Goal: Task Accomplishment & Management: Manage account settings

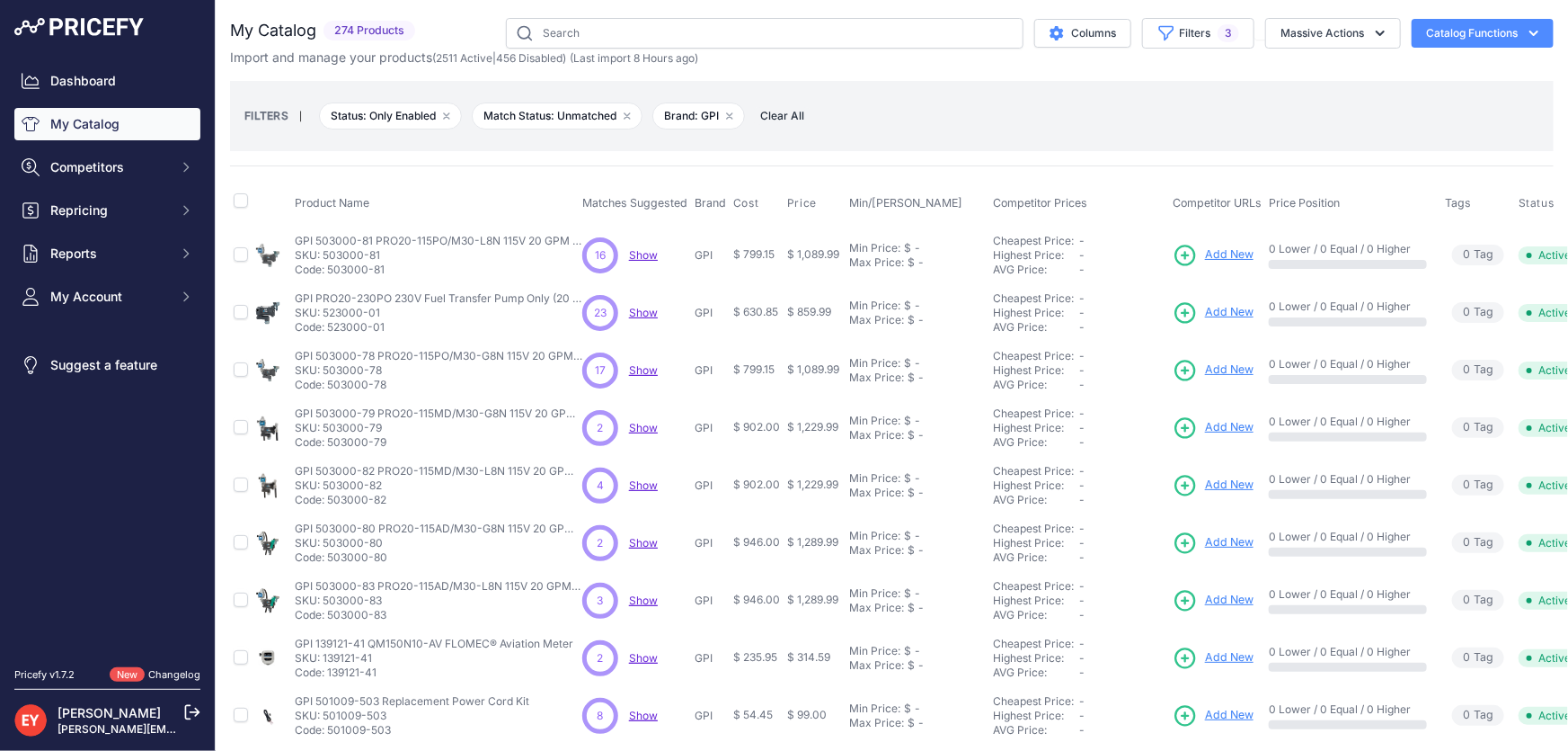
scroll to position [422, 0]
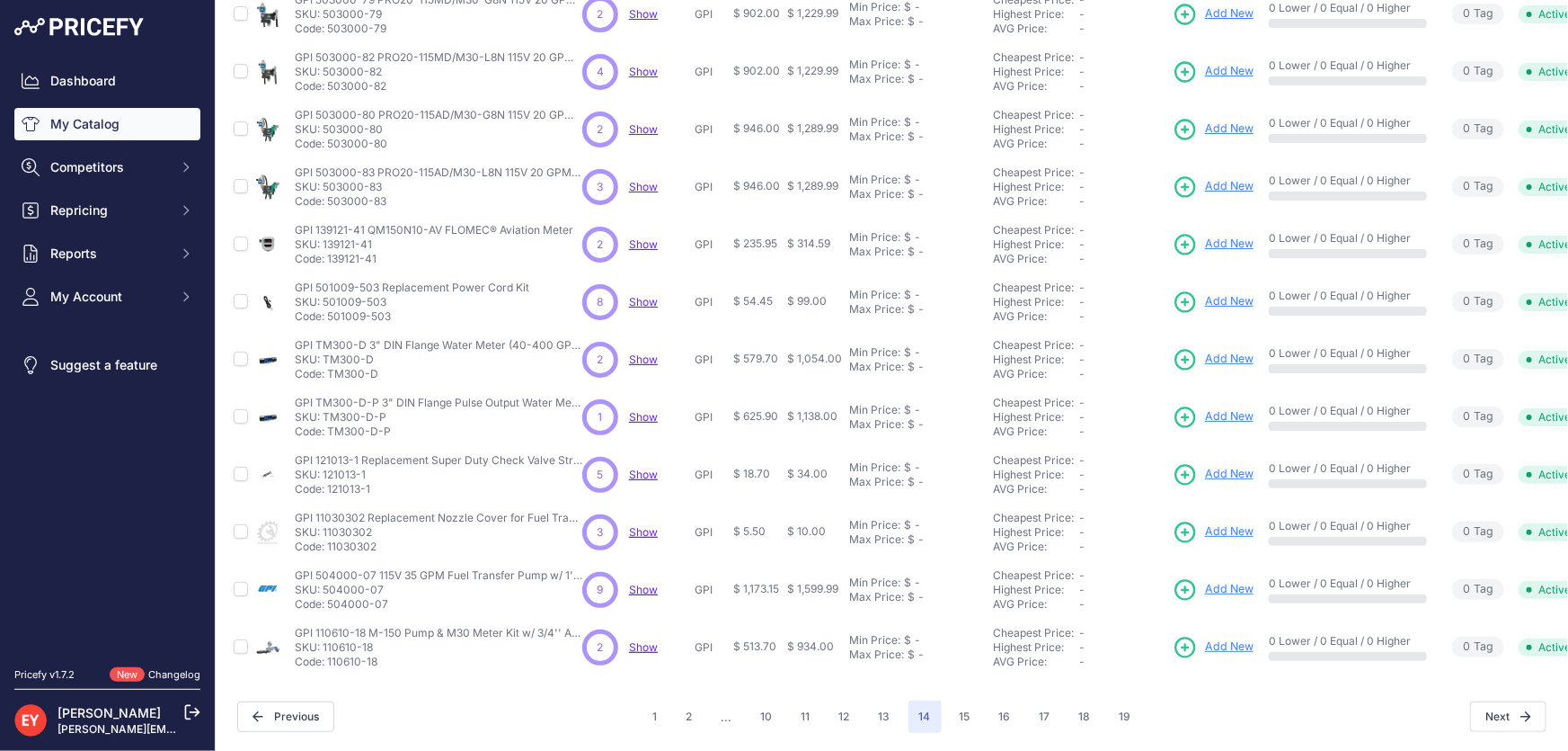
drag, startPoint x: 386, startPoint y: 244, endPoint x: 328, endPoint y: 245, distance: 58.0
click at [328, 252] on p "Code: 139121-41" at bounding box center [434, 258] width 279 height 14
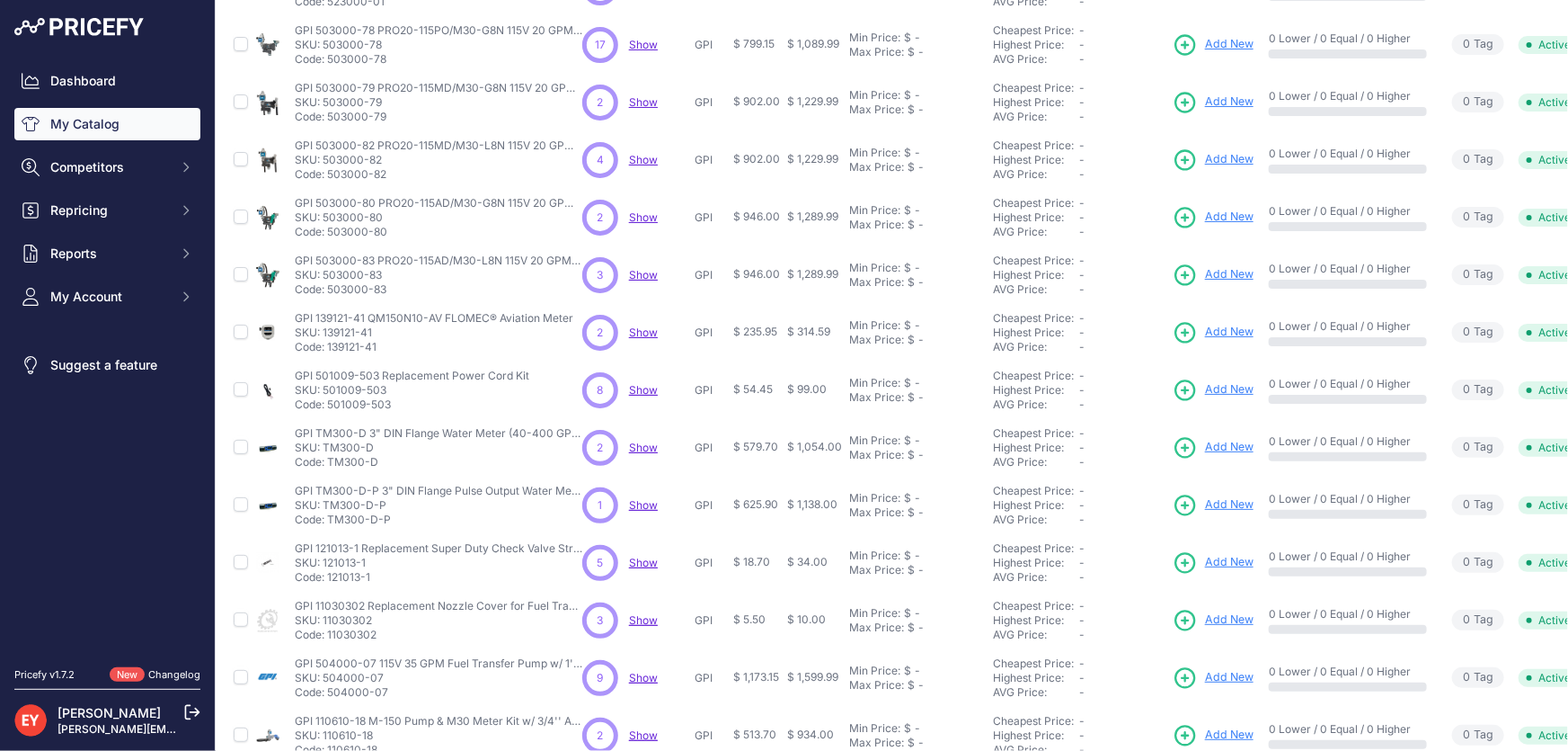
scroll to position [178, 0]
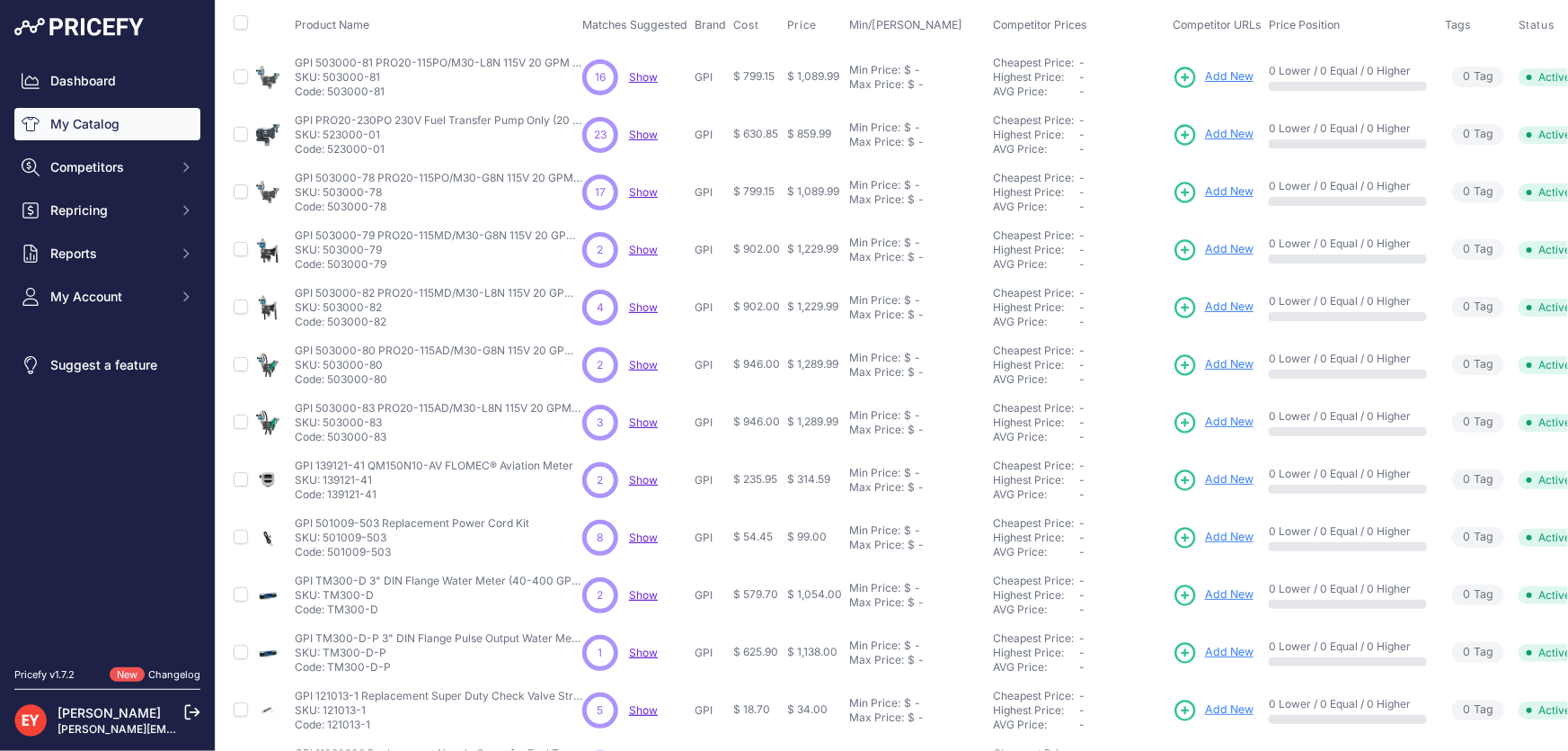
drag, startPoint x: 387, startPoint y: 490, endPoint x: 329, endPoint y: 495, distance: 58.2
click at [329, 495] on p "Code: 139121-41" at bounding box center [434, 494] width 279 height 14
copy p "139121-41"
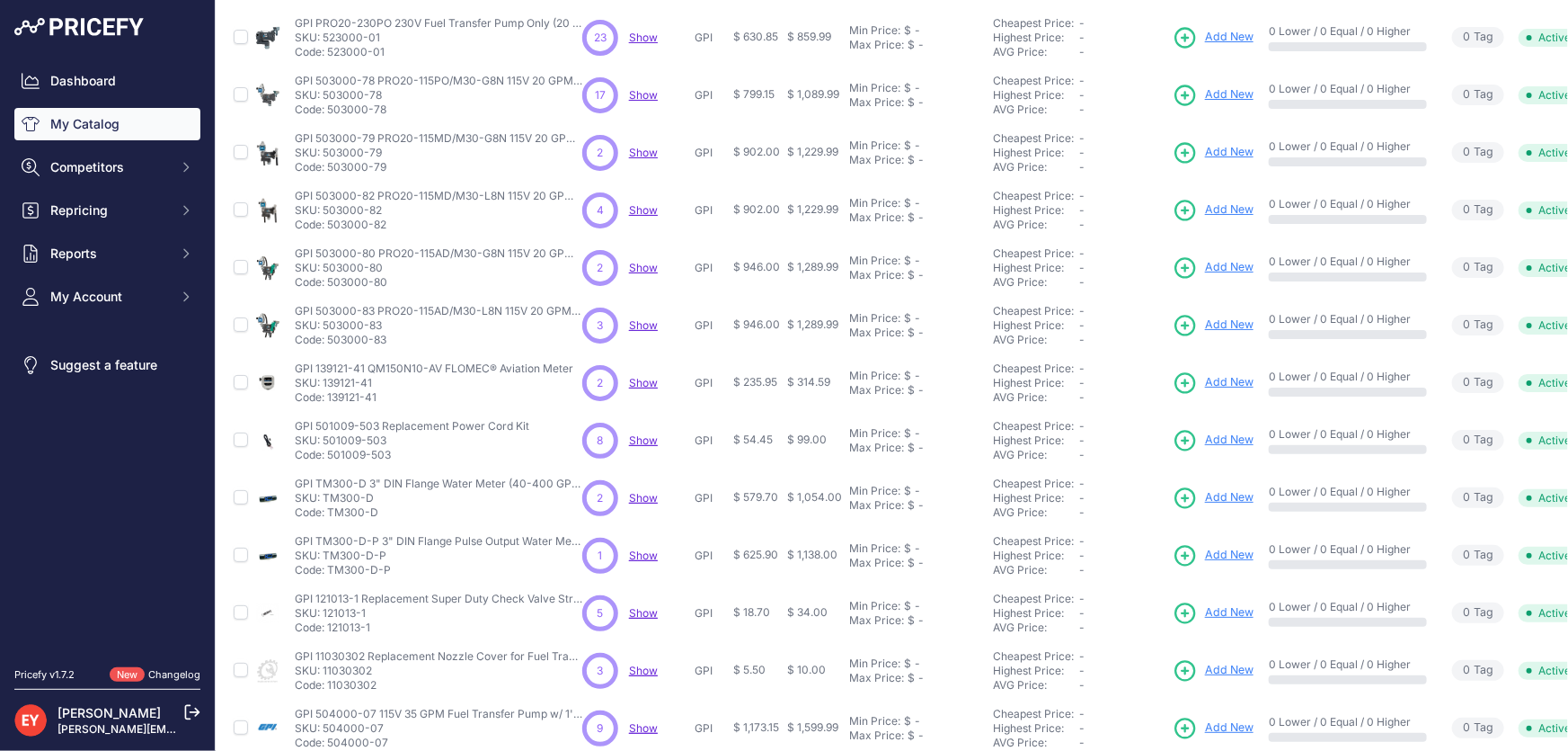
scroll to position [422, 0]
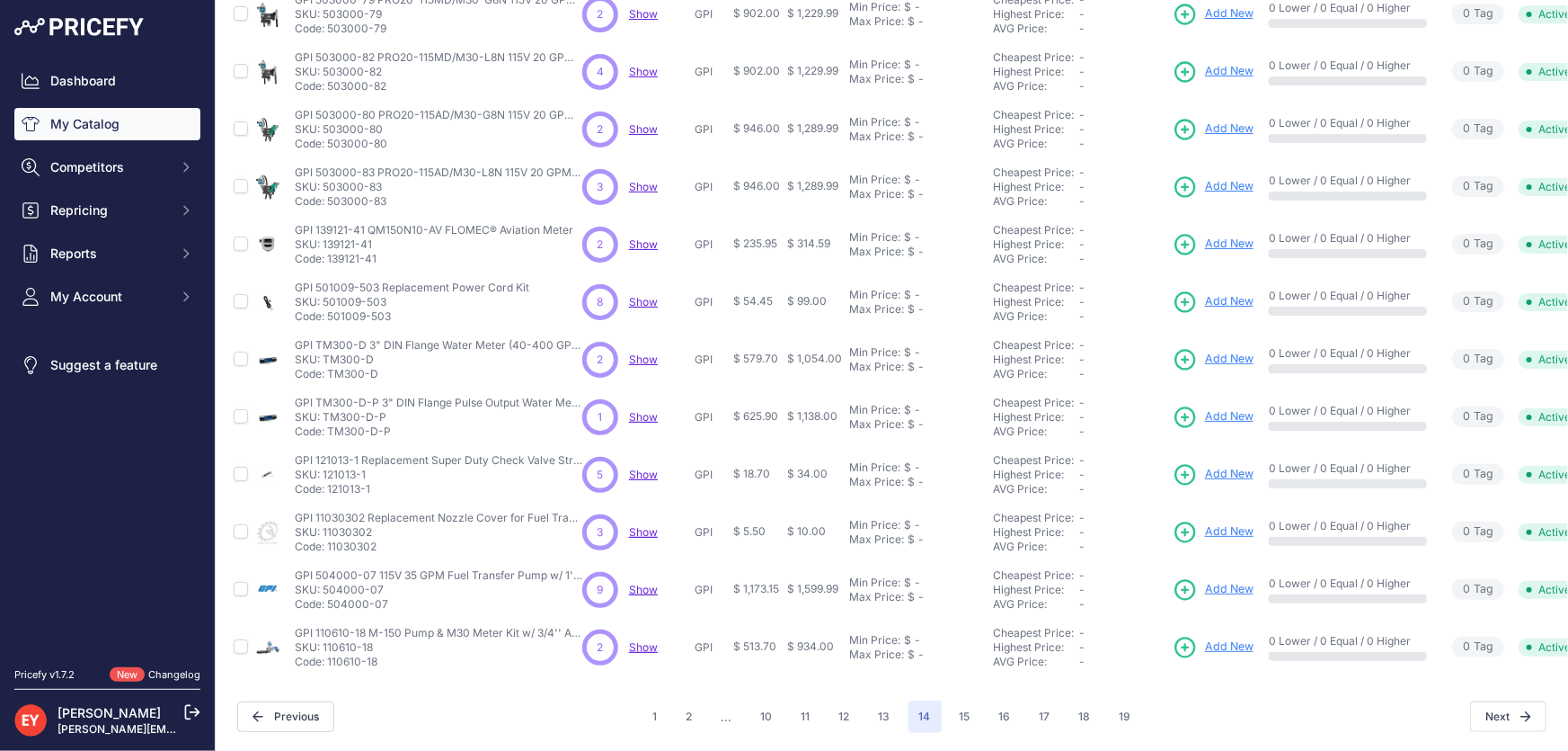
drag, startPoint x: 394, startPoint y: 307, endPoint x: 328, endPoint y: 307, distance: 66.0
click at [328, 309] on p "Code: 501009-503" at bounding box center [412, 315] width 235 height 14
copy p "501009-503"
drag, startPoint x: 388, startPoint y: 360, endPoint x: 329, endPoint y: 366, distance: 59.3
click at [329, 367] on p "Code: TM300-D" at bounding box center [438, 374] width 287 height 14
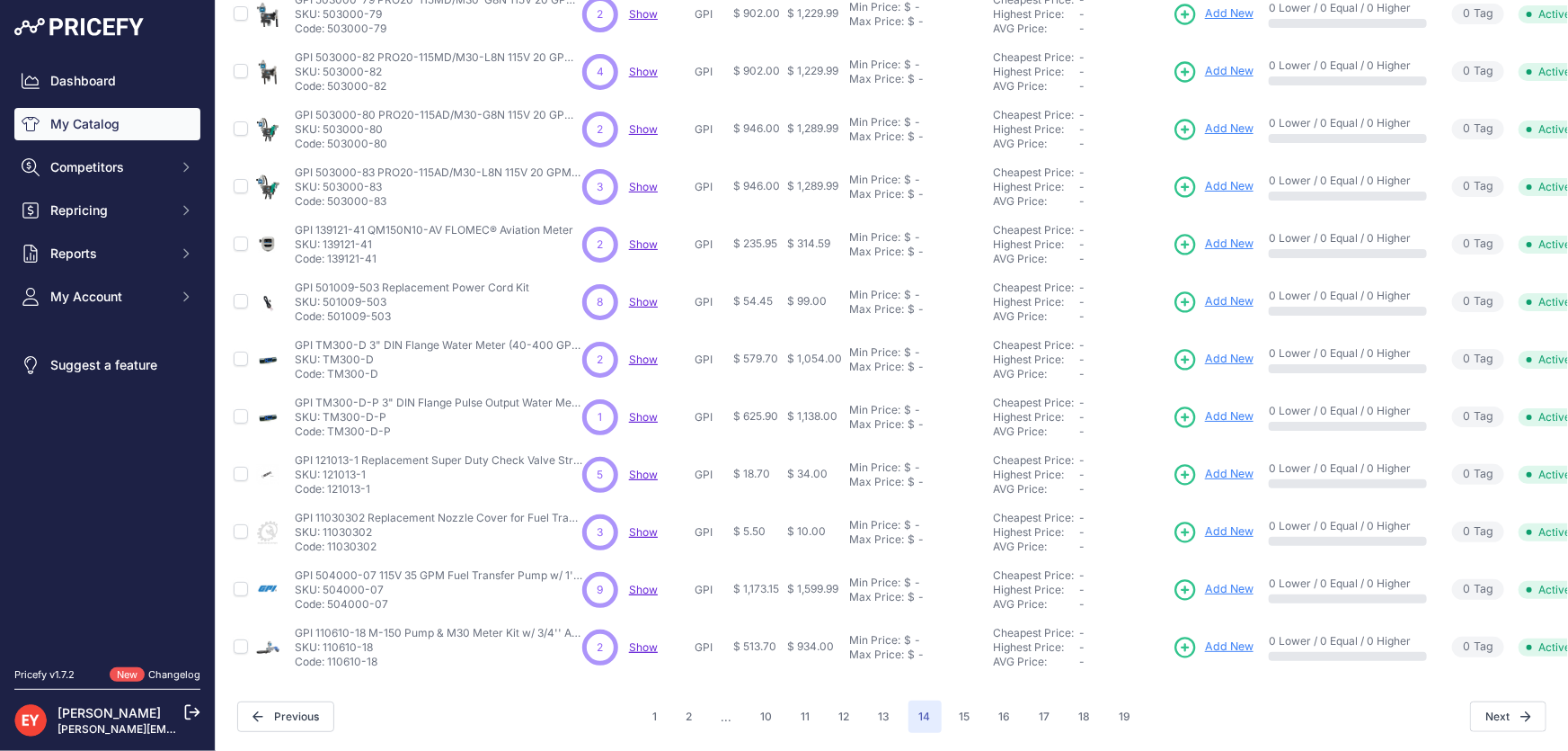
copy p "TM300-D"
drag, startPoint x: 393, startPoint y: 421, endPoint x: 330, endPoint y: 422, distance: 63.0
click at [330, 424] on p "Code: TM300-D-P" at bounding box center [438, 431] width 287 height 14
copy p "TM300-D-P"
drag, startPoint x: 380, startPoint y: 477, endPoint x: 327, endPoint y: 481, distance: 53.2
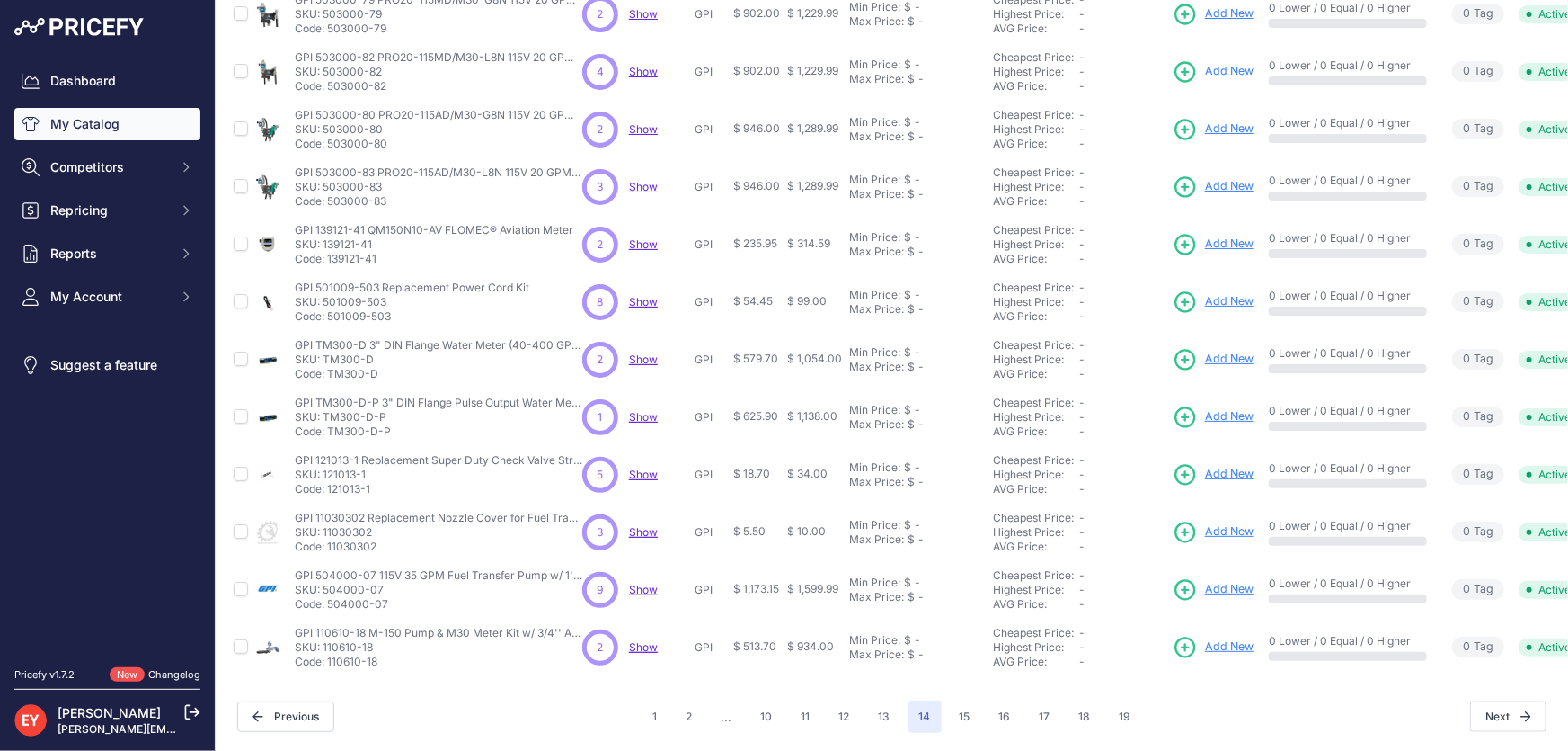
click at [327, 482] on p "Code: 121013-1" at bounding box center [438, 488] width 287 height 14
copy p "121013-1"
drag, startPoint x: 383, startPoint y: 543, endPoint x: 328, endPoint y: 544, distance: 55.0
click at [328, 544] on td "GPI 11030302 Replacement Nozzle Cover for Fuel Transfer Pump GPI 11030302 Repla…" at bounding box center [434, 531] width 287 height 57
copy p "11030302"
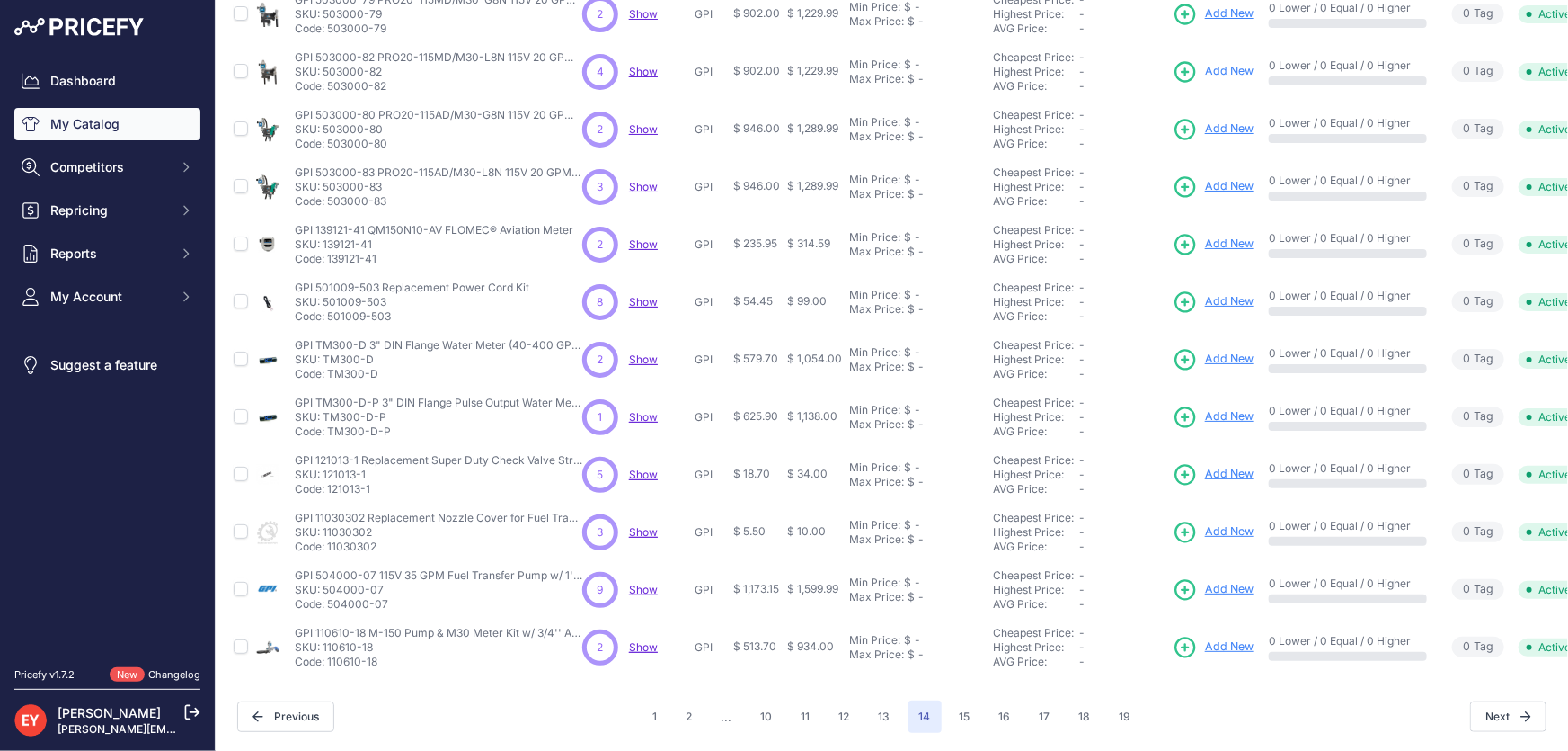
copy p "11030302"
drag, startPoint x: 398, startPoint y: 593, endPoint x: 330, endPoint y: 593, distance: 68.0
click at [330, 597] on p "Code: 504000-07" at bounding box center [438, 604] width 287 height 14
copy p "504000-07"
drag, startPoint x: 382, startPoint y: 652, endPoint x: 328, endPoint y: 654, distance: 54.0
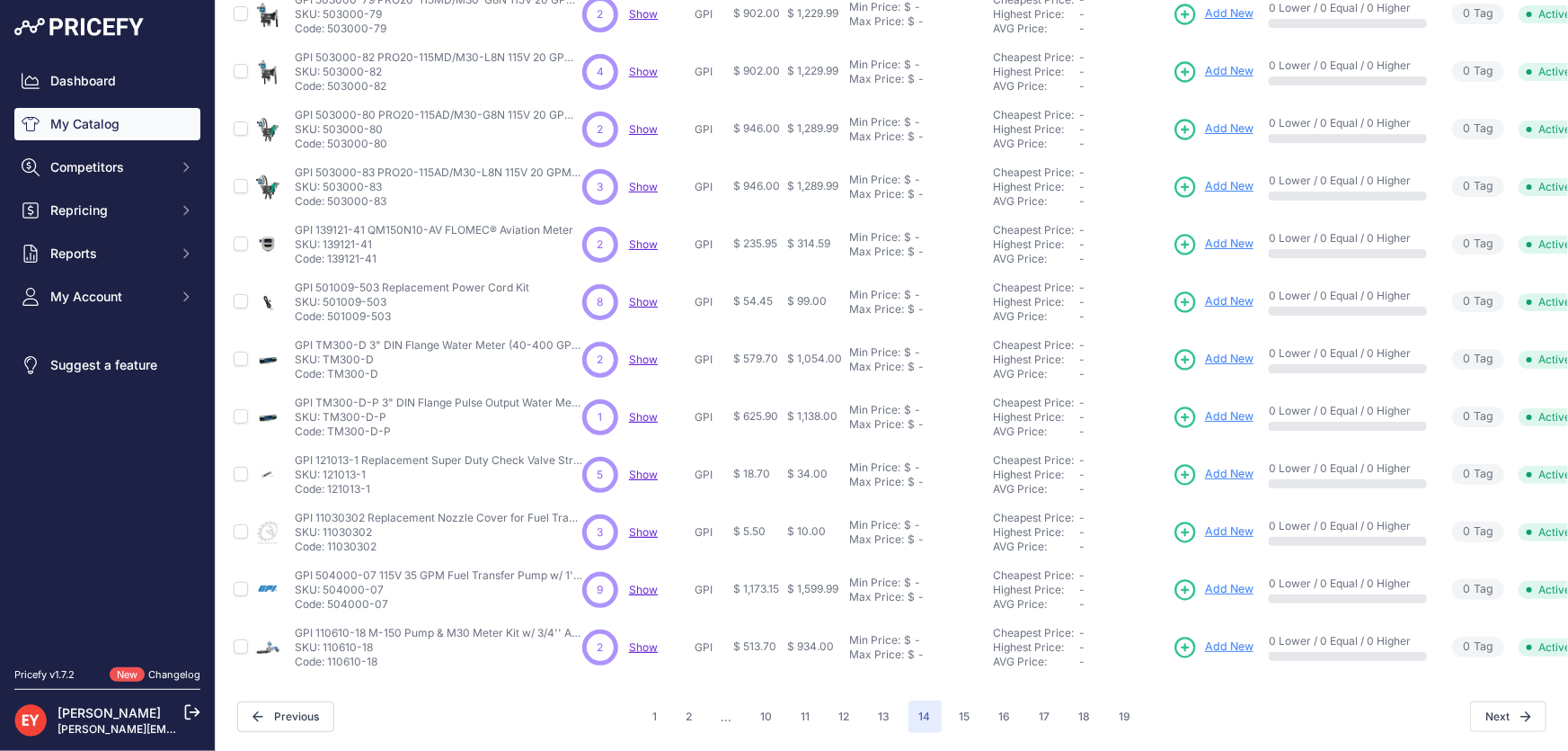
click at [328, 654] on p "Code: 110610-18" at bounding box center [438, 661] width 287 height 14
click at [329, 654] on p "Code: 110610-18" at bounding box center [438, 661] width 287 height 14
drag, startPoint x: 394, startPoint y: 656, endPoint x: 327, endPoint y: 653, distance: 67.1
click at [327, 654] on p "Code: 110610-18" at bounding box center [438, 661] width 287 height 14
click at [327, 654] on p "Code: 110610-18" at bounding box center [438, 661] width 287 height 14
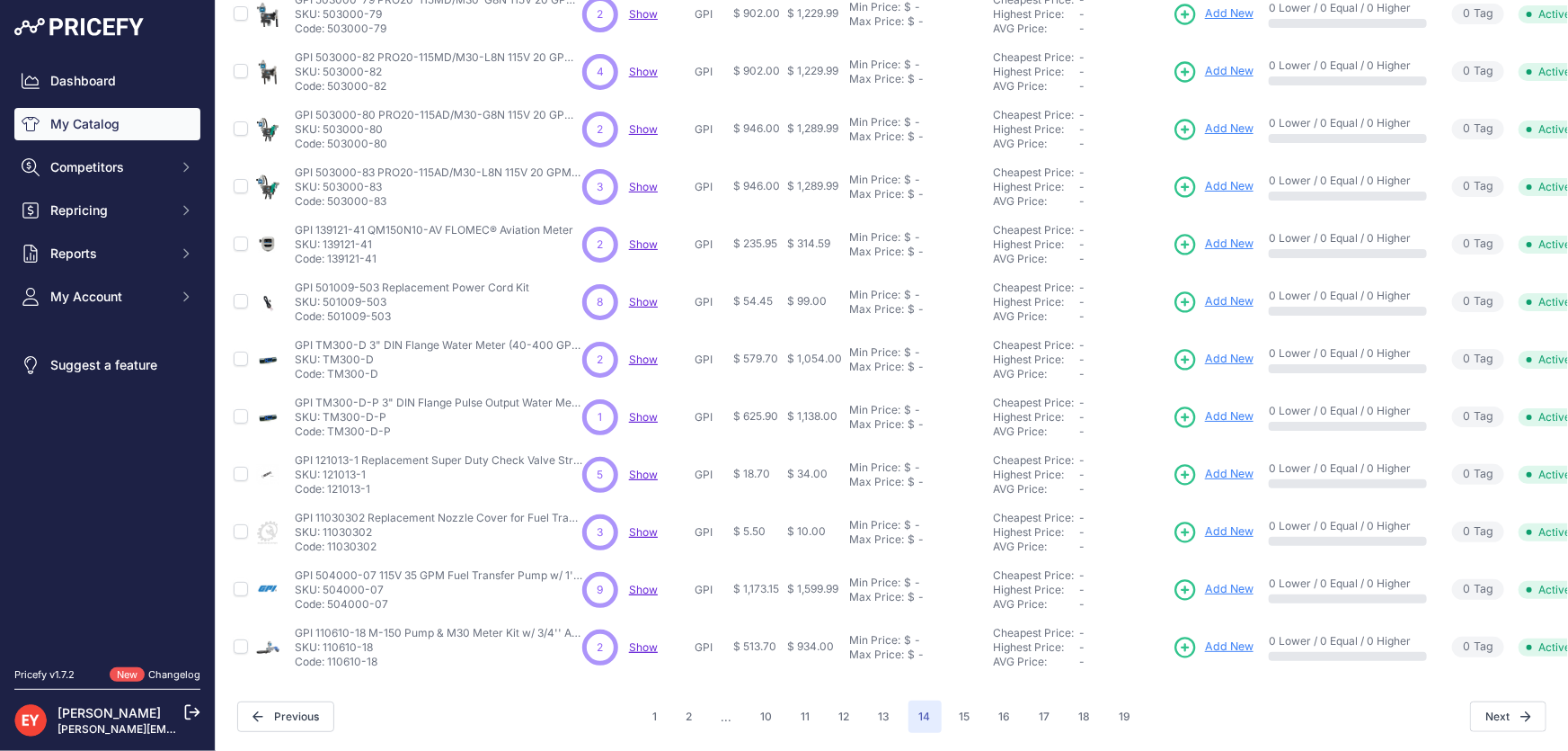
copy p "110610-18"
click at [955, 700] on button "15" at bounding box center [965, 716] width 32 height 32
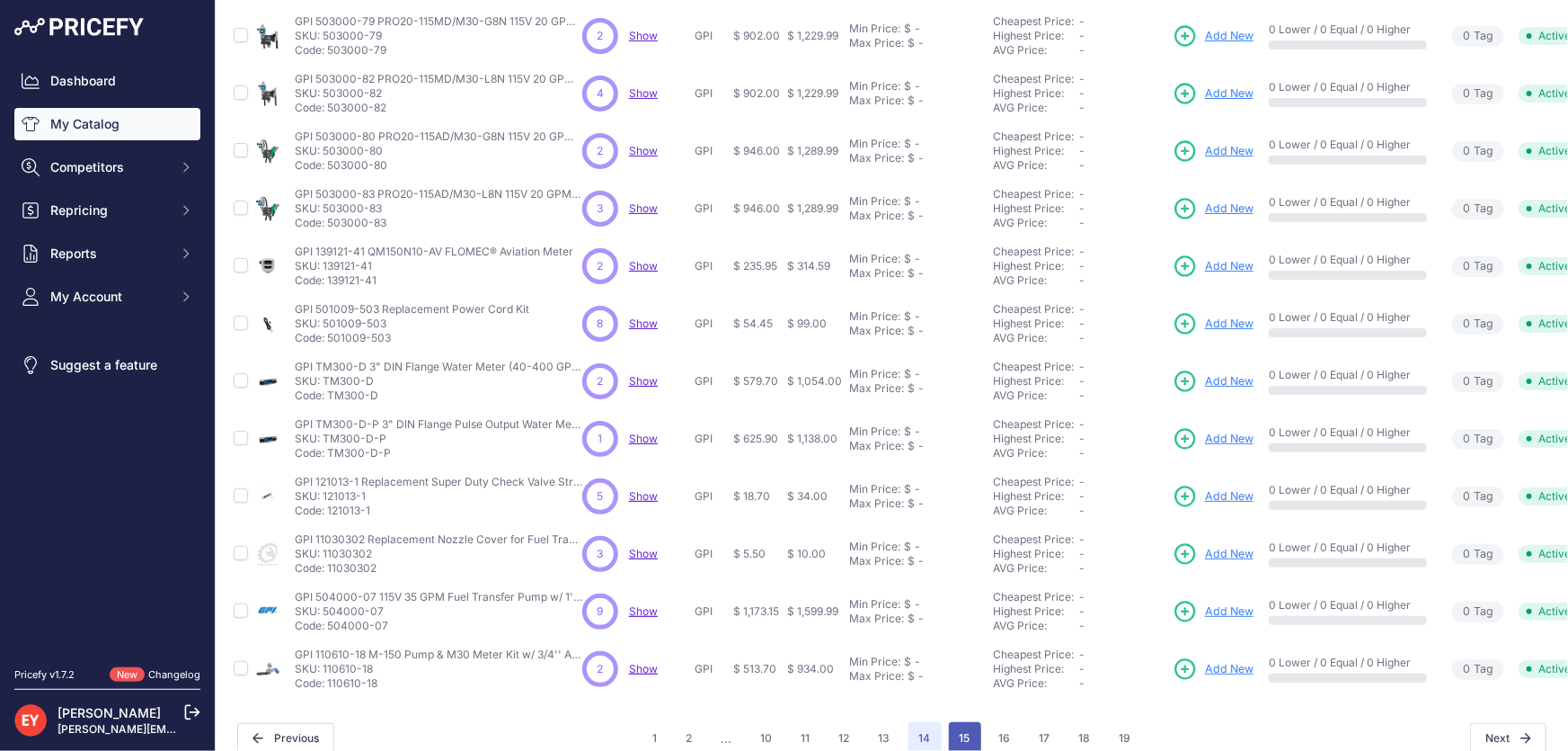
scroll to position [454, 0]
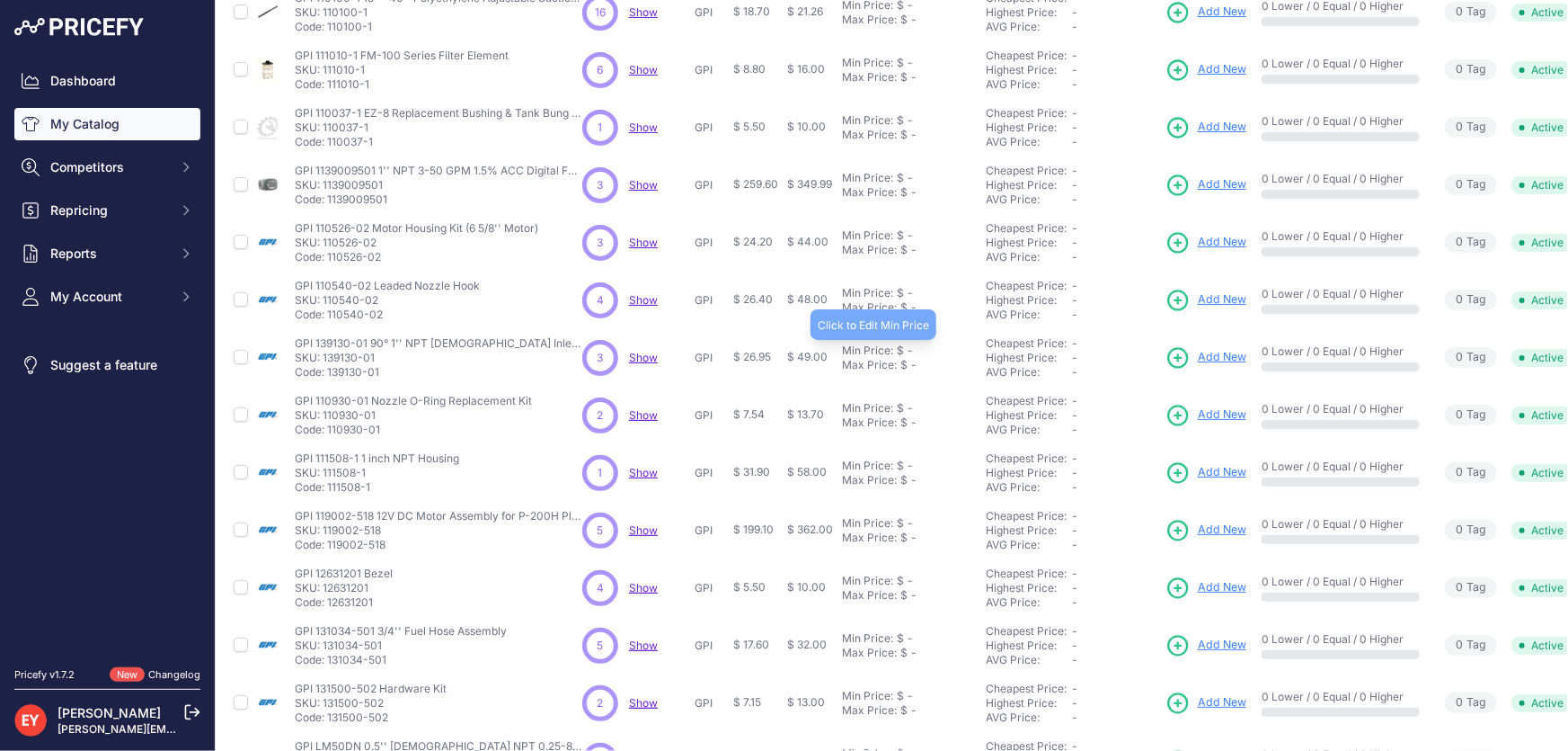
scroll to position [422, 0]
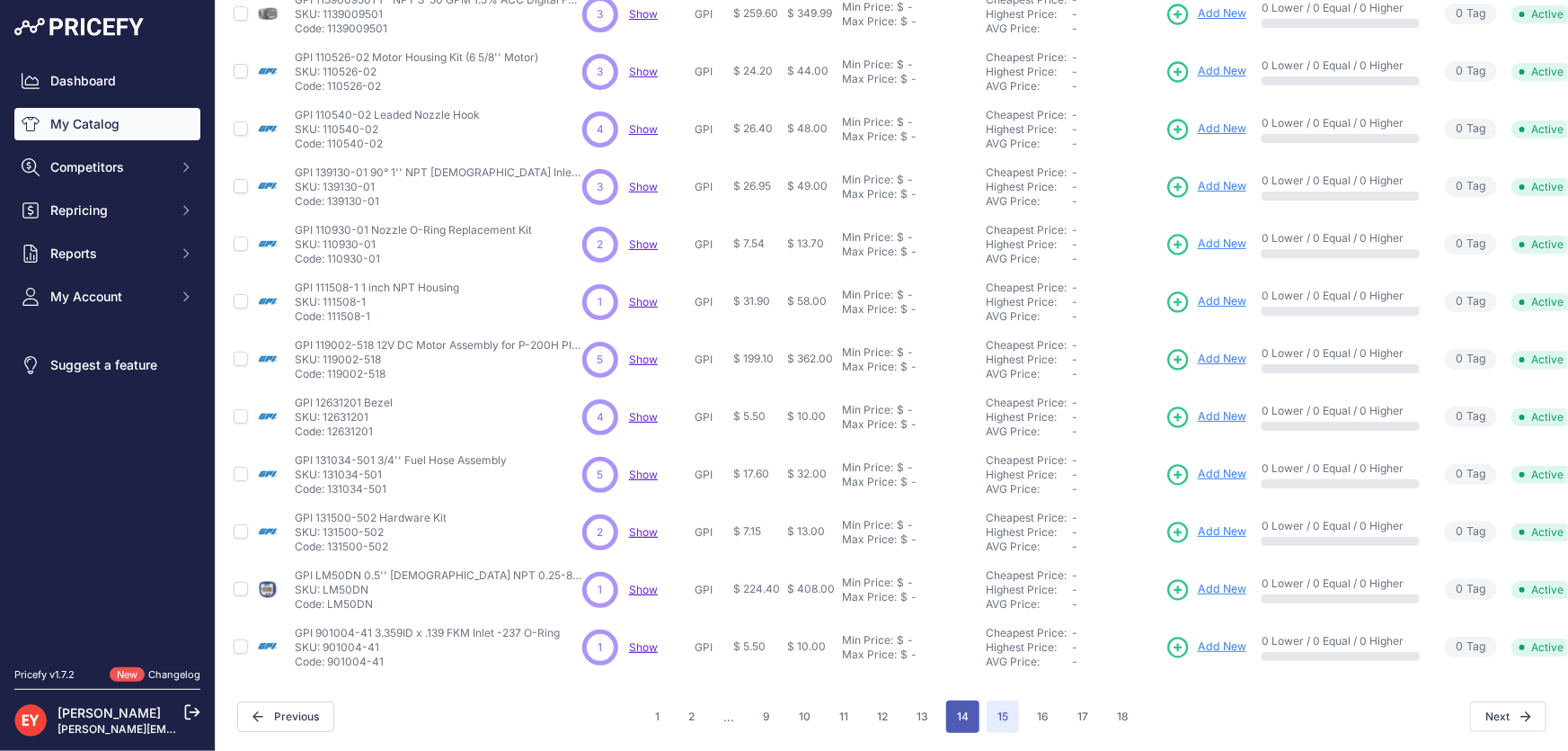
click at [958, 708] on button "14" at bounding box center [962, 716] width 33 height 32
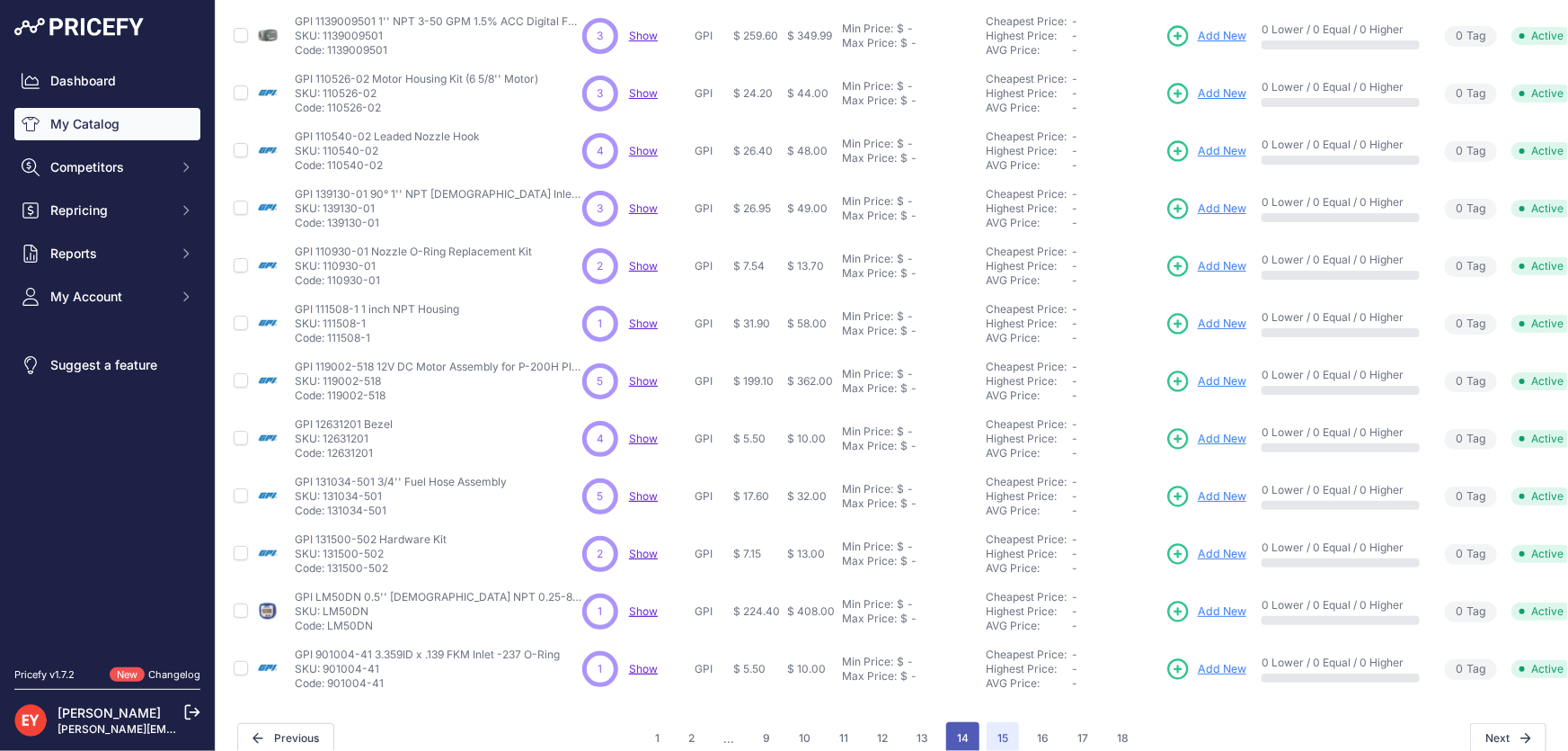
scroll to position [454, 0]
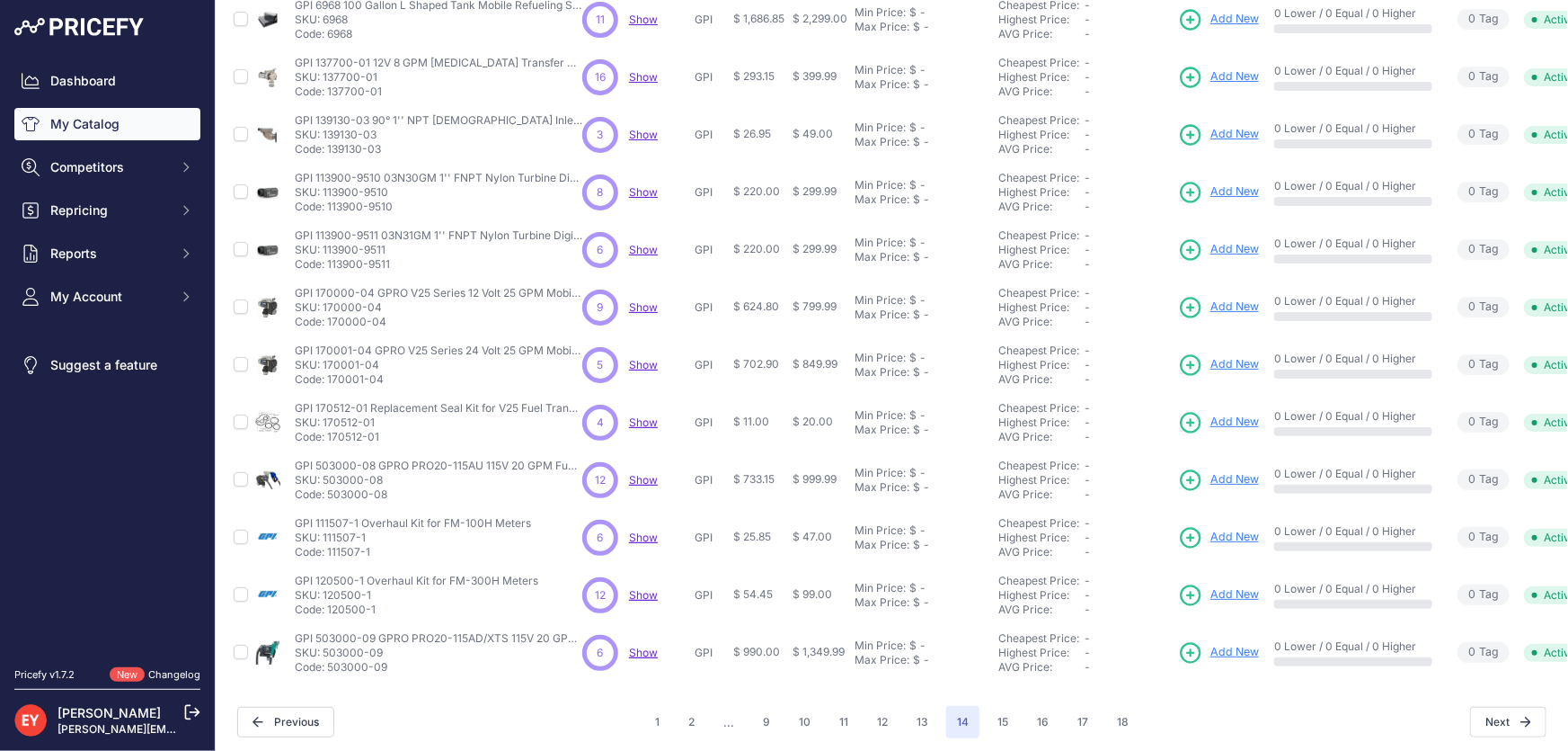
scroll to position [422, 0]
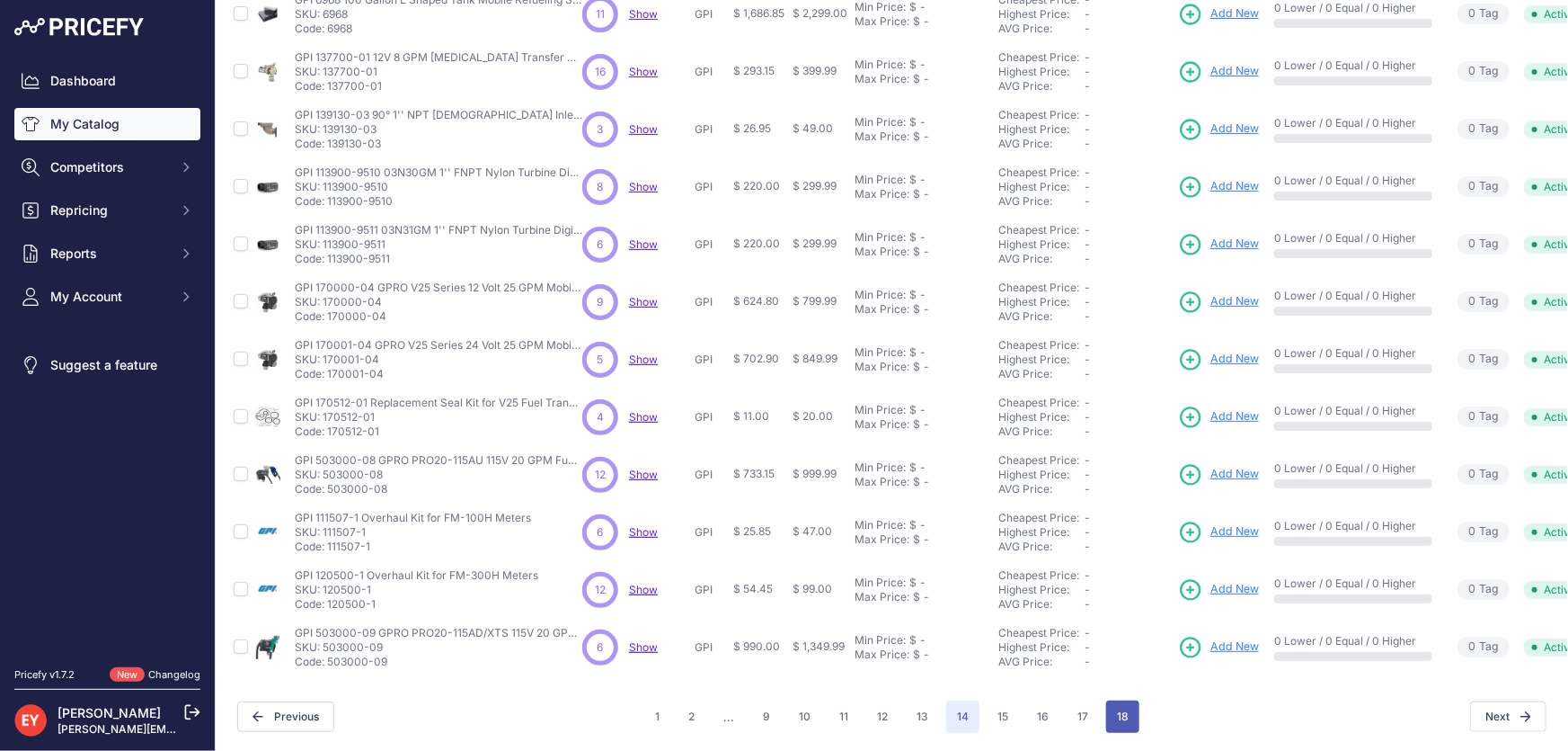
click at [1114, 708] on button "18" at bounding box center [1122, 716] width 33 height 32
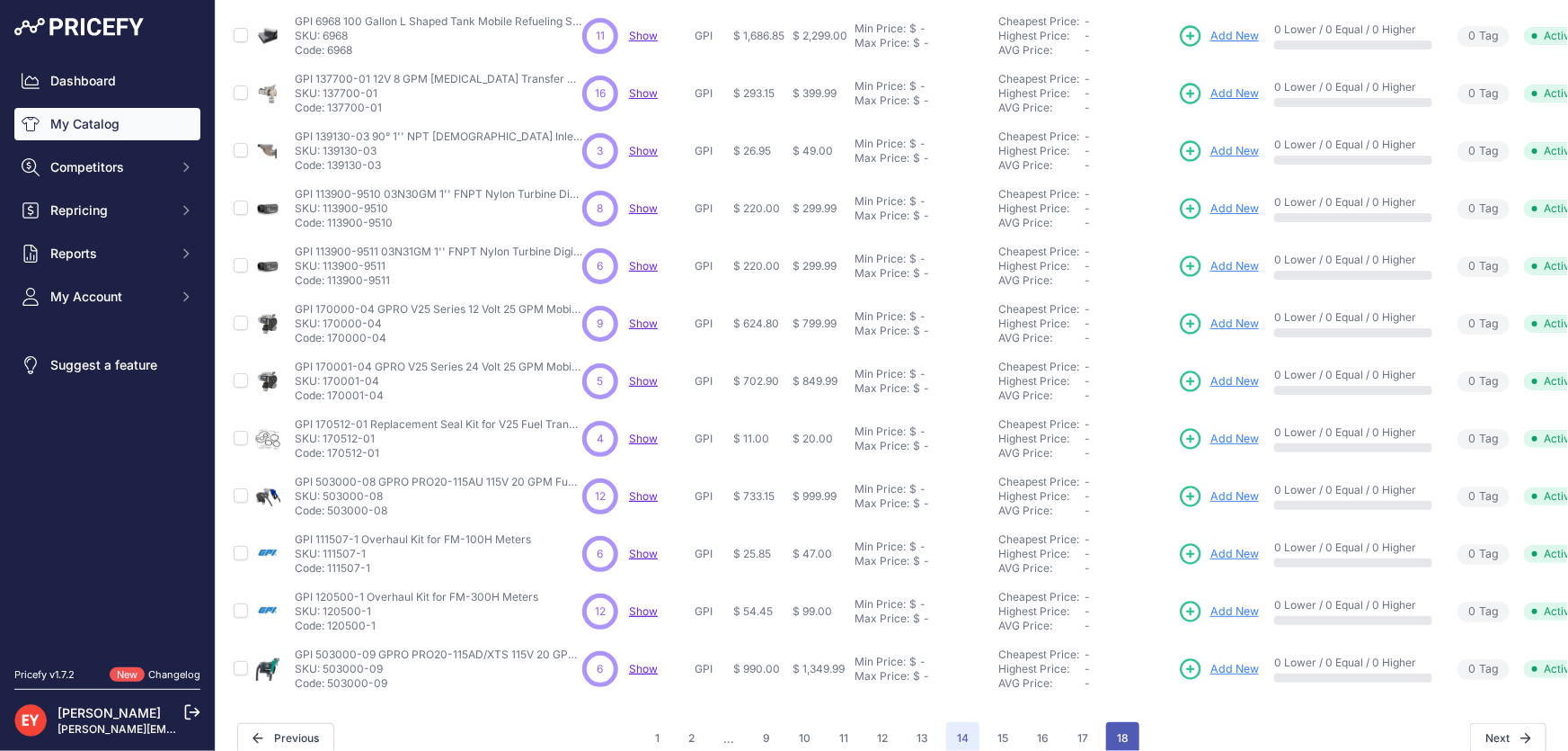
scroll to position [454, 0]
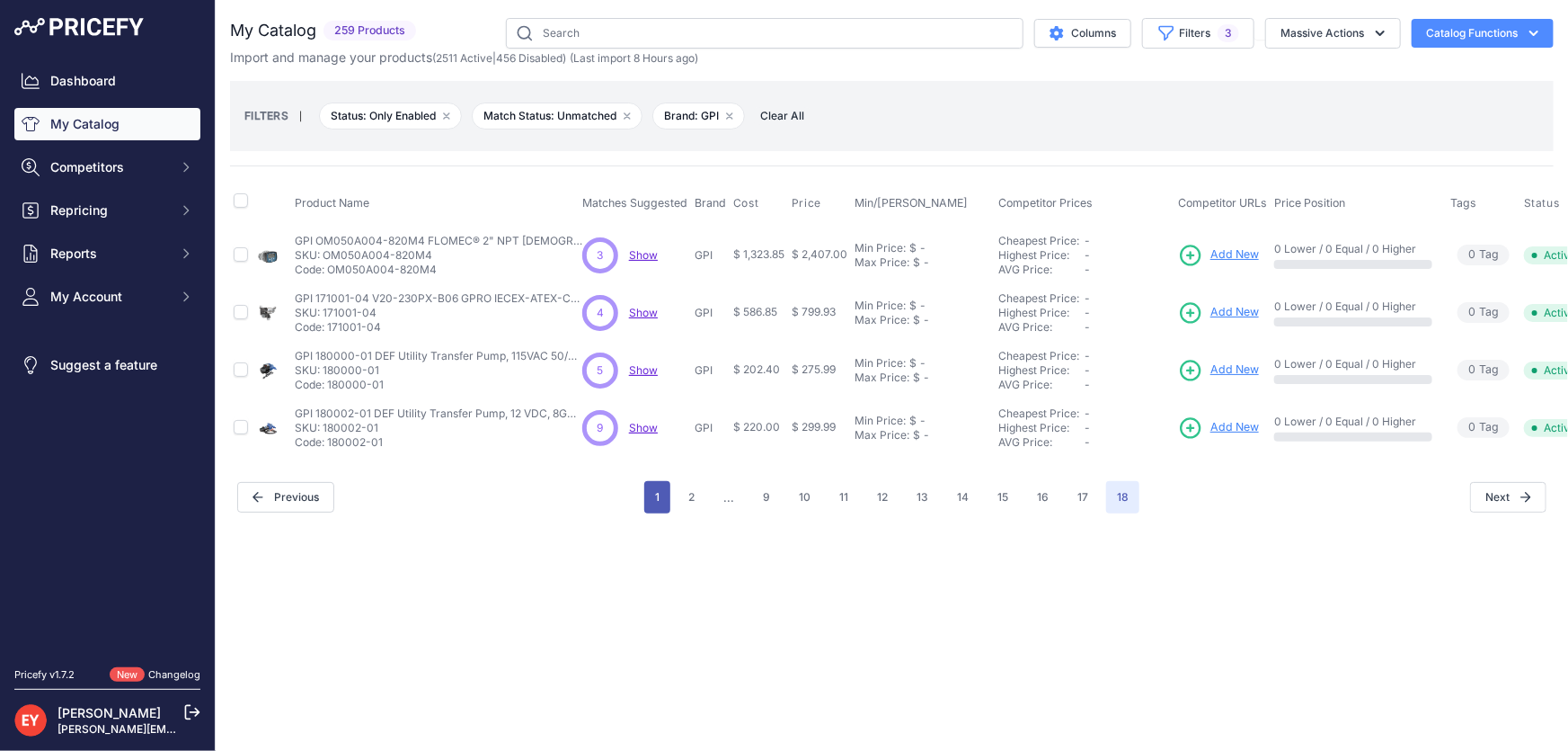
click at [664, 497] on button "1" at bounding box center [658, 497] width 26 height 32
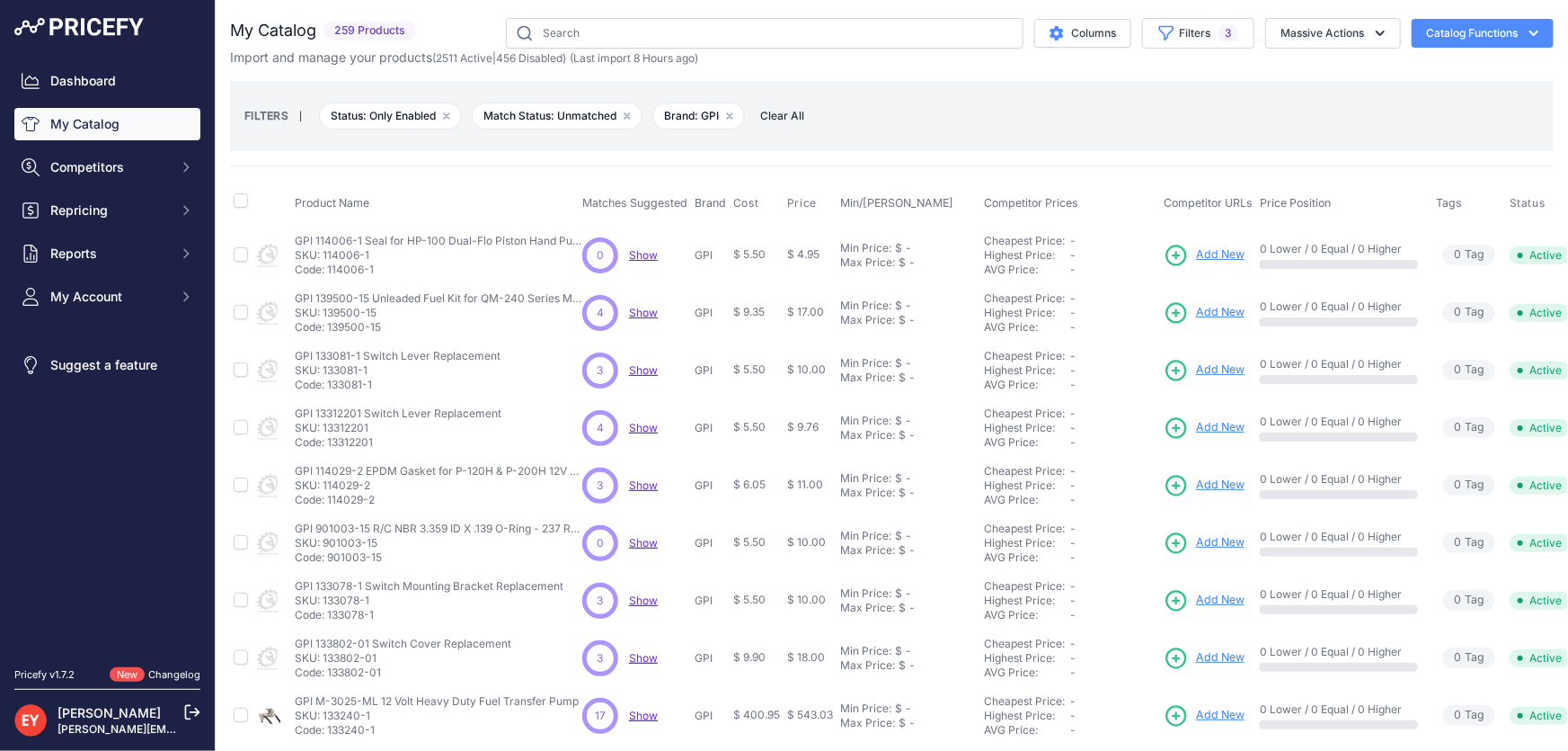
drag, startPoint x: 369, startPoint y: 271, endPoint x: 329, endPoint y: 269, distance: 40.0
click at [329, 269] on p "Code: 114006-1" at bounding box center [438, 269] width 287 height 14
drag, startPoint x: 388, startPoint y: 330, endPoint x: 329, endPoint y: 331, distance: 59.0
click at [329, 331] on p "Code: 139500-15" at bounding box center [438, 327] width 287 height 14
drag, startPoint x: 371, startPoint y: 388, endPoint x: 327, endPoint y: 388, distance: 44.0
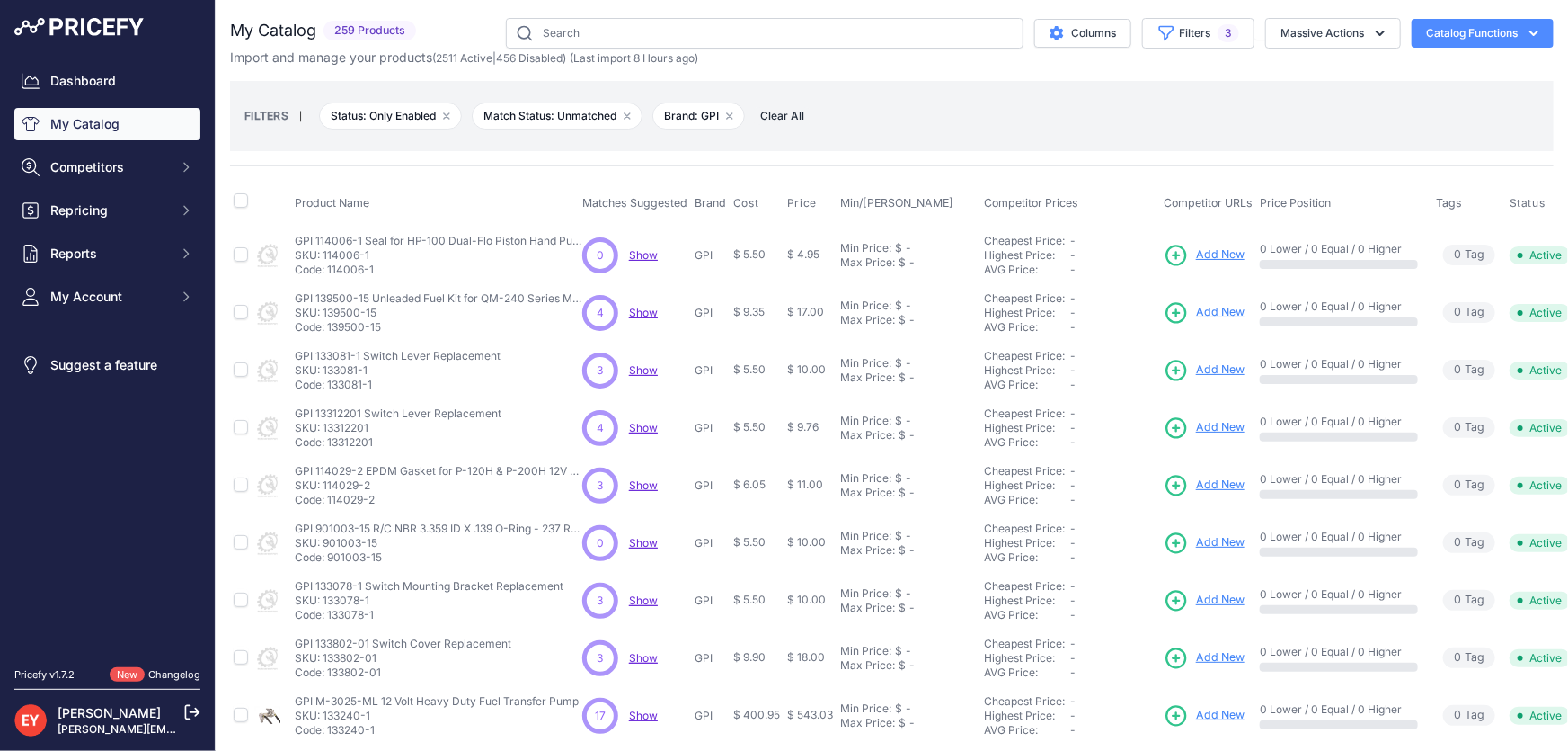
click at [327, 388] on p "Code: 133081-1" at bounding box center [397, 384] width 206 height 14
drag, startPoint x: 376, startPoint y: 446, endPoint x: 328, endPoint y: 445, distance: 48.0
click at [328, 445] on p "Code: 13312201" at bounding box center [398, 441] width 206 height 14
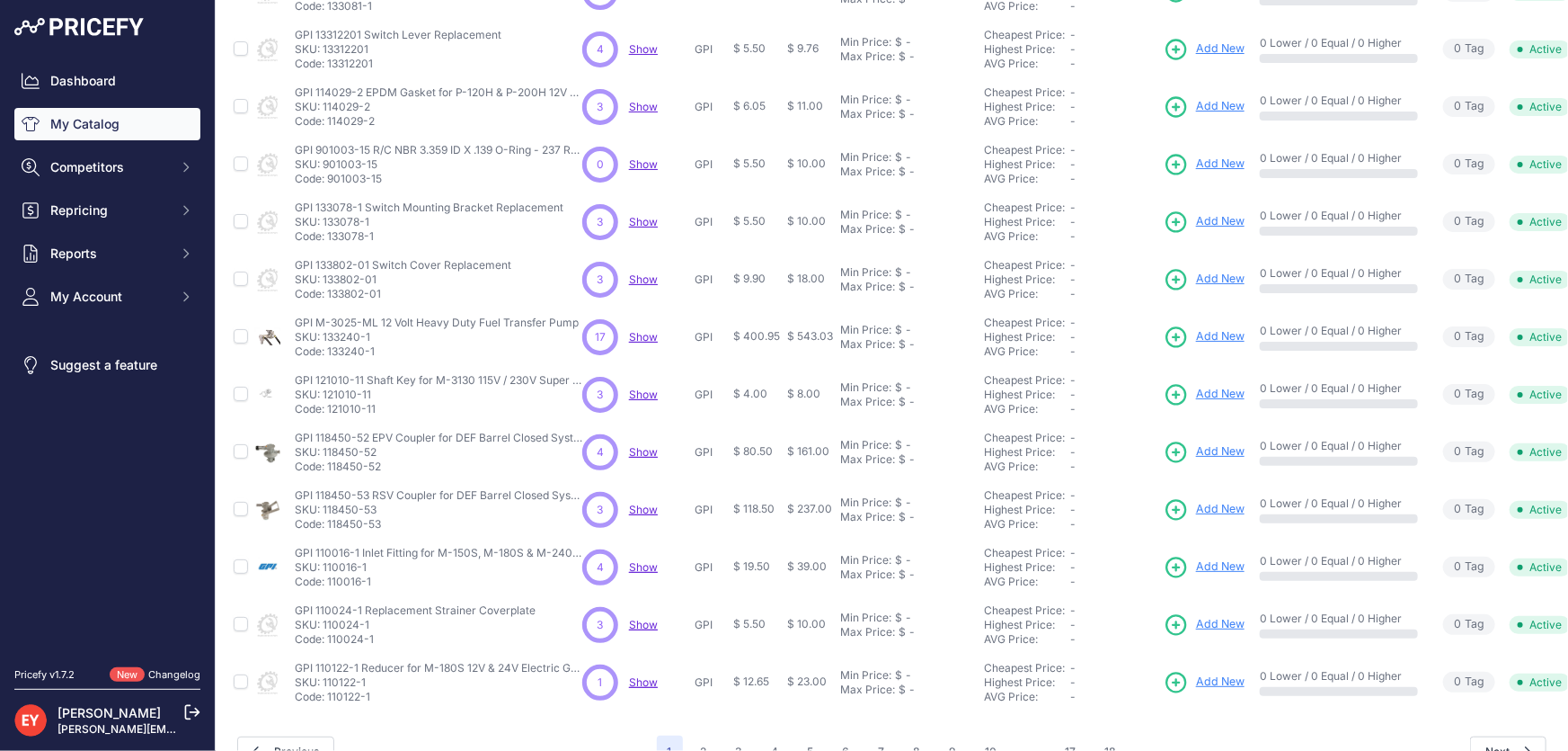
scroll to position [408, 0]
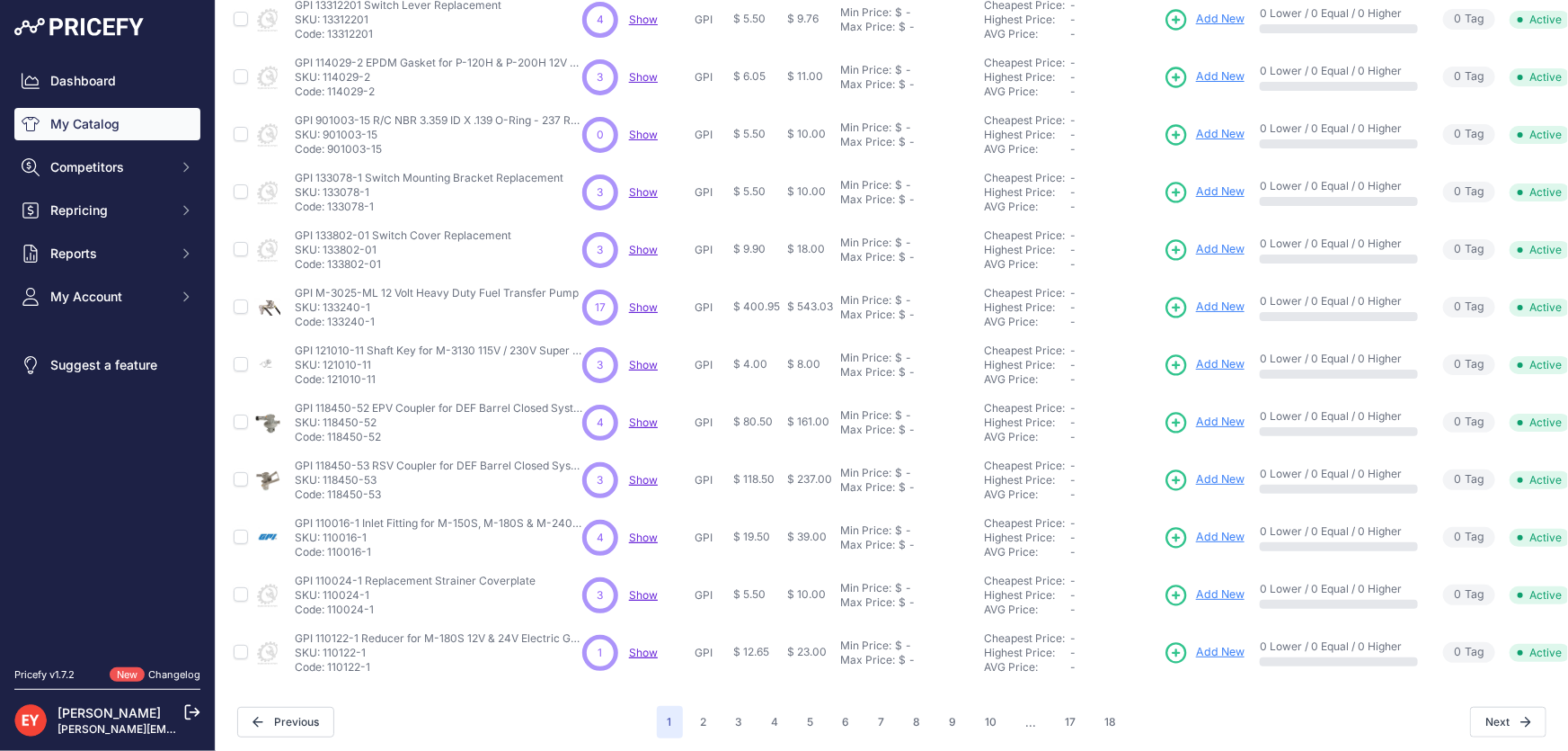
click at [377, 325] on p "Code: 133240-1" at bounding box center [436, 321] width 284 height 14
drag, startPoint x: 377, startPoint y: 325, endPoint x: 329, endPoint y: 326, distance: 48.0
click at [329, 326] on p "Code: 133240-1" at bounding box center [436, 321] width 284 height 14
drag, startPoint x: 382, startPoint y: 380, endPoint x: 329, endPoint y: 380, distance: 53.0
click at [329, 380] on p "Code: 121010-11" at bounding box center [438, 378] width 287 height 14
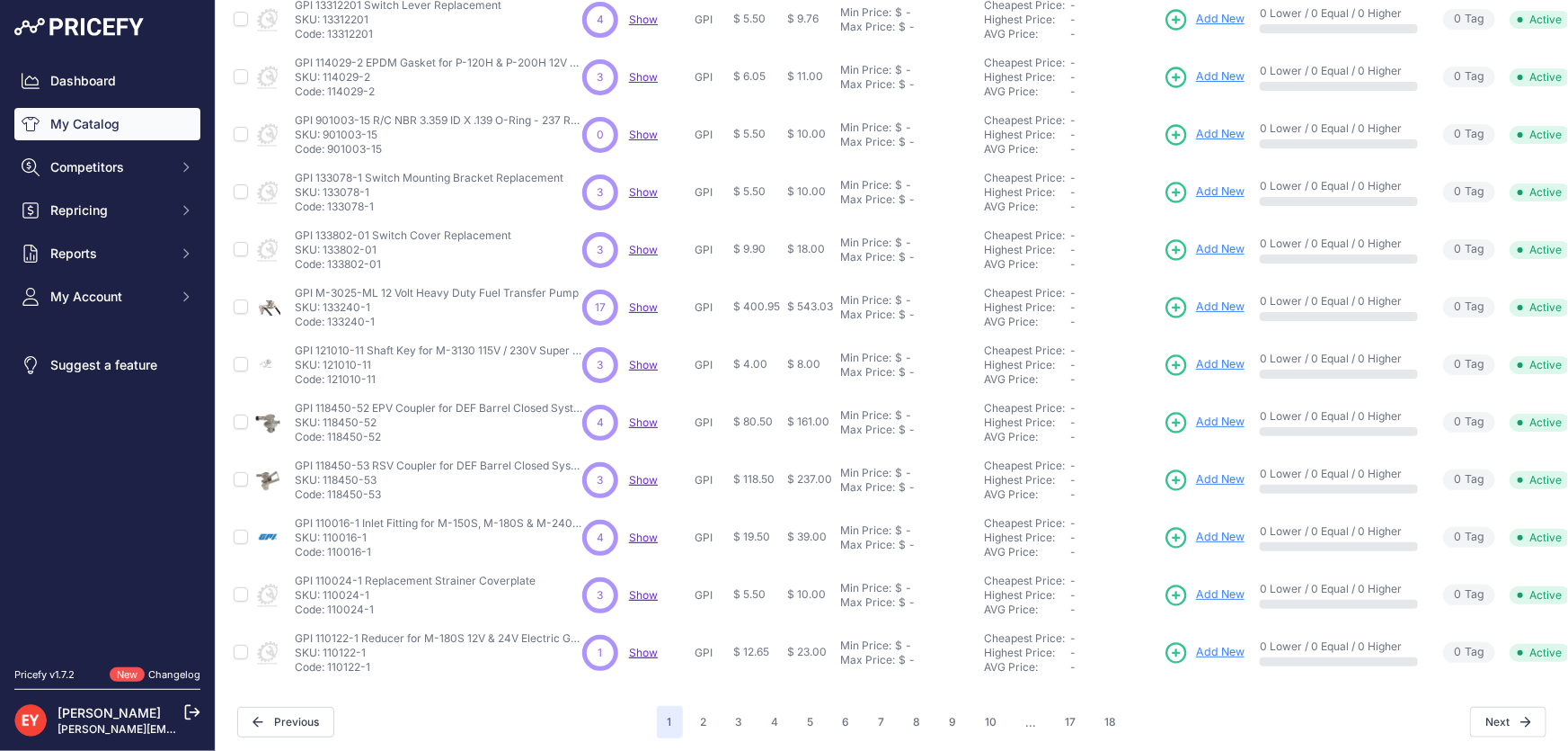
drag, startPoint x: 385, startPoint y: 435, endPoint x: 328, endPoint y: 435, distance: 57.0
click at [328, 435] on p "Code: 118450-52" at bounding box center [438, 437] width 287 height 14
drag, startPoint x: 384, startPoint y: 495, endPoint x: 329, endPoint y: 497, distance: 55.0
click at [329, 497] on p "Code: 118450-53" at bounding box center [438, 494] width 287 height 14
drag, startPoint x: 373, startPoint y: 557, endPoint x: 328, endPoint y: 559, distance: 45.0
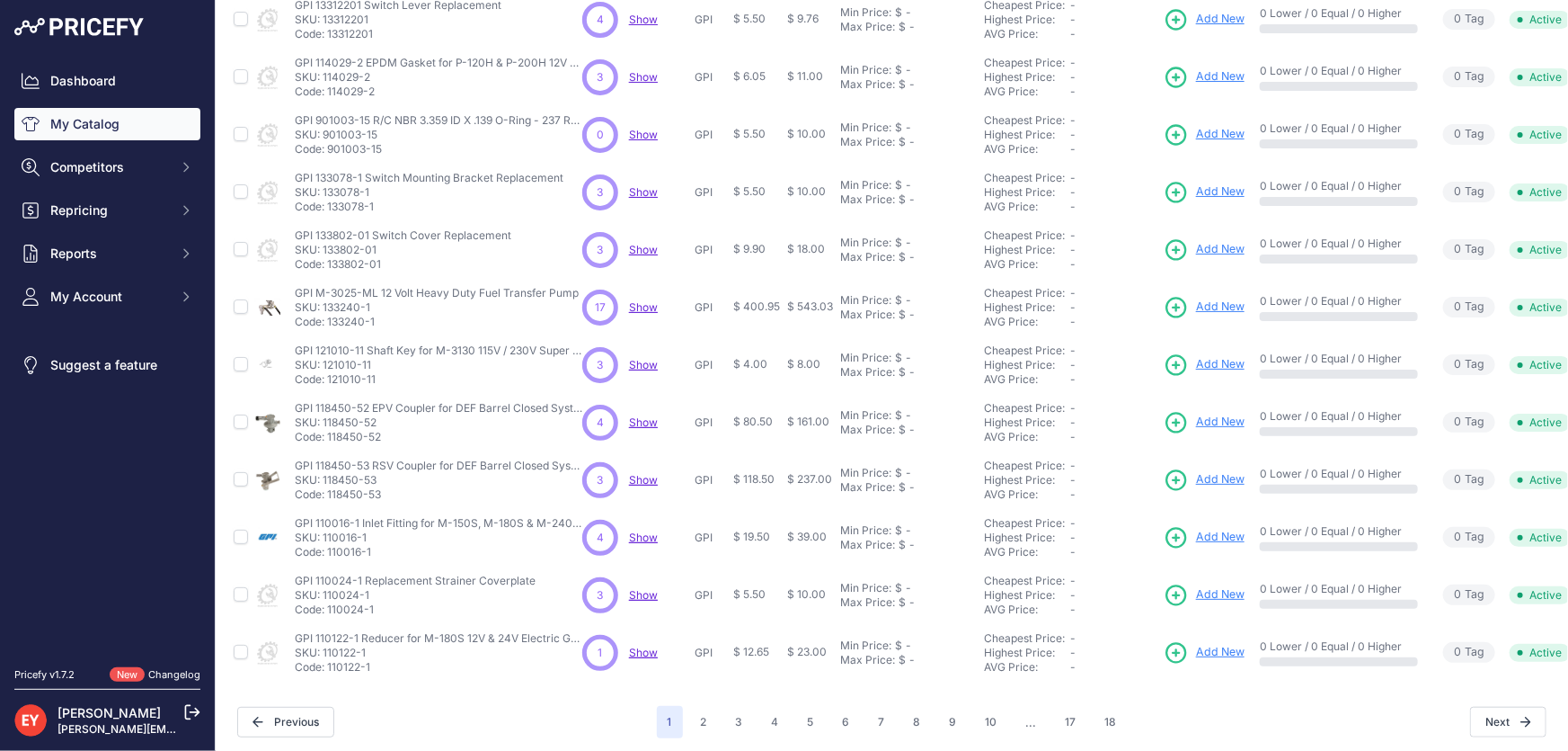
click at [328, 559] on td "GPI 110016-1 Inlet Fitting for M-150S, M-180S & M-240S 12V & 24V Electric Gear …" at bounding box center [434, 537] width 287 height 57
drag, startPoint x: 374, startPoint y: 607, endPoint x: 328, endPoint y: 607, distance: 46.0
click at [328, 607] on p "Code: 110024-1" at bounding box center [415, 609] width 241 height 14
drag, startPoint x: 380, startPoint y: 668, endPoint x: 327, endPoint y: 666, distance: 53.0
click at [327, 666] on p "Code: 110122-1" at bounding box center [438, 667] width 287 height 14
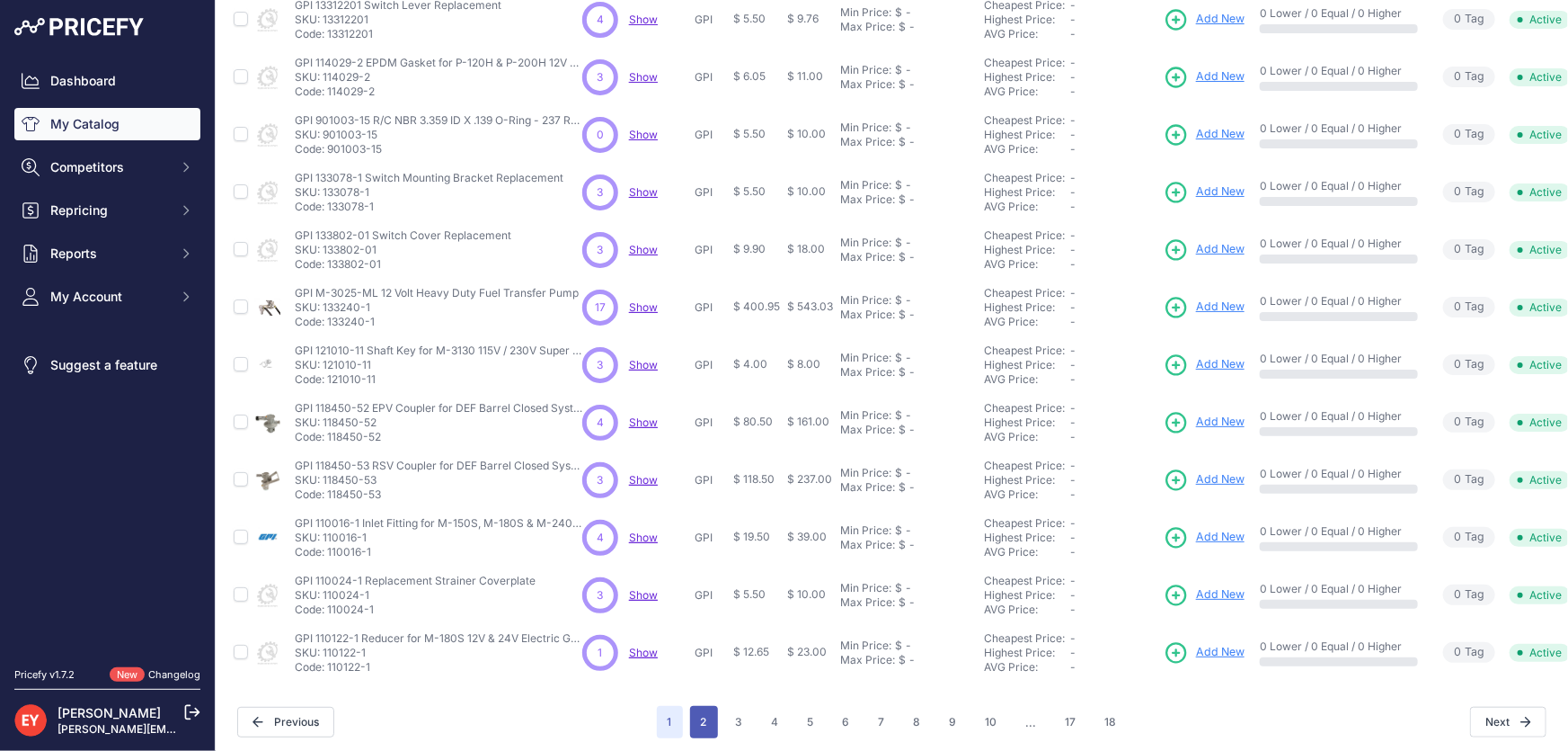
click at [698, 717] on button "2" at bounding box center [704, 722] width 28 height 32
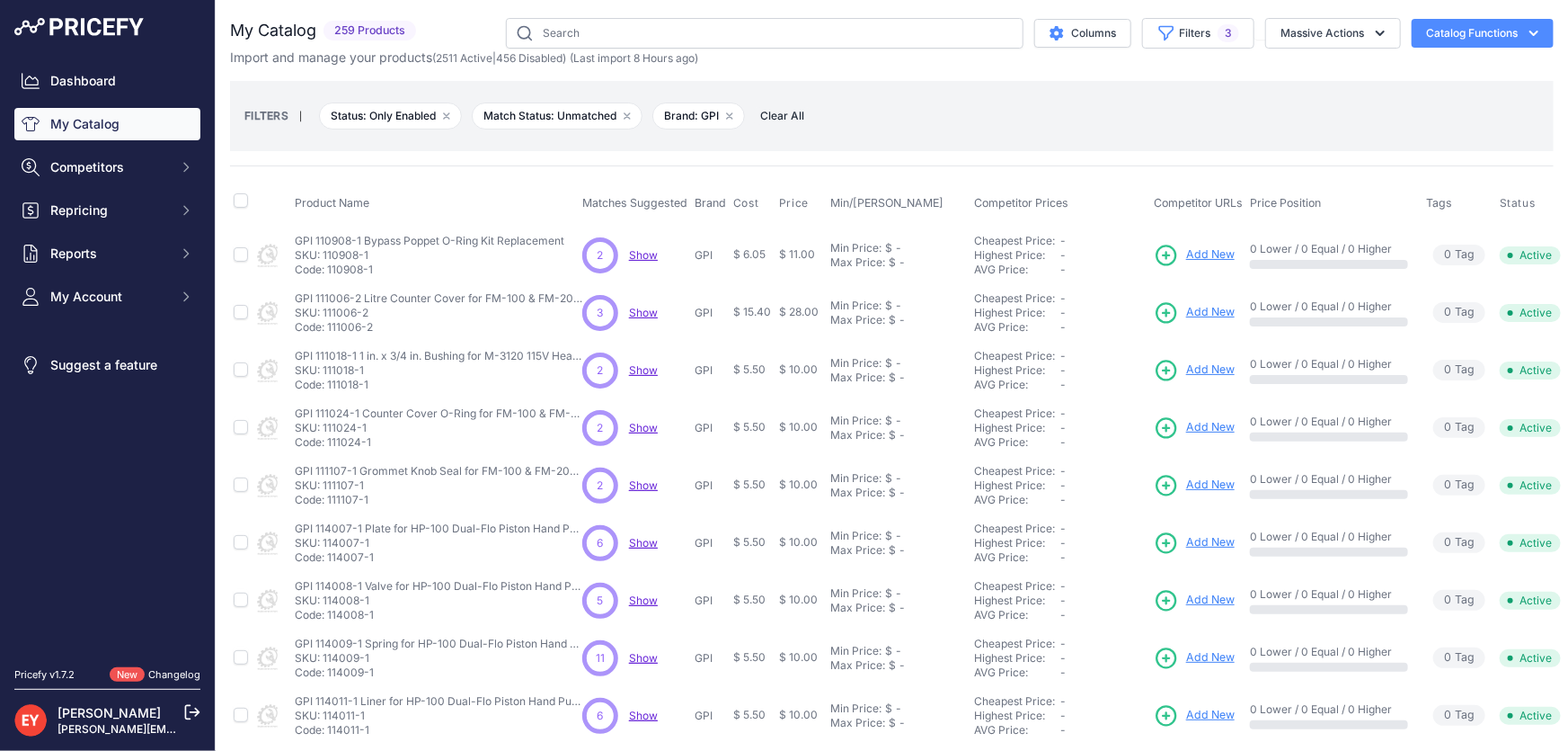
drag, startPoint x: 377, startPoint y: 268, endPoint x: 328, endPoint y: 269, distance: 49.0
click at [328, 269] on p "Code: 110908-1" at bounding box center [429, 269] width 269 height 14
drag, startPoint x: 377, startPoint y: 326, endPoint x: 327, endPoint y: 331, distance: 50.2
click at [327, 331] on p "Code: 111006-2" at bounding box center [438, 327] width 287 height 14
drag, startPoint x: 372, startPoint y: 386, endPoint x: 328, endPoint y: 391, distance: 44.3
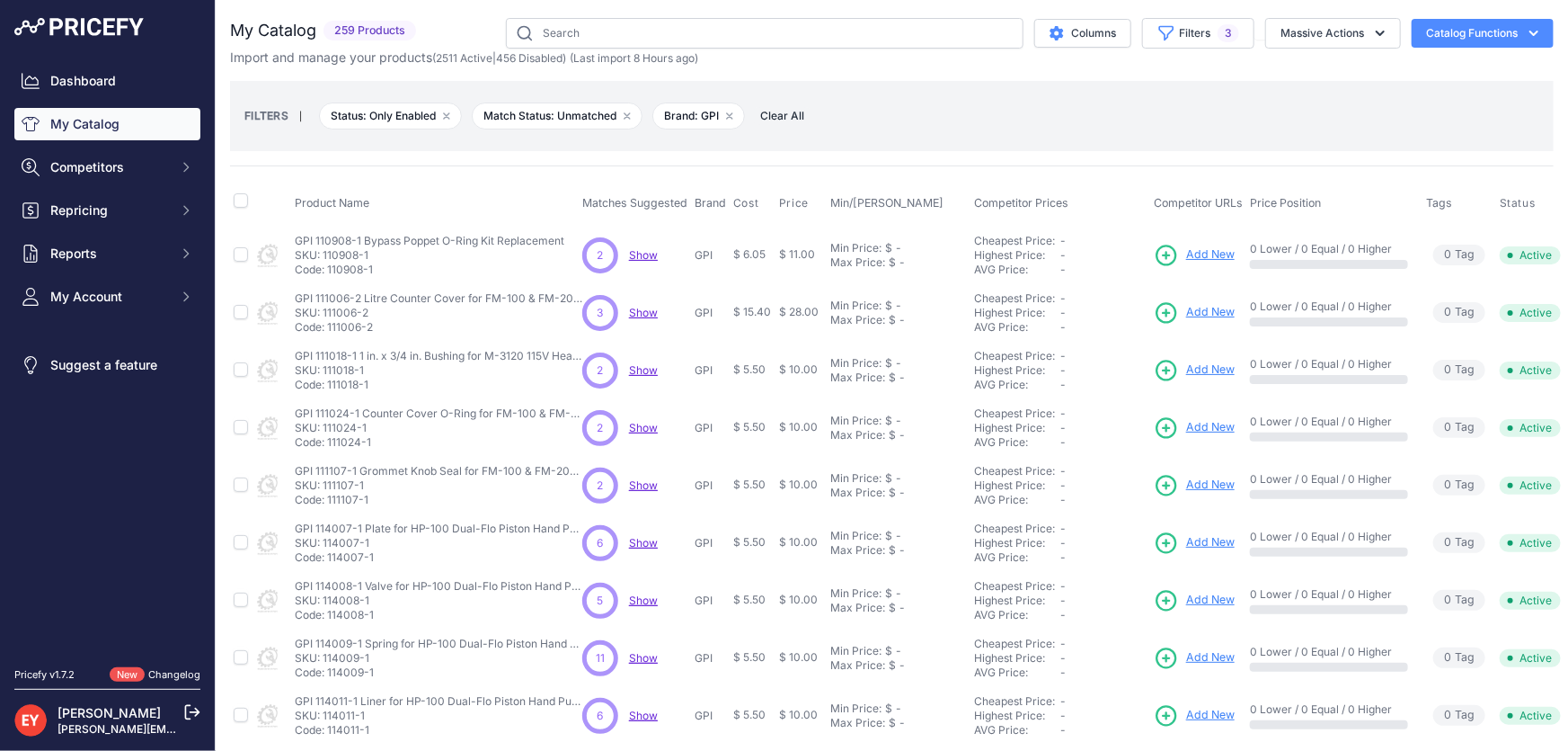
click at [328, 391] on td "GPI 111018-1 1 in. x 3/4 in. Bushing for M-3120 115V Heavy Duty Pump Replacemen…" at bounding box center [434, 370] width 287 height 57
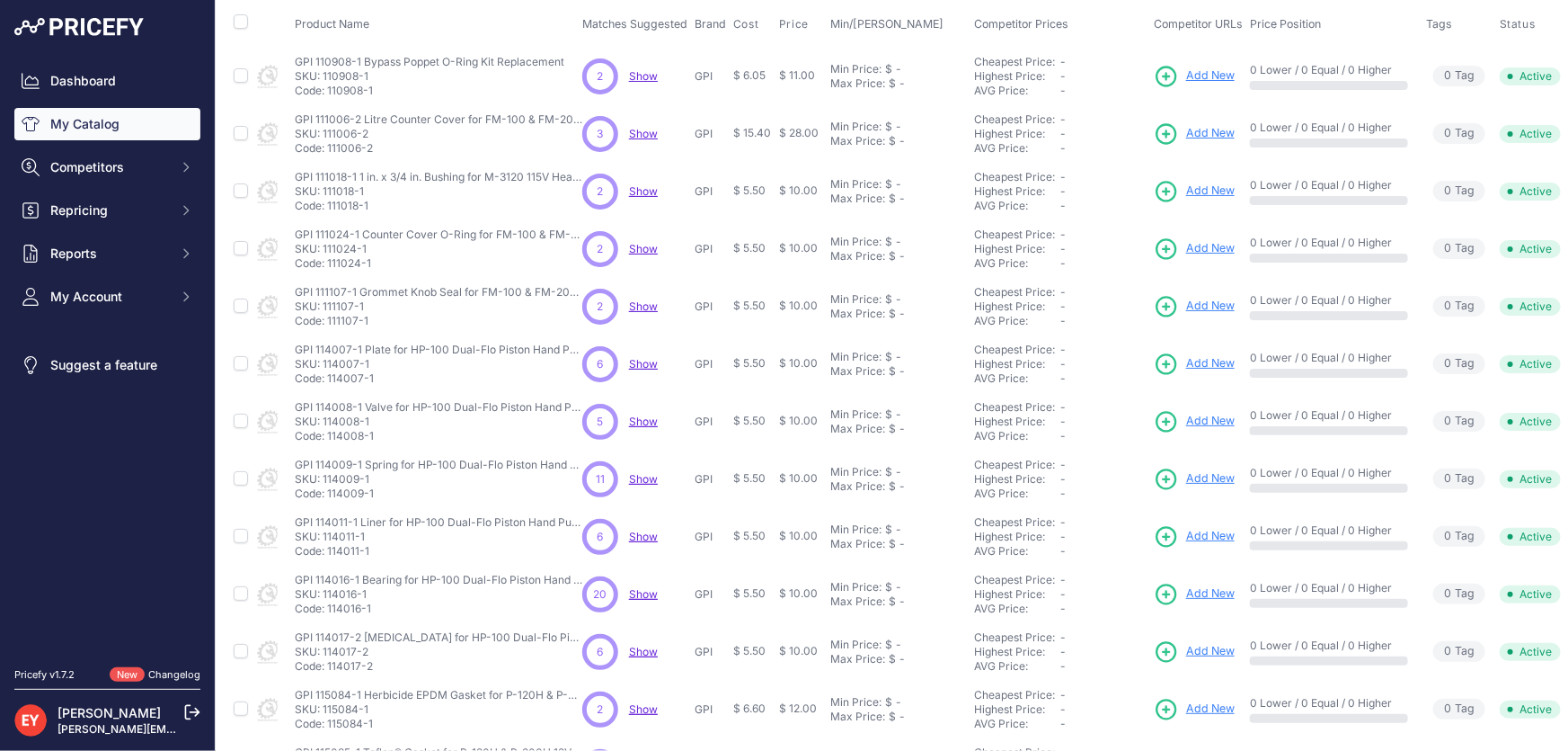
scroll to position [244, 0]
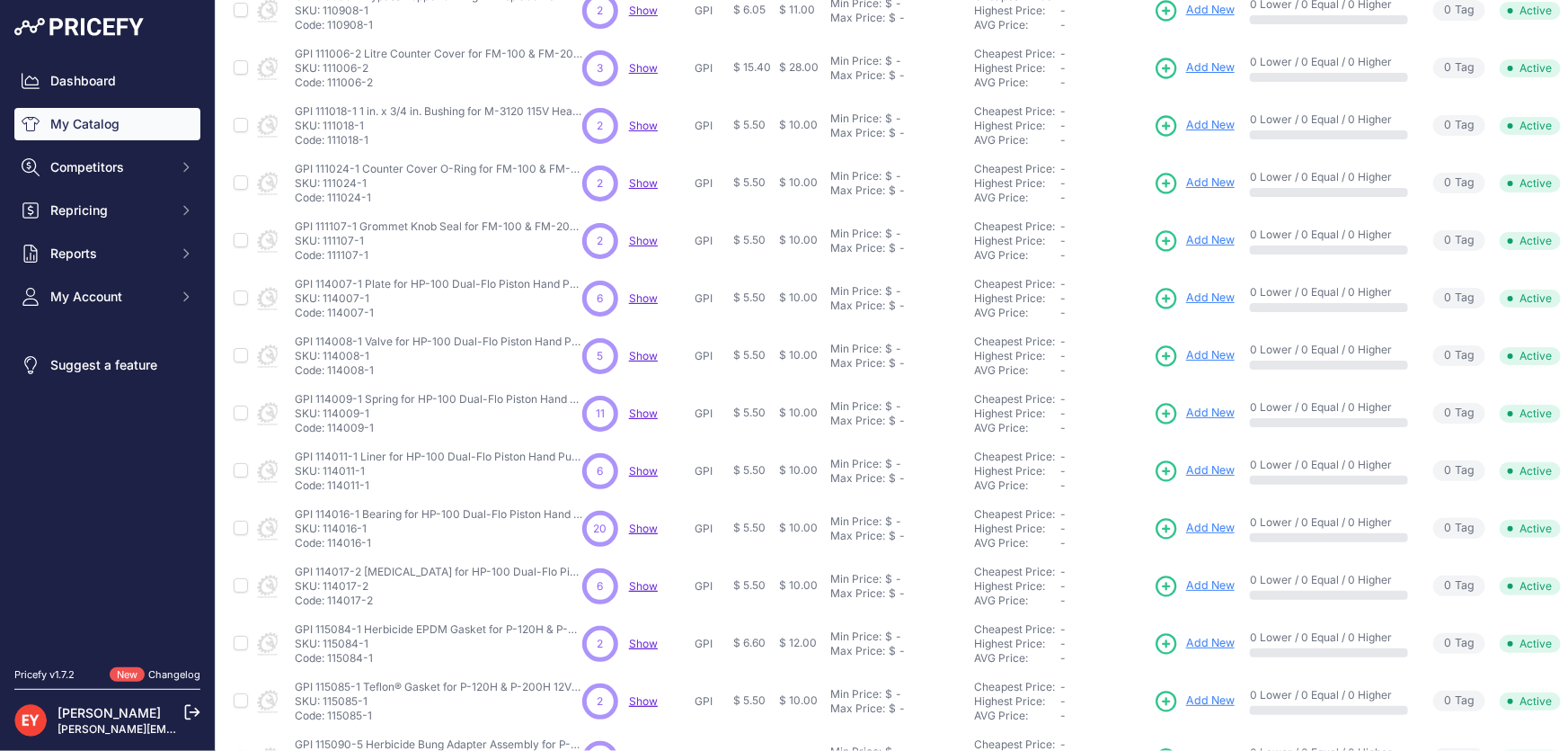
drag, startPoint x: 375, startPoint y: 480, endPoint x: 328, endPoint y: 485, distance: 47.3
click at [328, 485] on p "Code: 114011-1" at bounding box center [438, 484] width 287 height 14
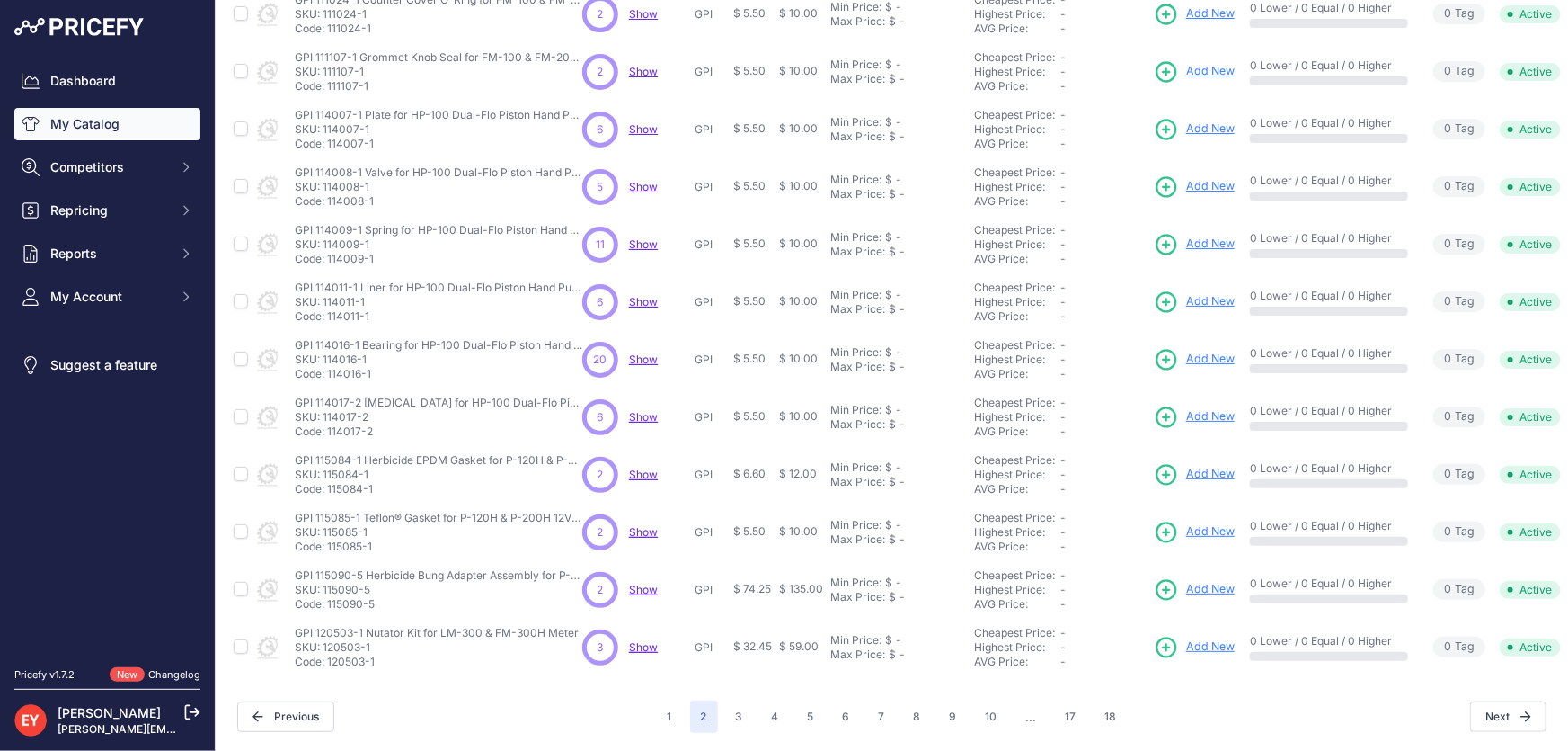
scroll to position [422, 0]
drag, startPoint x: 380, startPoint y: 478, endPoint x: 327, endPoint y: 485, distance: 53.5
click at [327, 485] on td "GPI 115084-1 Herbicide EPDM Gasket for P-120H & P-200H 12V Plastic Utility Pump…" at bounding box center [434, 474] width 287 height 57
drag, startPoint x: 372, startPoint y: 534, endPoint x: 329, endPoint y: 541, distance: 43.6
click at [329, 541] on p "Code: 115085-1" at bounding box center [438, 546] width 287 height 14
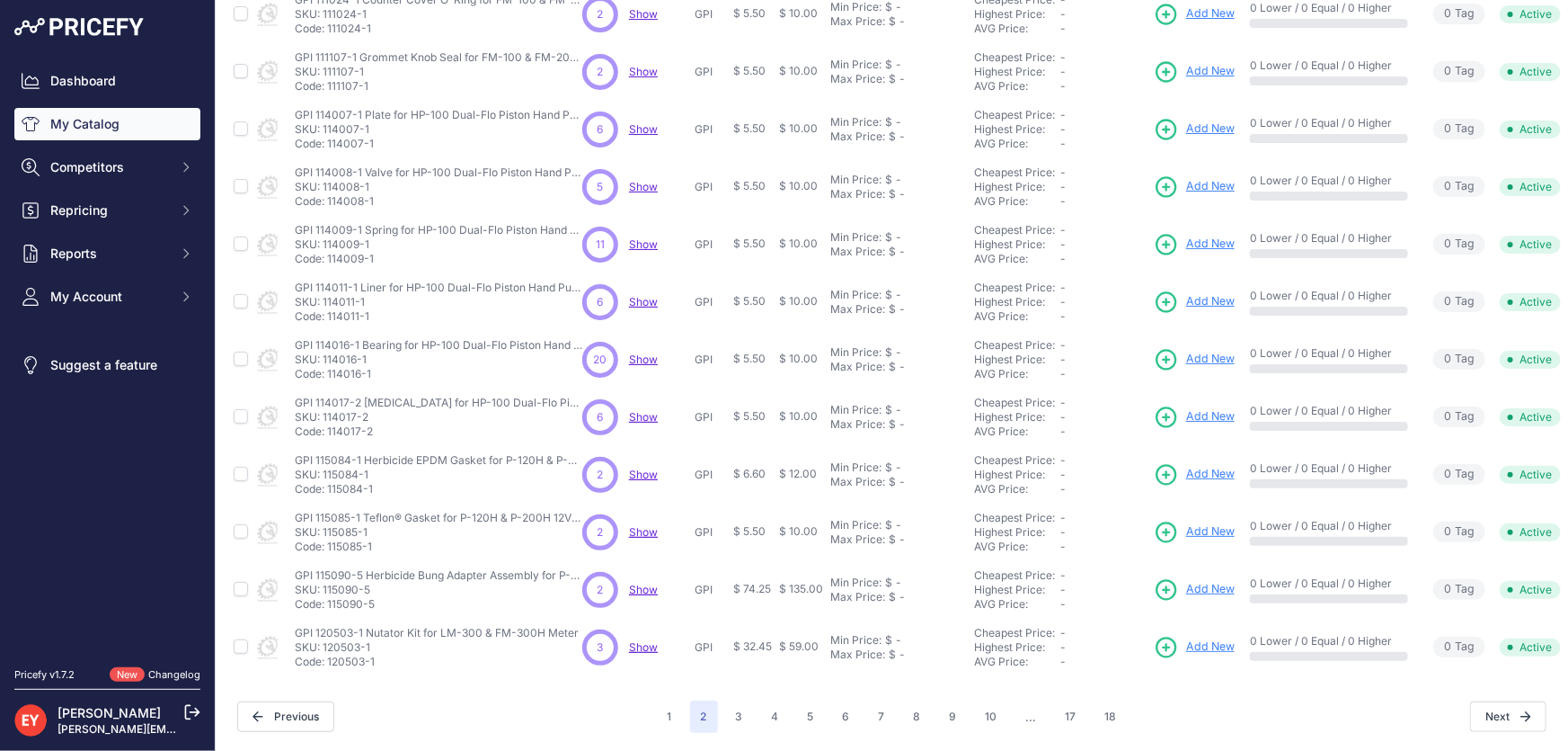
drag, startPoint x: 390, startPoint y: 590, endPoint x: 329, endPoint y: 591, distance: 61.0
click at [329, 597] on p "Code: 115090-5" at bounding box center [438, 604] width 287 height 14
drag, startPoint x: 379, startPoint y: 653, endPoint x: 327, endPoint y: 655, distance: 52.0
click at [327, 655] on p "Code: 120503-1" at bounding box center [436, 661] width 284 height 14
click at [731, 700] on button "3" at bounding box center [739, 716] width 29 height 32
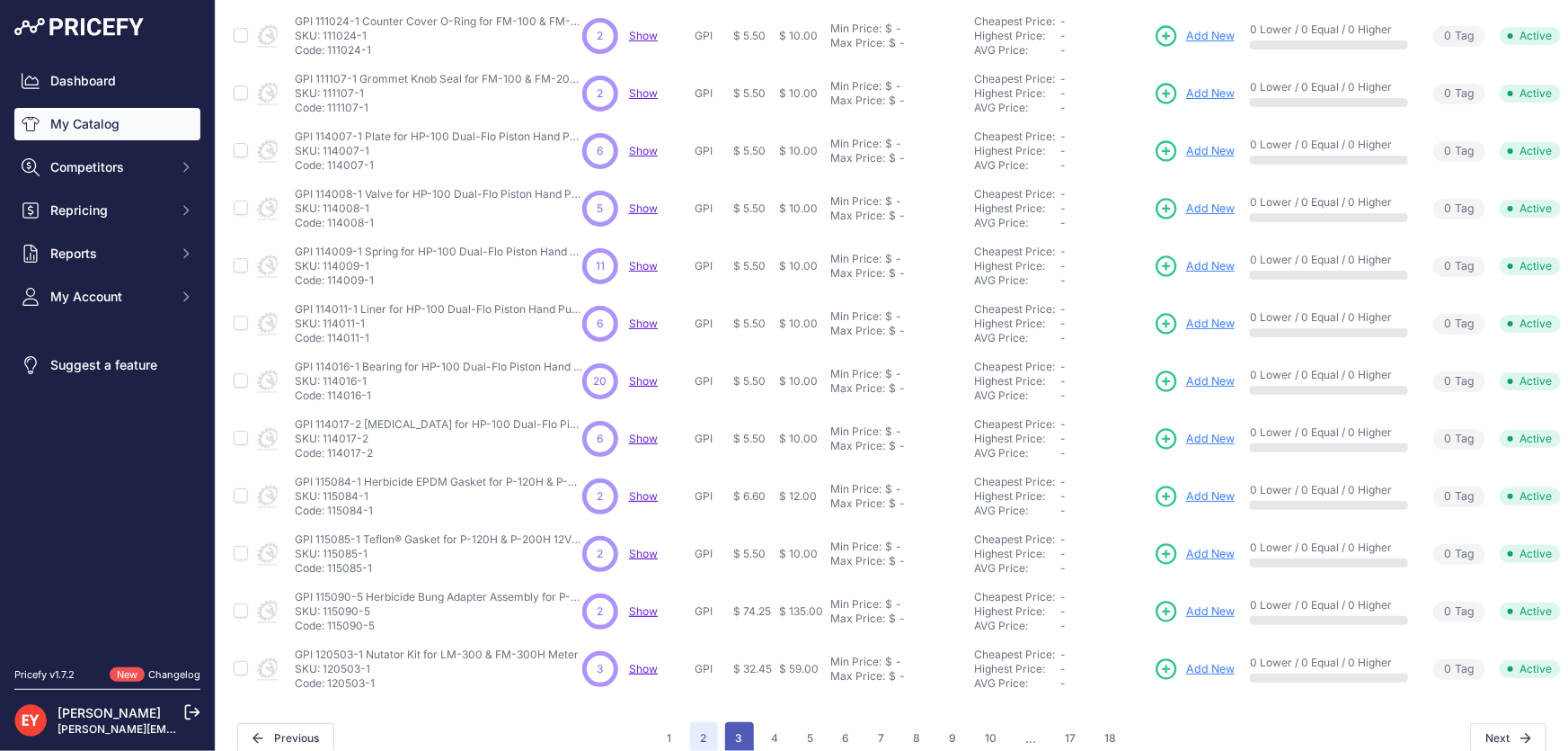
scroll to position [454, 0]
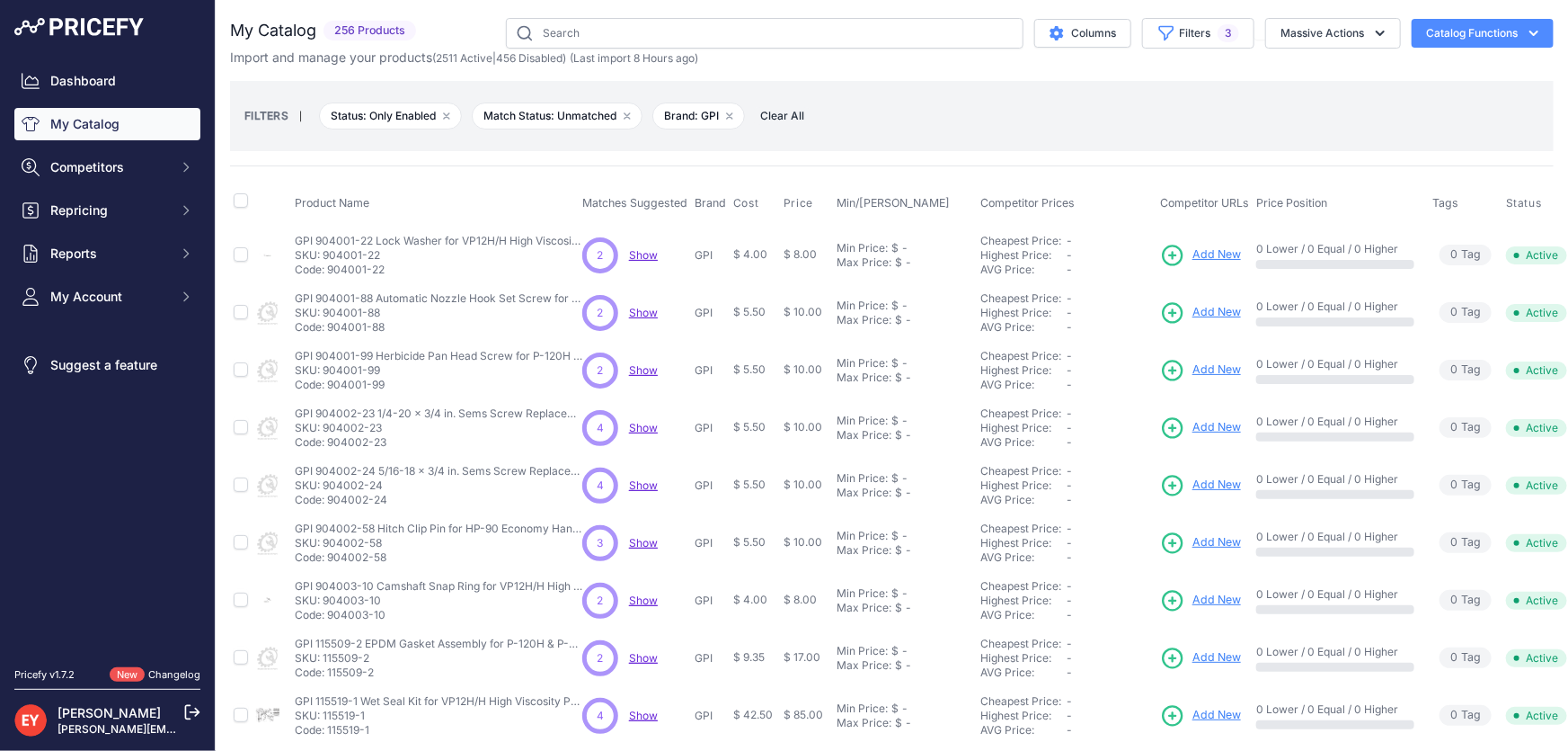
drag, startPoint x: 389, startPoint y: 268, endPoint x: 328, endPoint y: 270, distance: 61.0
click at [328, 270] on p "Code: 904001-22" at bounding box center [438, 269] width 287 height 14
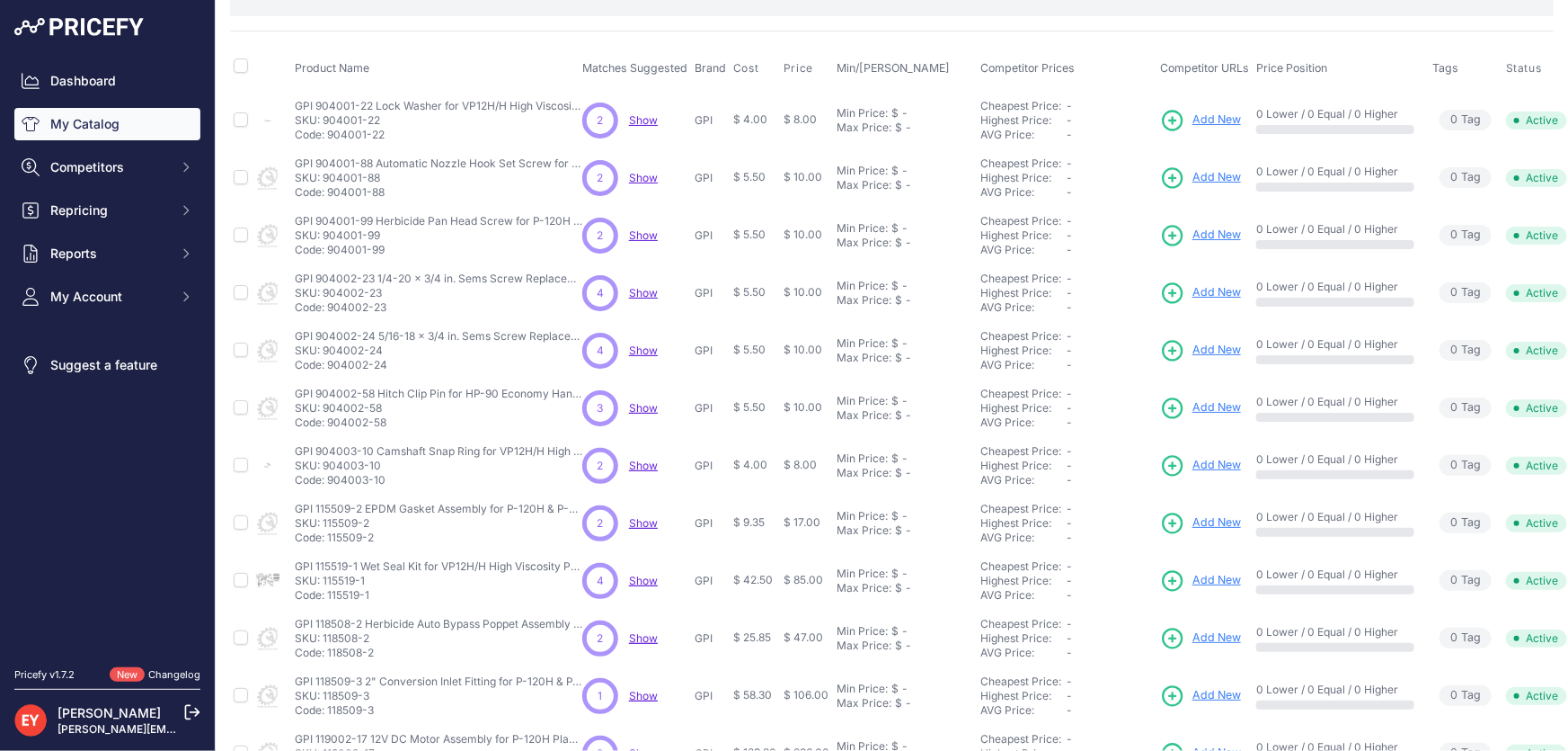
scroll to position [162, 0]
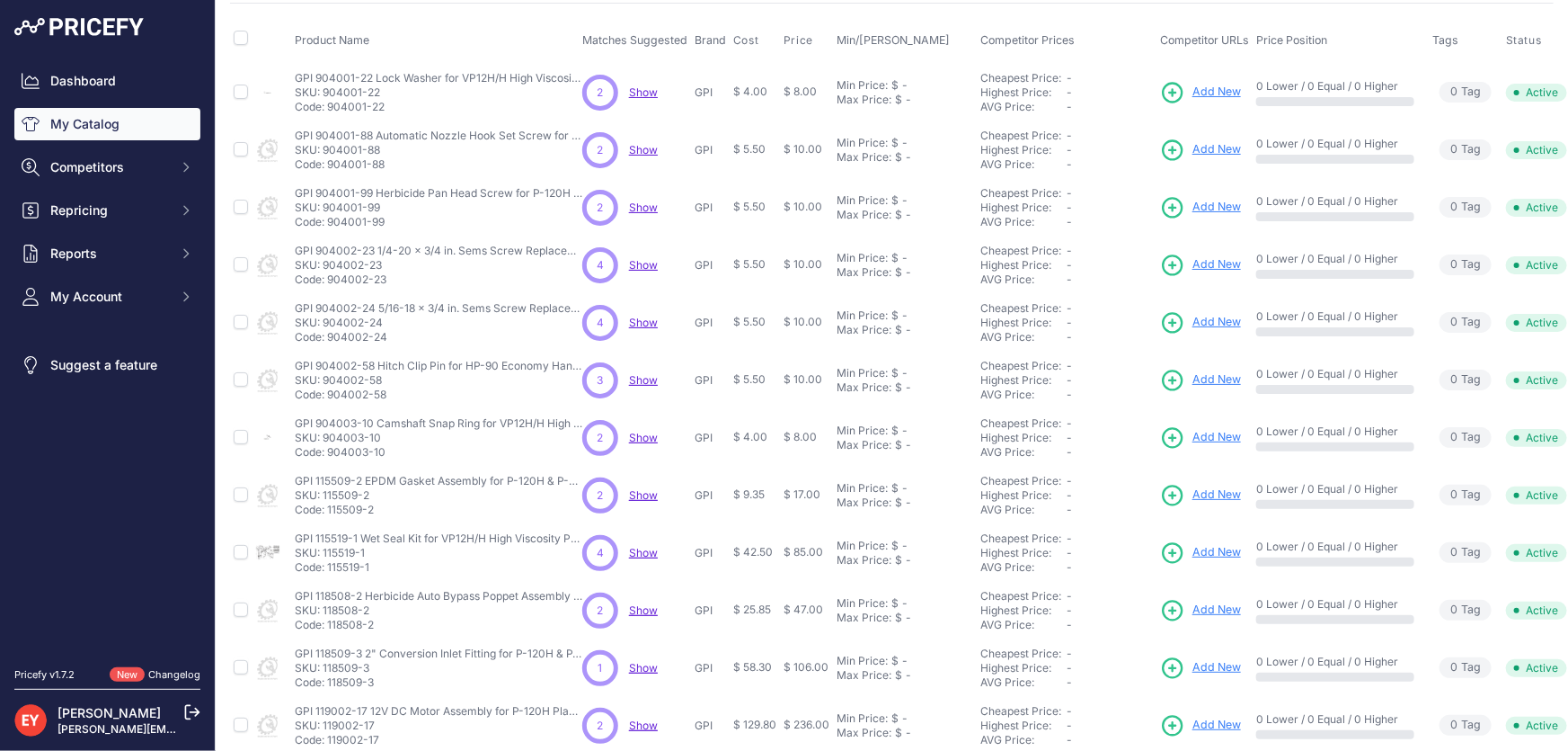
drag, startPoint x: 388, startPoint y: 283, endPoint x: 328, endPoint y: 283, distance: 60.0
click at [328, 283] on p "Code: 904002-23" at bounding box center [438, 279] width 287 height 14
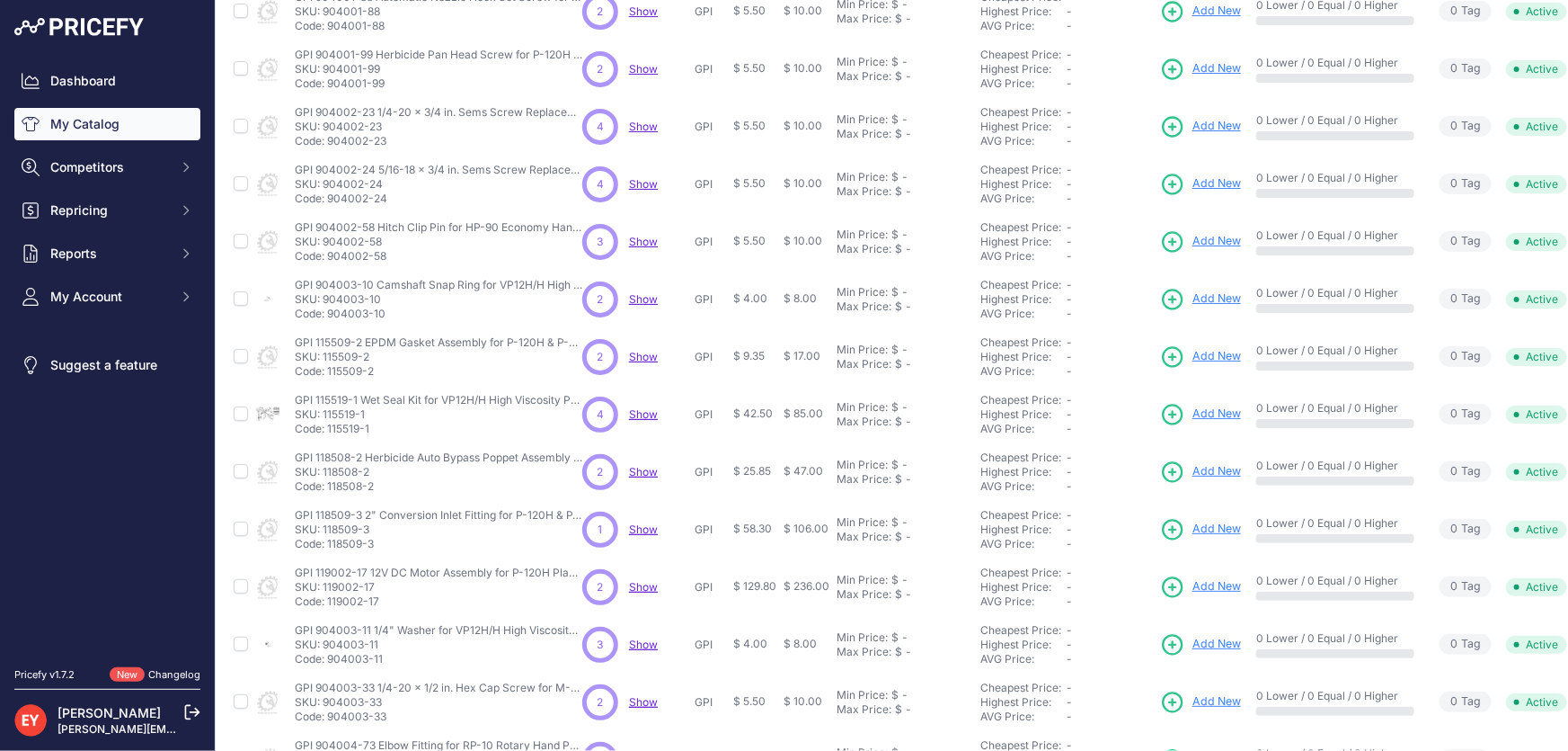
scroll to position [327, 0]
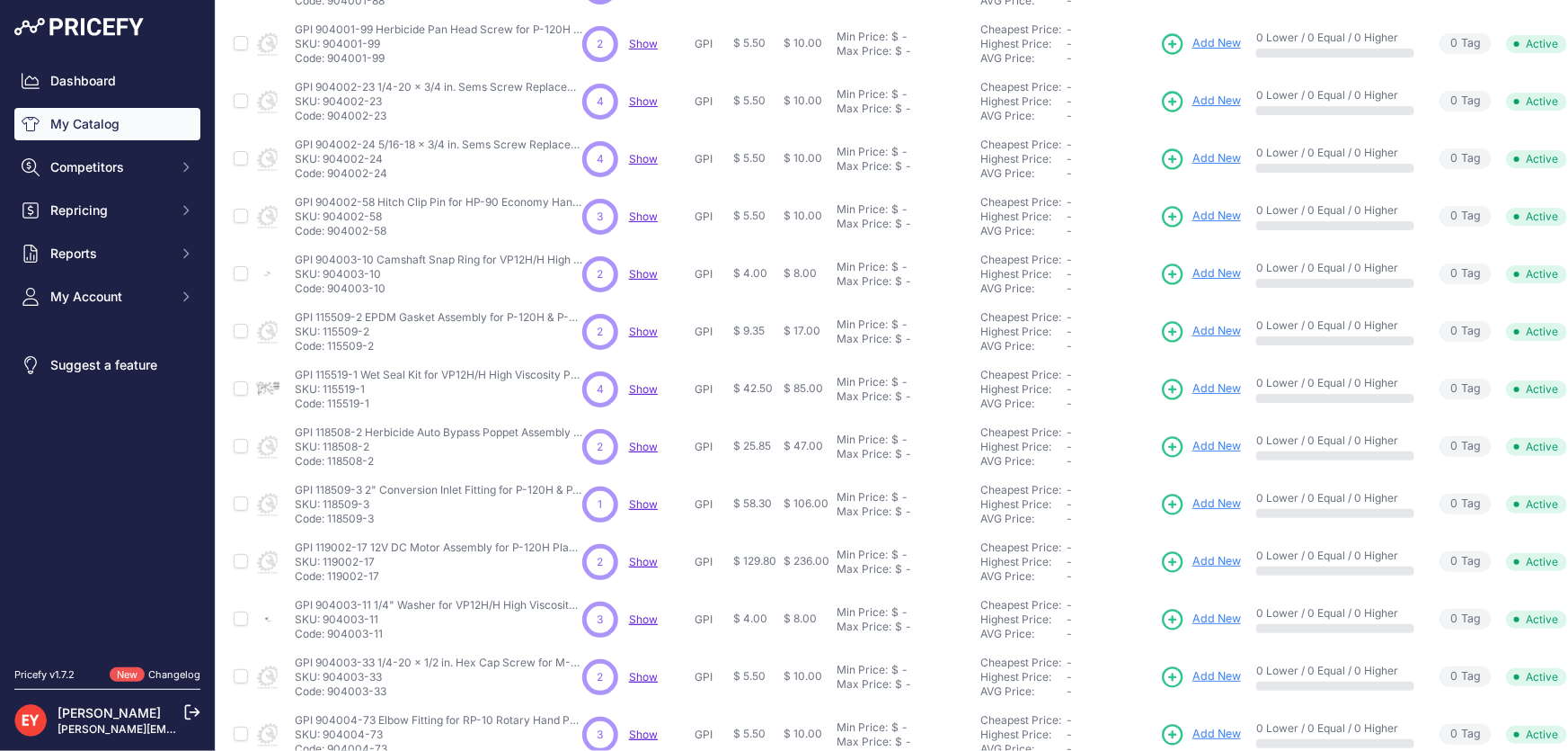
drag, startPoint x: 383, startPoint y: 157, endPoint x: 324, endPoint y: 159, distance: 59.0
click at [324, 159] on p "SKU: 904002-24" at bounding box center [438, 159] width 287 height 14
drag, startPoint x: 388, startPoint y: 232, endPoint x: 328, endPoint y: 234, distance: 60.0
click at [328, 234] on p "Code: 904002-58" at bounding box center [438, 230] width 287 height 14
drag, startPoint x: 391, startPoint y: 283, endPoint x: 329, endPoint y: 295, distance: 63.2
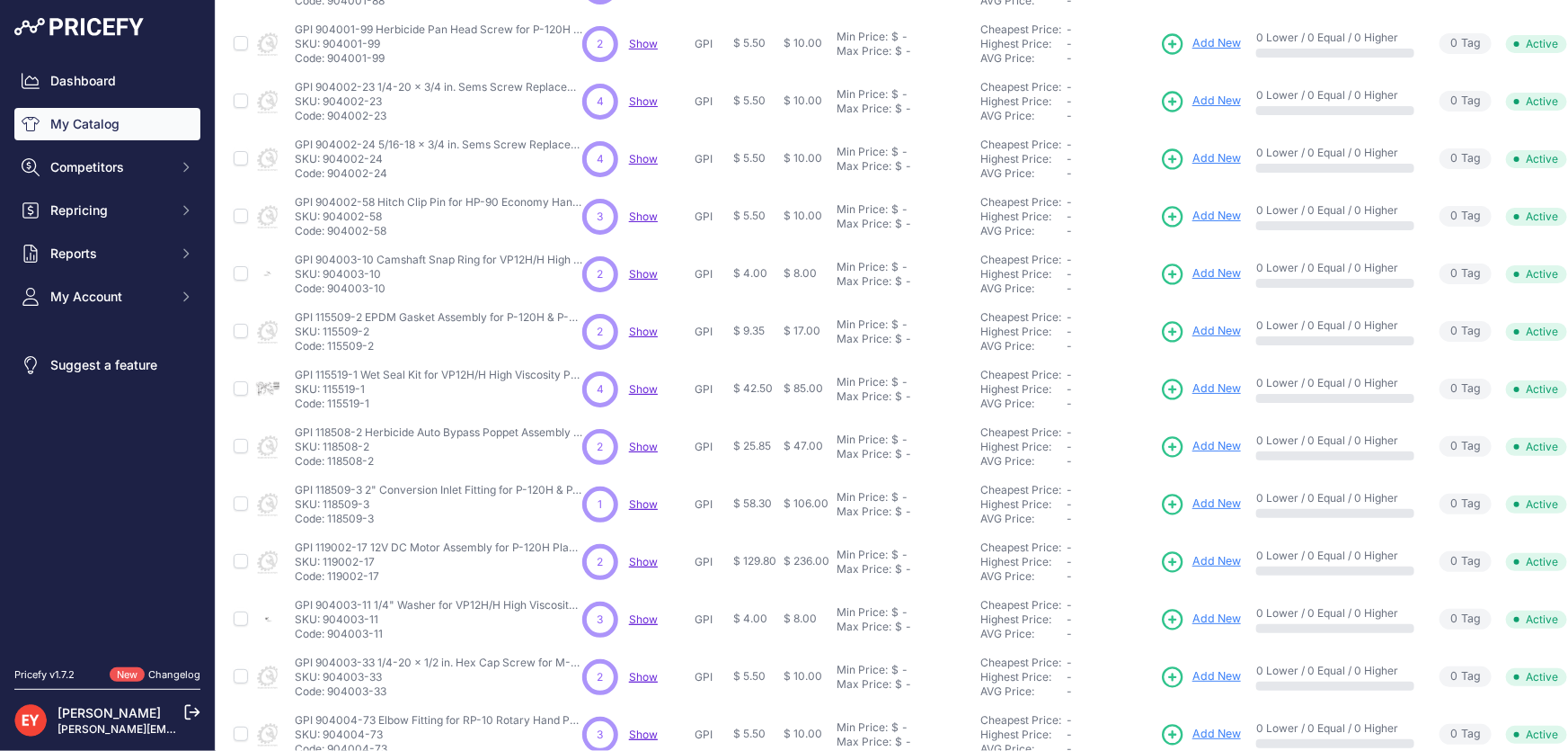
click at [329, 295] on td "GPI 904003-10 Camshaft Snap Ring for VP12H/H High Viscosity Pump Replacement GP…" at bounding box center [434, 273] width 287 height 57
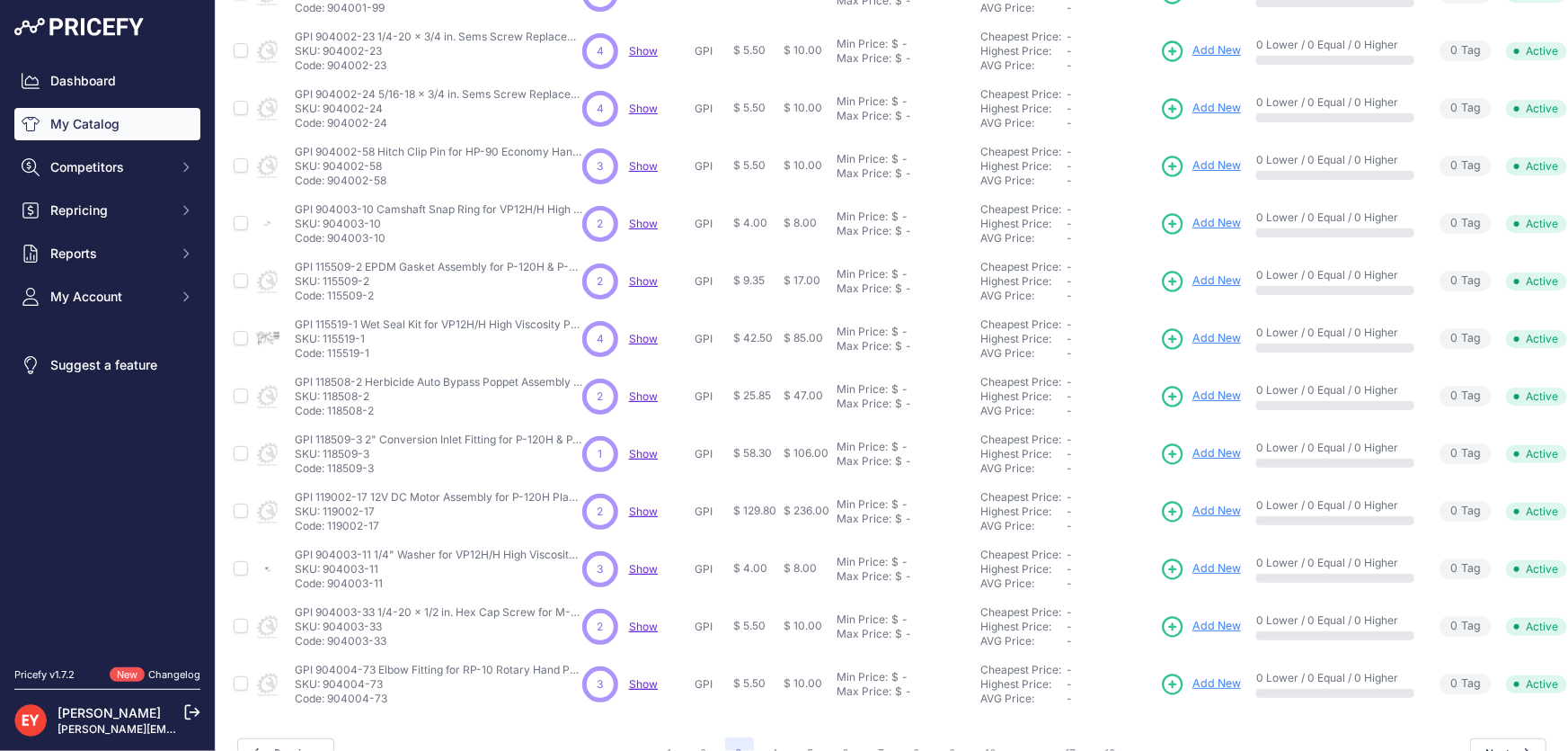
scroll to position [422, 0]
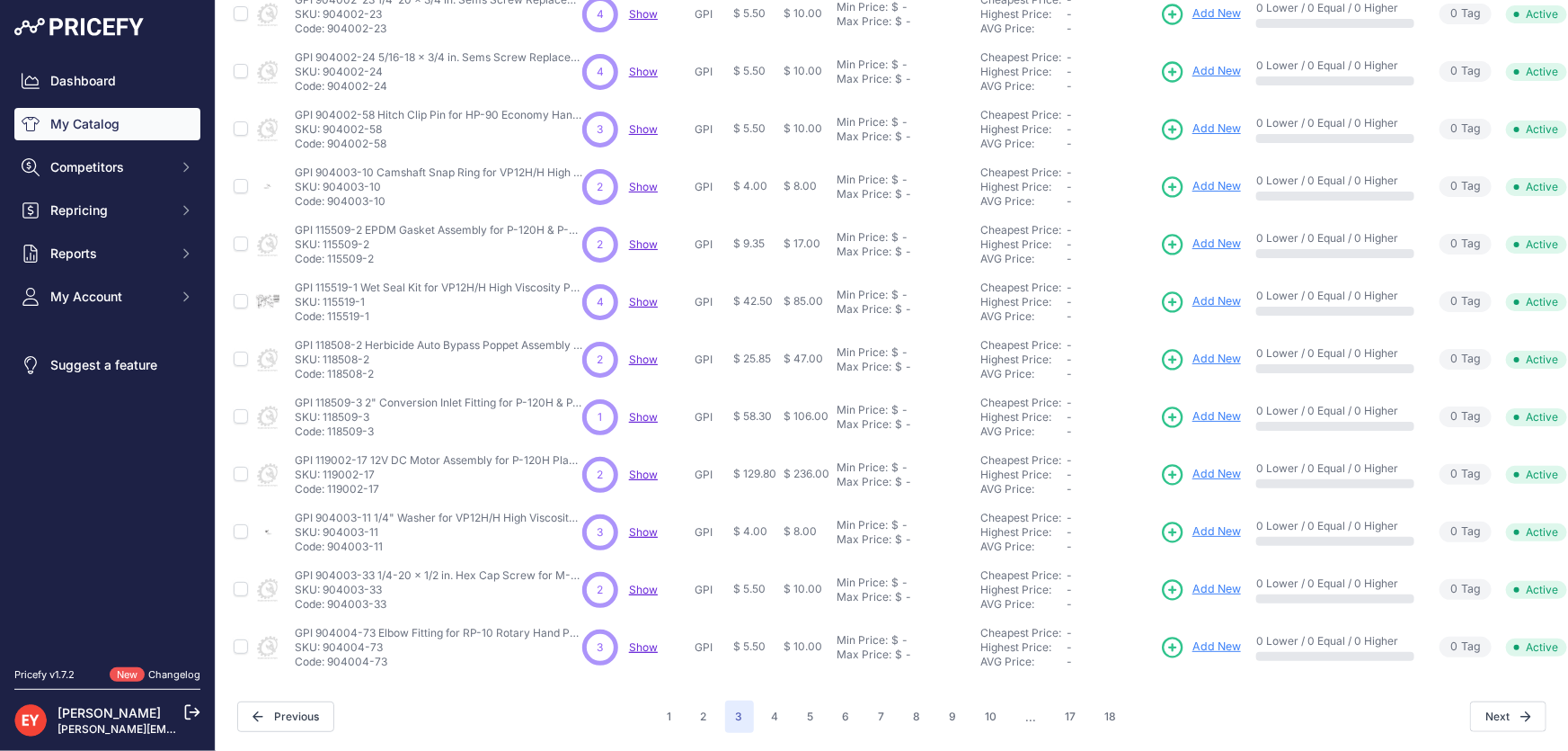
drag, startPoint x: 380, startPoint y: 249, endPoint x: 328, endPoint y: 252, distance: 52.1
click at [328, 252] on p "Code: 115509-2" at bounding box center [438, 258] width 287 height 14
drag, startPoint x: 381, startPoint y: 362, endPoint x: 328, endPoint y: 372, distance: 53.9
click at [328, 372] on td "GPI 118508-2 Herbicide Auto Bypass Poppet Assembly Kit for P-120H & P-200H 12V …" at bounding box center [434, 359] width 287 height 57
drag, startPoint x: 382, startPoint y: 423, endPoint x: 327, endPoint y: 423, distance: 55.0
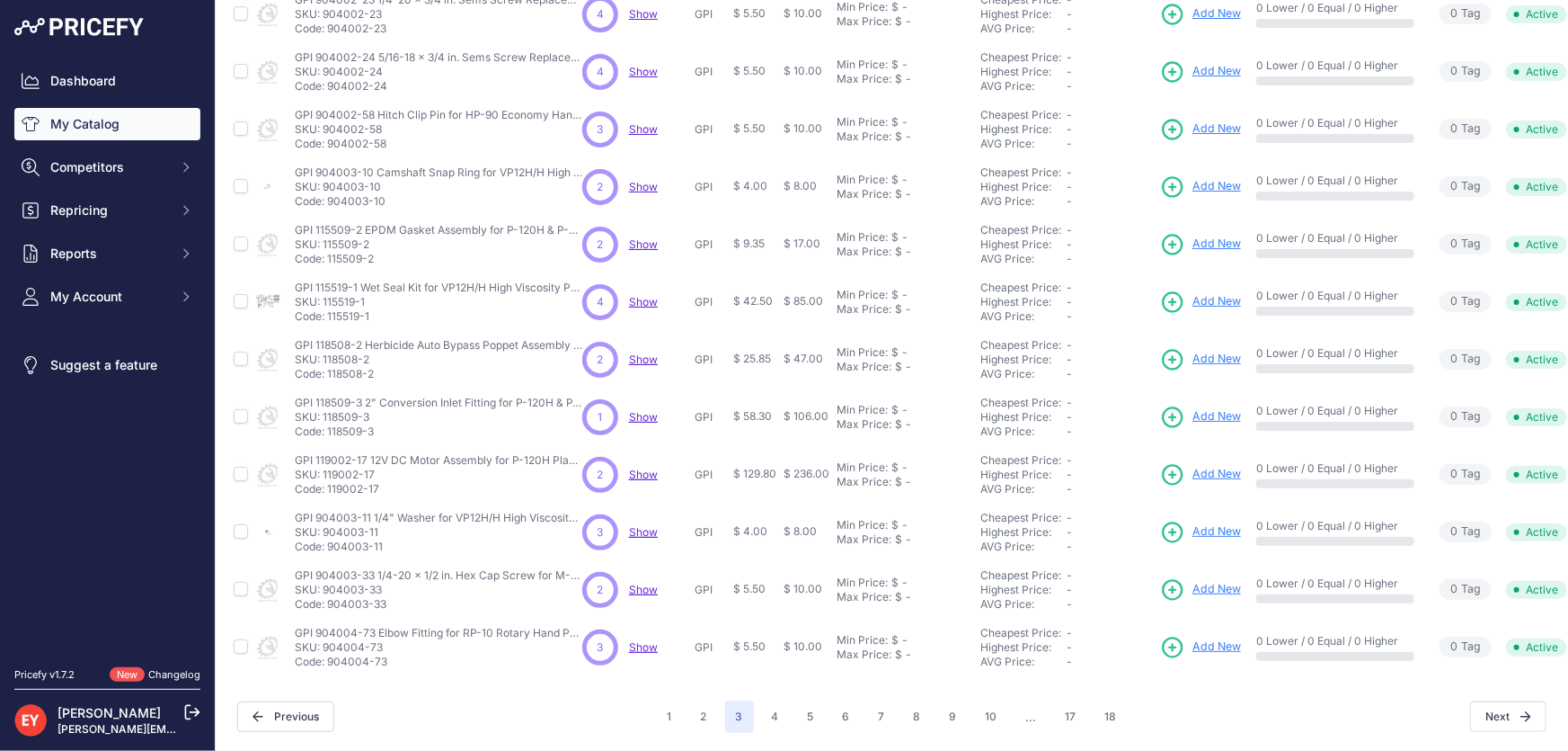
click at [327, 424] on p "Code: 118509-3" at bounding box center [438, 431] width 287 height 14
drag, startPoint x: 382, startPoint y: 477, endPoint x: 328, endPoint y: 485, distance: 54.6
click at [328, 485] on td "GPI 119002-17 12V DC Motor Assembly for P-120H Plastic Utility Pump Replacement…" at bounding box center [434, 474] width 287 height 57
drag, startPoint x: 393, startPoint y: 540, endPoint x: 330, endPoint y: 538, distance: 63.0
click at [330, 540] on p "Code: 904003-11" at bounding box center [438, 546] width 287 height 14
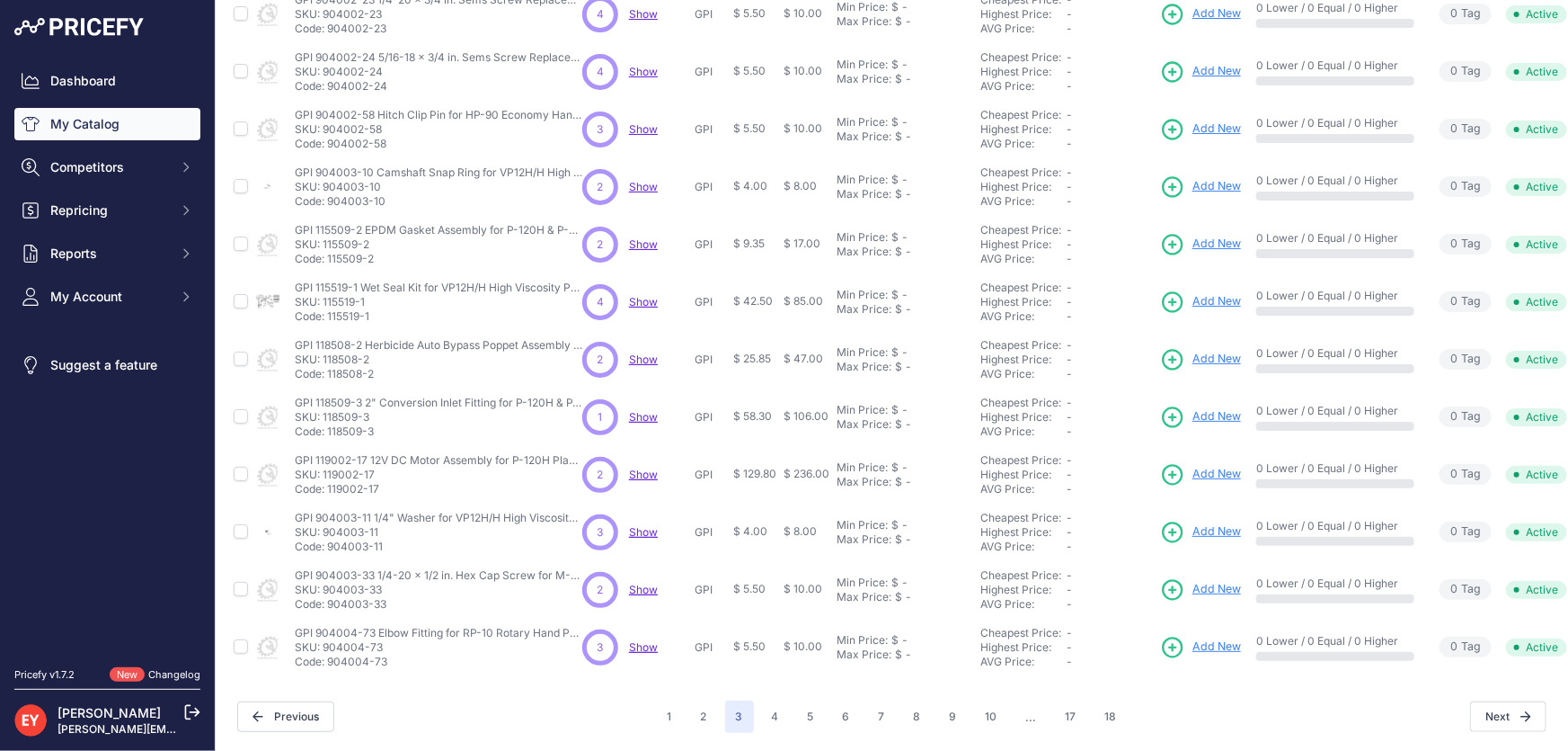
drag, startPoint x: 388, startPoint y: 599, endPoint x: 329, endPoint y: 604, distance: 59.2
click at [329, 604] on td "GPI 904003-33 1/4-20 x 1/2 in. Hex Cap Screw for M-3120 Pump Replacement GPI 90…" at bounding box center [434, 590] width 287 height 57
drag, startPoint x: 391, startPoint y: 660, endPoint x: 327, endPoint y: 654, distance: 64.3
click at [327, 654] on td "GPI 904004-73 Elbow Fitting for RP-10 Rotary Hand Pump GPI 904004-73 Elbow Fitt…" at bounding box center [434, 647] width 287 height 57
click at [778, 700] on button "4" at bounding box center [775, 716] width 29 height 32
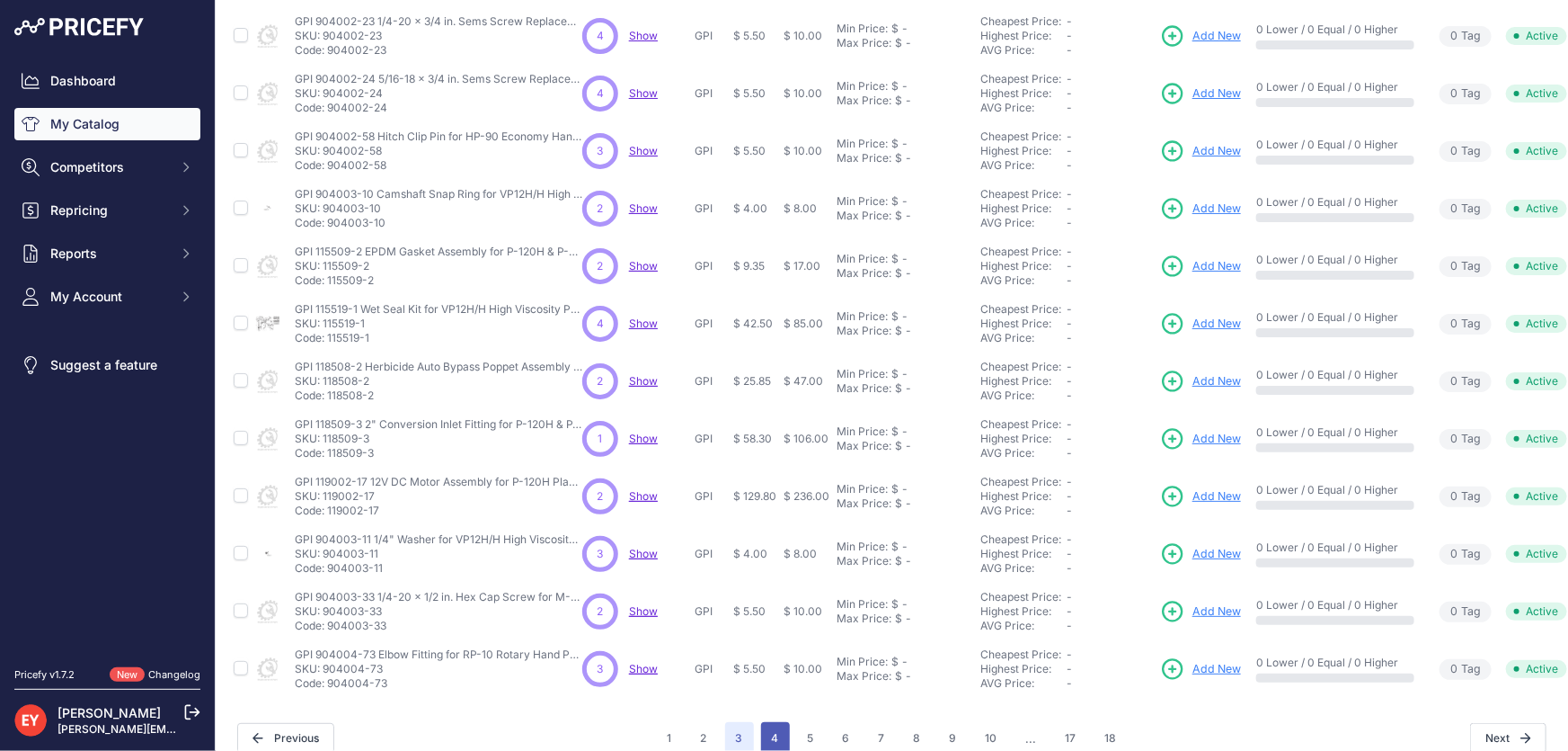
scroll to position [454, 0]
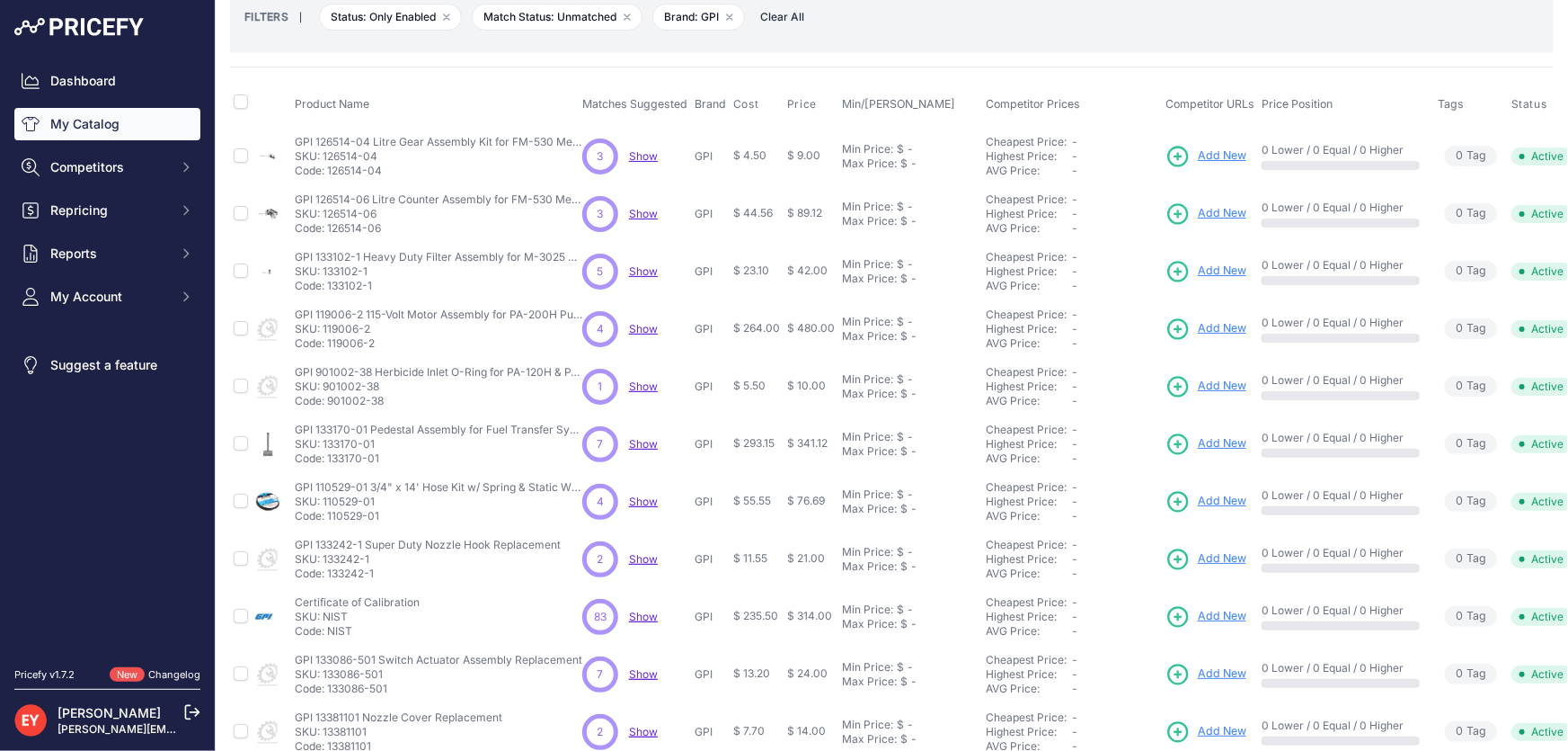
scroll to position [96, 0]
drag, startPoint x: 389, startPoint y: 175, endPoint x: 329, endPoint y: 176, distance: 60.0
click at [329, 176] on p "Code: 126514-04" at bounding box center [438, 173] width 287 height 14
drag, startPoint x: 390, startPoint y: 234, endPoint x: 329, endPoint y: 234, distance: 61.0
click at [329, 234] on p "Code: 126514-06" at bounding box center [438, 230] width 287 height 14
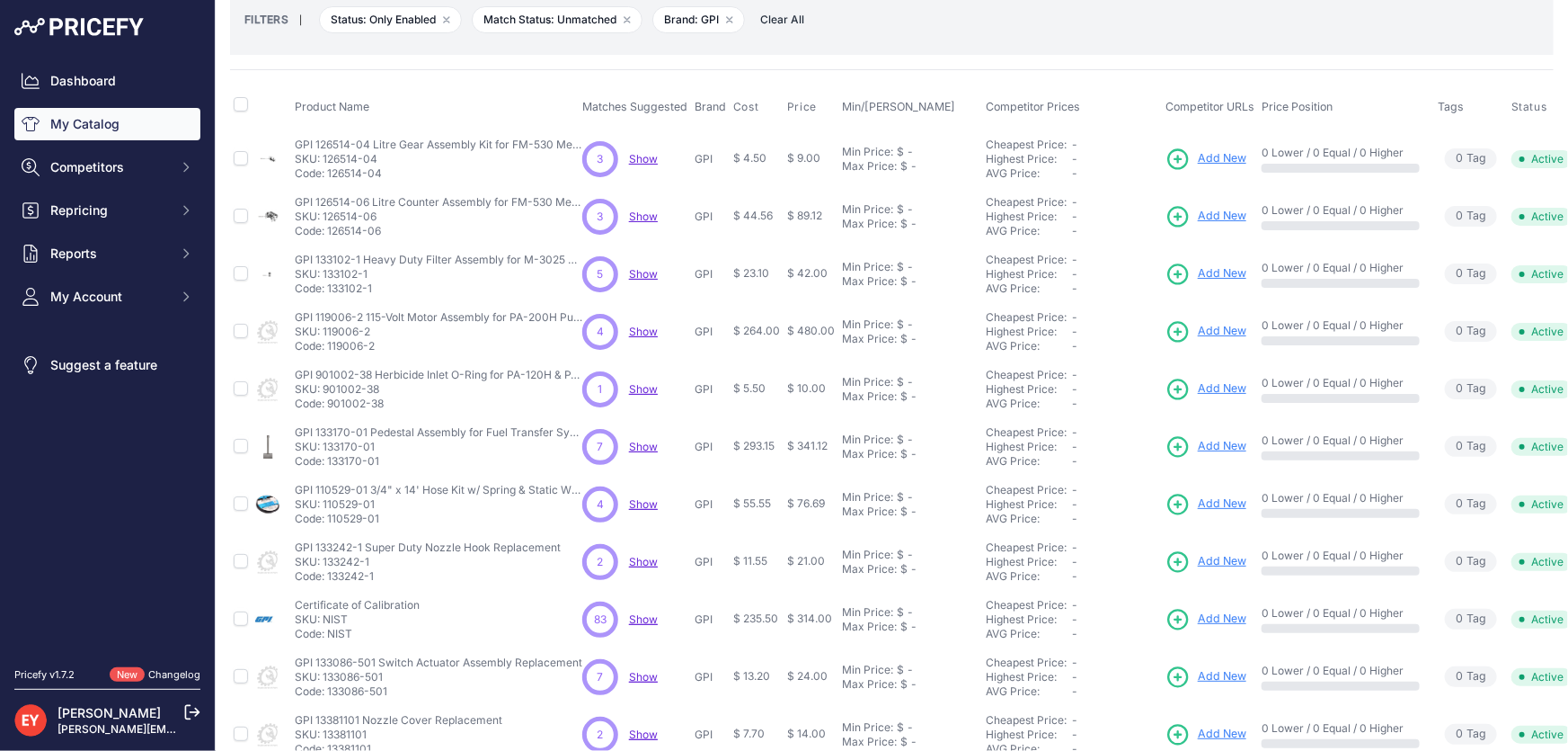
drag, startPoint x: 377, startPoint y: 292, endPoint x: 329, endPoint y: 297, distance: 48.3
click at [329, 297] on td "GPI 133102-1 Heavy Duty Filter Assembly for M-3025 & M-3425 Pump Replacement GP…" at bounding box center [434, 273] width 287 height 57
drag, startPoint x: 385, startPoint y: 345, endPoint x: 328, endPoint y: 345, distance: 57.0
click at [328, 345] on p "Code: 119006-2" at bounding box center [438, 345] width 287 height 14
drag, startPoint x: 394, startPoint y: 407, endPoint x: 328, endPoint y: 406, distance: 66.0
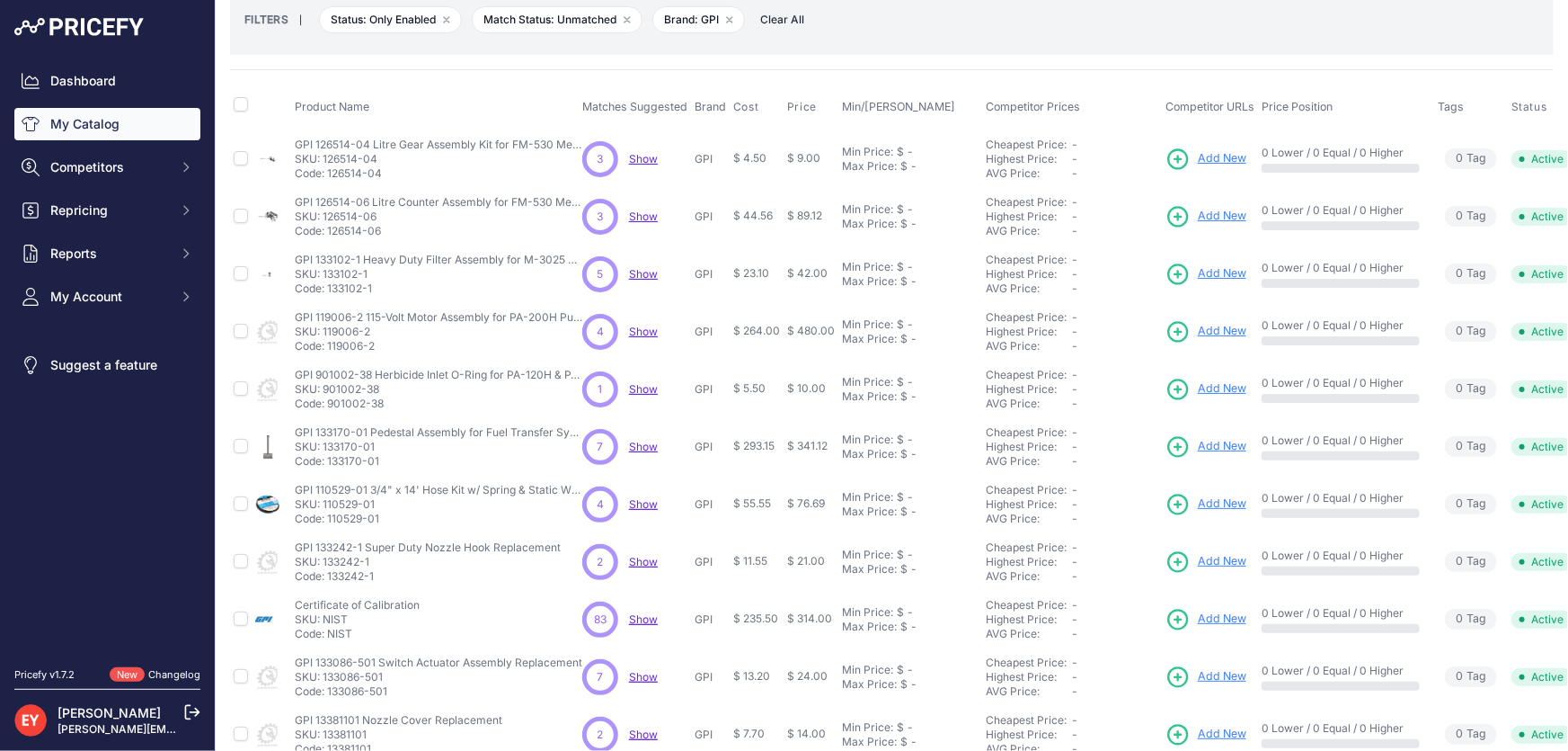
click at [328, 406] on p "Code: 901002-38" at bounding box center [438, 403] width 287 height 14
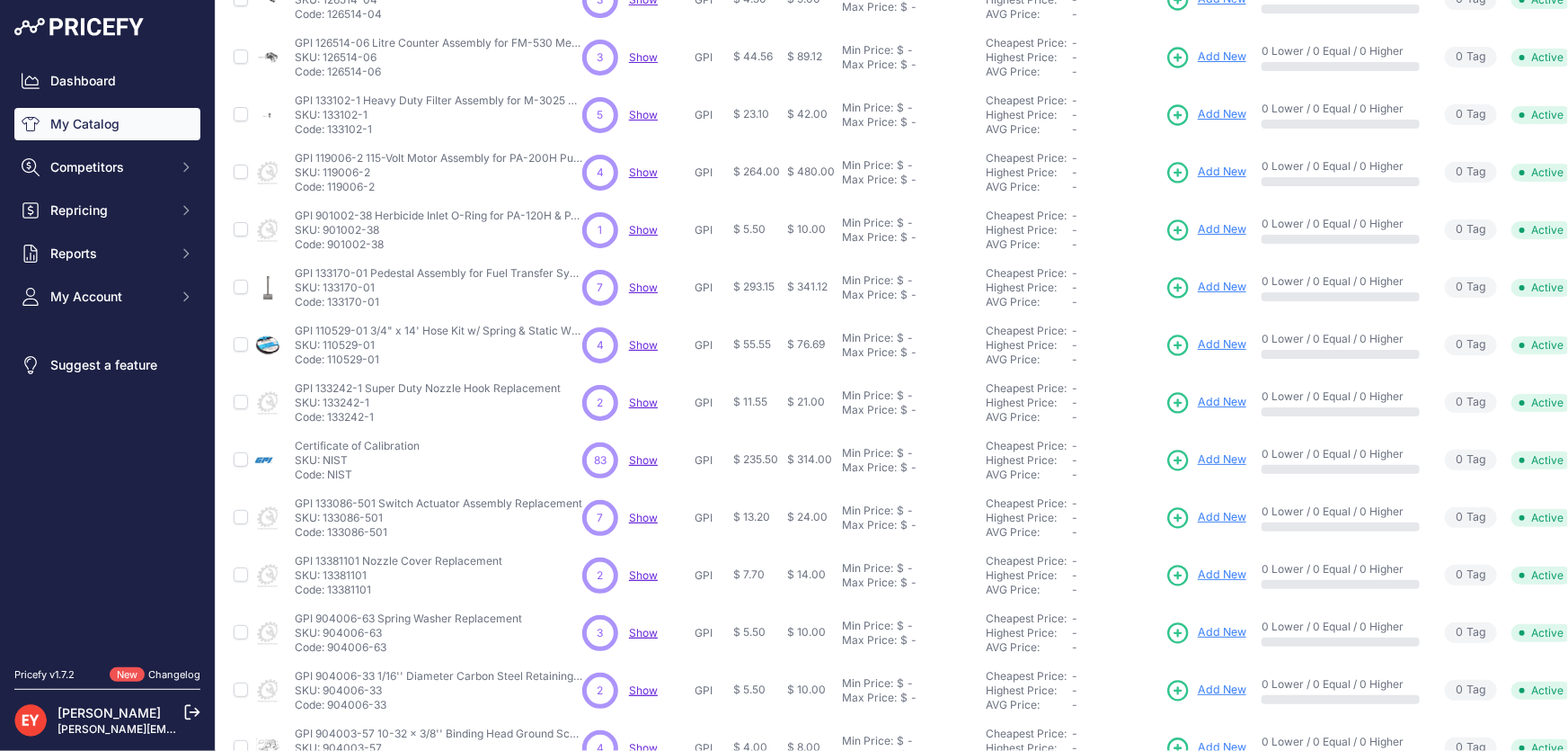
scroll to position [260, 0]
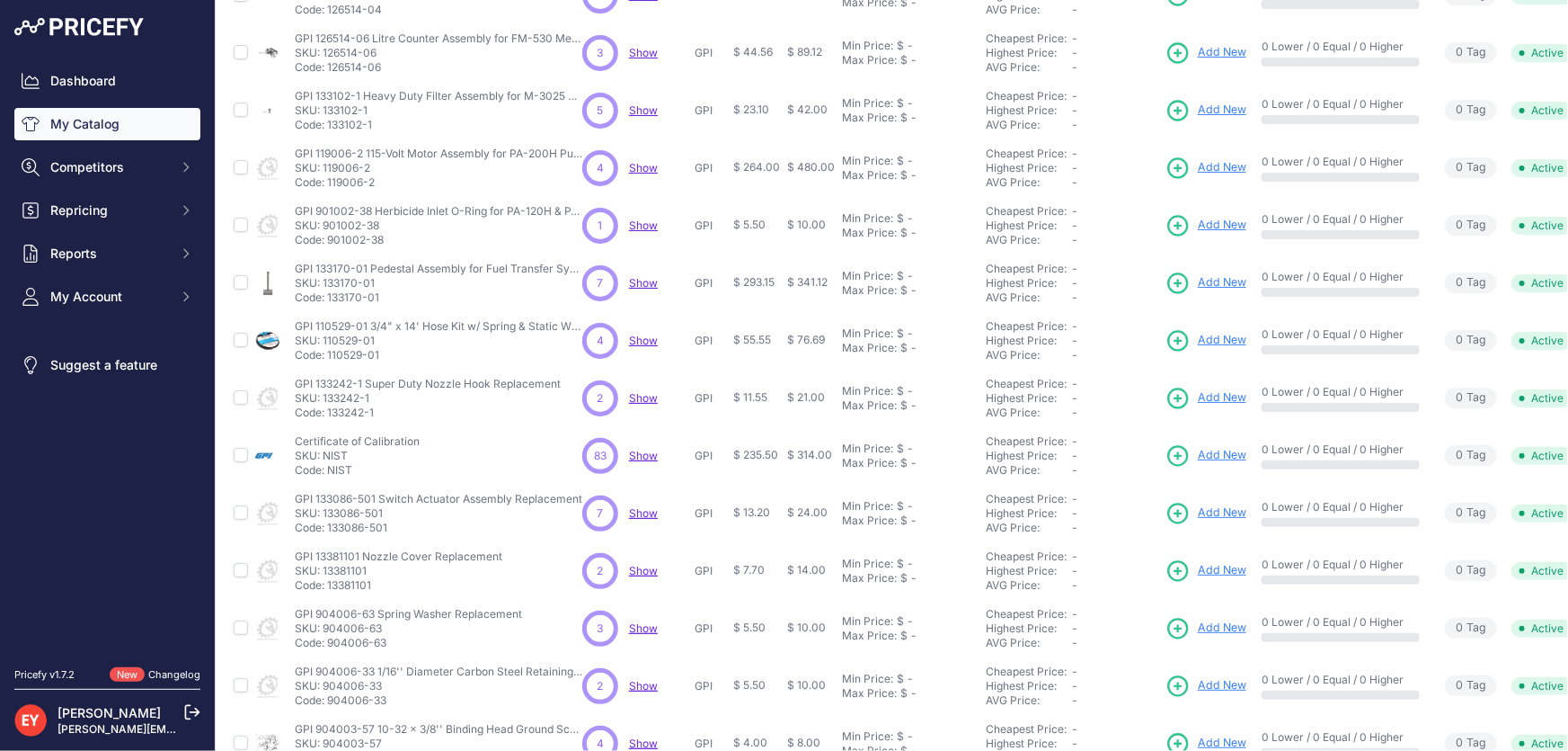
drag, startPoint x: 384, startPoint y: 302, endPoint x: 329, endPoint y: 303, distance: 55.0
click at [329, 303] on td "GPI 133170-01 Pedestal Assembly for Fuel Transfer Systems GPI 133170-01 Pedesta…" at bounding box center [434, 283] width 287 height 57
drag, startPoint x: 381, startPoint y: 357, endPoint x: 328, endPoint y: 358, distance: 53.0
click at [328, 358] on p "Code: 110529-01" at bounding box center [438, 355] width 287 height 14
drag, startPoint x: 383, startPoint y: 411, endPoint x: 328, endPoint y: 415, distance: 55.1
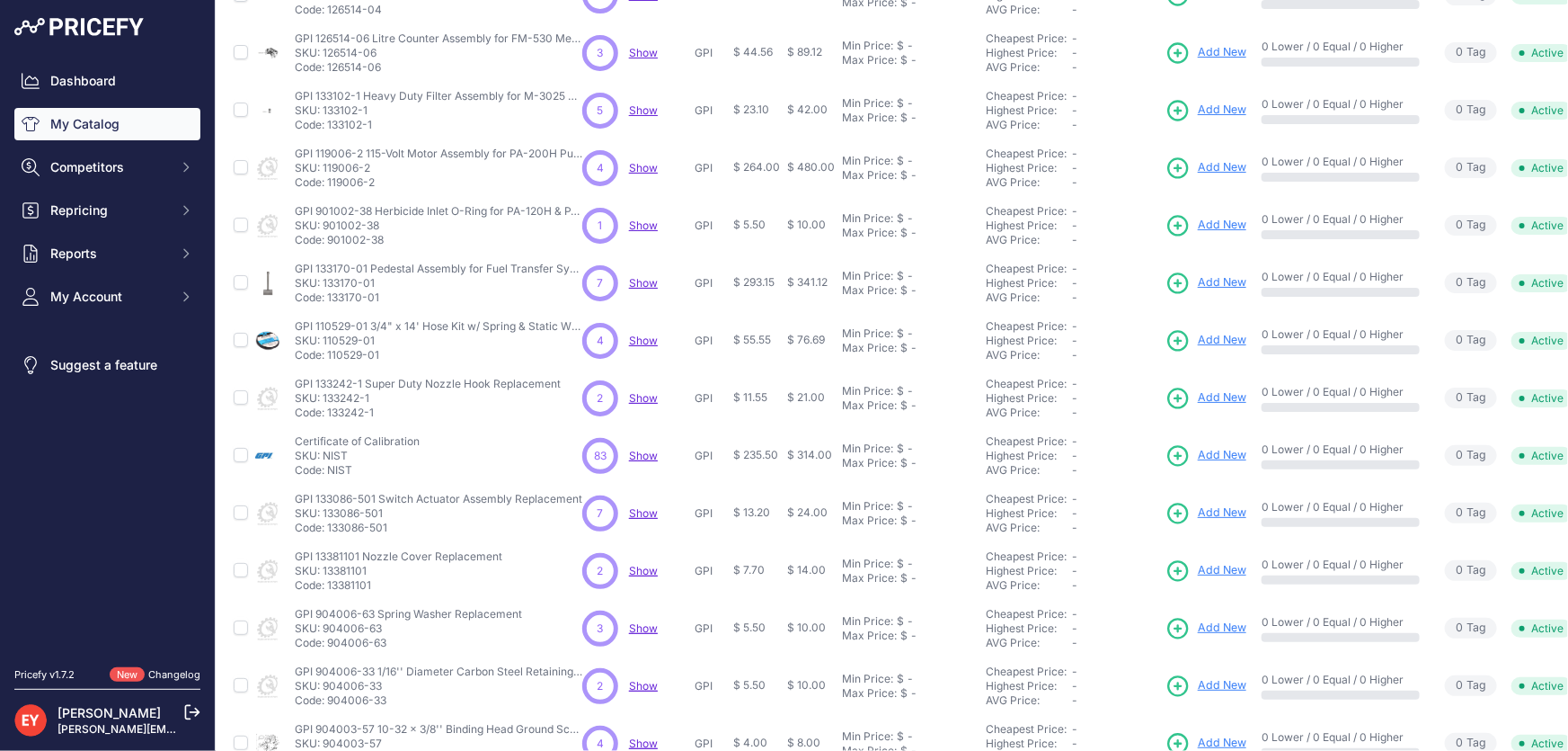
click at [328, 415] on p "Code: 133242-1" at bounding box center [427, 412] width 266 height 14
drag, startPoint x: 363, startPoint y: 467, endPoint x: 330, endPoint y: 470, distance: 33.1
click at [330, 470] on p "Code: NIST" at bounding box center [357, 469] width 125 height 14
drag, startPoint x: 400, startPoint y: 527, endPoint x: 328, endPoint y: 529, distance: 72.0
click at [328, 529] on p "Code: 133086-501" at bounding box center [438, 527] width 287 height 14
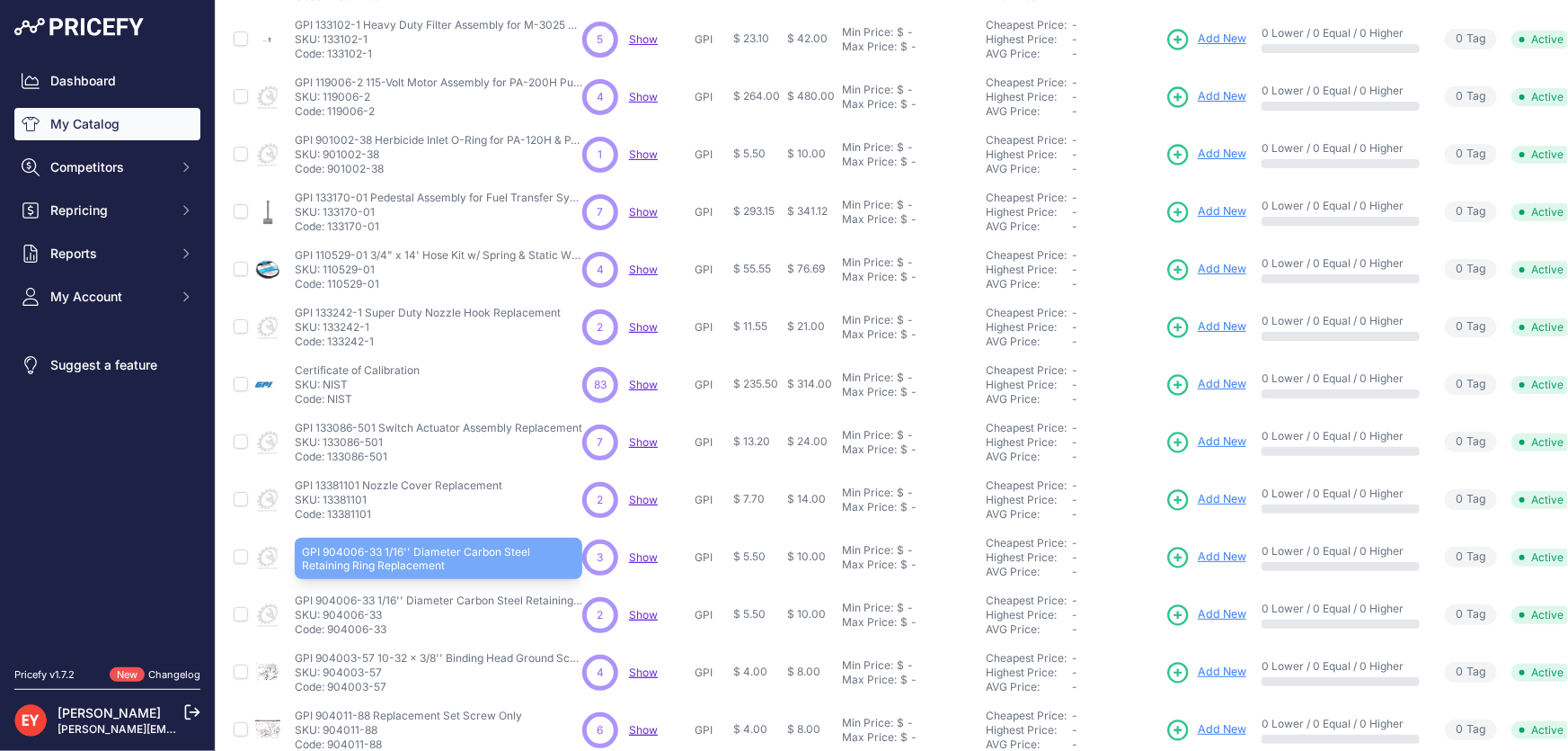
scroll to position [422, 0]
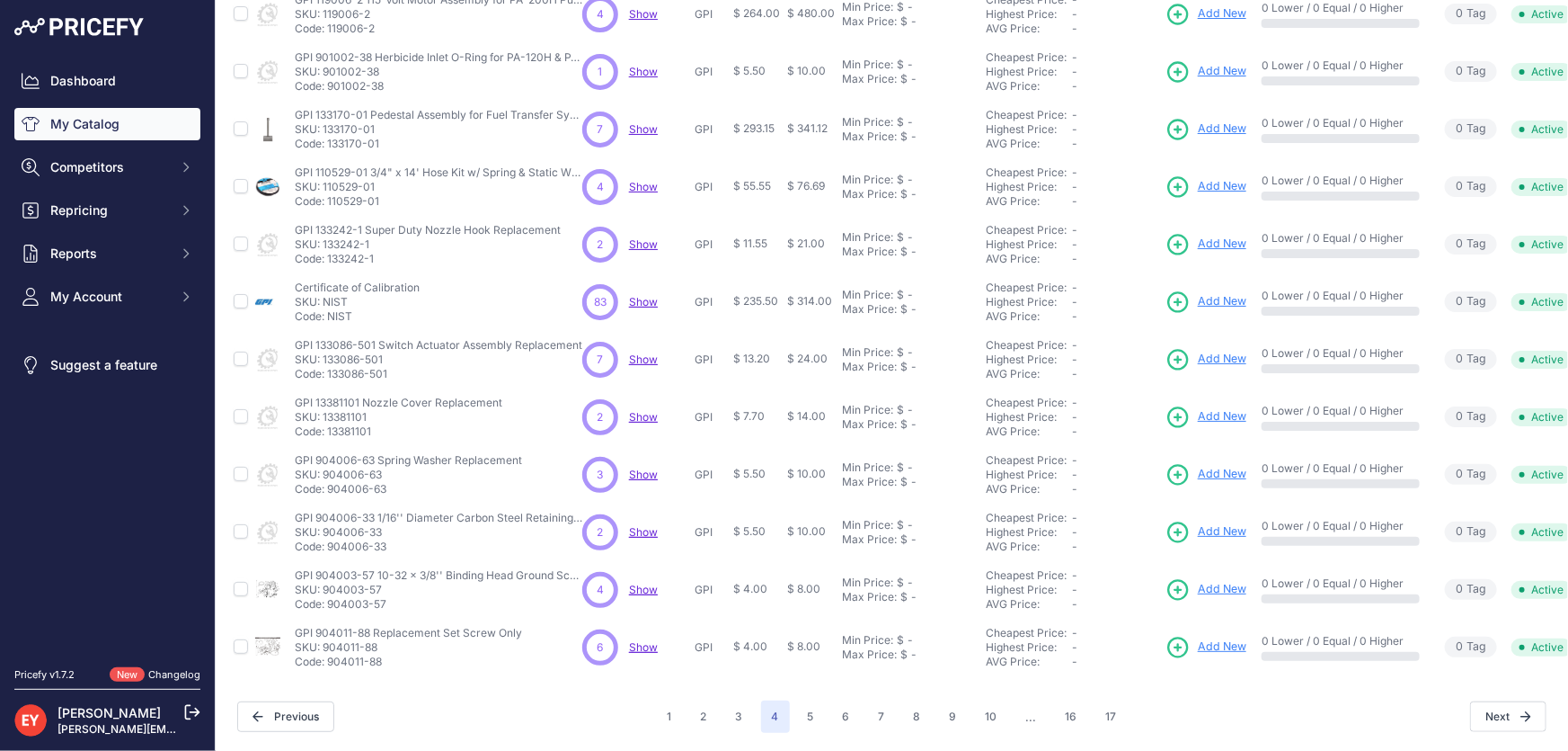
drag, startPoint x: 383, startPoint y: 419, endPoint x: 329, endPoint y: 421, distance: 54.0
click at [329, 424] on p "Code: 13381101" at bounding box center [398, 431] width 207 height 14
drag, startPoint x: 392, startPoint y: 477, endPoint x: 328, endPoint y: 477, distance: 64.0
click at [328, 482] on p "Code: 904006-63" at bounding box center [408, 488] width 227 height 14
drag, startPoint x: 389, startPoint y: 593, endPoint x: 328, endPoint y: 599, distance: 61.3
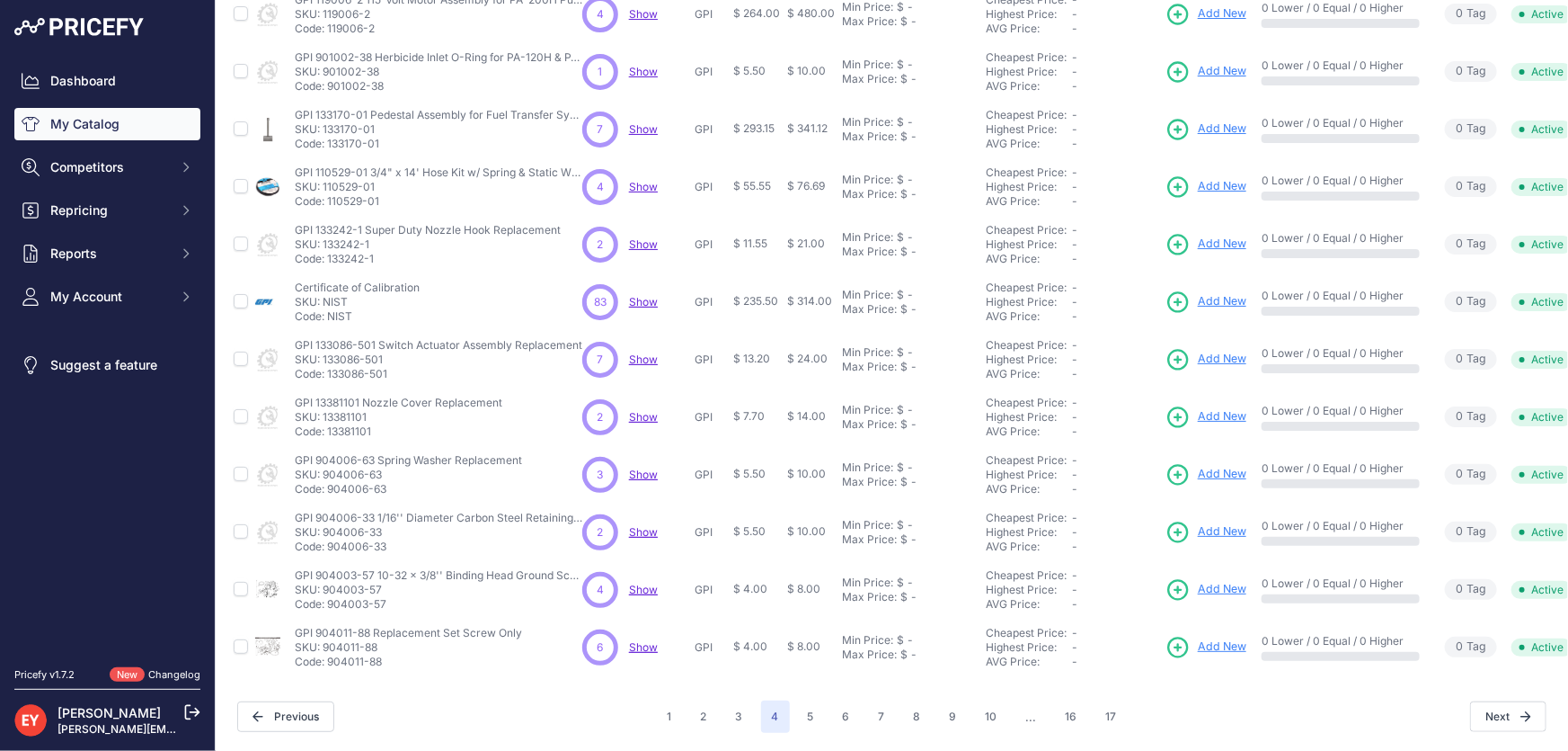
click at [328, 599] on p "Code: 904003-57" at bounding box center [438, 604] width 287 height 14
drag, startPoint x: 389, startPoint y: 650, endPoint x: 328, endPoint y: 657, distance: 61.4
click at [328, 657] on td "GPI 904011-88 Replacement Set Screw Only GPI 904011-88 Replacement Set Screw On…" at bounding box center [434, 647] width 287 height 57
click at [799, 704] on button "5" at bounding box center [811, 716] width 28 height 32
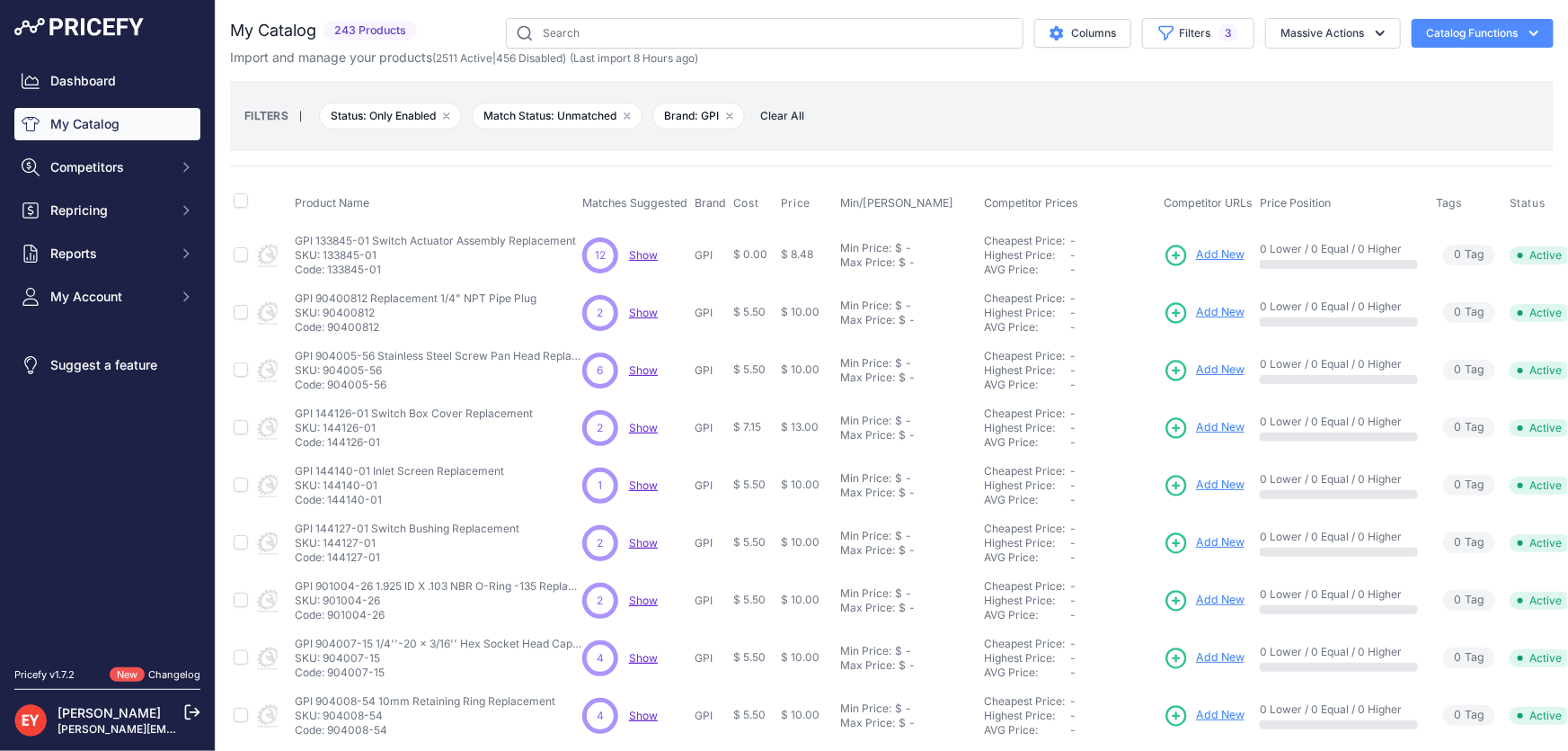
drag, startPoint x: 383, startPoint y: 265, endPoint x: 328, endPoint y: 270, distance: 55.2
click at [328, 270] on p "Code: 133845-01" at bounding box center [435, 269] width 282 height 14
drag, startPoint x: 391, startPoint y: 324, endPoint x: 329, endPoint y: 325, distance: 62.0
click at [329, 325] on p "Code: 90400812" at bounding box center [416, 327] width 242 height 14
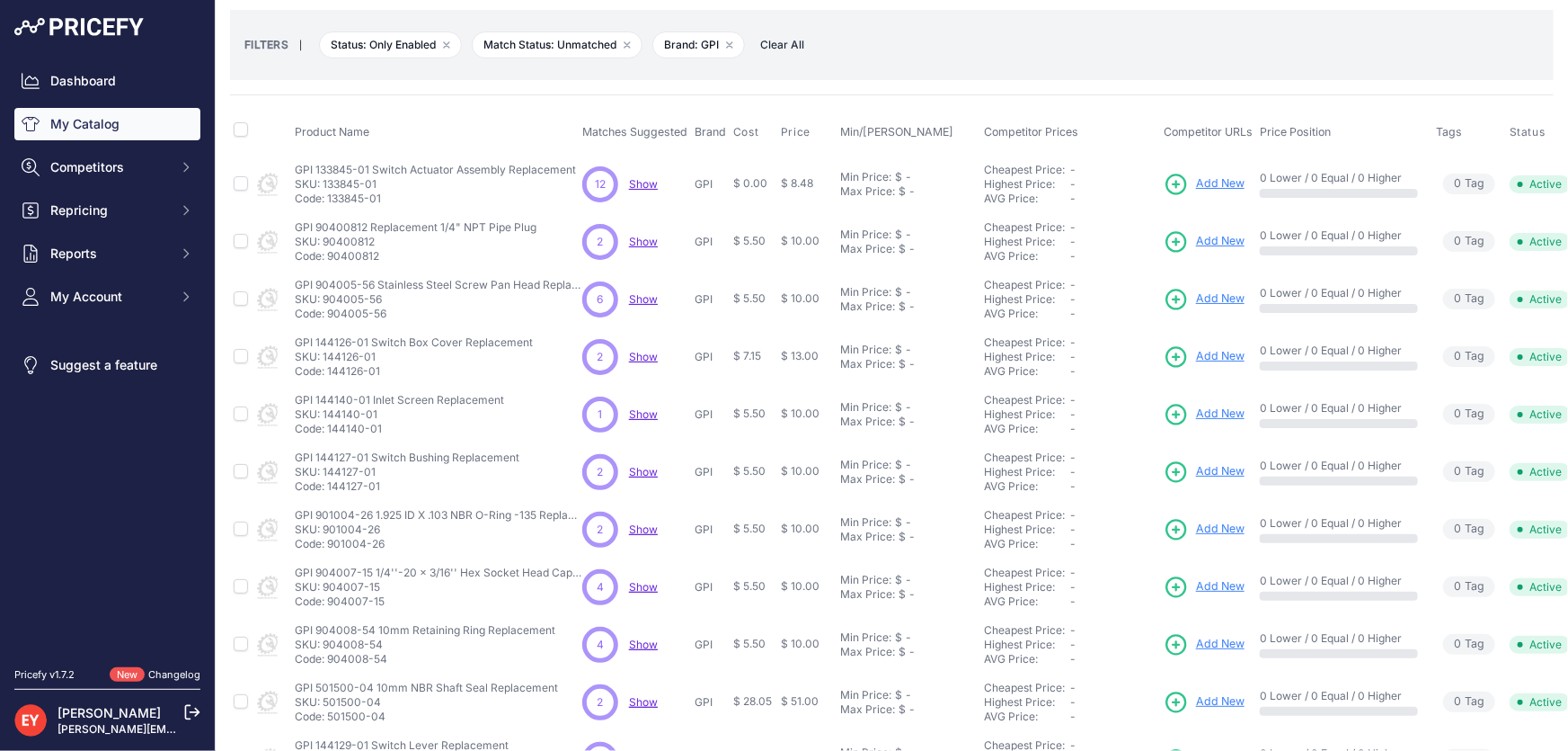
scroll to position [162, 0]
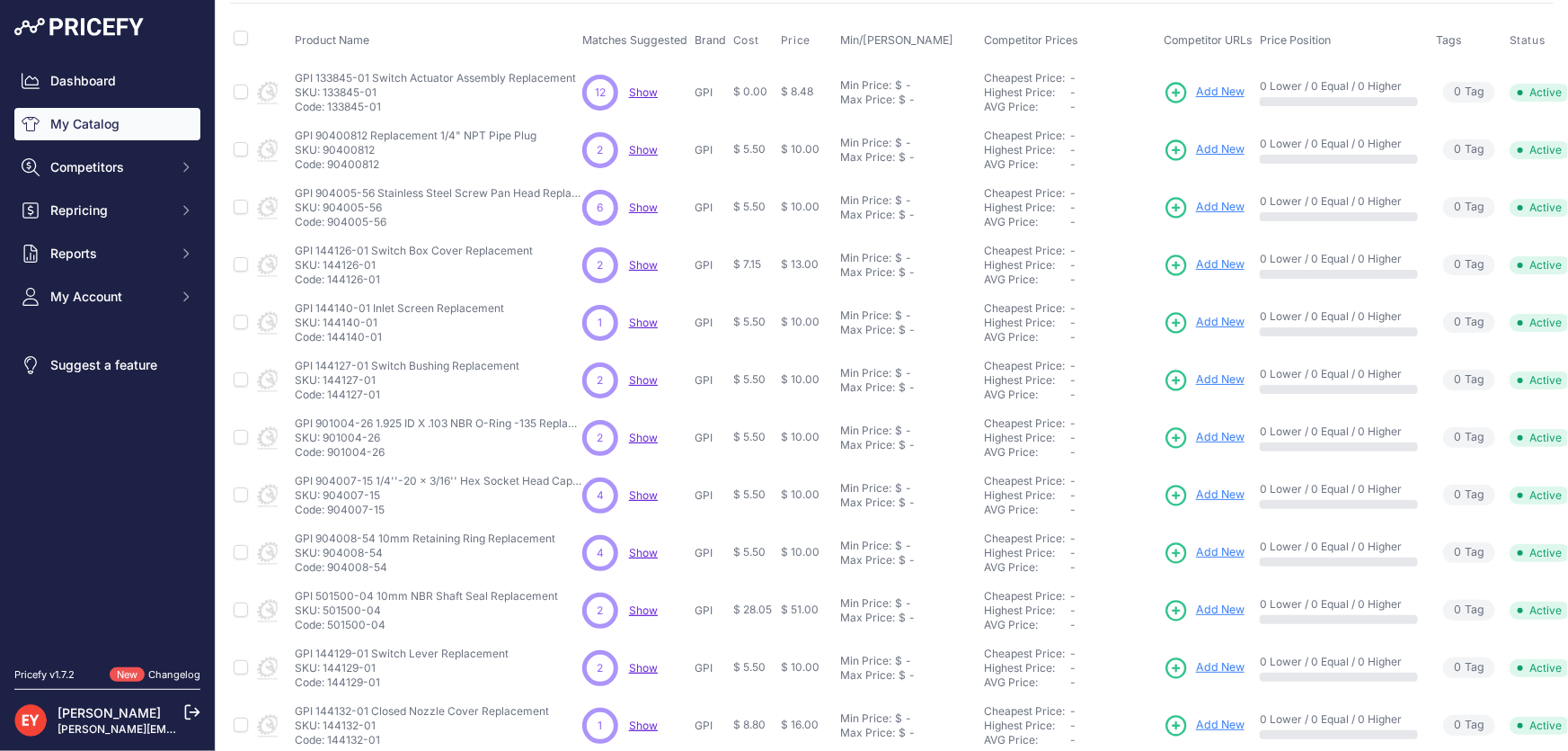
drag, startPoint x: 384, startPoint y: 276, endPoint x: 331, endPoint y: 281, distance: 53.2
click at [329, 279] on p "Code: 144126-01" at bounding box center [414, 279] width 238 height 14
drag, startPoint x: 385, startPoint y: 395, endPoint x: 328, endPoint y: 394, distance: 57.0
click at [328, 394] on p "Code: 144127-01" at bounding box center [406, 394] width 224 height 14
drag, startPoint x: 386, startPoint y: 454, endPoint x: 329, endPoint y: 459, distance: 57.2
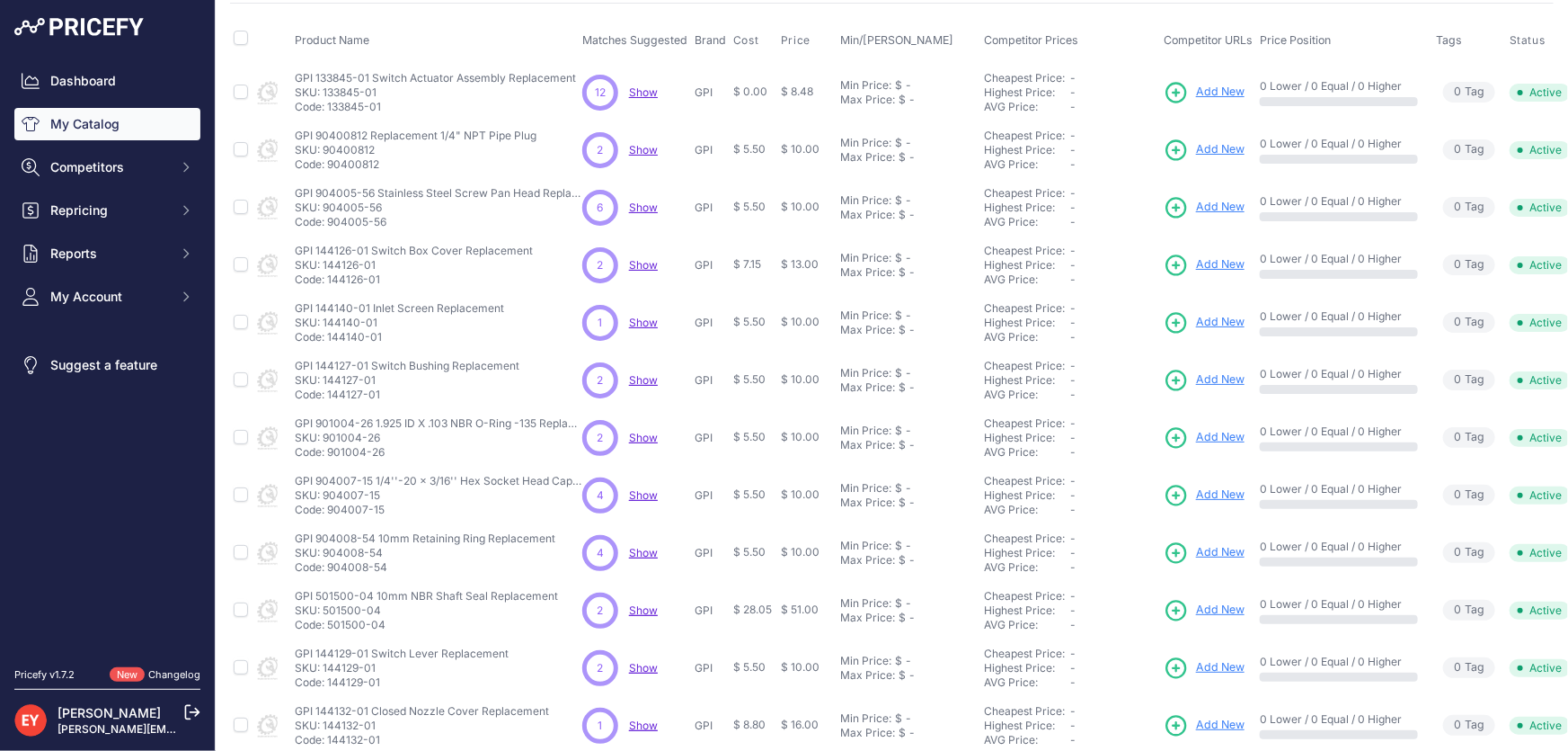
click at [329, 459] on td "GPI 901004-26 1.925 ID X .103 NBR O-Ring -135 Replacement GPI 901004-26 1.925 I…" at bounding box center [434, 437] width 287 height 57
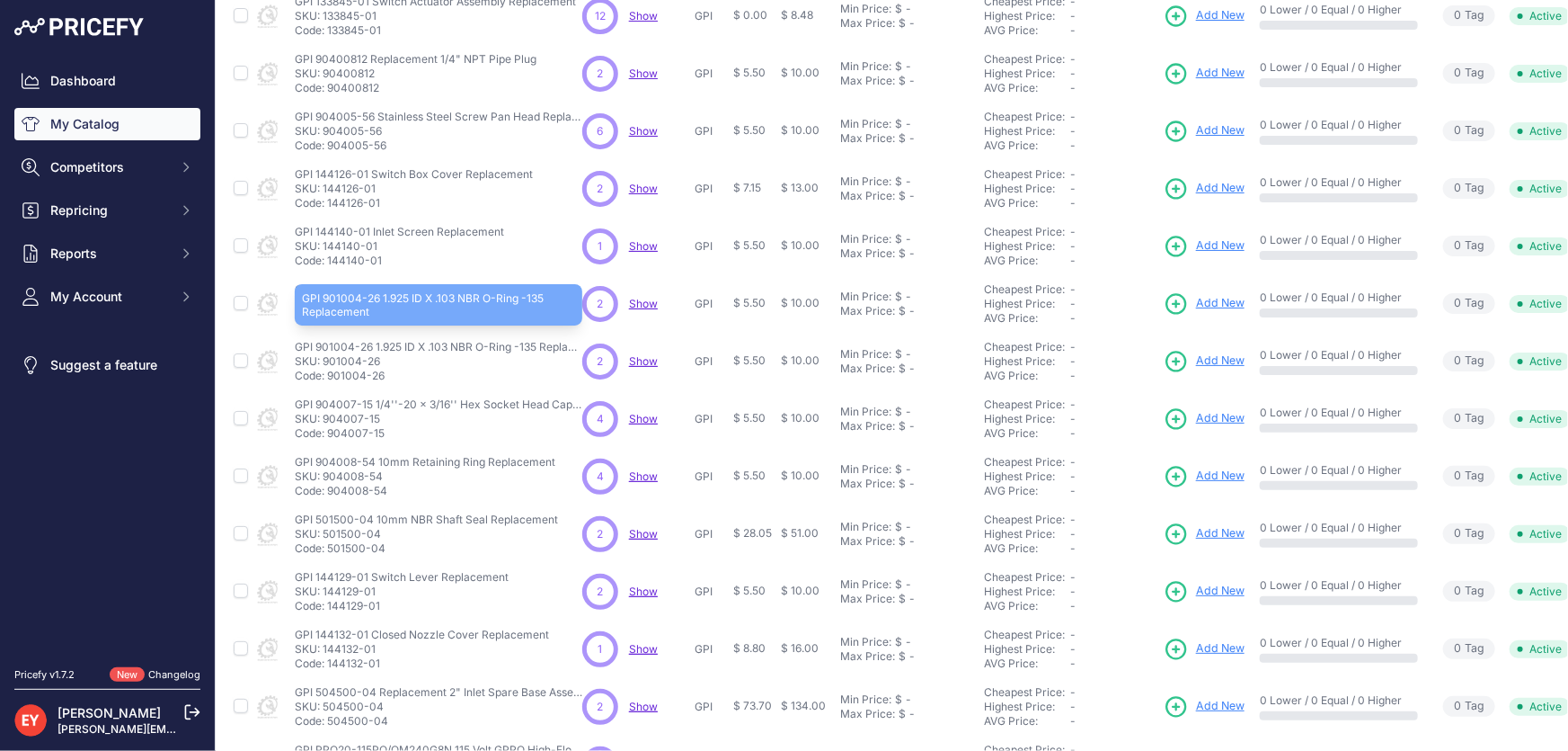
scroll to position [327, 0]
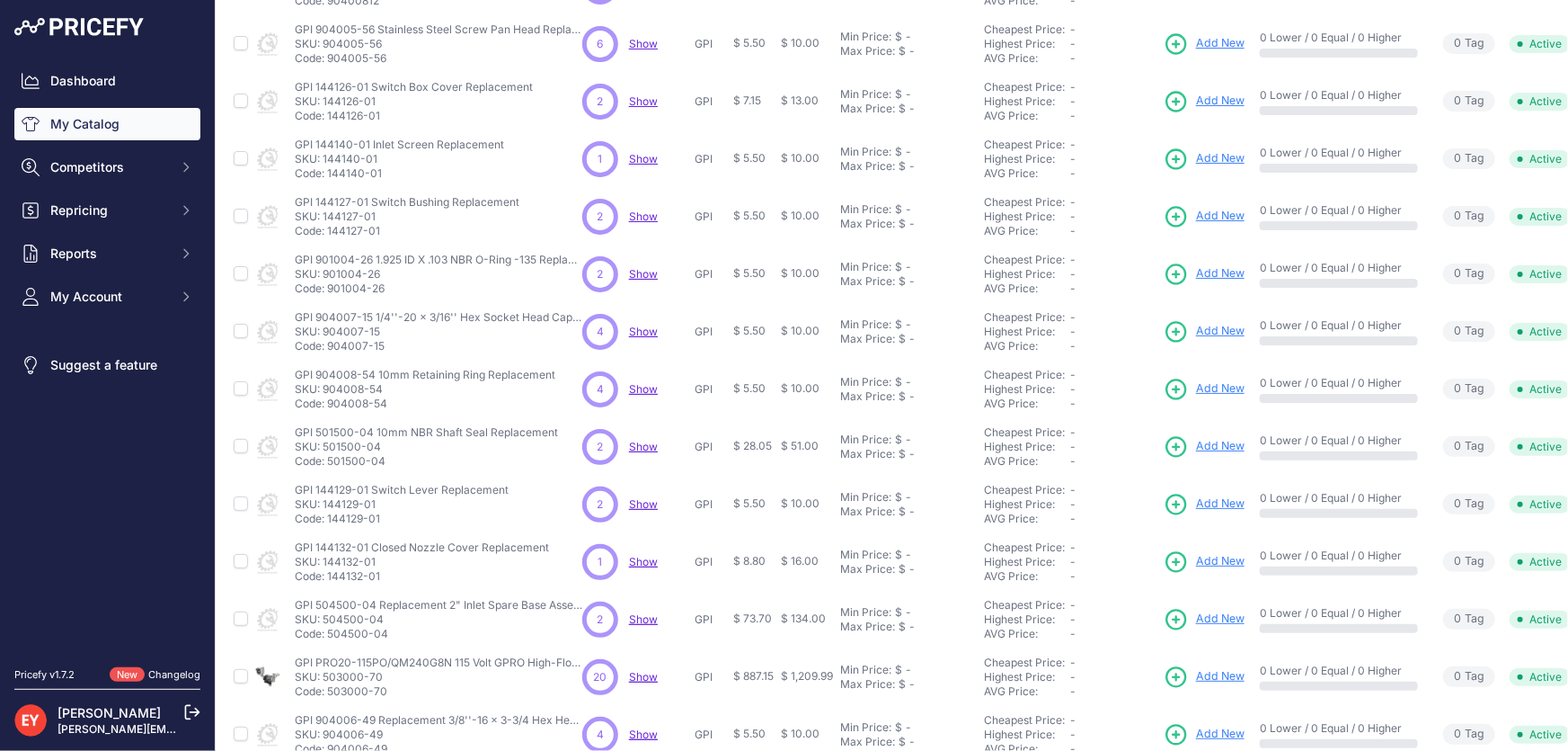
drag, startPoint x: 383, startPoint y: 345, endPoint x: 329, endPoint y: 347, distance: 54.0
click at [329, 347] on p "Code: 904007-15" at bounding box center [438, 345] width 287 height 14
drag, startPoint x: 398, startPoint y: 408, endPoint x: 327, endPoint y: 413, distance: 71.2
click at [327, 413] on td "GPI 904008-54 10mm Retaining Ring Replacement GPI 904008-54 10mm Retaining Ring…" at bounding box center [434, 389] width 287 height 57
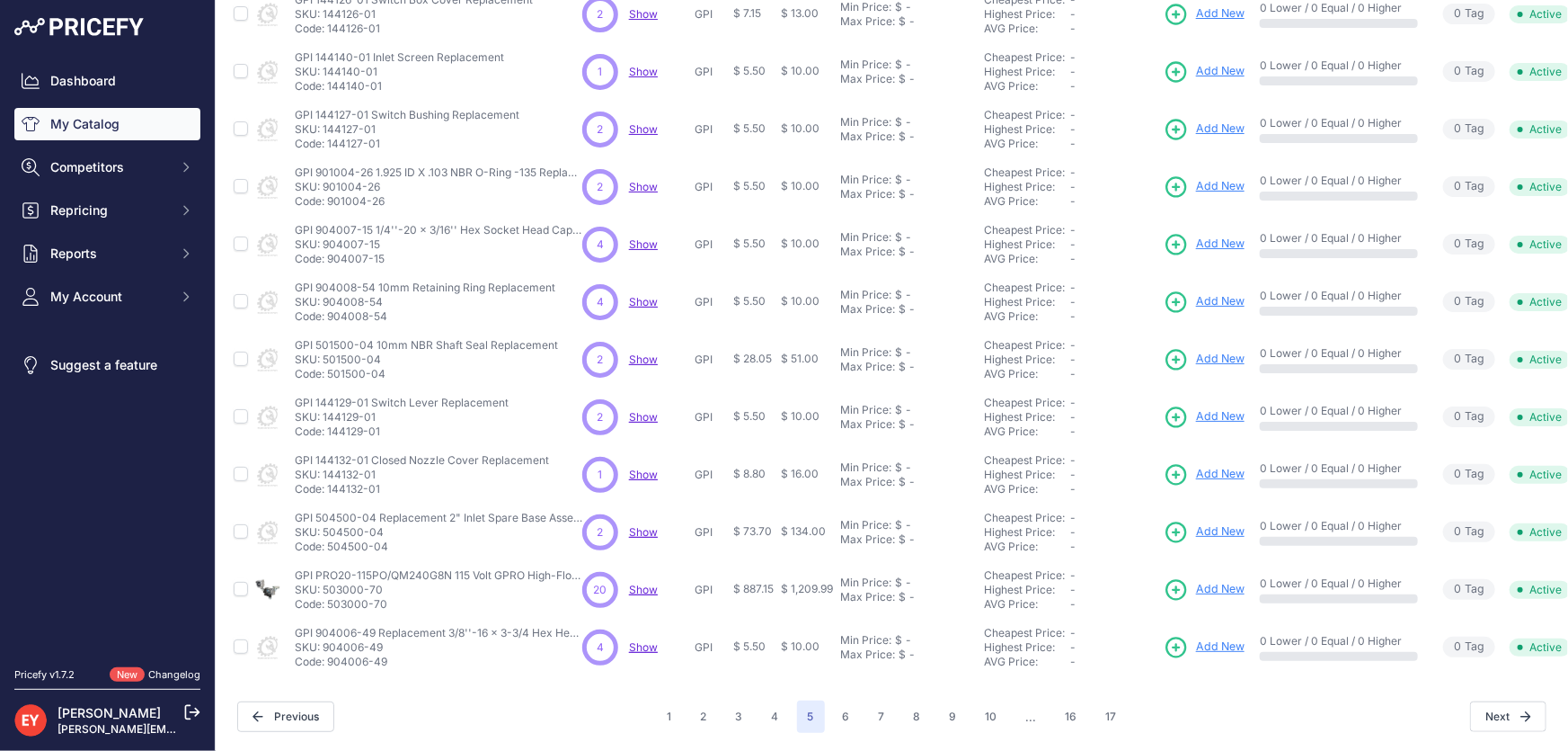
scroll to position [422, 0]
drag, startPoint x: 379, startPoint y: 349, endPoint x: 324, endPoint y: 349, distance: 55.0
click at [324, 352] on p "SKU: 501500-04" at bounding box center [426, 359] width 264 height 14
drag, startPoint x: 381, startPoint y: 426, endPoint x: 328, endPoint y: 425, distance: 53.0
click at [328, 425] on p "Code: 144129-01" at bounding box center [402, 431] width 214 height 14
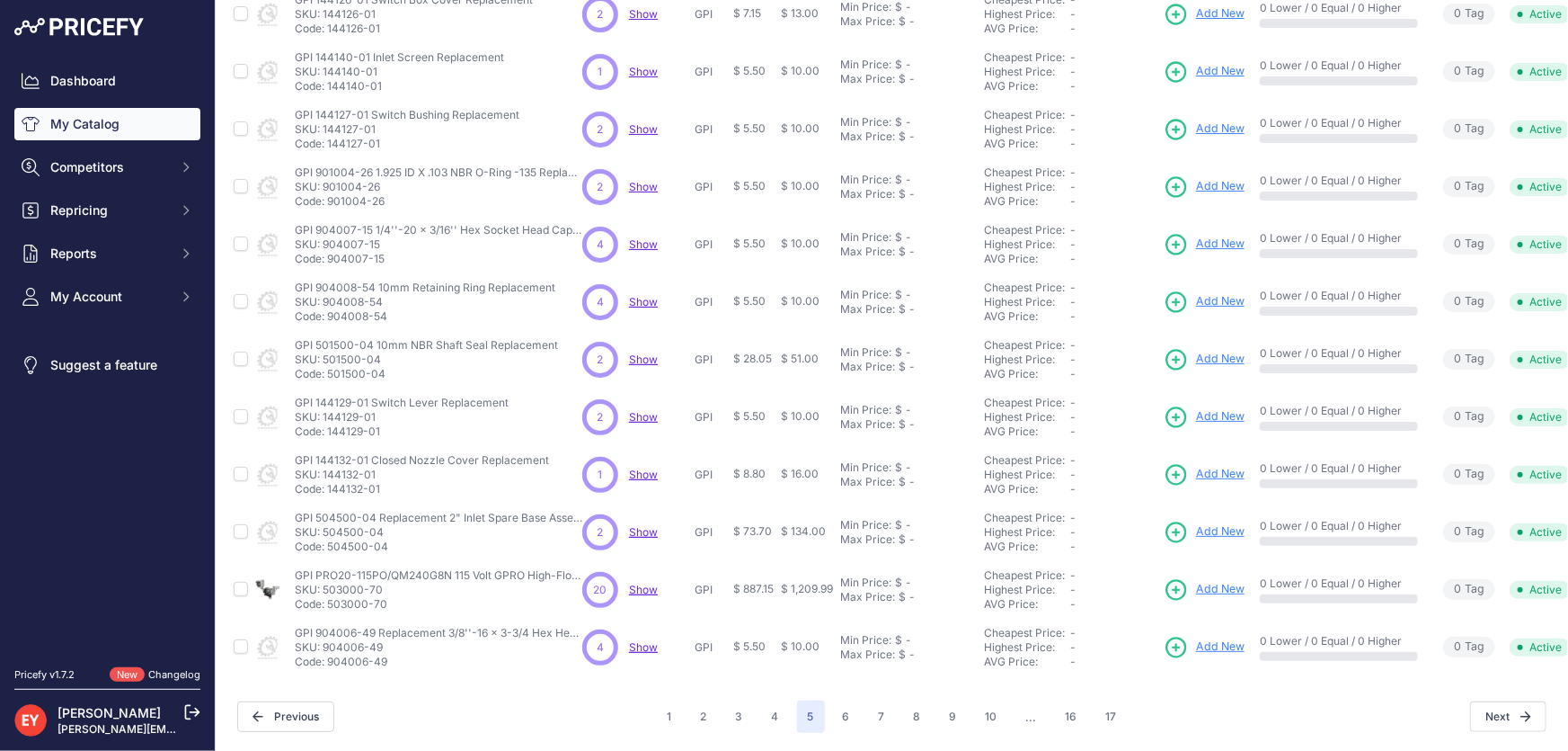
drag, startPoint x: 388, startPoint y: 477, endPoint x: 328, endPoint y: 479, distance: 60.0
click at [328, 482] on p "Code: 144132-01" at bounding box center [421, 488] width 254 height 14
drag, startPoint x: 385, startPoint y: 538, endPoint x: 331, endPoint y: 540, distance: 54.0
click at [329, 540] on p "Code: 504500-04" at bounding box center [438, 546] width 287 height 14
drag, startPoint x: 399, startPoint y: 587, endPoint x: 330, endPoint y: 593, distance: 69.3
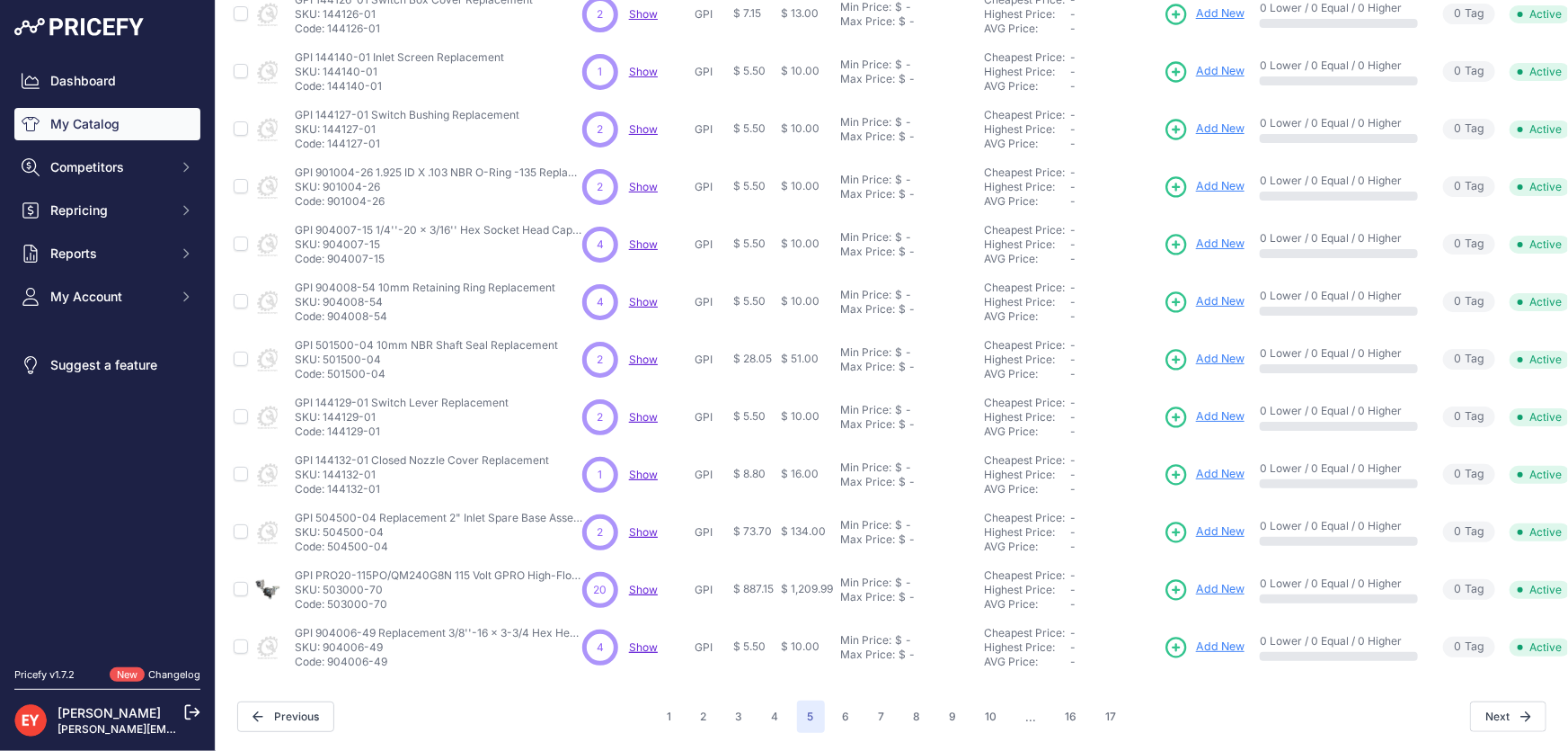
click at [330, 597] on p "Code: 503000-70" at bounding box center [438, 604] width 287 height 14
drag, startPoint x: 391, startPoint y: 650, endPoint x: 327, endPoint y: 658, distance: 64.5
click at [327, 658] on td "GPI 904006-49 Replacement 3/8''-16 x 3-3/4 Hex Head Screw GPI 904006-49 Replace…" at bounding box center [434, 647] width 287 height 57
click at [843, 706] on button "6" at bounding box center [846, 716] width 29 height 32
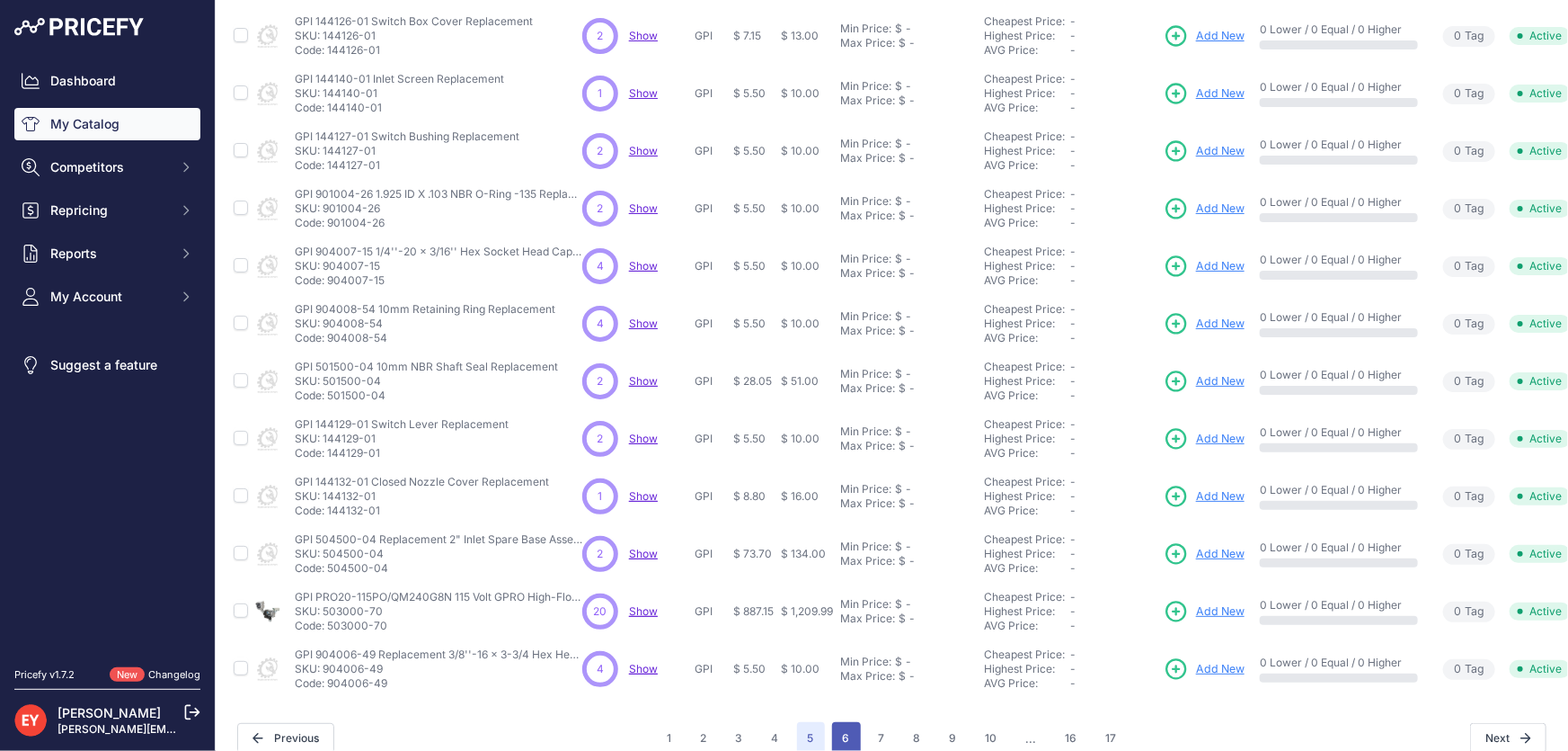
scroll to position [454, 0]
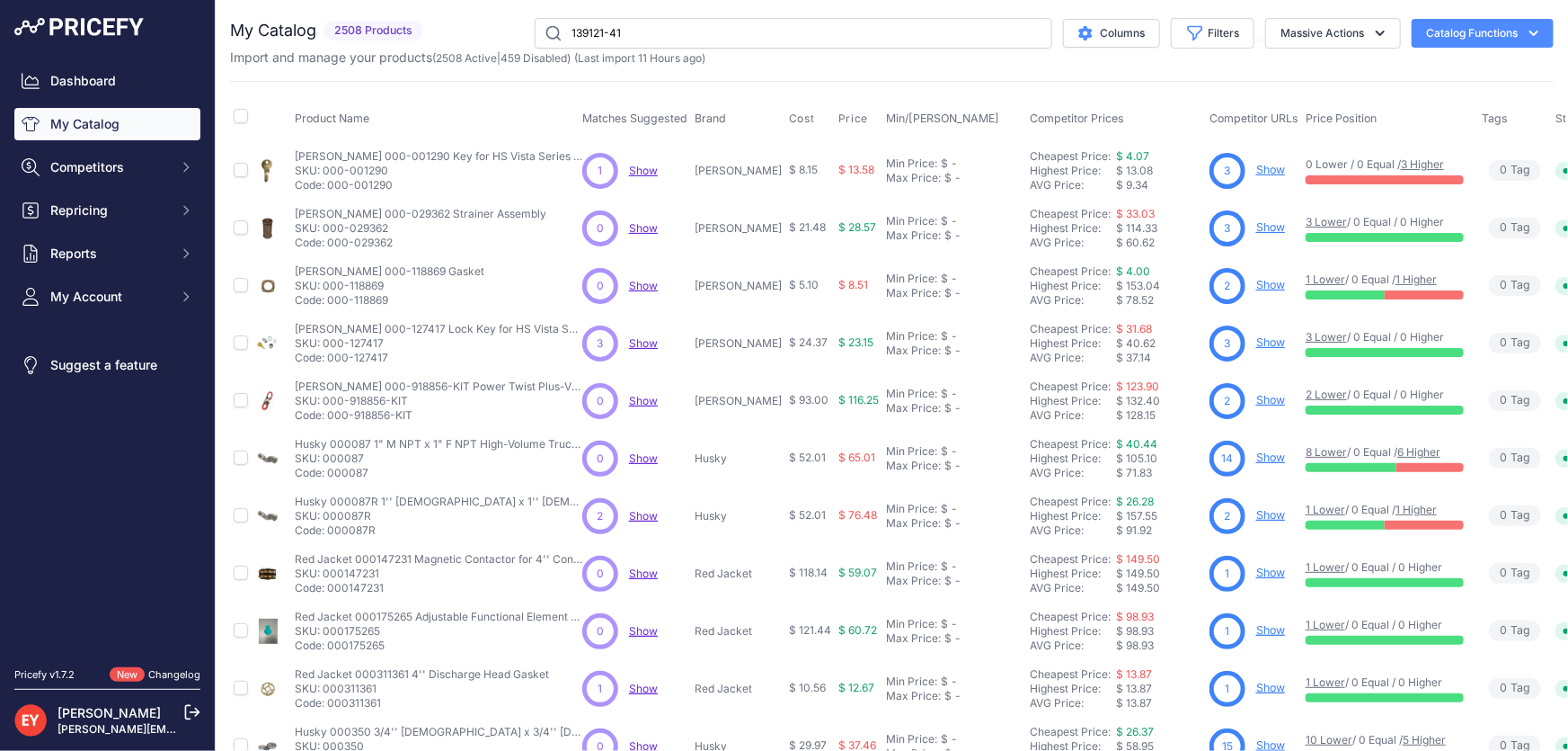
type input "139121-41"
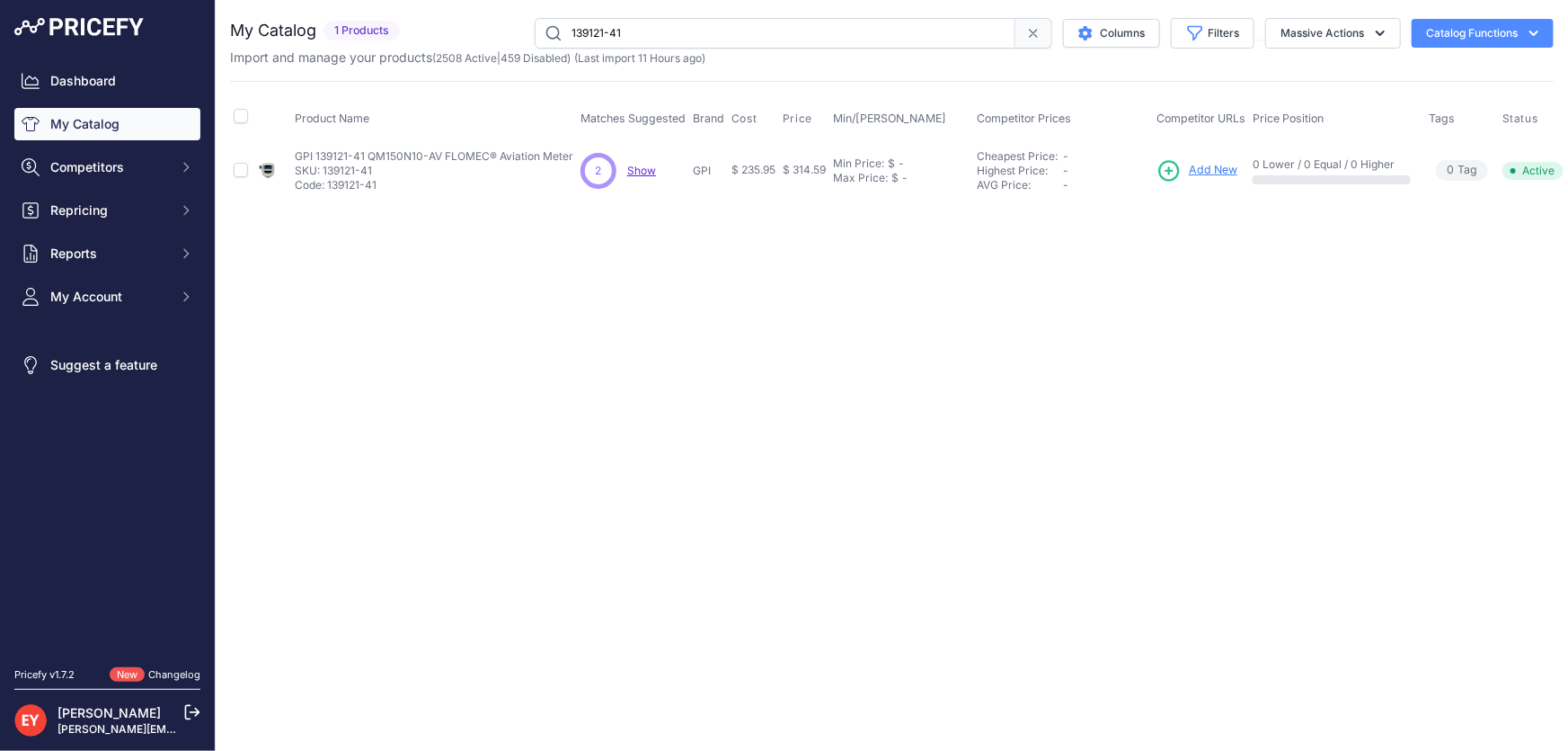
click at [1208, 161] on span "Add New" at bounding box center [1213, 170] width 49 height 17
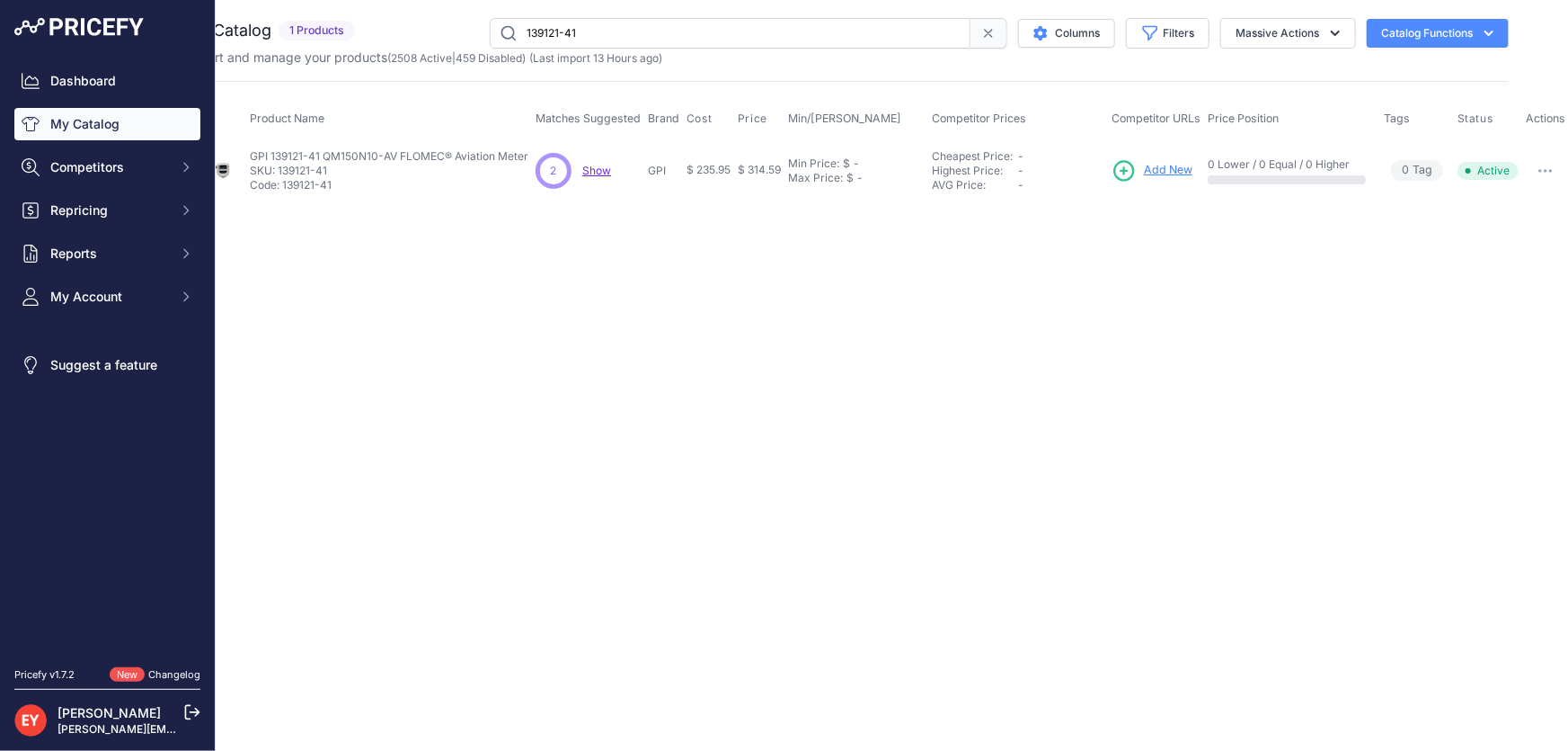
click at [1546, 170] on icon "button" at bounding box center [1545, 171] width 14 height 4
click at [1530, 204] on button "Disable" at bounding box center [1508, 208] width 115 height 29
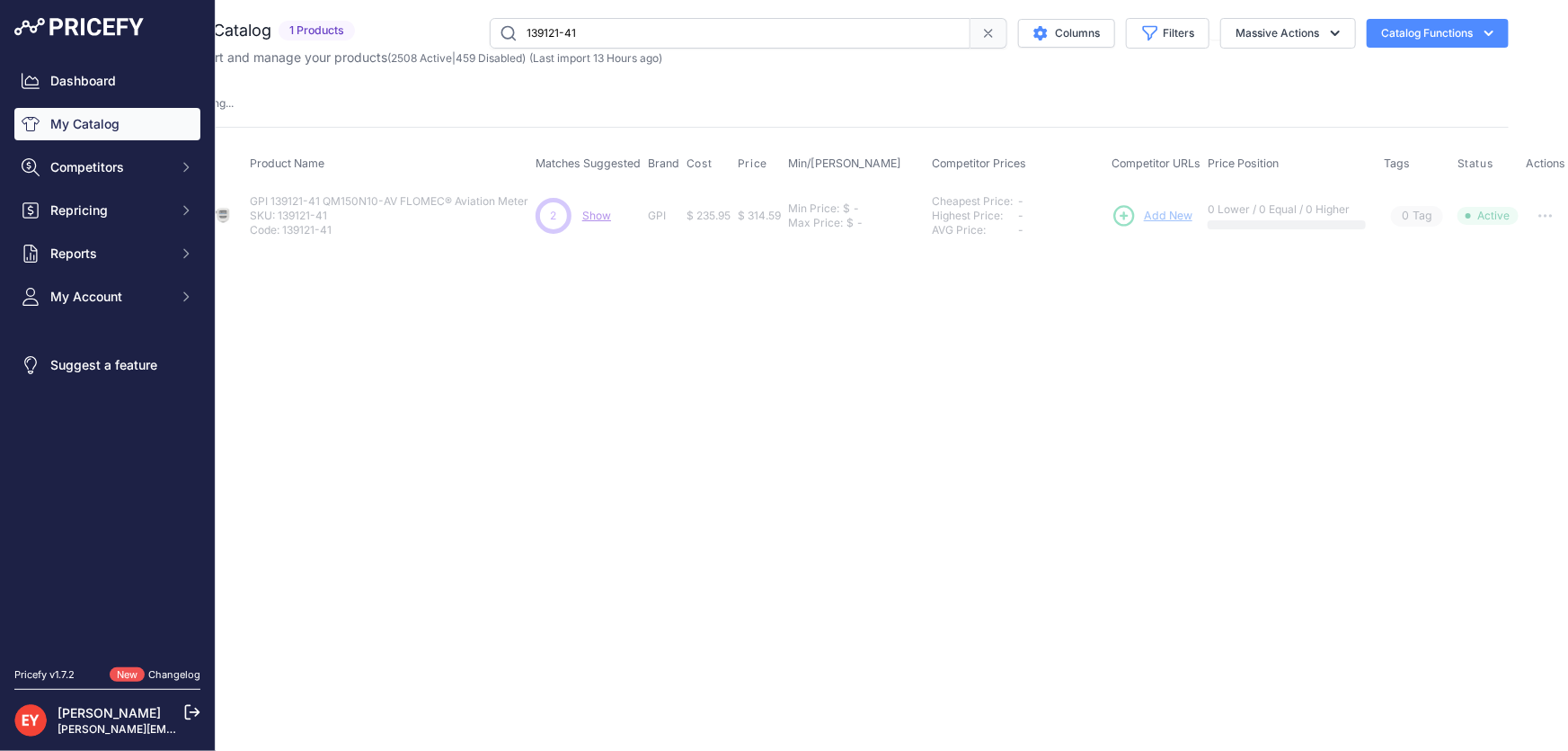
scroll to position [0, 0]
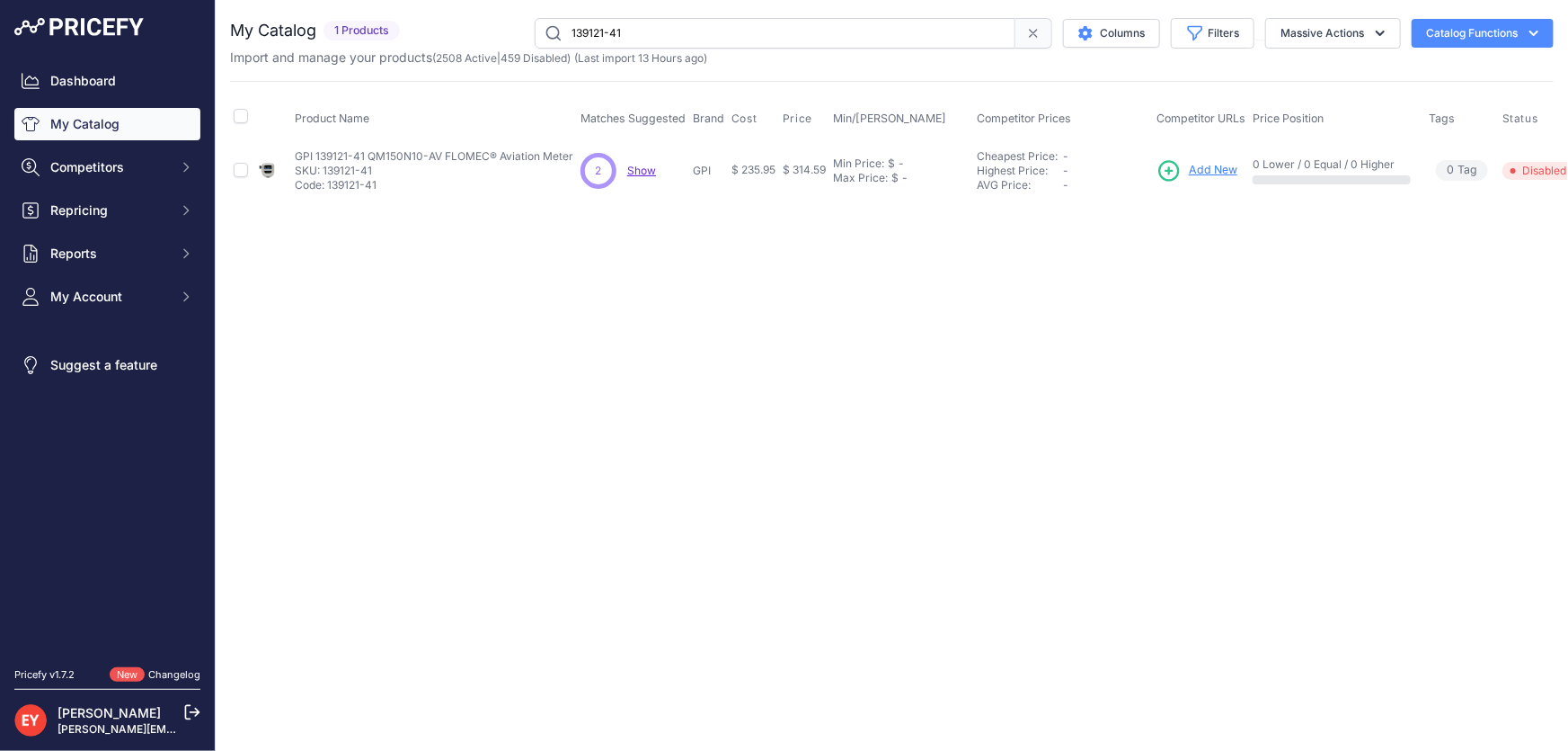
drag, startPoint x: 601, startPoint y: 30, endPoint x: 520, endPoint y: 32, distance: 81.0
click at [519, 32] on div "139121-41 Columns Filters Status All Status Only Enabled Only Disabled" at bounding box center [981, 33] width 1147 height 31
paste input "501009-503"
type input "501009-503"
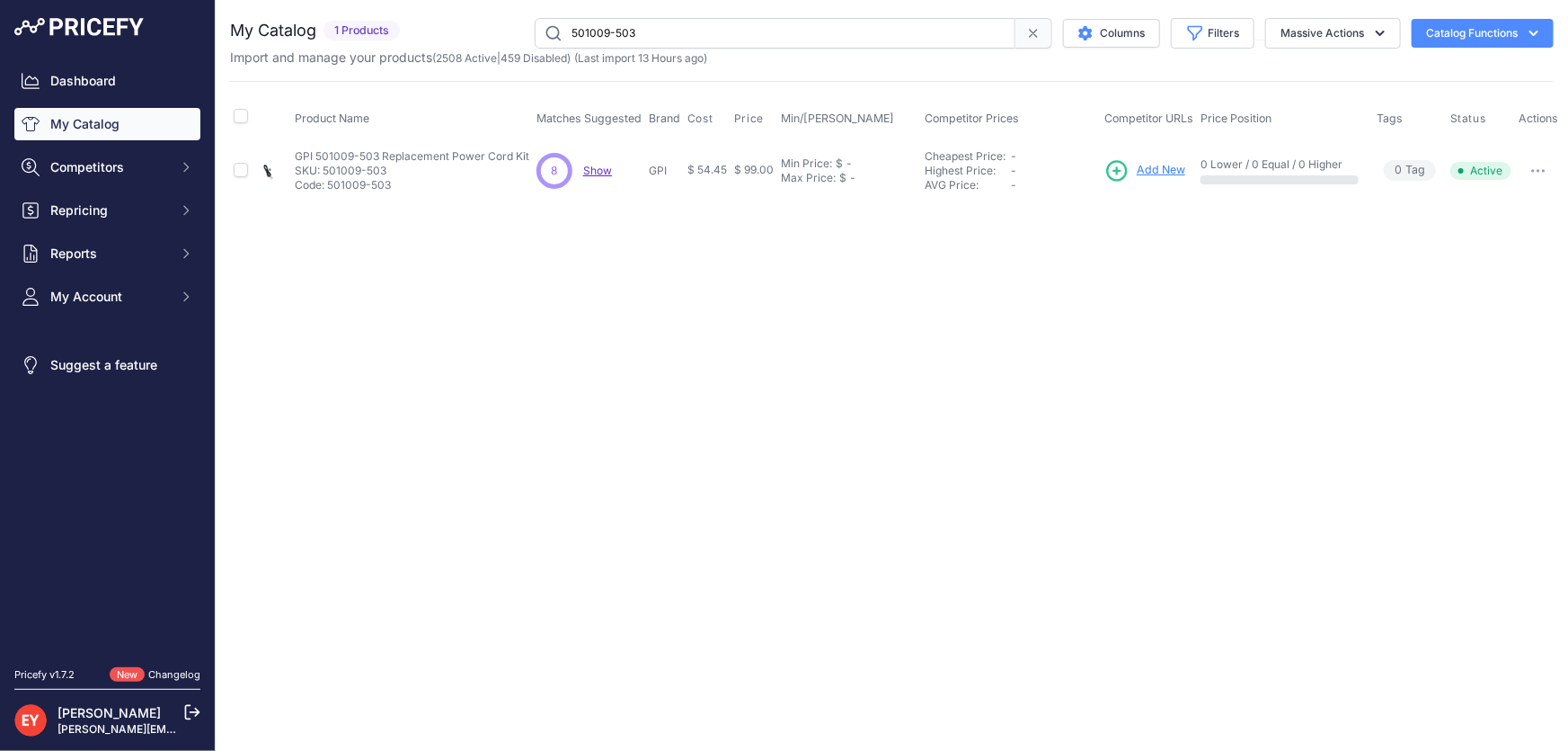
click at [1159, 167] on span "Add New" at bounding box center [1161, 170] width 49 height 17
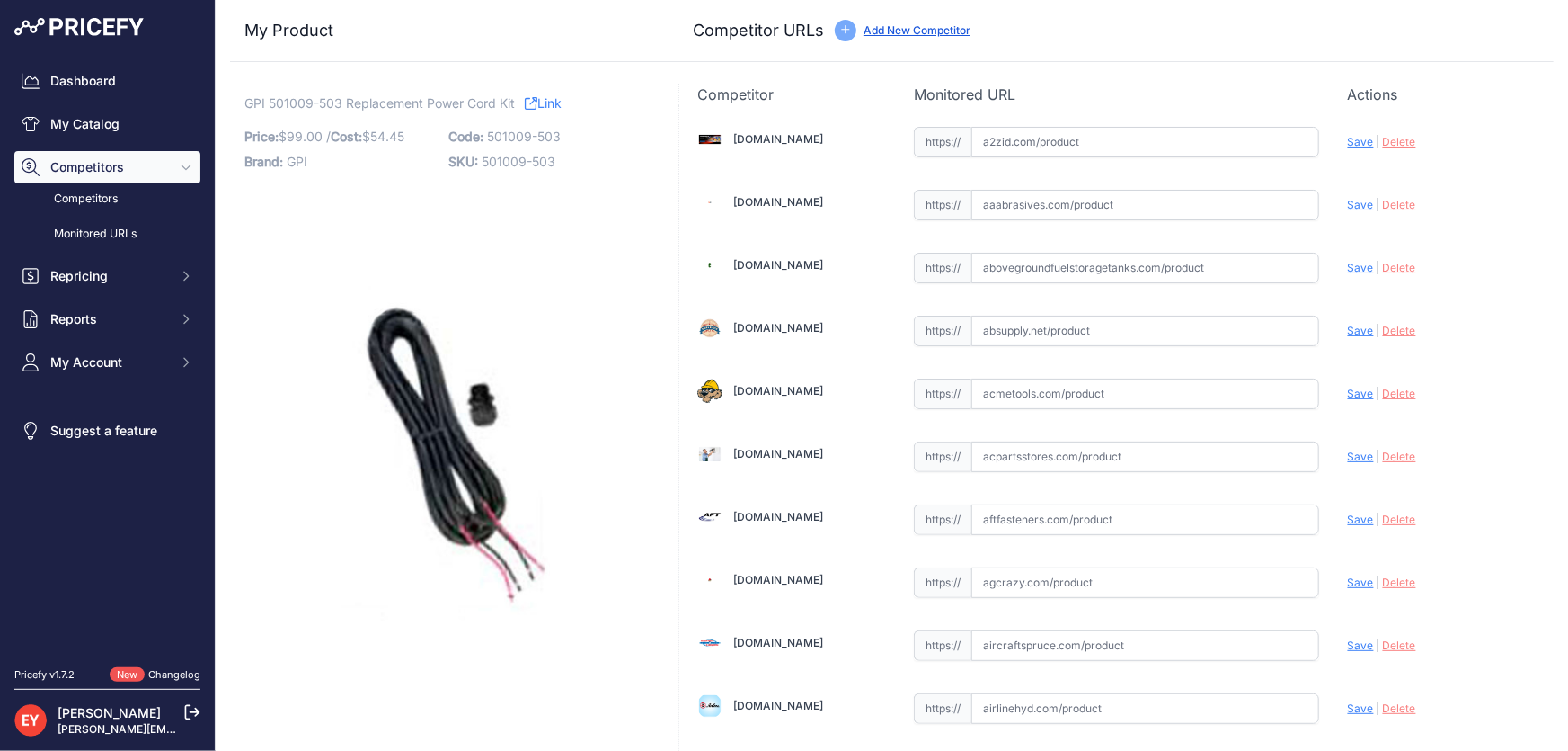
scroll to position [1645, 0]
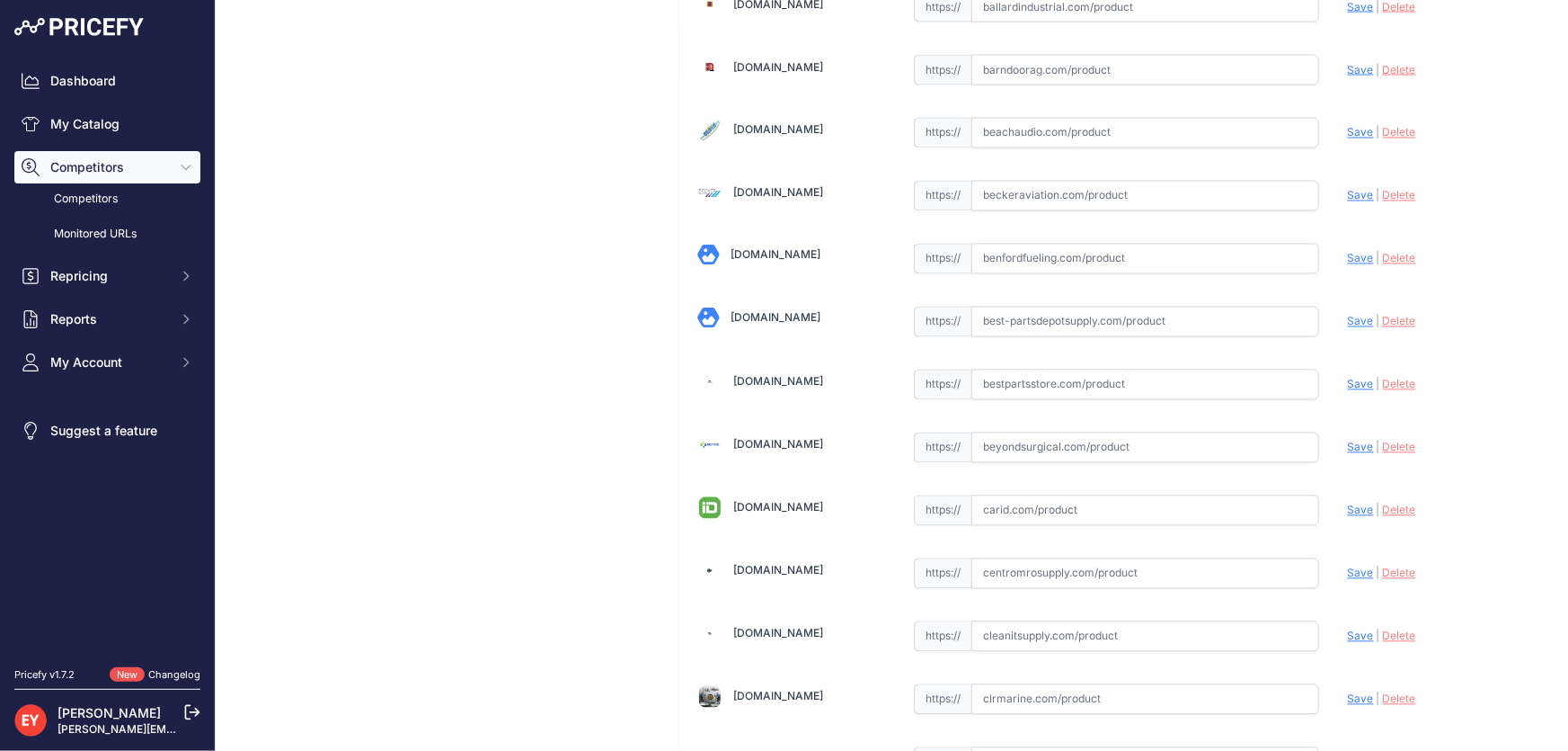
click at [1003, 373] on input "text" at bounding box center [1145, 385] width 348 height 31
paste input "https://www.bestpartsstore.com/product/gpi-501009-503-replacement-power-cord-ki…"
click at [1347, 377] on span "Save" at bounding box center [1361, 384] width 26 height 13
type input "https://www.bestpartsstore.com/product/gpi-501009-503-replacement-power-cord-ki…"
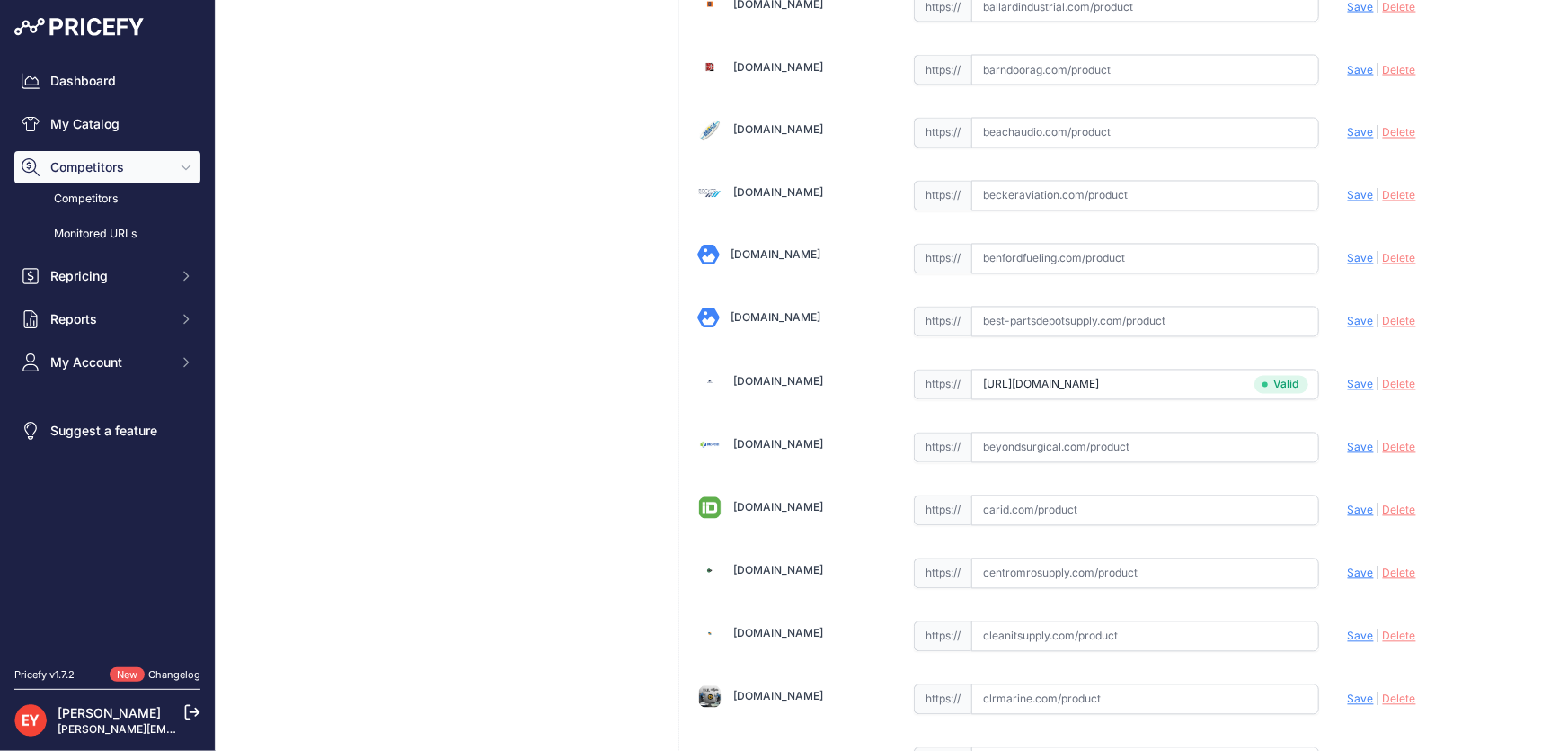
scroll to position [6099, 0]
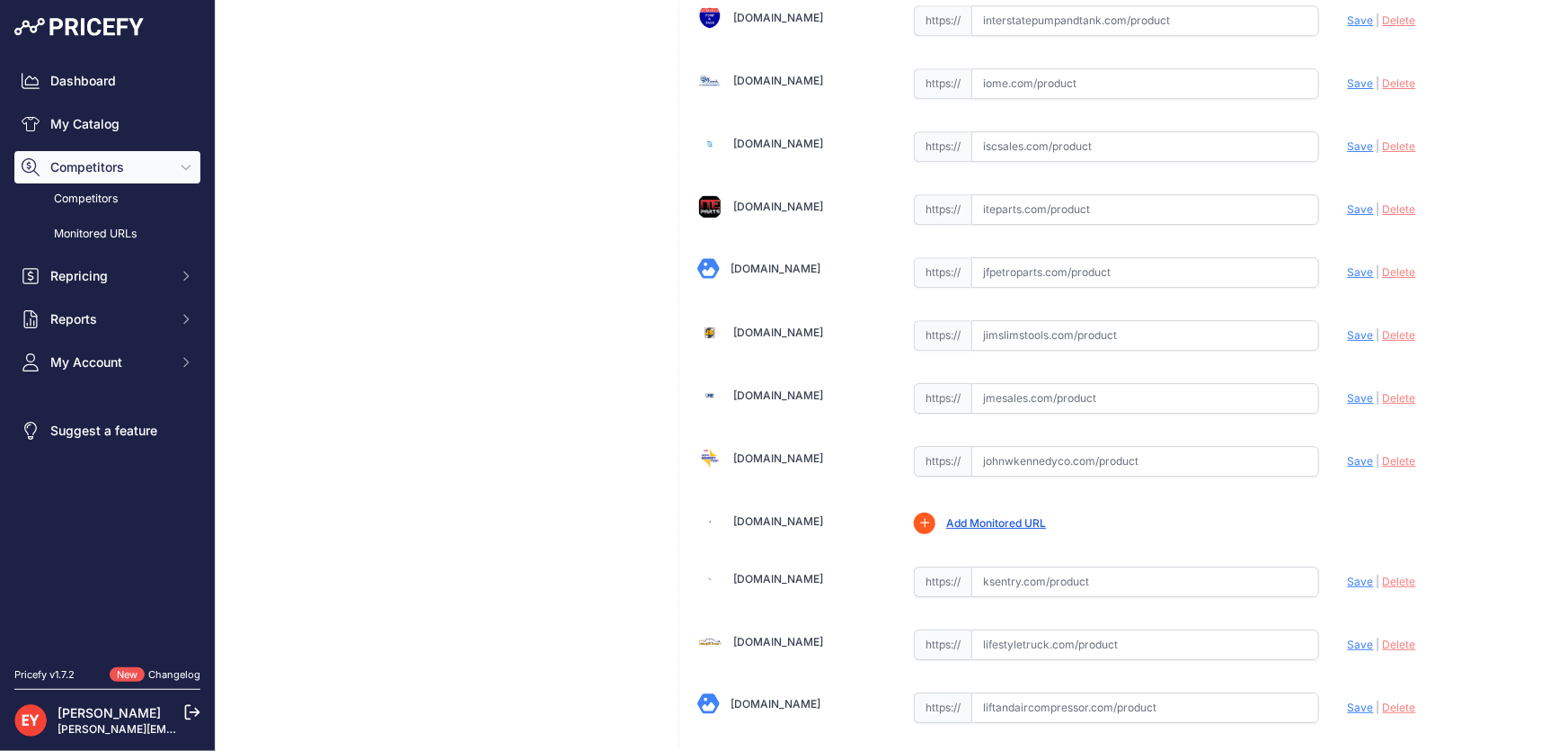
click at [1006, 383] on input "text" at bounding box center [1145, 398] width 348 height 31
paste input "https://www.jmesales.com/gpi-power-cord-kit-with-strain-relief-10-2-awg-18-ft/"
click at [1347, 391] on span "Save" at bounding box center [1361, 398] width 26 height 13
type input "https://www.jmesales.com/gpi-power-cord-kit-with-strain-relief-10-2-awg-18-ft/?…"
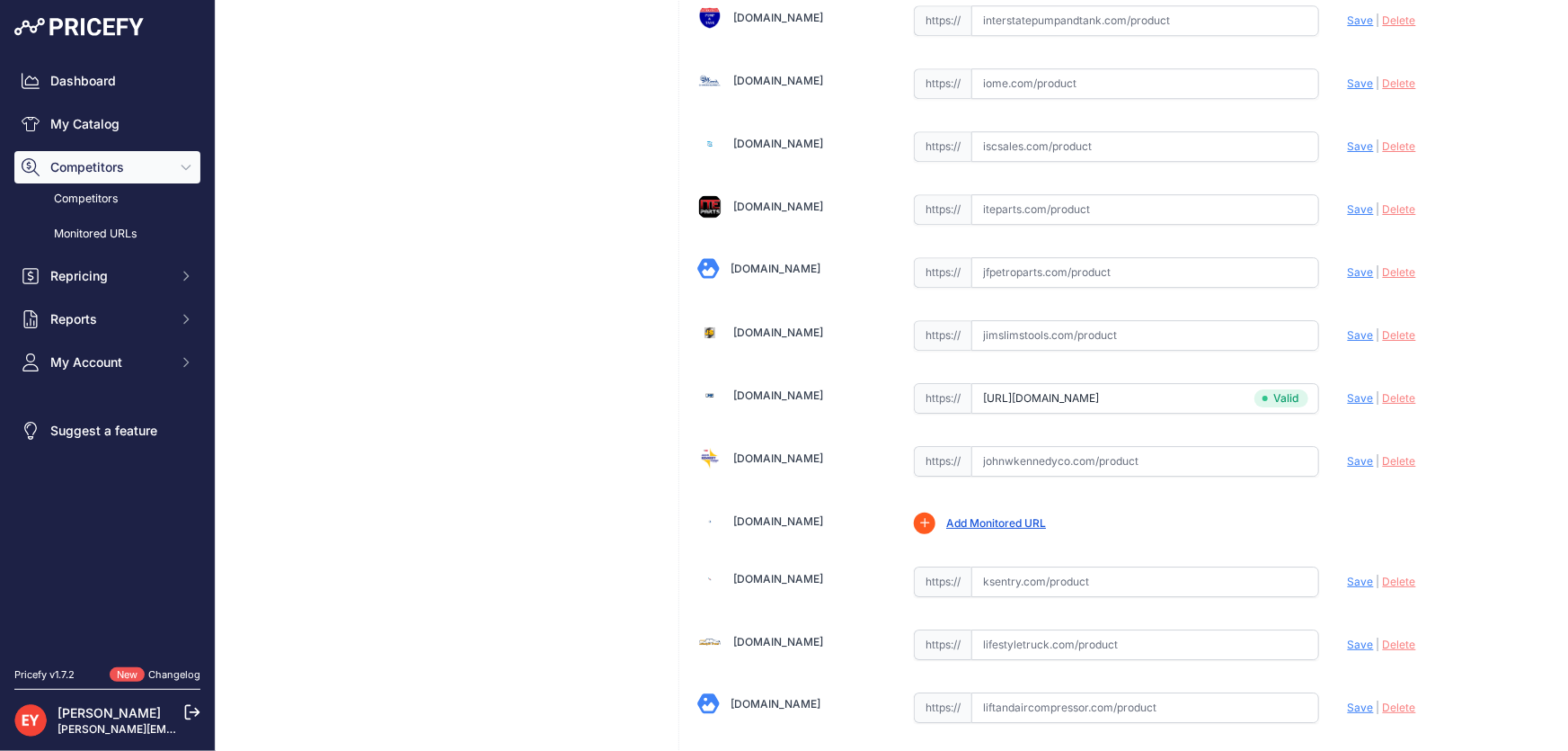
scroll to position [7098, 0]
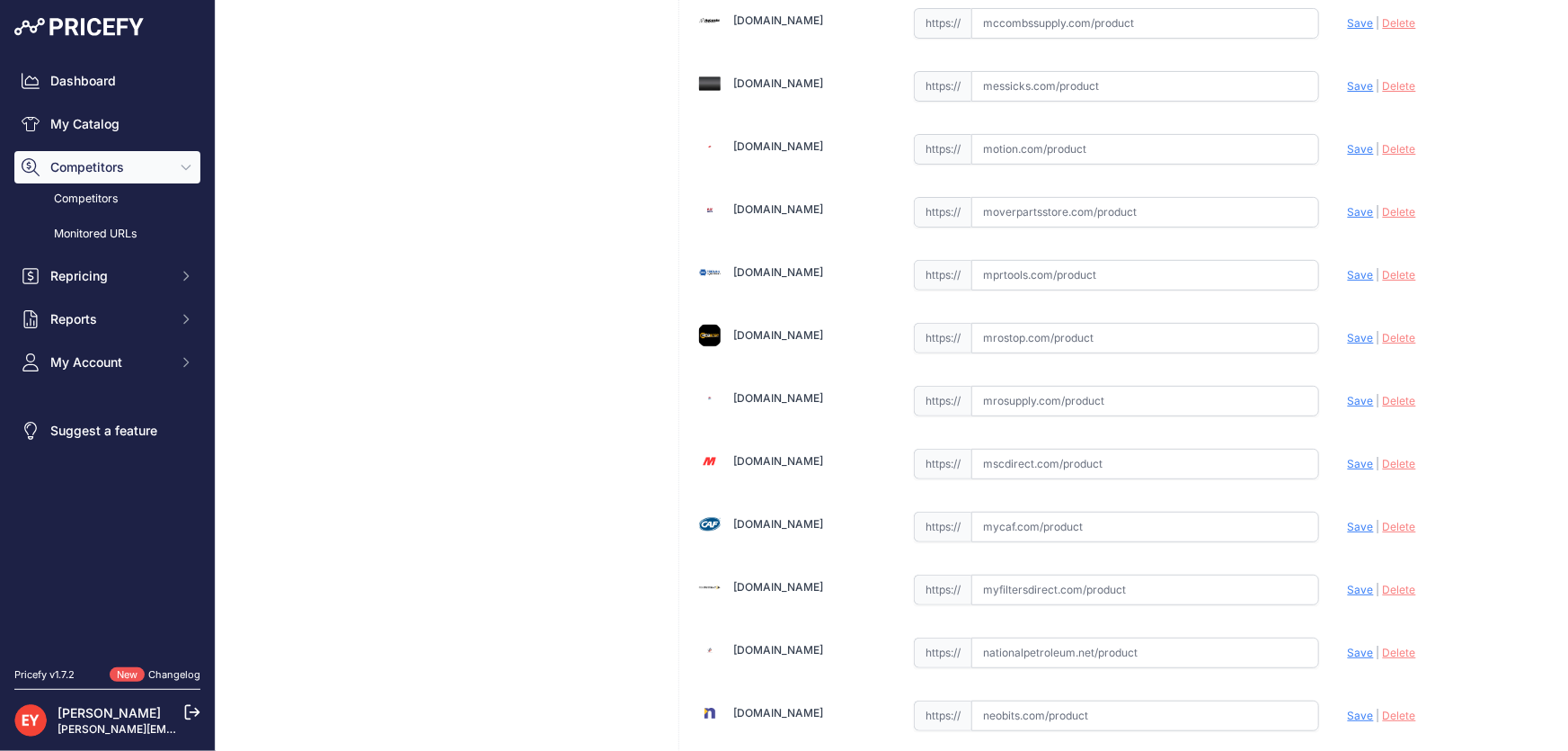
click at [1020, 386] on input "text" at bounding box center [1145, 401] width 348 height 31
paste input "https://www.mrosupply.com/pumps/95820996_501009-503_gpi/?srsltid=AfmBOoqfX3PTaL…"
click at [1347, 393] on span "Save" at bounding box center [1361, 400] width 26 height 13
type input "https://www.mrosupply.com/pumps/95820996_501009-503_gpi/?prirule_jdsnikfkfjsd=3…"
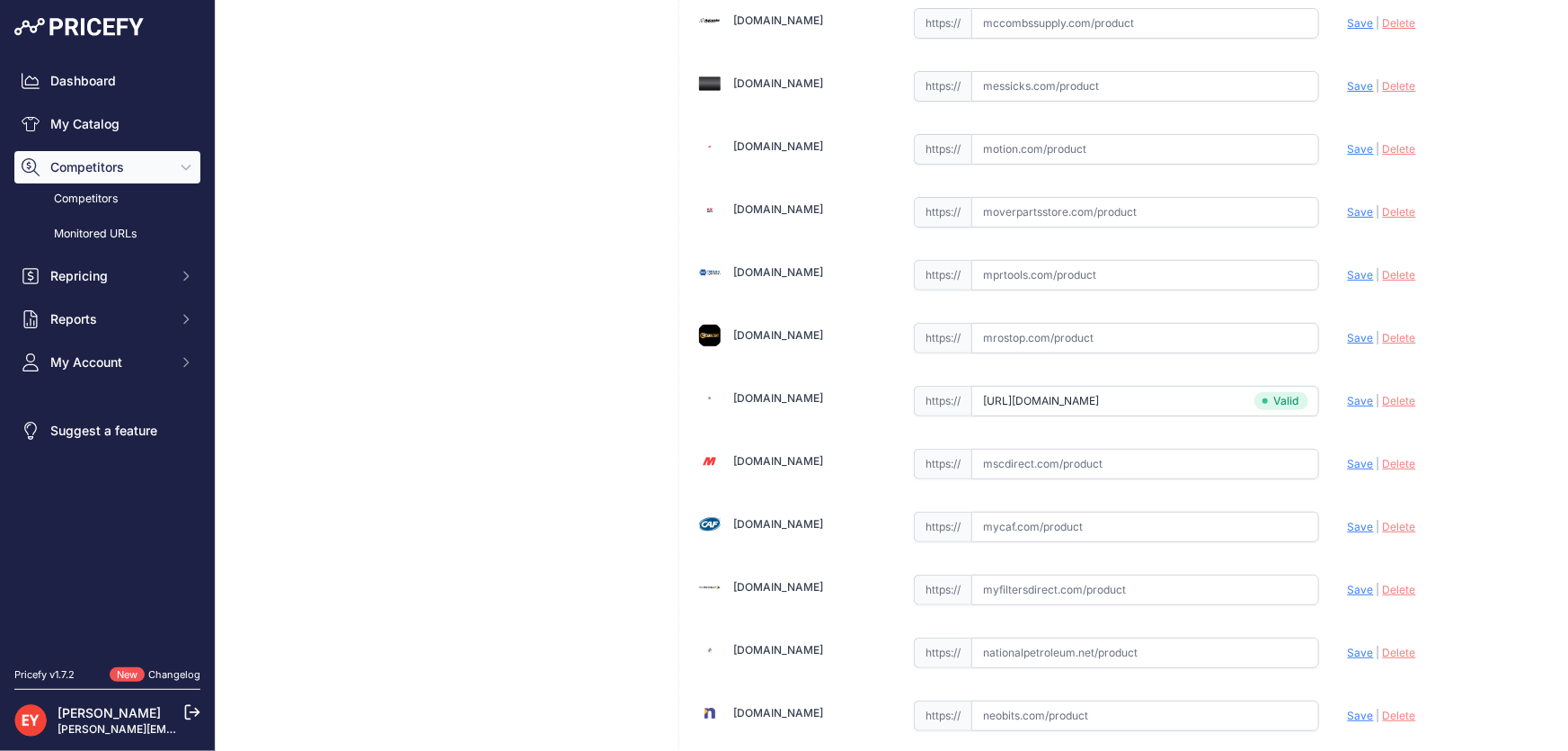
scroll to position [3025, 0]
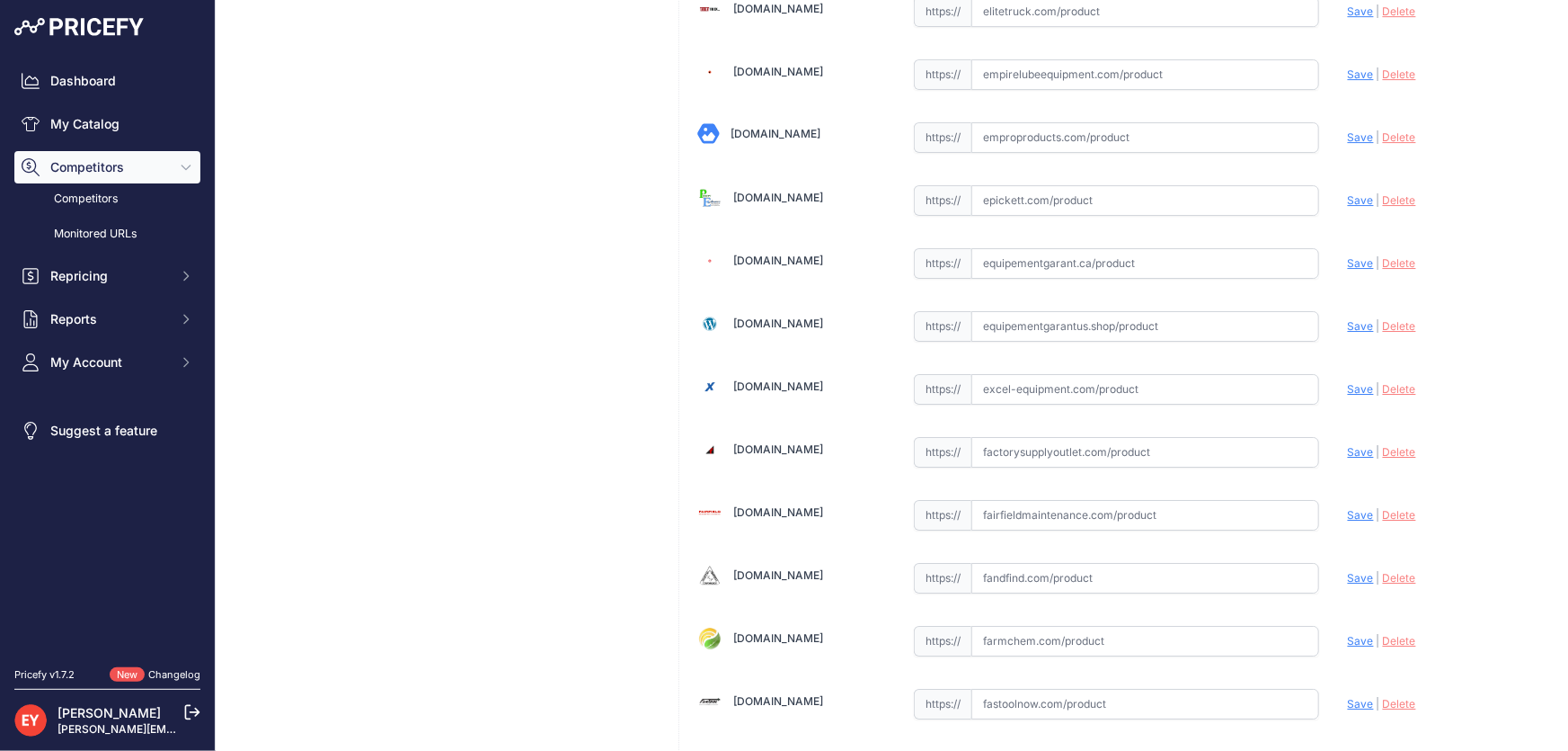
click at [1027, 377] on input "text" at bounding box center [1145, 389] width 348 height 31
paste input "https://excel-equipment.com/gpi-501009-503-10-gauge-x-18-foot-power-cord-for-12…"
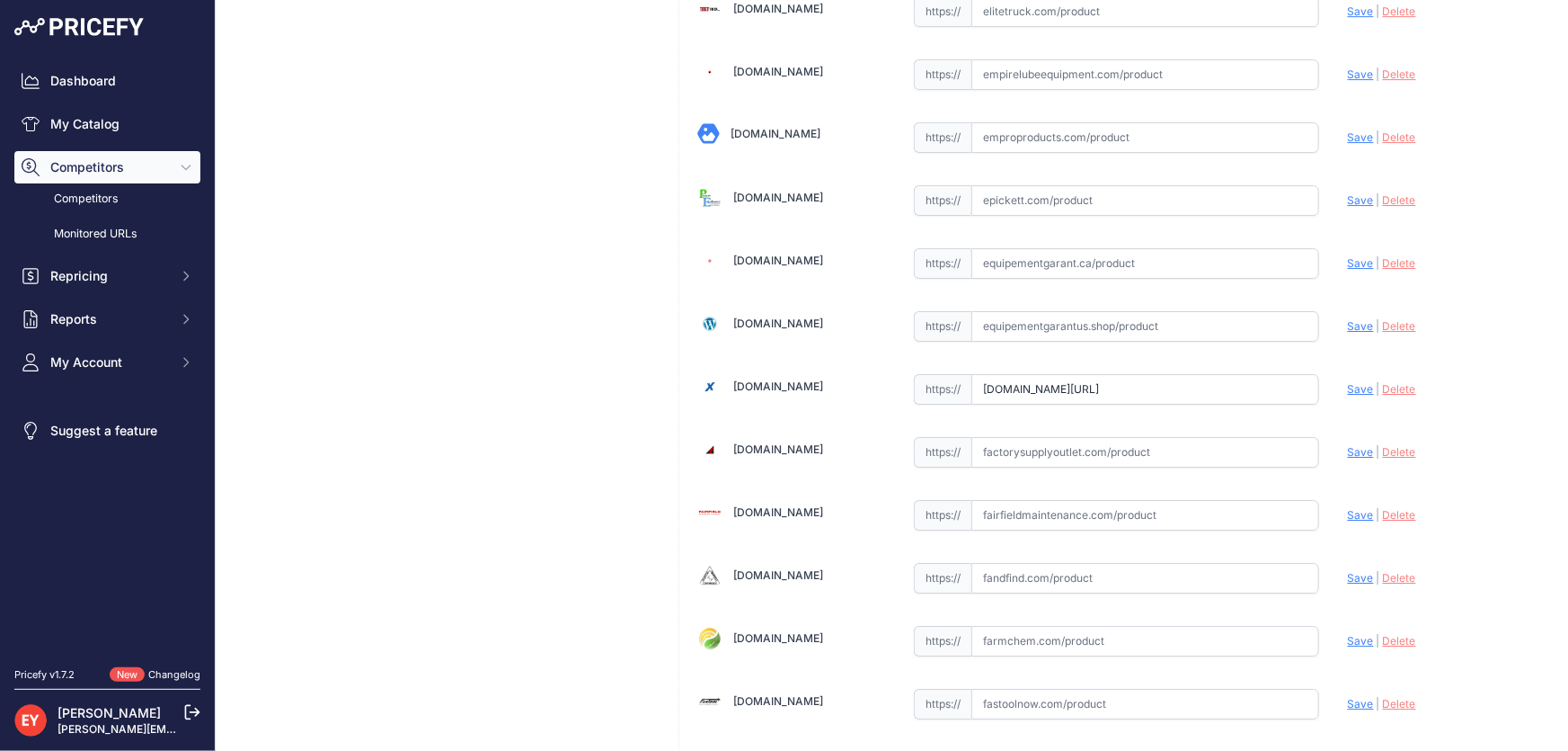
click at [1347, 382] on span "Save" at bounding box center [1361, 389] width 26 height 13
type input "https://excel-equipment.com/gpi-501009-503-10-gauge-x-18-foot-power-cord-for-12…"
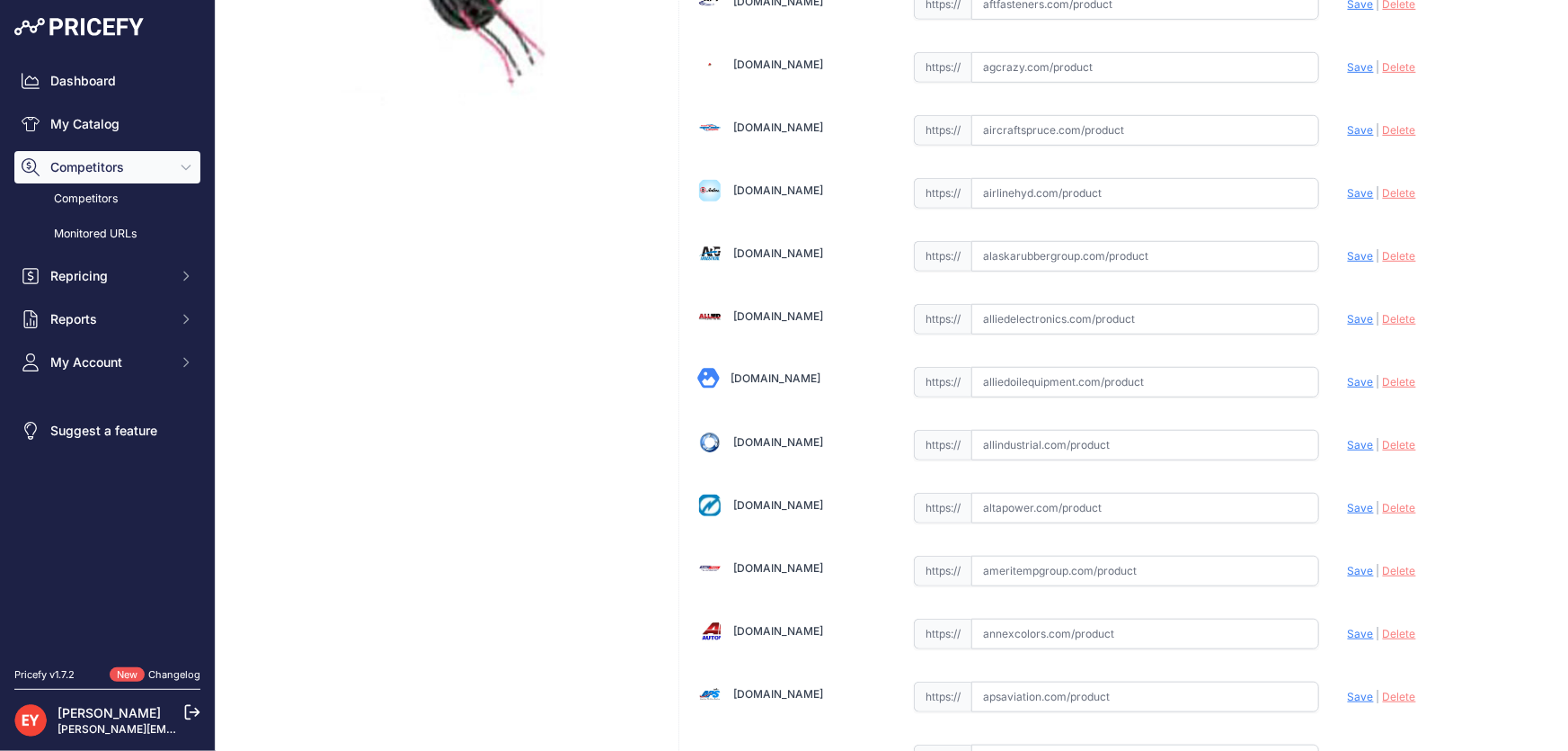
click at [1046, 378] on input "text" at bounding box center [1145, 382] width 348 height 31
paste input "https://alliedoilequipment.com/shop/great-plains-industries-gpi/501009-503-powe…"
click at [1351, 375] on span "Save" at bounding box center [1361, 381] width 26 height 13
type input "https://alliedoilequipment.com/shop/great-plains-industries-gpi/501009-503-powe…"
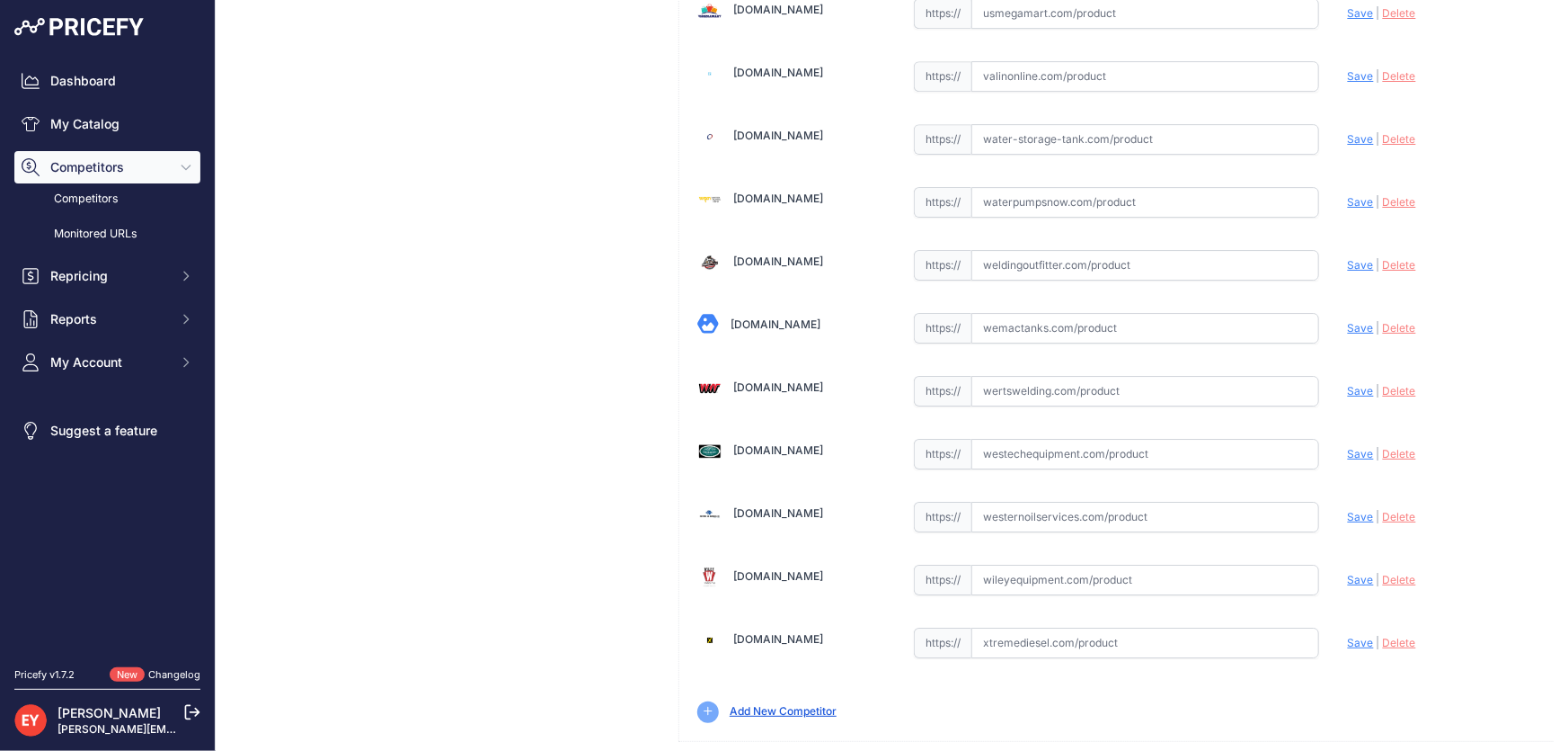
scroll to position [13206, 0]
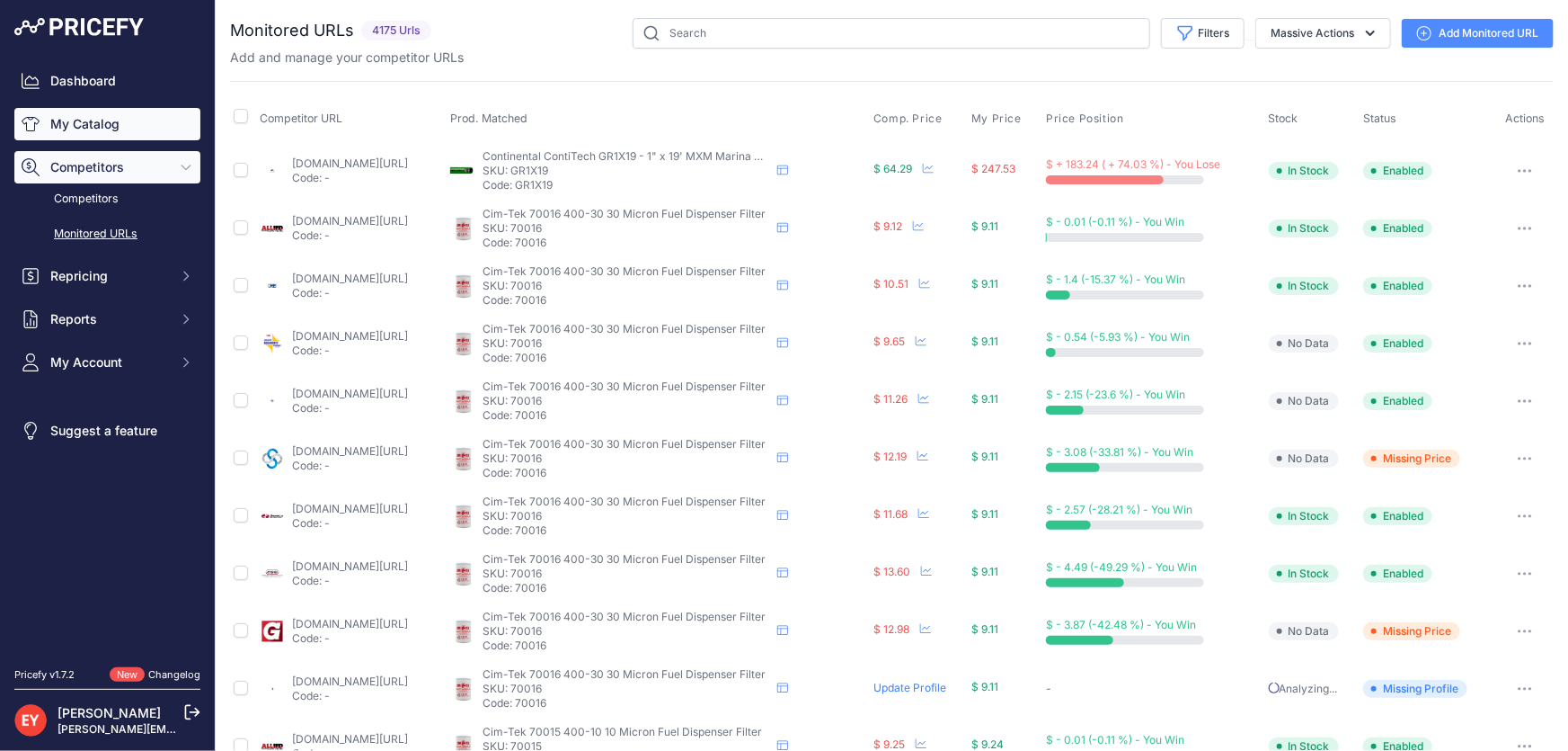
click at [84, 124] on link "My Catalog" at bounding box center [107, 124] width 186 height 32
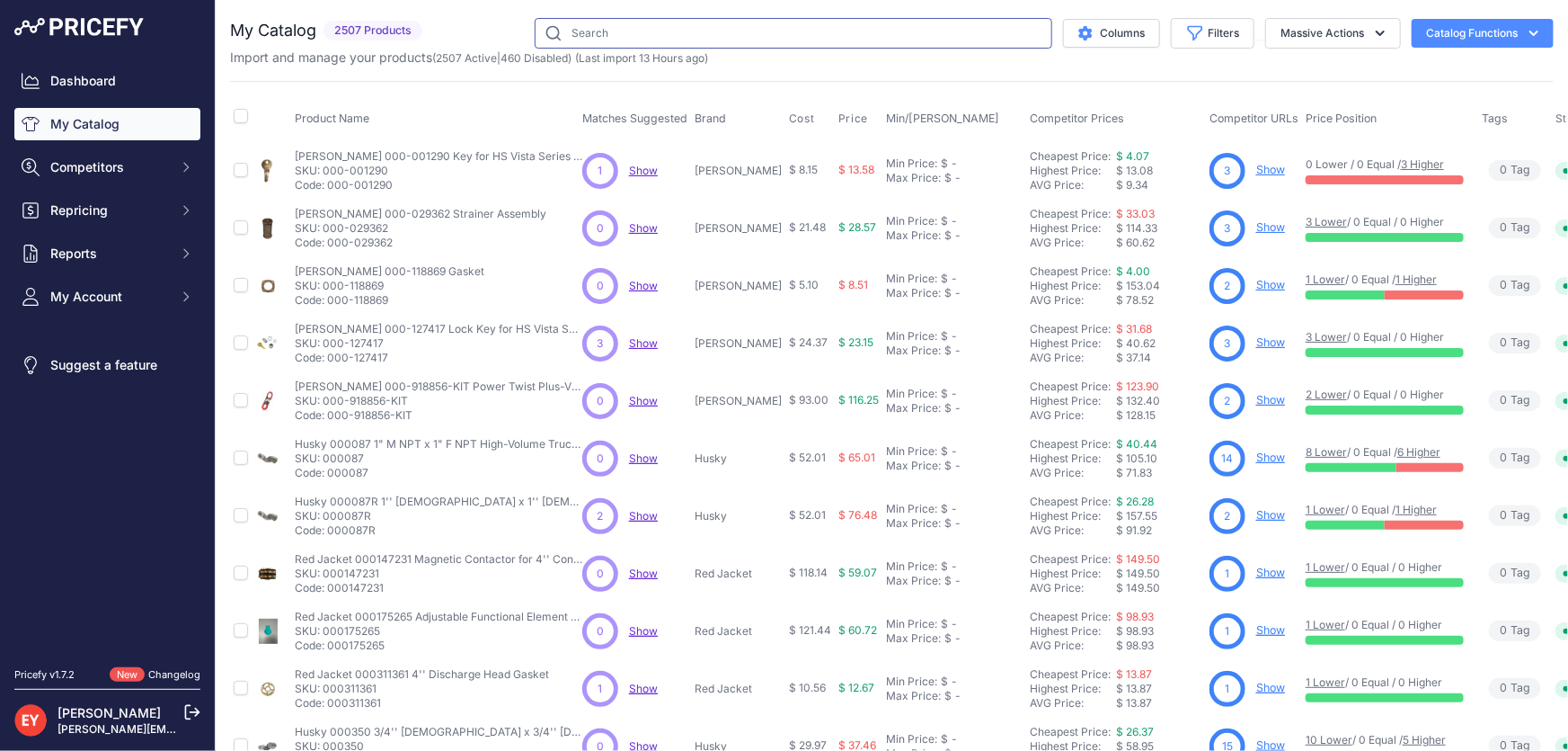
click at [575, 27] on input "text" at bounding box center [794, 33] width 518 height 31
paste input "139121-41"
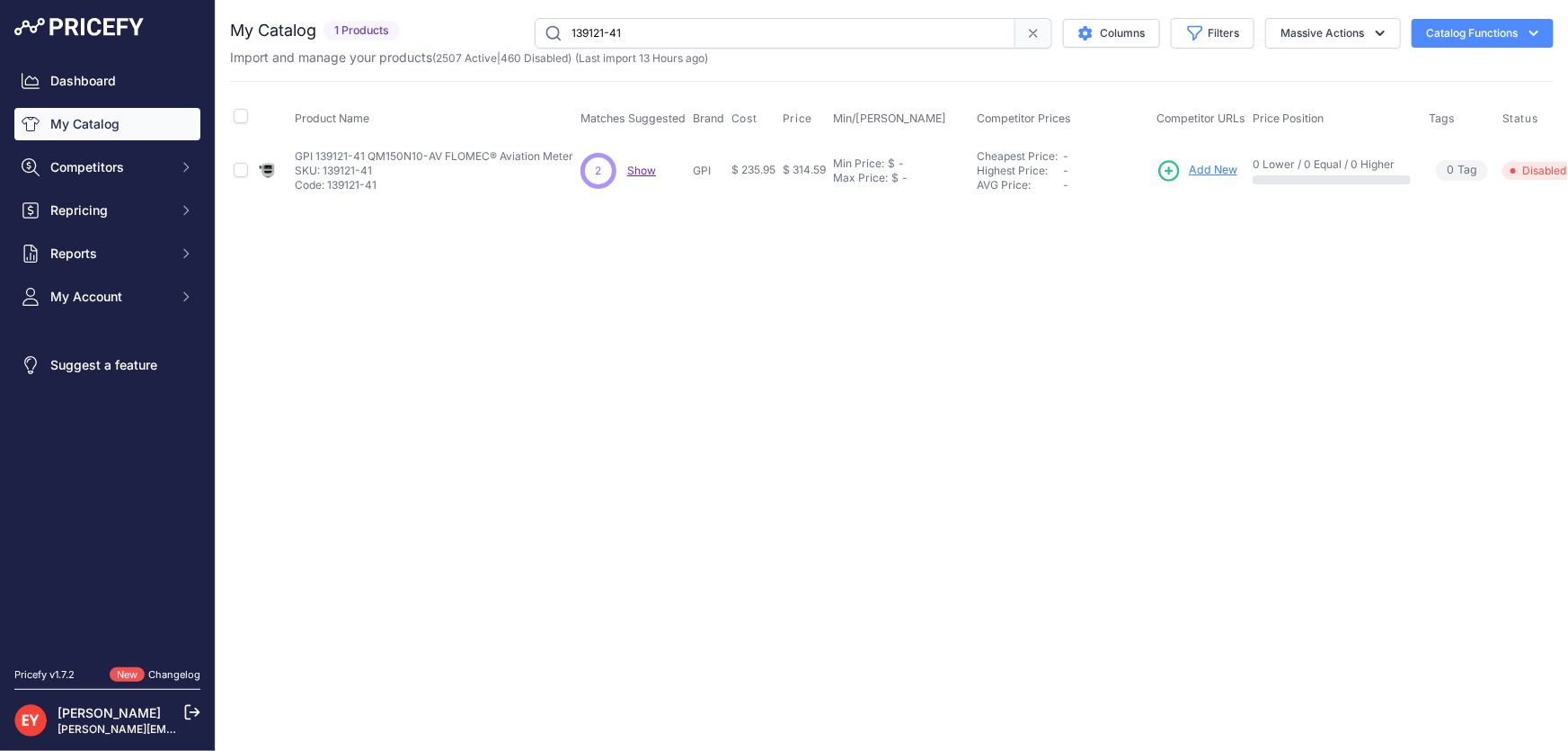
drag, startPoint x: 683, startPoint y: 32, endPoint x: 512, endPoint y: 37, distance: 171.1
click at [512, 37] on div "139121-41 Columns Filters Status All Status Only Enabled Only Disabled" at bounding box center [981, 33] width 1147 height 31
paste input "TM300-D"
type input "TM300-D"
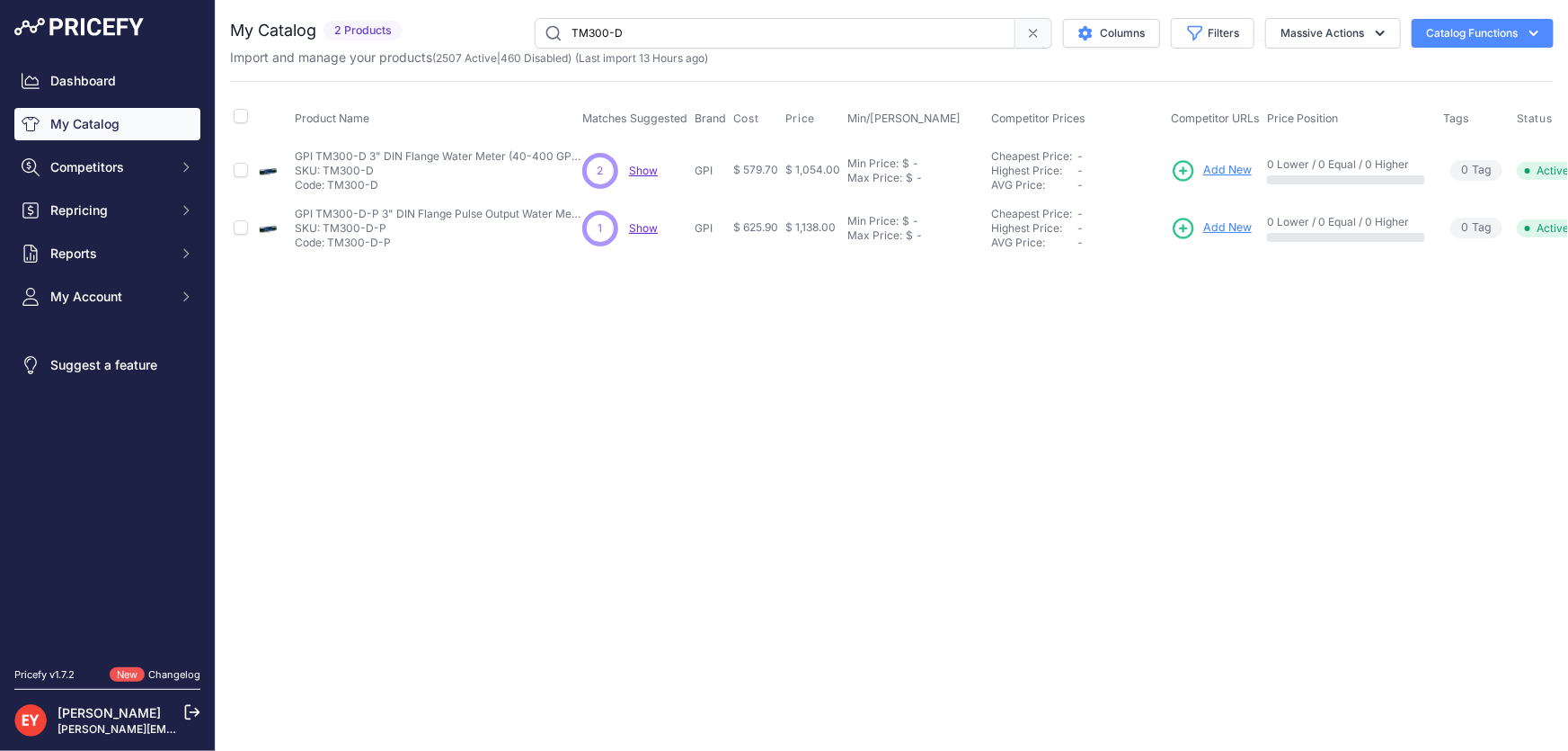
scroll to position [0, 57]
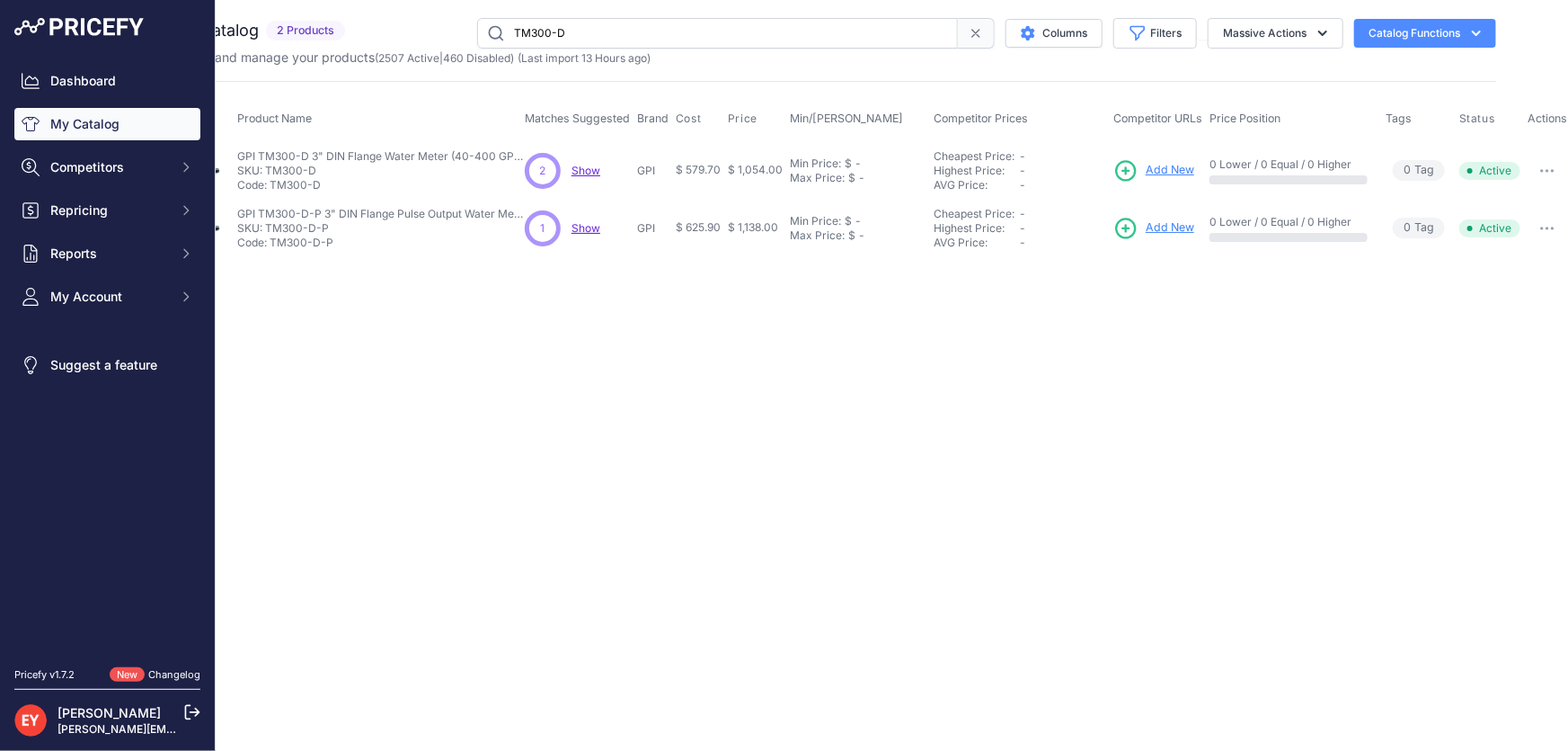
click at [1545, 162] on button "button" at bounding box center [1547, 171] width 36 height 25
click at [1502, 198] on button "Disable" at bounding box center [1509, 208] width 115 height 29
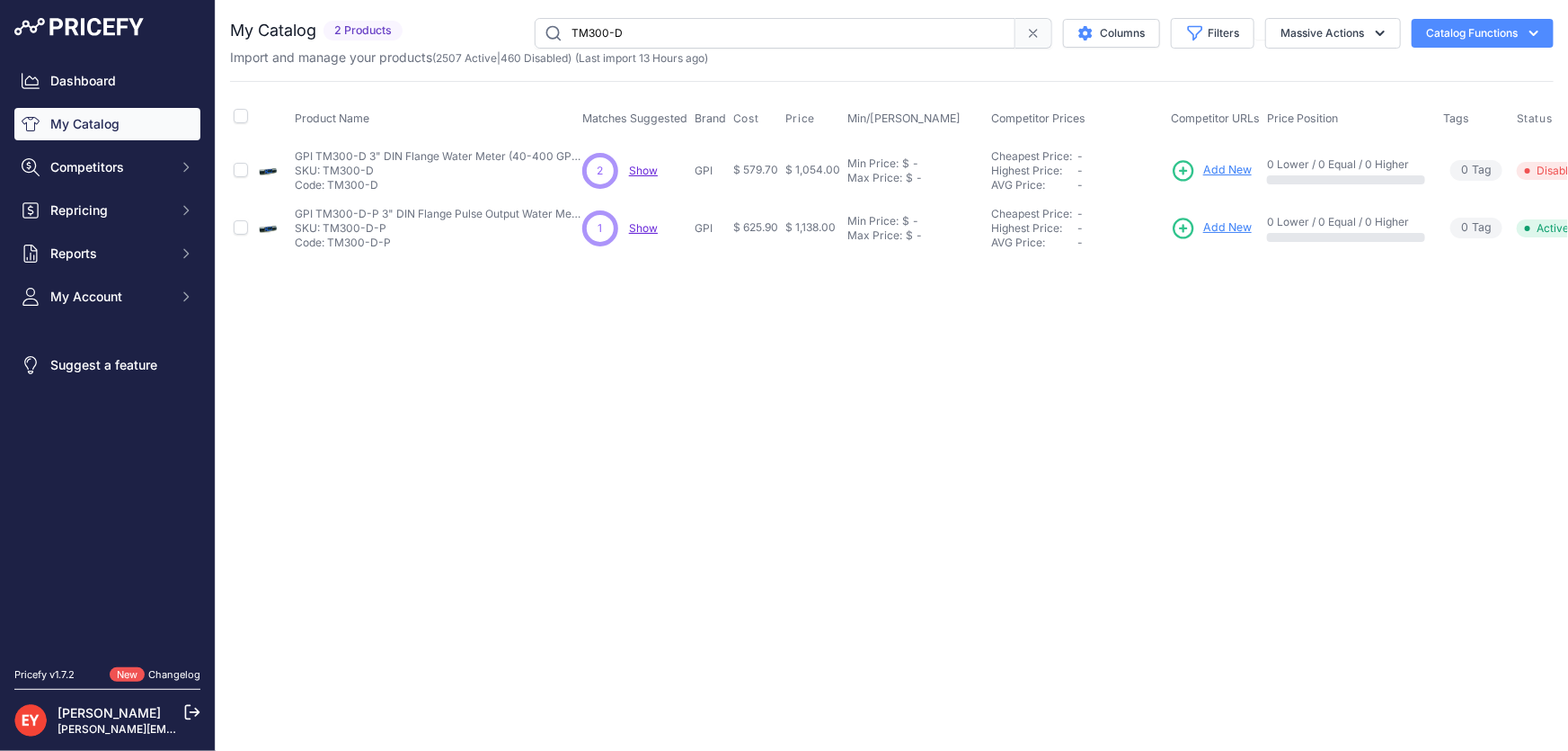
click at [695, 26] on input "TM300-D" at bounding box center [775, 33] width 480 height 31
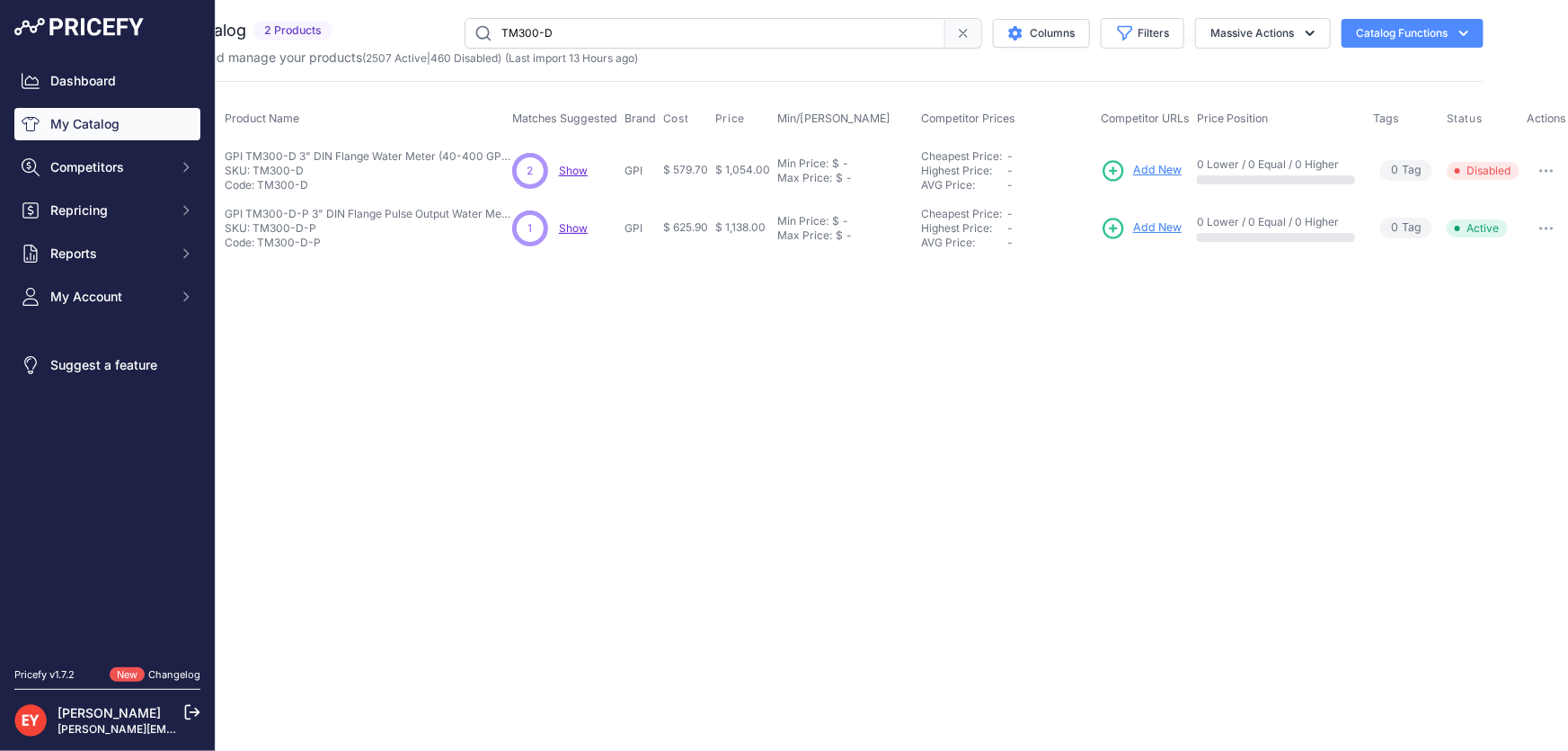
click at [1545, 218] on button "button" at bounding box center [1546, 228] width 36 height 25
click at [1524, 254] on button "Disable" at bounding box center [1508, 266] width 115 height 29
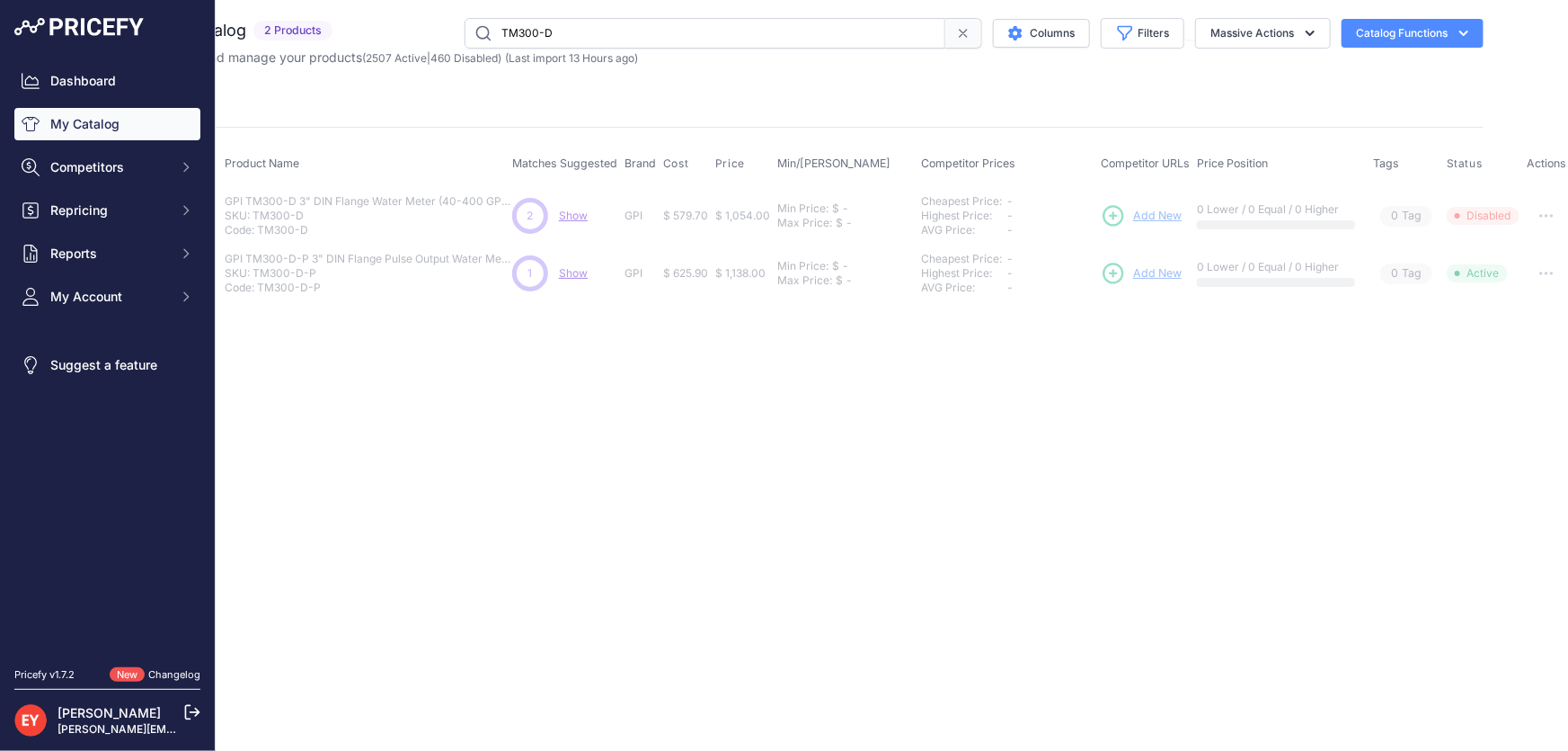
scroll to position [0, 0]
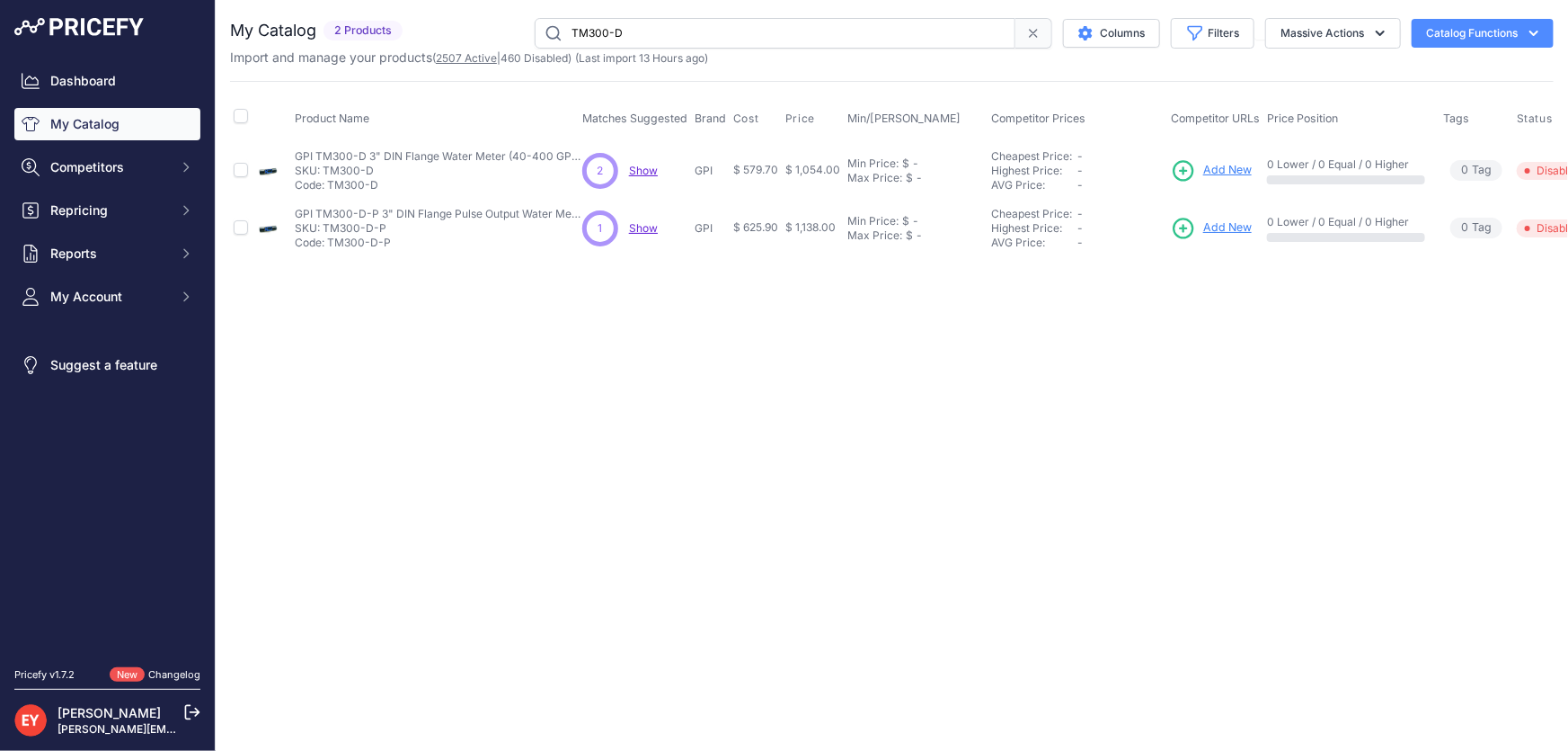
drag, startPoint x: 664, startPoint y: 23, endPoint x: 484, endPoint y: 54, distance: 182.6
click at [484, 54] on div "My Catalog 2 Products" at bounding box center [891, 42] width 1323 height 49
paste input "121013-1"
type input "121013-1"
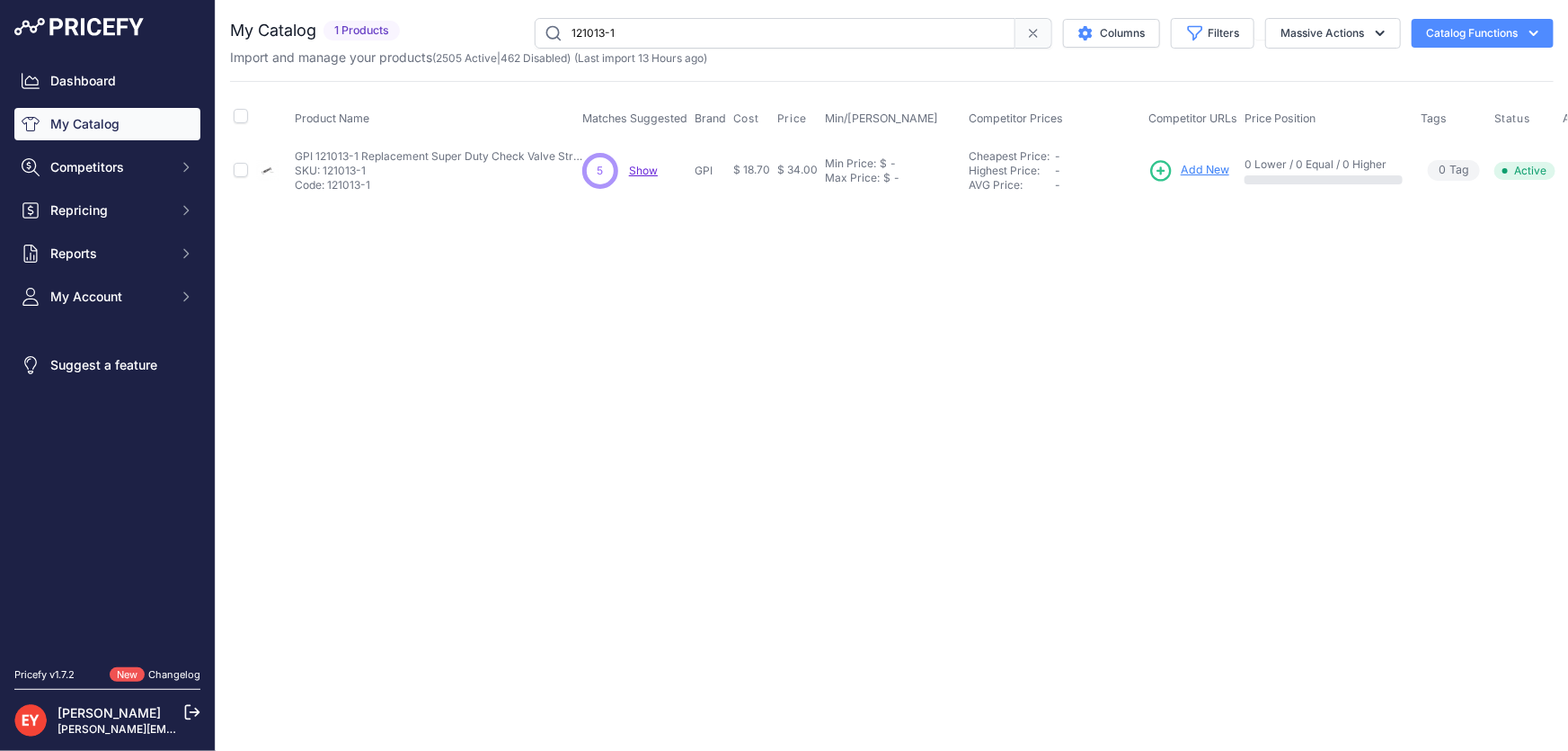
scroll to position [0, 35]
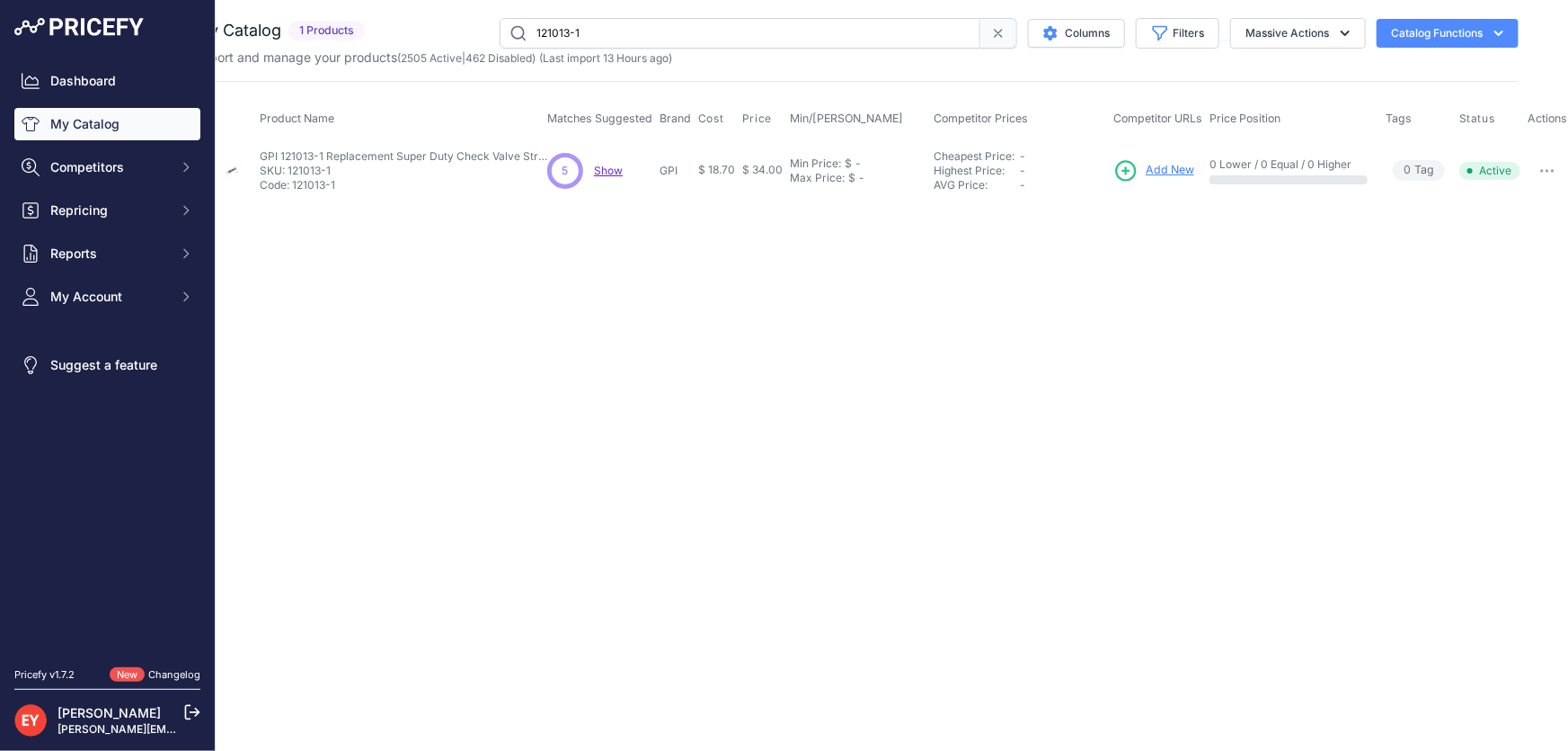
click at [1546, 172] on button "button" at bounding box center [1547, 171] width 36 height 25
click at [1527, 201] on button "Disable" at bounding box center [1509, 208] width 115 height 29
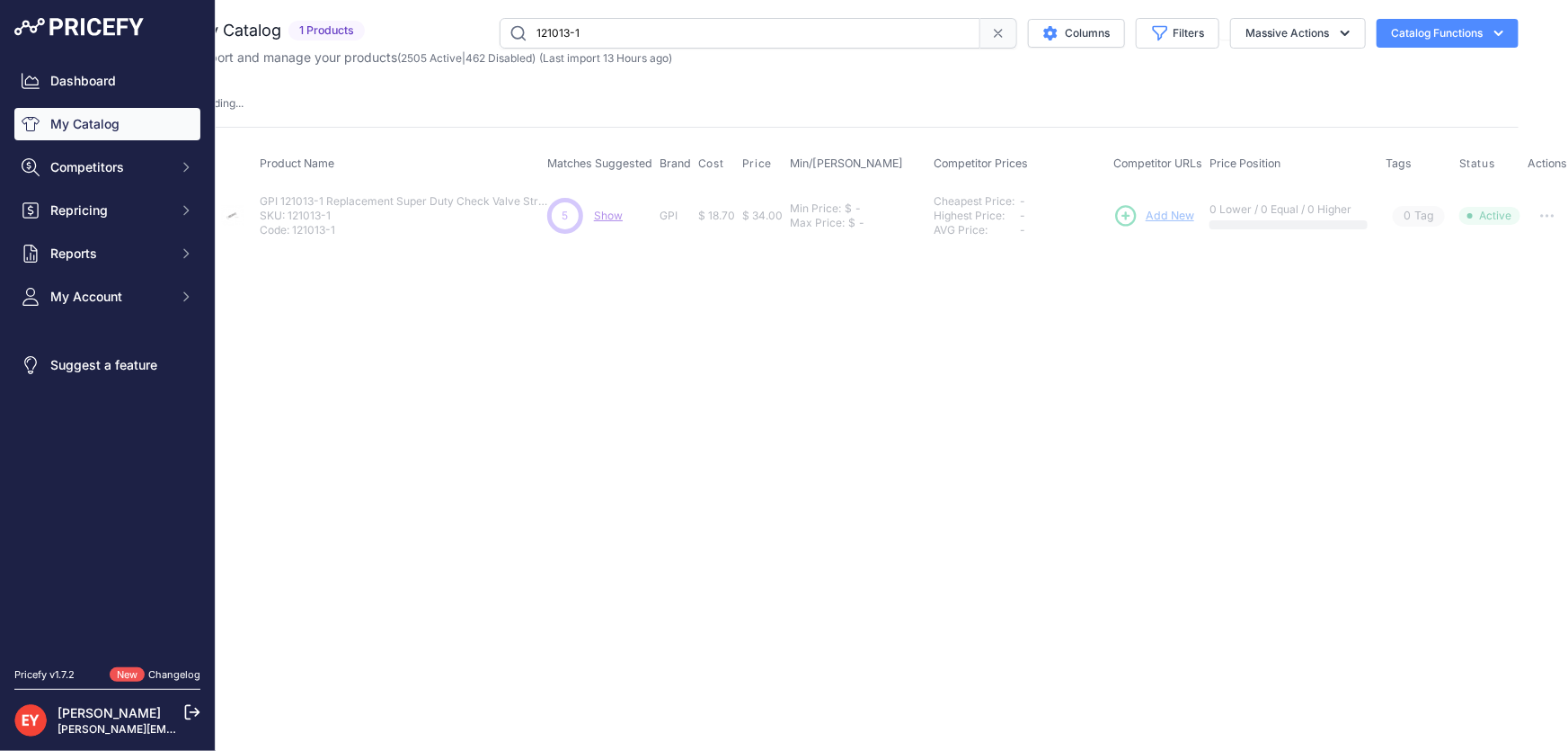
scroll to position [0, 0]
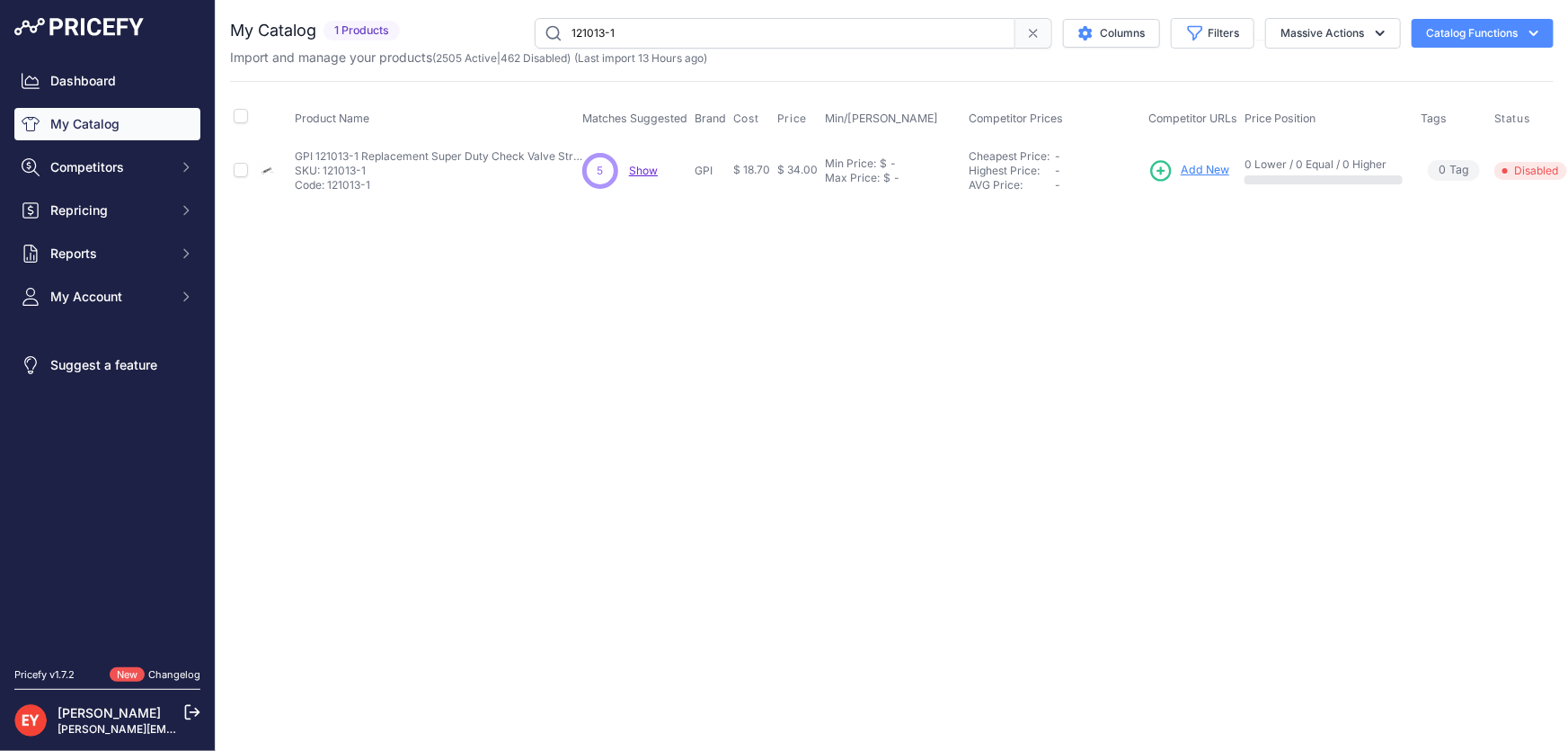
drag, startPoint x: 681, startPoint y: 39, endPoint x: 540, endPoint y: 38, distance: 141.0
click at [540, 38] on input "121013-1" at bounding box center [775, 33] width 480 height 31
paste input "This product has been discontinued."
type input "This product has been discontinued."
drag, startPoint x: 779, startPoint y: 31, endPoint x: 503, endPoint y: 37, distance: 276.1
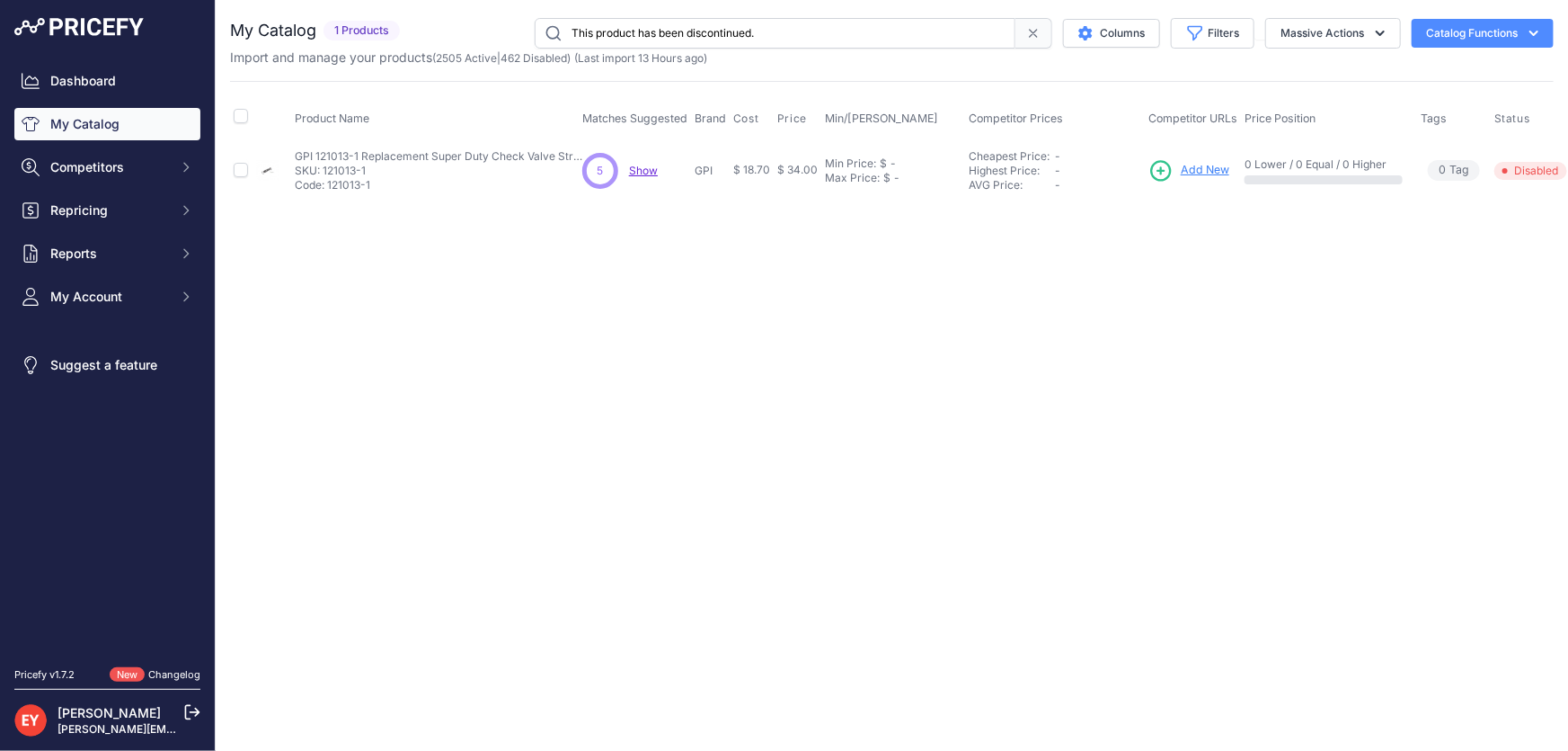
click at [503, 37] on div "This product has been discontinued. Columns Filters Status All Status Only Enab…" at bounding box center [981, 33] width 1147 height 31
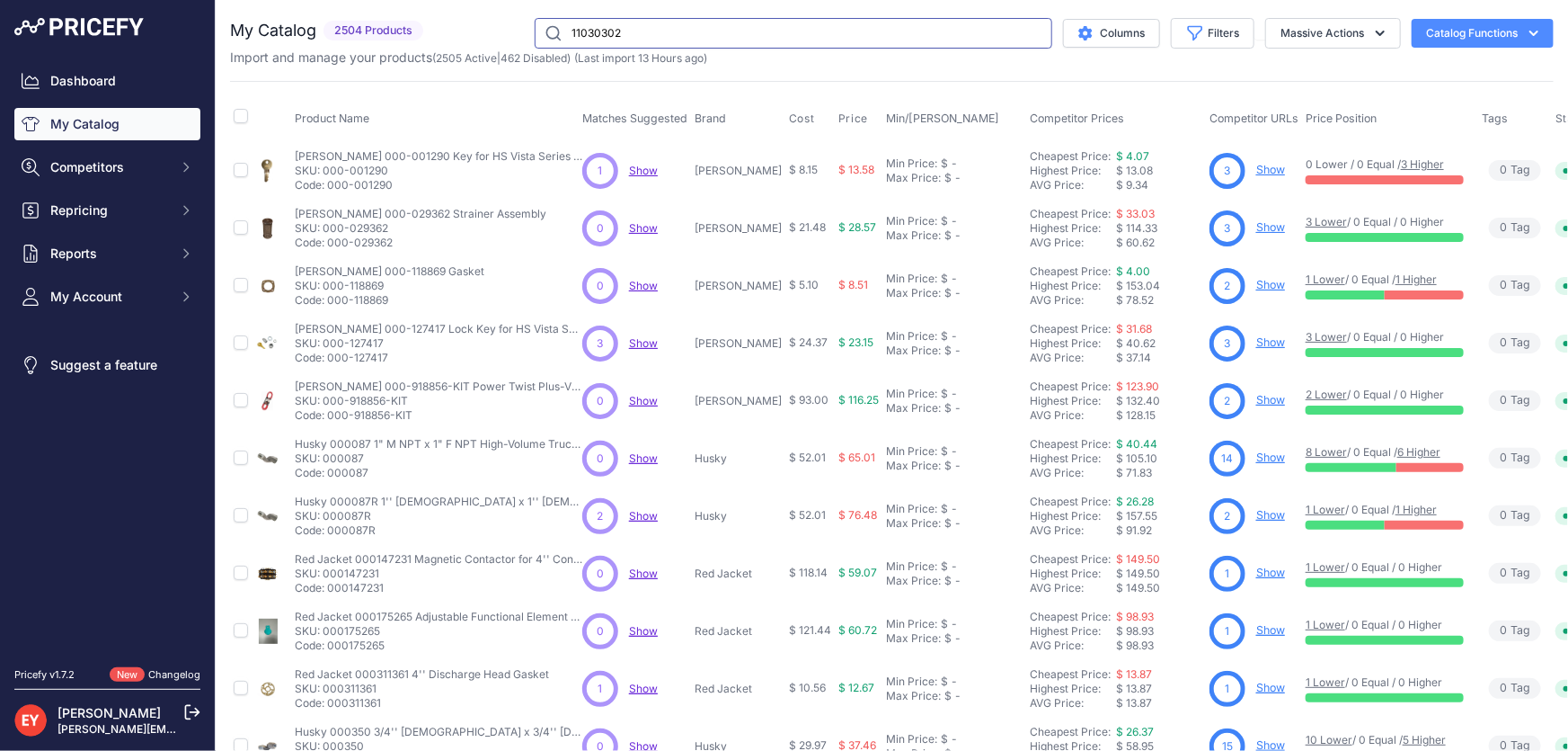
type input "11030302"
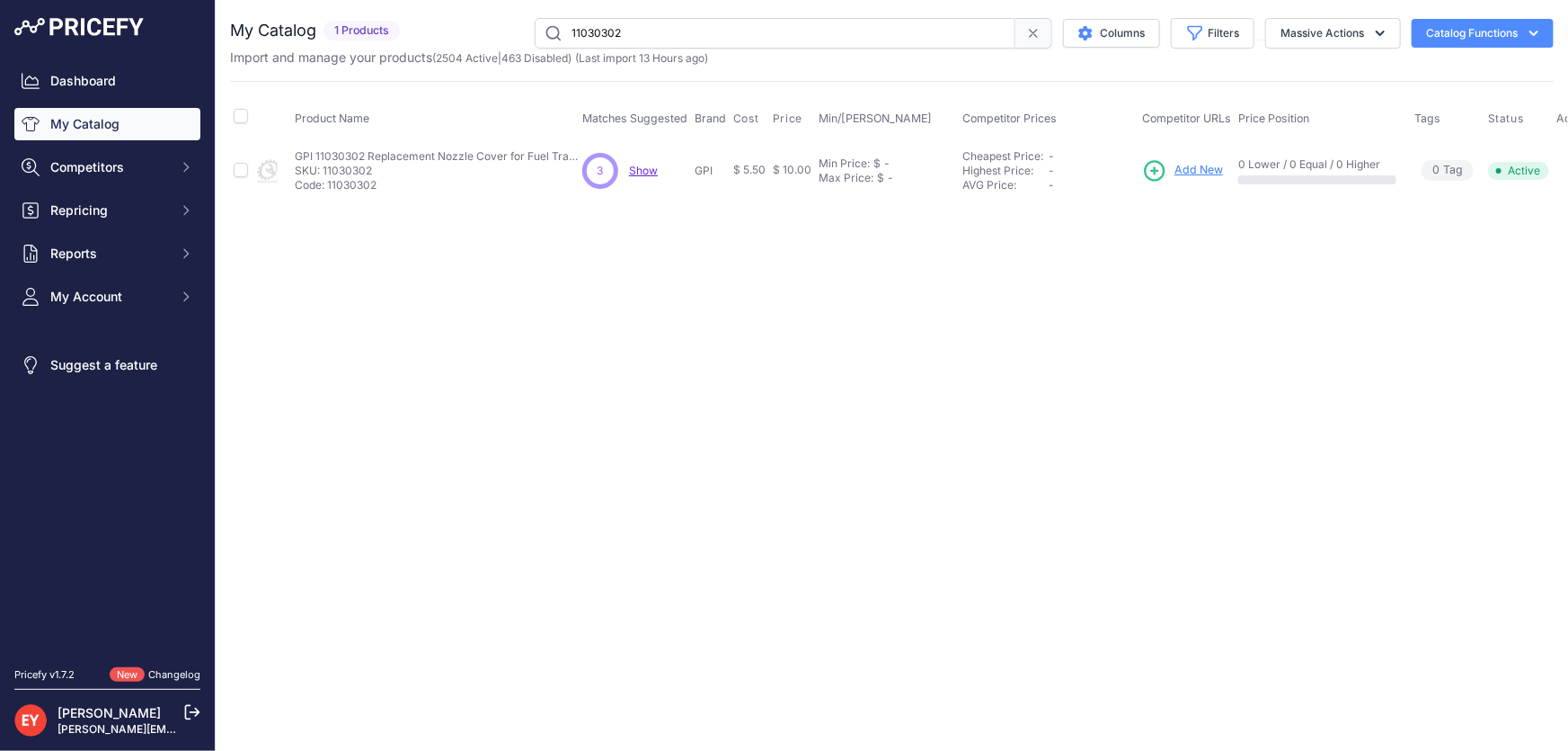
scroll to position [0, 28]
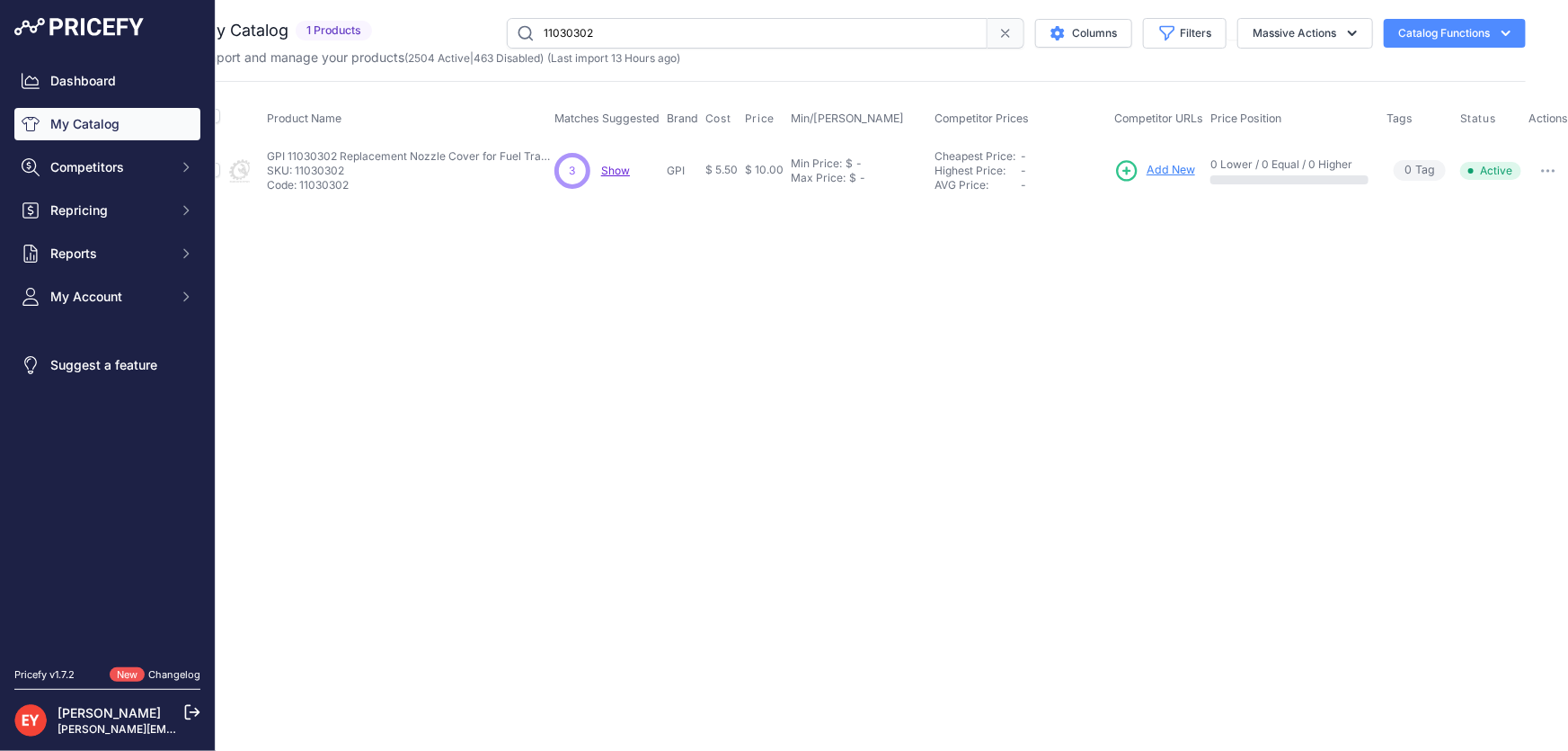
click at [1551, 155] on td "Disable [GEOGRAPHIC_DATA] ​" at bounding box center [1548, 170] width 47 height 58
click at [1547, 169] on icon "button" at bounding box center [1547, 171] width 14 height 4
click at [1510, 207] on button "Disable" at bounding box center [1510, 208] width 115 height 29
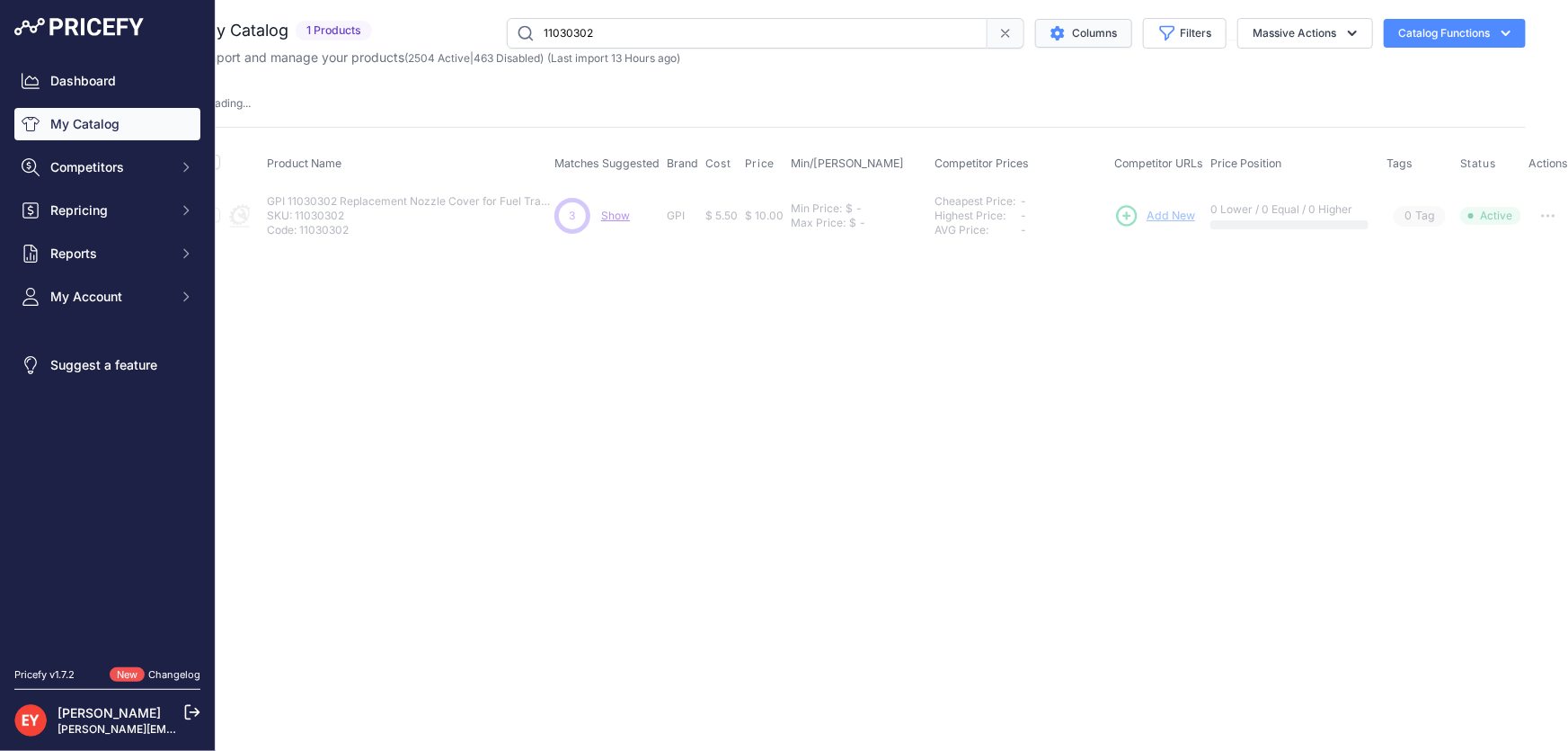
scroll to position [0, 0]
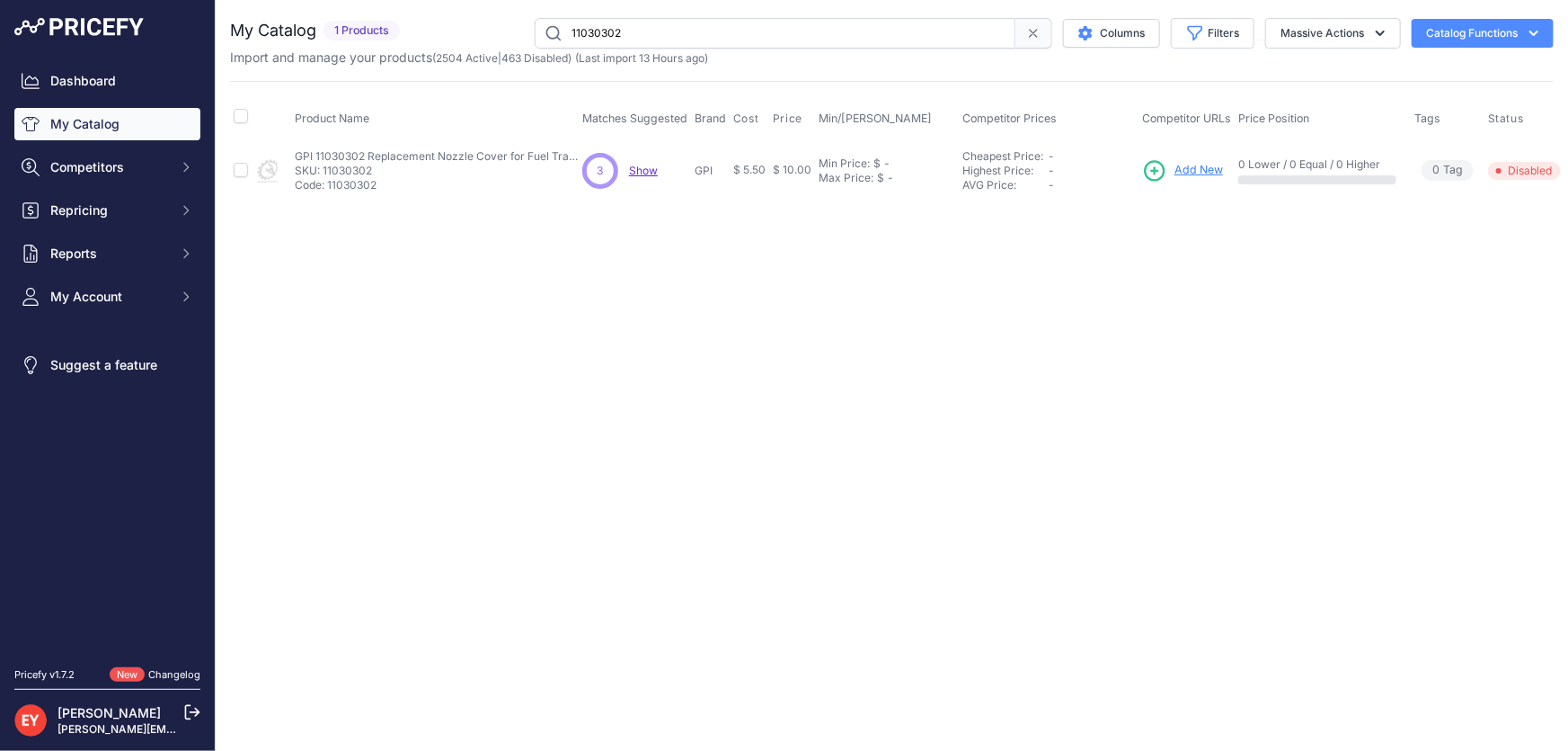
drag, startPoint x: 655, startPoint y: 36, endPoint x: 539, endPoint y: 35, distance: 116.0
click at [539, 35] on input "11030302" at bounding box center [775, 33] width 480 height 31
paste input "504000-07"
type input "504000-07"
click at [1222, 172] on span "Add New" at bounding box center [1225, 170] width 49 height 17
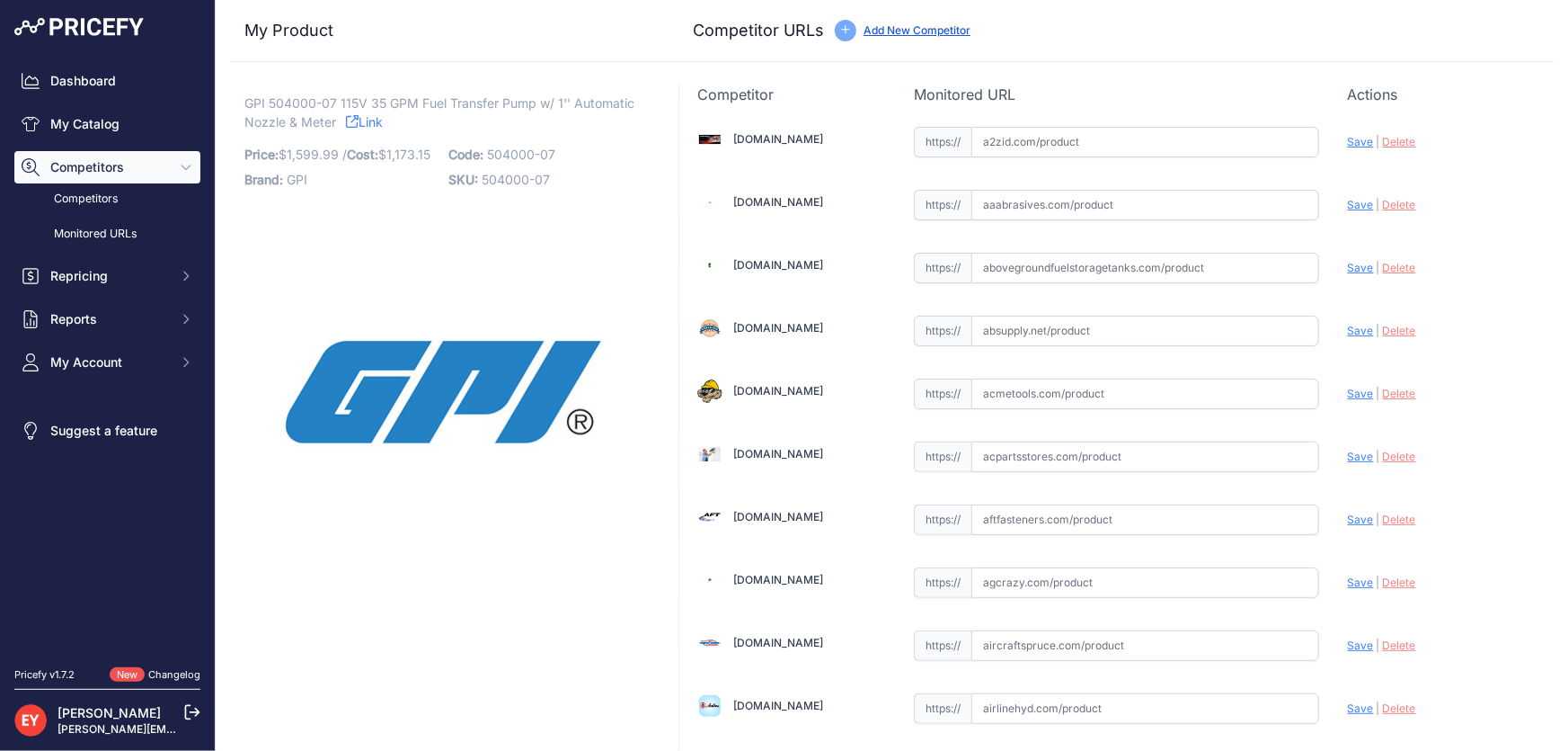
scroll to position [1645, 0]
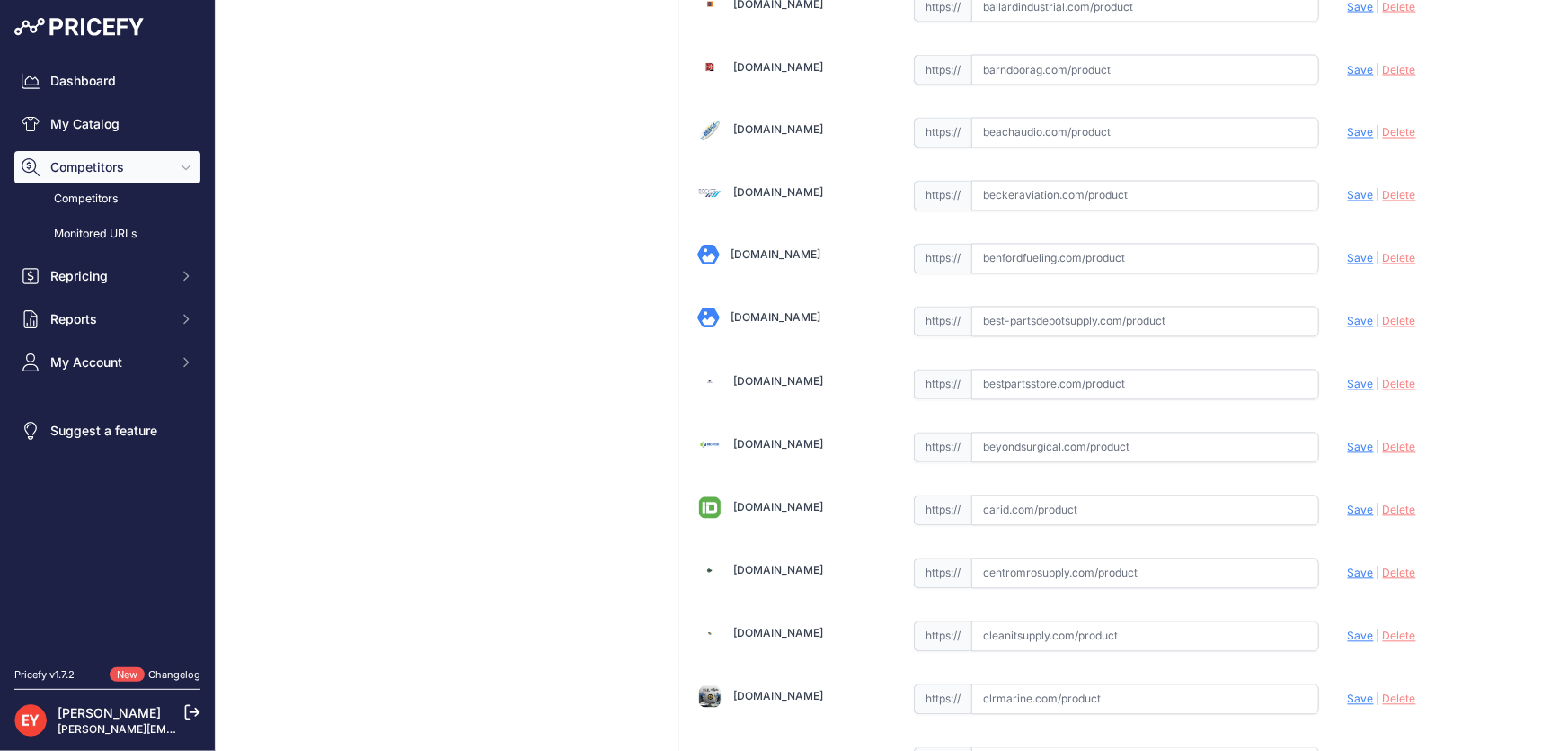
click at [1043, 377] on input "text" at bounding box center [1145, 385] width 348 height 31
paste input "https://www.bestpartsstore.com/product/gpi-504000-07-115v-35-gpm-fuel-transfer-…"
click at [1347, 377] on span "Save" at bounding box center [1361, 384] width 26 height 13
type input "https://www.bestpartsstore.com/product/gpi-504000-07-115v-35-gpm-fuel-transfer-…"
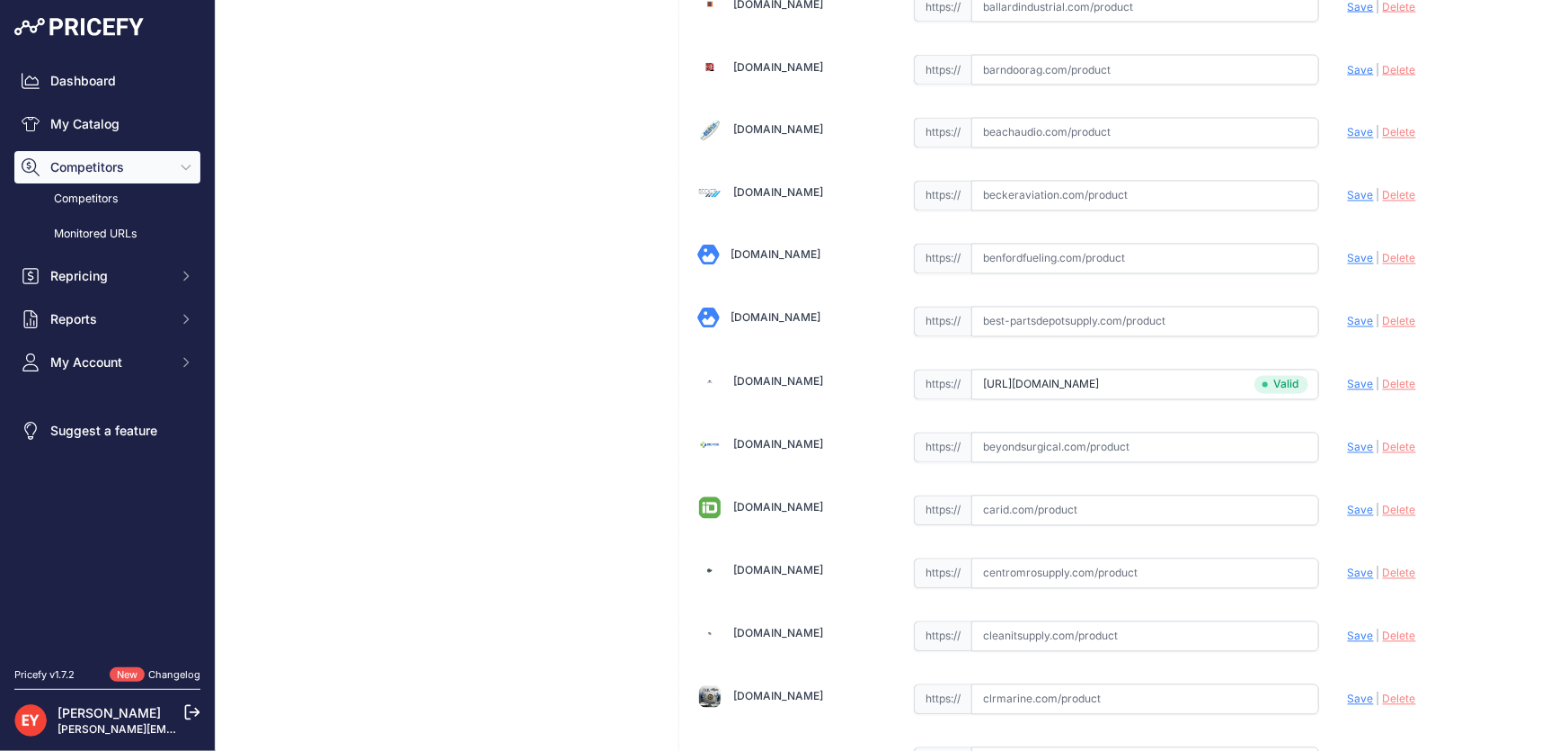
scroll to position [515, 0]
click at [995, 391] on input "text" at bounding box center [1145, 382] width 348 height 31
paste input "https://alliedoilequipment.com/shop/great-plains-industries-gpi/504000-07-pump-…"
click at [1347, 376] on span "Save" at bounding box center [1361, 381] width 26 height 13
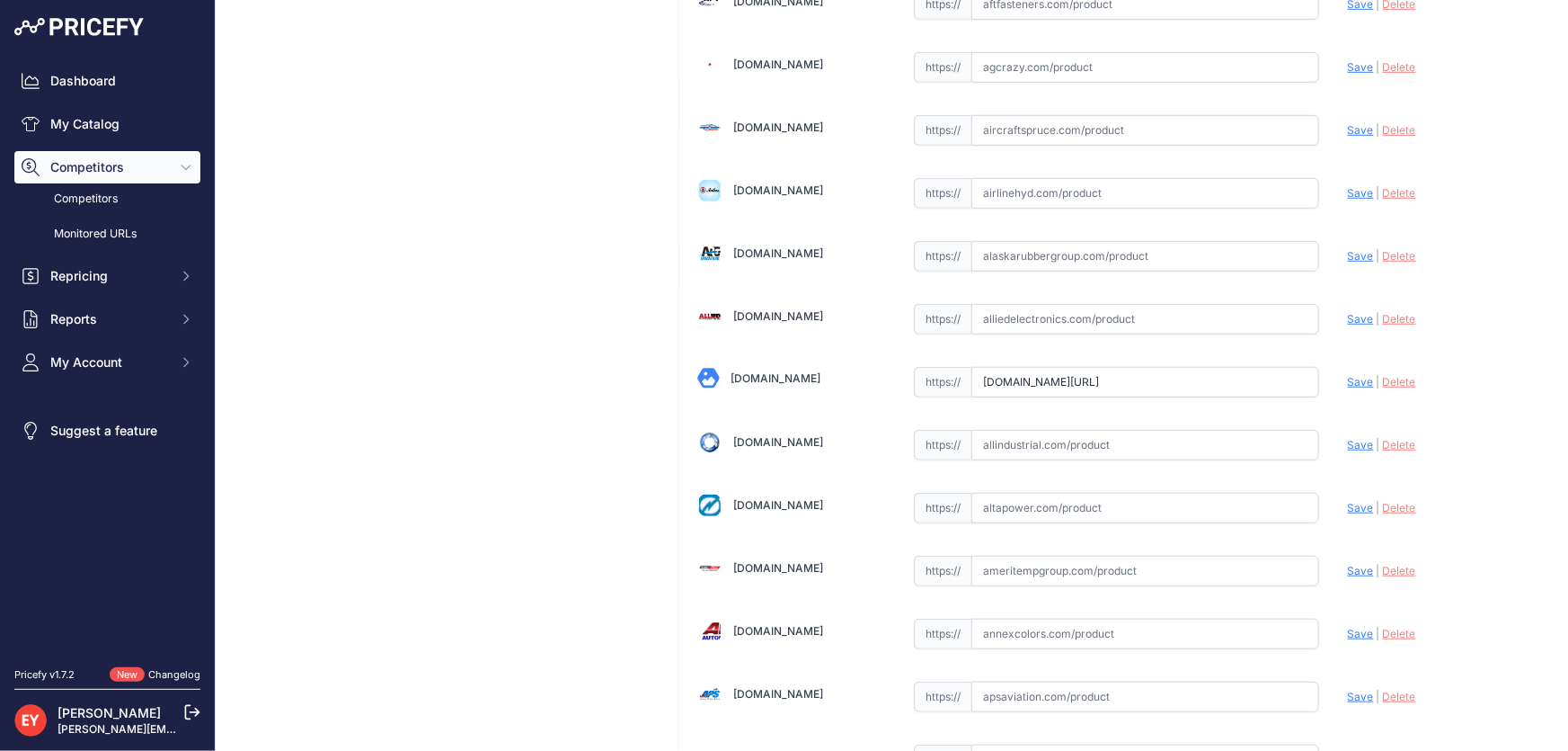
scroll to position [0, 0]
type input "https://alliedoilequipment.com/shop/great-plains-industries-gpi/504000-07-pump-…"
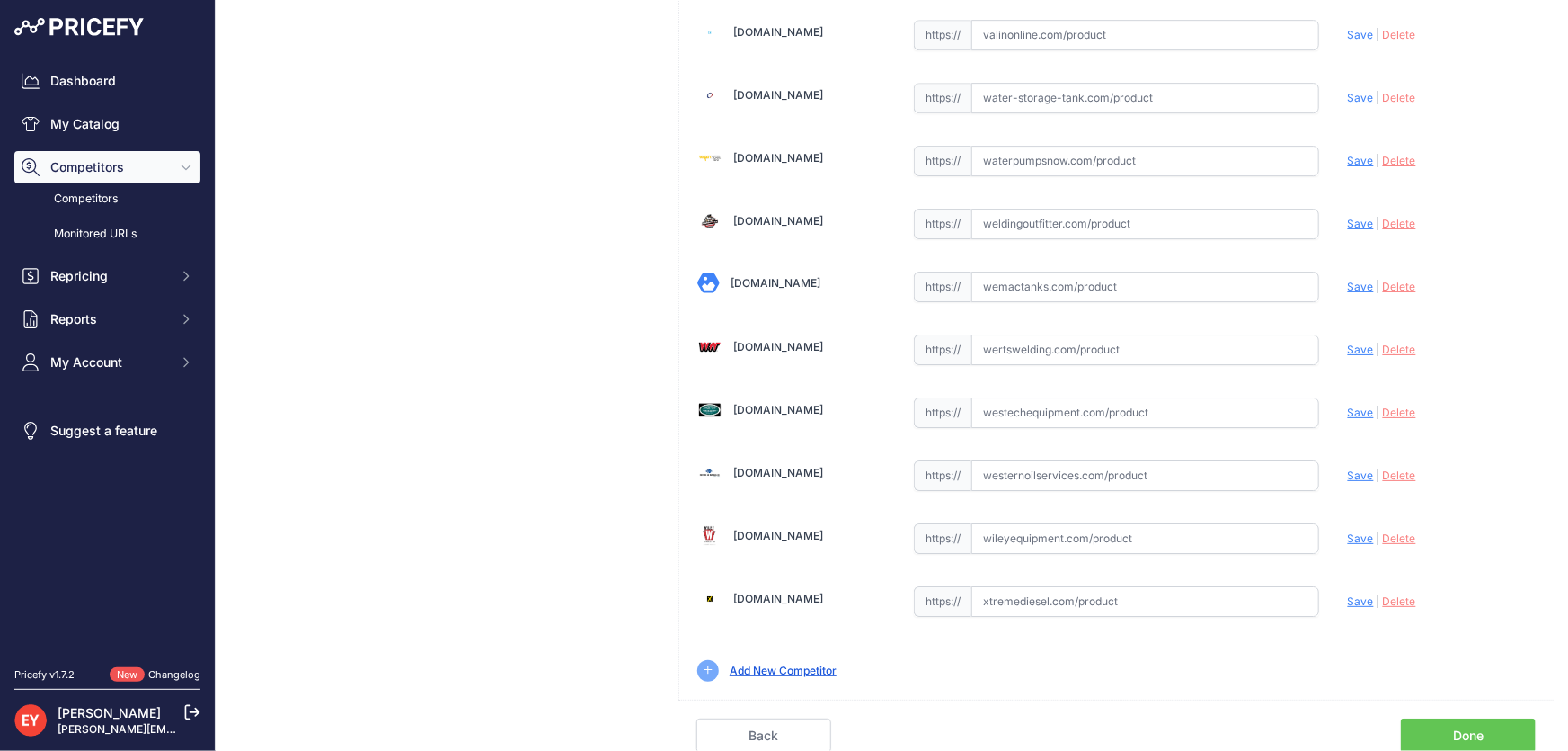
scroll to position [13206, 0]
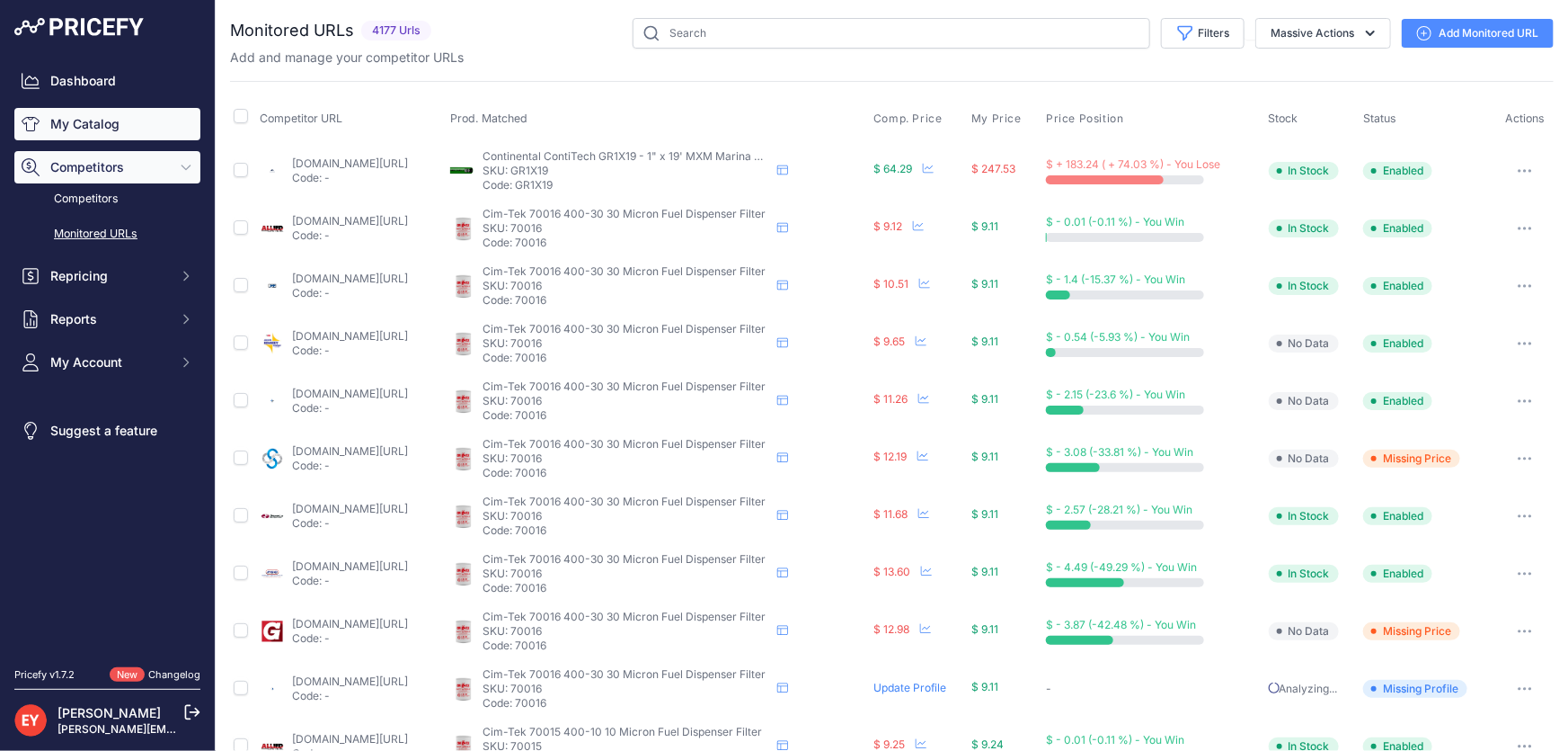
click at [101, 123] on link "My Catalog" at bounding box center [107, 124] width 186 height 32
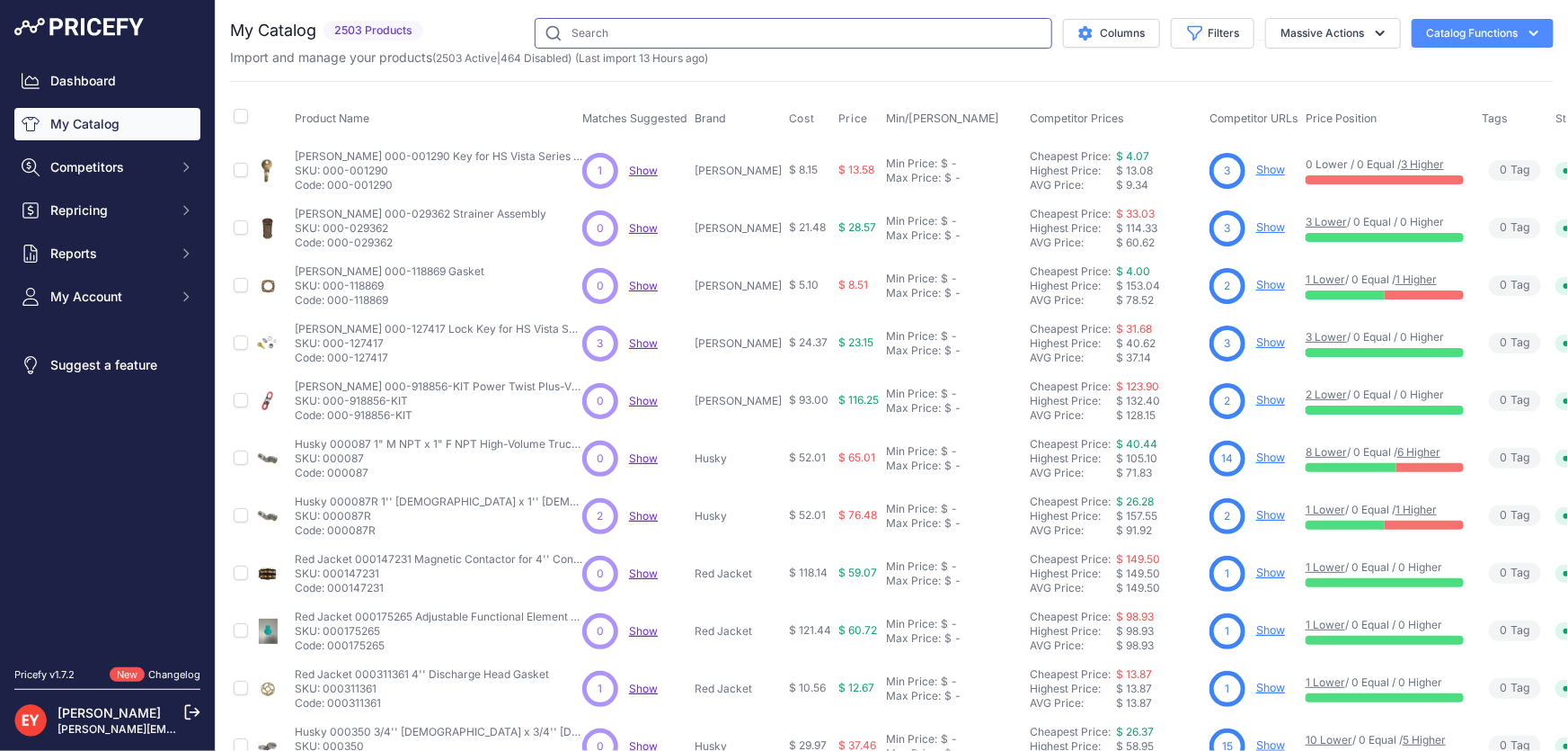
click at [617, 43] on input "text" at bounding box center [794, 33] width 518 height 31
paste input "110610-18"
type input "110610-18"
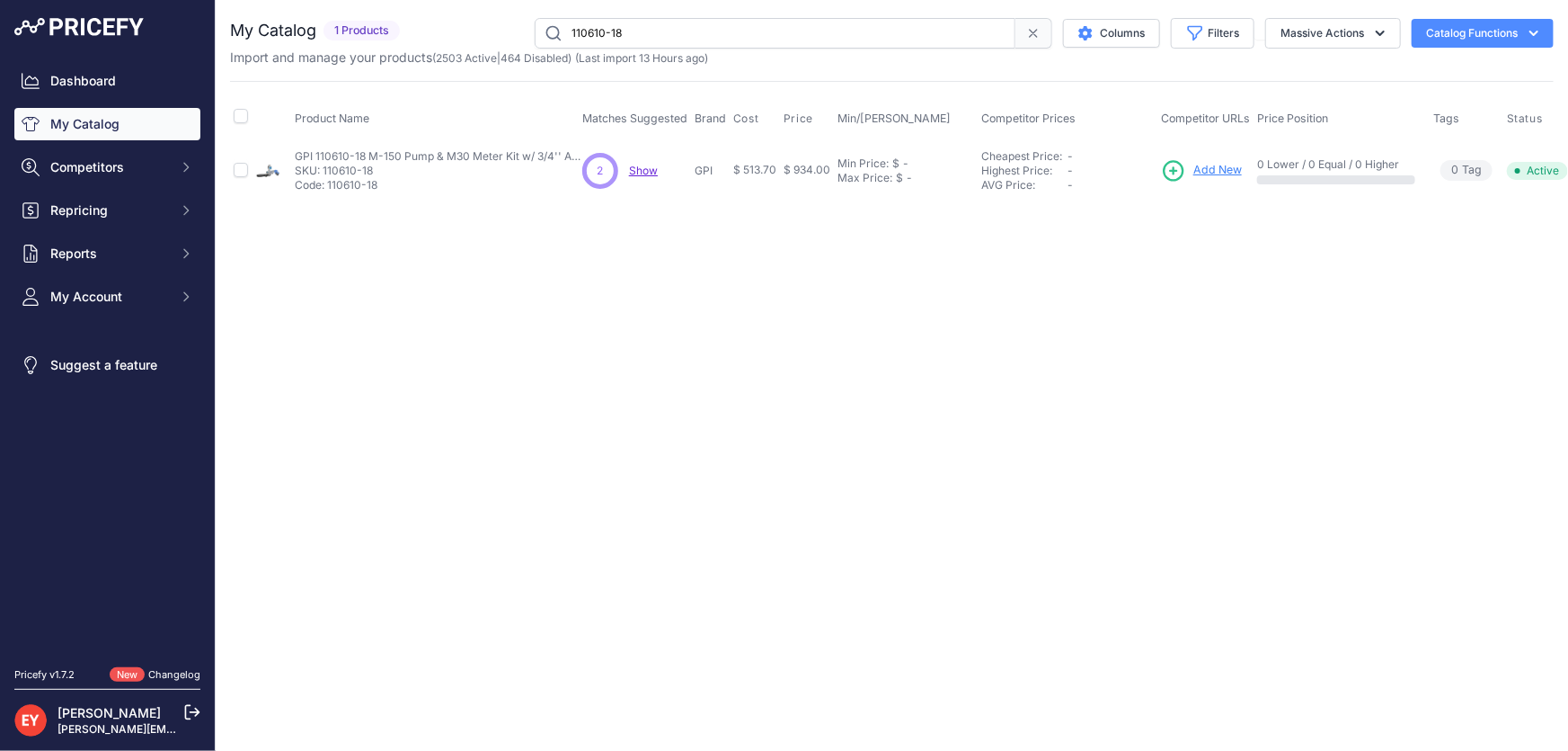
click at [1196, 171] on span "Add New" at bounding box center [1218, 170] width 49 height 17
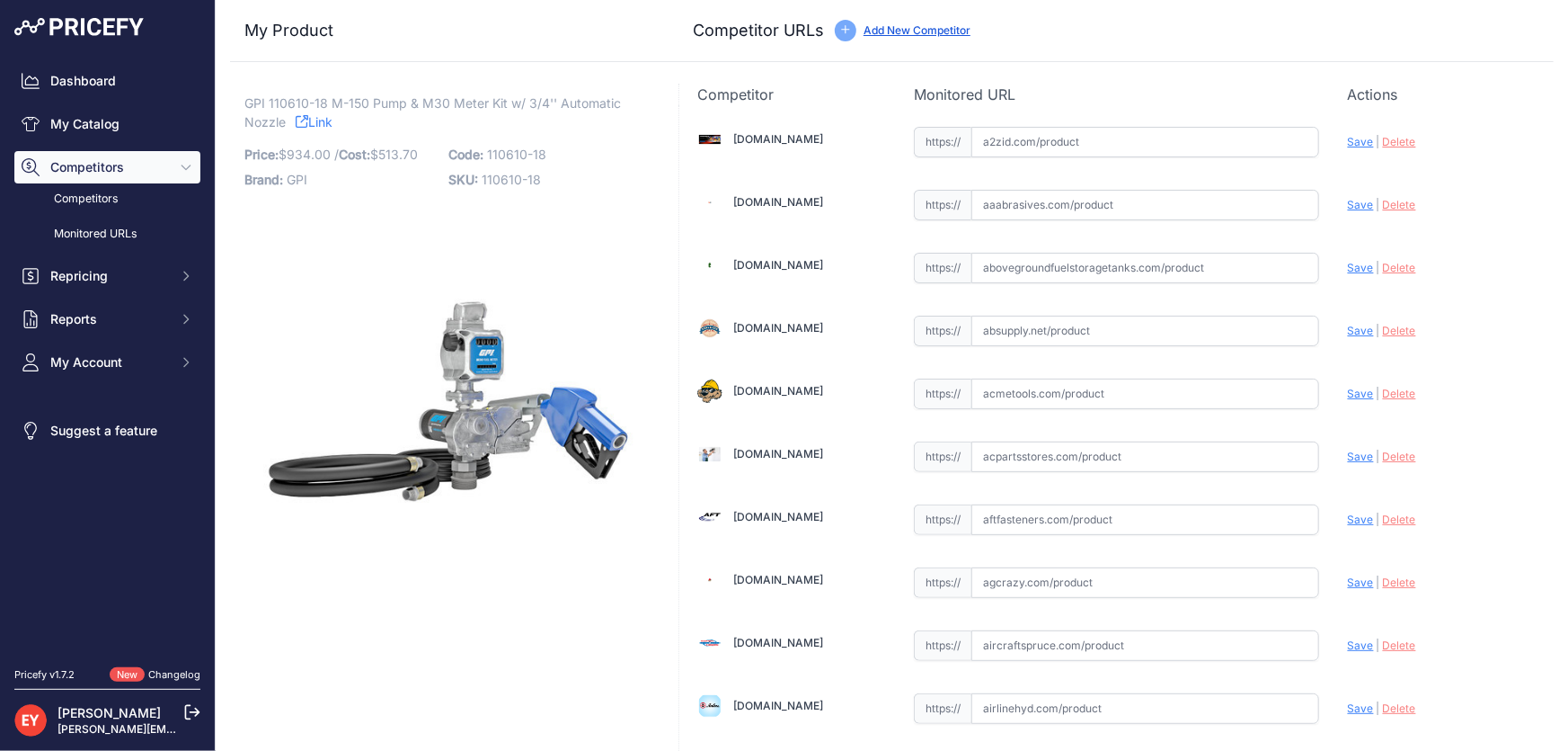
scroll to position [12361, 0]
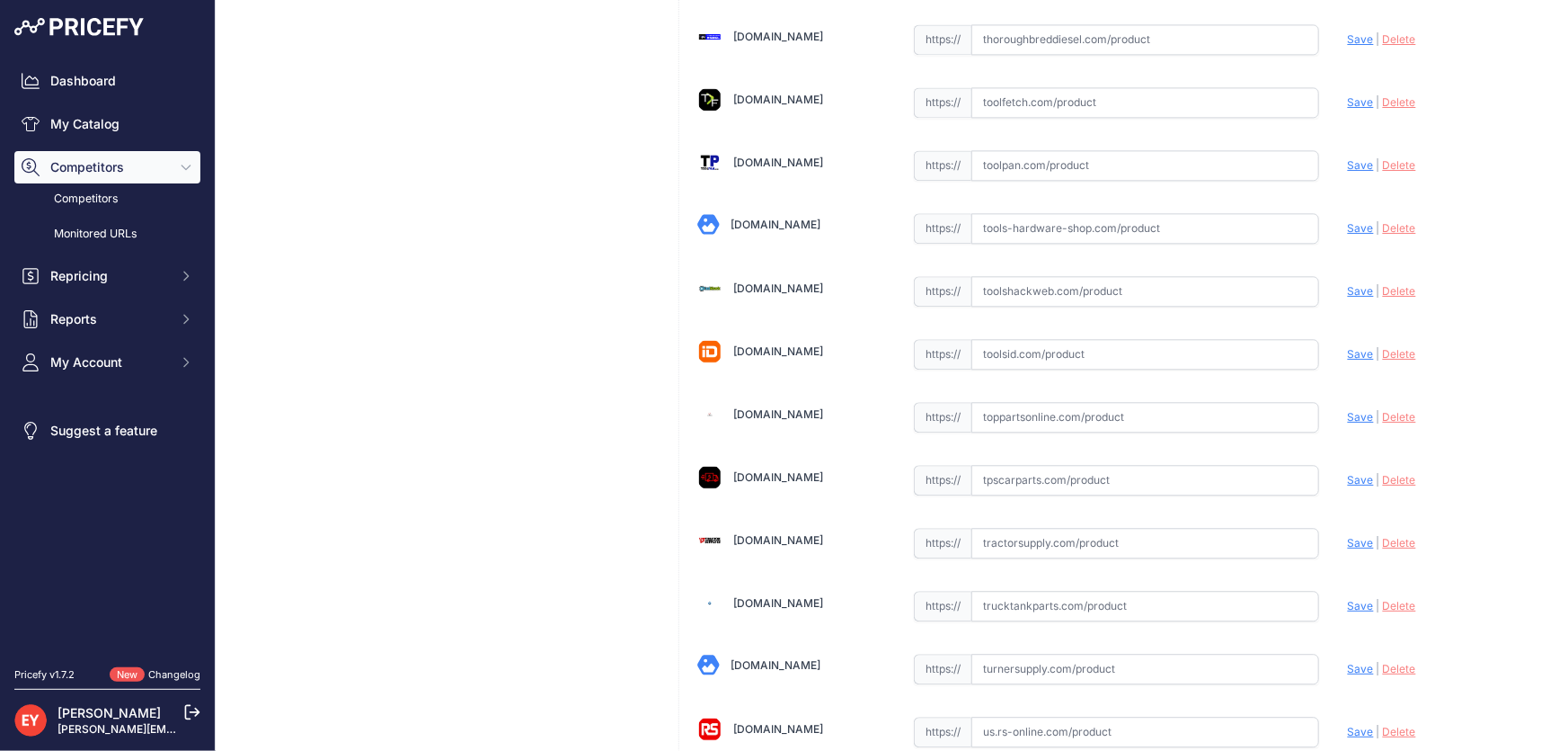
click at [1006, 402] on input "text" at bounding box center [1145, 417] width 348 height 31
paste input "[URL][DOMAIN_NAME]"
click at [1347, 410] on span "Save" at bounding box center [1361, 417] width 26 height 13
type input "https://www.toppartsonline.com/product/gpi-110610-18-m-150-pump-m30-meter-kit-w…"
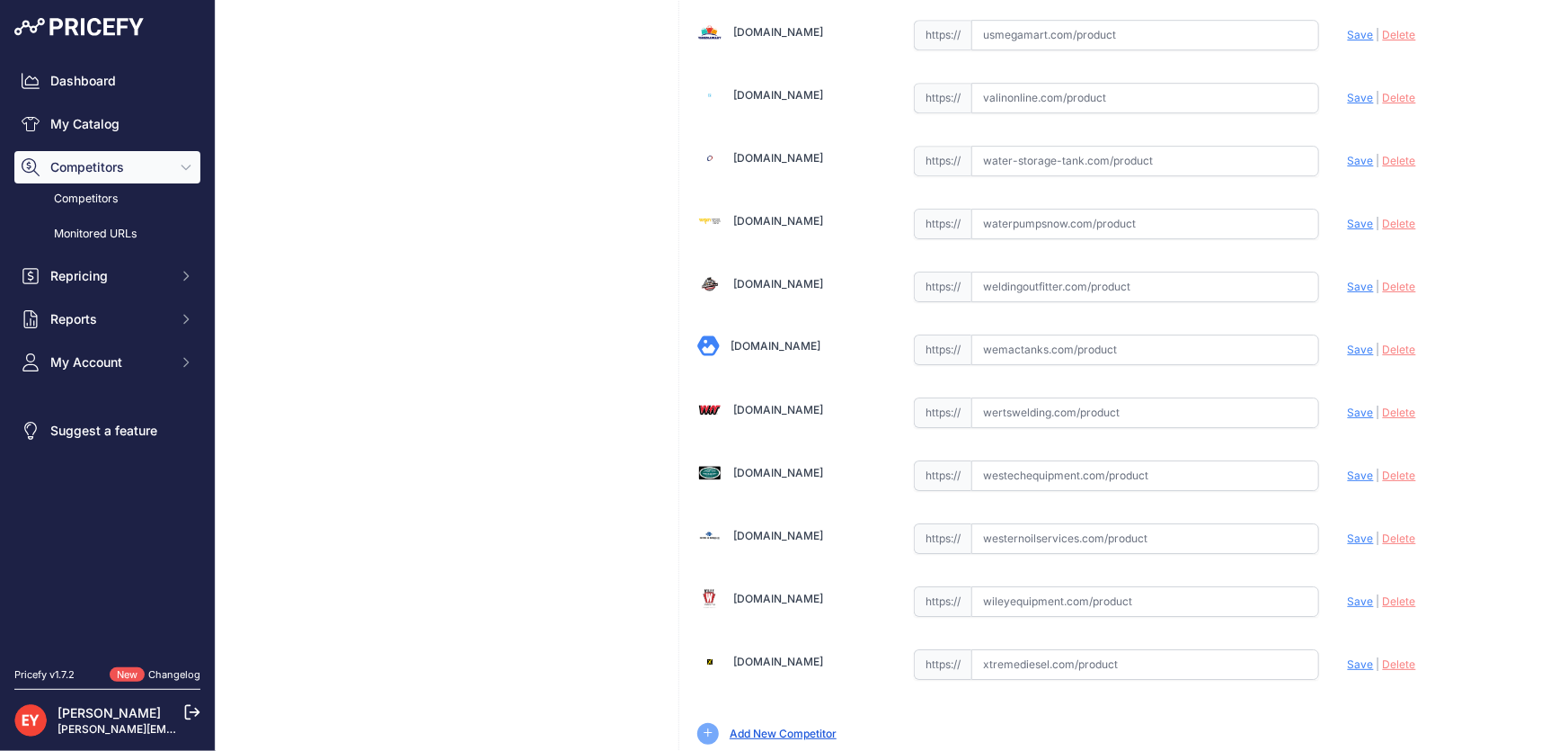
scroll to position [13206, 0]
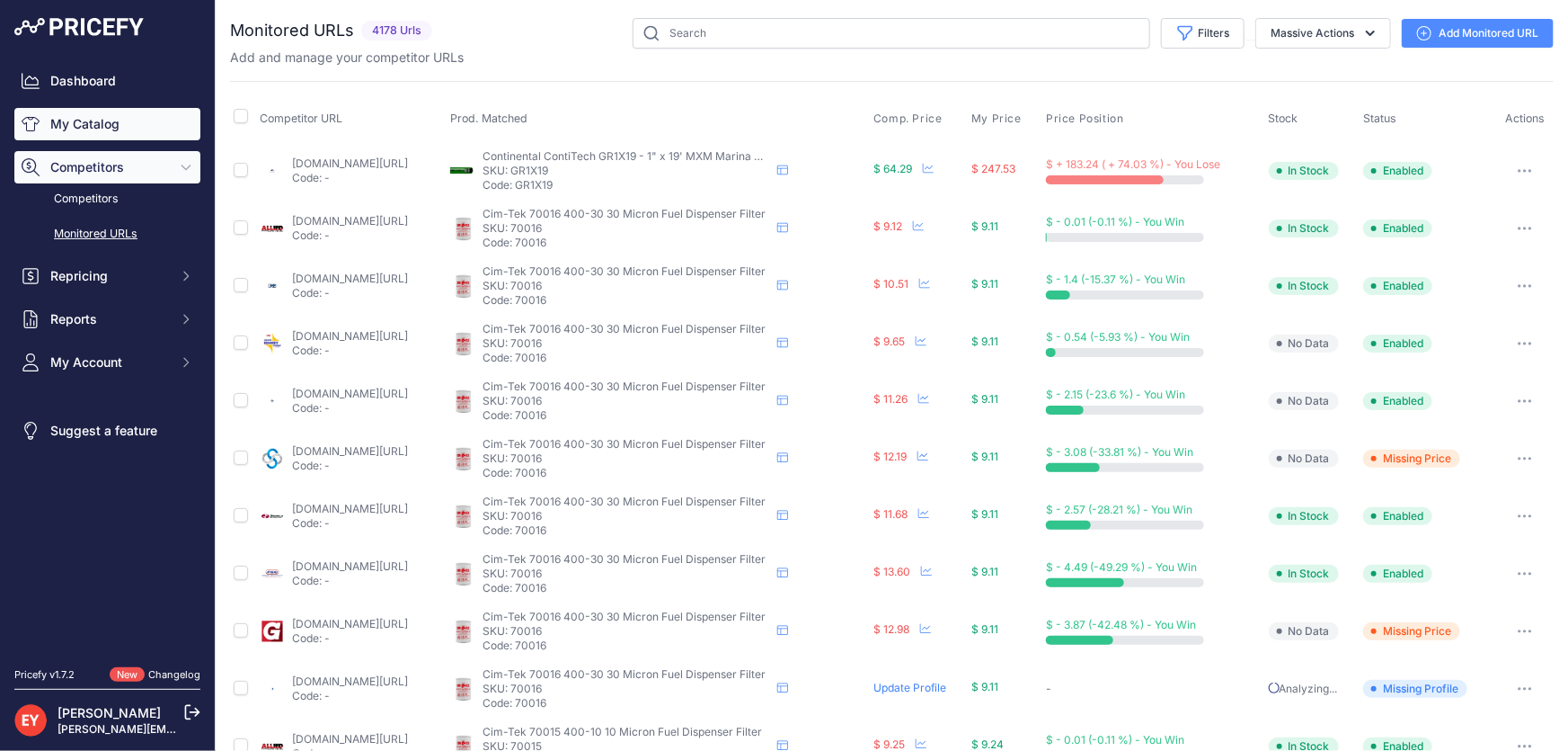
click at [95, 120] on link "My Catalog" at bounding box center [107, 124] width 186 height 32
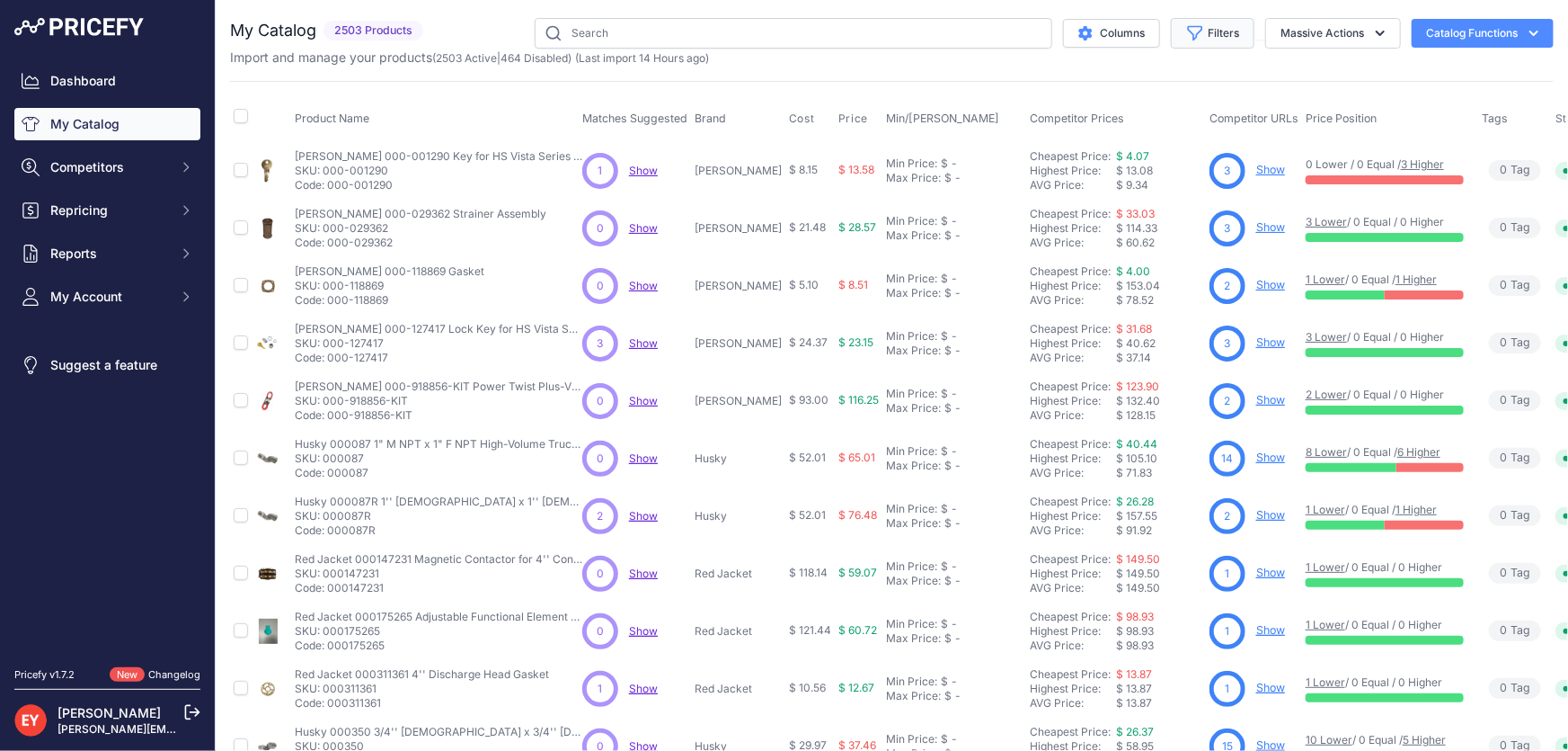
click at [1217, 34] on button "Filters" at bounding box center [1212, 33] width 84 height 31
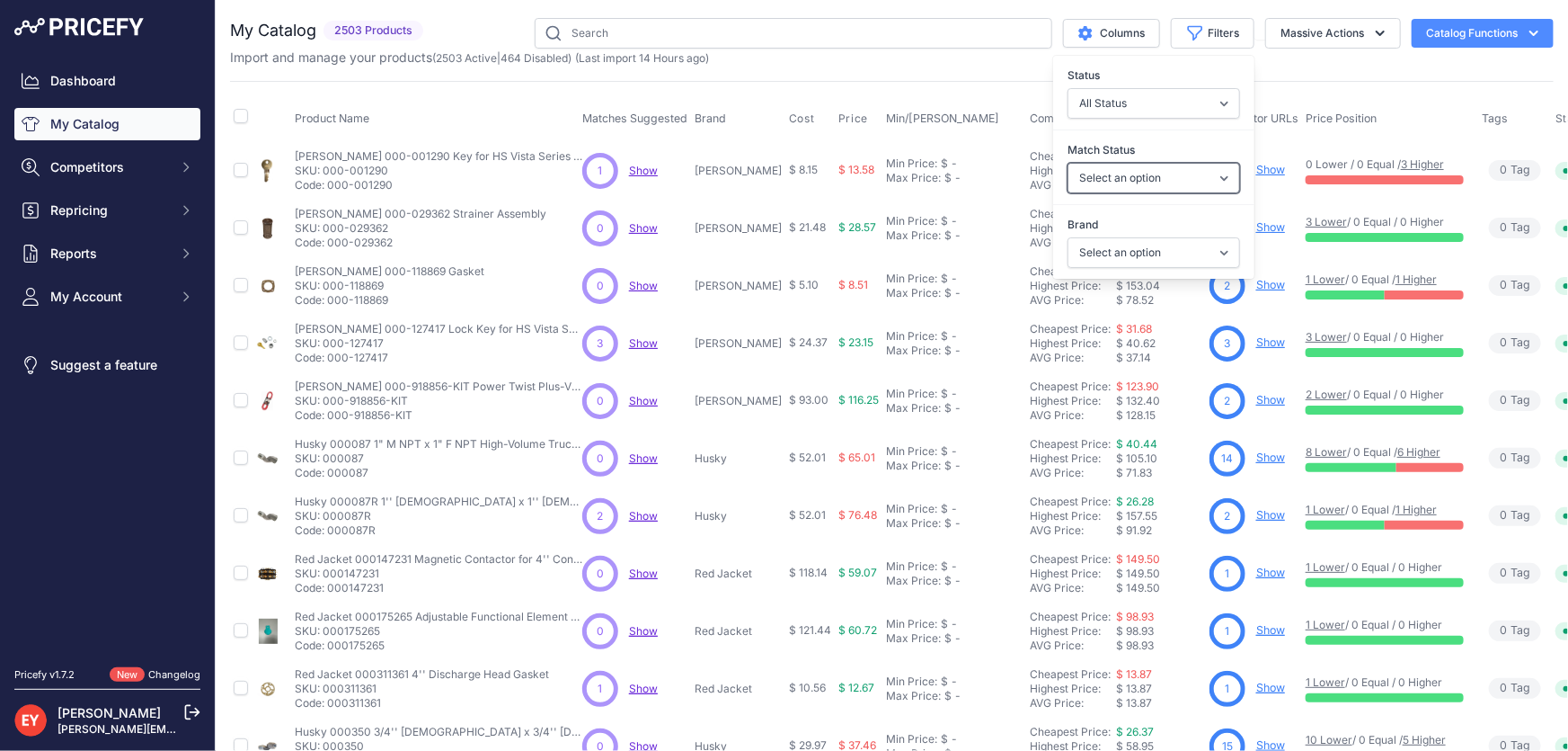
click at [1146, 173] on select "Select an option Matched Unmatched" at bounding box center [1154, 177] width 173 height 31
select select "0"
click at [1068, 162] on select "Select an option Matched Unmatched" at bounding box center [1154, 177] width 173 height 31
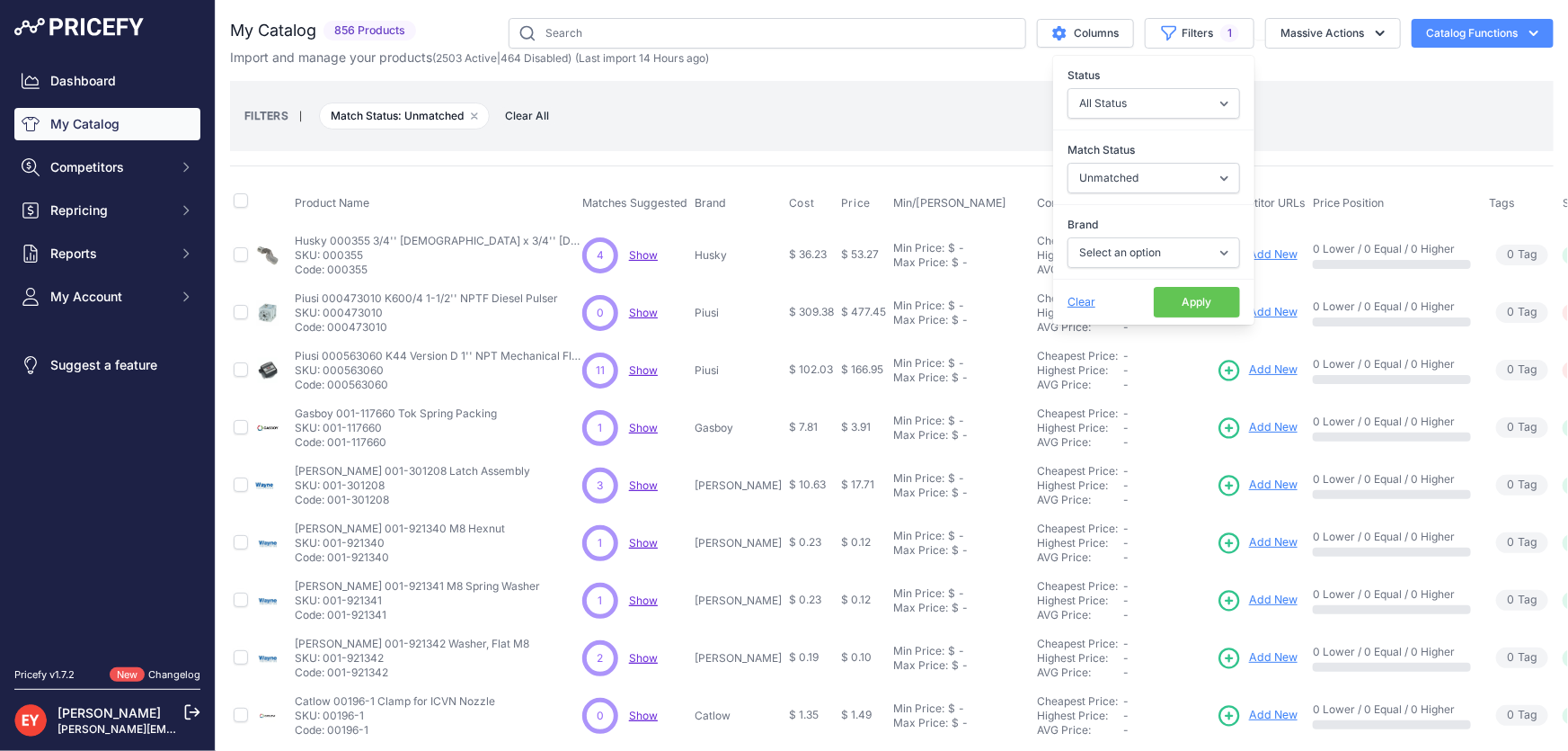
click at [1177, 306] on button "Apply" at bounding box center [1197, 301] width 86 height 31
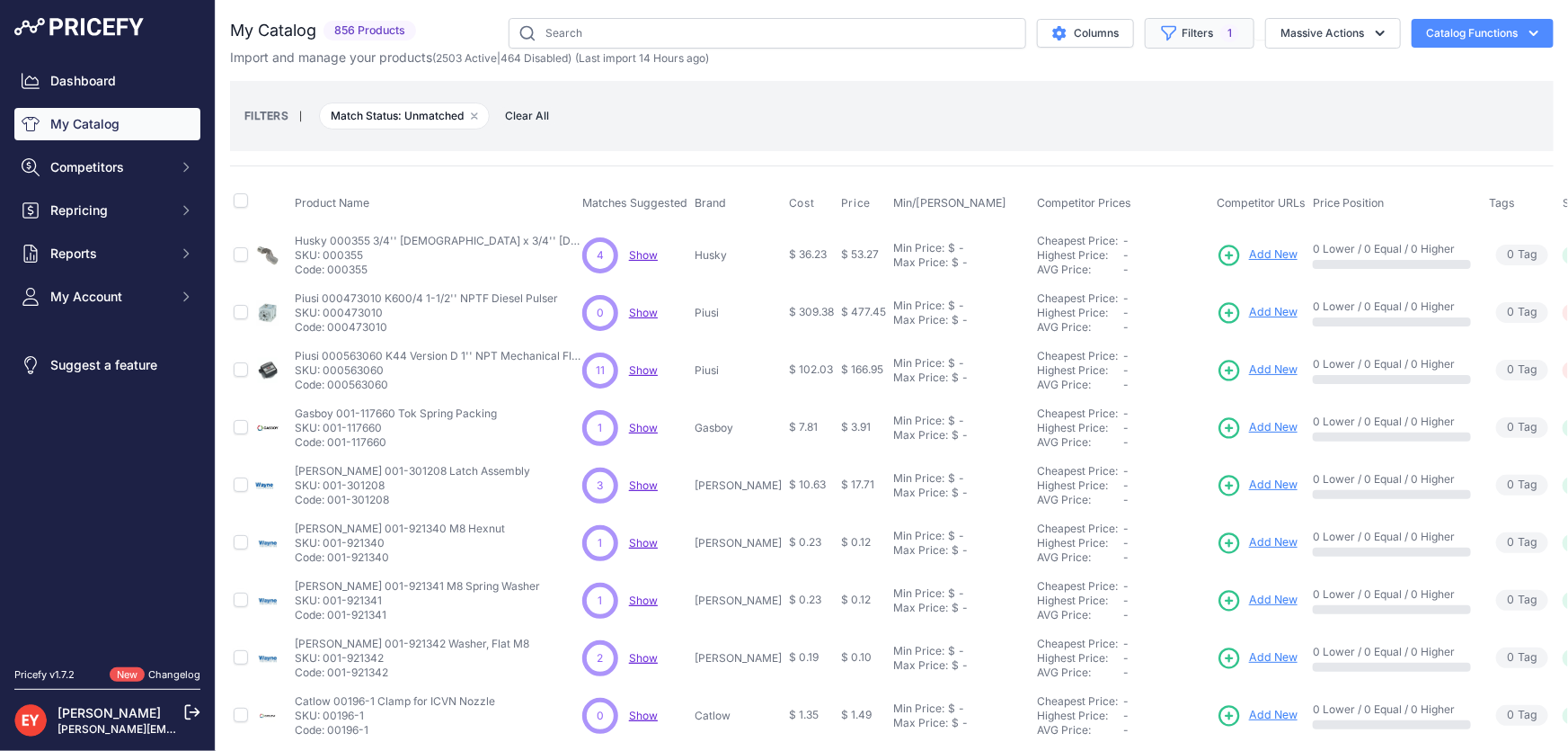
click at [1185, 33] on button "Filters 1" at bounding box center [1199, 33] width 110 height 31
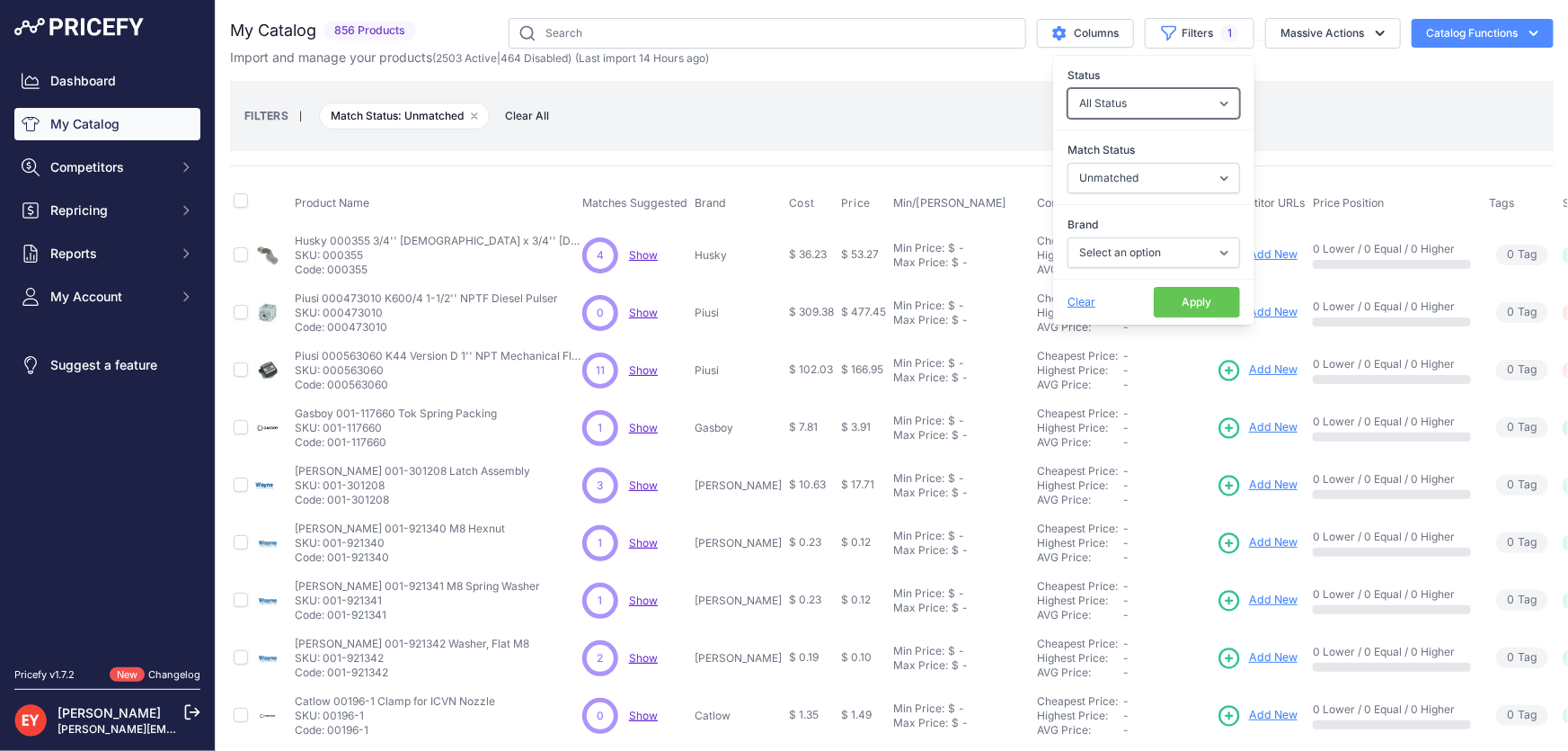
click at [1154, 109] on select "All Status Only Enabled Only Disabled" at bounding box center [1154, 103] width 173 height 31
select select "0"
click at [1068, 88] on select "All Status Only Enabled Only Disabled" at bounding box center [1154, 103] width 173 height 31
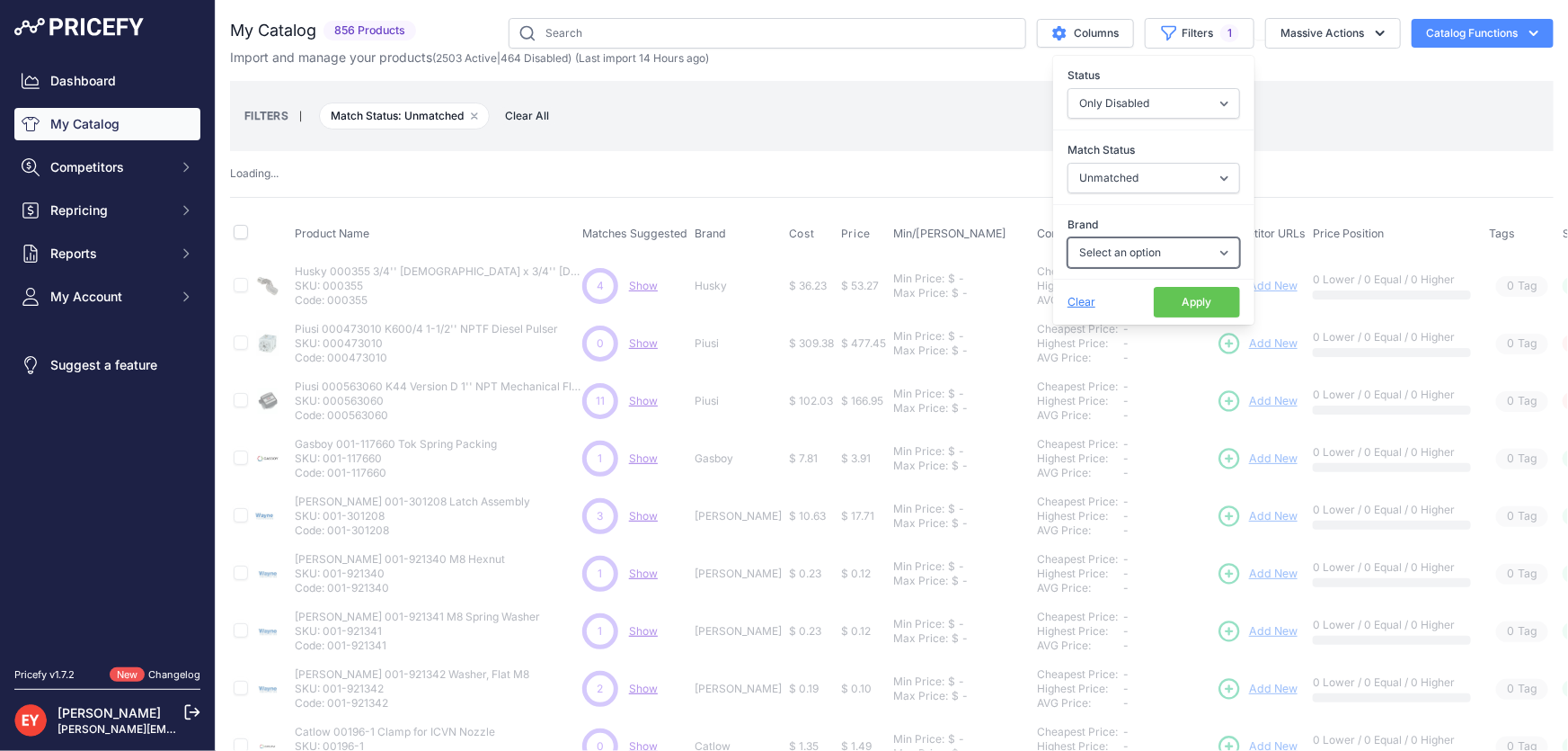
click at [1131, 256] on select "Select an option 3M American Casting & MFG Ameron Aquafighter ATI ATTA B&K Balc…" at bounding box center [1154, 253] width 173 height 31
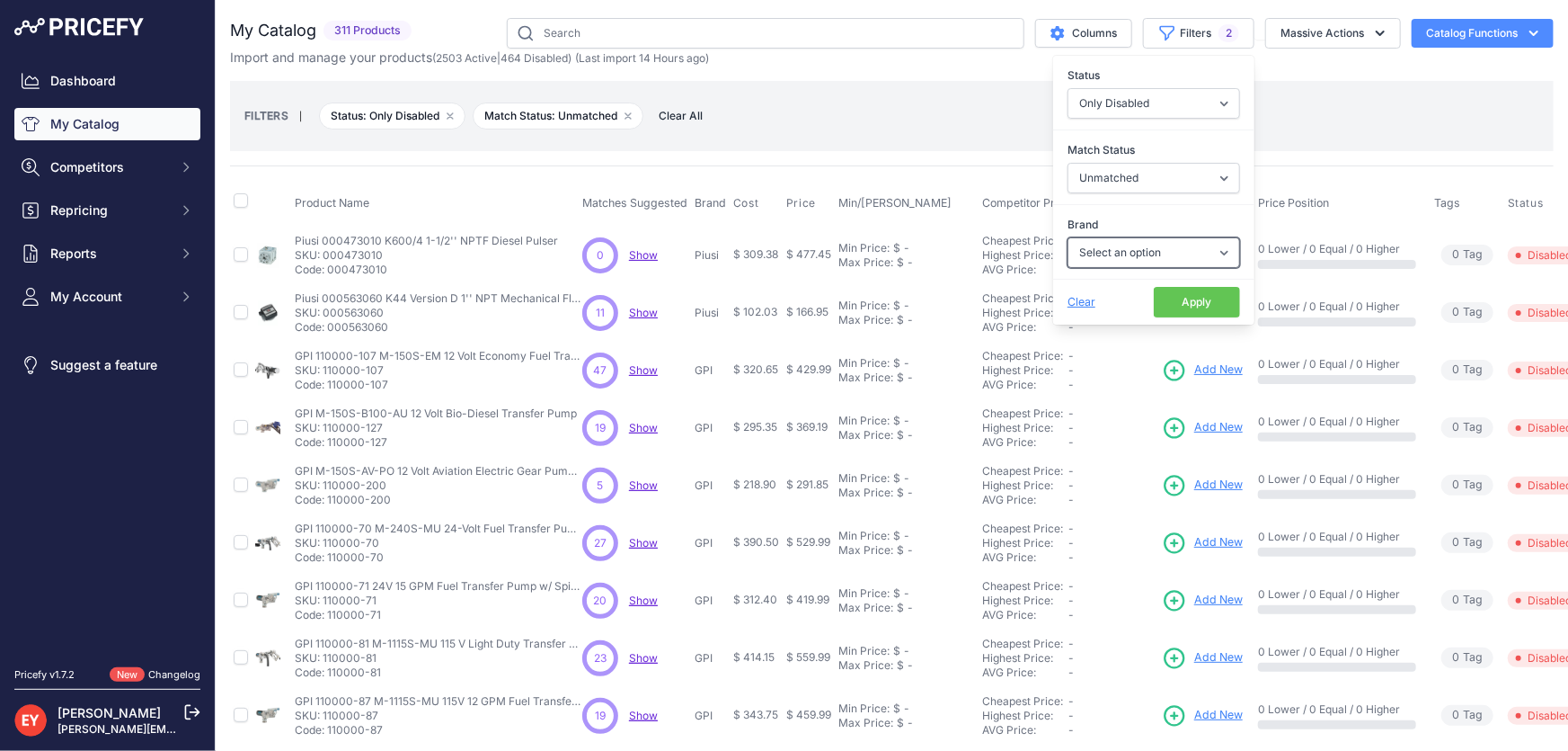
select select "GPI"
click at [1068, 238] on select "Select an option 3M American Casting & MFG Ameron Aquafighter ATI ATTA B&K Balc…" at bounding box center [1154, 253] width 173 height 31
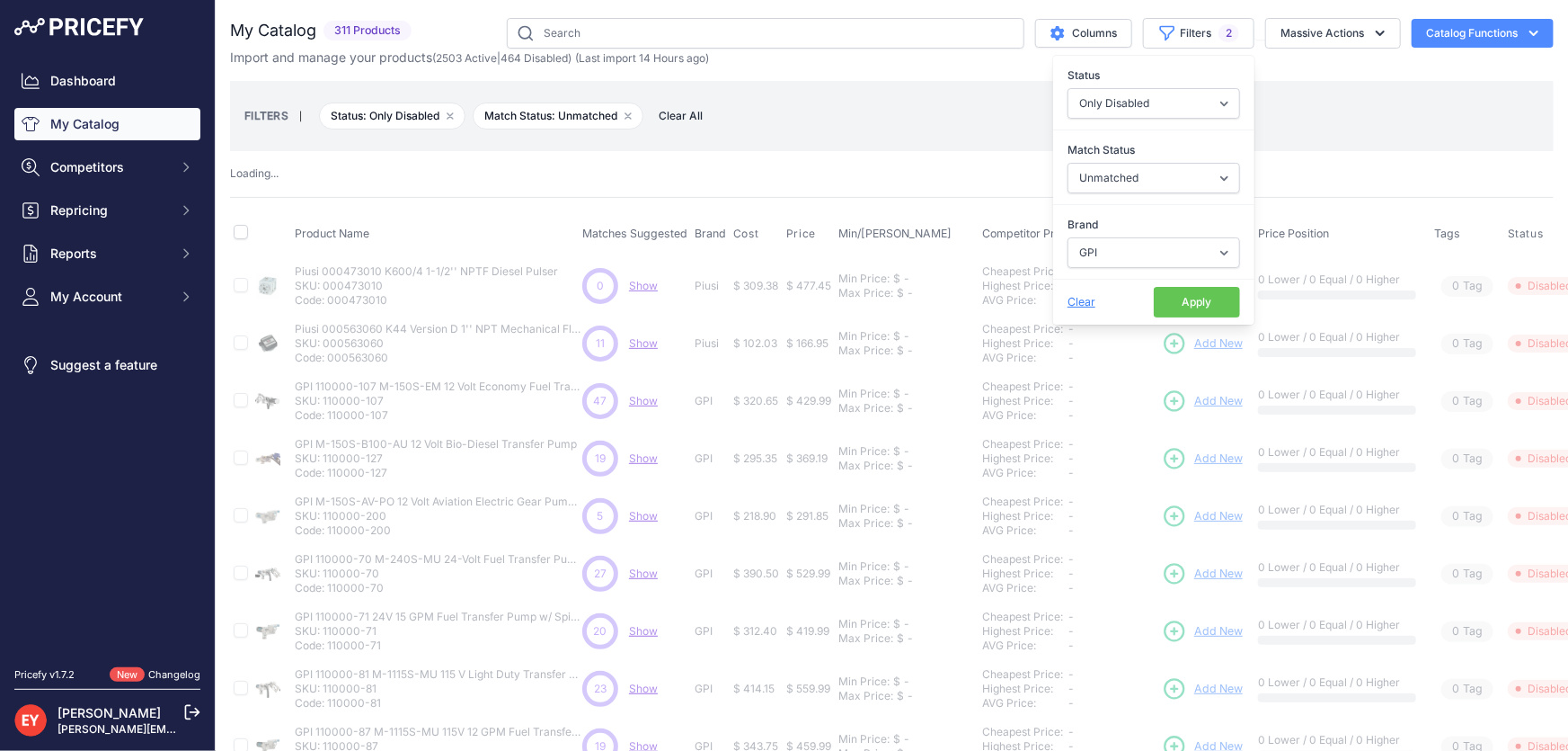
click at [1159, 304] on button "Apply" at bounding box center [1197, 301] width 86 height 31
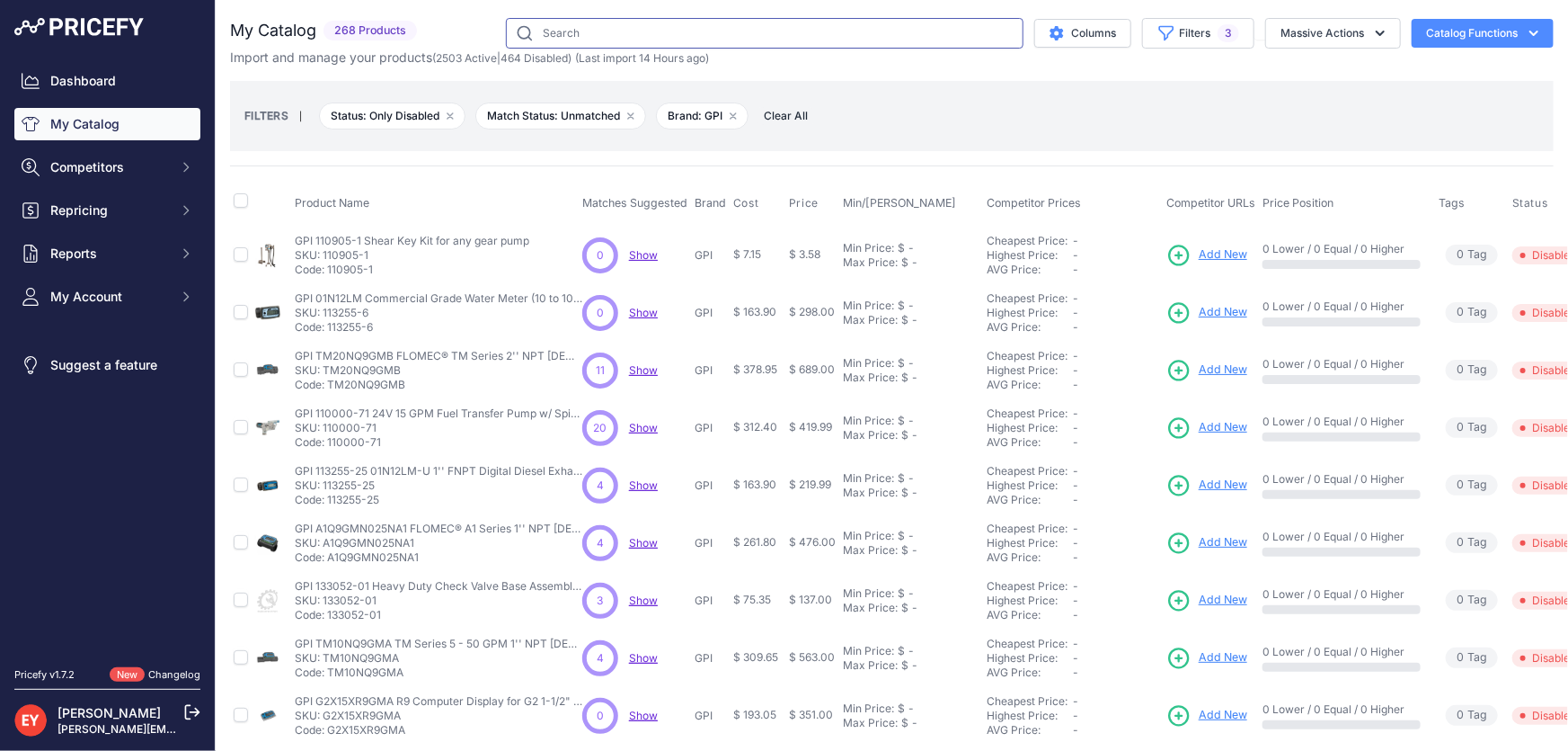
click at [569, 24] on input "text" at bounding box center [765, 33] width 518 height 31
paste input "115084-1"
type input "115084-1"
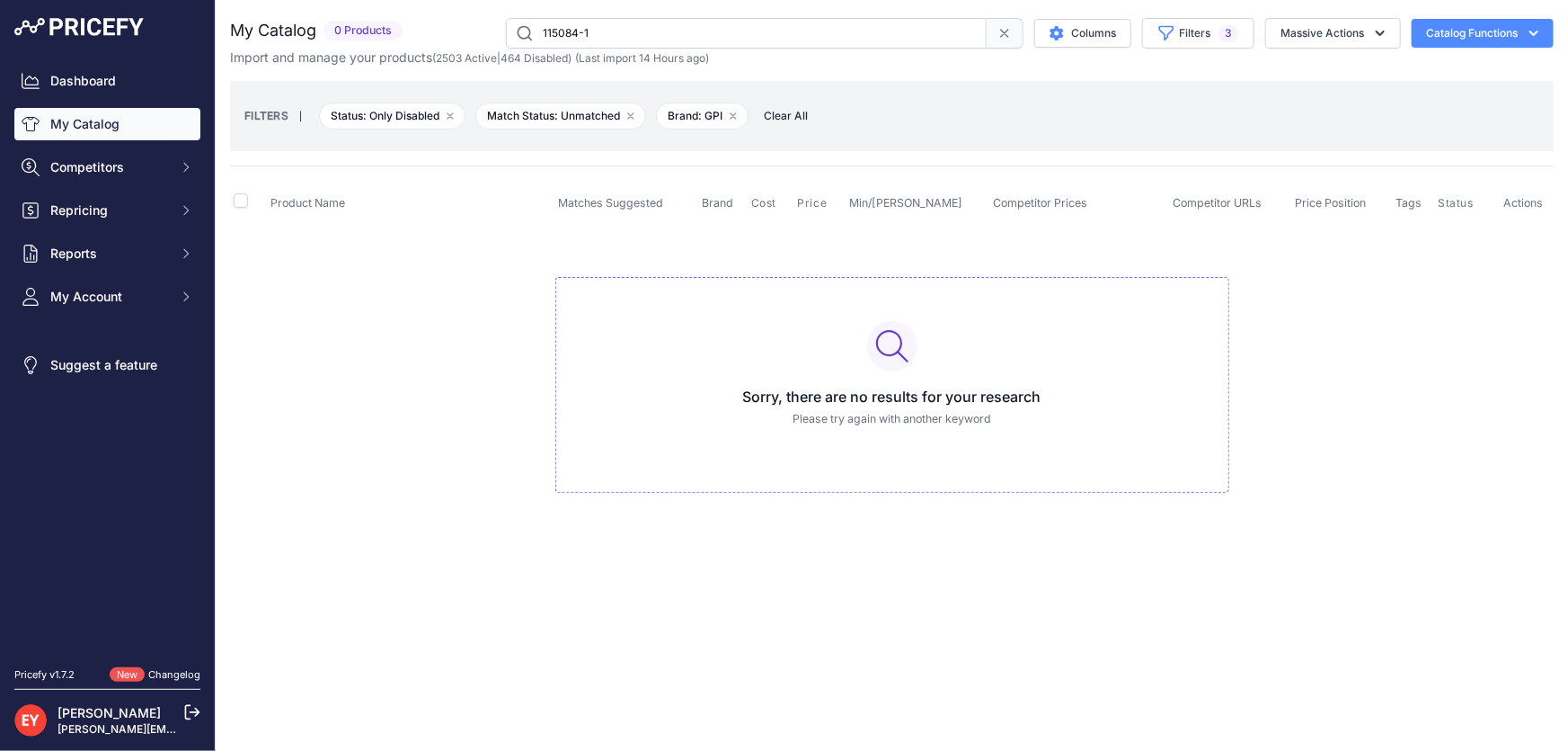
click at [126, 117] on link "My Catalog" at bounding box center [107, 124] width 186 height 32
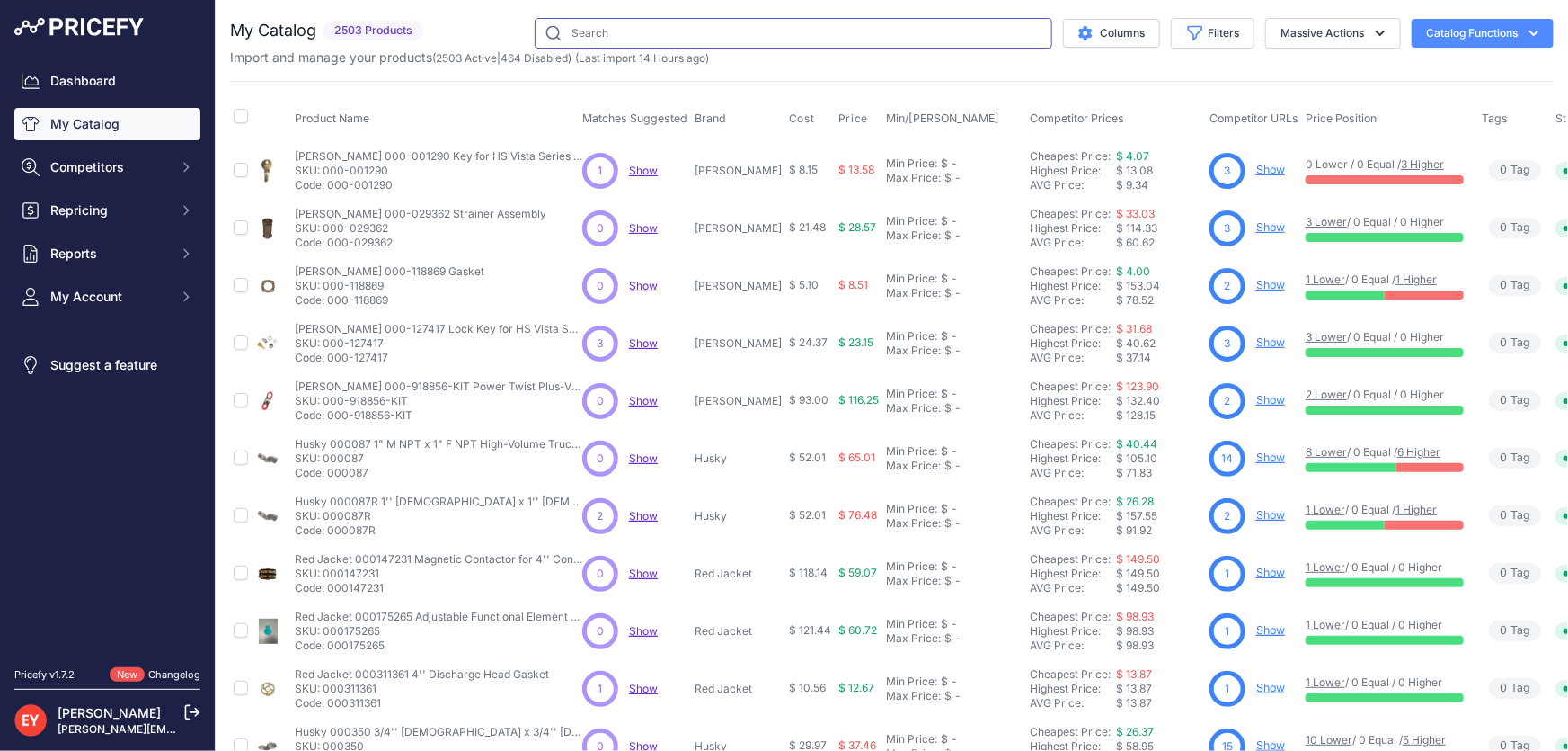
click at [570, 29] on input "text" at bounding box center [794, 33] width 518 height 31
paste input "115084-1"
type input "115084-1"
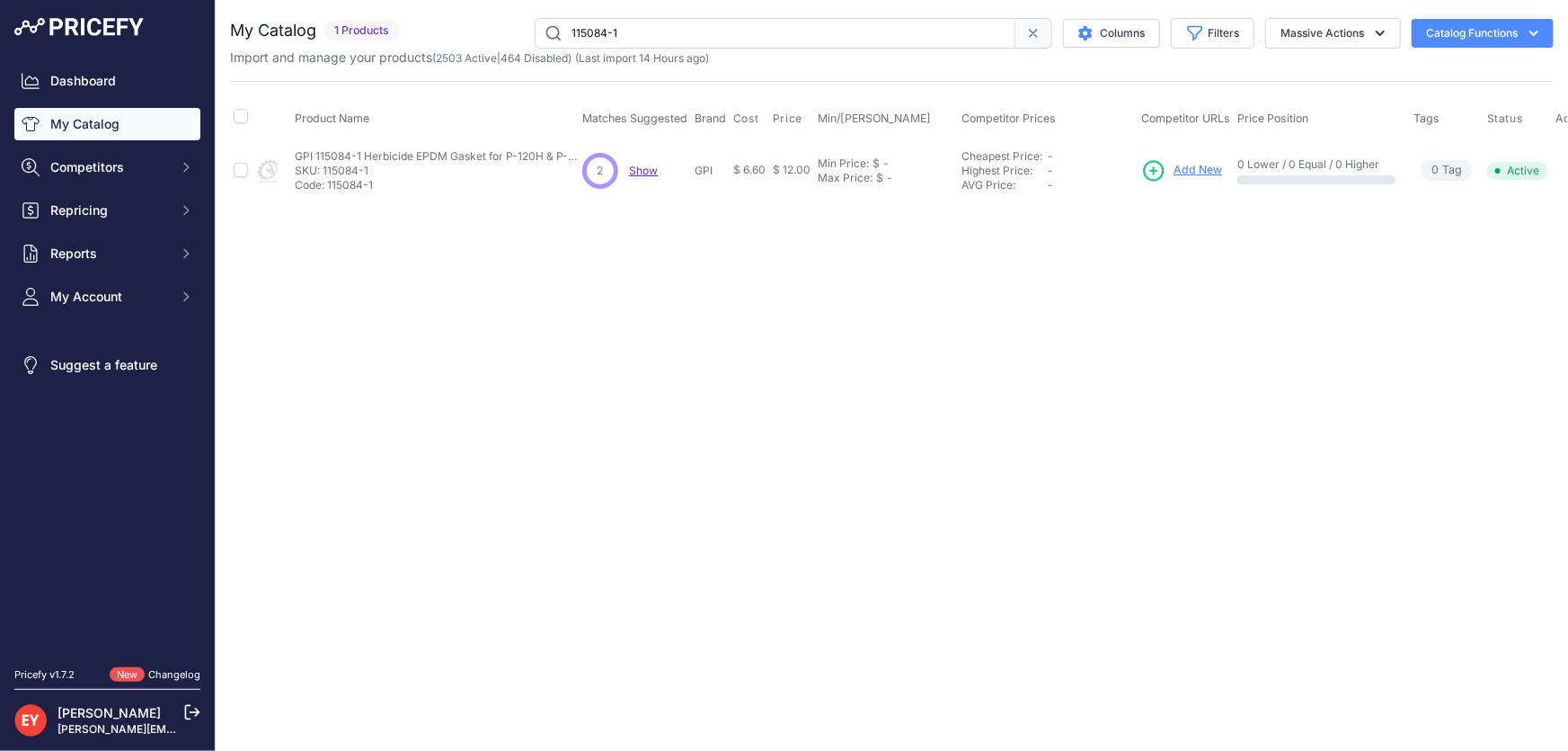
click at [1198, 168] on span "Add New" at bounding box center [1198, 170] width 49 height 17
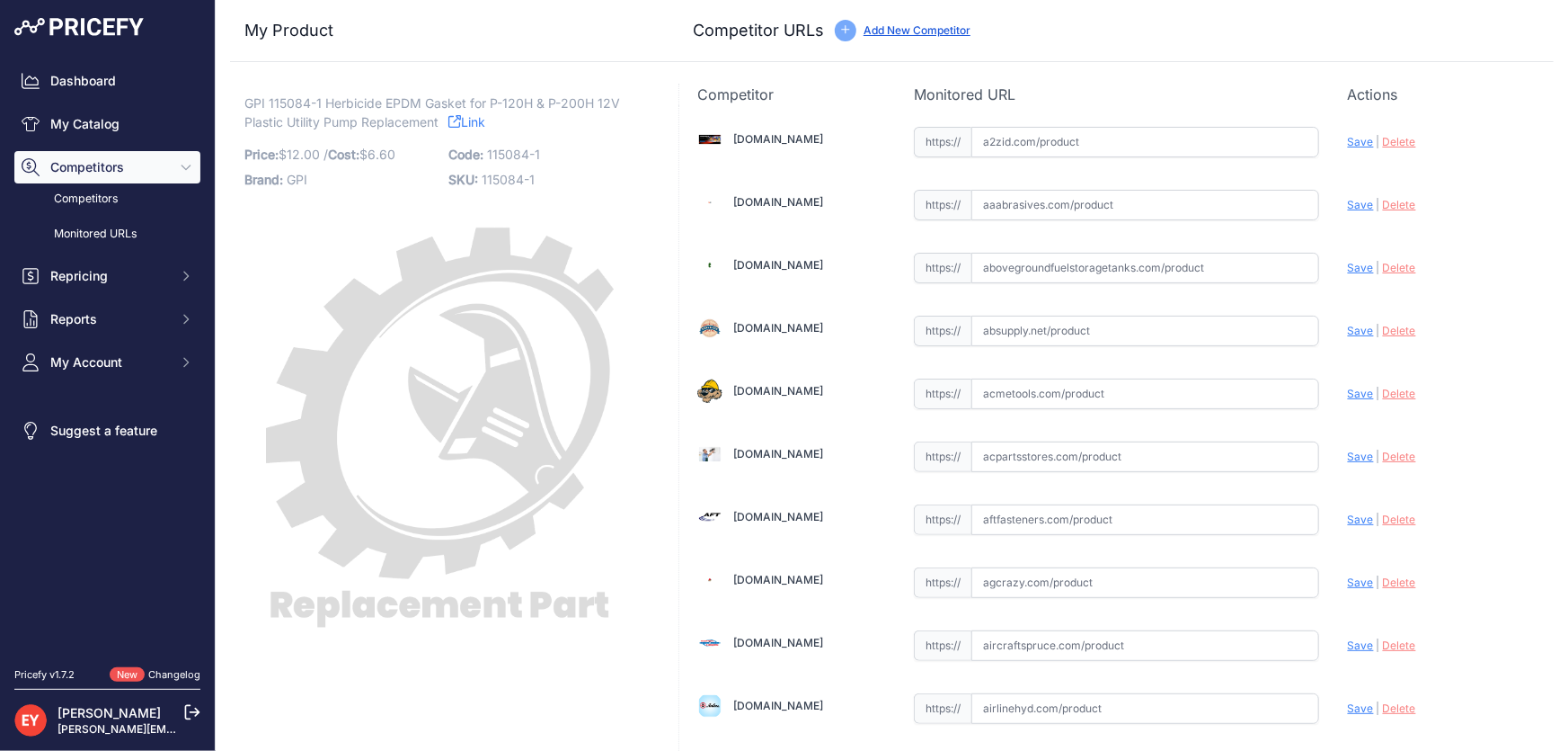
scroll to position [1645, 0]
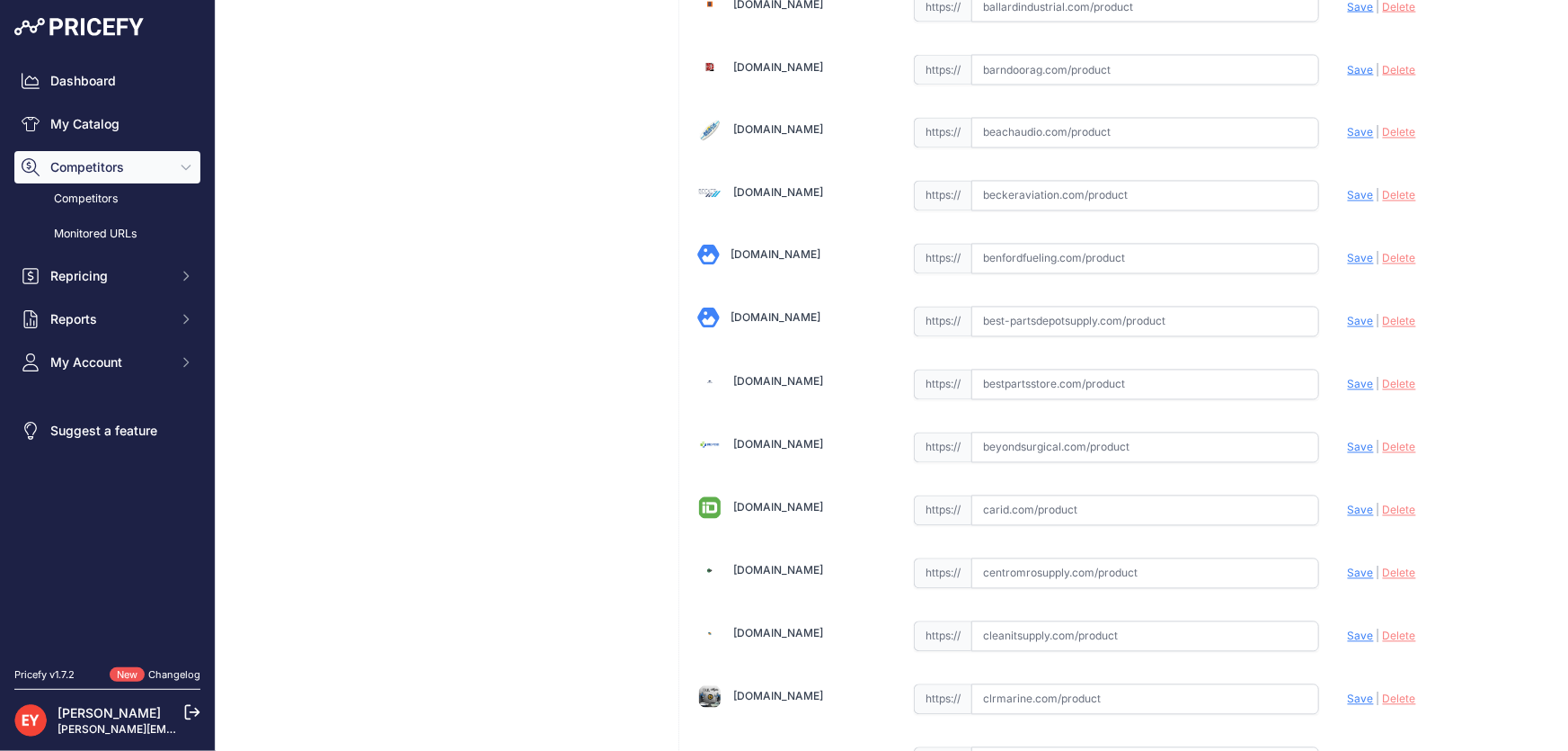
click at [1027, 381] on input "text" at bounding box center [1145, 385] width 348 height 31
paste input "https://www.bestpartsstore.com/product/gpi-115084-1-herbicide-epdm-gasket-for-p…"
click at [1347, 377] on span "Save" at bounding box center [1361, 384] width 26 height 13
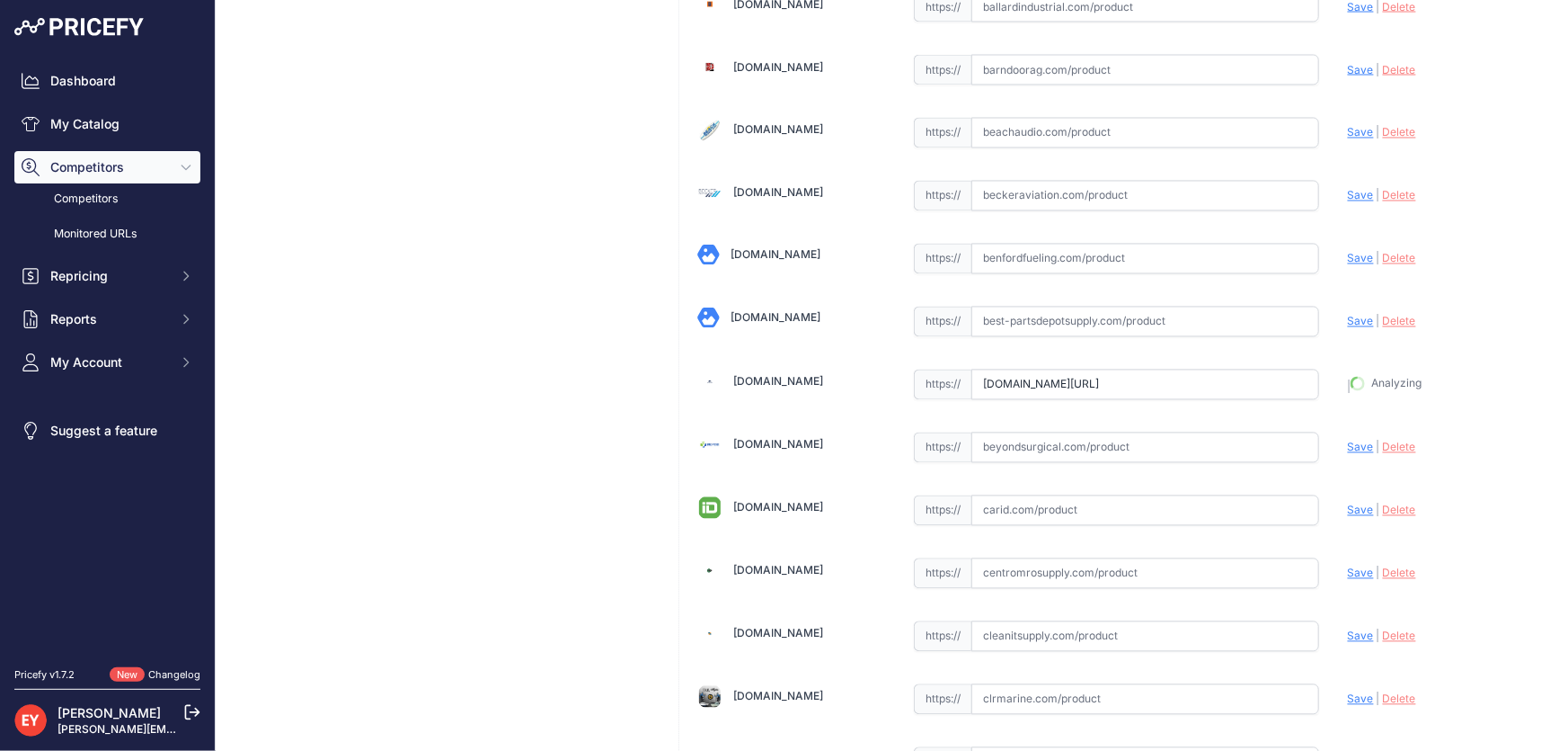
type input "https://www.bestpartsstore.com/product/gpi-115084-1-herbicide-epdm-gasket-for-p…"
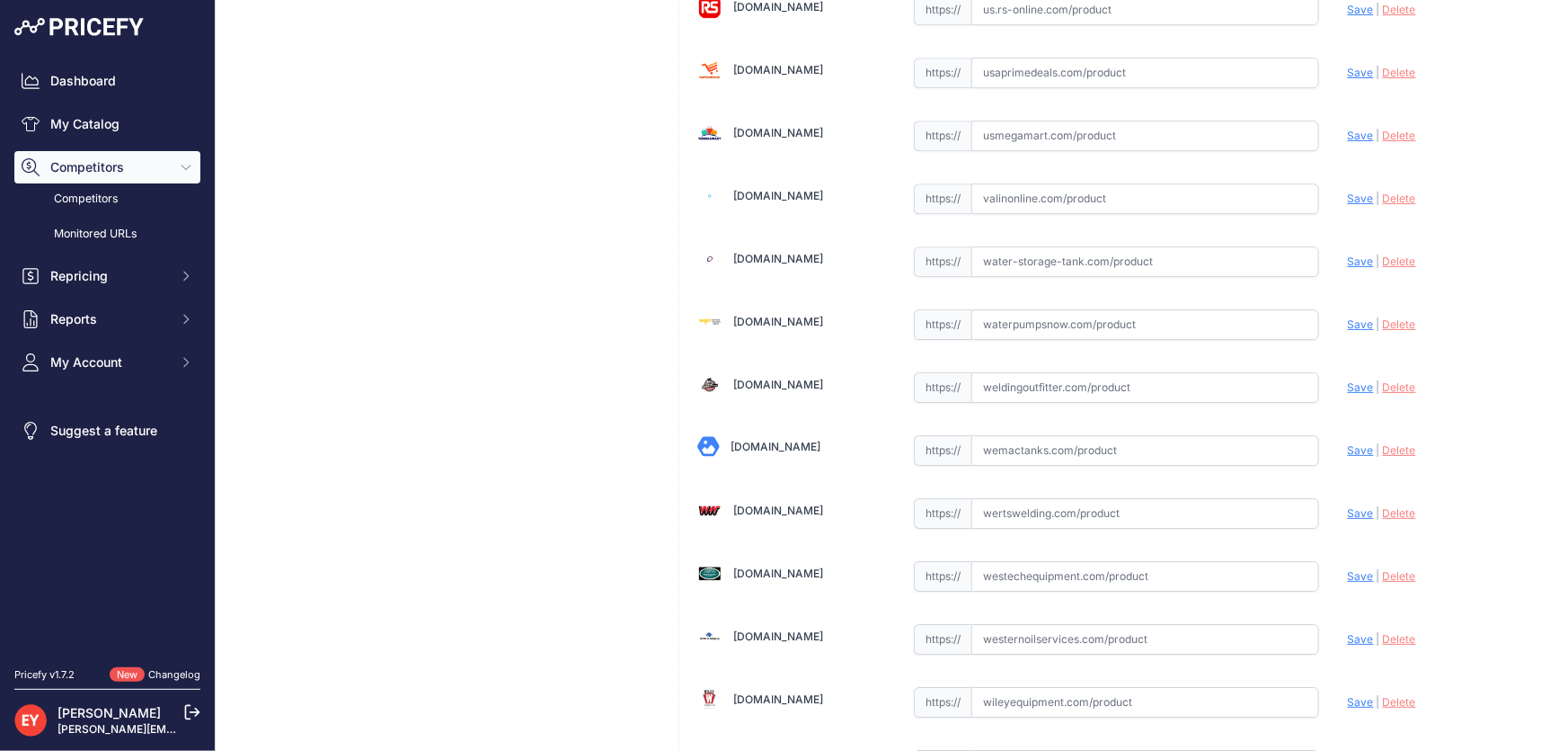
scroll to position [13206, 0]
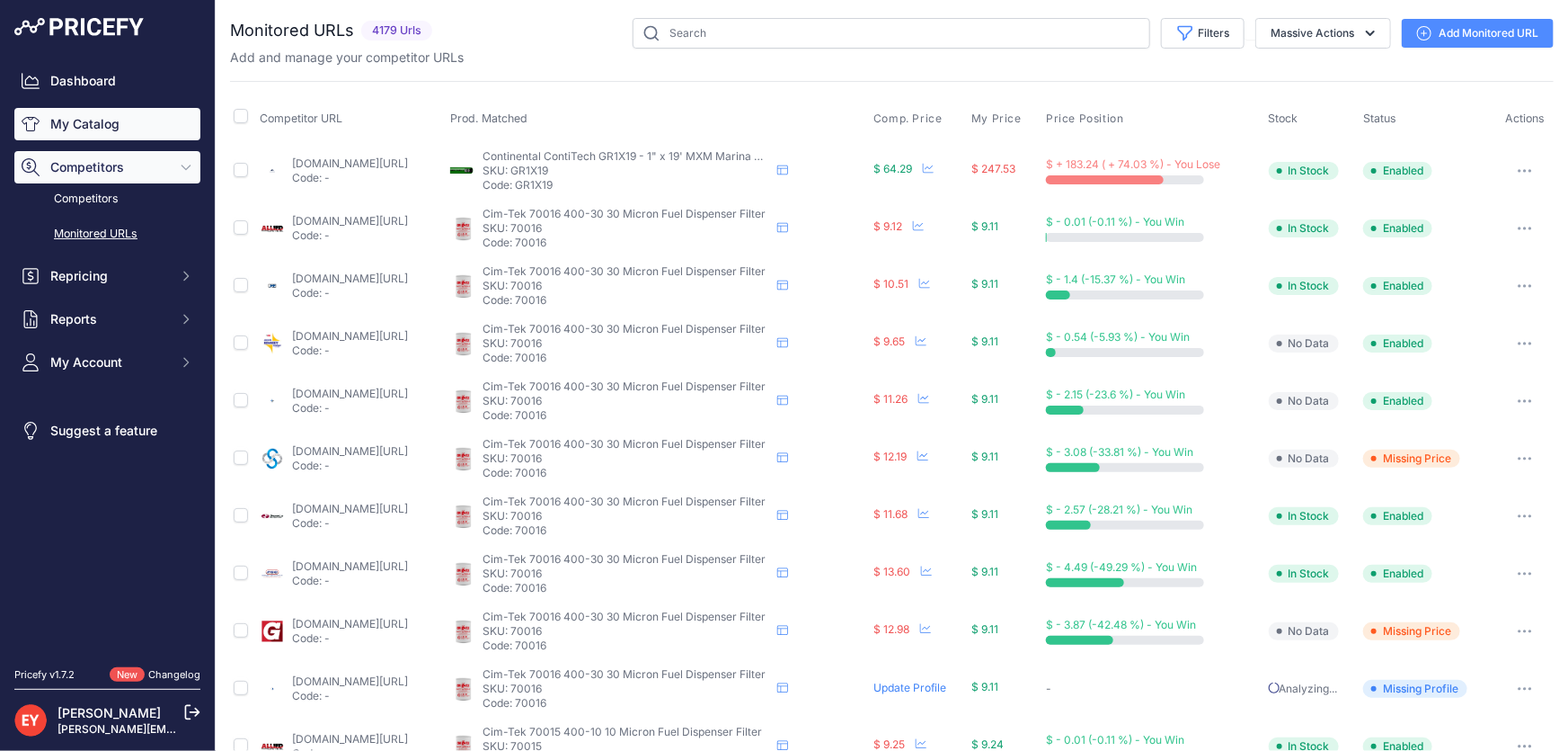
click at [83, 135] on link "My Catalog" at bounding box center [107, 124] width 186 height 32
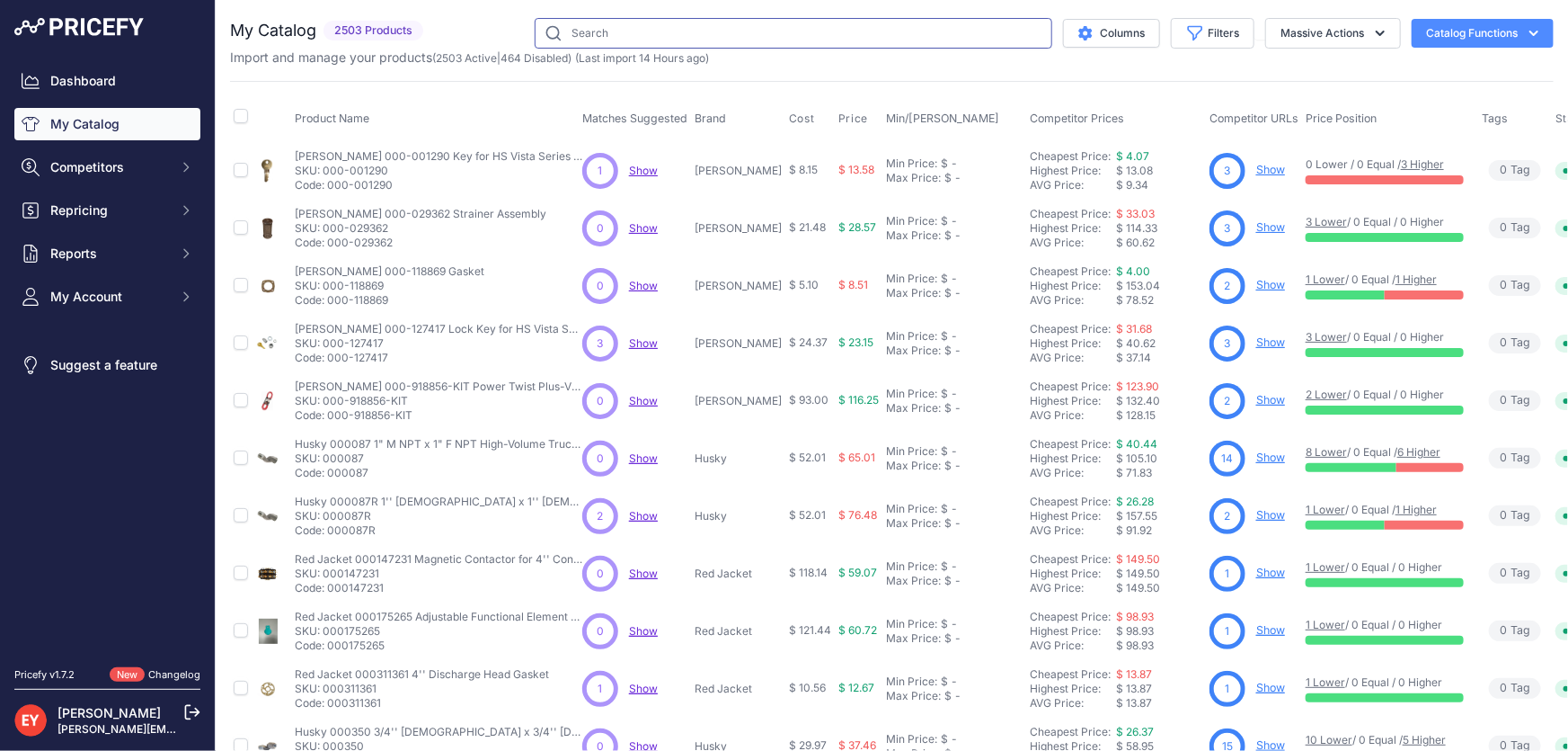
click at [588, 38] on input "text" at bounding box center [794, 33] width 518 height 31
paste input "115085-1"
type input "115085-1"
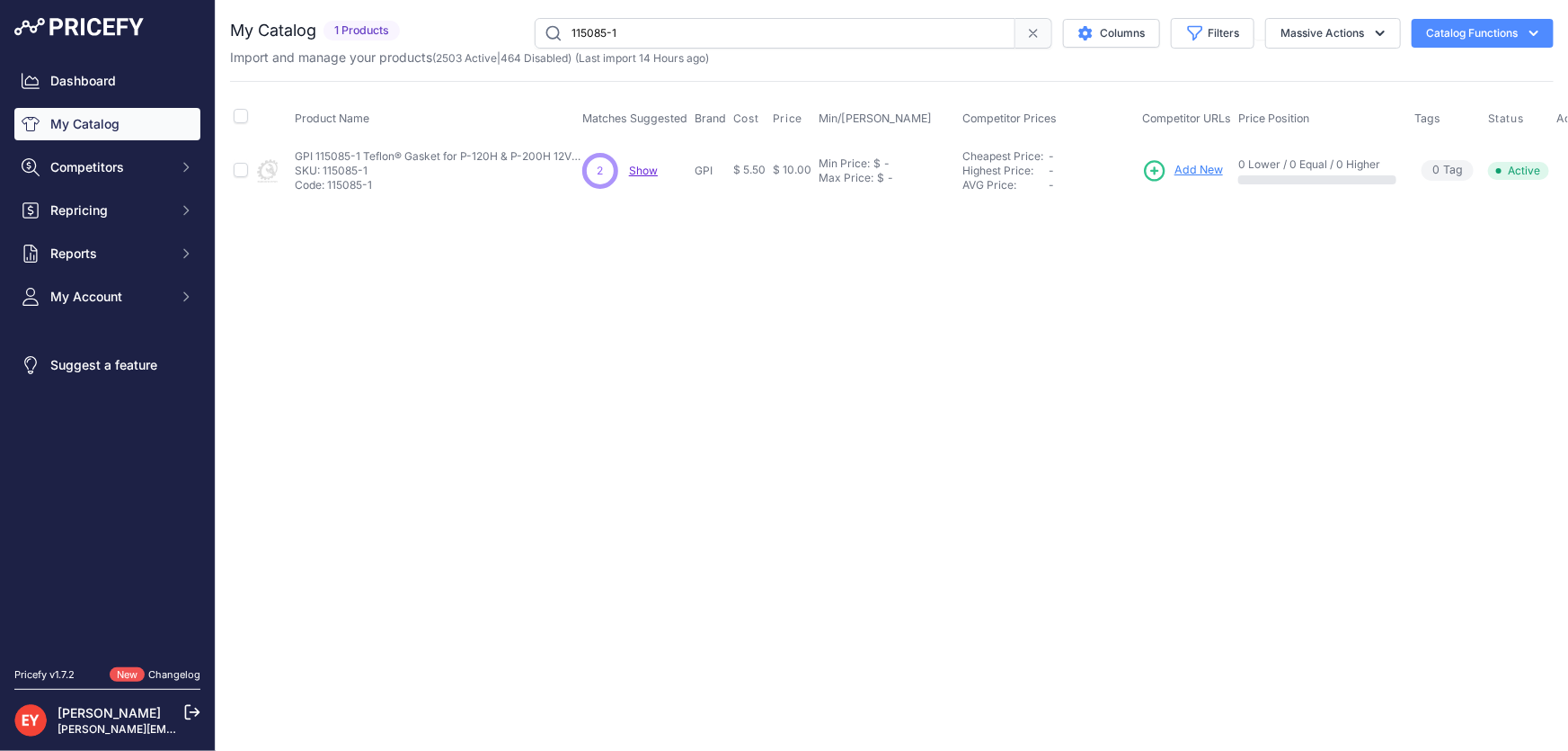
click at [1200, 167] on span "Add New" at bounding box center [1199, 170] width 49 height 17
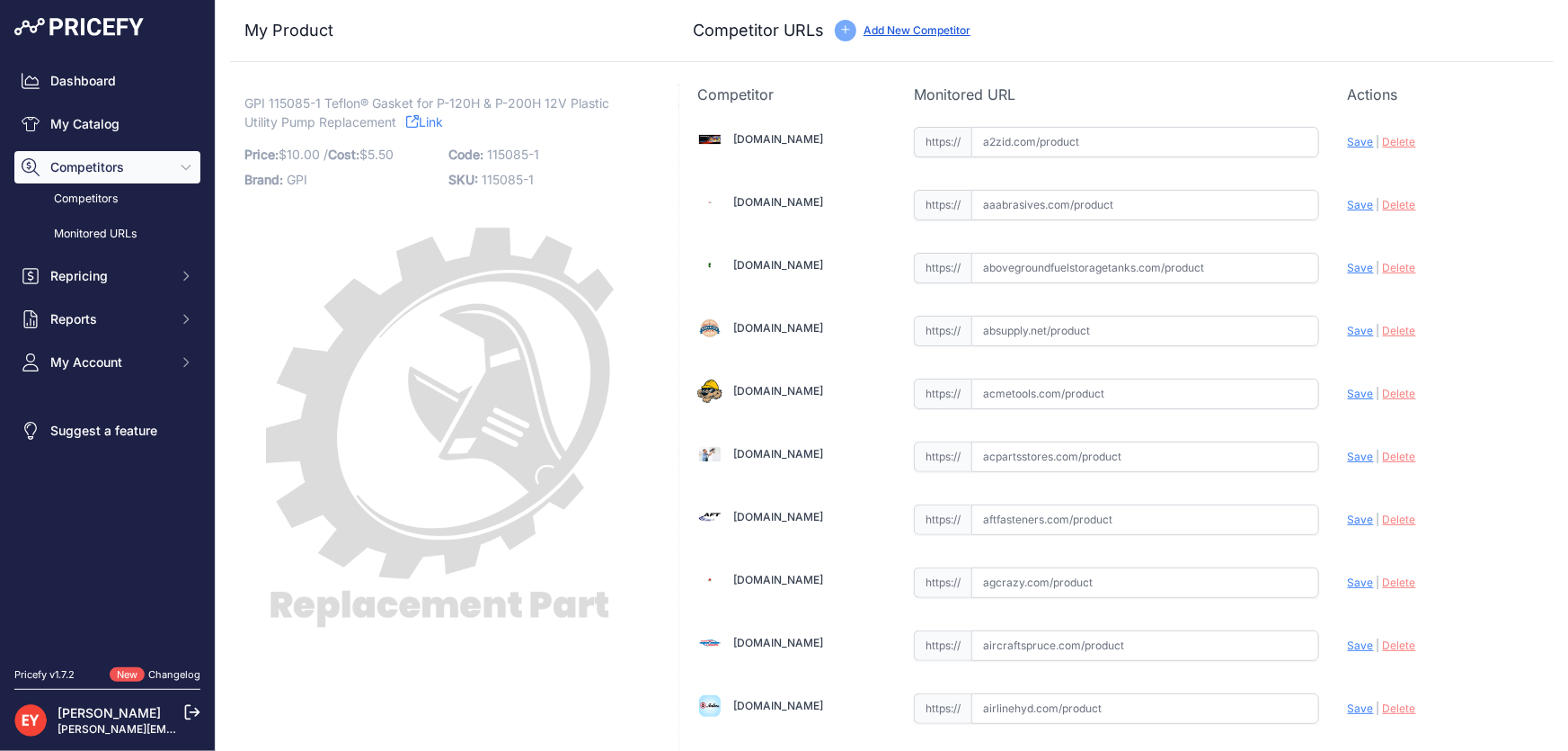
scroll to position [12361, 0]
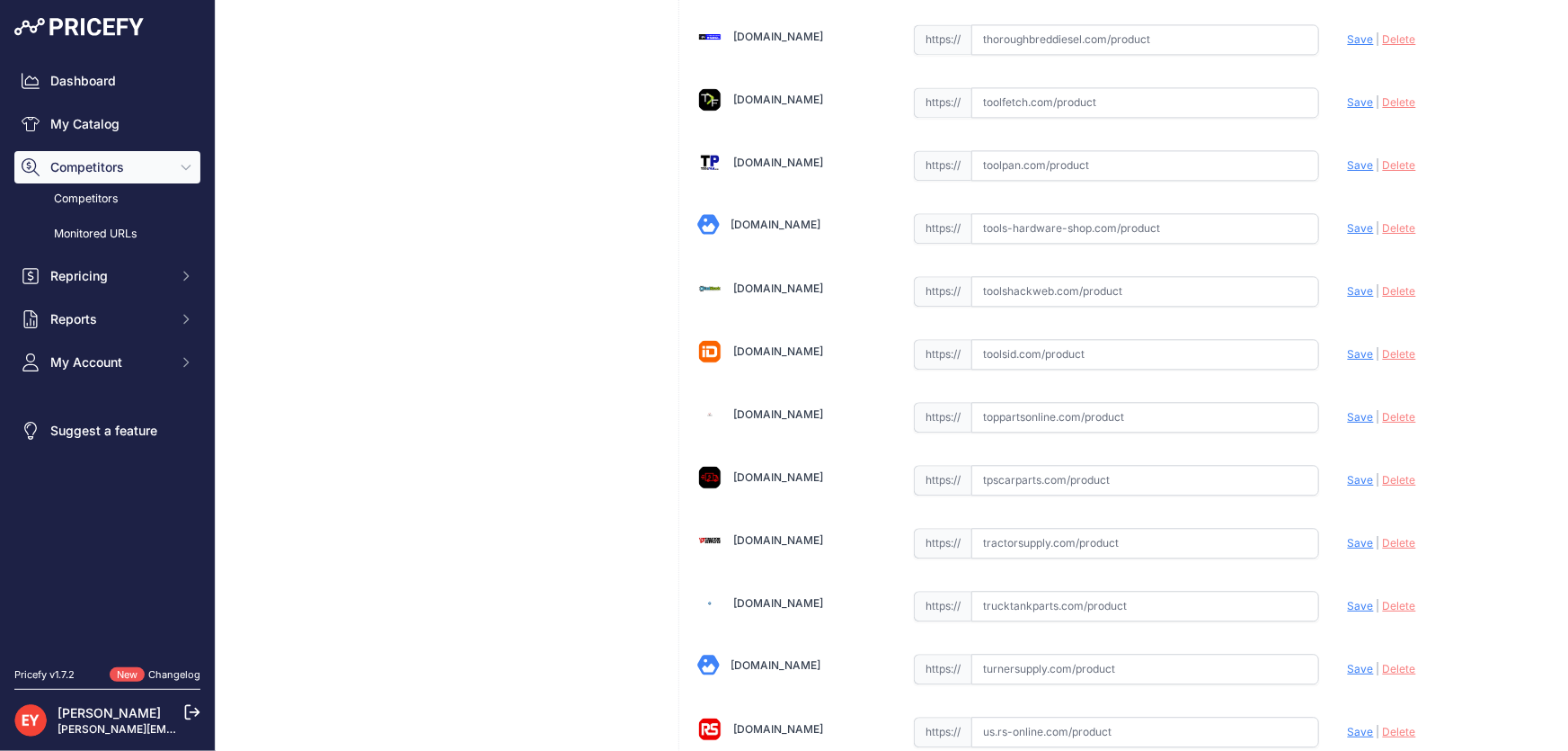
click at [1030, 402] on input "text" at bounding box center [1145, 417] width 348 height 31
paste input "https://www.toppartsonline.com/product/gpi-115085-1-teflon-gasket-for-p-120h-p-…"
click at [1347, 410] on span "Save" at bounding box center [1361, 417] width 26 height 13
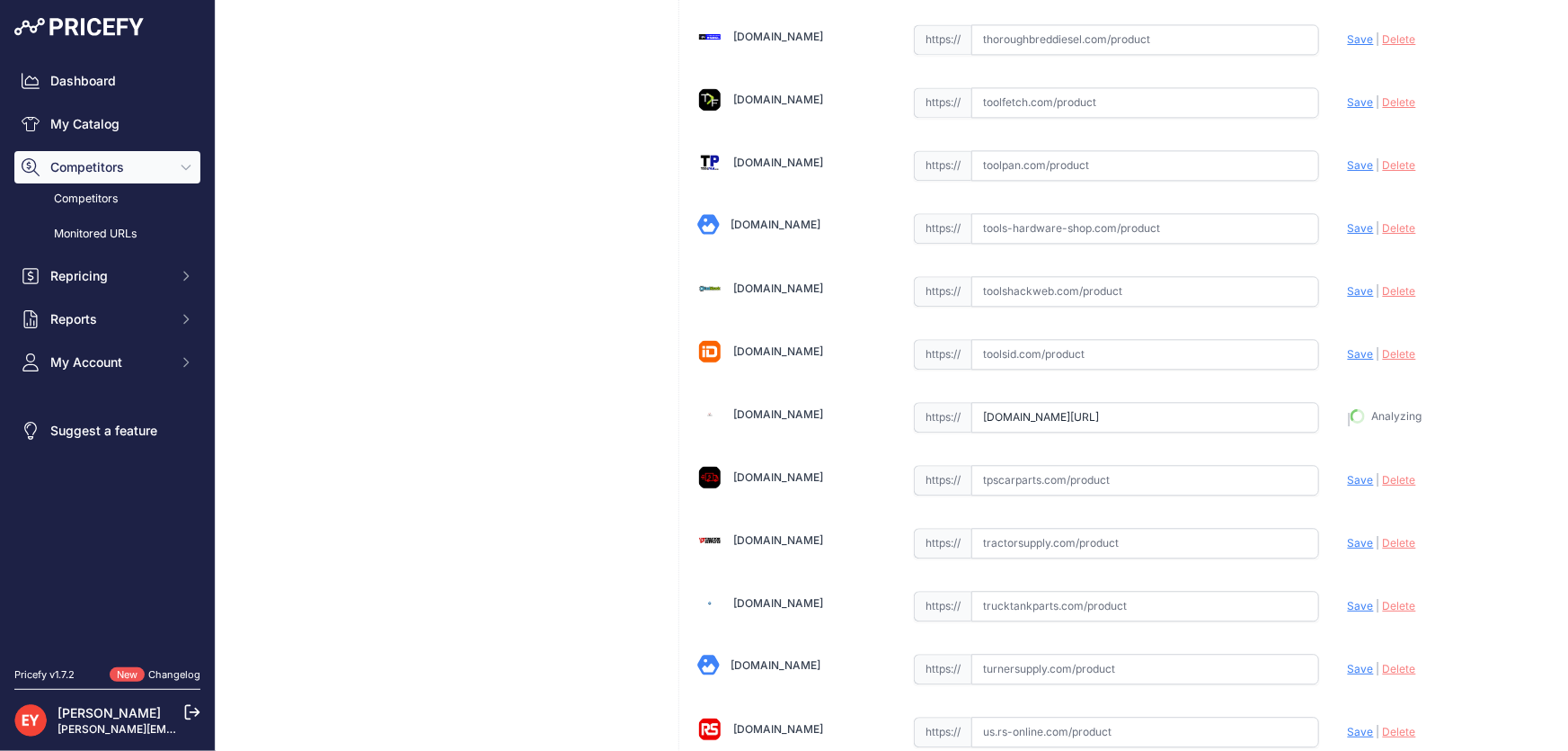
type input "https://www.toppartsonline.com/product/gpi-115085-1-teflon-gasket-for-p-120h-p-…"
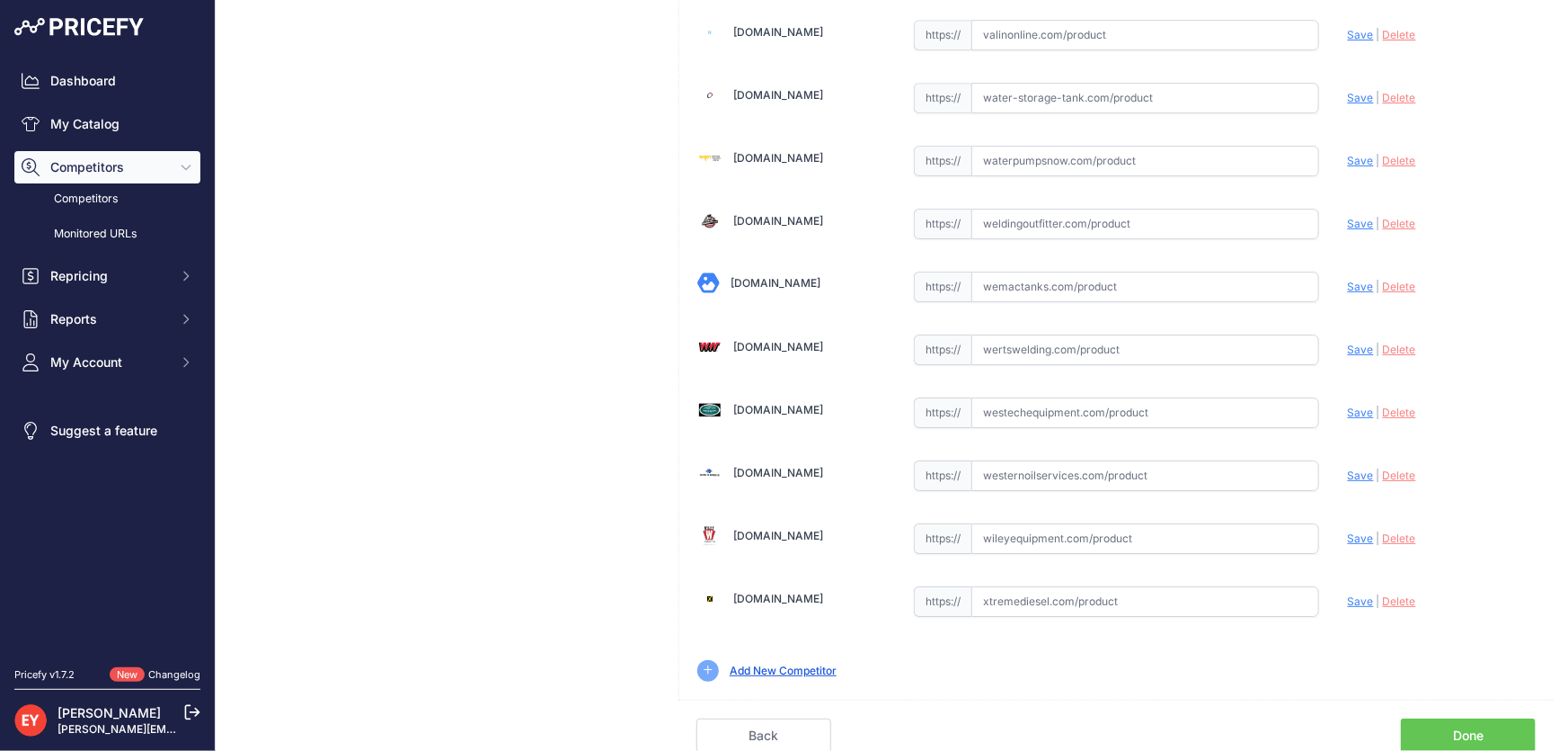
scroll to position [13206, 0]
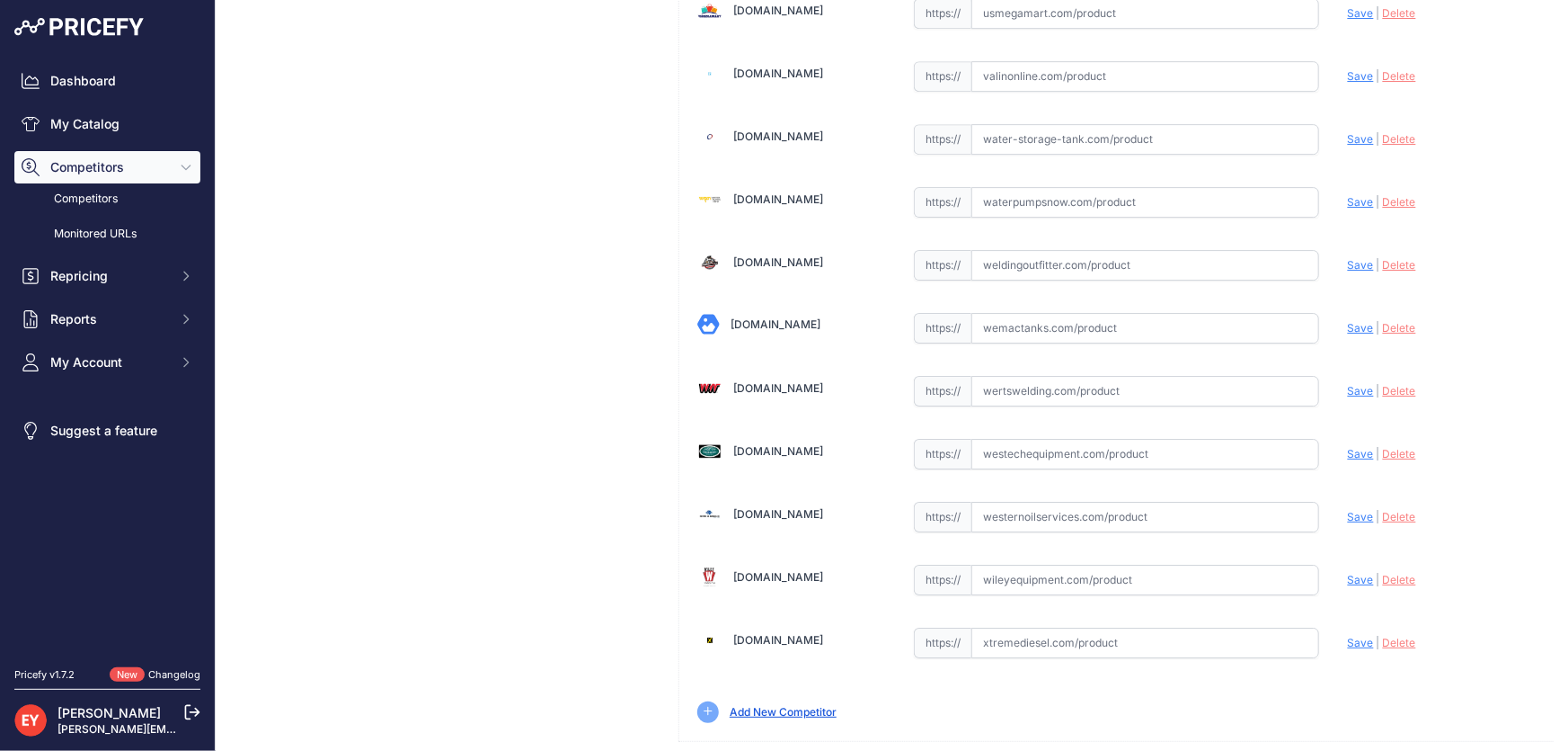
drag, startPoint x: 1429, startPoint y: 736, endPoint x: 1086, endPoint y: 576, distance: 378.5
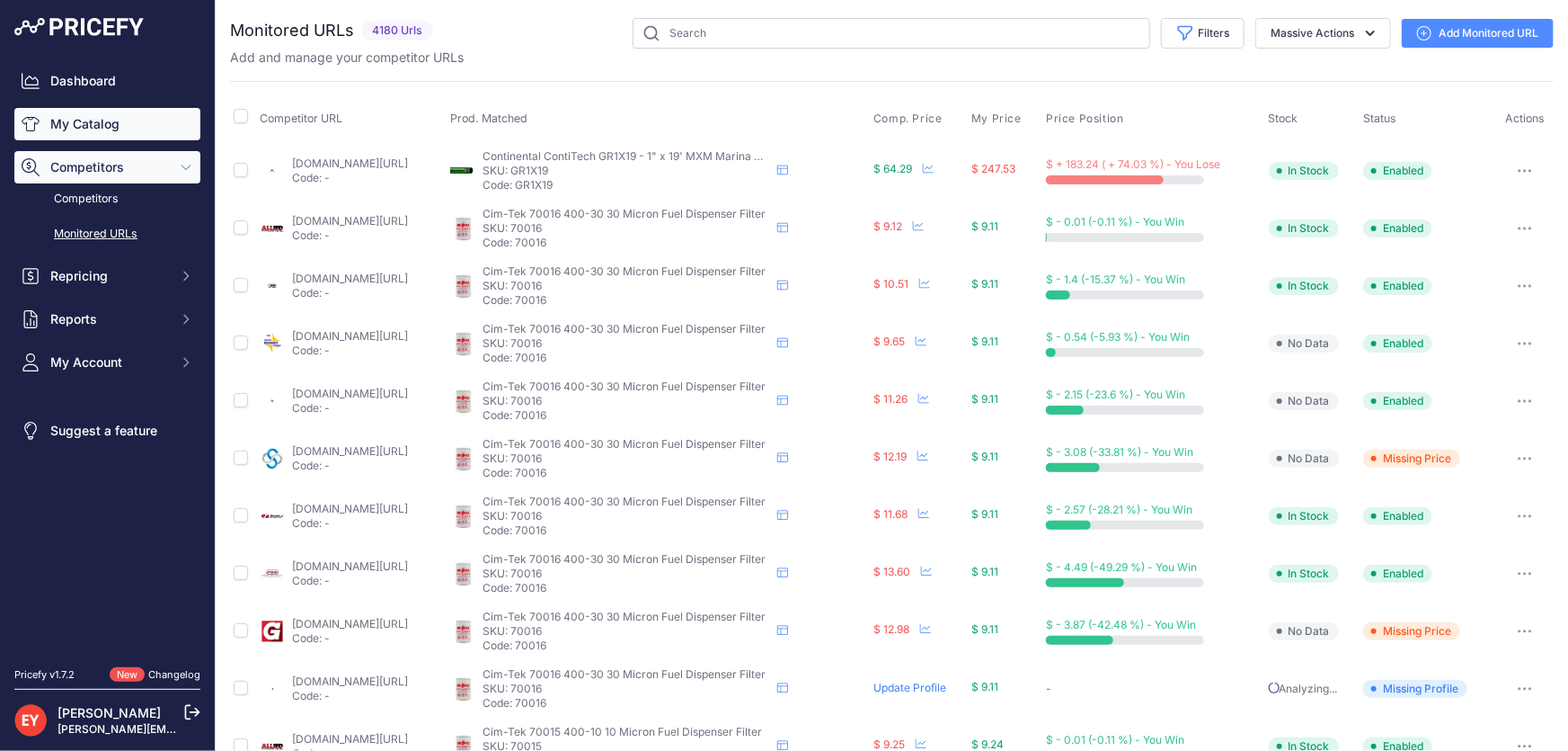
click at [84, 127] on link "My Catalog" at bounding box center [107, 124] width 186 height 32
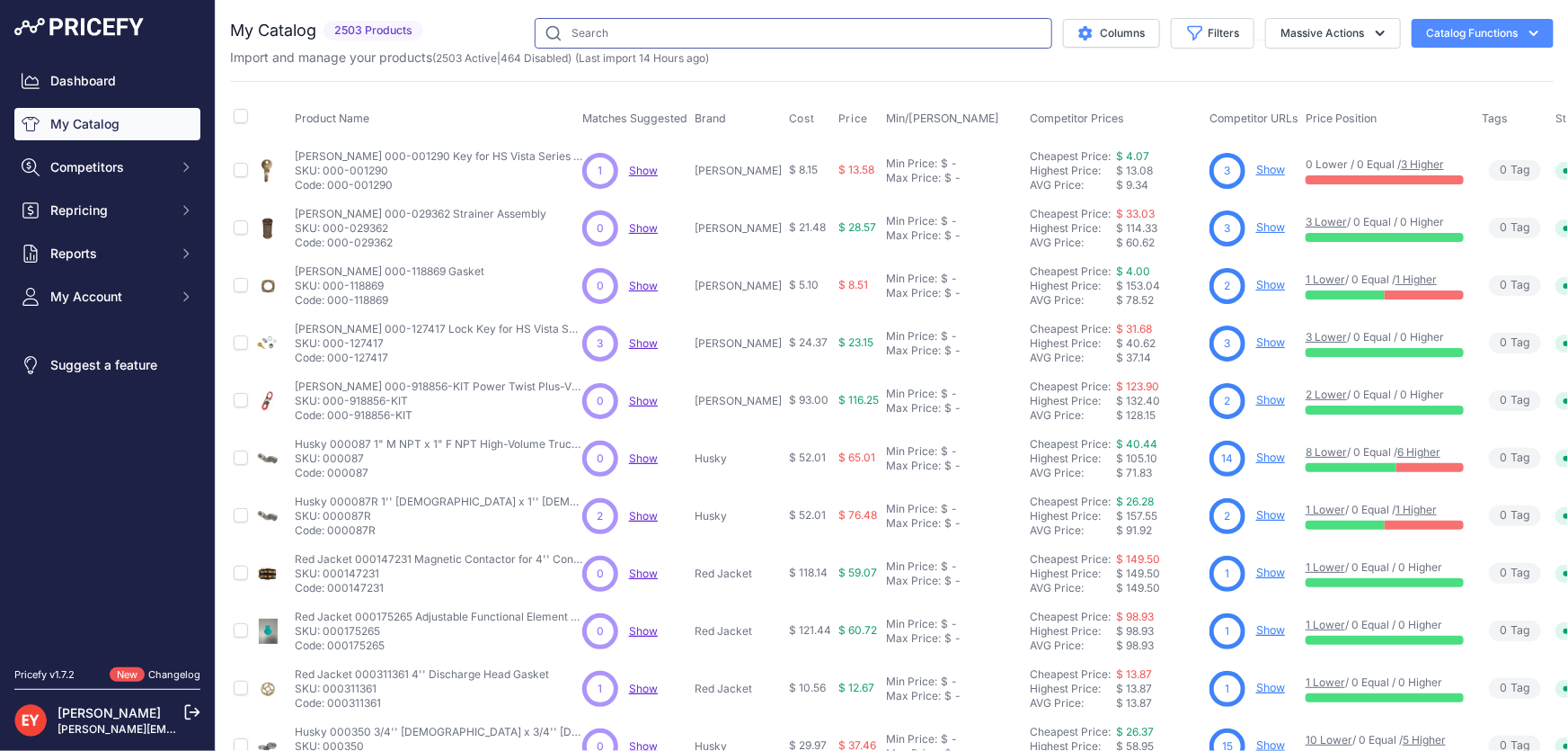
click at [592, 30] on input "text" at bounding box center [794, 33] width 518 height 31
paste input "115090-5"
type input "115090-5"
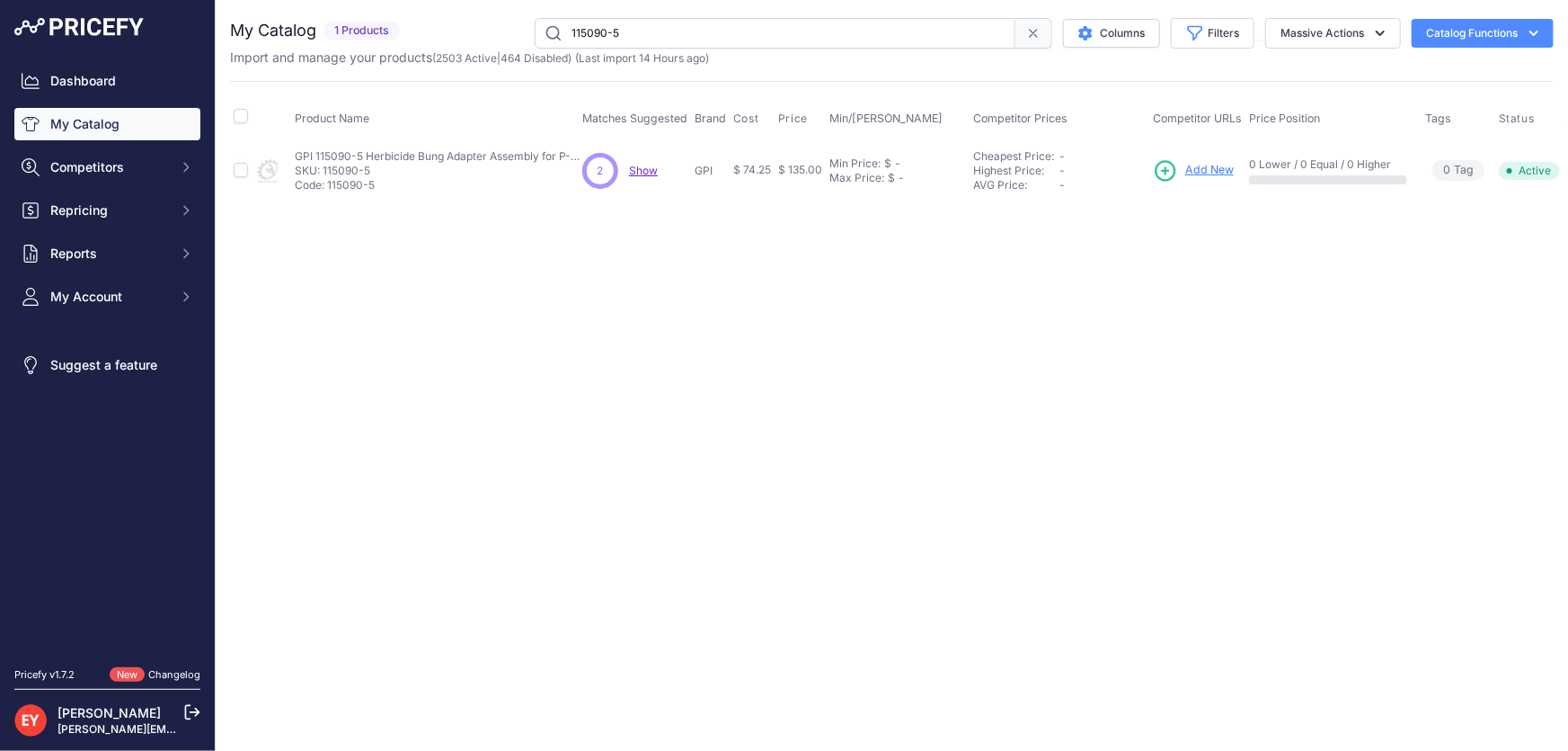
click at [1202, 166] on span "Add New" at bounding box center [1210, 170] width 49 height 17
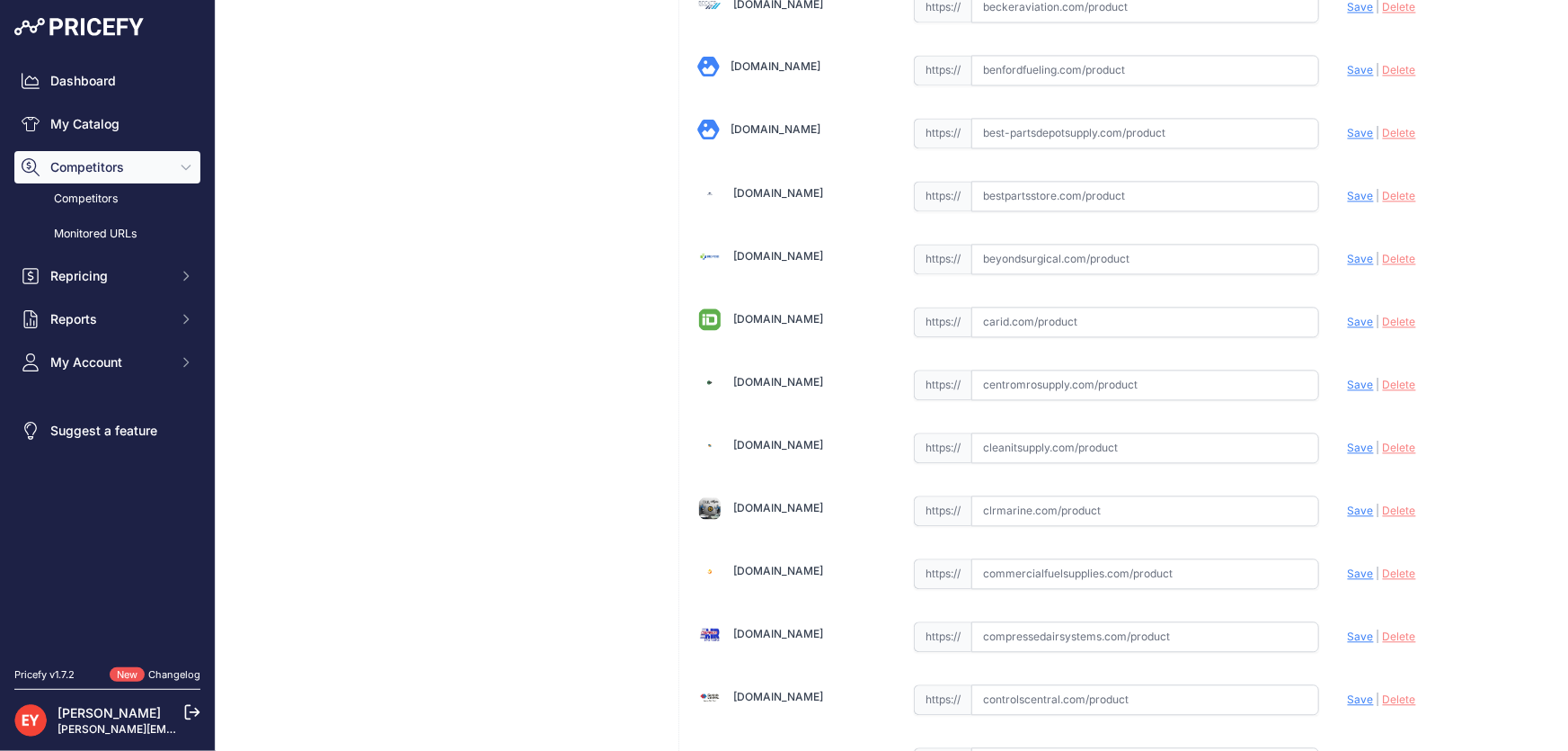
scroll to position [7098, 0]
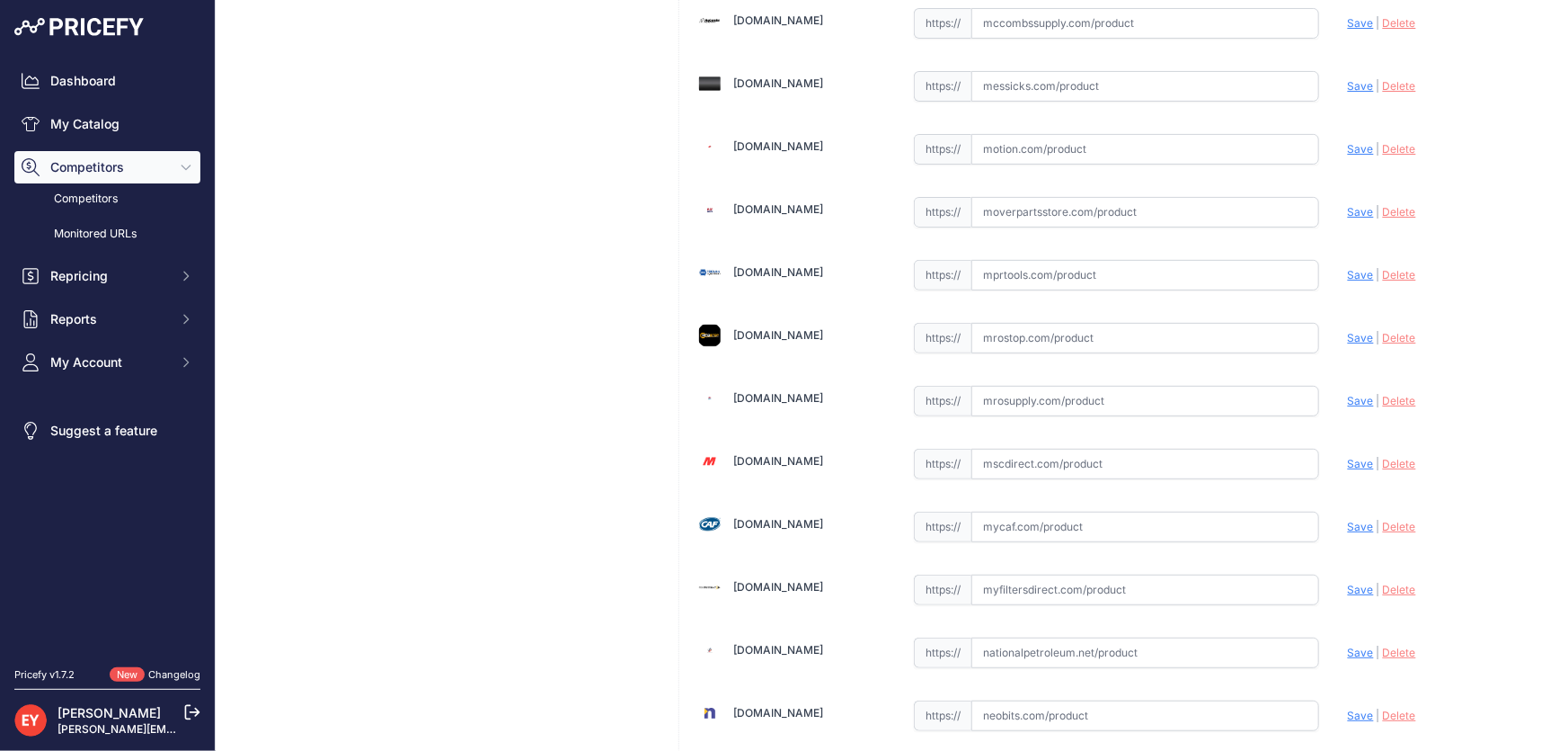
click at [1027, 391] on input "text" at bounding box center [1145, 401] width 348 height 31
paste input "https://www.mrosupply.com/pumps/6100805_115090-5_gpi/?srsltid=AfmBOoppZ2FGvnwyB…"
click at [1347, 393] on span "Save" at bounding box center [1361, 400] width 26 height 13
type input "https://www.mrosupply.com/pumps/6100805_115090-5_gpi/?prirule_jdsnikfkfjsd=3888"
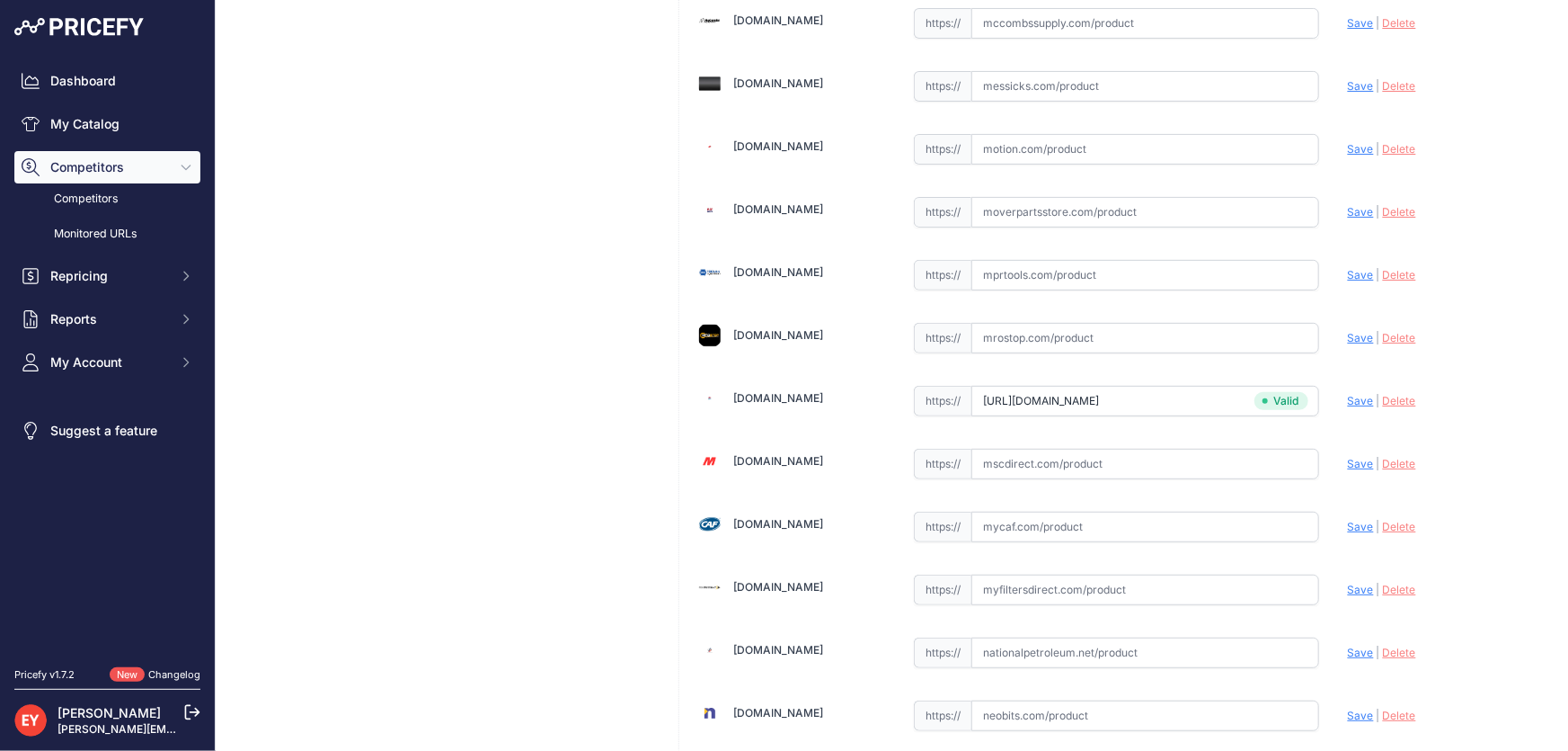
scroll to position [13206, 0]
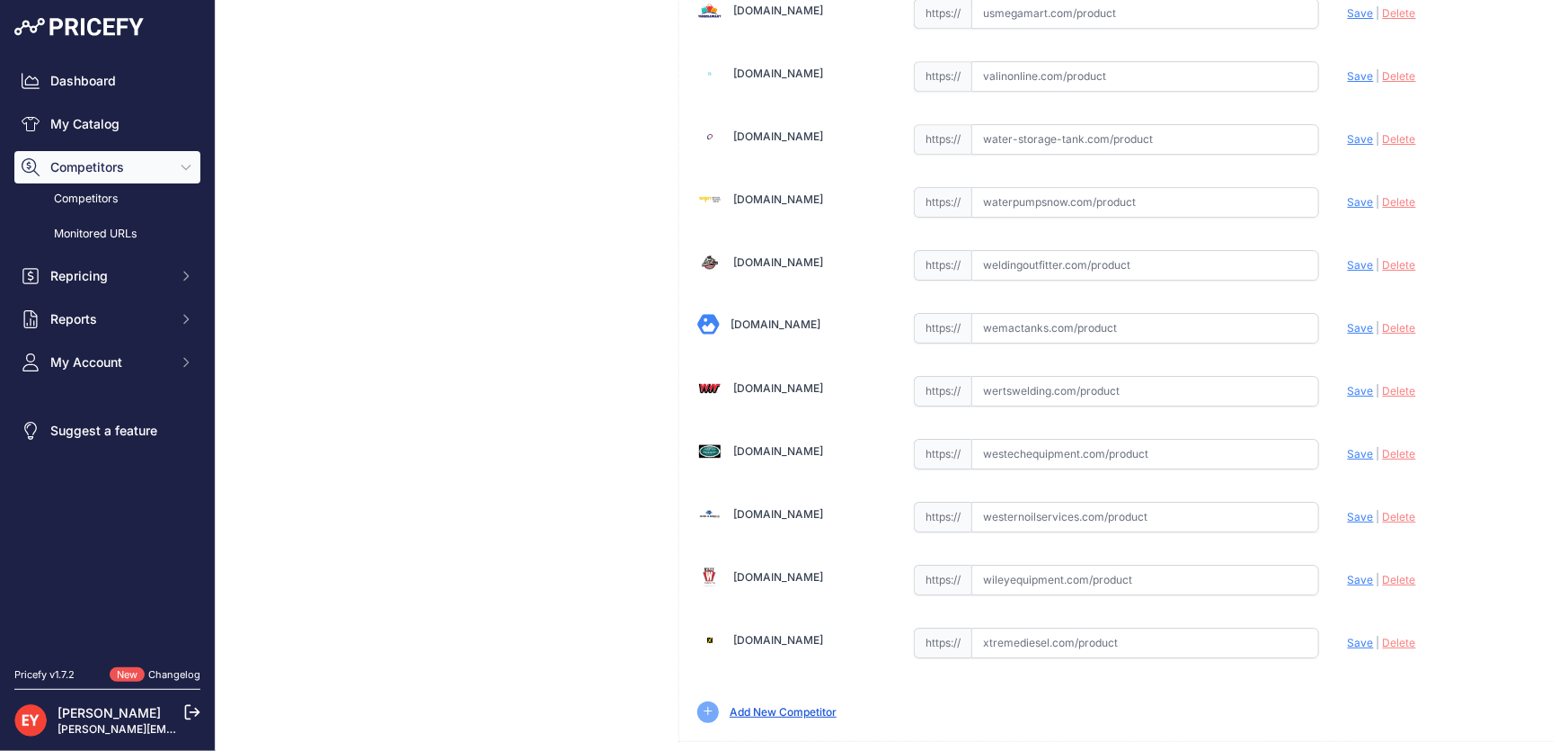
click at [1103, 438] on input "text" at bounding box center [1145, 453] width 348 height 31
paste input "https://westechequipment.com/index.php?main_page=product_info&products_id=71635…"
click at [1347, 447] on span "Save" at bounding box center [1361, 453] width 26 height 13
type input "https://westechequipment.com/index.php?main_page=product_info&products_id=71635…"
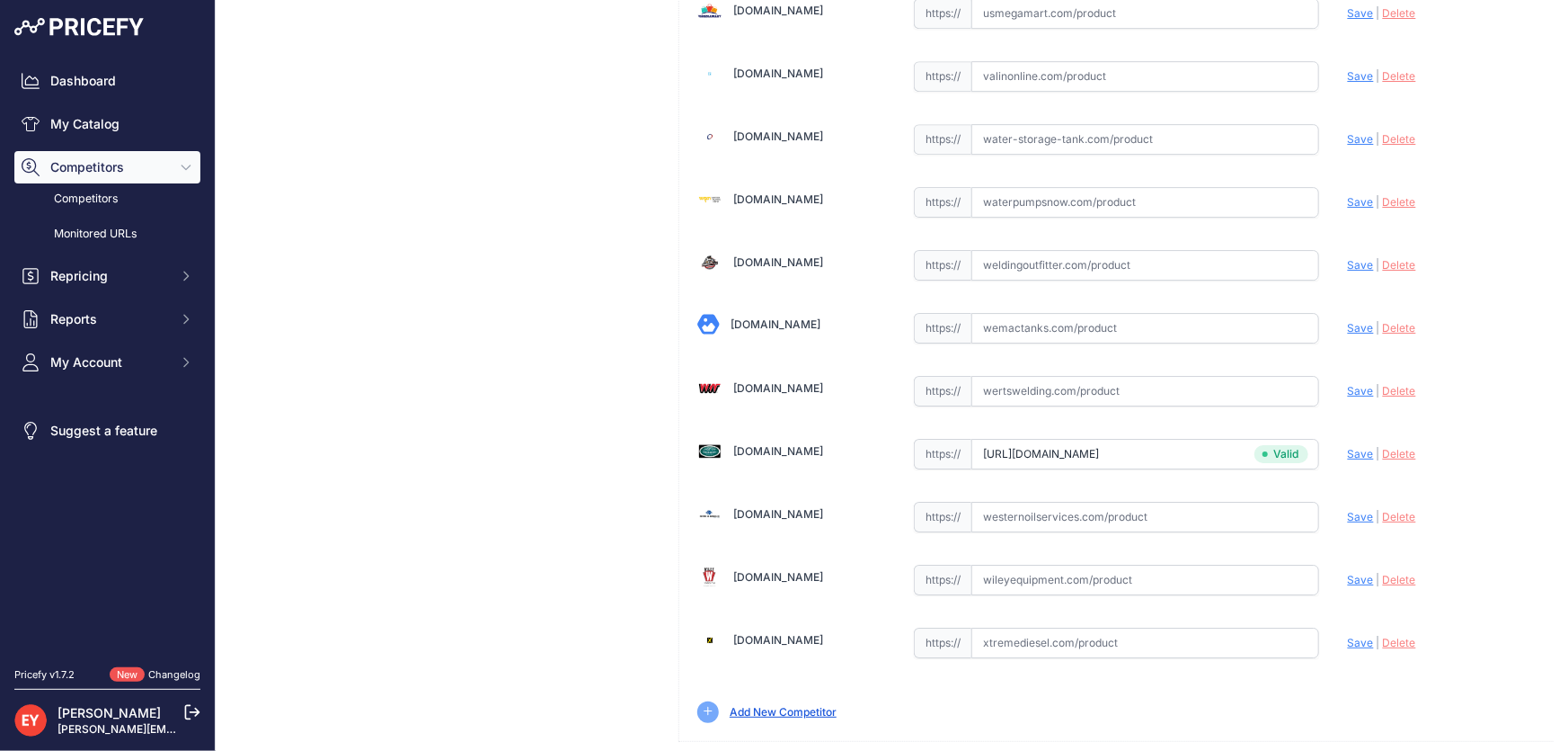
scroll to position [4656, 0]
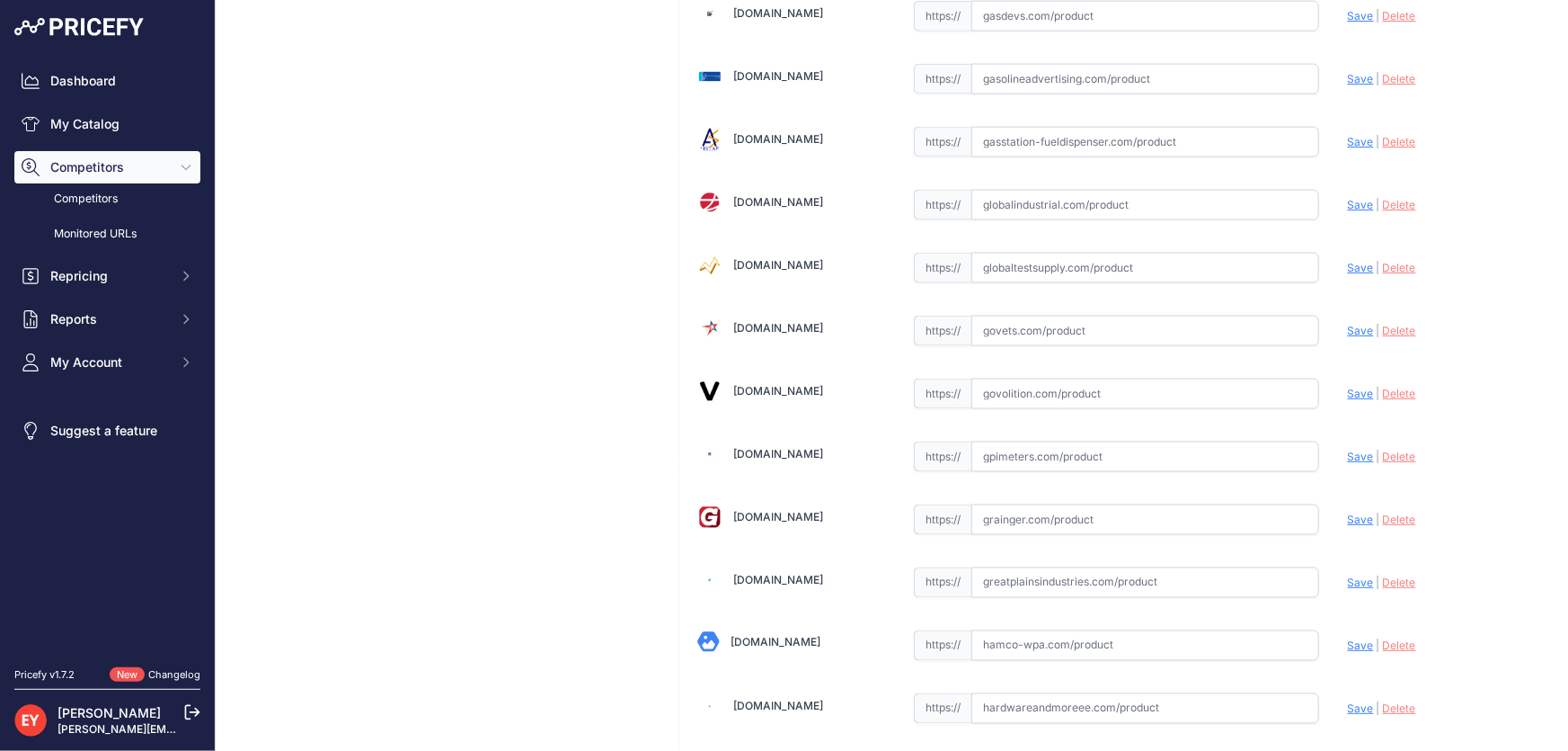
click at [1025, 380] on input "text" at bounding box center [1145, 393] width 348 height 31
paste input "https://www.govolition.com/product/V123-6100805"
click at [1352, 387] on span "Save" at bounding box center [1361, 393] width 26 height 13
type input "https://www.govolition.com/product/V123-6100805?prirule_jdsnikfkfjsd=3888"
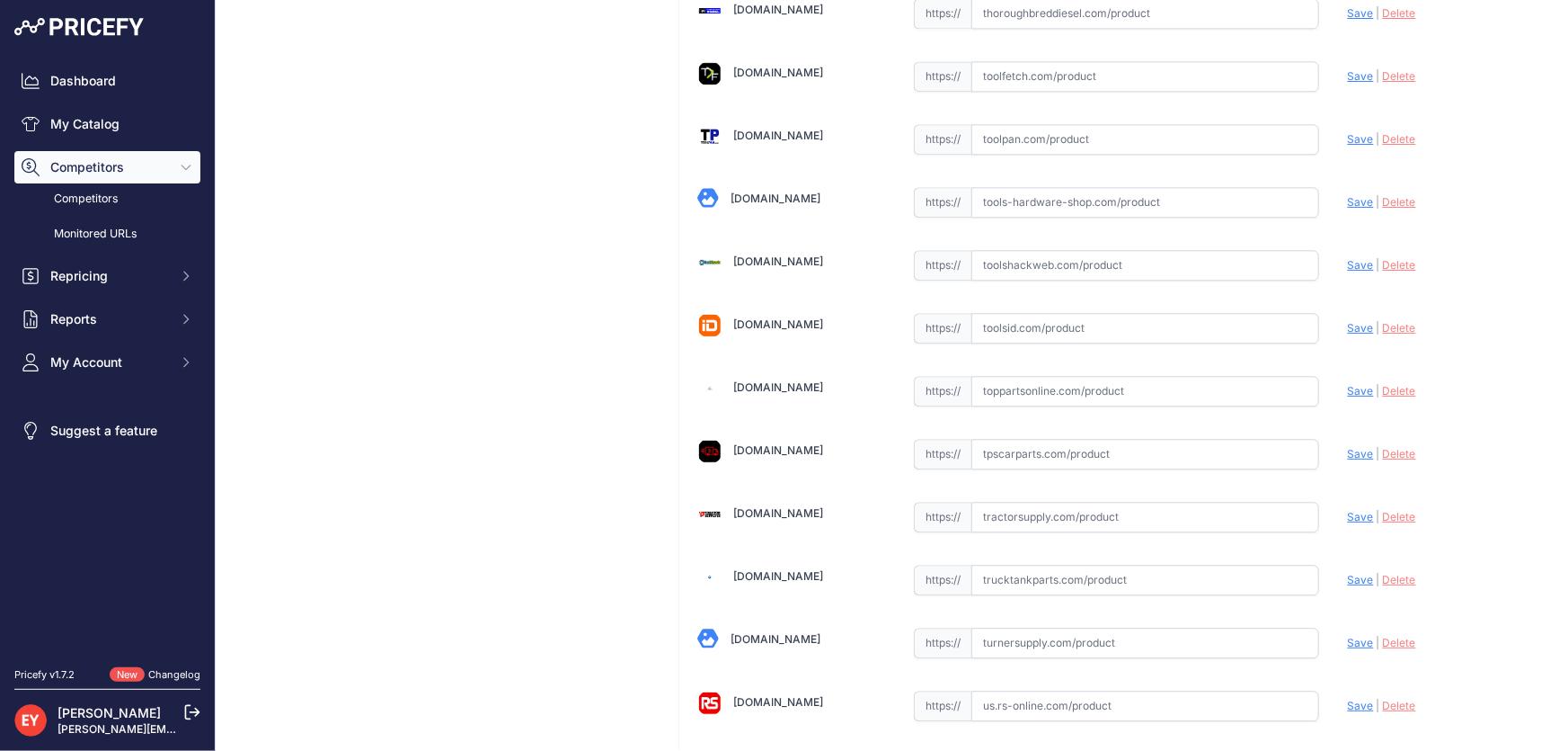
scroll to position [13248, 0]
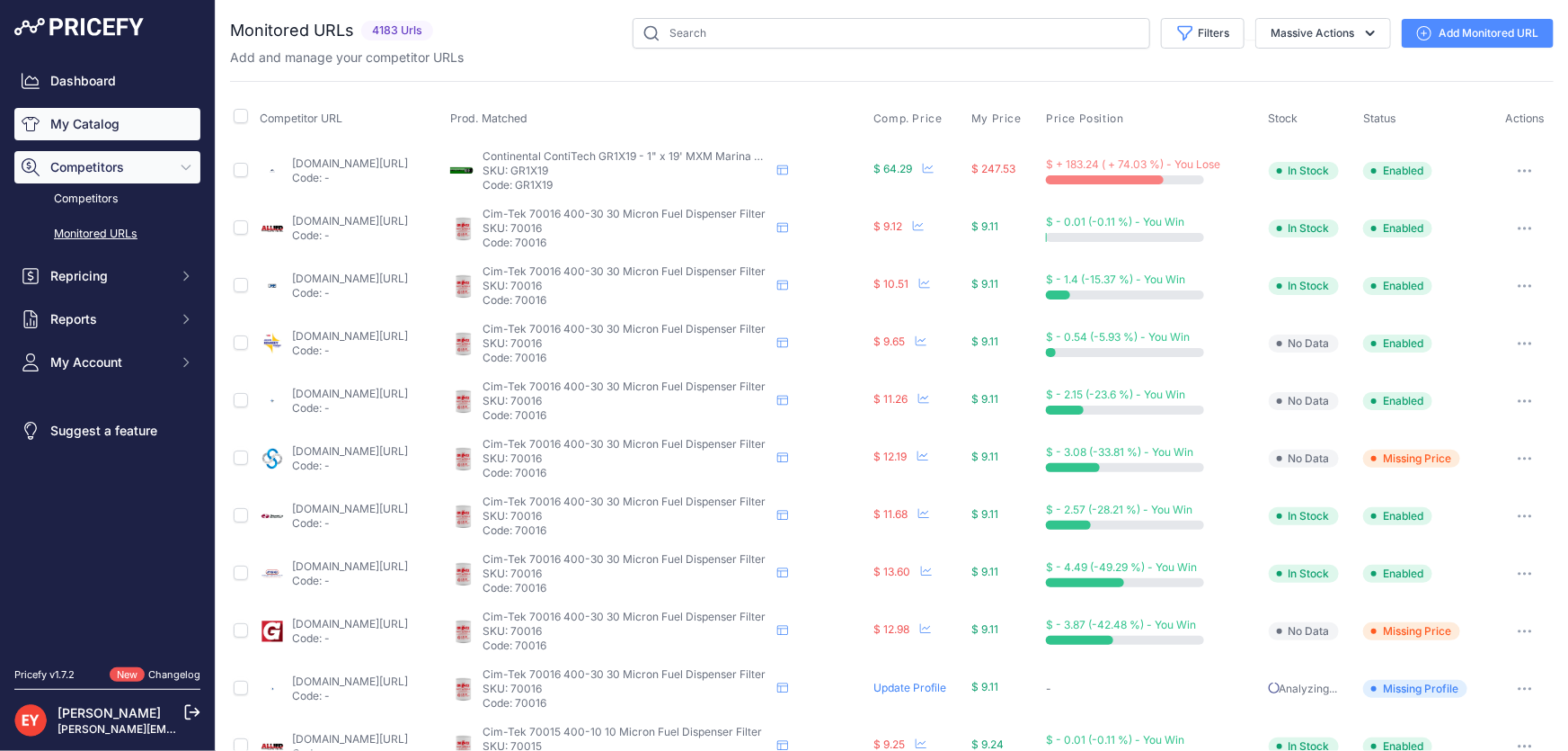
click at [84, 117] on link "My Catalog" at bounding box center [107, 124] width 186 height 32
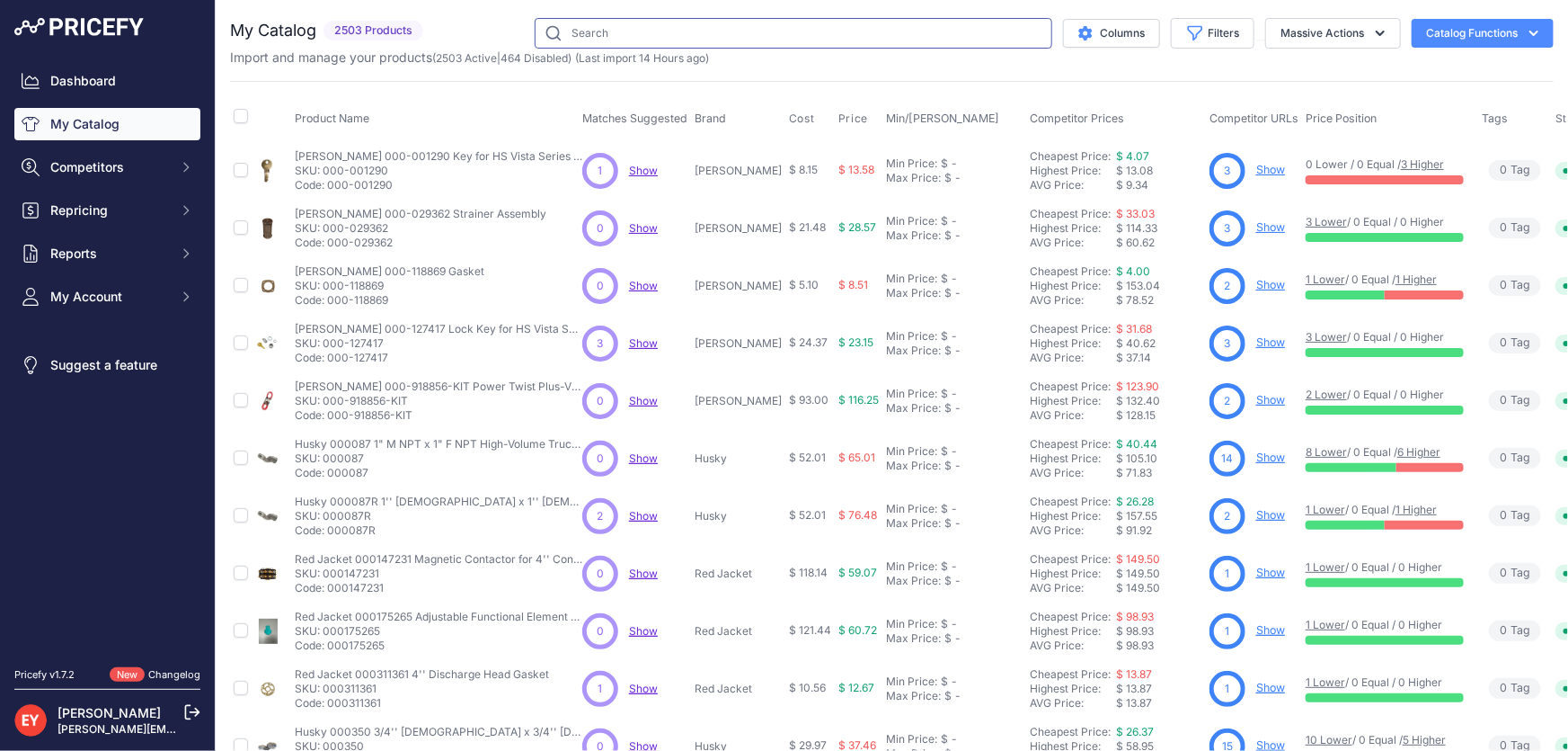
click at [579, 30] on input "text" at bounding box center [794, 33] width 518 height 31
paste input "904002-58"
type input "904002-58"
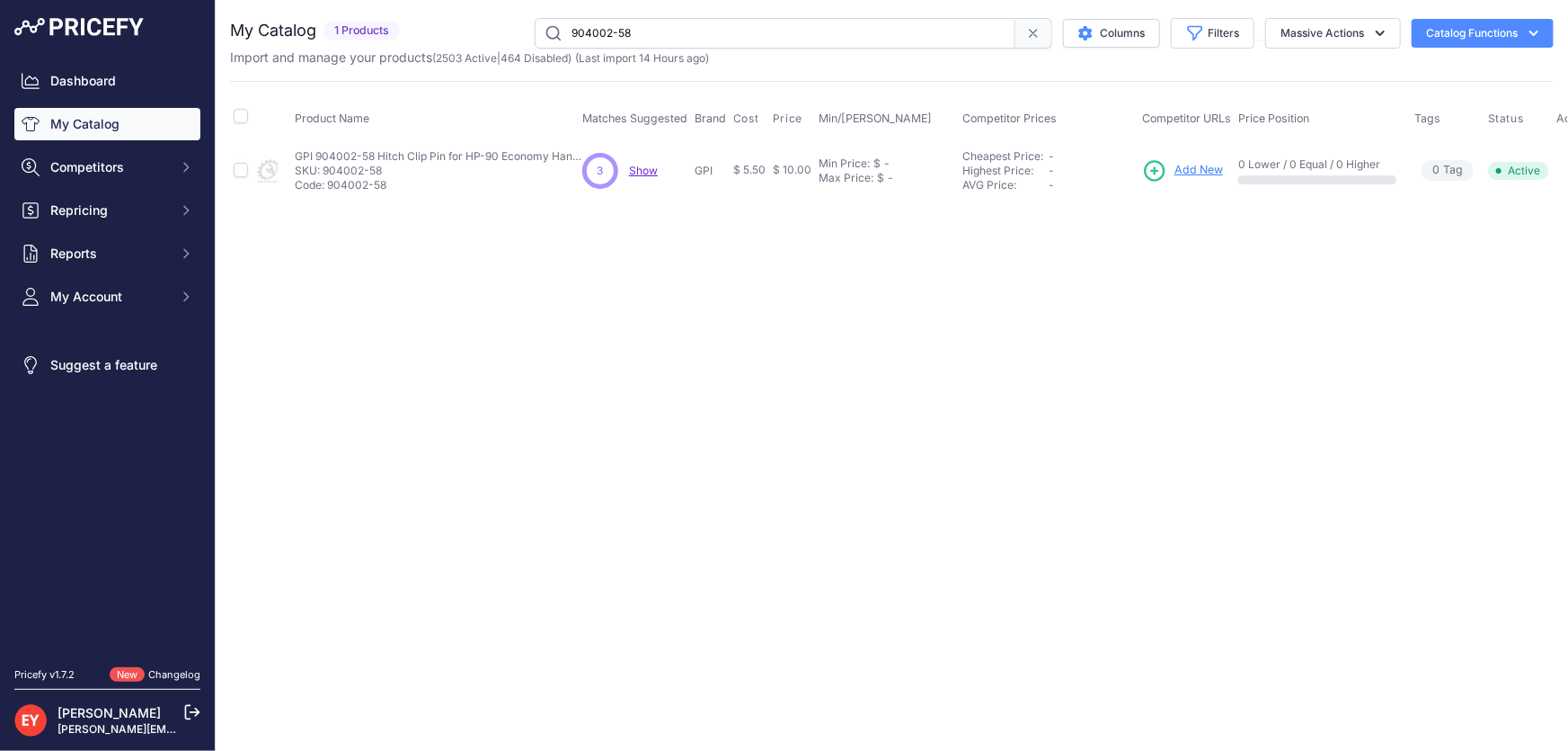
click at [1191, 163] on span "Add New" at bounding box center [1199, 170] width 49 height 17
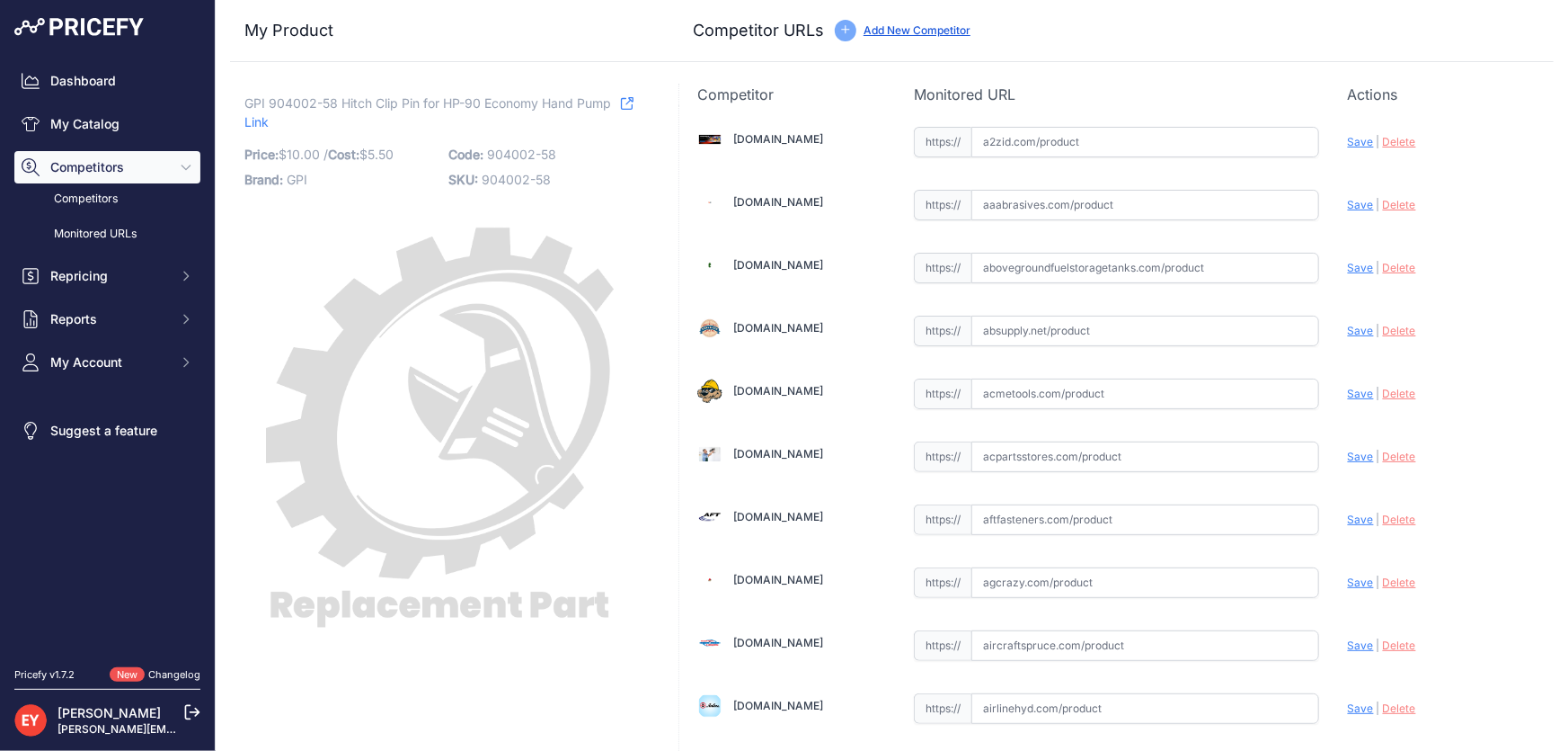
scroll to position [12361, 0]
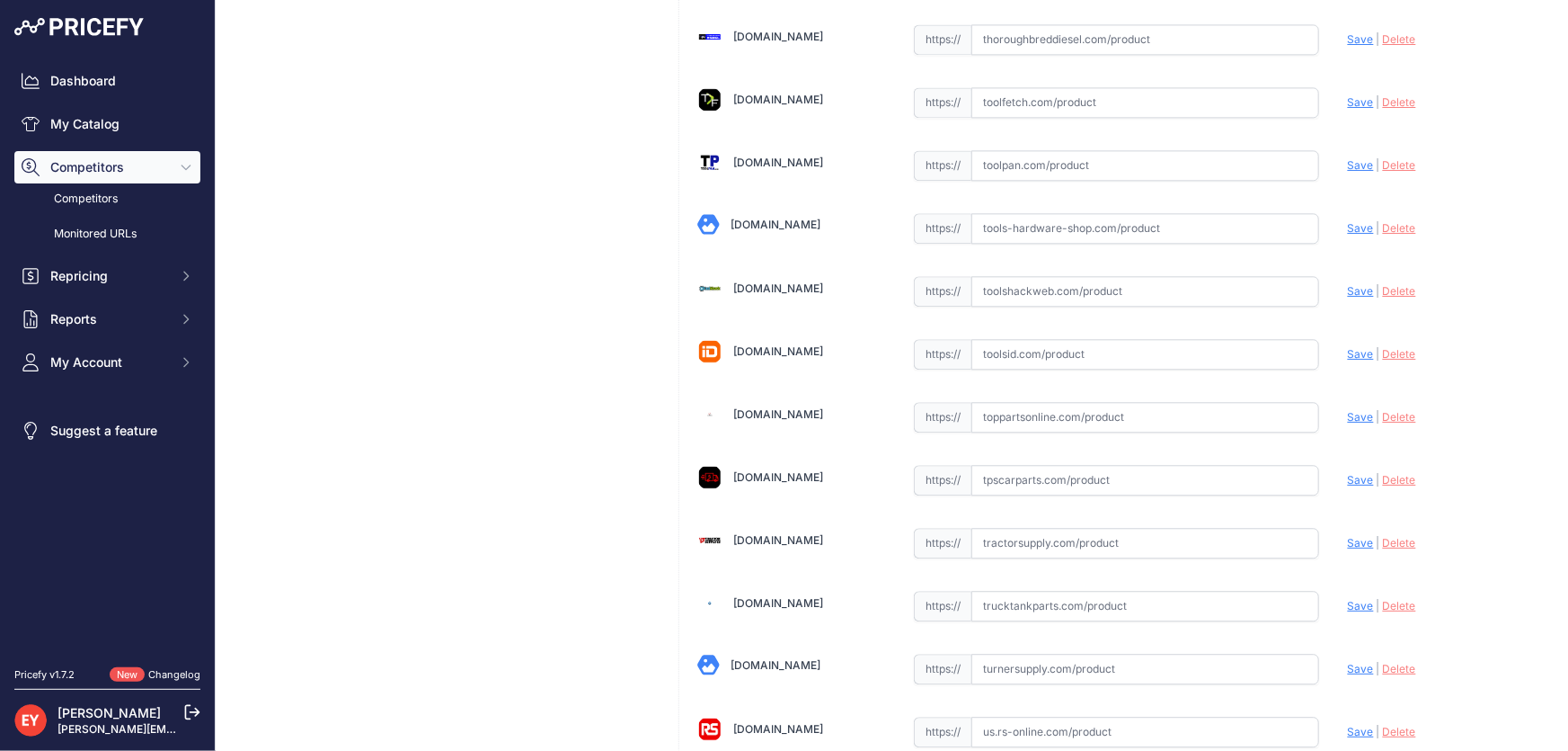
click at [998, 402] on input "text" at bounding box center [1145, 417] width 348 height 31
paste input "[URL][DOMAIN_NAME]"
click at [1347, 410] on span "Save" at bounding box center [1361, 417] width 26 height 13
type input "https://www.toppartsonline.com/product/gpi-904002-58-hitch-clip-pin-for-hp-90-e…"
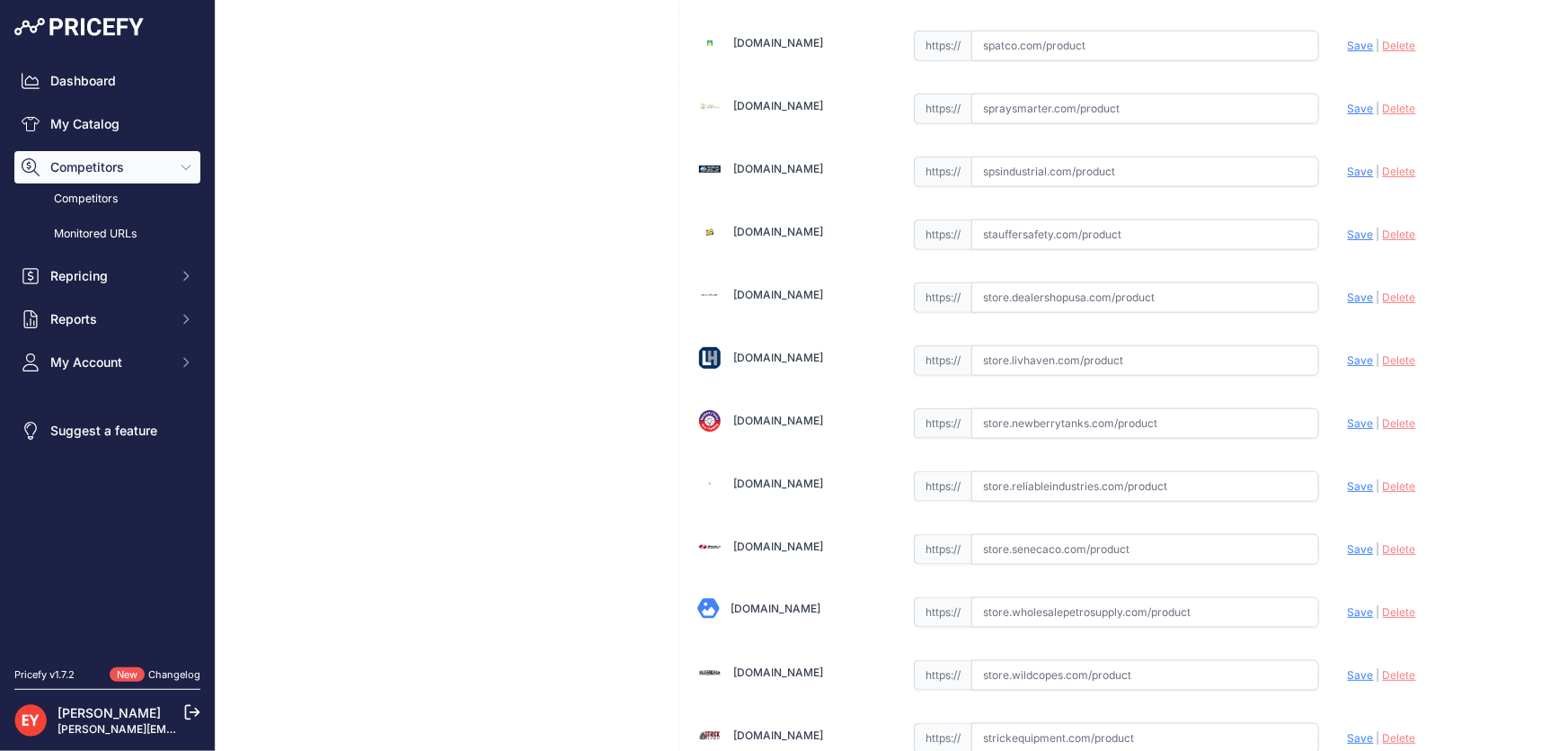
scroll to position [13206, 0]
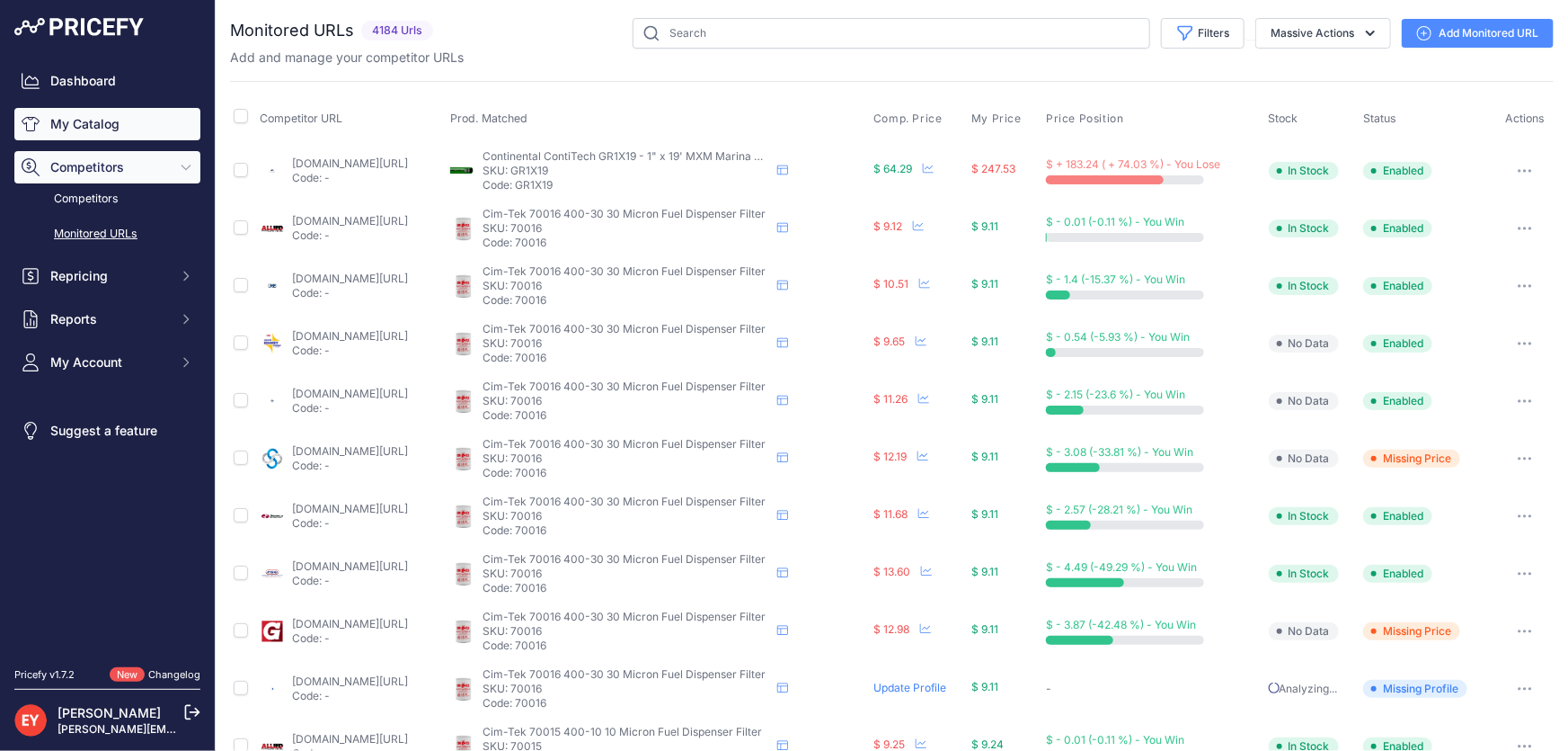
click at [88, 128] on link "My Catalog" at bounding box center [107, 124] width 186 height 32
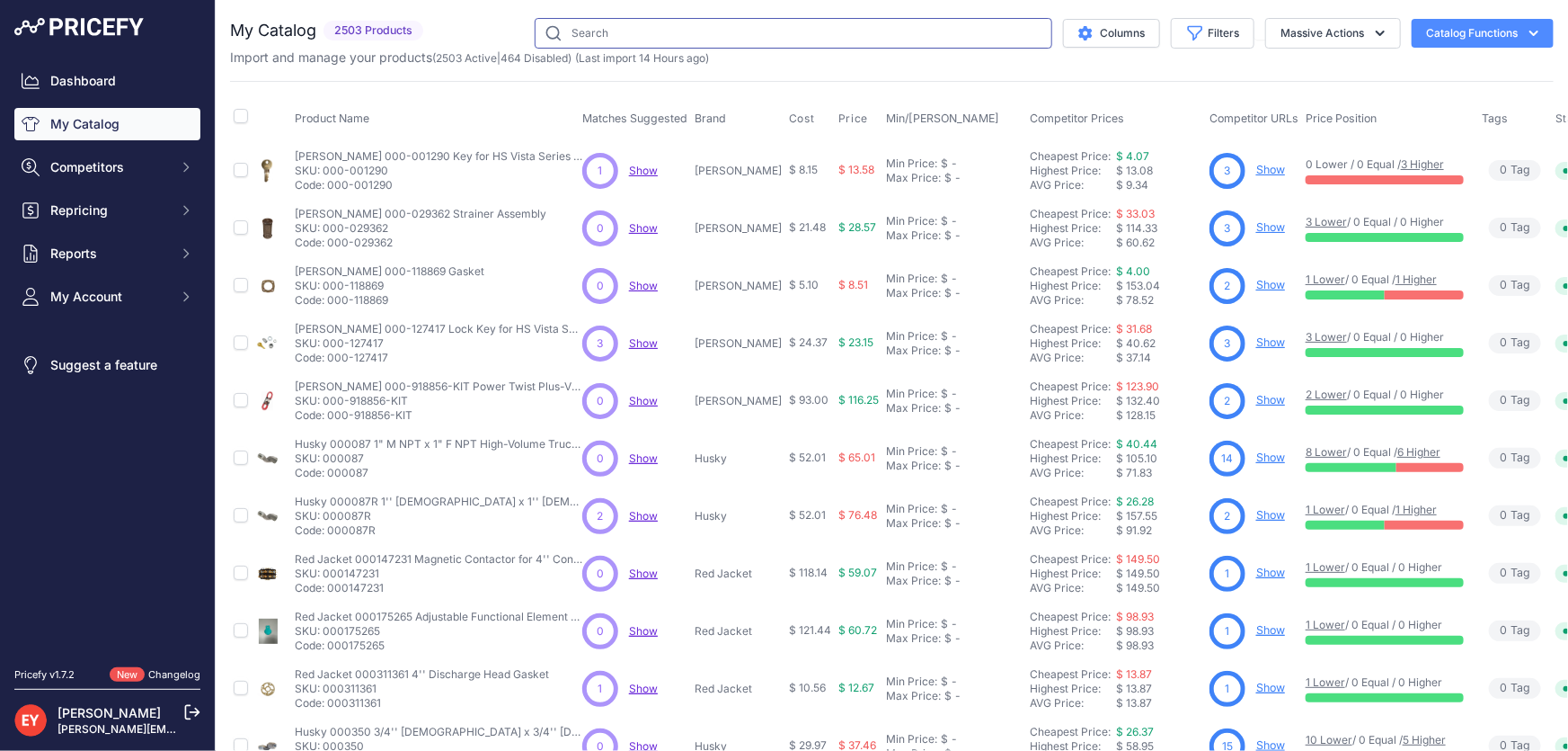
click at [563, 34] on input "text" at bounding box center [794, 33] width 518 height 31
paste input "904003-10"
type input "904003-10"
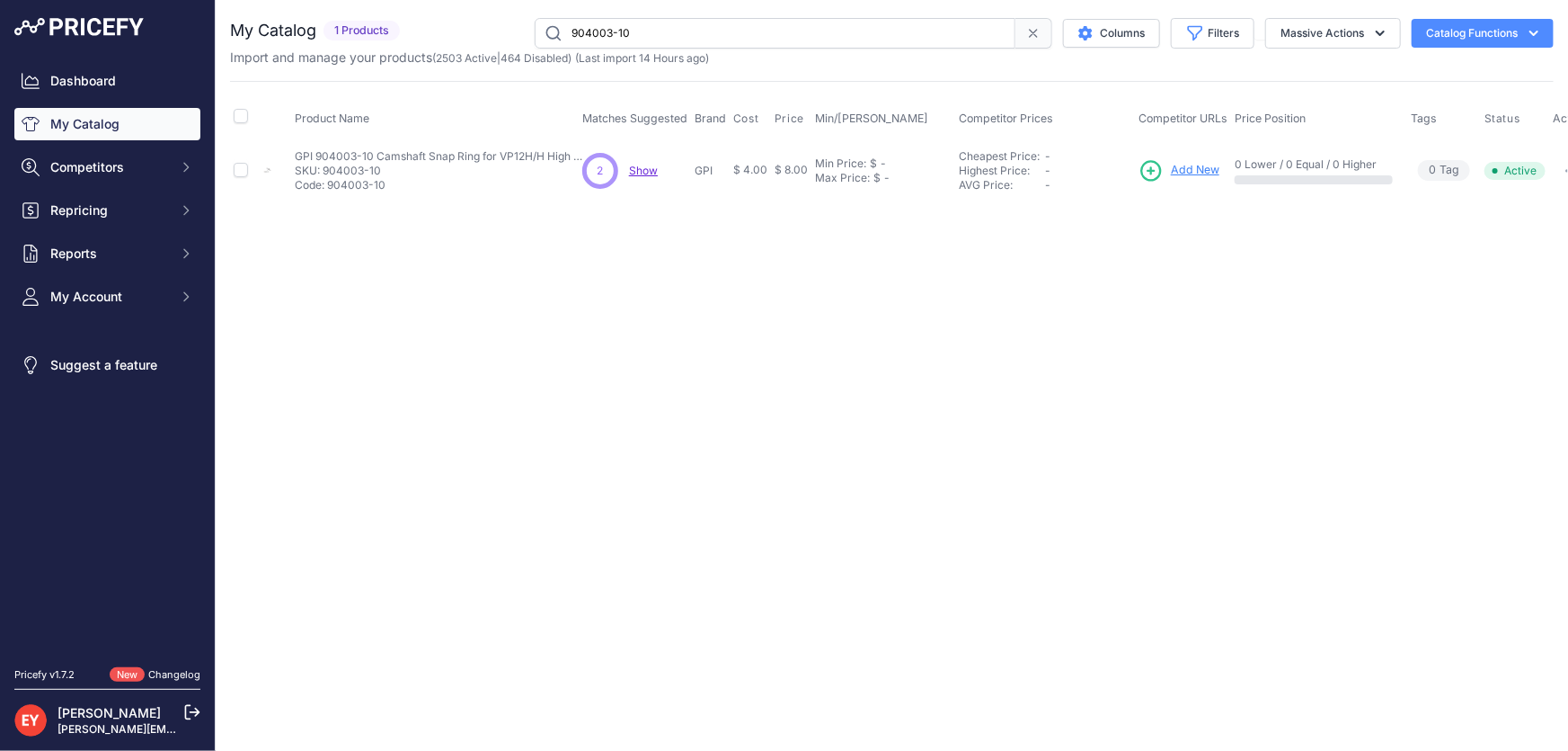
click at [1195, 171] on span "Add New" at bounding box center [1195, 170] width 49 height 17
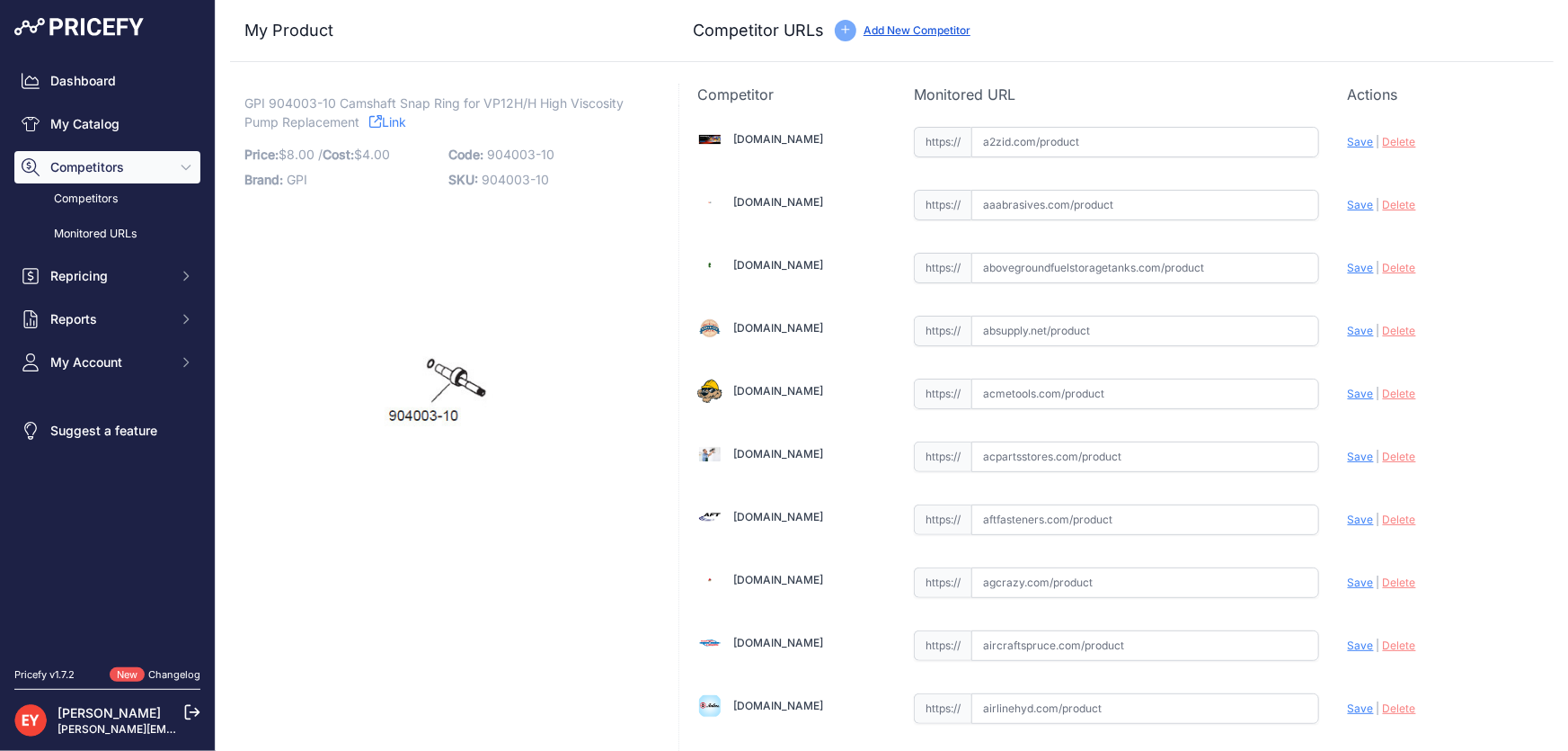
scroll to position [12361, 0]
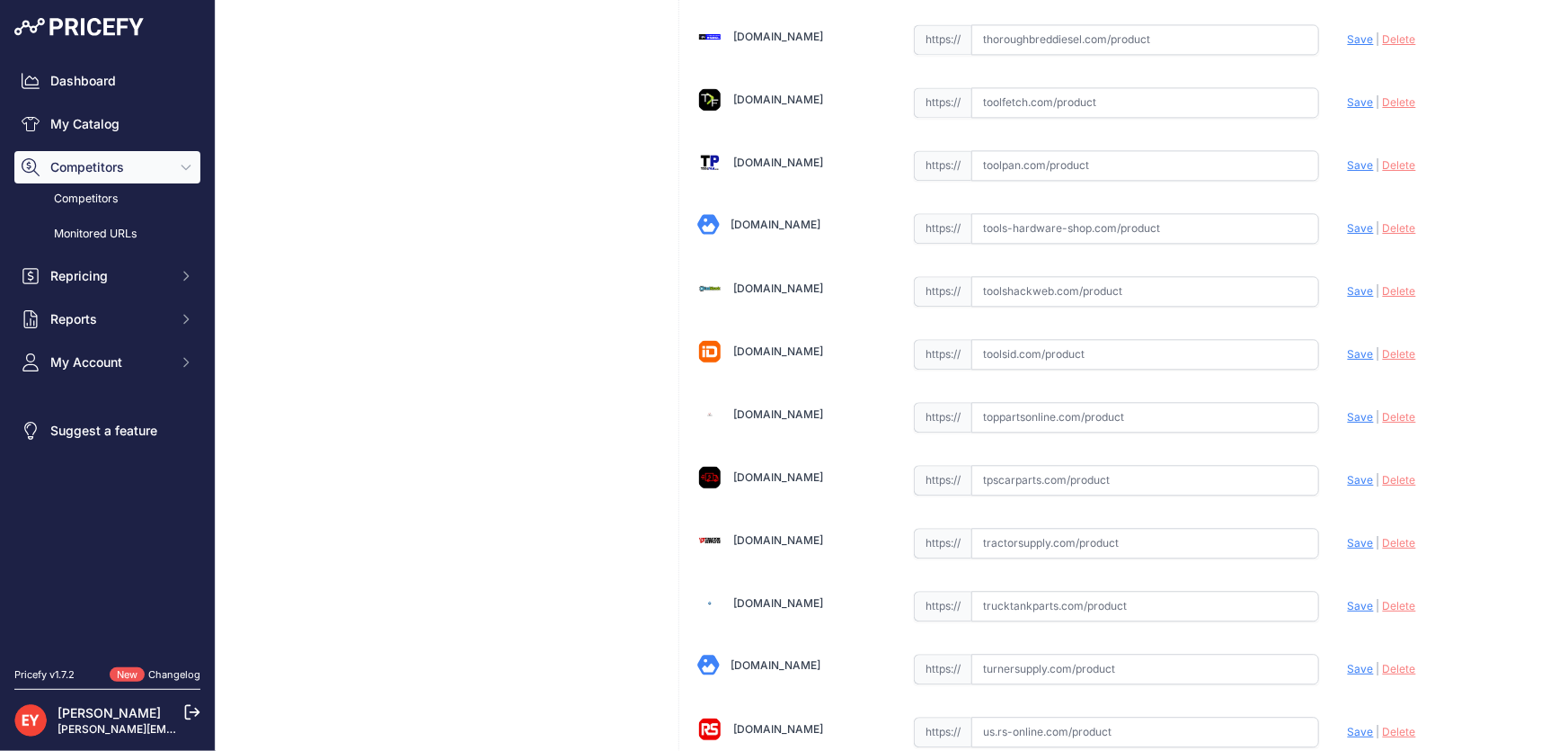
click at [1031, 402] on input "text" at bounding box center [1145, 417] width 348 height 31
paste input "[URL][DOMAIN_NAME]"
click at [1347, 410] on span "Save" at bounding box center [1361, 417] width 26 height 13
type input "https://www.toppartsonline.com/product/gpi-904003-10-camshaft-snap-ring-for-vp1…"
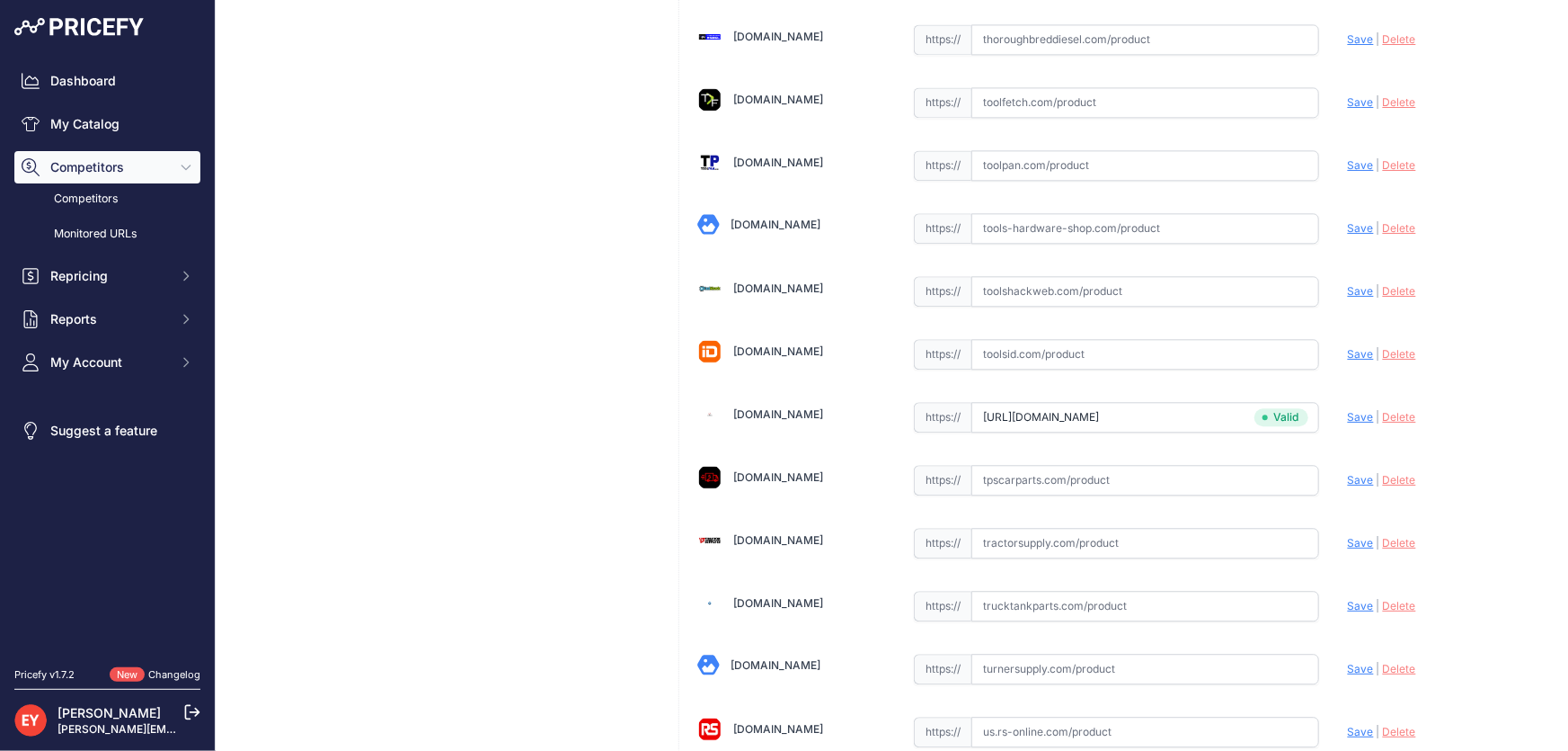
scroll to position [13206, 0]
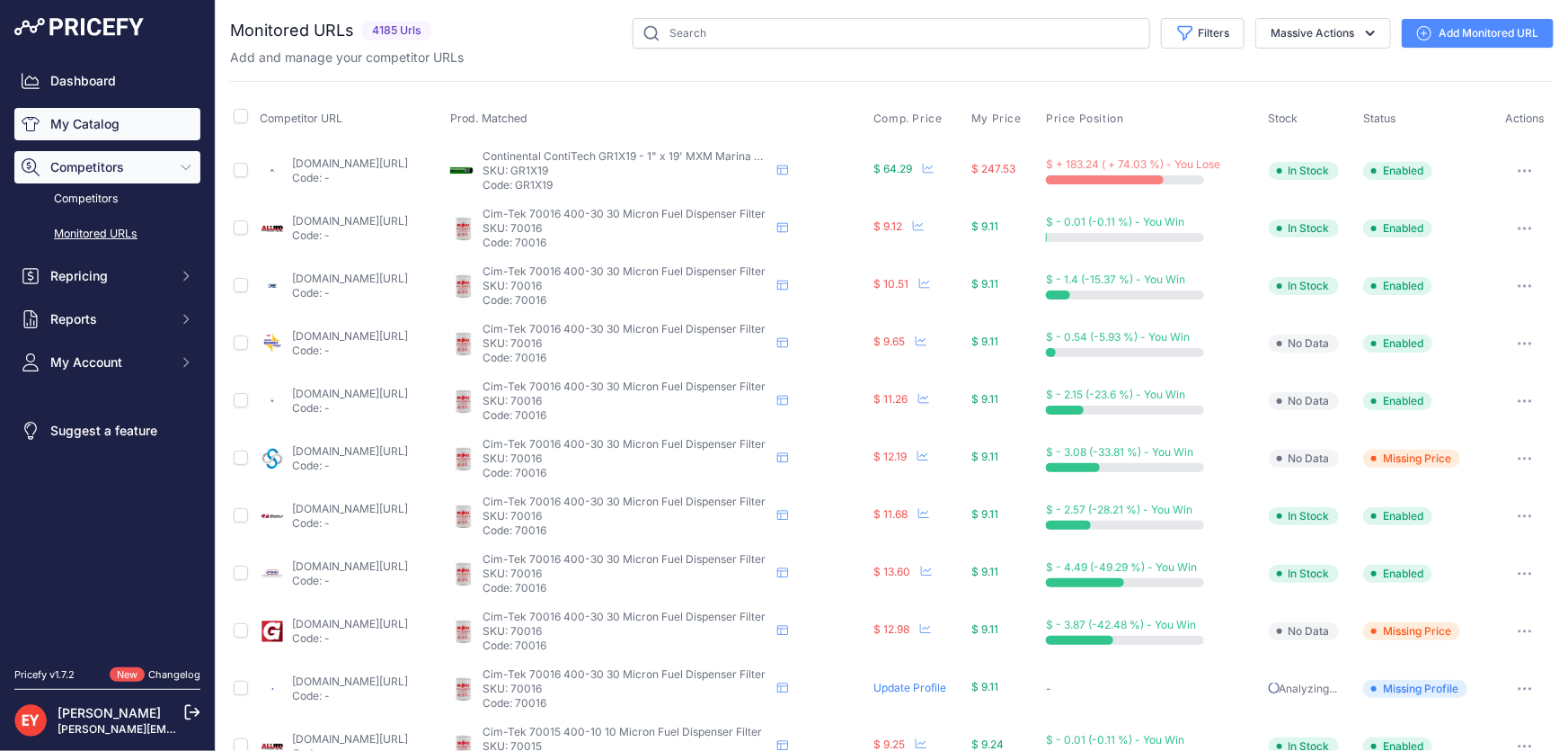
click at [95, 124] on link "My Catalog" at bounding box center [107, 124] width 186 height 32
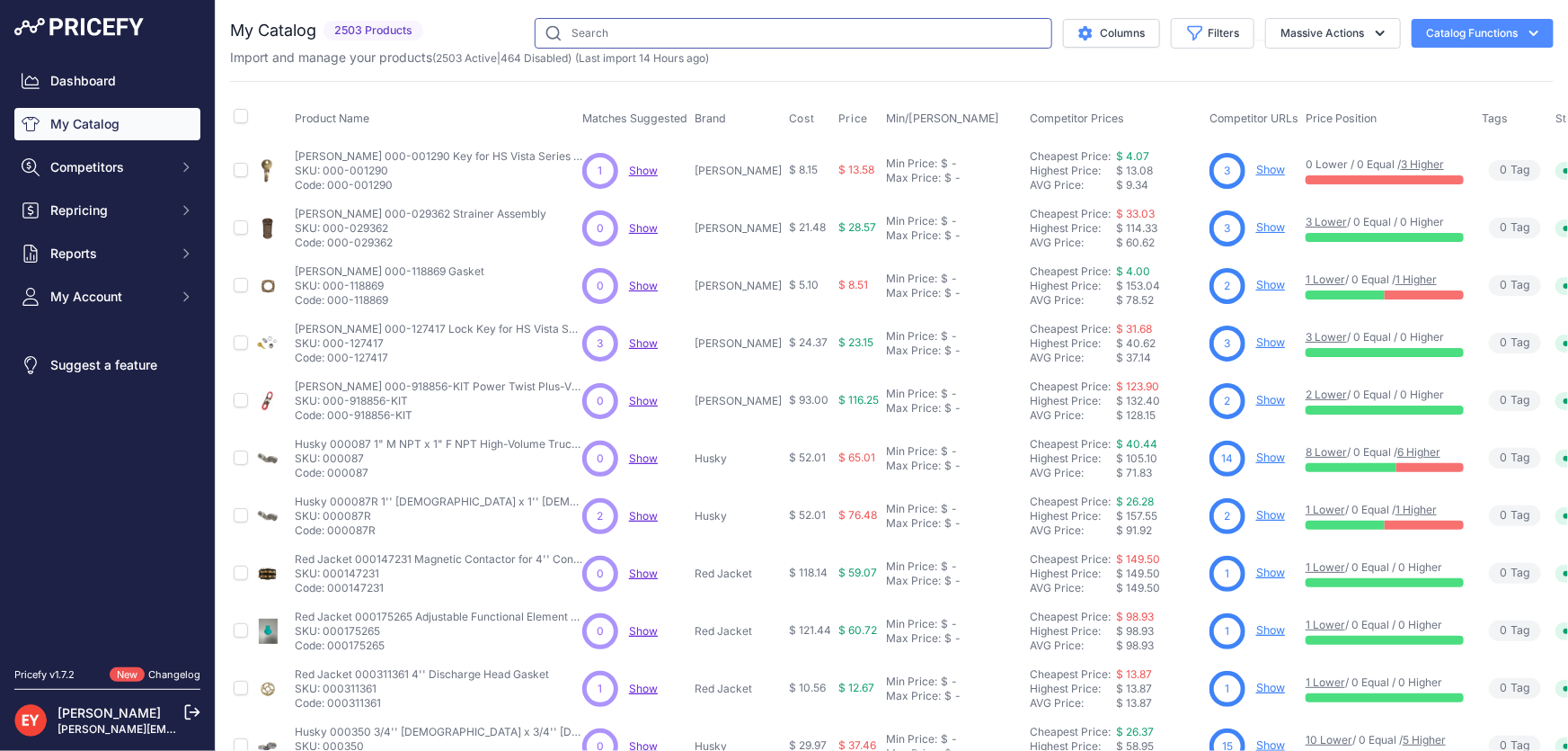
click at [631, 31] on input "text" at bounding box center [794, 33] width 518 height 31
paste input "118508-2"
type input "118508-2"
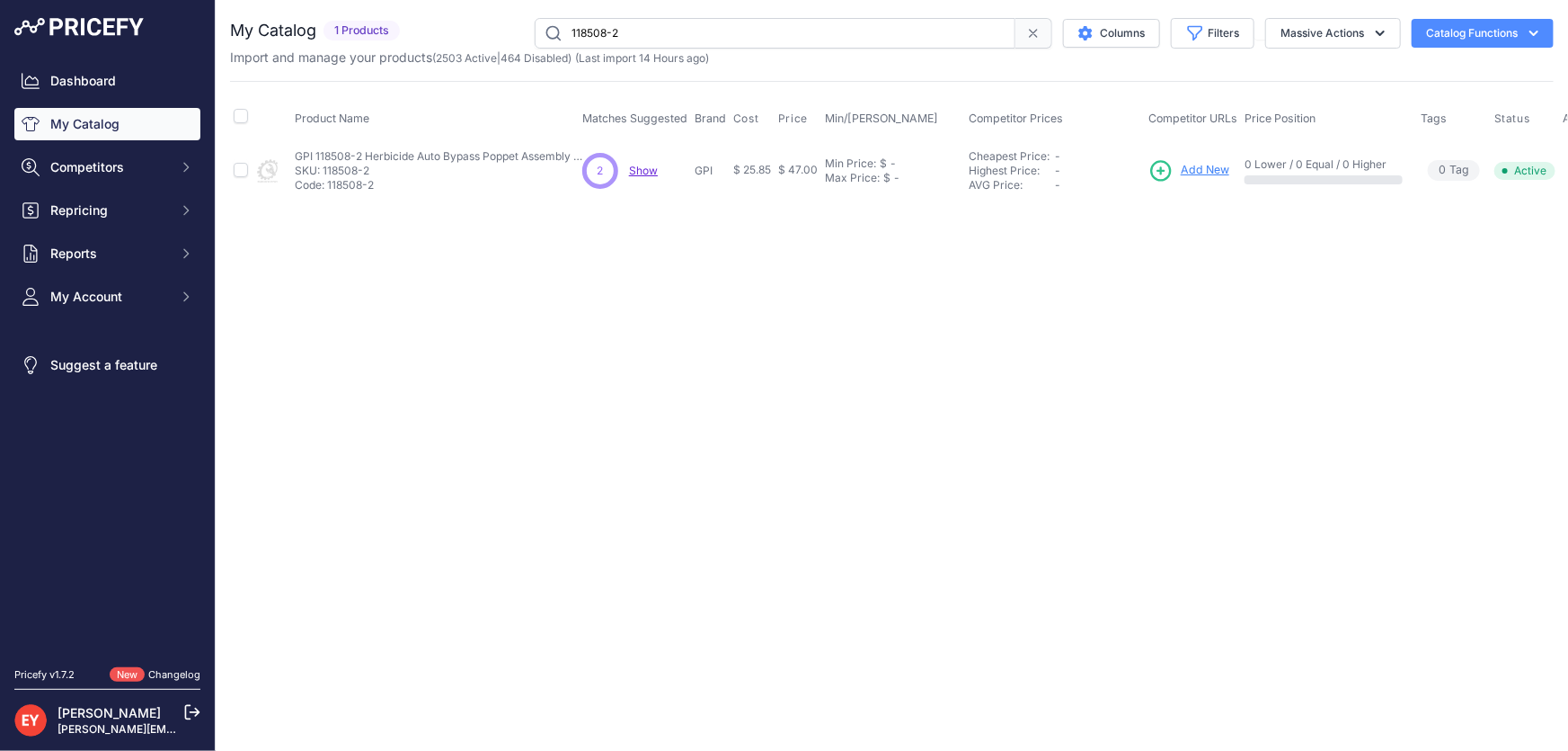
click at [1196, 162] on span "Add New" at bounding box center [1205, 170] width 49 height 17
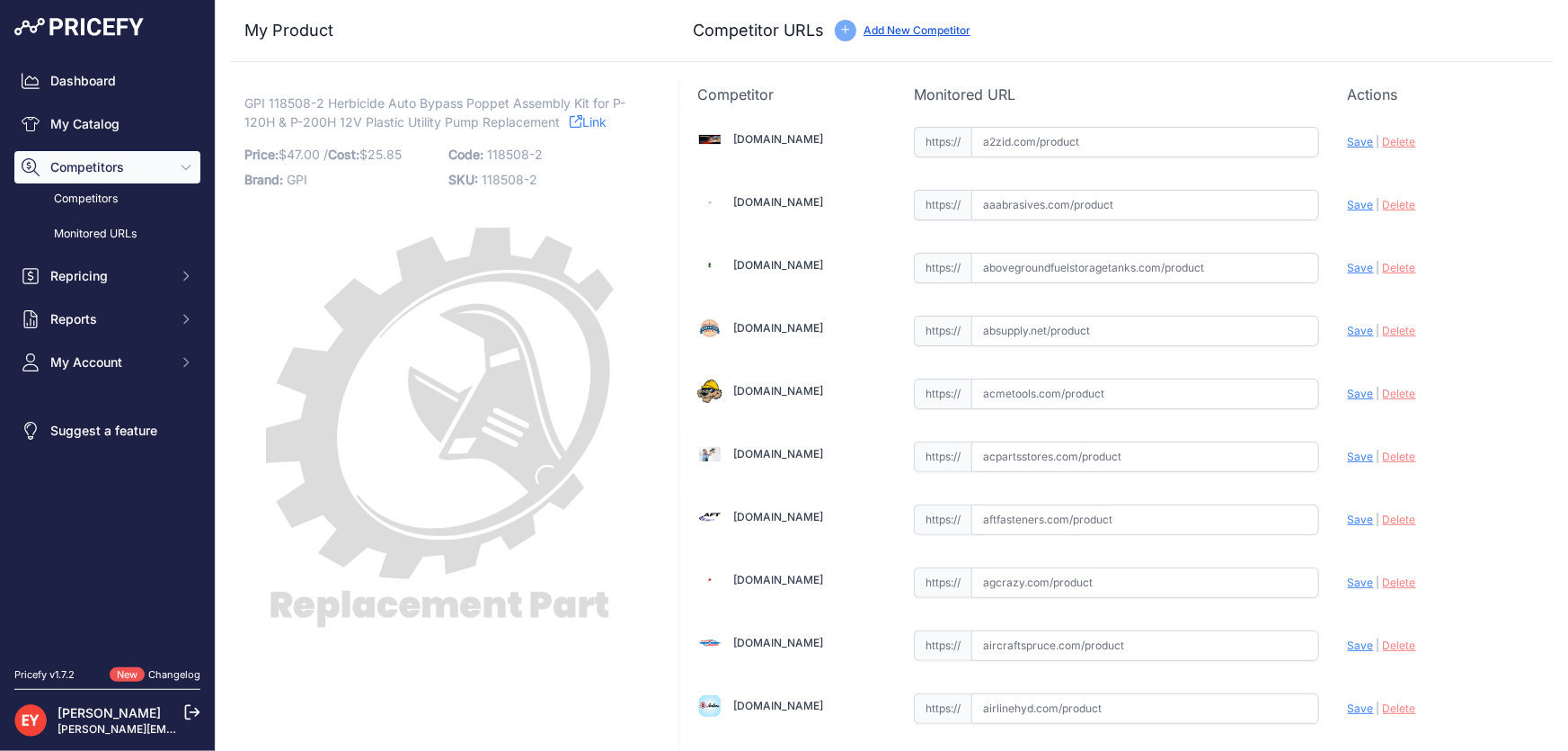
scroll to position [6099, 0]
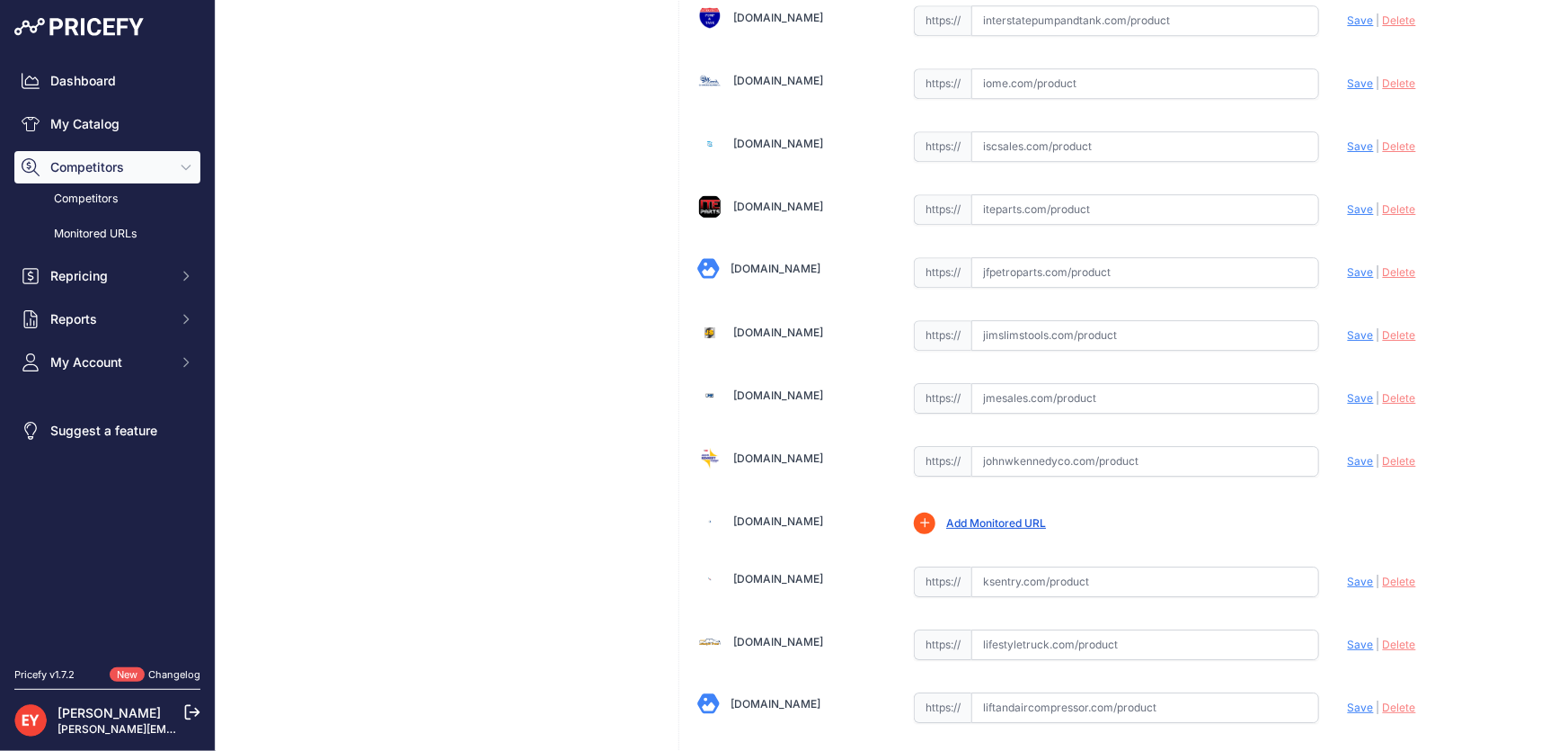
click at [1033, 386] on input "text" at bounding box center [1145, 398] width 348 height 31
paste input "https://www.jmesales.com/gpi-p-200h-series-parts-bypass-poppet-p-200h-18/"
click at [1347, 391] on span "Save" at bounding box center [1361, 398] width 26 height 13
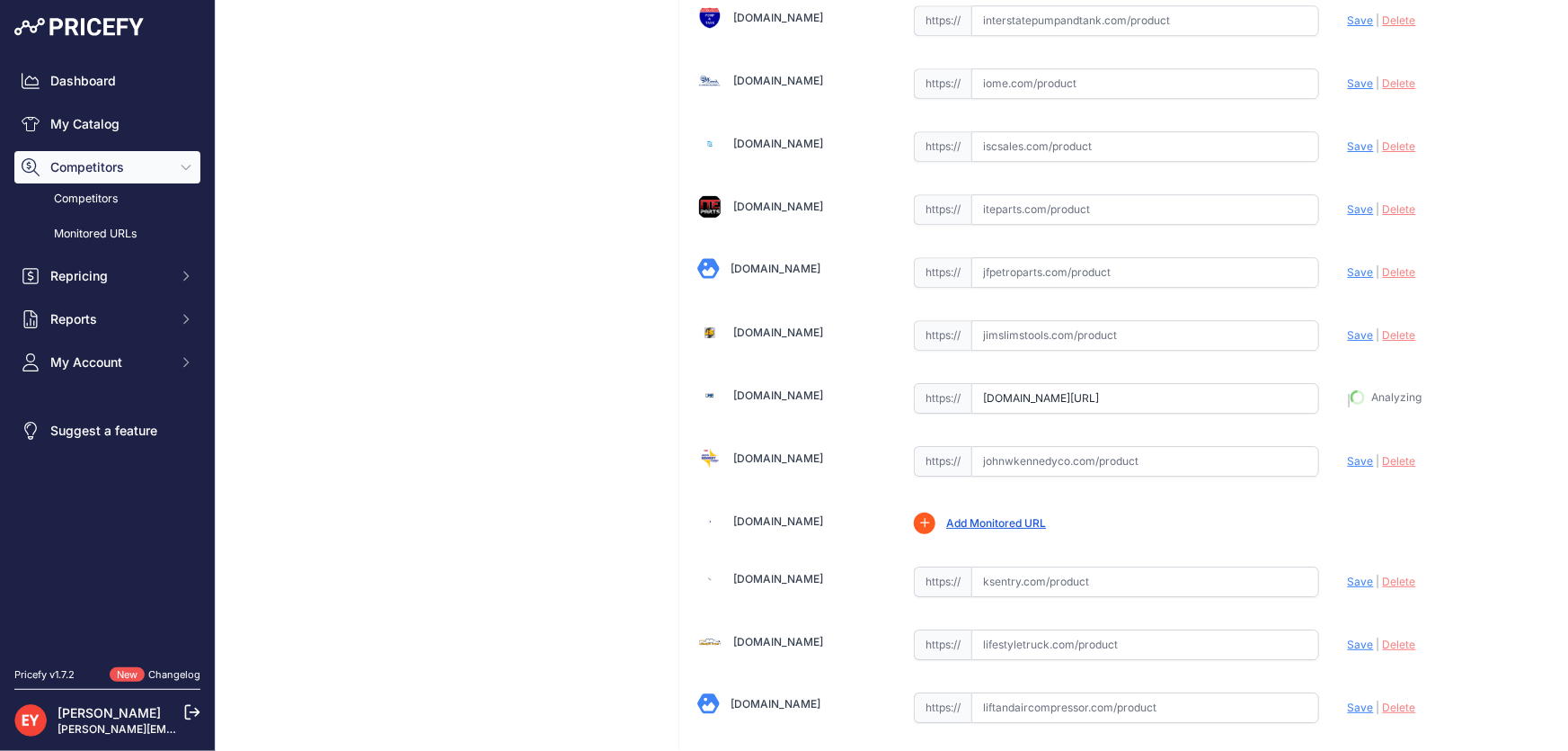
type input "https://www.jmesales.com/gpi-p-200h-series-parts-bypass-poppet-p-200h-18/?priru…"
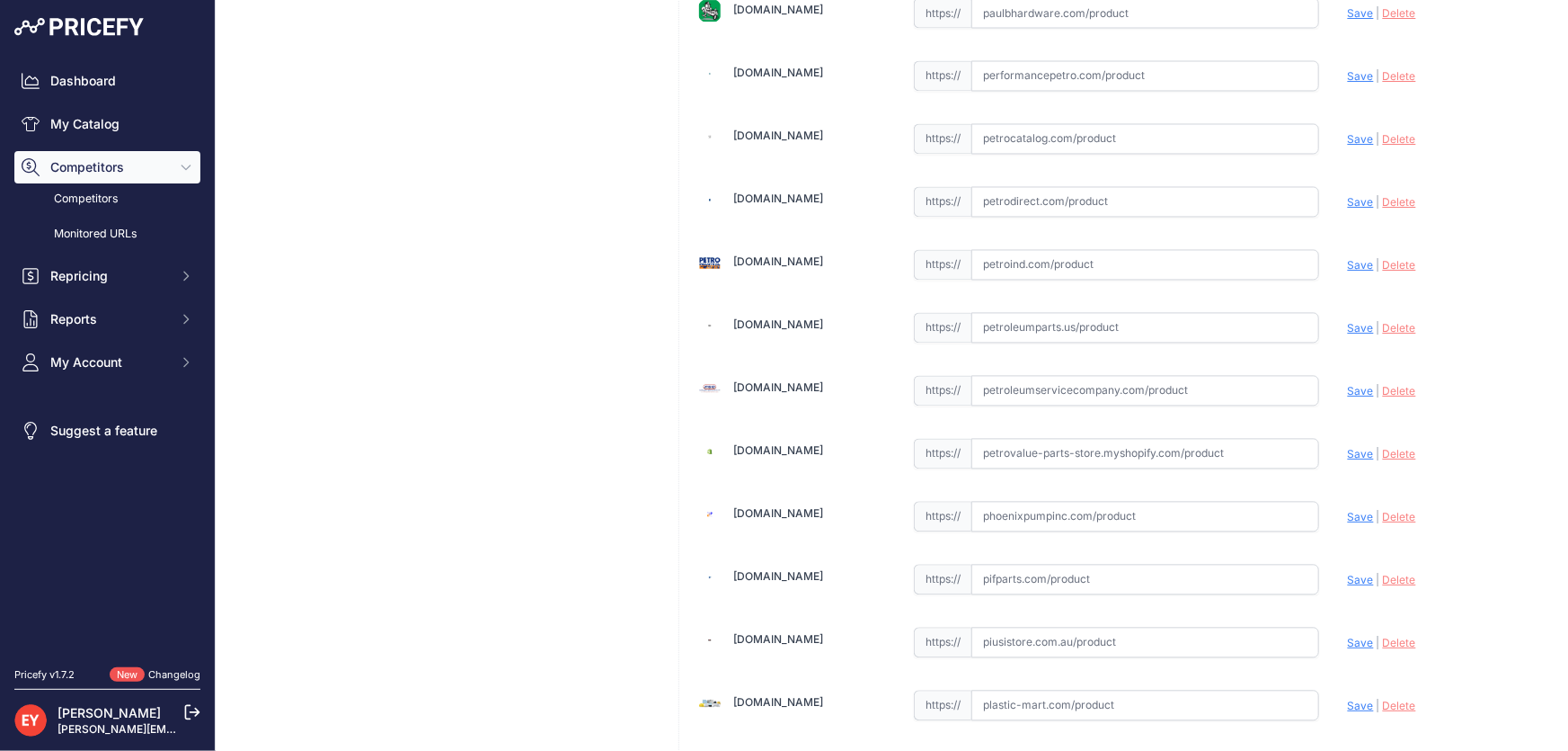
scroll to position [13248, 0]
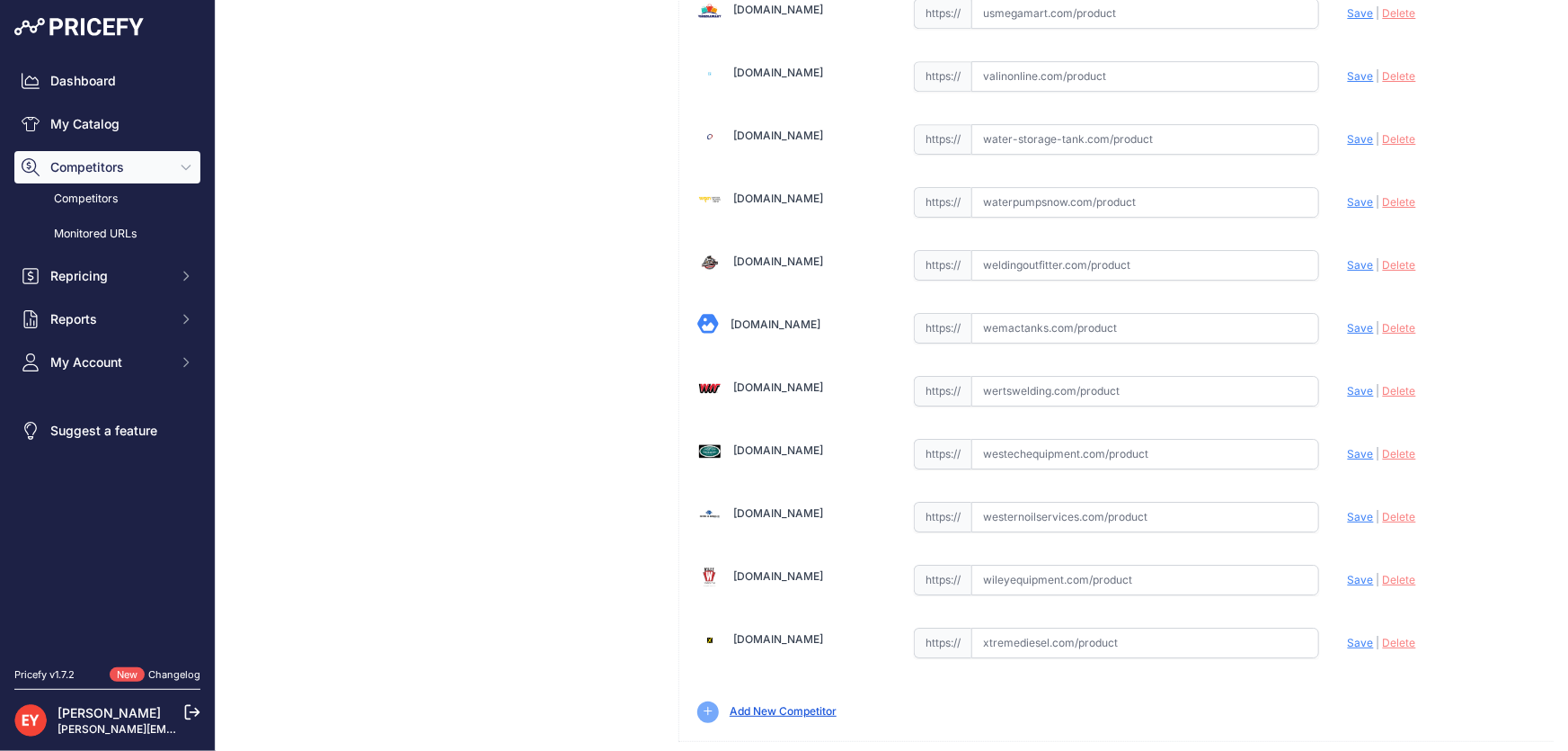
drag, startPoint x: 1474, startPoint y: 725, endPoint x: 1328, endPoint y: 575, distance: 209.3
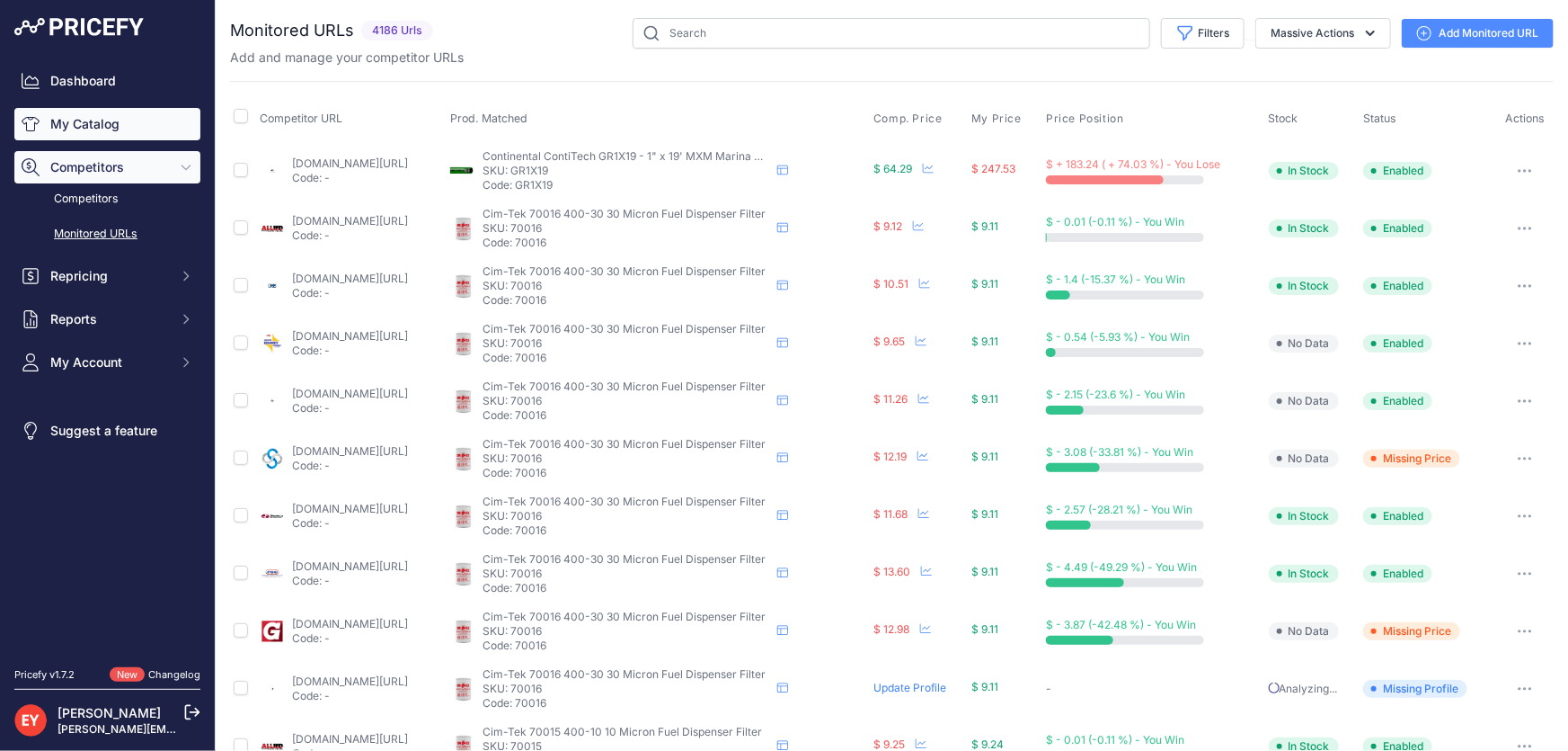
click at [84, 130] on link "My Catalog" at bounding box center [107, 124] width 186 height 32
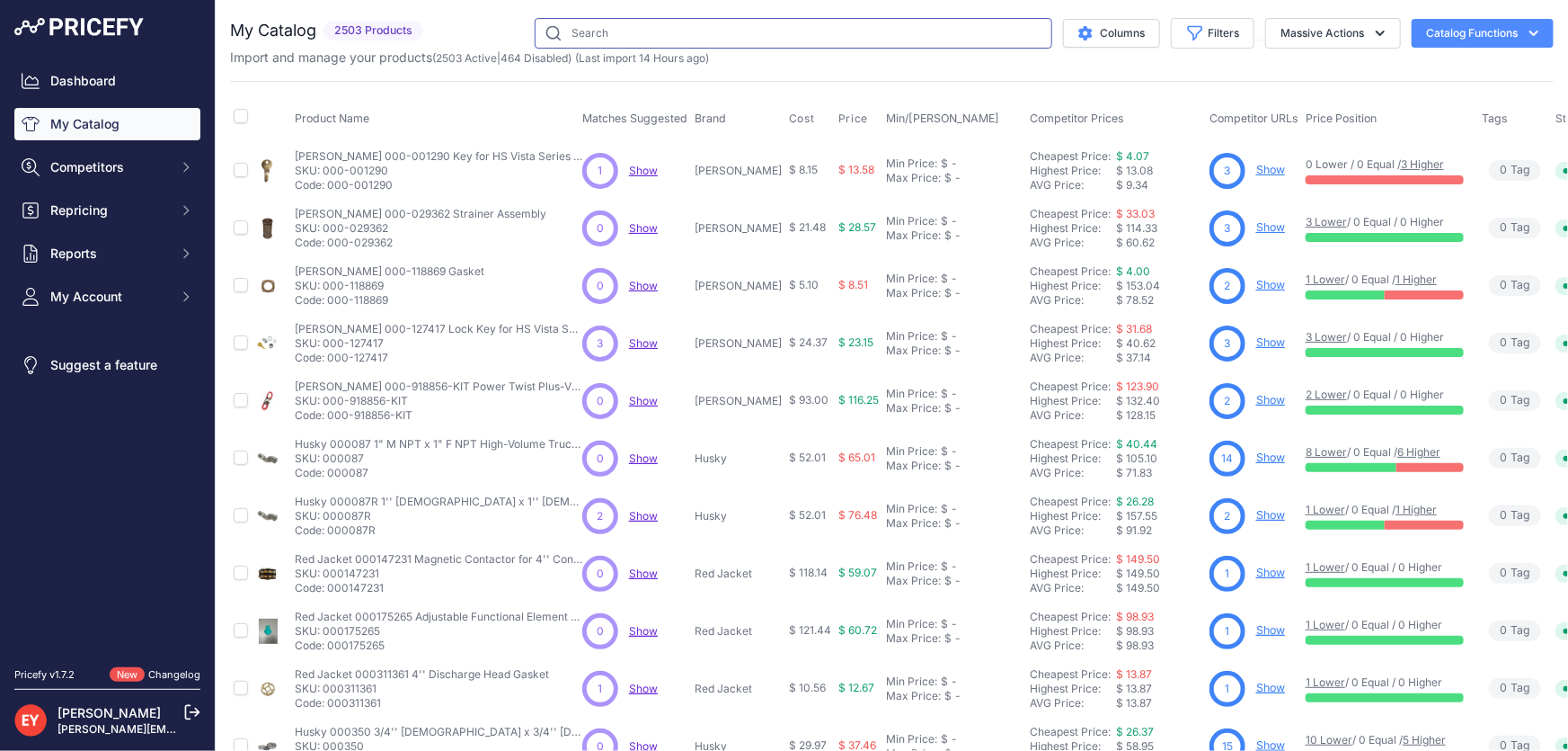
click at [601, 36] on input "text" at bounding box center [794, 33] width 518 height 31
paste input "118509-3"
type input "118509-3"
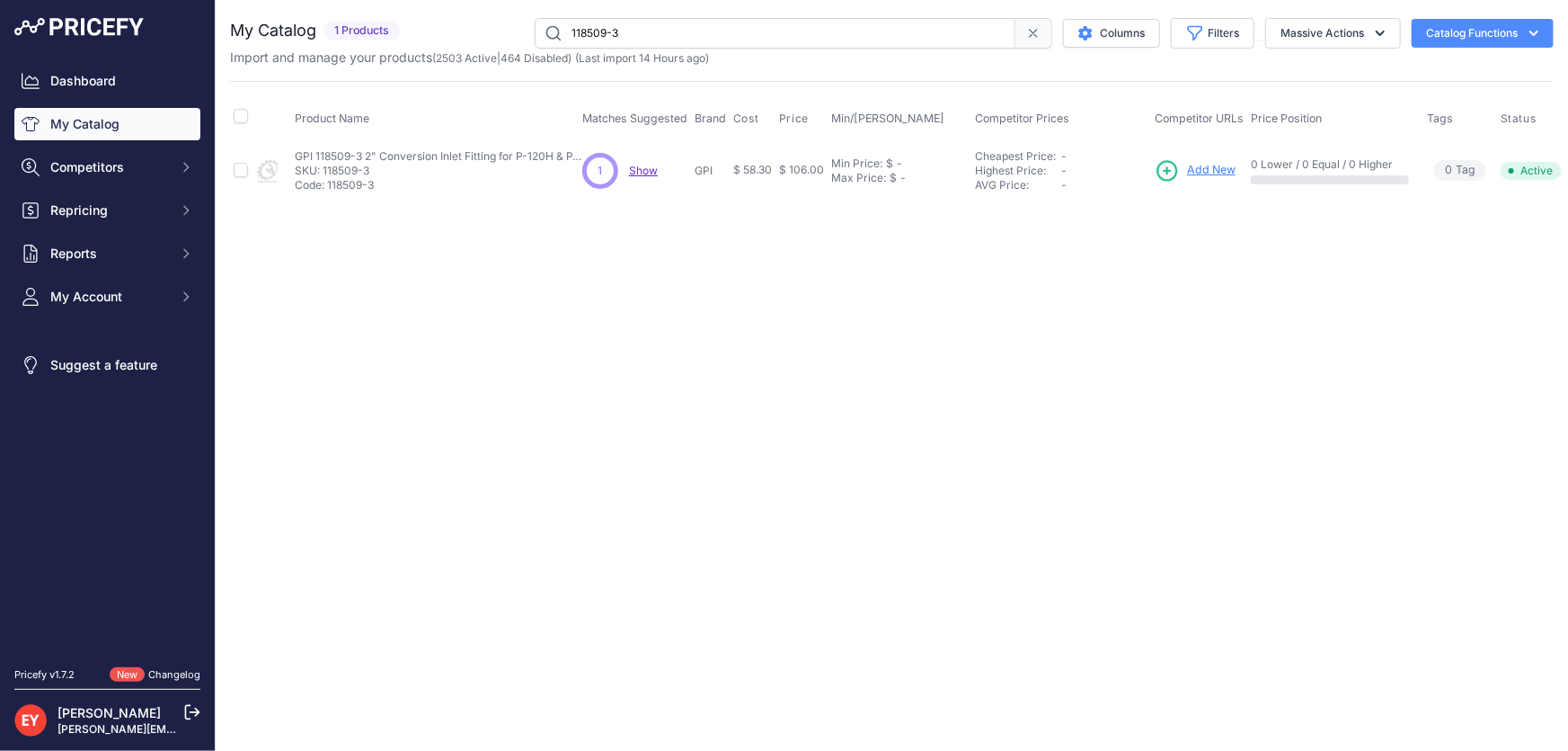
click at [1213, 170] on span "Add New" at bounding box center [1211, 170] width 49 height 17
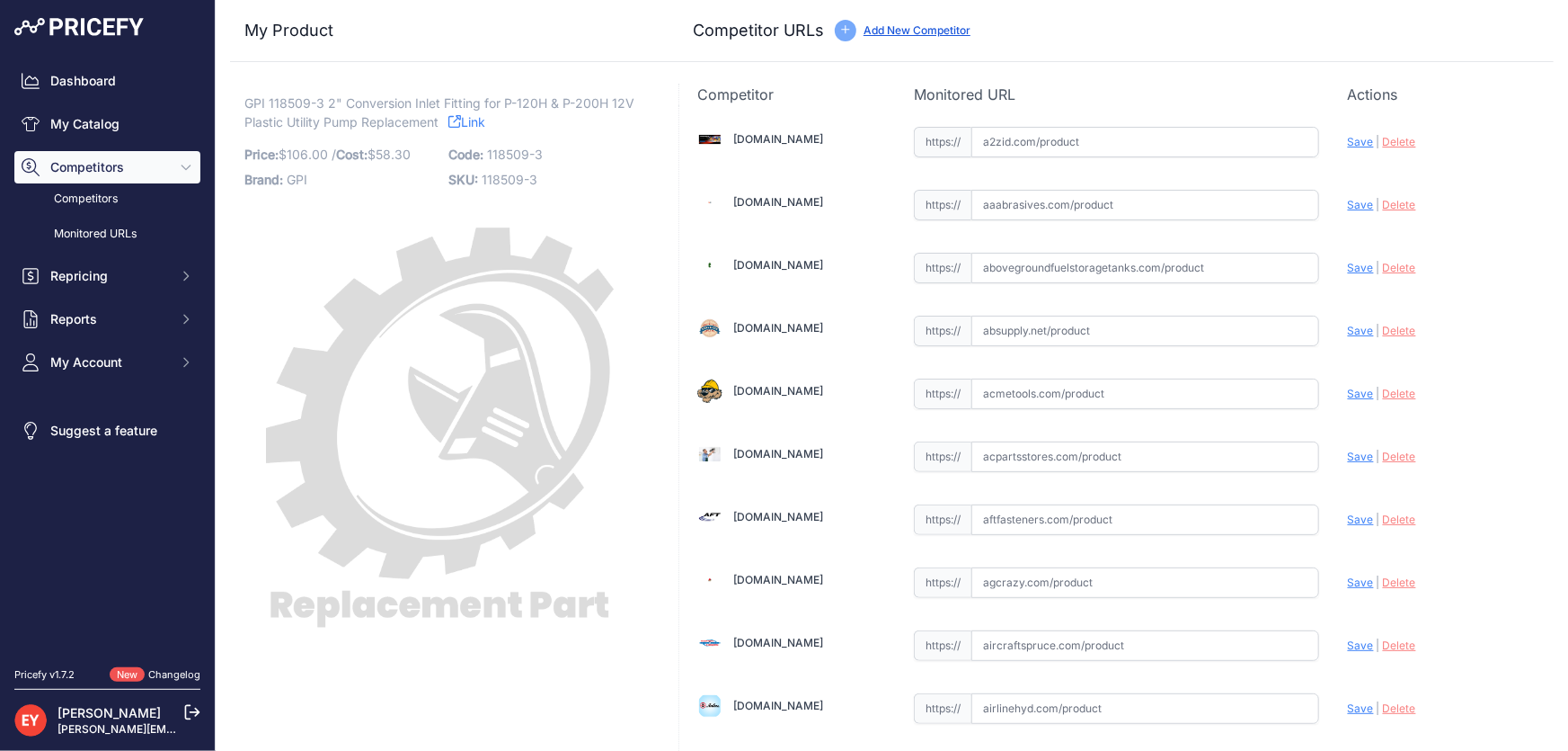
scroll to position [12361, 0]
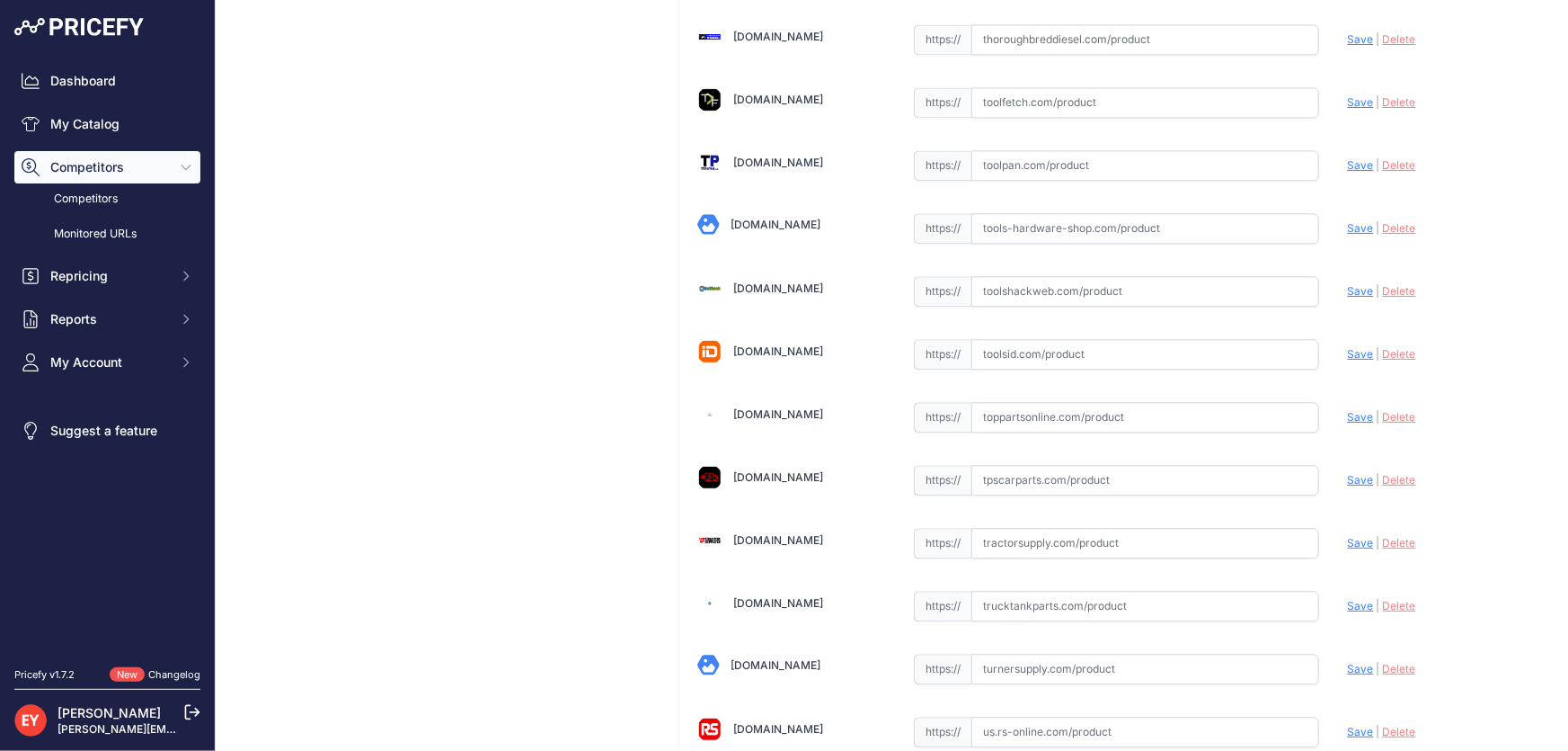
click at [1029, 402] on input "text" at bounding box center [1145, 417] width 348 height 31
paste input "https://www.toppartsonline.com/product/gpi-118509-3-2-conversion-inlet-fitting-…"
click at [1352, 410] on span "Save" at bounding box center [1361, 417] width 26 height 13
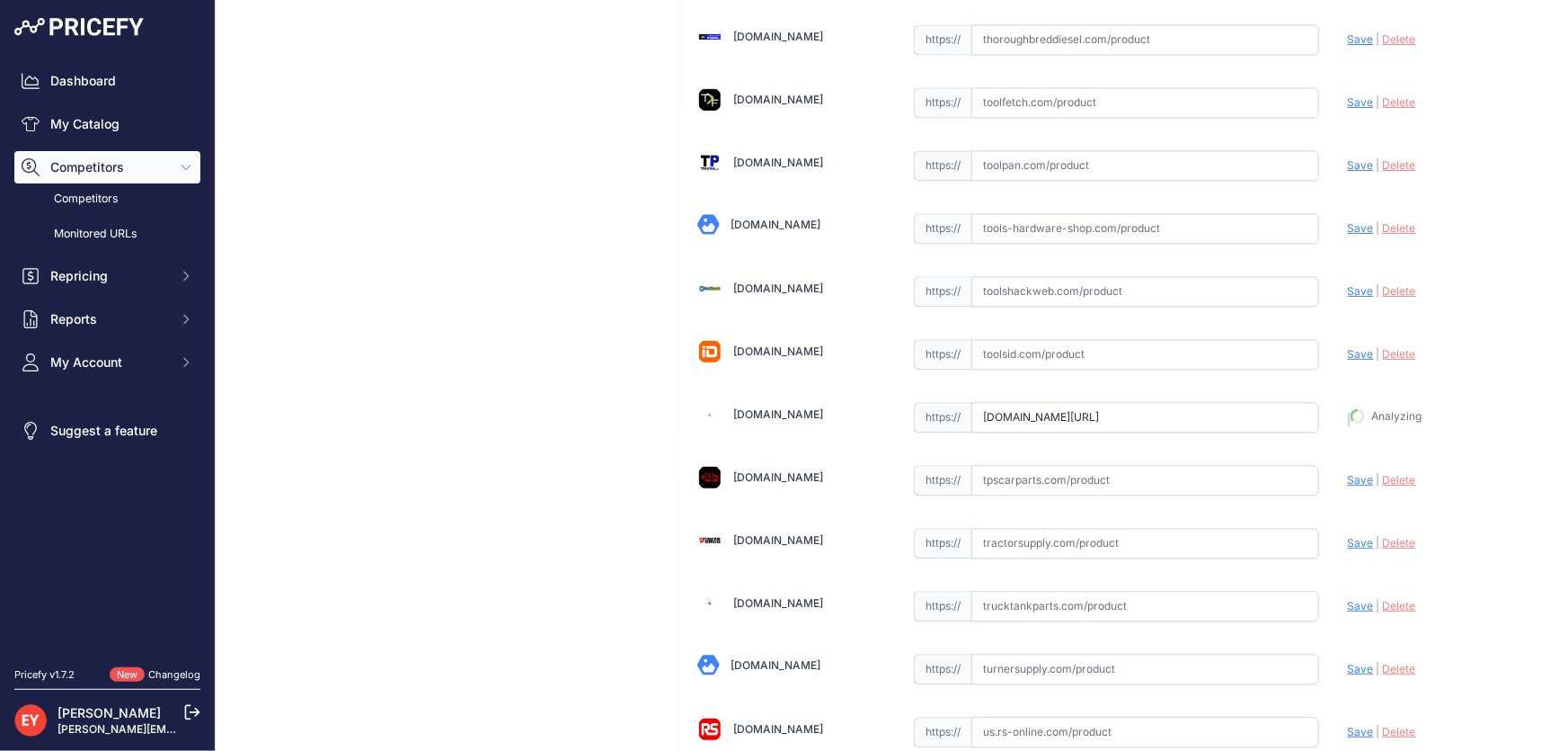
type input "https://www.toppartsonline.com/product/gpi-118509-3-2-conversion-inlet-fitting-…"
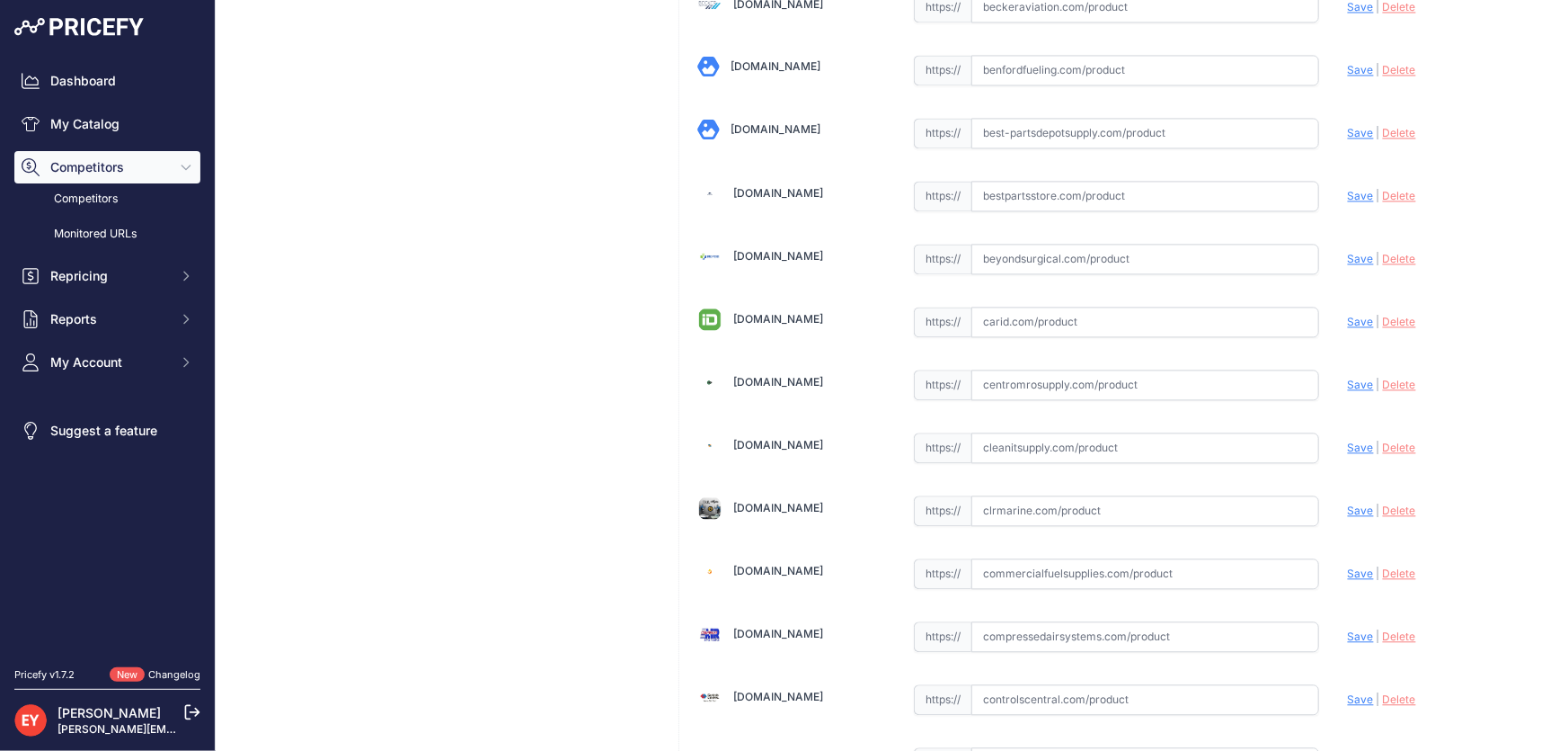
scroll to position [7098, 0]
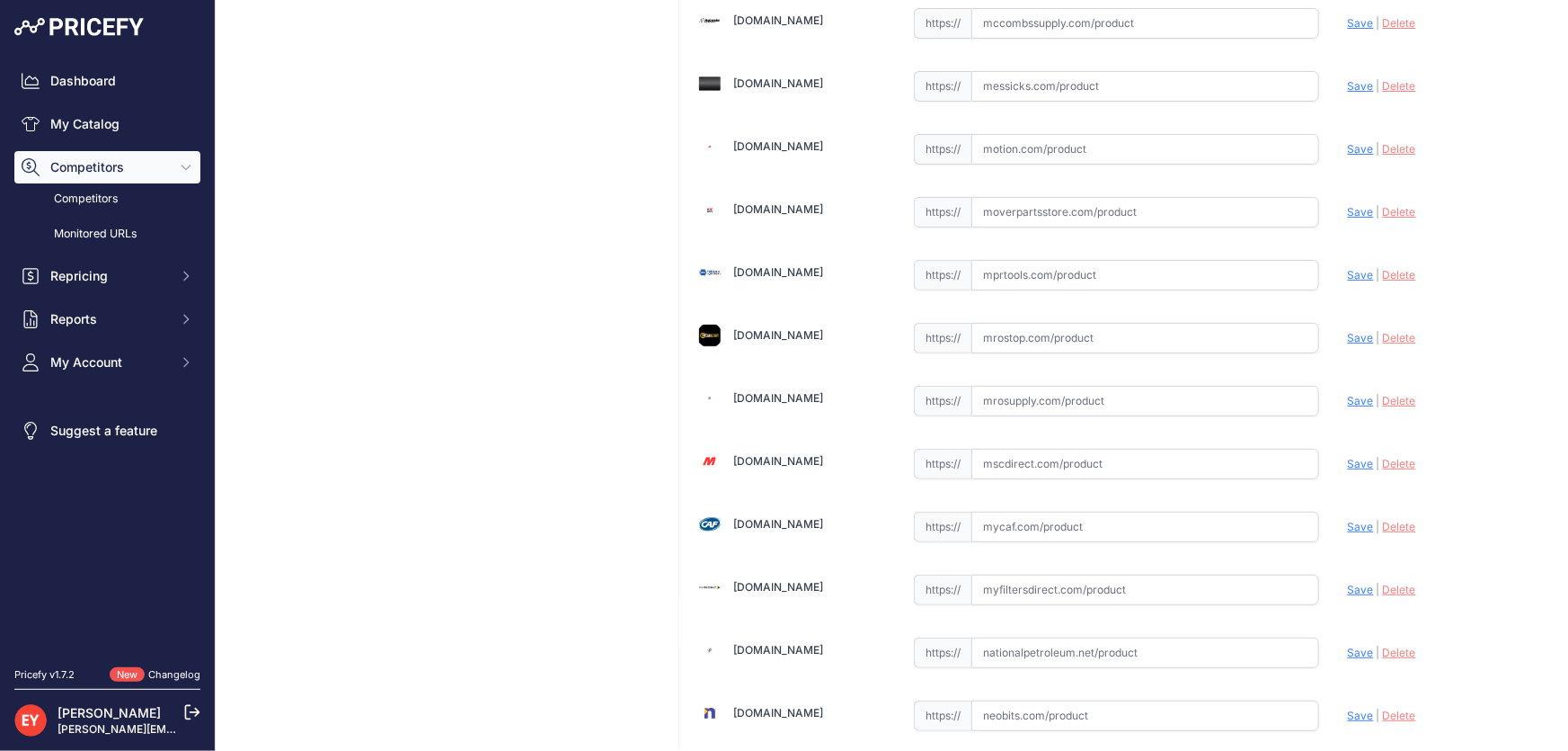
click at [1034, 386] on input "text" at bounding box center [1145, 401] width 348 height 31
paste input "https://www.mrosupply.com/pumps/6100797_118509-3_gpi/"
click at [1356, 393] on span "Save" at bounding box center [1361, 400] width 26 height 13
type input "https://www.mrosupply.com/pumps/6100797_118509-3_gpi/?prirule_jdsnikfkfjsd=3888"
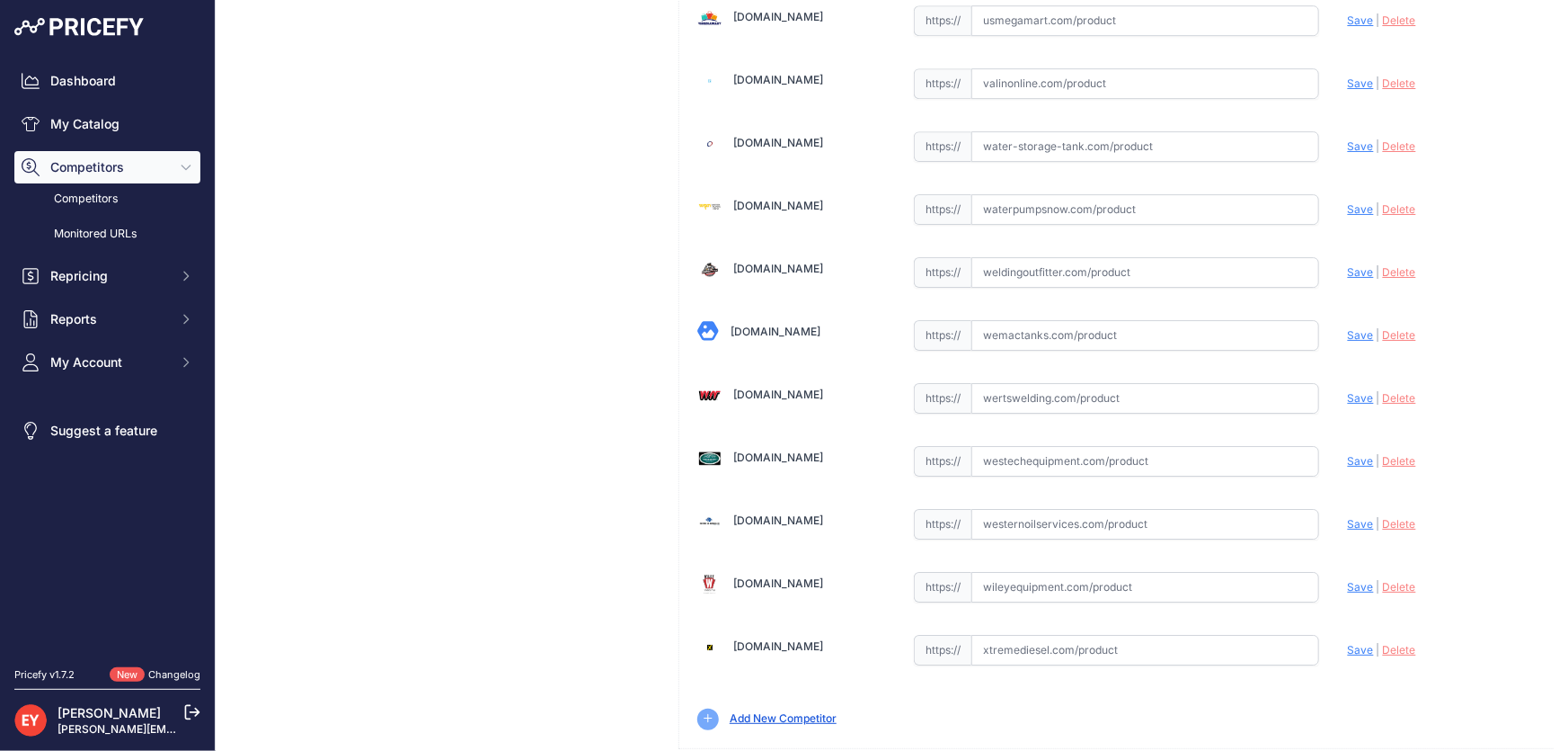
scroll to position [13248, 0]
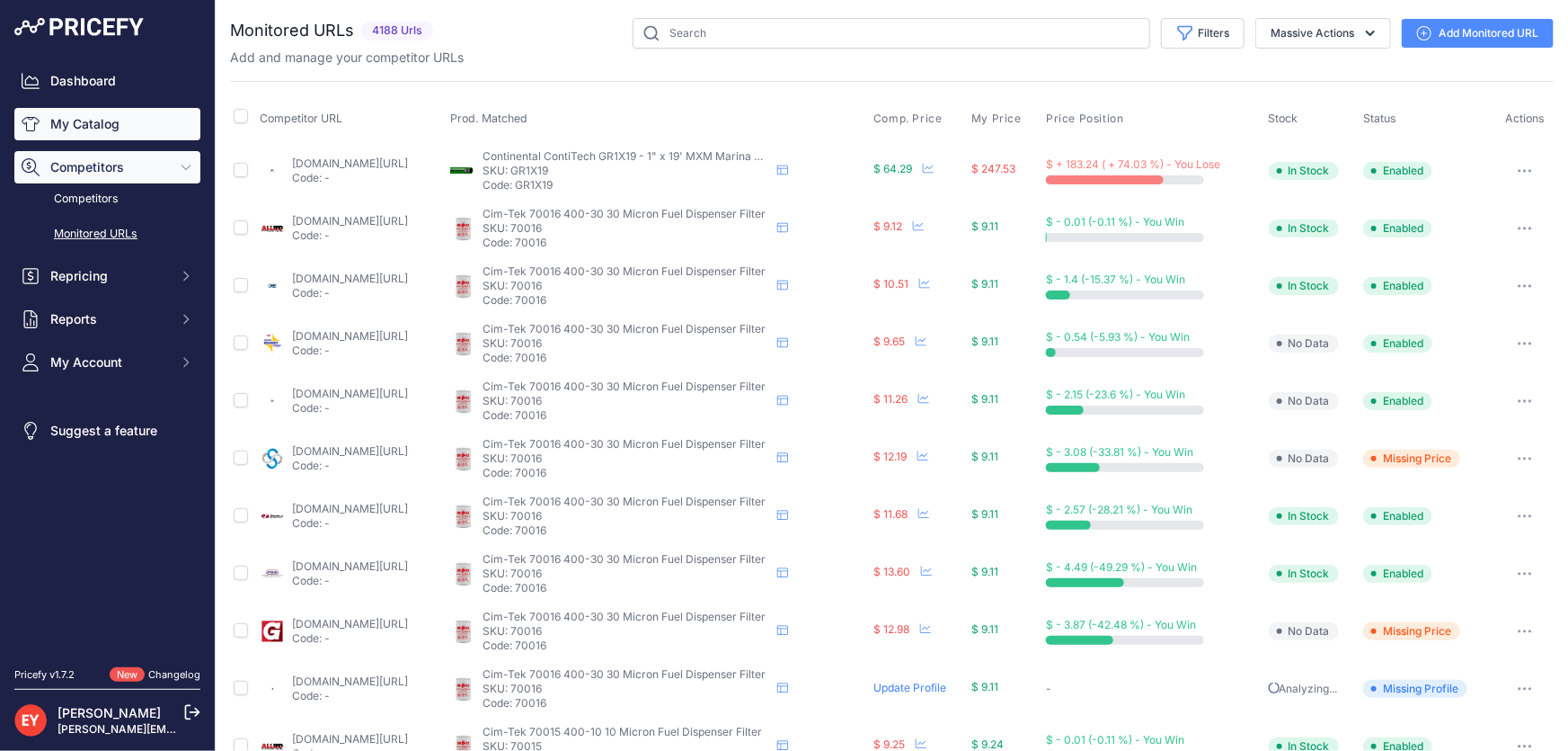
click at [117, 115] on link "My Catalog" at bounding box center [107, 124] width 186 height 32
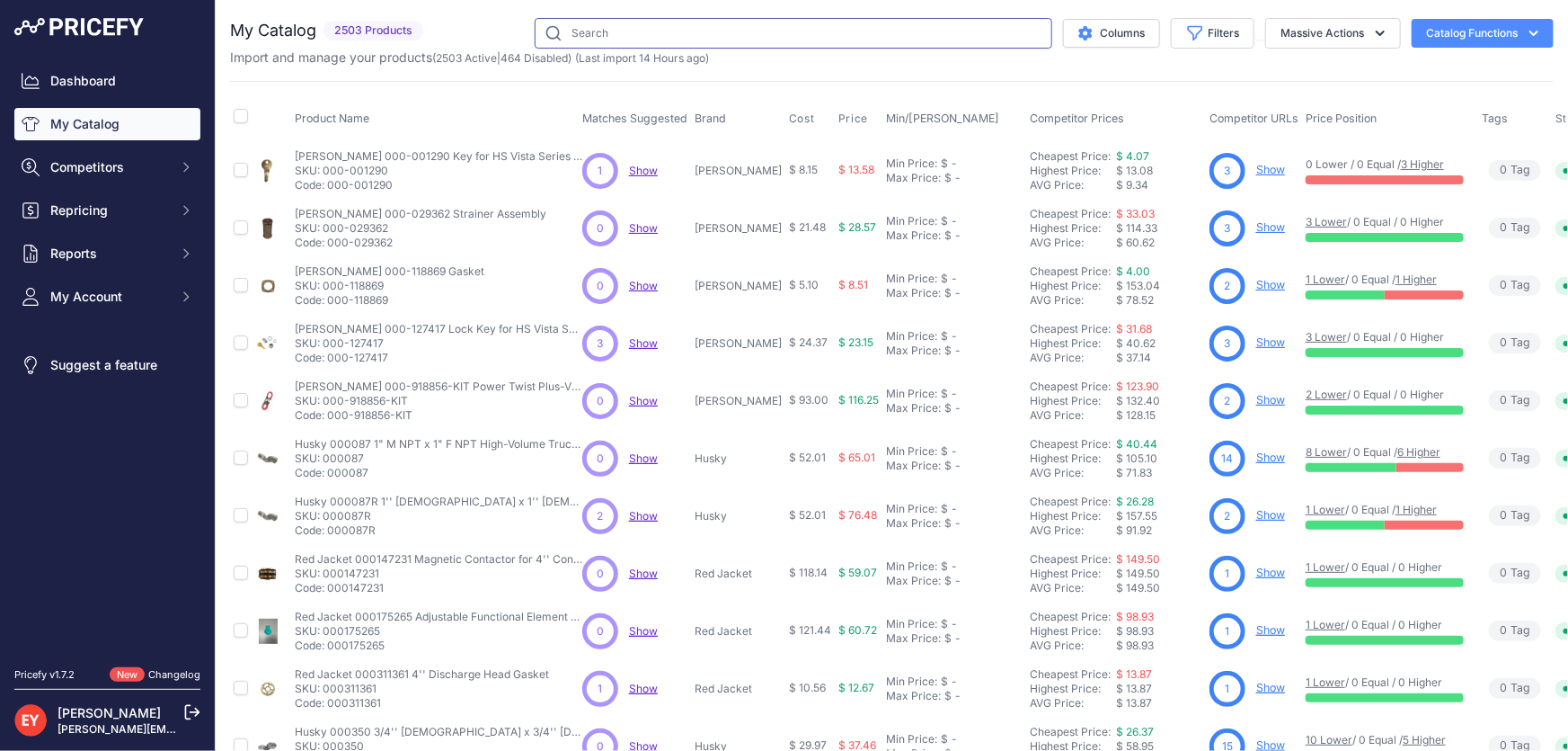
click at [561, 37] on input "text" at bounding box center [794, 33] width 518 height 31
paste input "119002-17"
type input "119002-17"
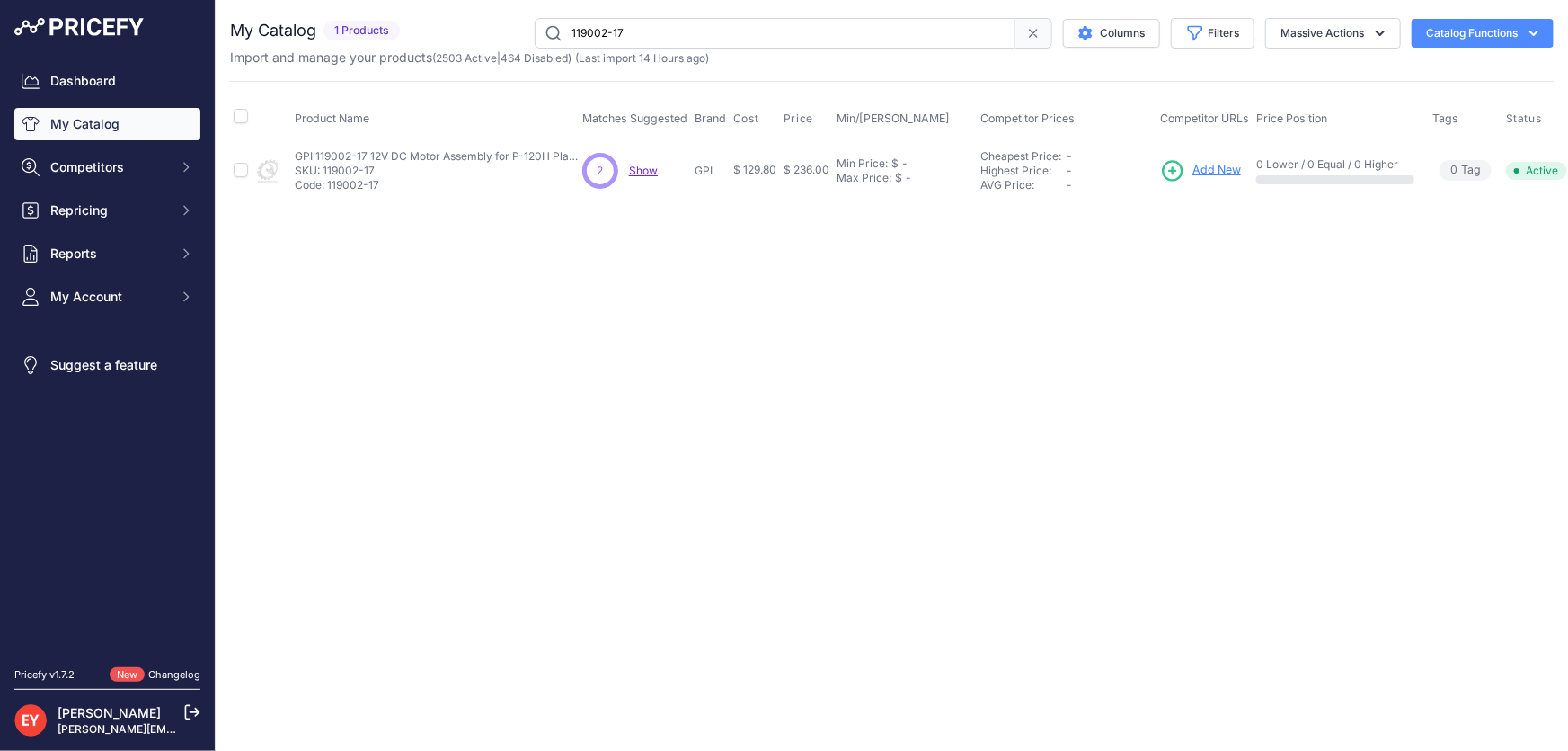
click at [1202, 170] on span "Add New" at bounding box center [1217, 170] width 49 height 17
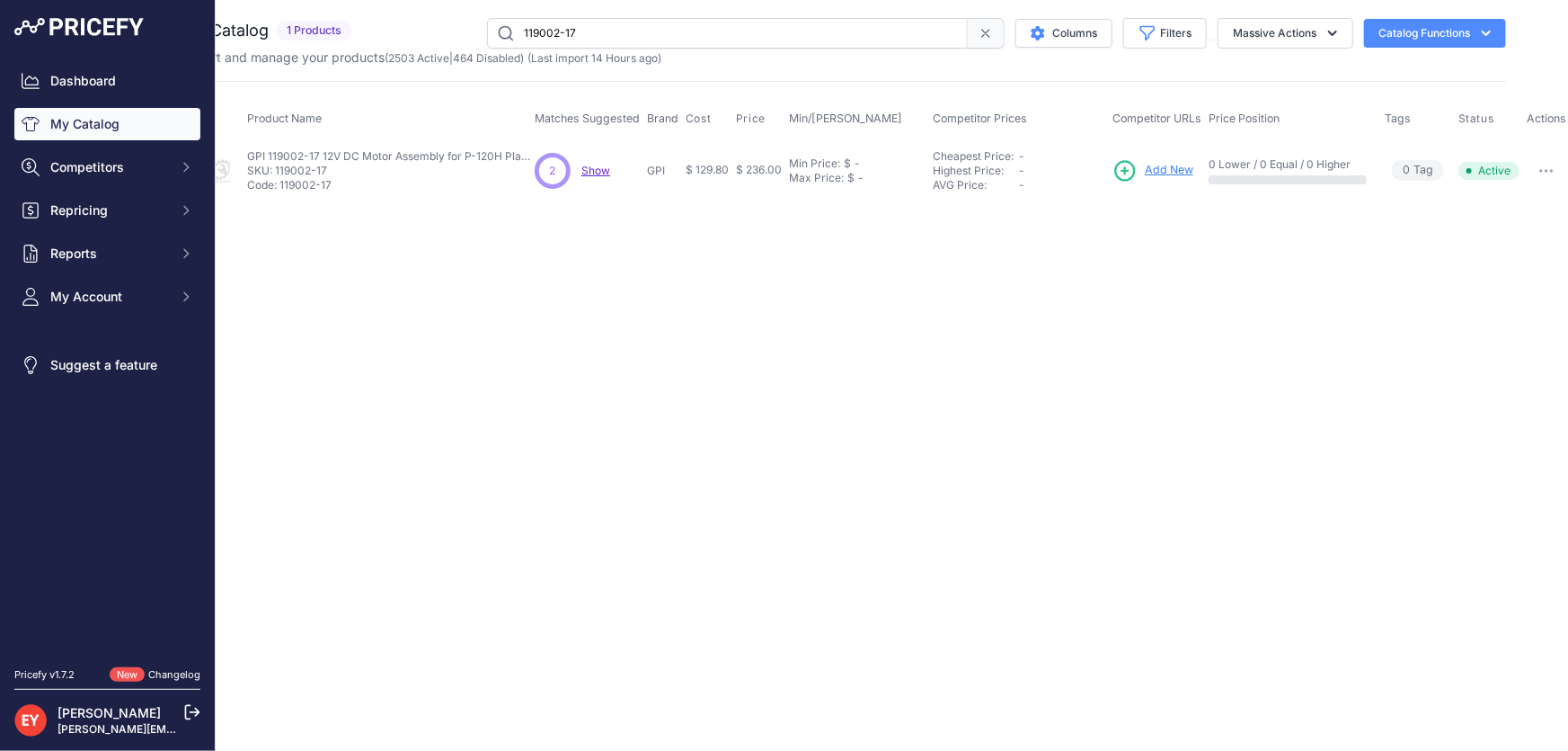
click at [1556, 169] on button "button" at bounding box center [1546, 171] width 36 height 25
click at [1525, 215] on button "Disable" at bounding box center [1508, 208] width 115 height 29
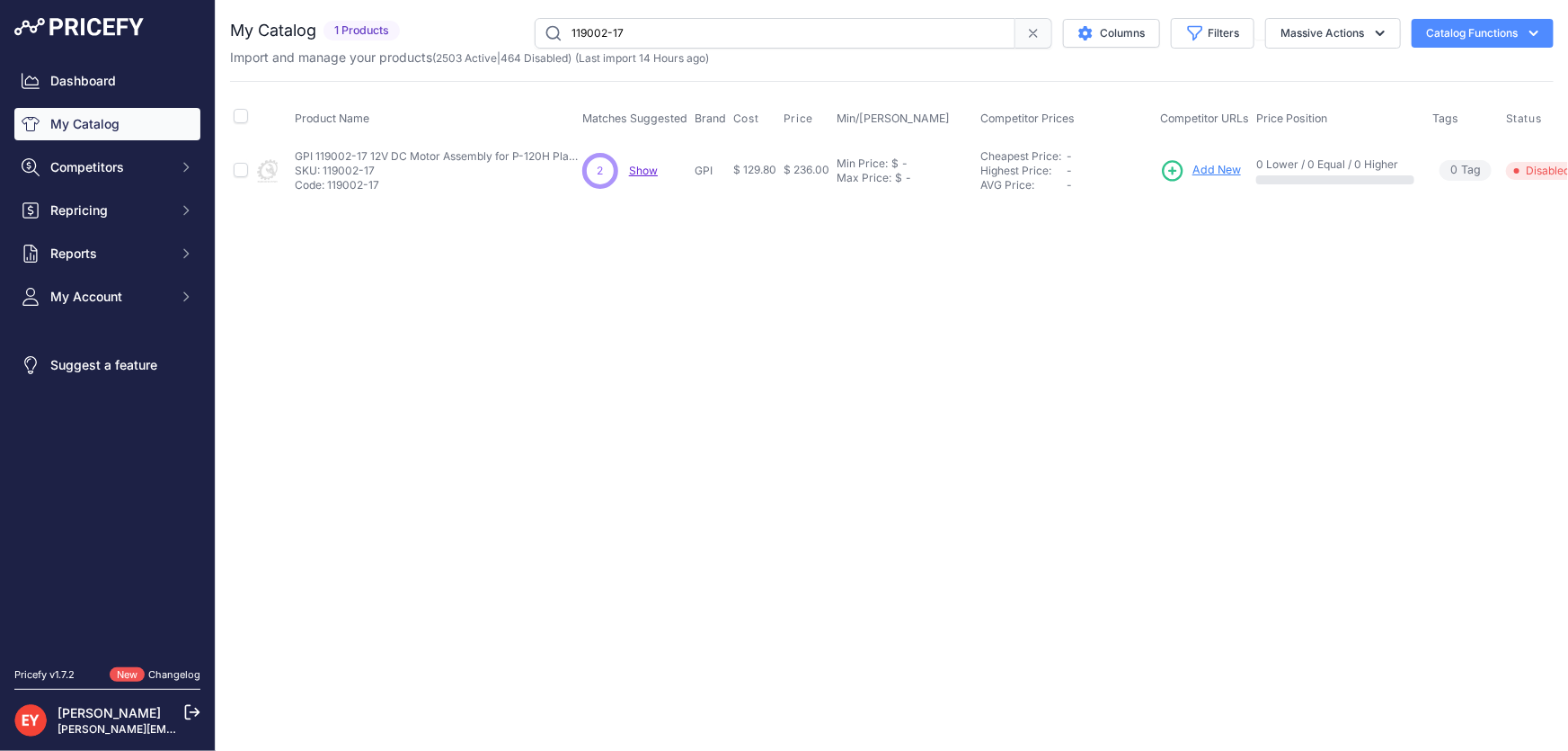
paste input "26514-04"
drag, startPoint x: 631, startPoint y: 30, endPoint x: 547, endPoint y: 30, distance: 84.0
click at [547, 30] on input "126514-04" at bounding box center [775, 33] width 480 height 31
type input "126514-04"
click at [1180, 174] on span "Add New" at bounding box center [1195, 170] width 49 height 17
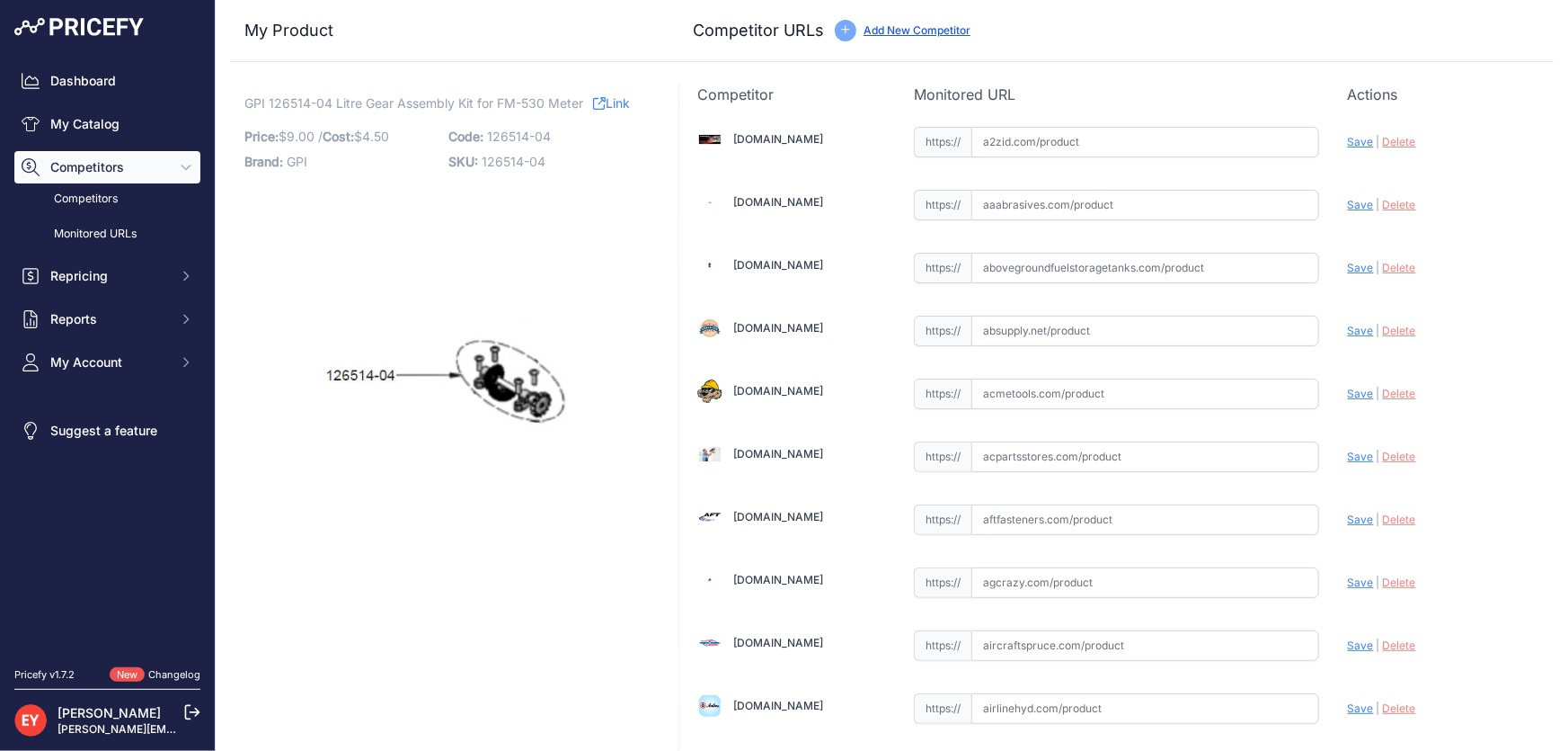
scroll to position [1645, 0]
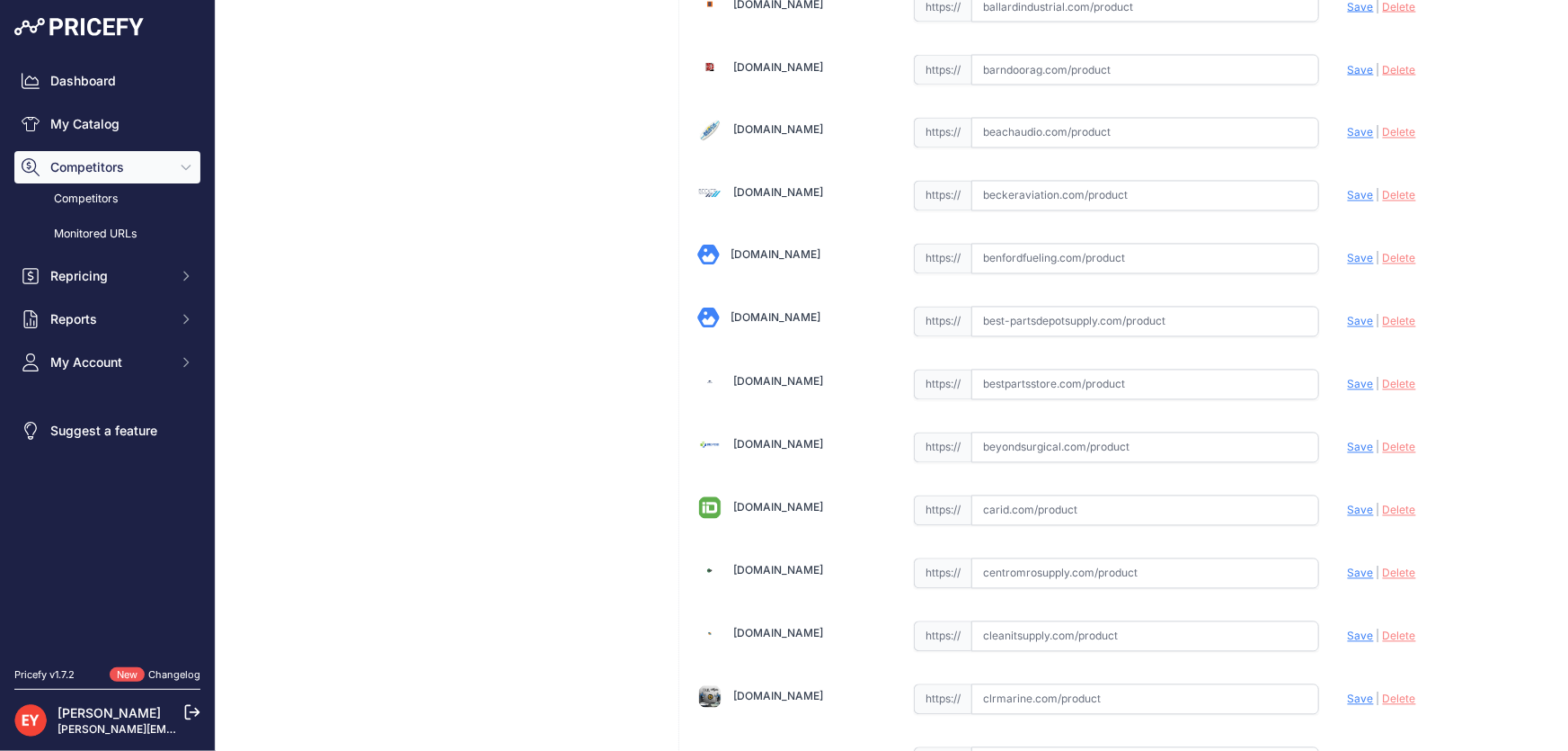
click at [1031, 381] on input "text" at bounding box center [1145, 385] width 348 height 31
paste input "https://www.bestpartsstore.com/product/gpi-126514-04-litre-gear-assembly-kit-fo…"
click at [1347, 377] on span "Save" at bounding box center [1361, 384] width 26 height 13
type input "https://www.bestpartsstore.com/product/gpi-126514-04-litre-gear-assembly-kit-fo…"
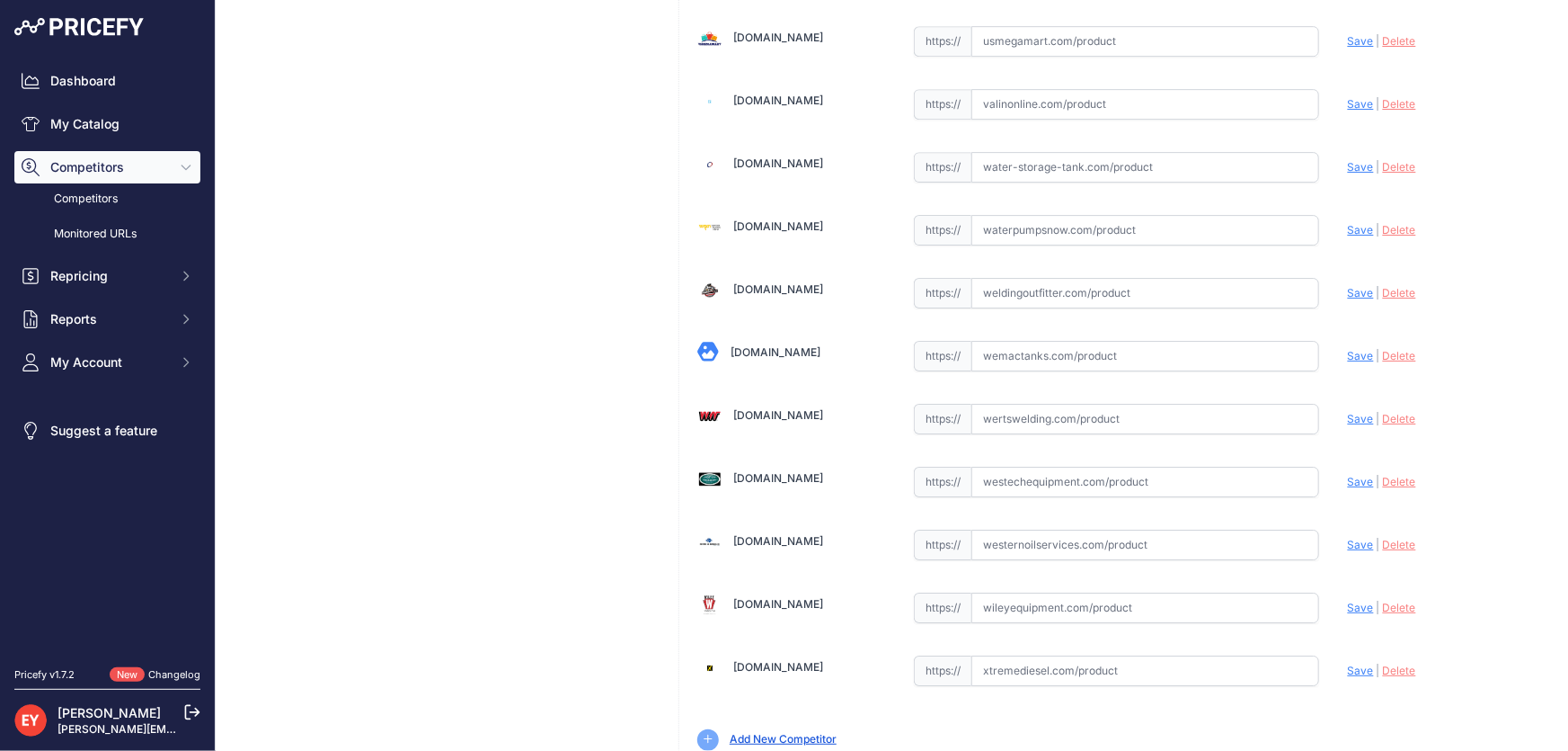
scroll to position [13248, 0]
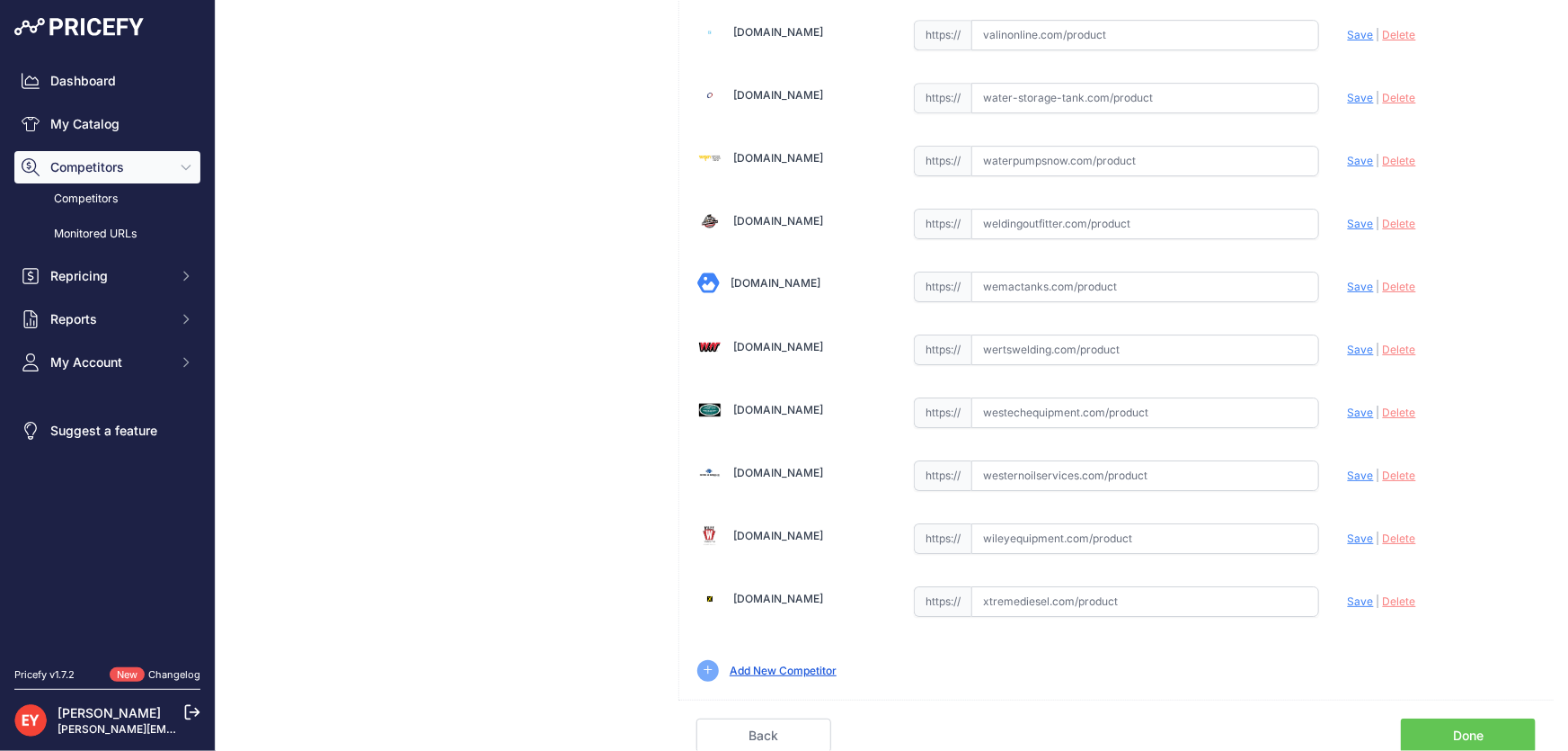
scroll to position [13206, 0]
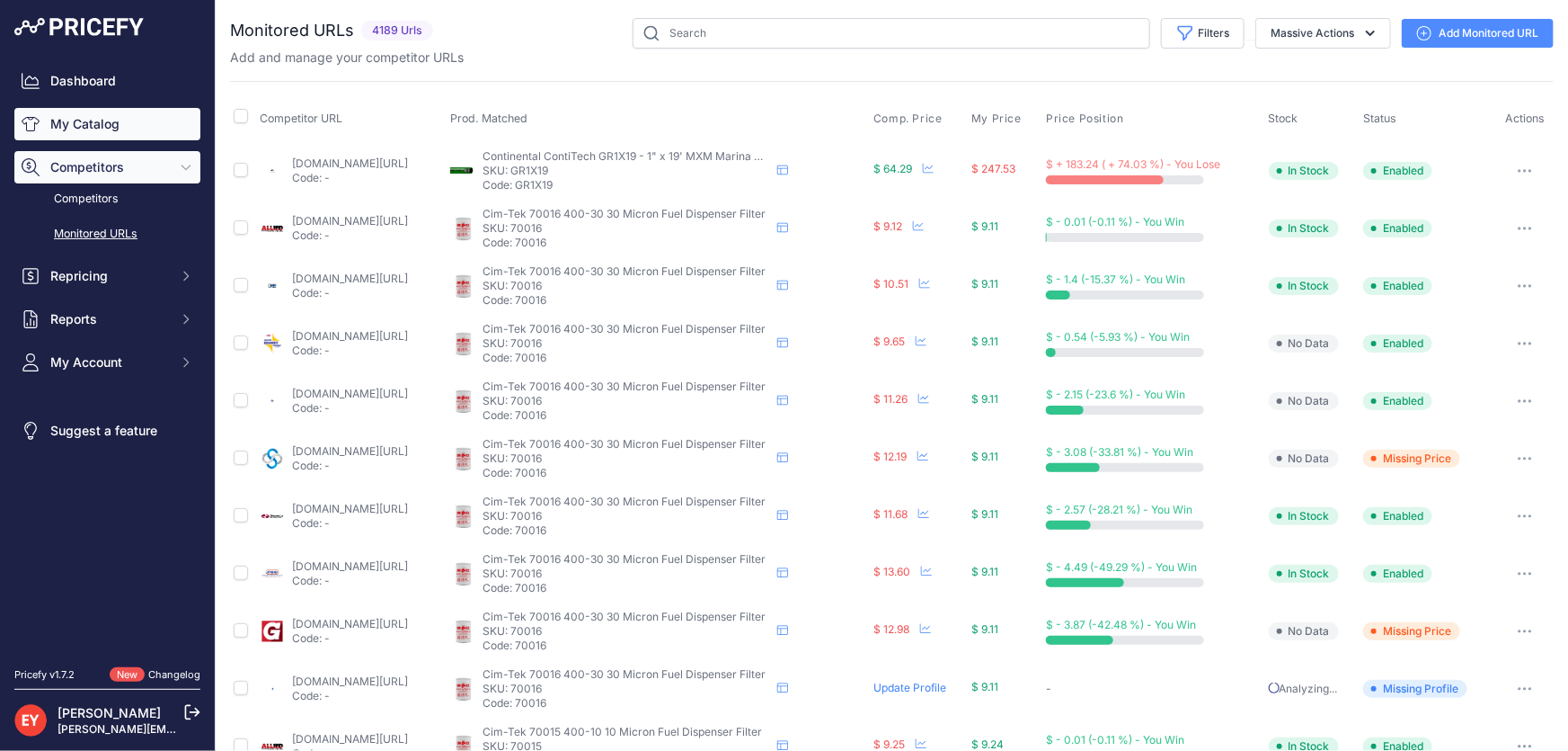
click at [102, 122] on link "My Catalog" at bounding box center [107, 124] width 186 height 32
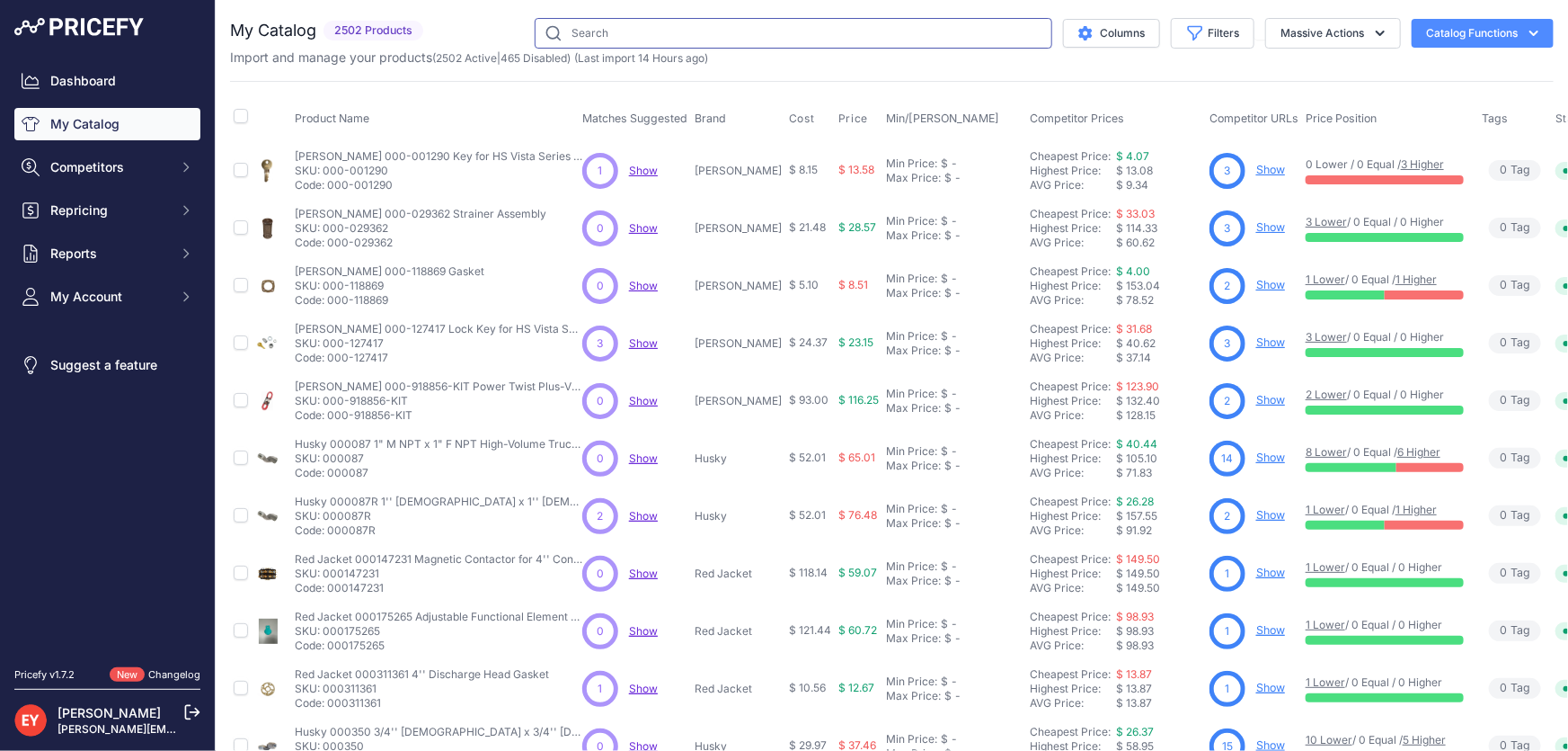
click at [615, 38] on input "text" at bounding box center [794, 33] width 518 height 31
paste input "TRUE"
type input "TRUE"
drag, startPoint x: 615, startPoint y: 36, endPoint x: 533, endPoint y: 36, distance: 82.0
click at [535, 36] on input "TRUE" at bounding box center [794, 33] width 518 height 31
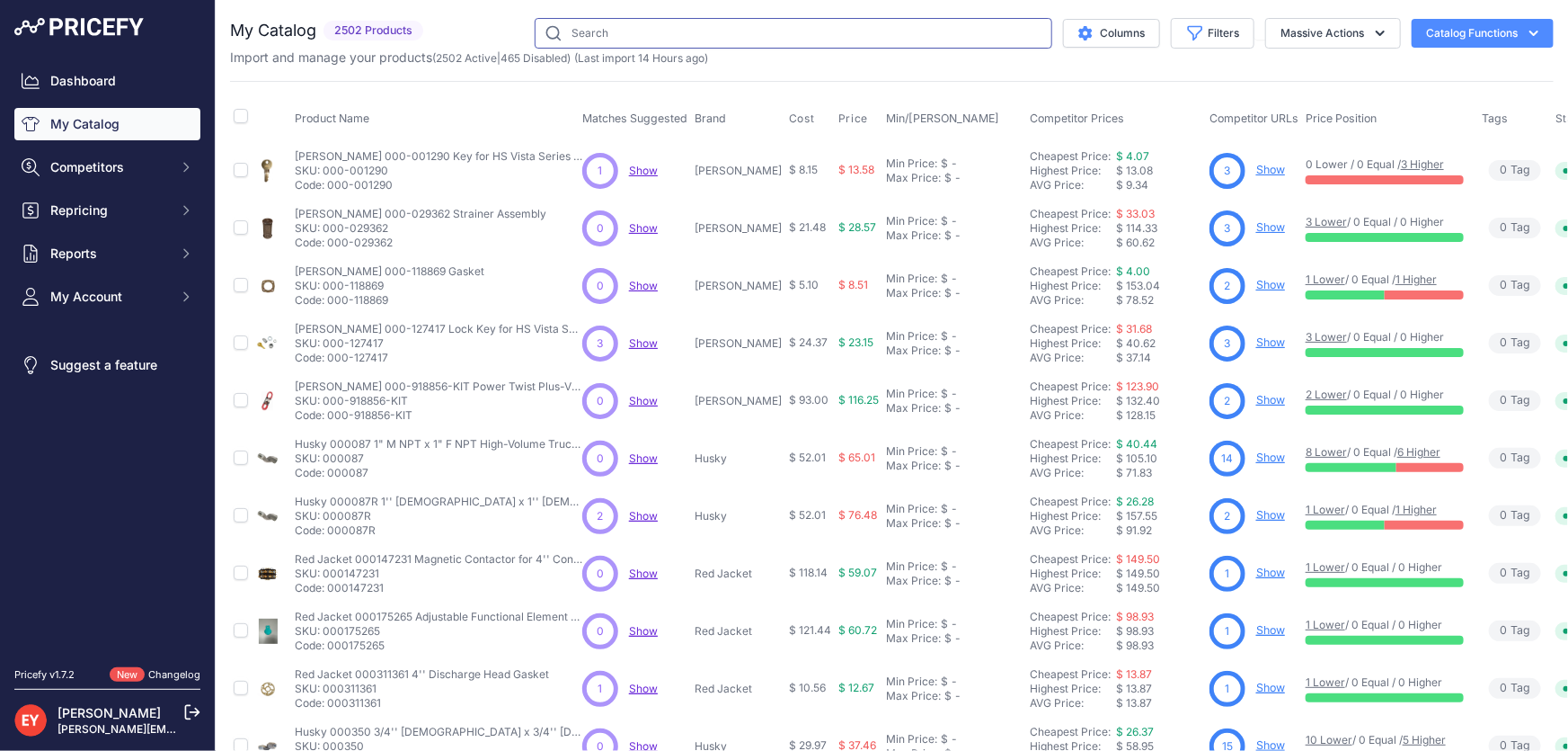
paste input "133102-1"
type input "133102-1"
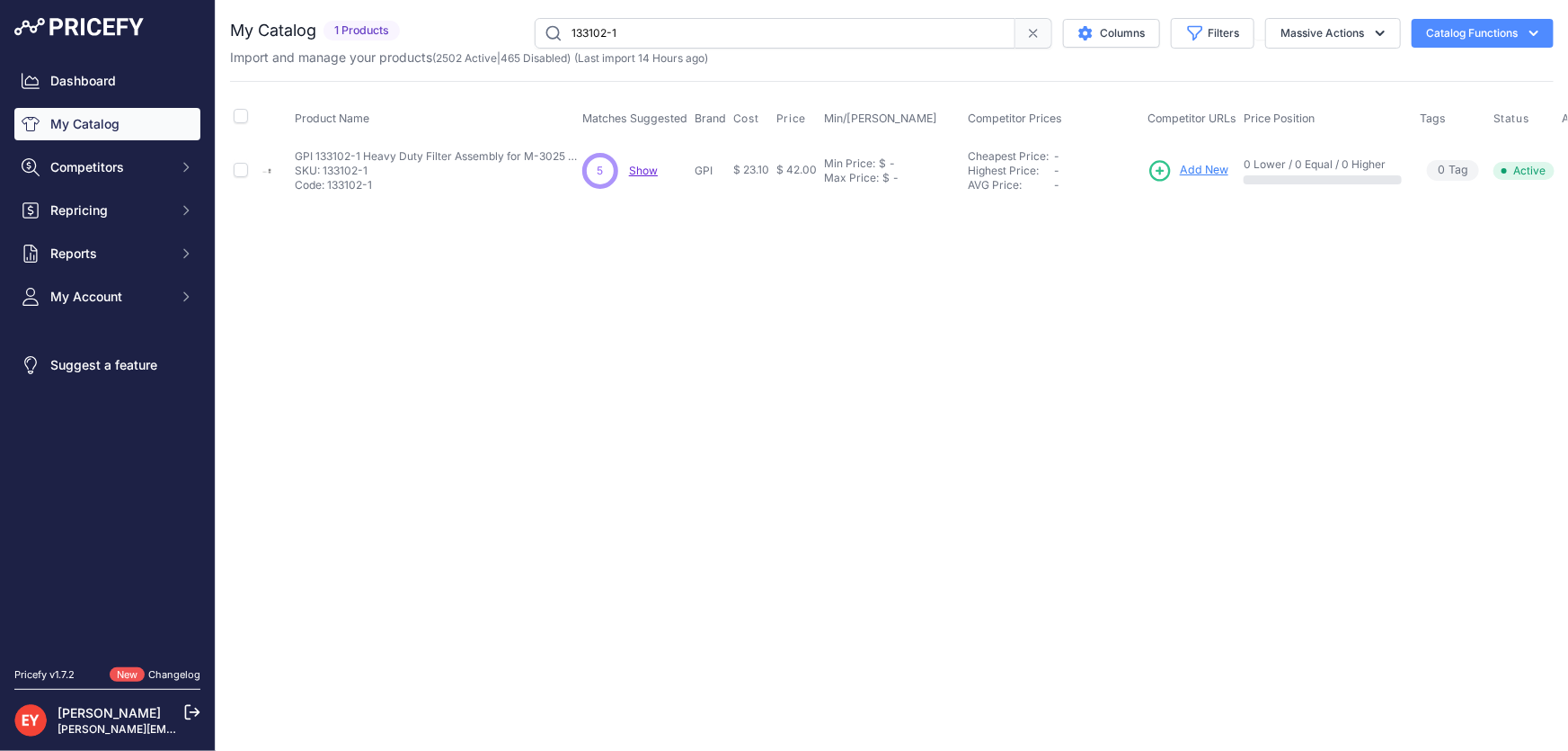
click at [1199, 172] on span "Add New" at bounding box center [1204, 170] width 49 height 17
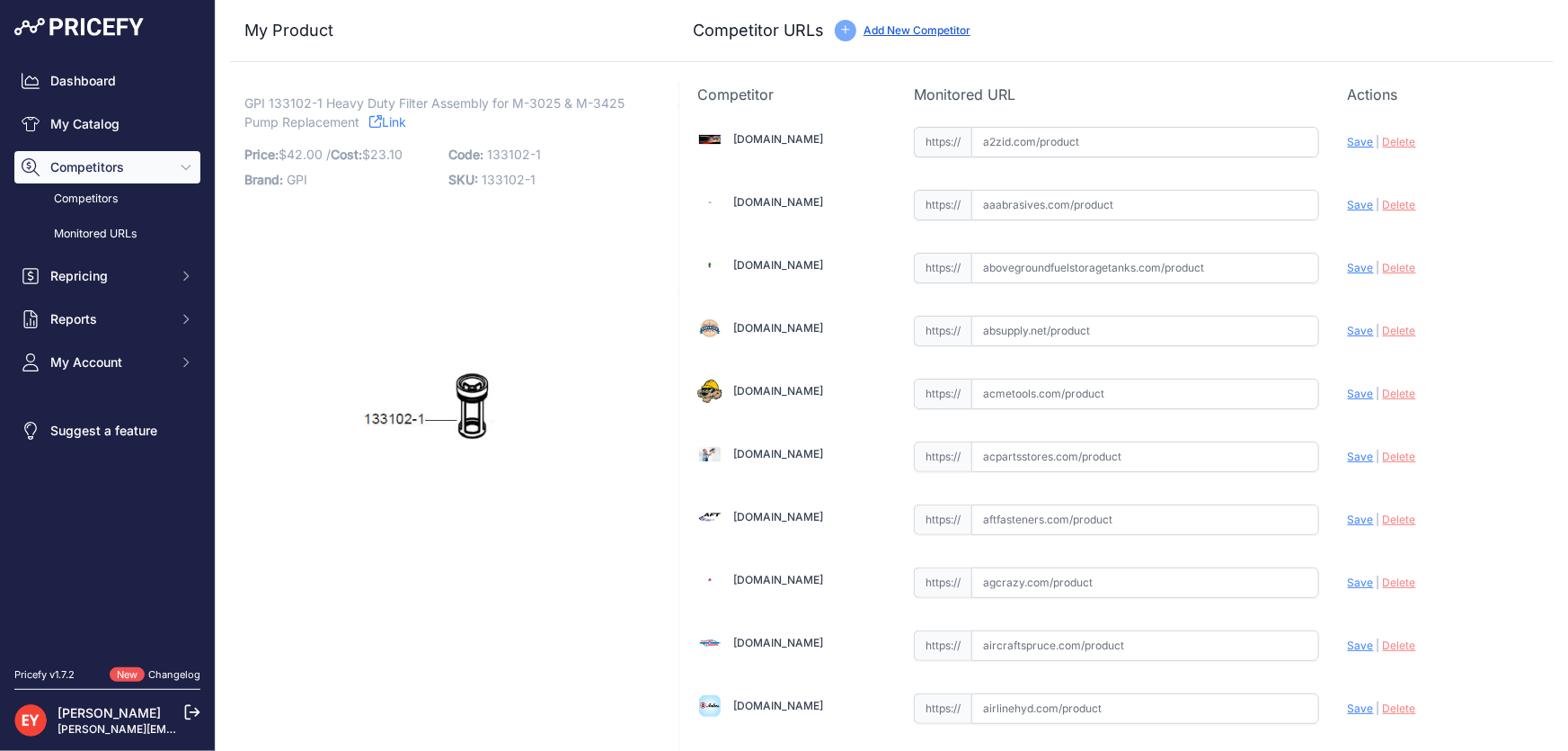
scroll to position [12361, 0]
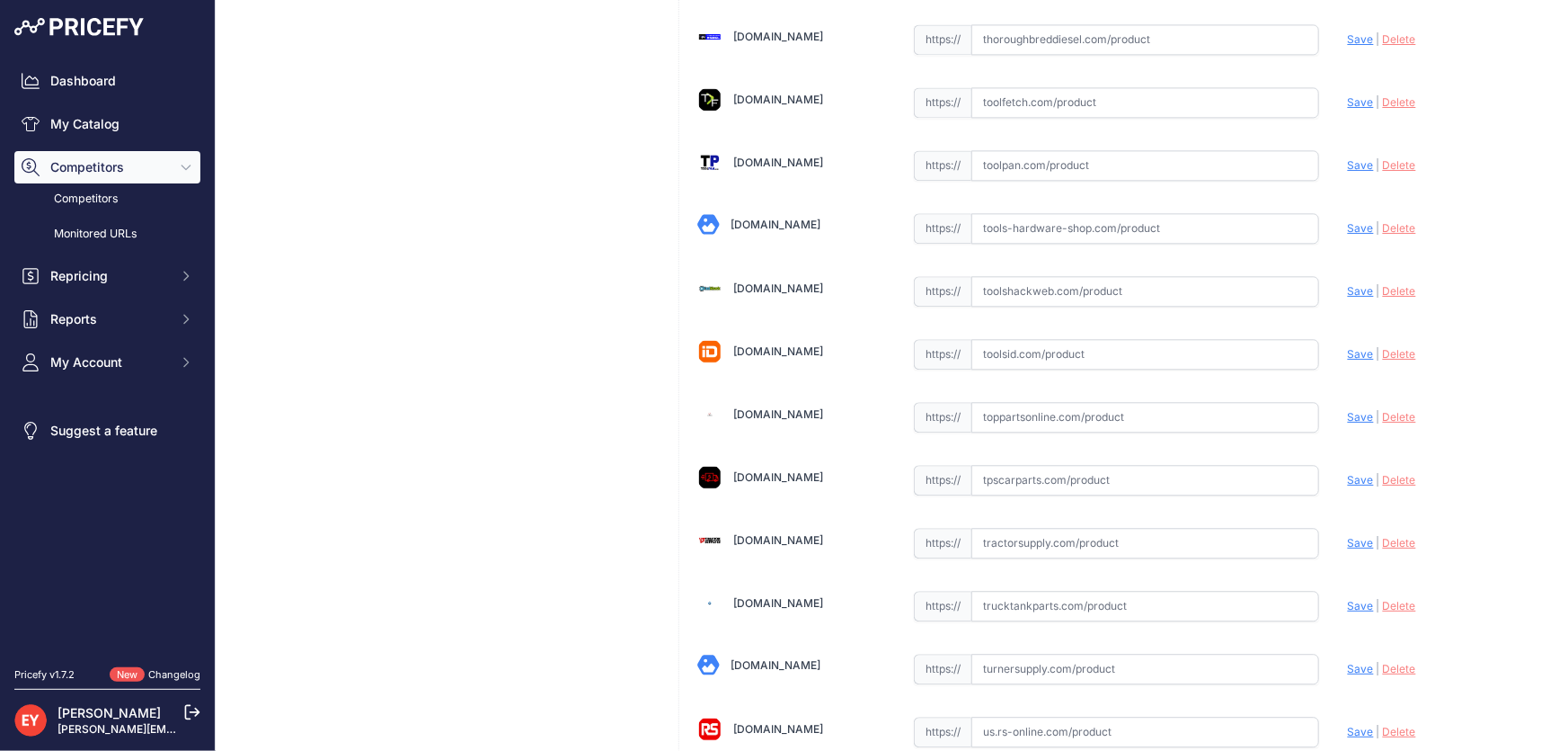
click at [1028, 402] on input "text" at bounding box center [1145, 417] width 348 height 31
paste input "https://www.toppartsonline.com/product/gpi-133102-1-heavy-duty-filter-assembly-…"
click at [1347, 410] on span "Save" at bounding box center [1361, 417] width 26 height 13
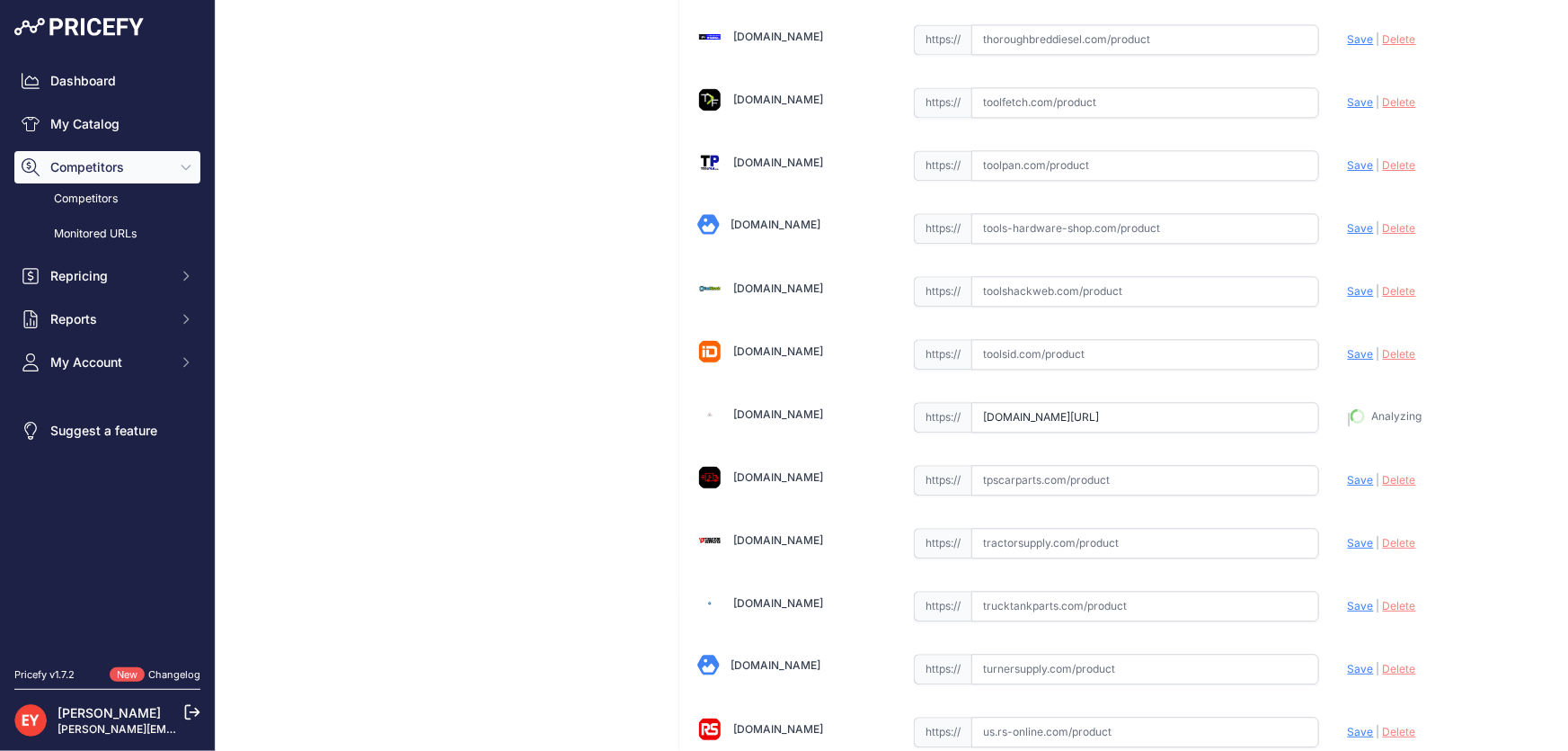
type input "https://www.toppartsonline.com/product/gpi-133102-1-heavy-duty-filter-assembly-…"
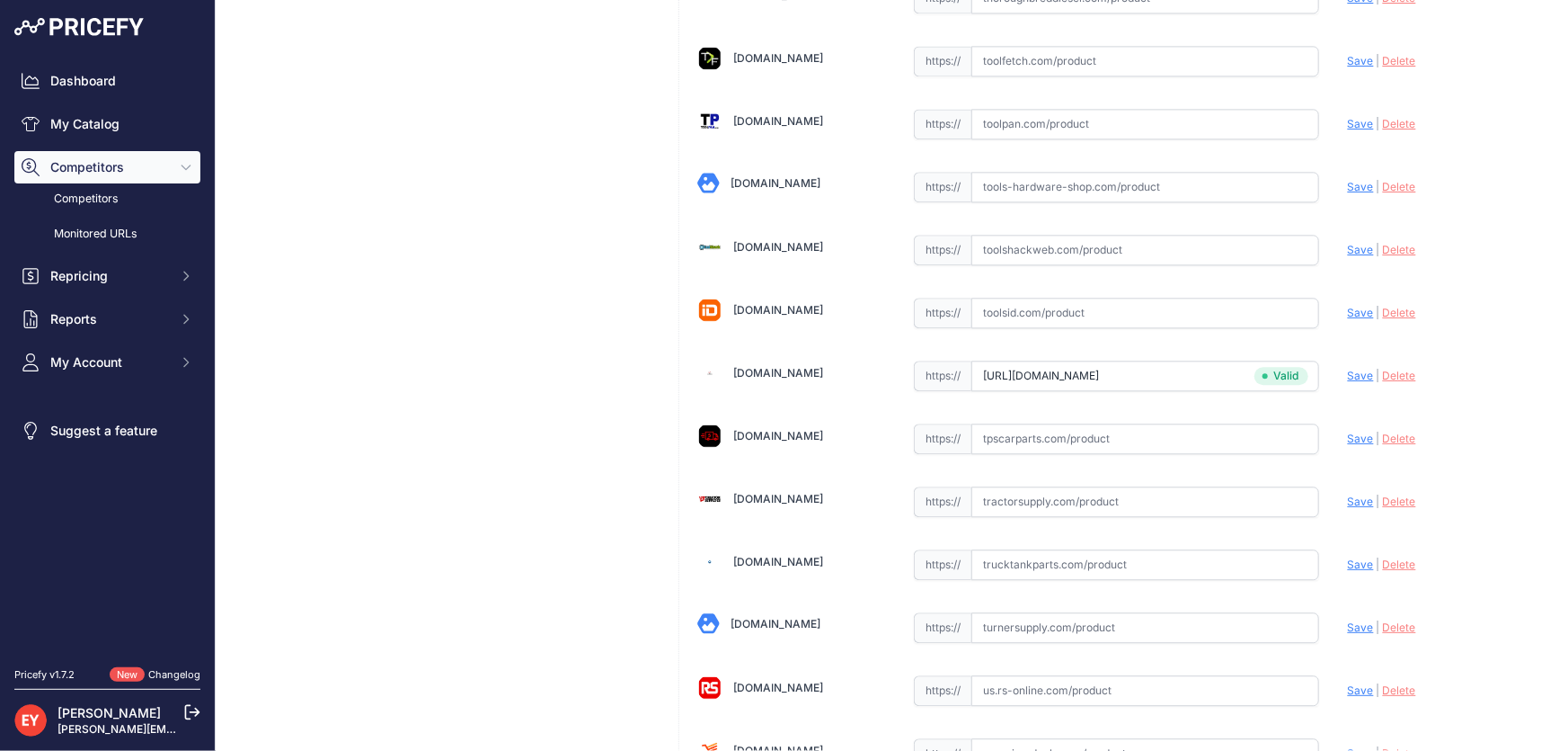
scroll to position [13206, 0]
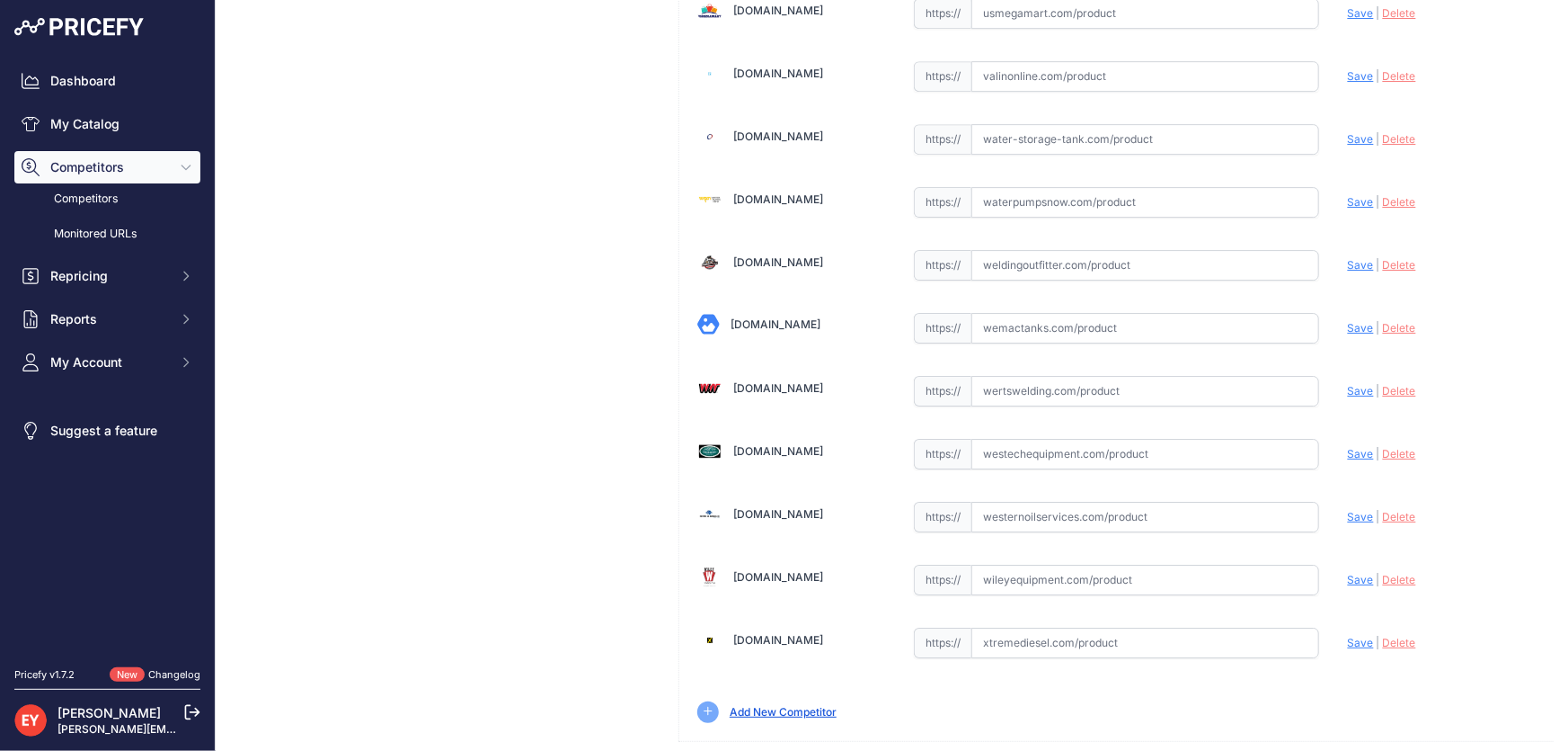
drag, startPoint x: 1479, startPoint y: 730, endPoint x: 1090, endPoint y: 563, distance: 423.3
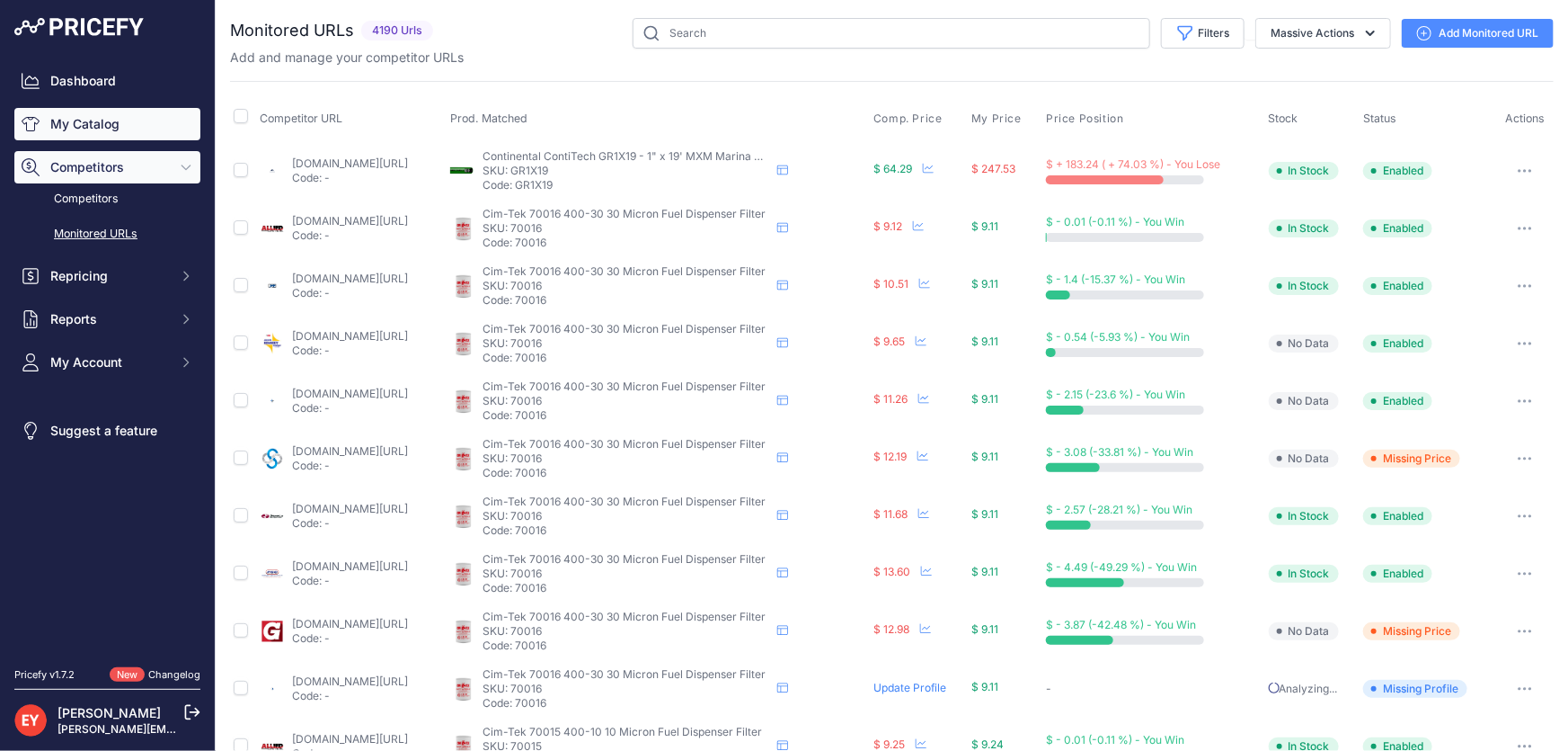
click at [99, 123] on link "My Catalog" at bounding box center [107, 124] width 186 height 32
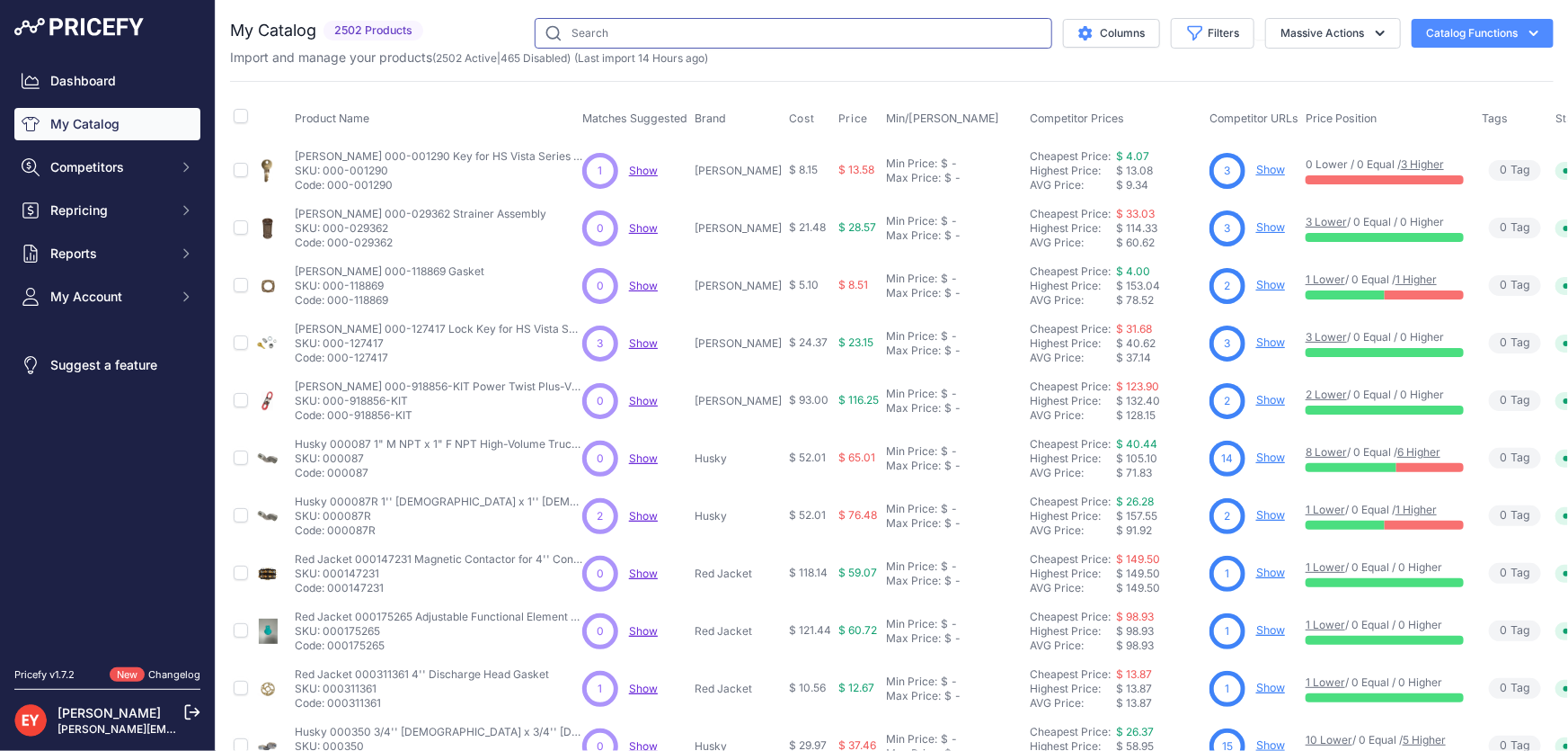
click at [616, 33] on input "text" at bounding box center [794, 33] width 518 height 31
paste input "119006-2"
type input "119006-2"
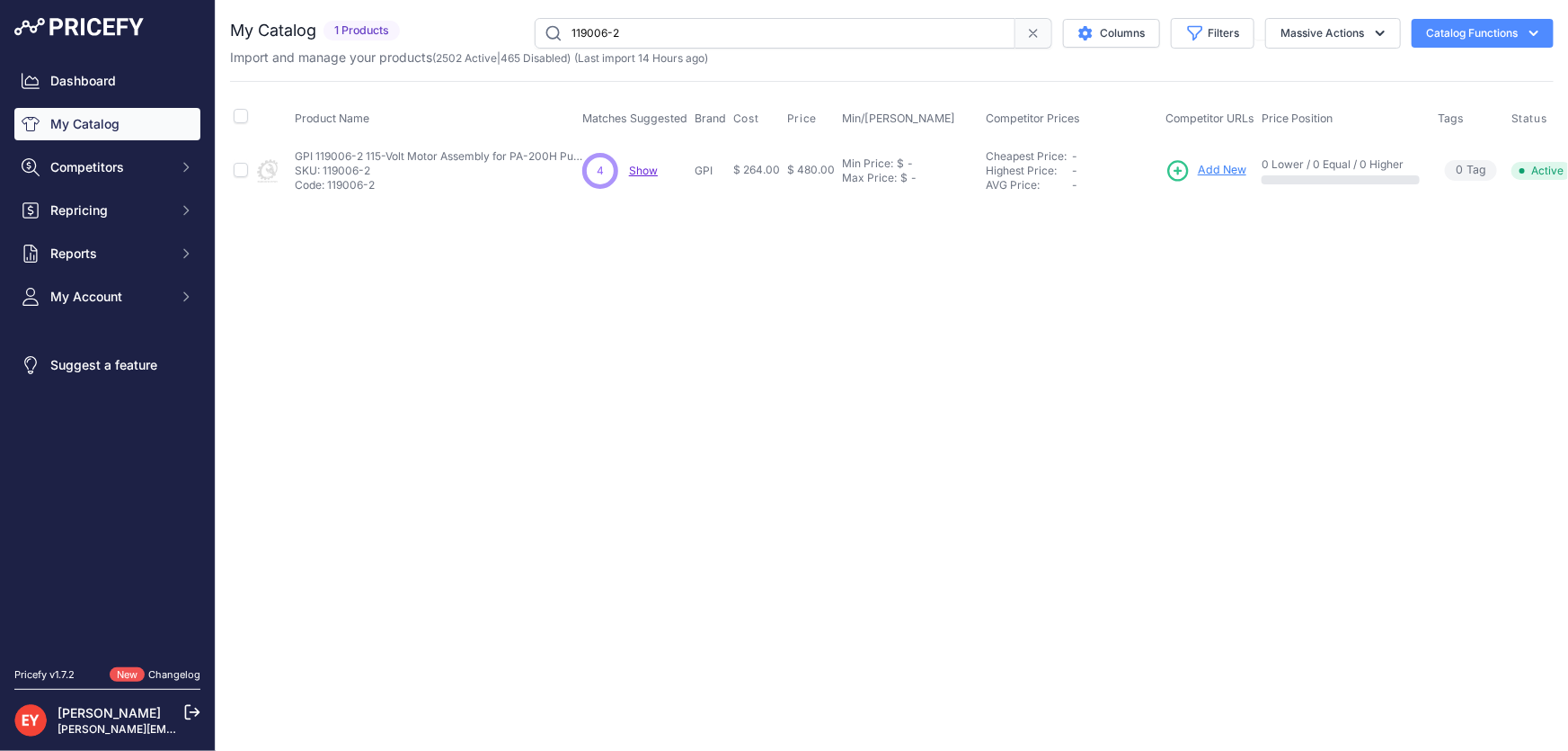
click at [1217, 164] on span "Add New" at bounding box center [1222, 170] width 49 height 17
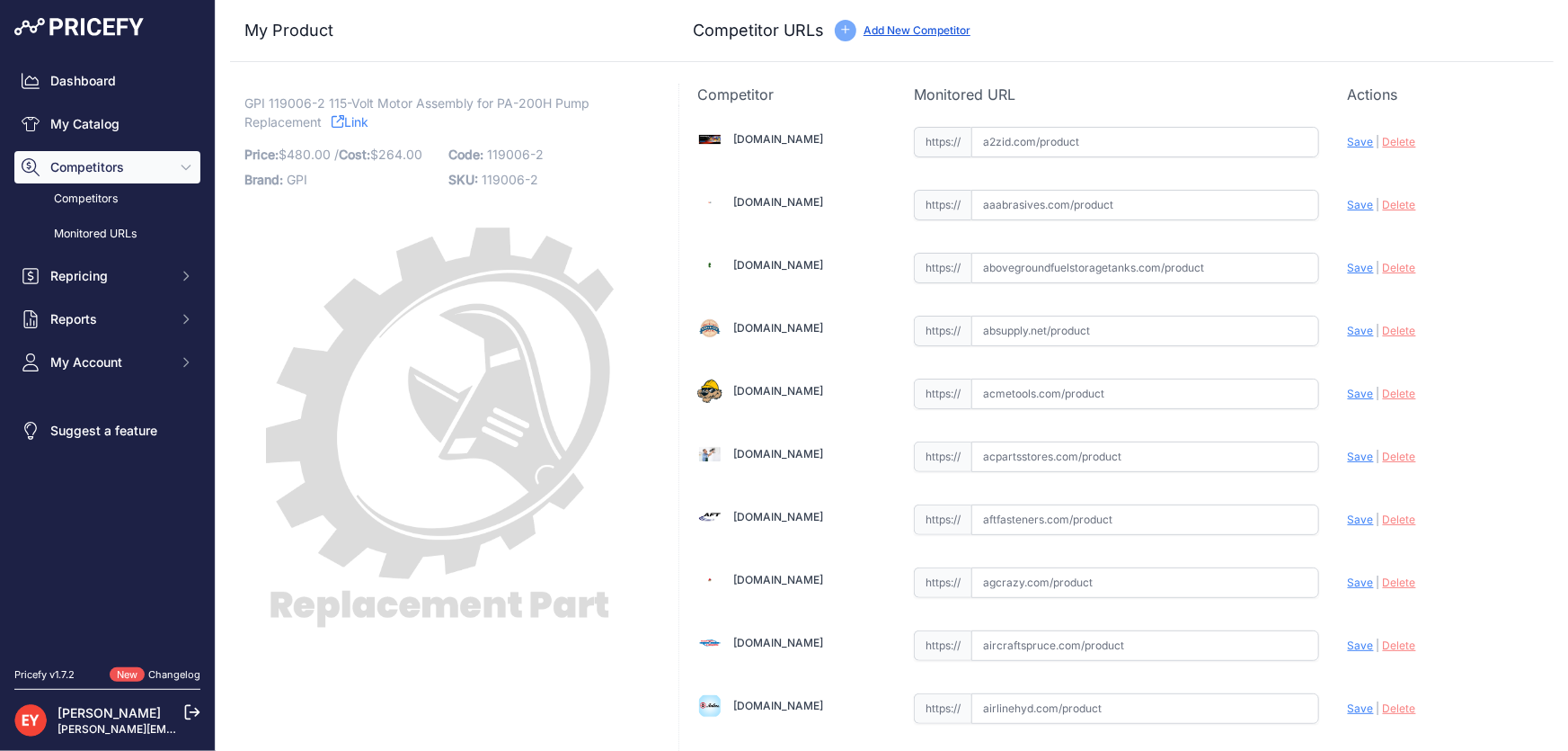
scroll to position [1645, 0]
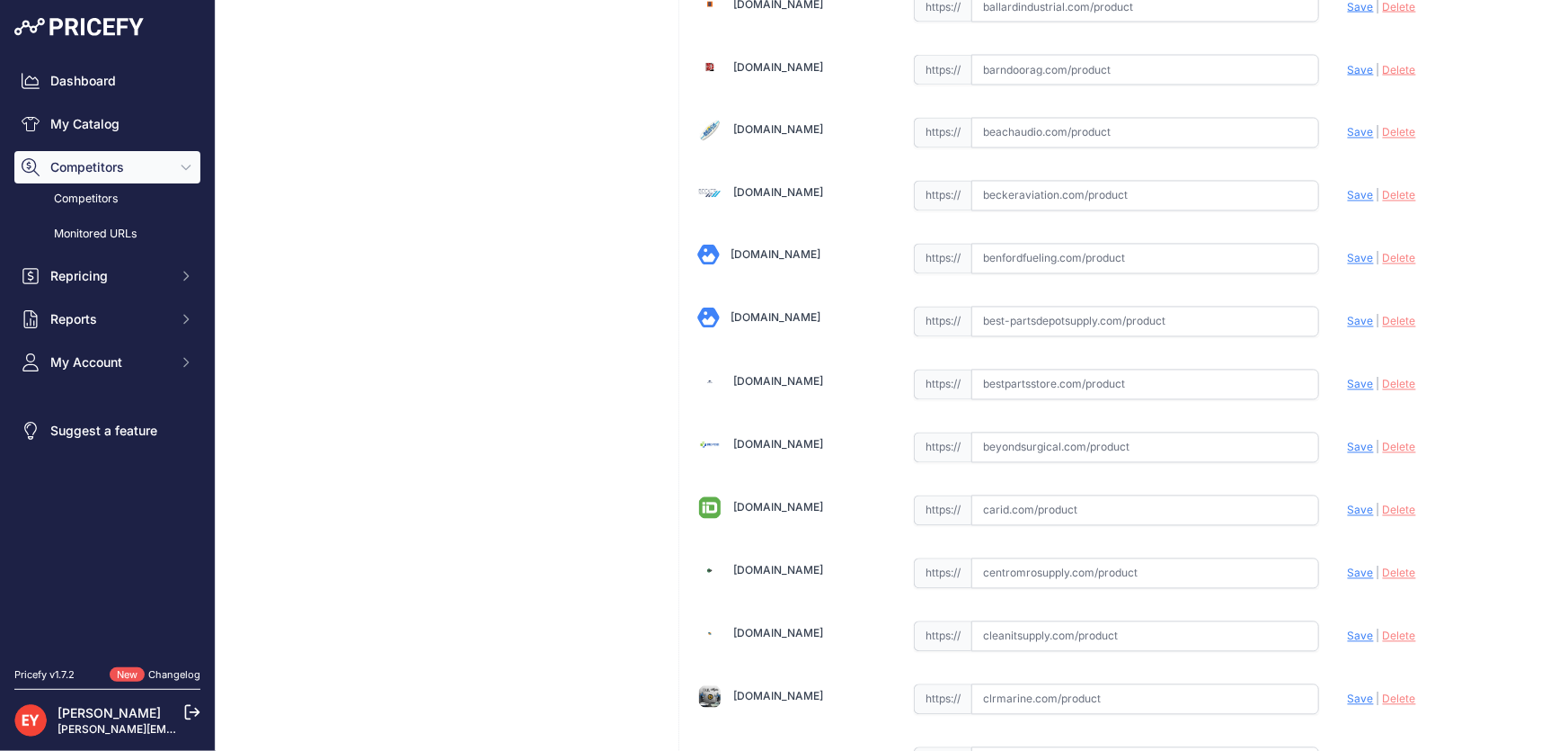
click at [1008, 370] on input "text" at bounding box center [1145, 385] width 348 height 31
paste input "https://www.bestpartsstore.com/product/gpi-119006-2-115-volt-motor-assembly-for…"
click at [1347, 378] on span "Save" at bounding box center [1361, 384] width 26 height 13
type input "https://www.bestpartsstore.com/product/gpi-119006-2-115-volt-motor-assembly-for…"
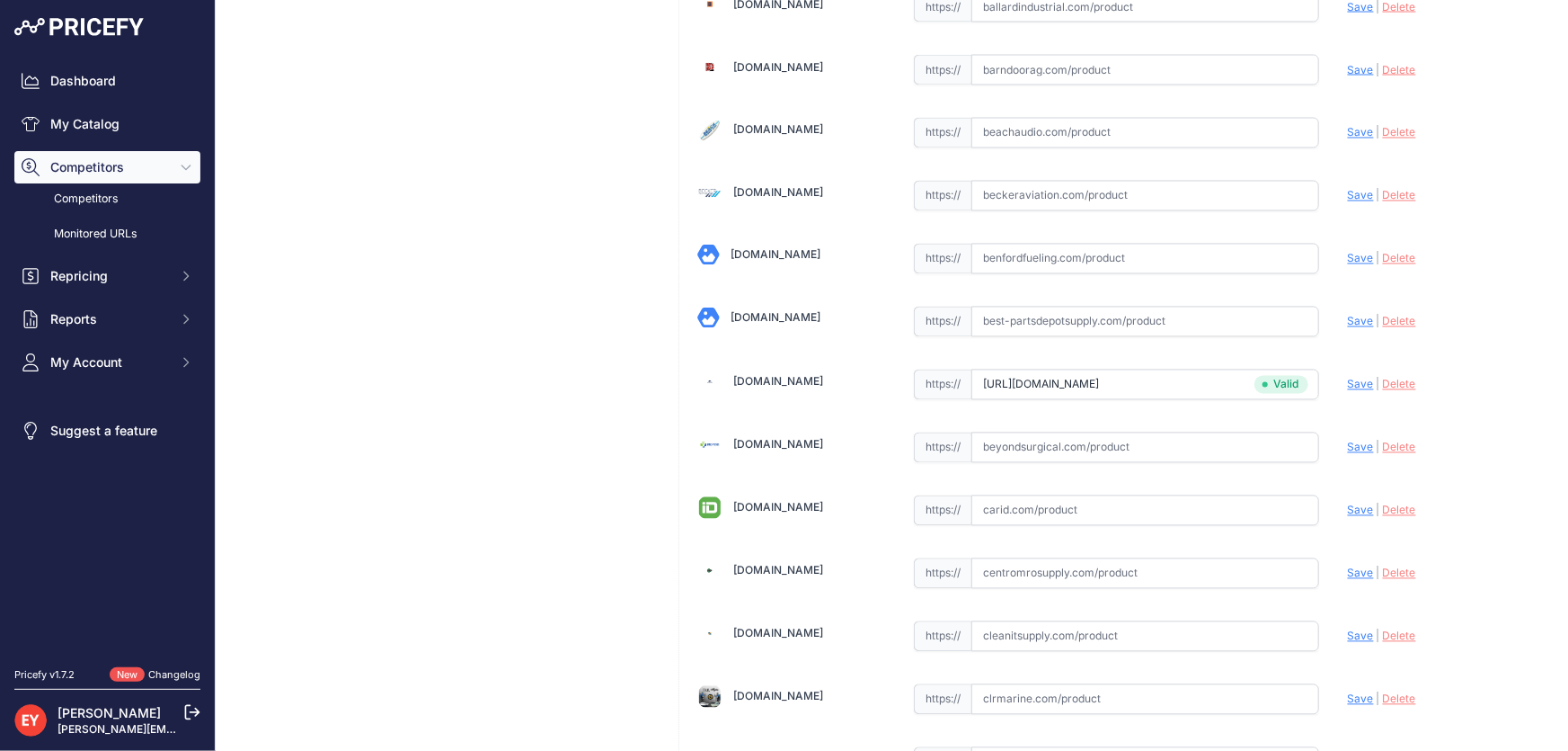
scroll to position [13206, 0]
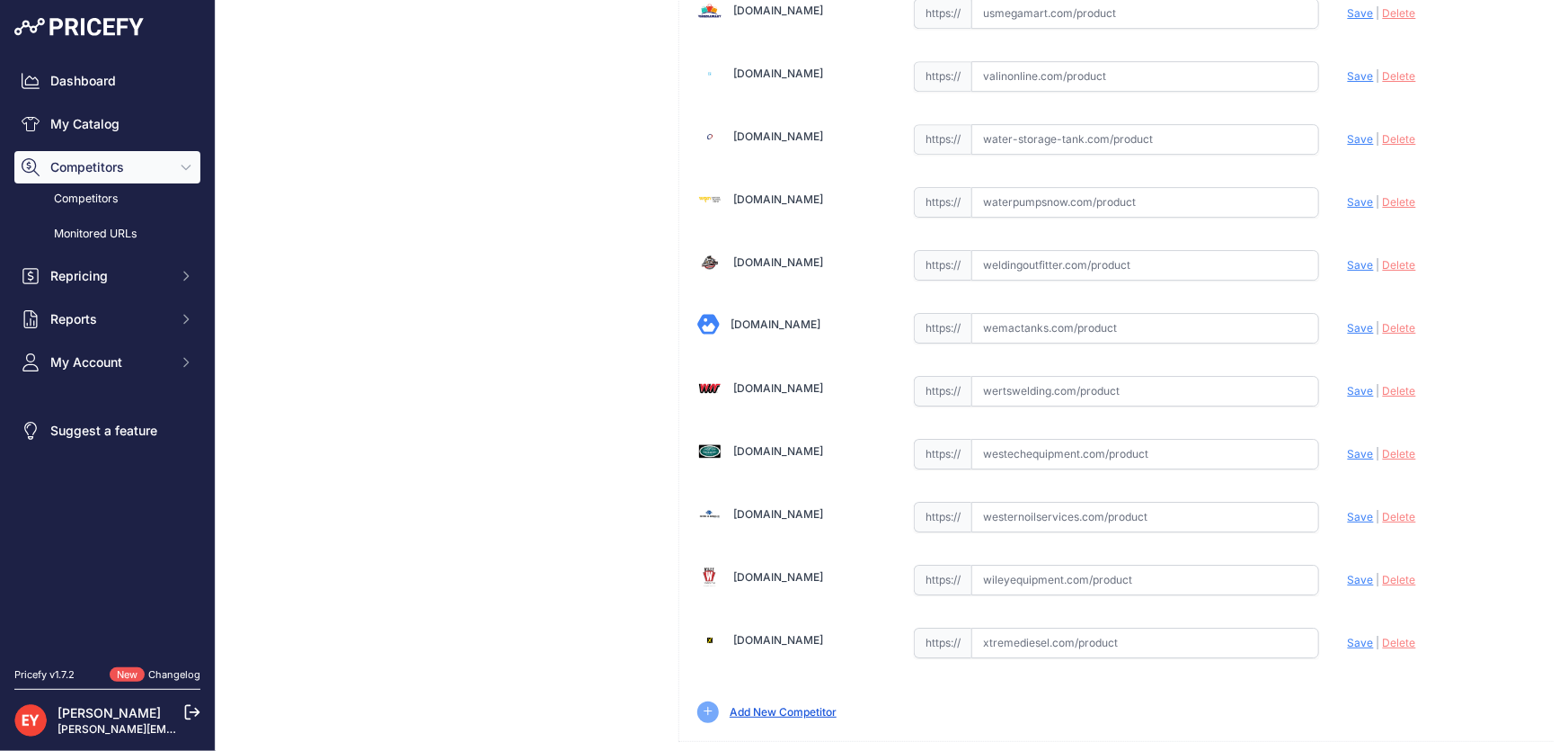
click at [1033, 438] on input "text" at bounding box center [1145, 453] width 348 height 31
paste input "https://westechequipment.com/index.php?main_page=product_info&cPath=1_51_6129_6…"
click at [1347, 447] on span "Save" at bounding box center [1361, 453] width 26 height 13
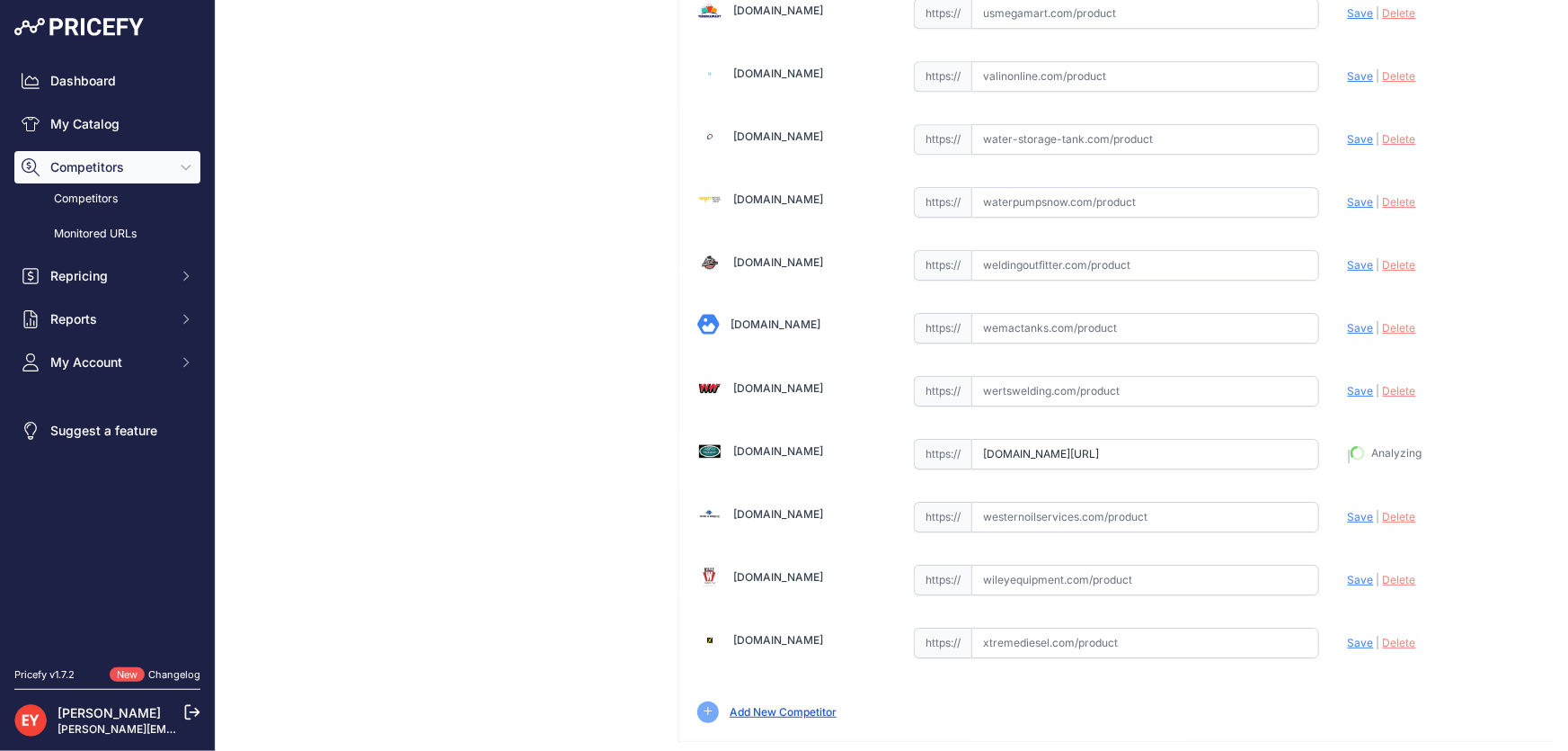
type input "https://westechequipment.com/index.php?main_page=product_info&cPath=1_51_6129_6…"
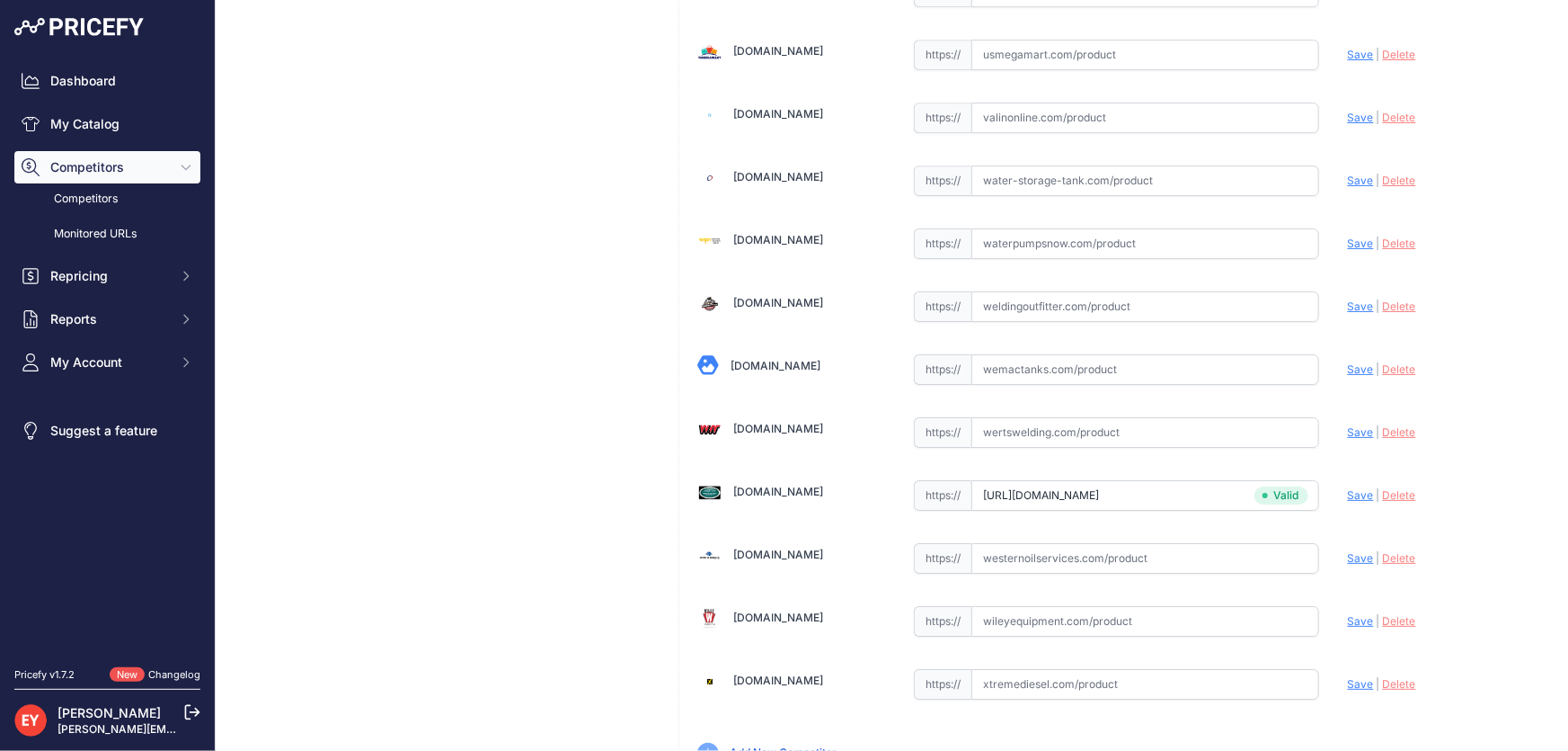
scroll to position [13247, 0]
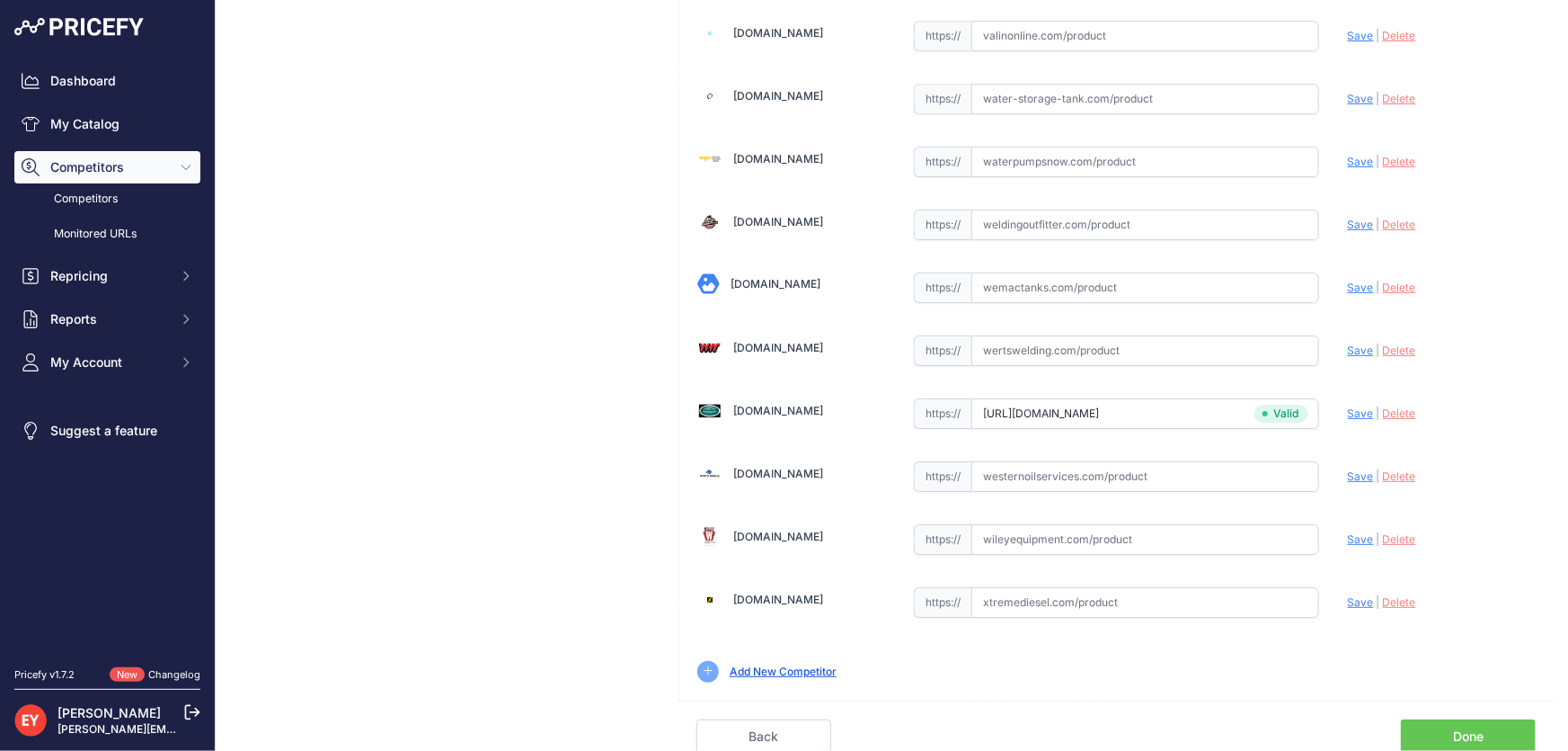
scroll to position [13206, 0]
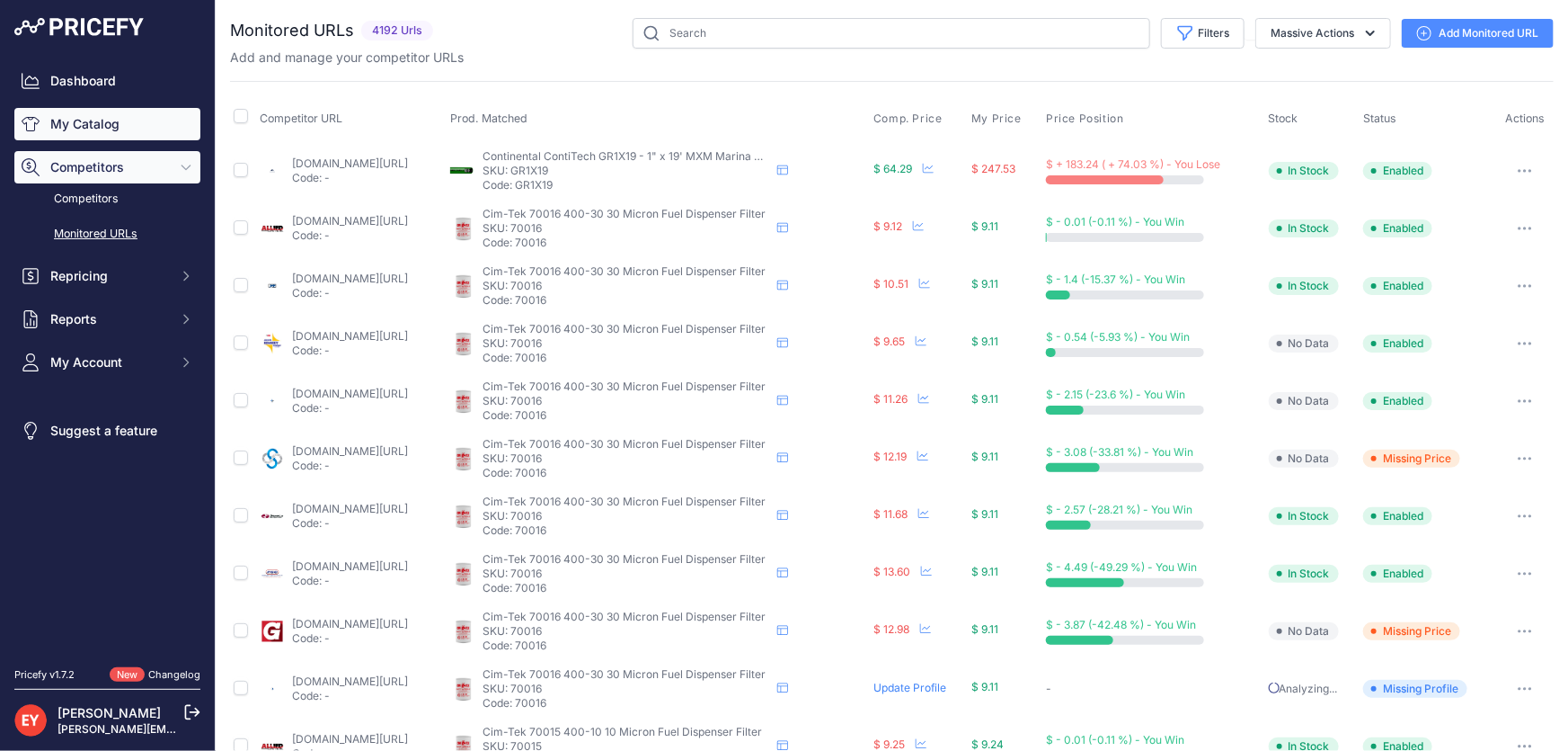
click at [110, 118] on link "My Catalog" at bounding box center [107, 124] width 186 height 32
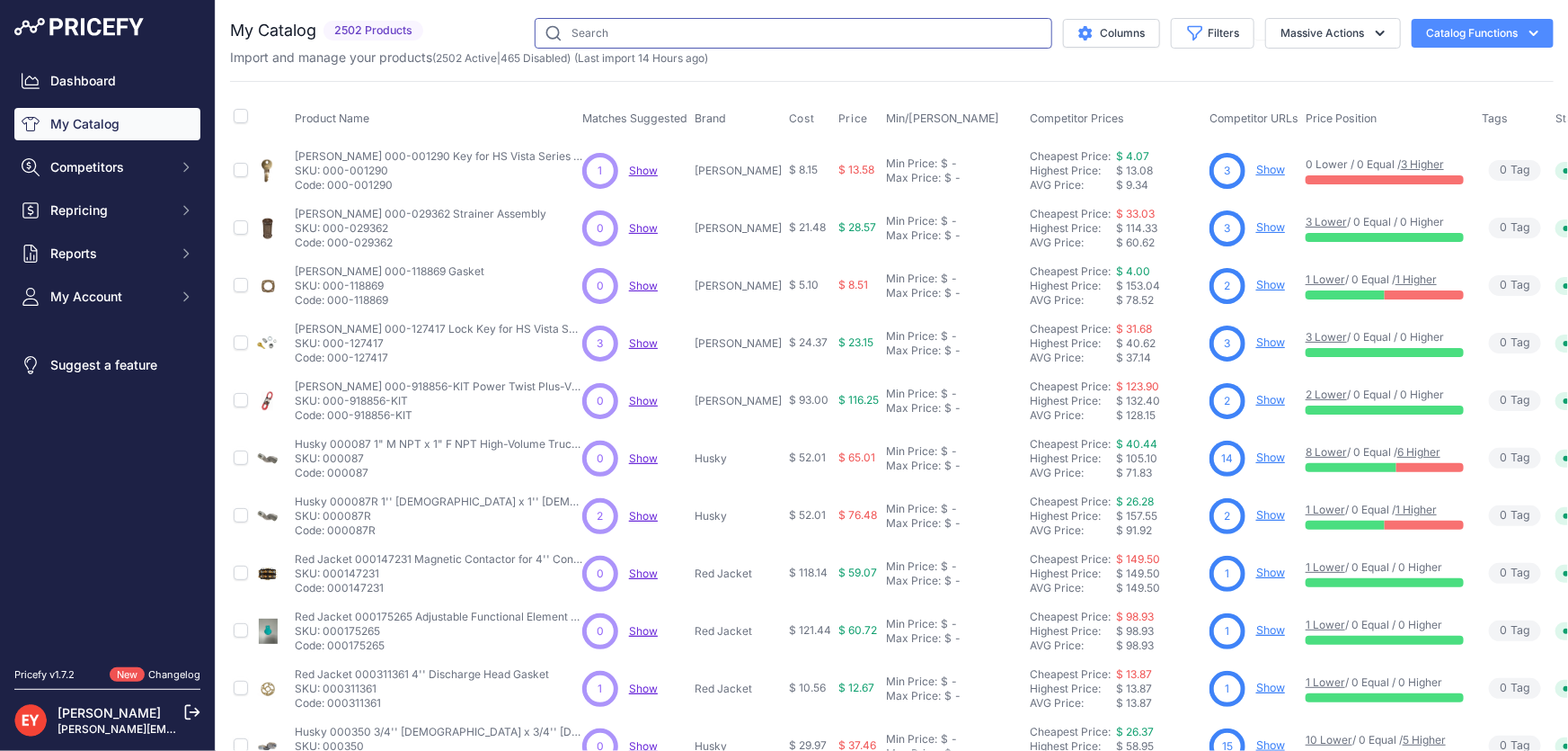
click at [590, 40] on input "text" at bounding box center [794, 33] width 518 height 31
paste input "901002-38"
type input "901002-38"
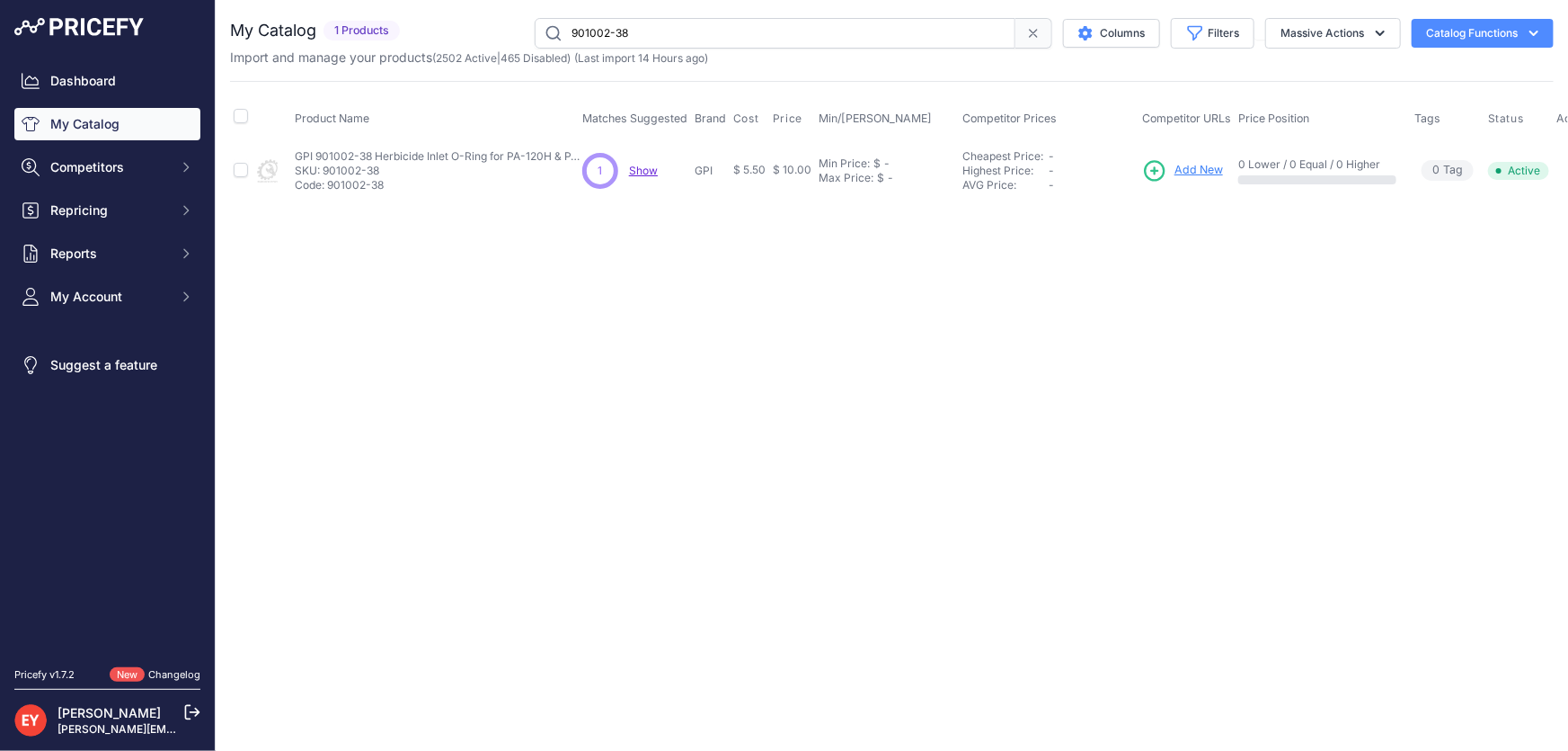
scroll to position [0, 28]
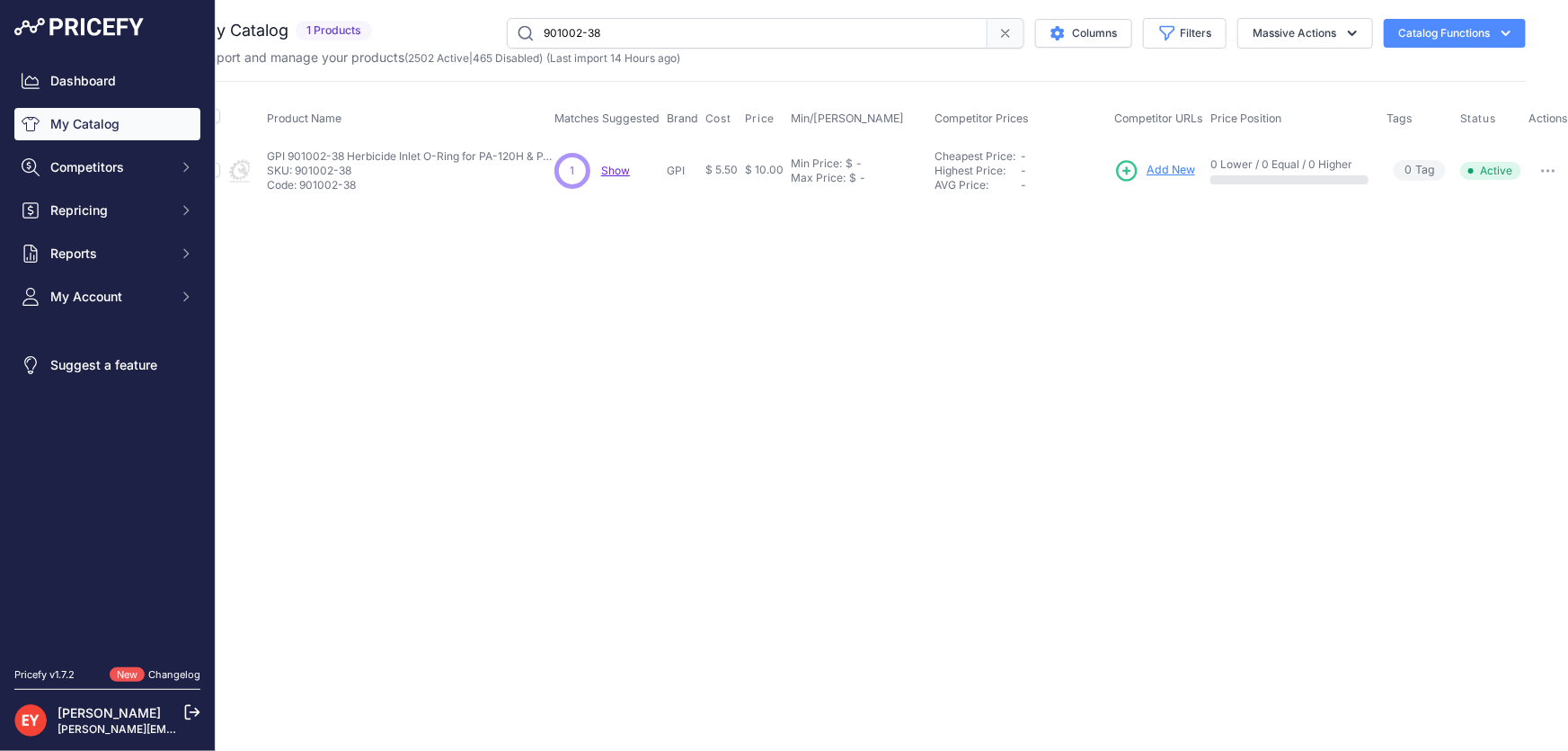
click at [1541, 170] on icon "button" at bounding box center [1547, 171] width 14 height 4
click at [1510, 200] on button "Disable" at bounding box center [1510, 208] width 115 height 29
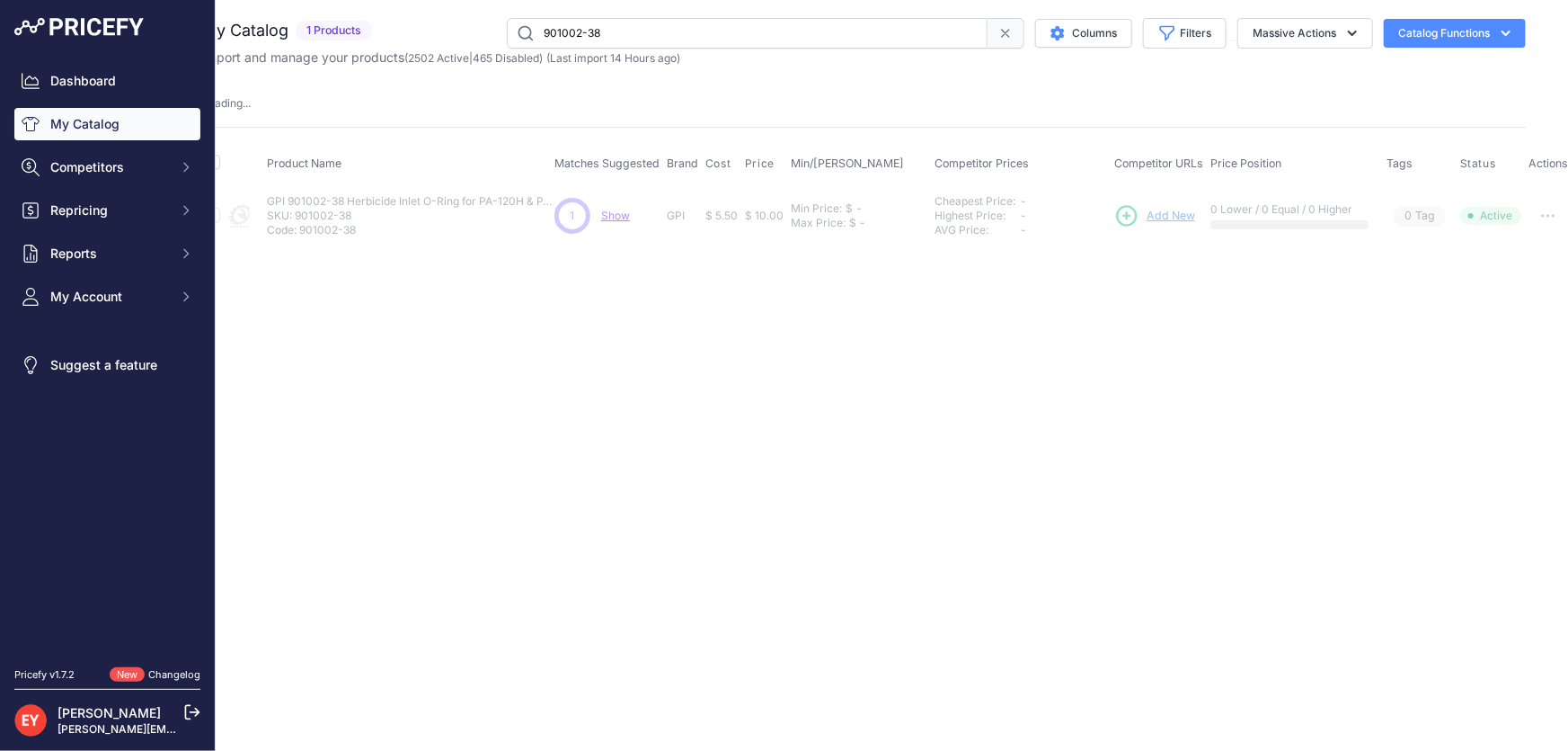
scroll to position [0, 0]
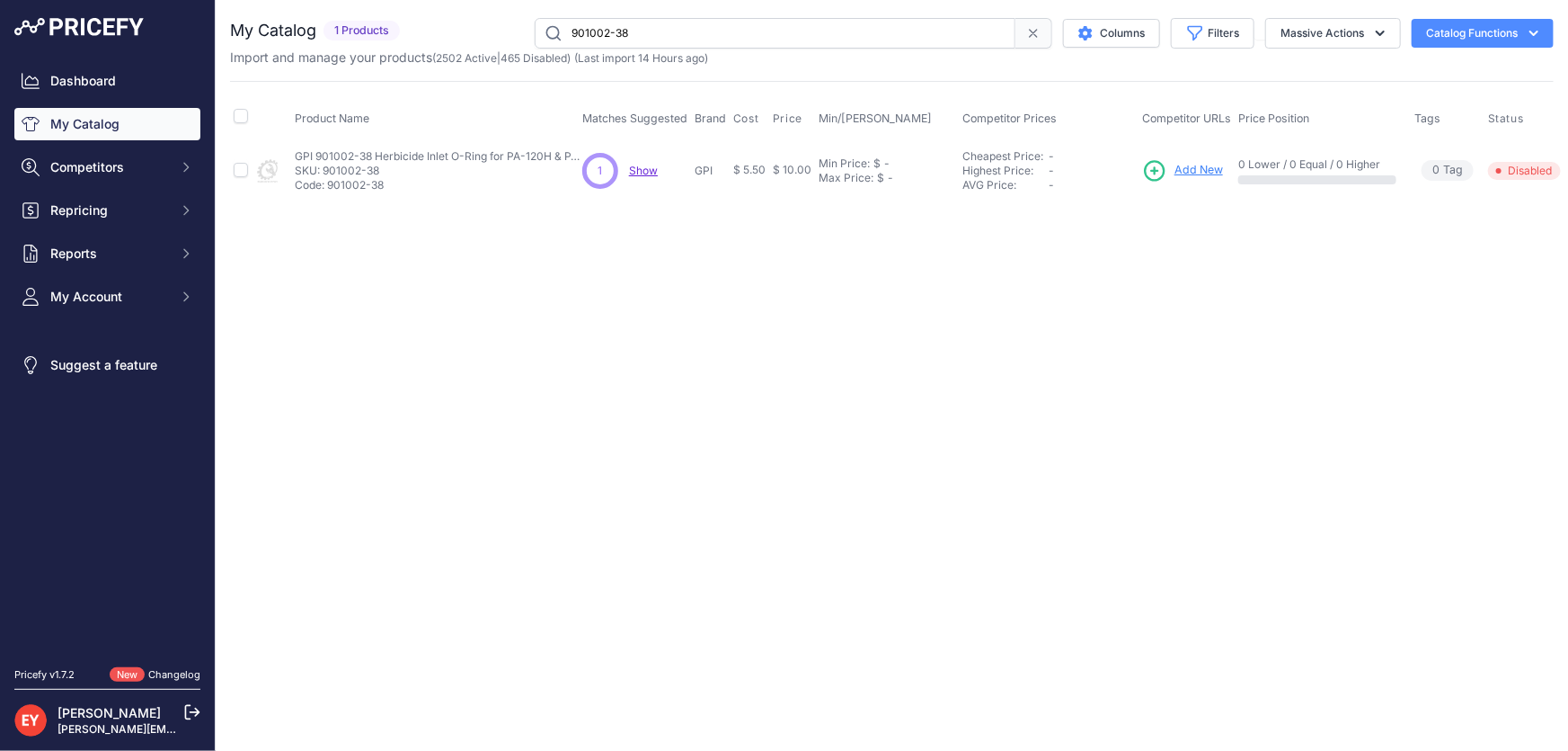
paste input "133170-01"
drag, startPoint x: 632, startPoint y: 29, endPoint x: 557, endPoint y: 39, distance: 75.7
click at [557, 39] on input "133170-01" at bounding box center [775, 33] width 480 height 31
type input "133170-01"
click at [1197, 174] on span "Add New" at bounding box center [1210, 170] width 49 height 17
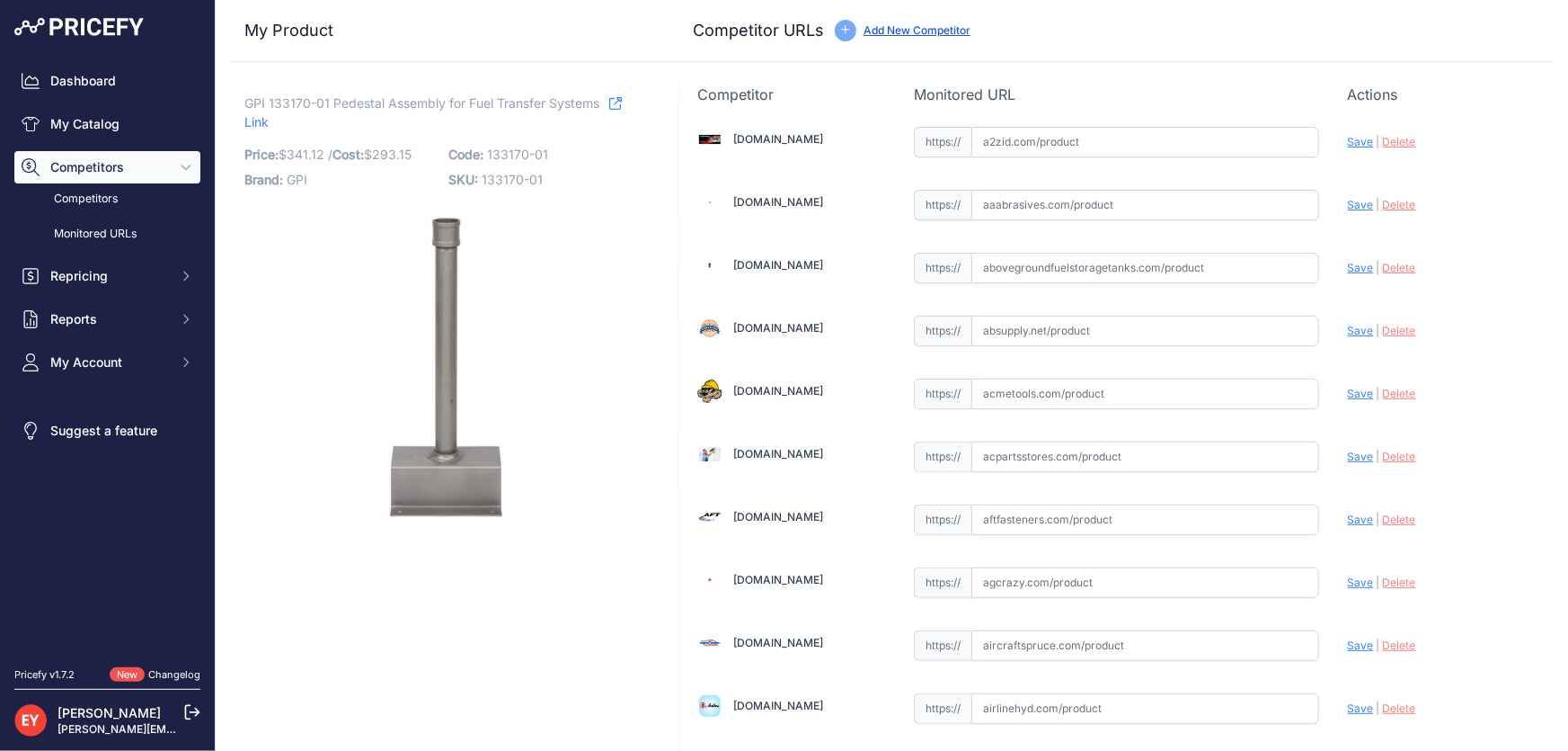
scroll to position [12361, 0]
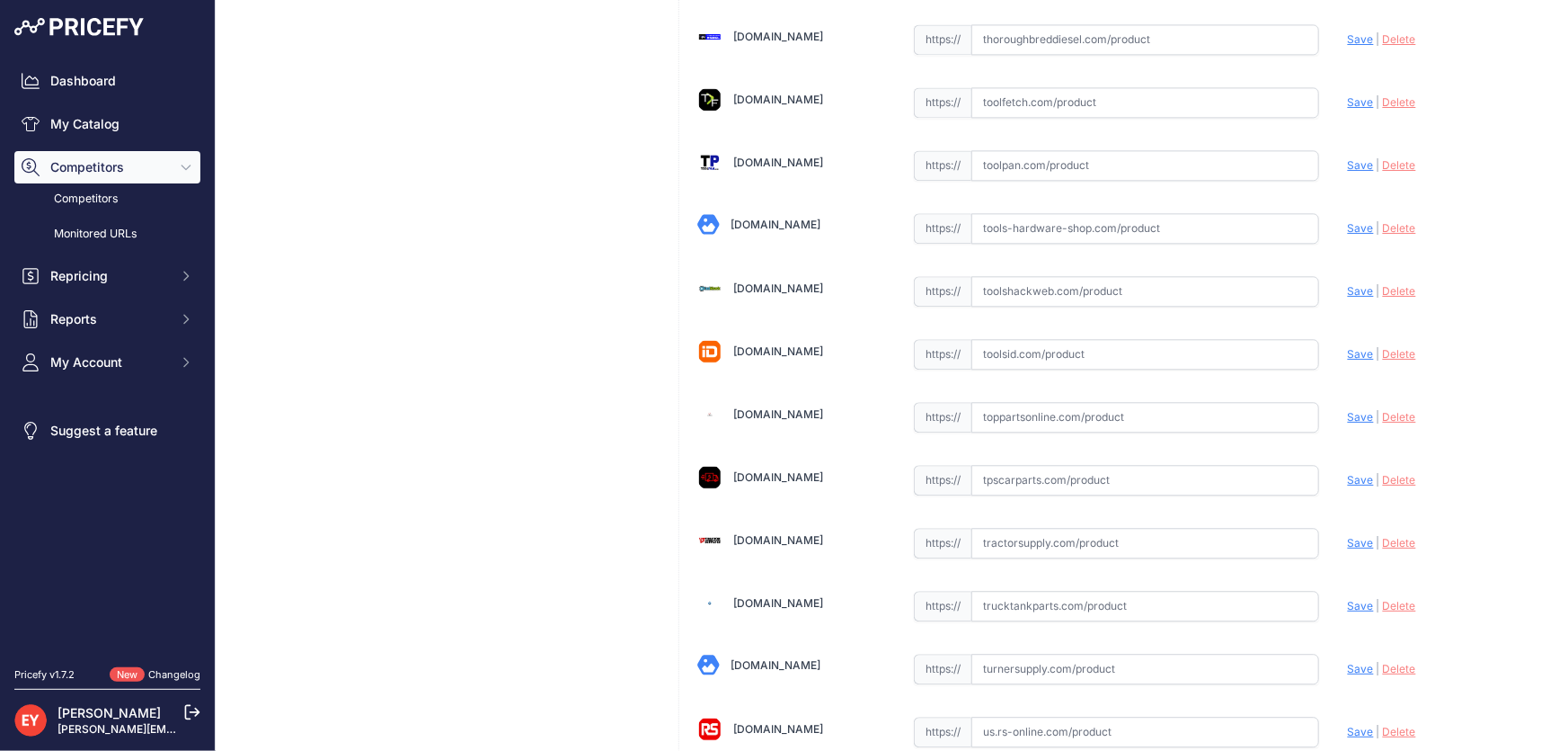
click at [1016, 402] on input "text" at bounding box center [1145, 417] width 348 height 31
paste input "[URL][DOMAIN_NAME]"
click at [1347, 410] on span "Save" at bounding box center [1361, 417] width 26 height 13
type input "https://www.toppartsonline.com/product/gpi-133170-01-pedestal-assembly-for-fuel…"
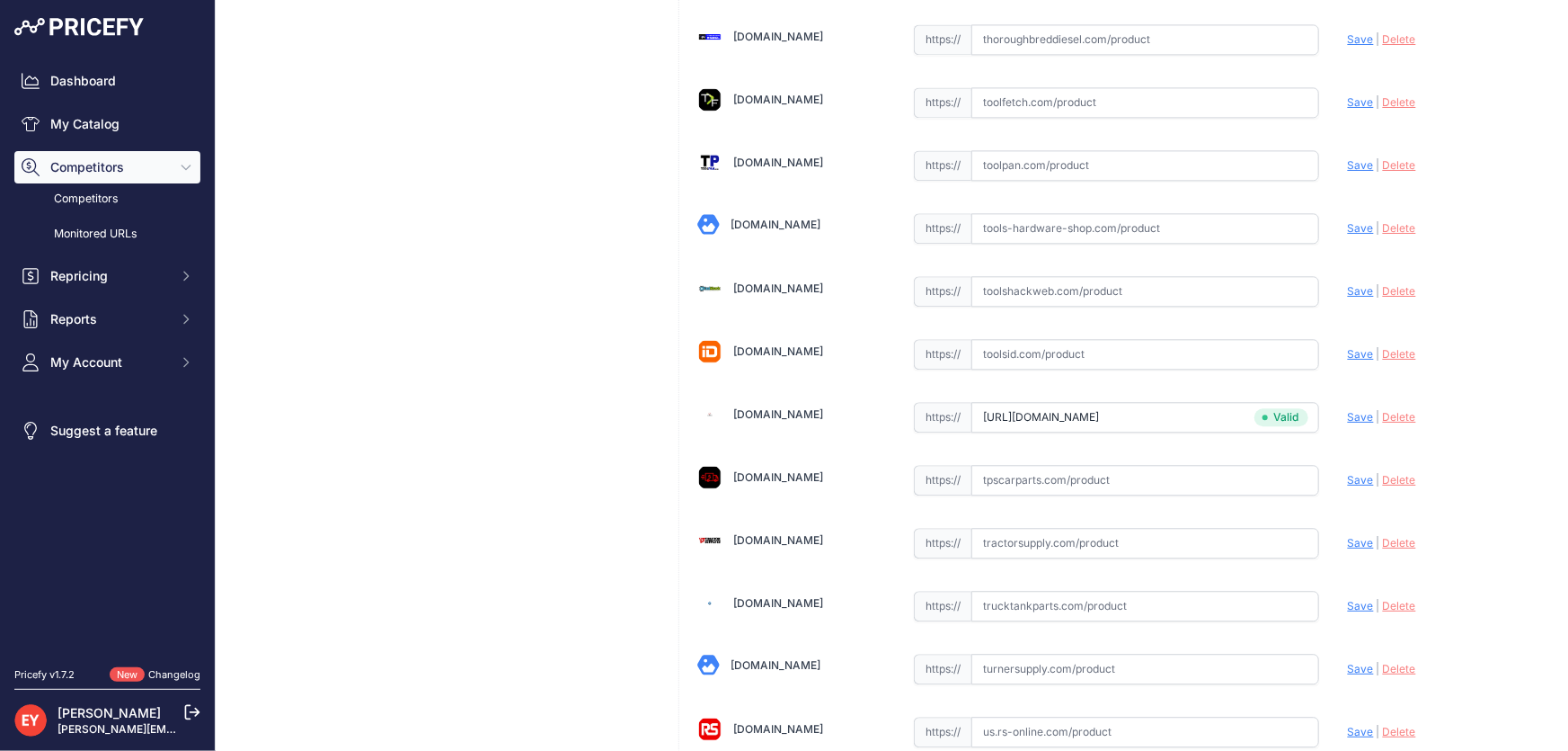
scroll to position [6099, 0]
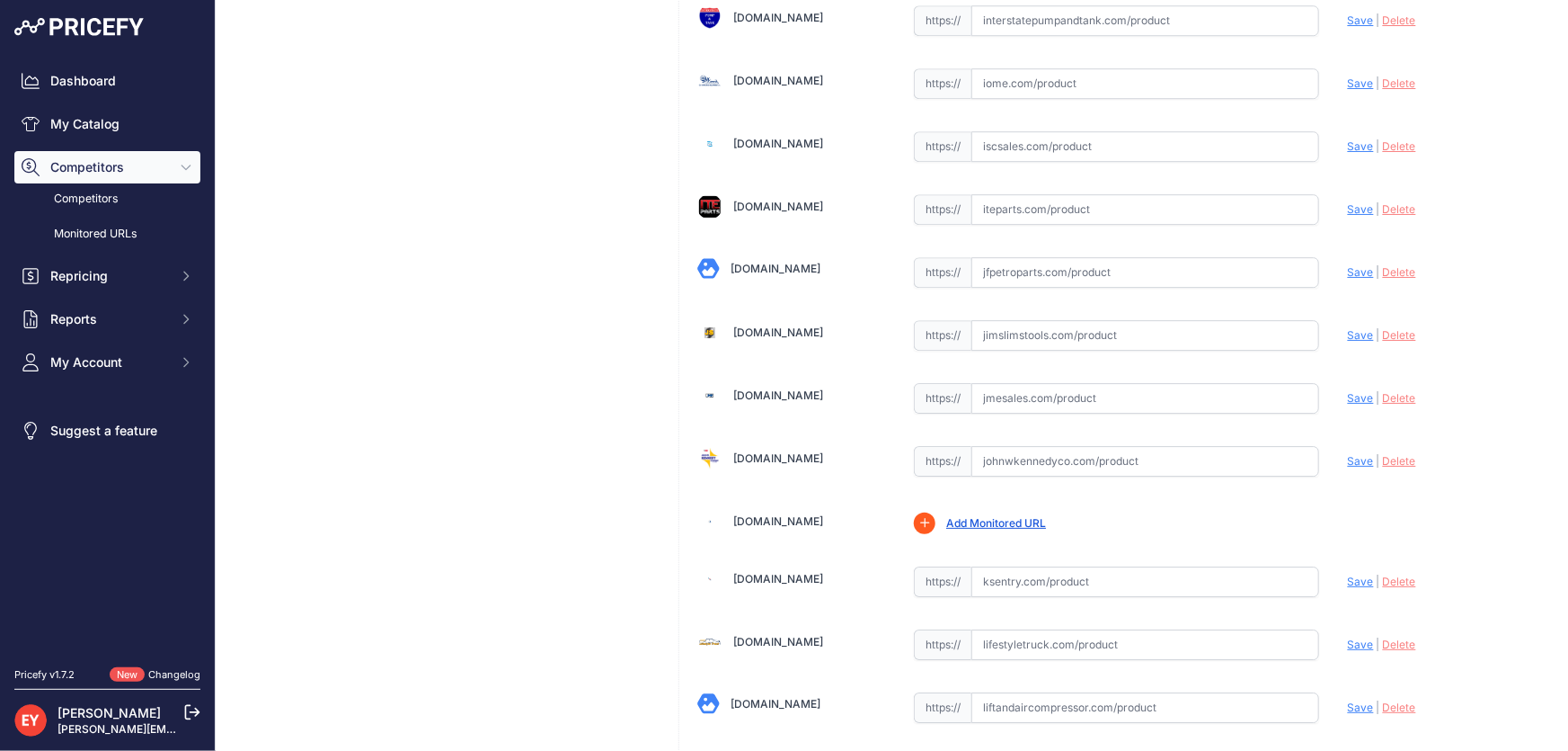
click at [1074, 383] on input "text" at bounding box center [1145, 398] width 348 height 31
paste input "https://www.jmesales.com/gpi-13317001-pedestal-kit-for-fuel-transfer-pumps/?srs…"
click at [1347, 391] on span "Save" at bounding box center [1361, 398] width 26 height 13
type input "https://www.jmesales.com/gpi-13317001-pedestal-kit-for-fuel-transfer-pumps/?pri…"
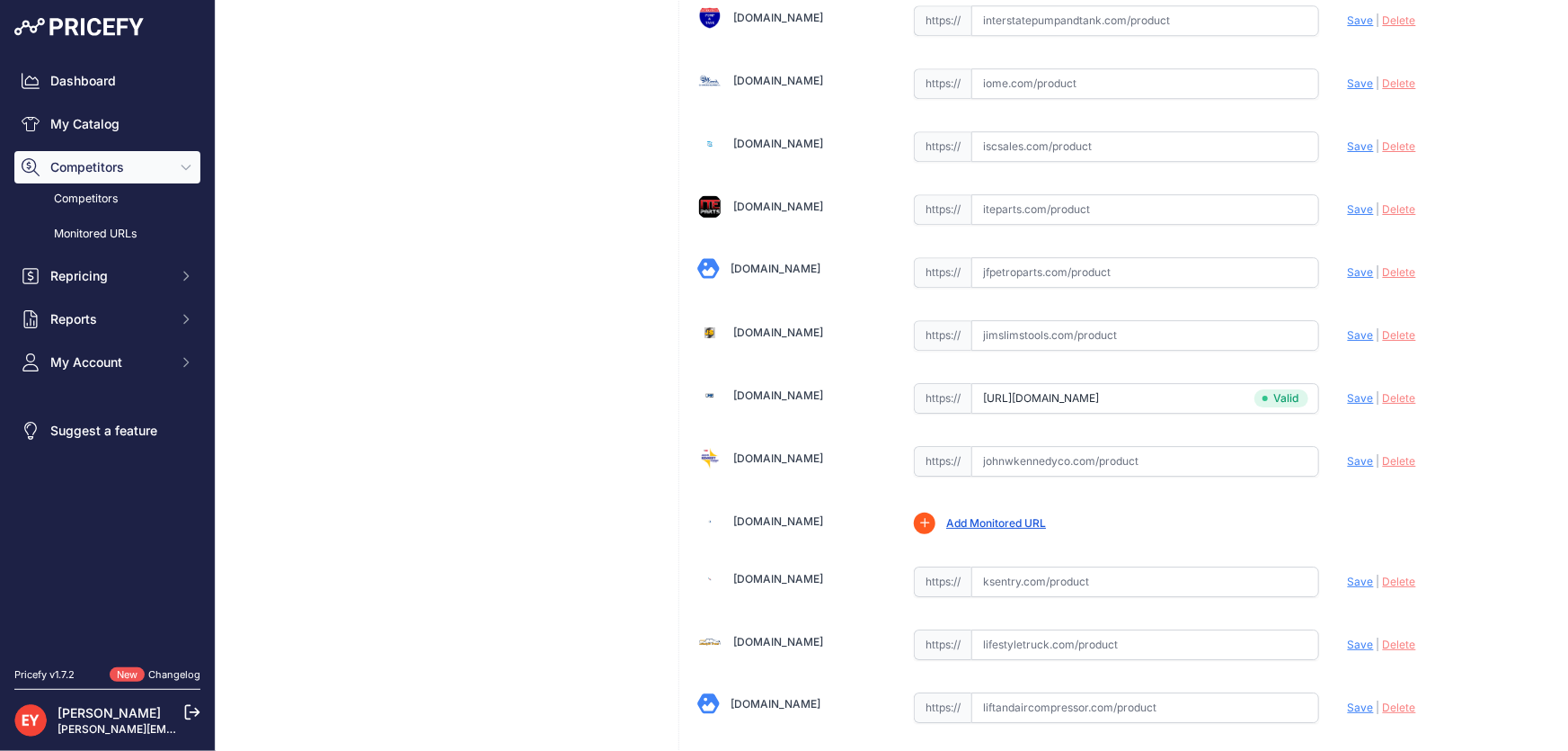
scroll to position [13206, 0]
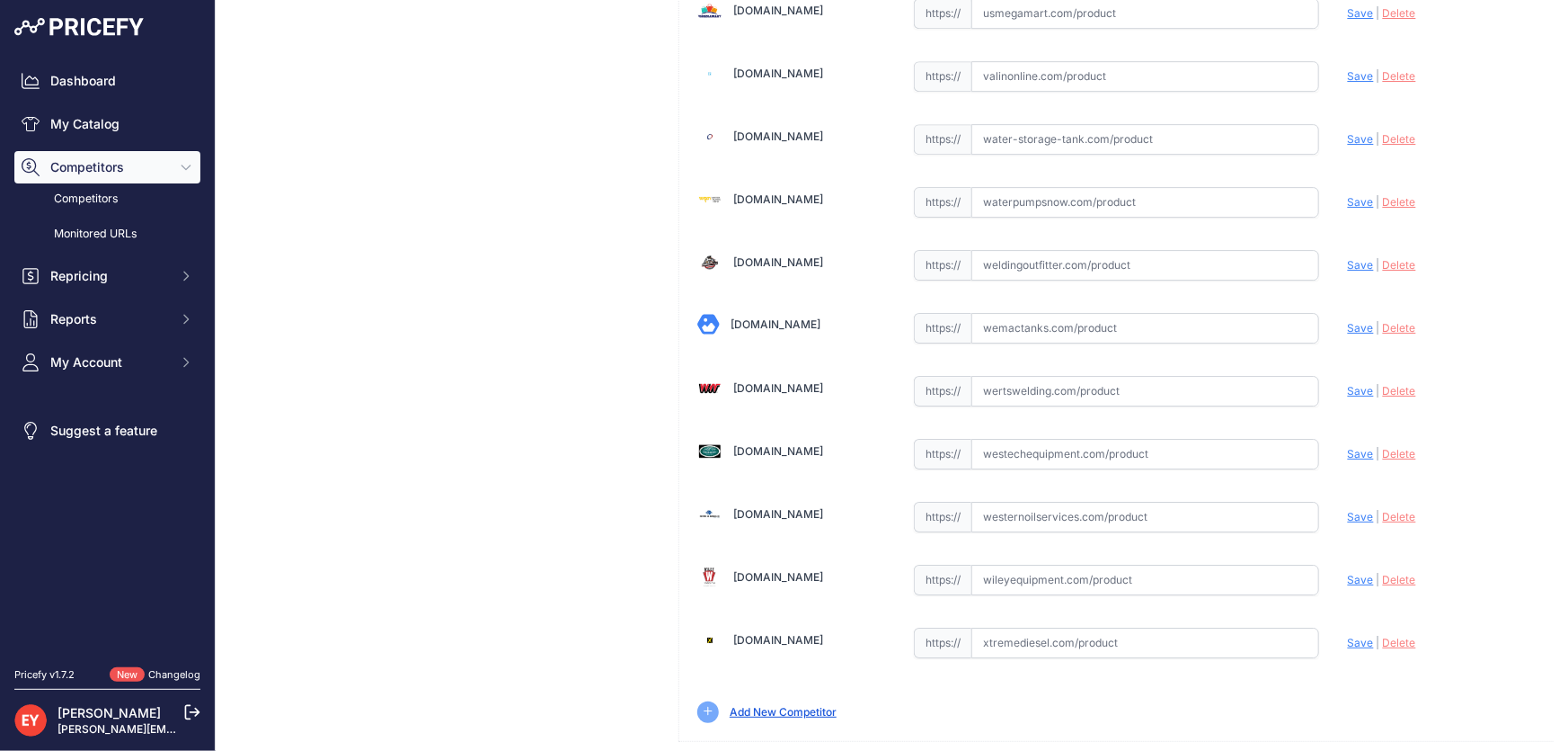
click at [1054, 438] on input "text" at bounding box center [1145, 453] width 348 height 31
paste input "https://westechequipment.com/product/133170-01-pedestal-assembly?srsltid=AfmBOo…"
click at [1347, 447] on span "Save" at bounding box center [1361, 453] width 26 height 13
type input "https://westechequipment.com/product/133170-01-pedestal-assembly?prirule_jdsnik…"
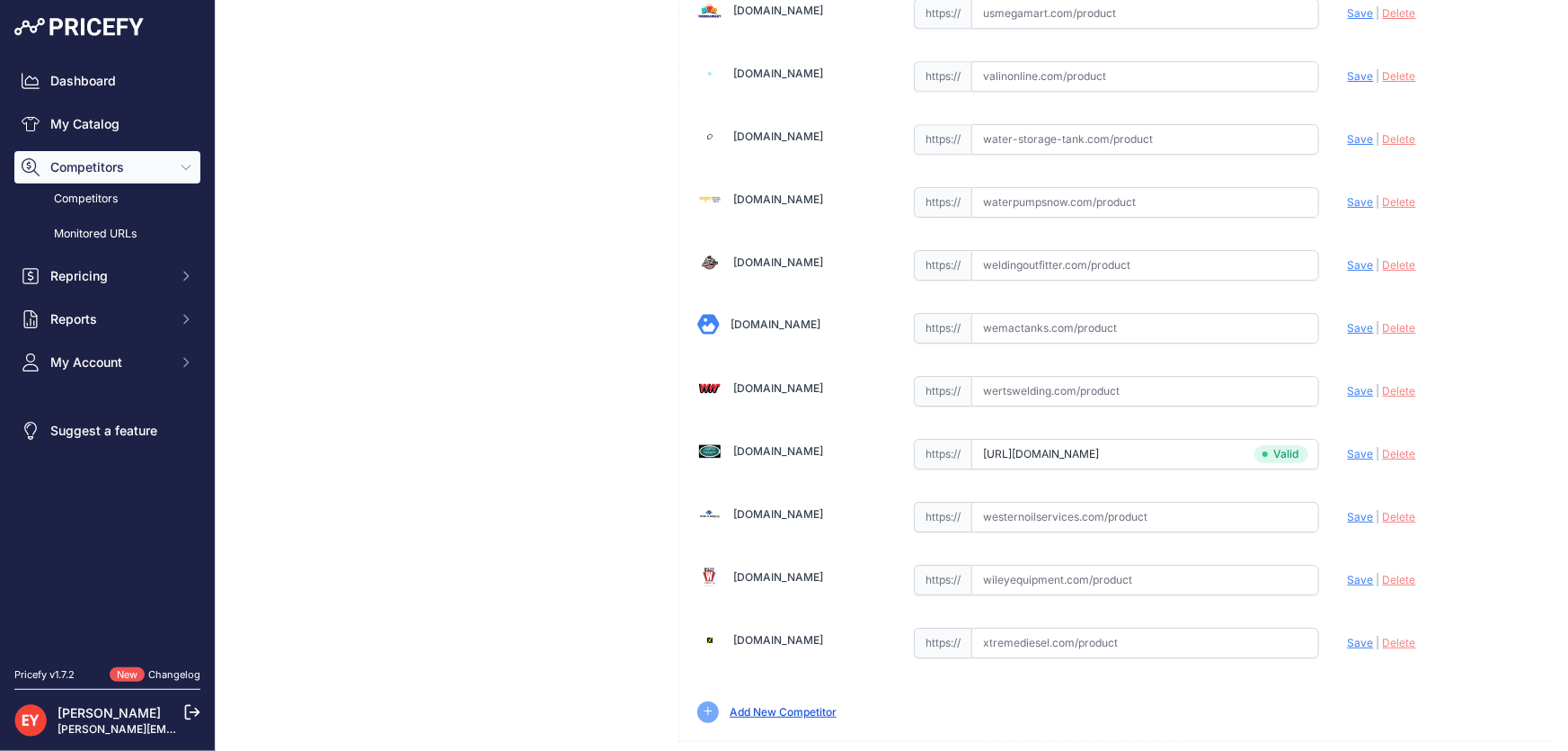
scroll to position [4593, 0]
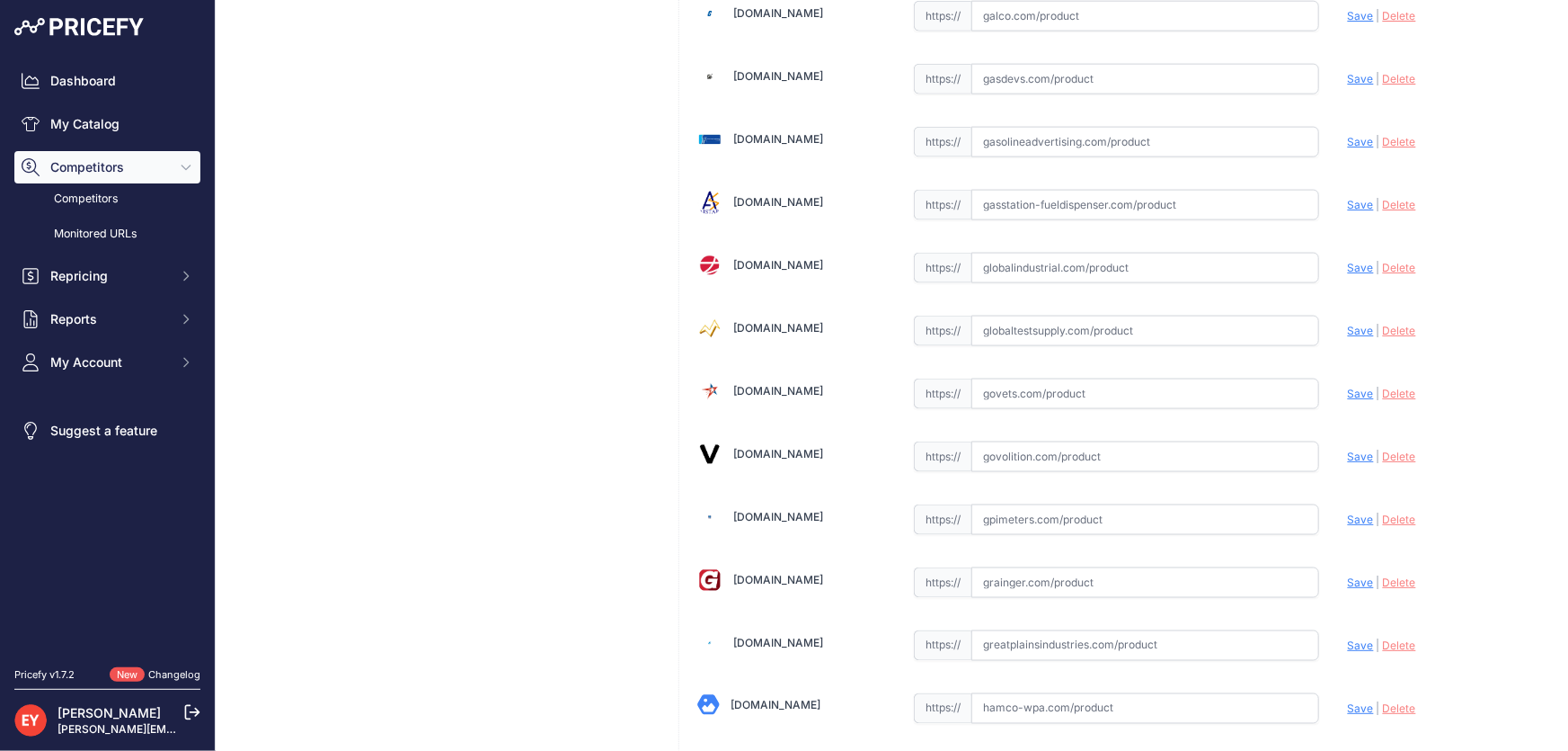
click at [997, 378] on input "text" at bounding box center [1145, 393] width 348 height 31
paste input "https://www.govets.com/gpi-310-04653903.html?srsltid=AfmBOoru2vochX1jdHeJWNkQ36…"
click at [1352, 387] on span "Save" at bounding box center [1361, 393] width 26 height 13
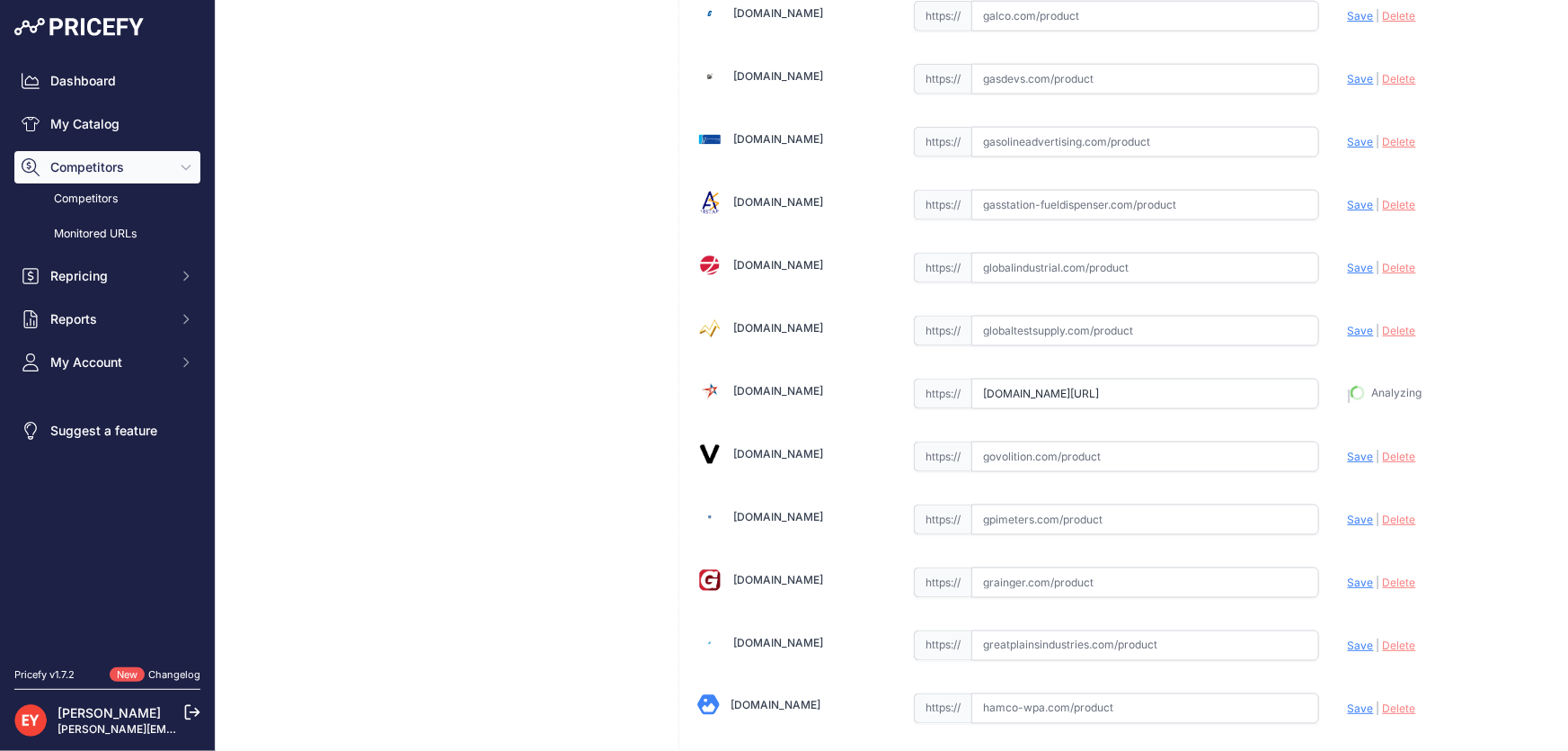
type input "https://www.govets.com/gpi-310-04653903.html?prirule_jdsnikfkfjsd=3888"
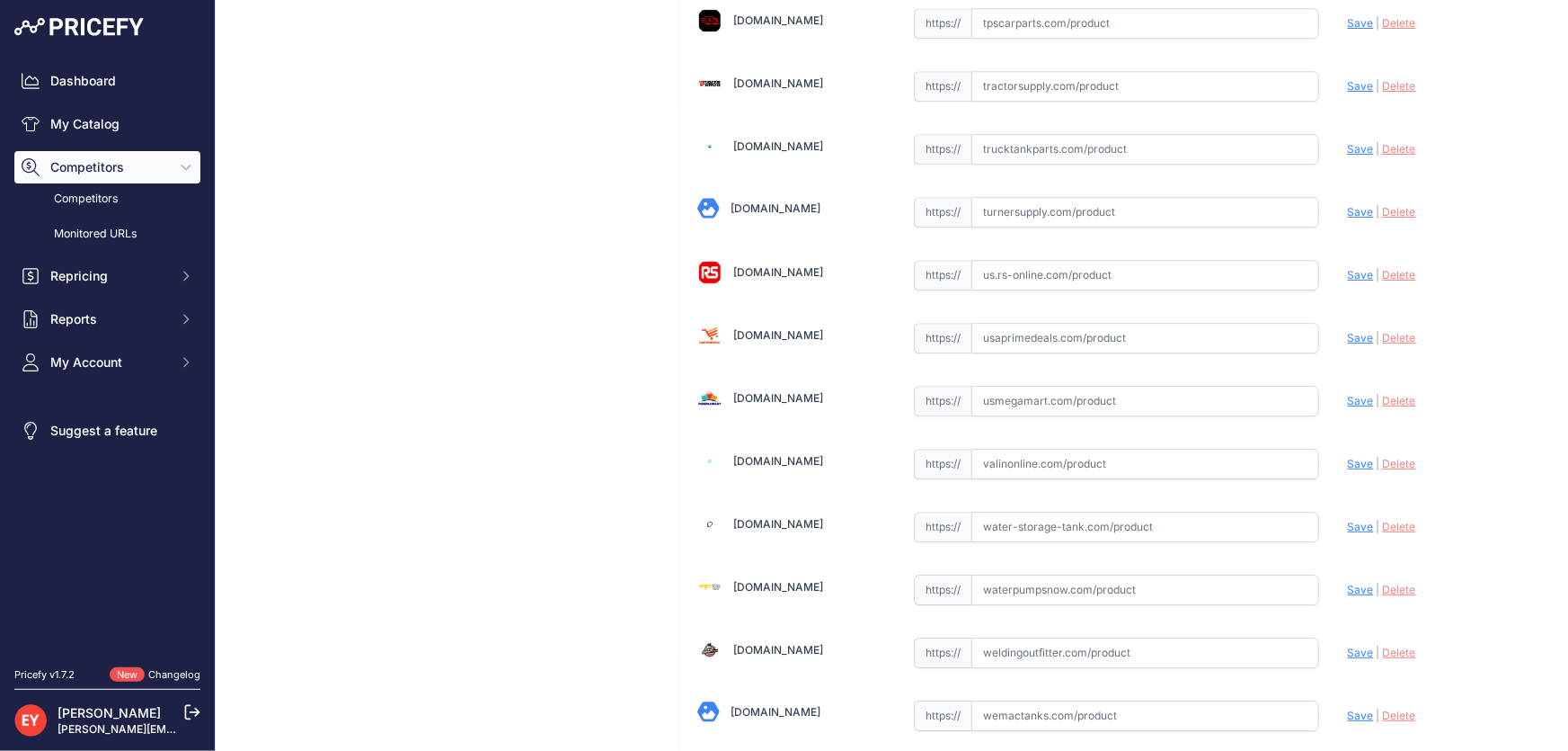
scroll to position [13206, 0]
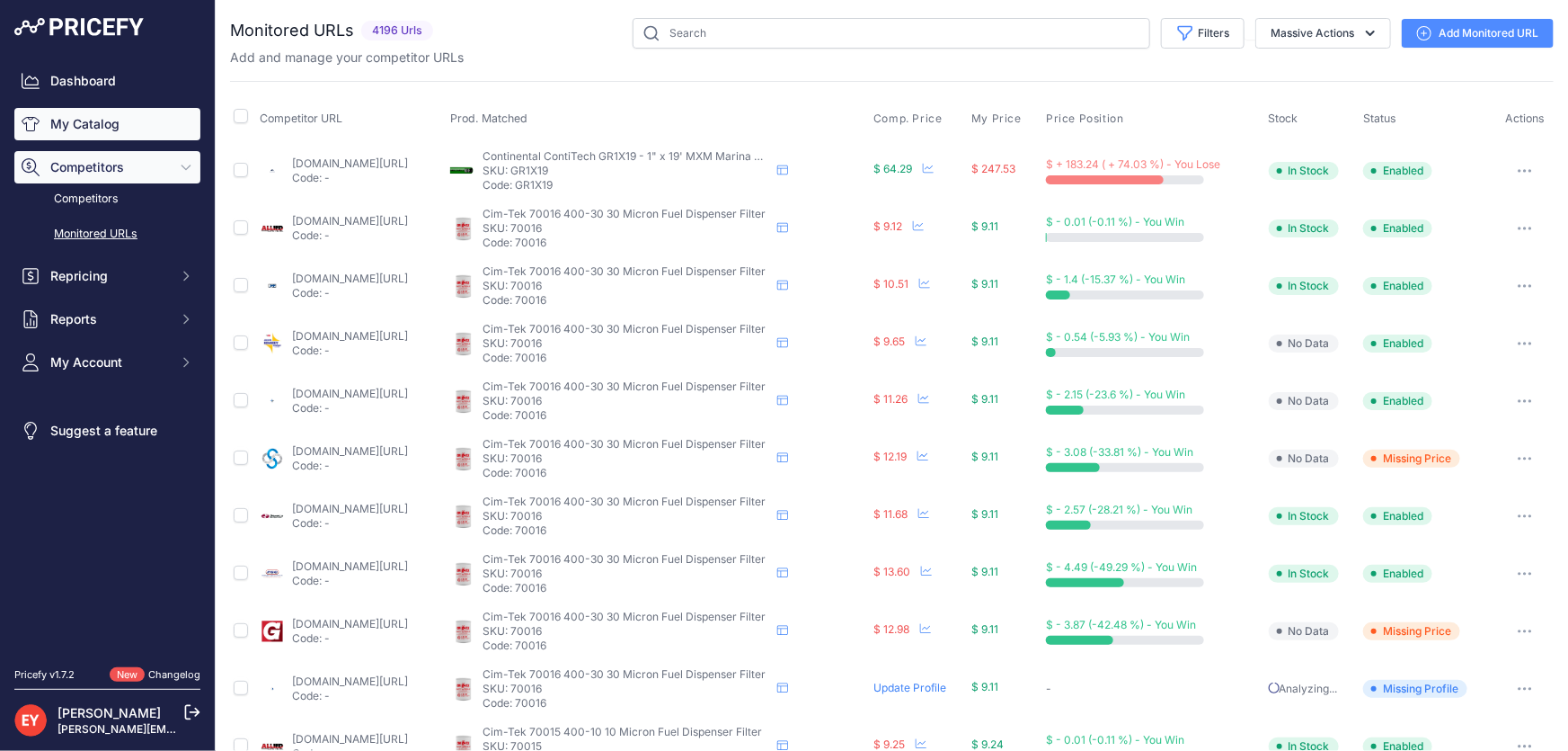
click at [138, 126] on link "My Catalog" at bounding box center [107, 124] width 186 height 32
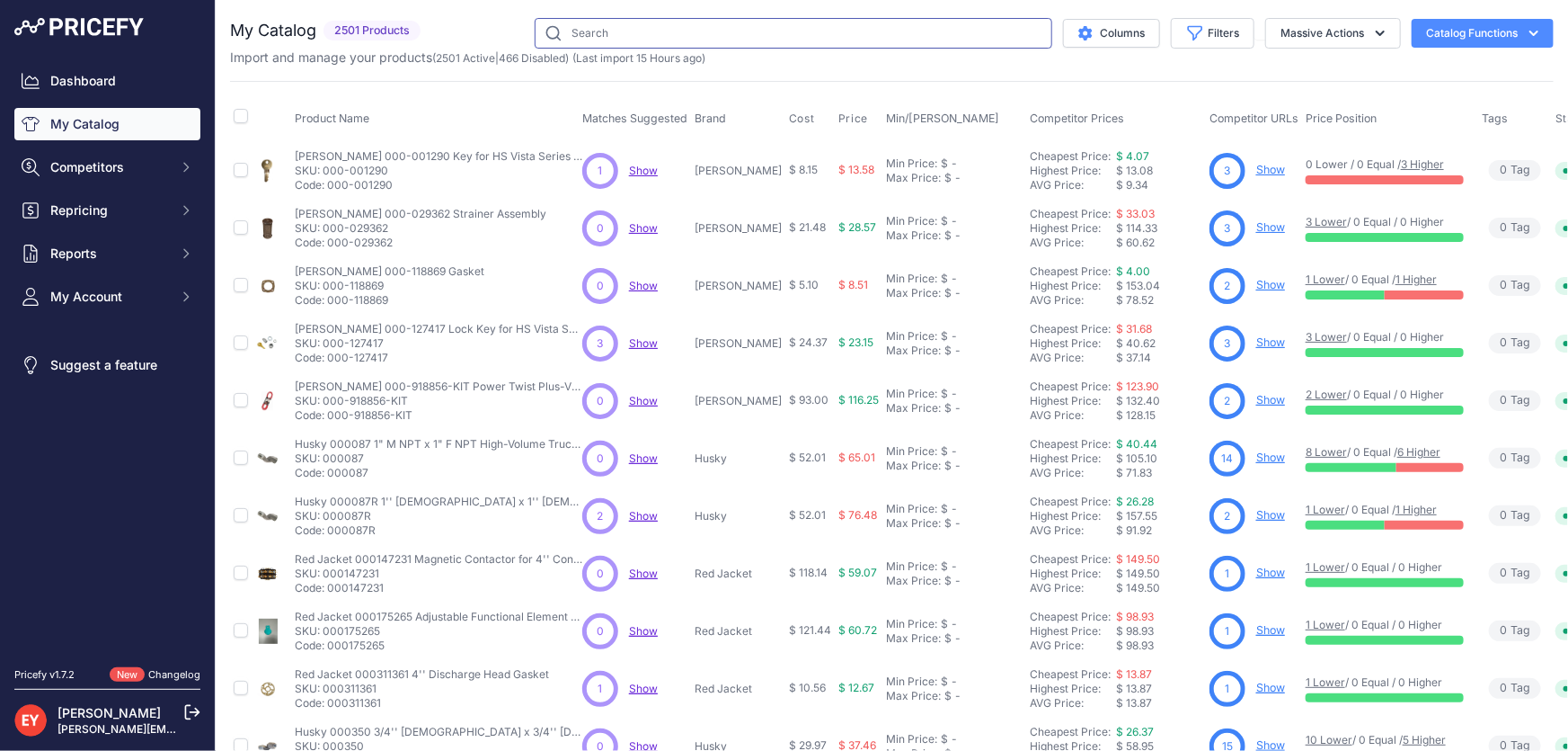
click at [621, 39] on input "text" at bounding box center [794, 33] width 518 height 31
paste input "901002-38"
type input "901002-38"
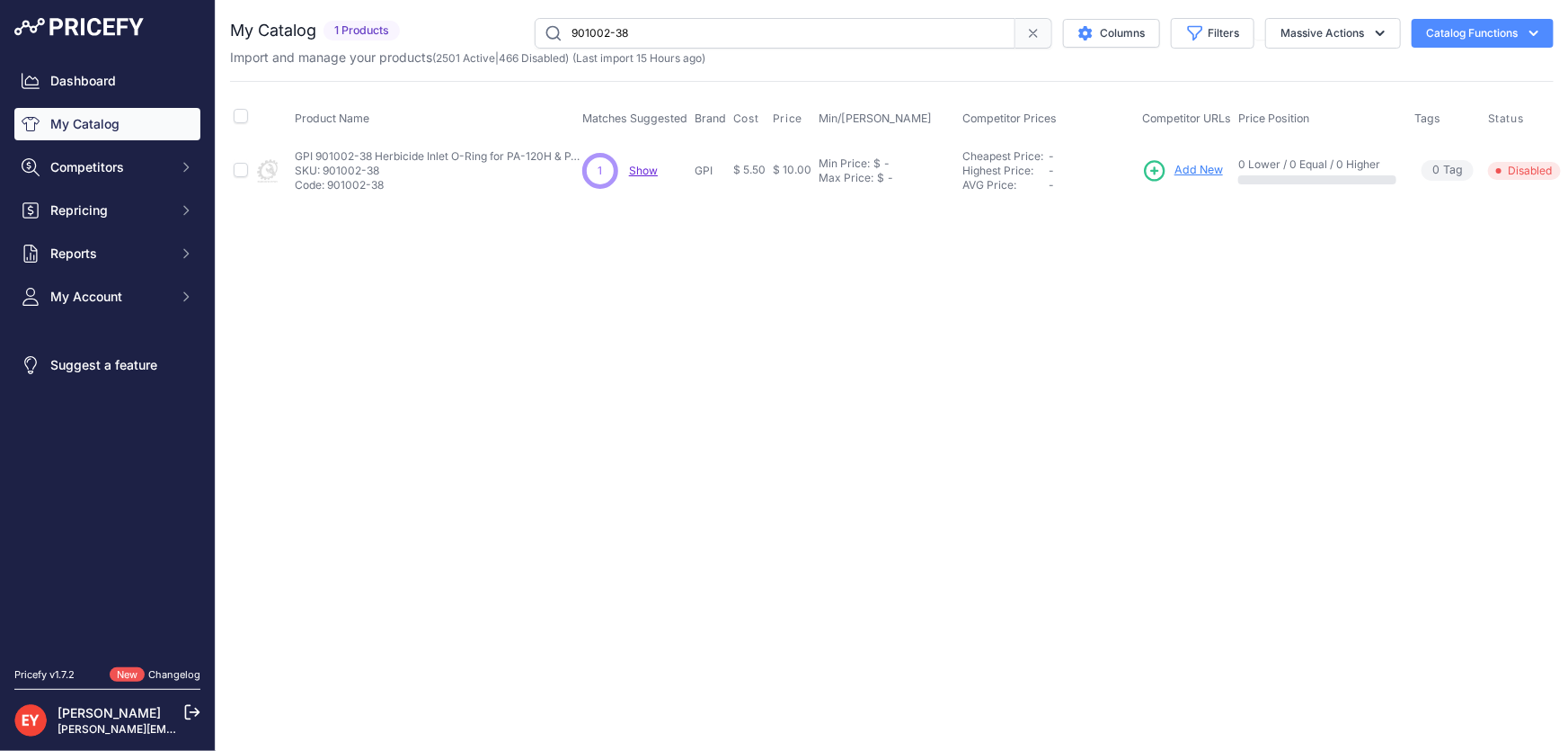
click at [1187, 163] on span "Add New" at bounding box center [1199, 170] width 49 height 17
drag, startPoint x: 652, startPoint y: 37, endPoint x: 562, endPoint y: 38, distance: 90.0
click at [562, 38] on input "901002-38" at bounding box center [775, 33] width 480 height 31
paste input "110529-01"
type input "110529-01"
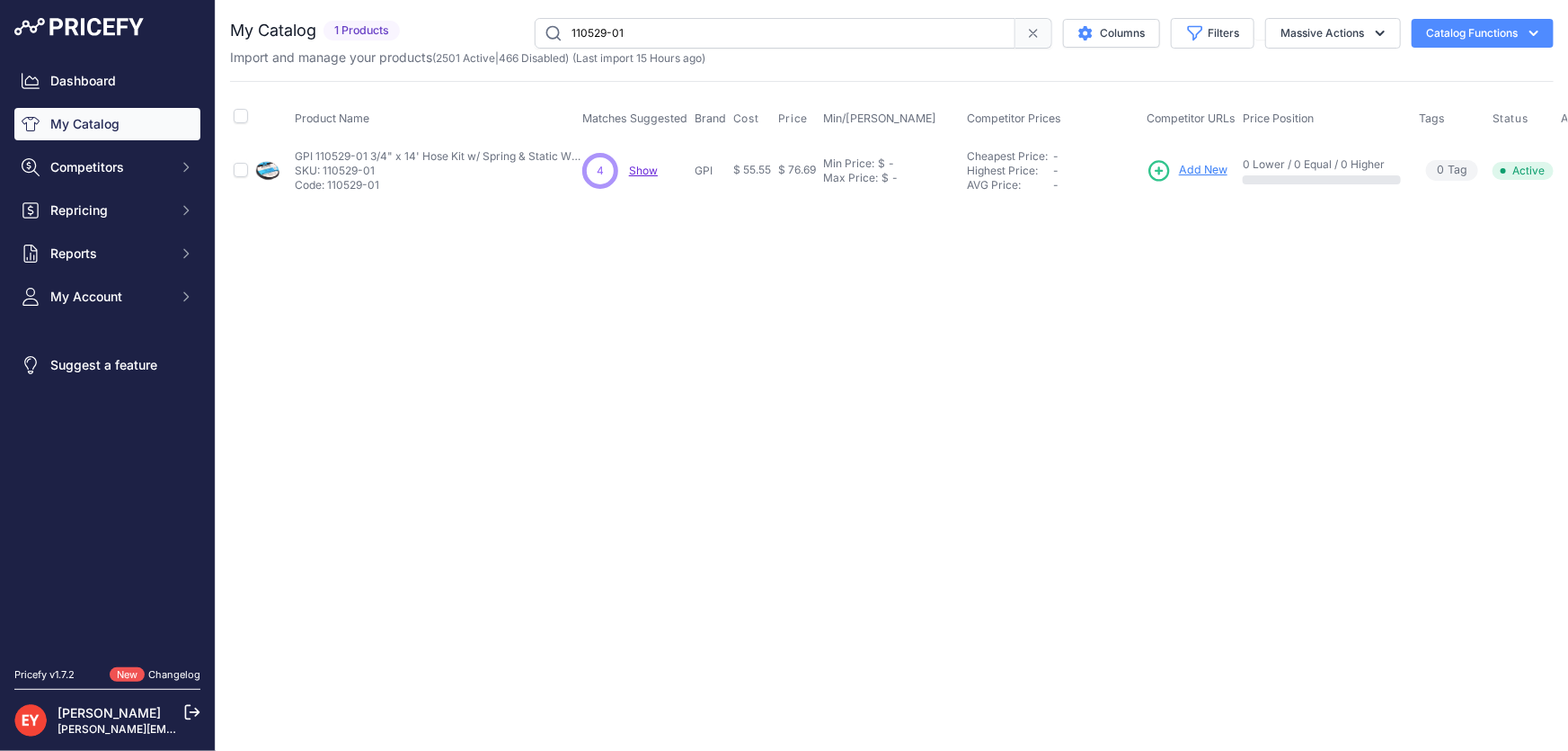
click at [1197, 162] on span "Add New" at bounding box center [1203, 170] width 49 height 17
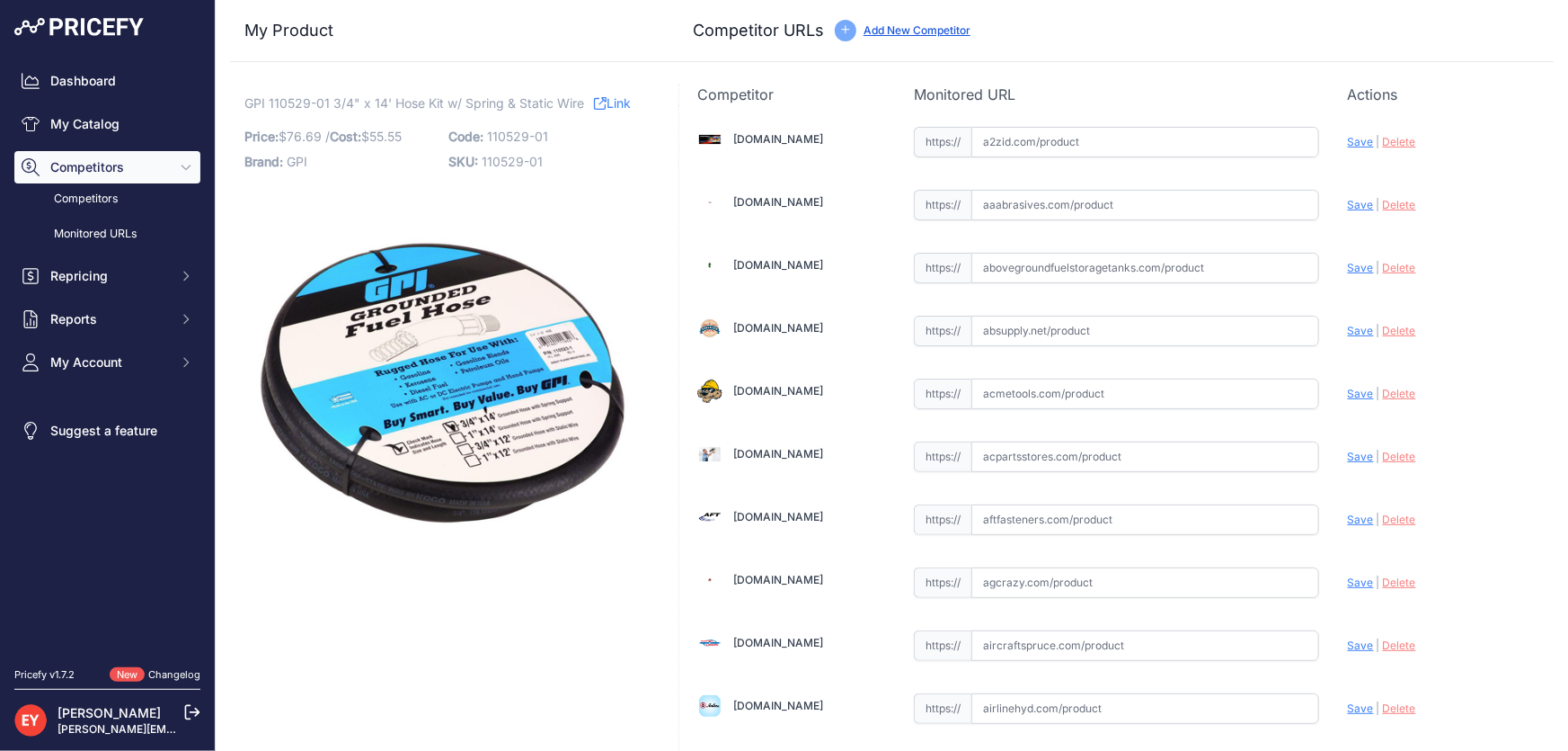
scroll to position [1645, 0]
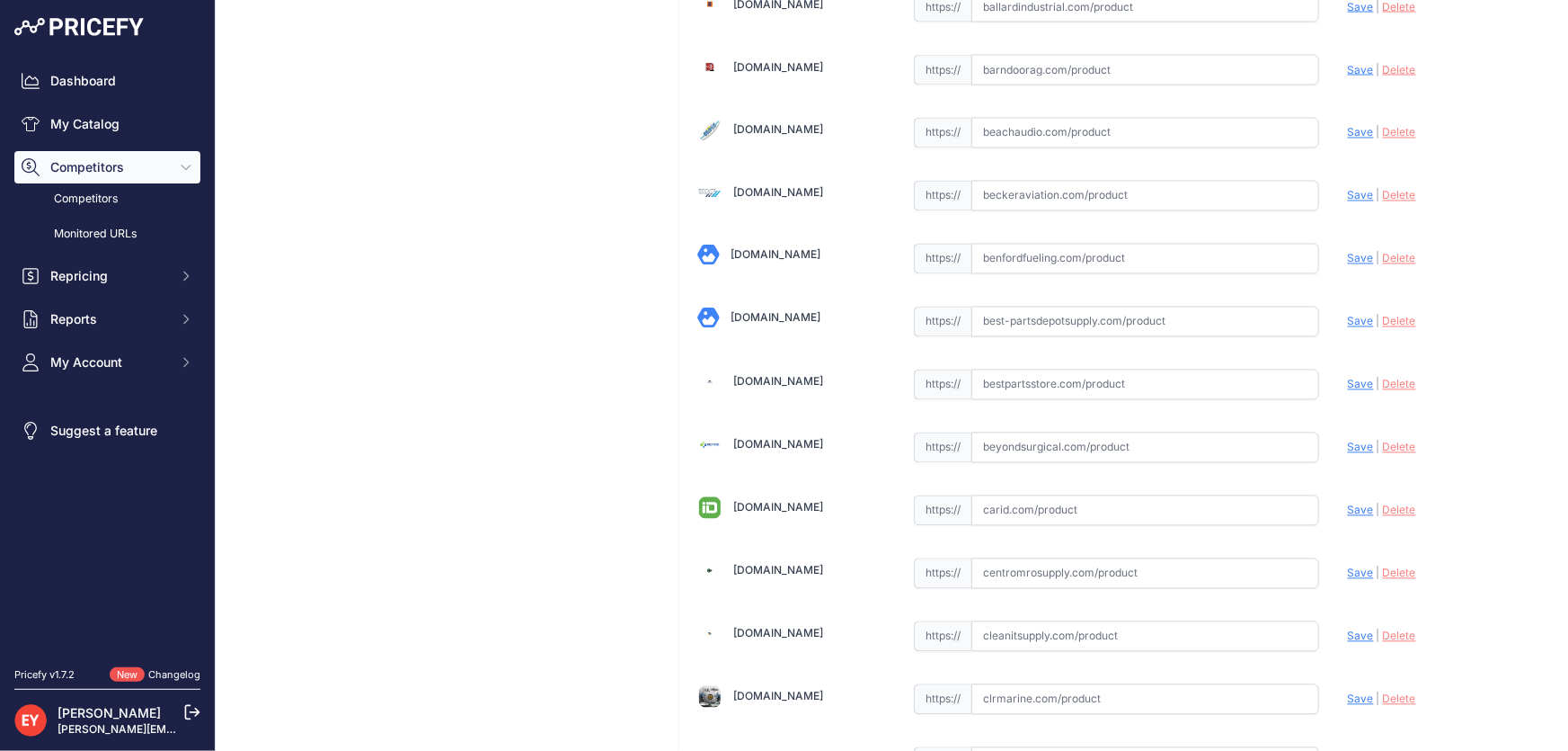
click at [1006, 385] on input "text" at bounding box center [1145, 385] width 348 height 31
paste input "https://www.bestpartsstore.com/product/gpi-110529-01-3-4-x-14-hose-kit-w-spring…"
click at [1347, 380] on span "Save" at bounding box center [1361, 384] width 26 height 13
type input "https://www.bestpartsstore.com/product/gpi-110529-01-3-4-x-14-hose-kit-w-spring…"
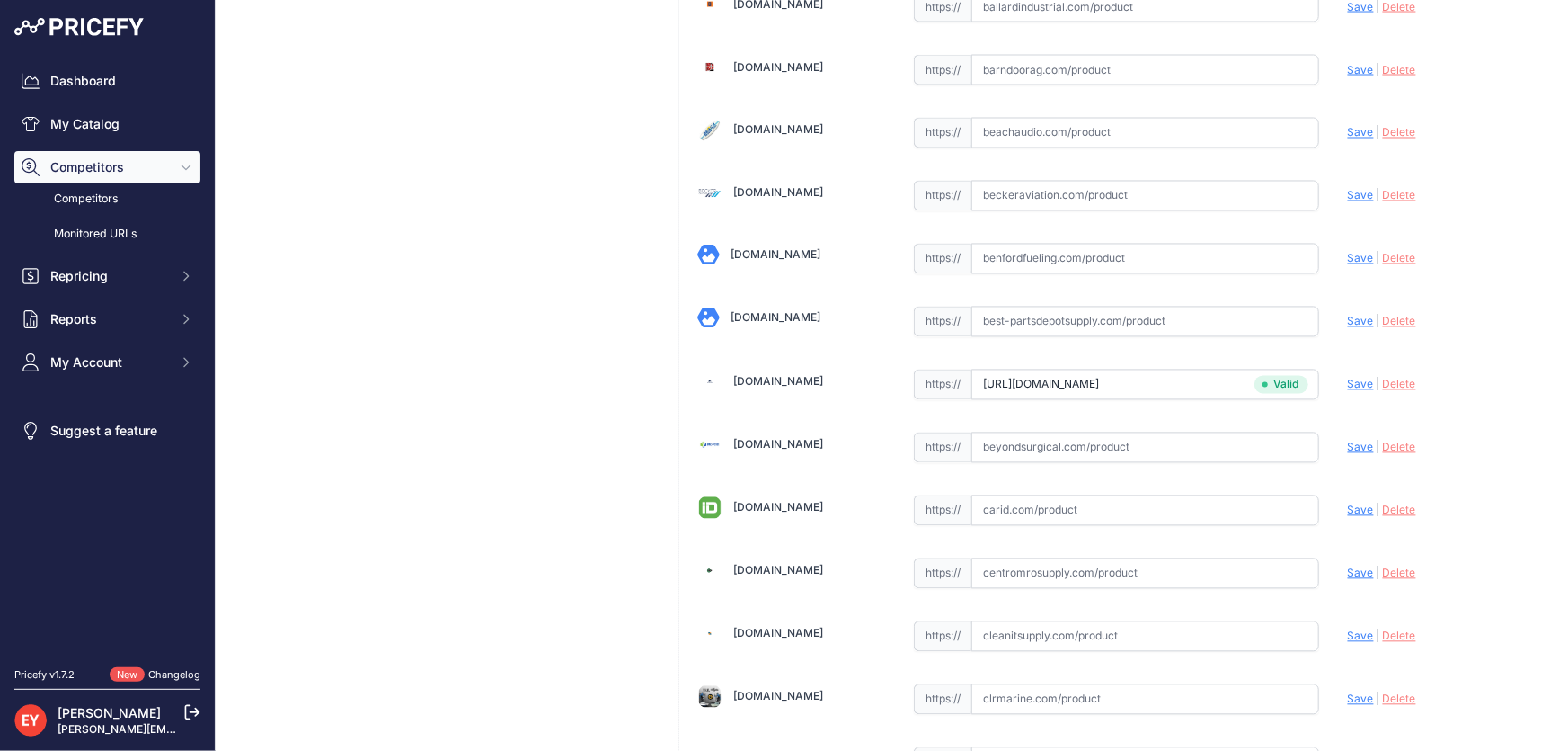
scroll to position [7098, 0]
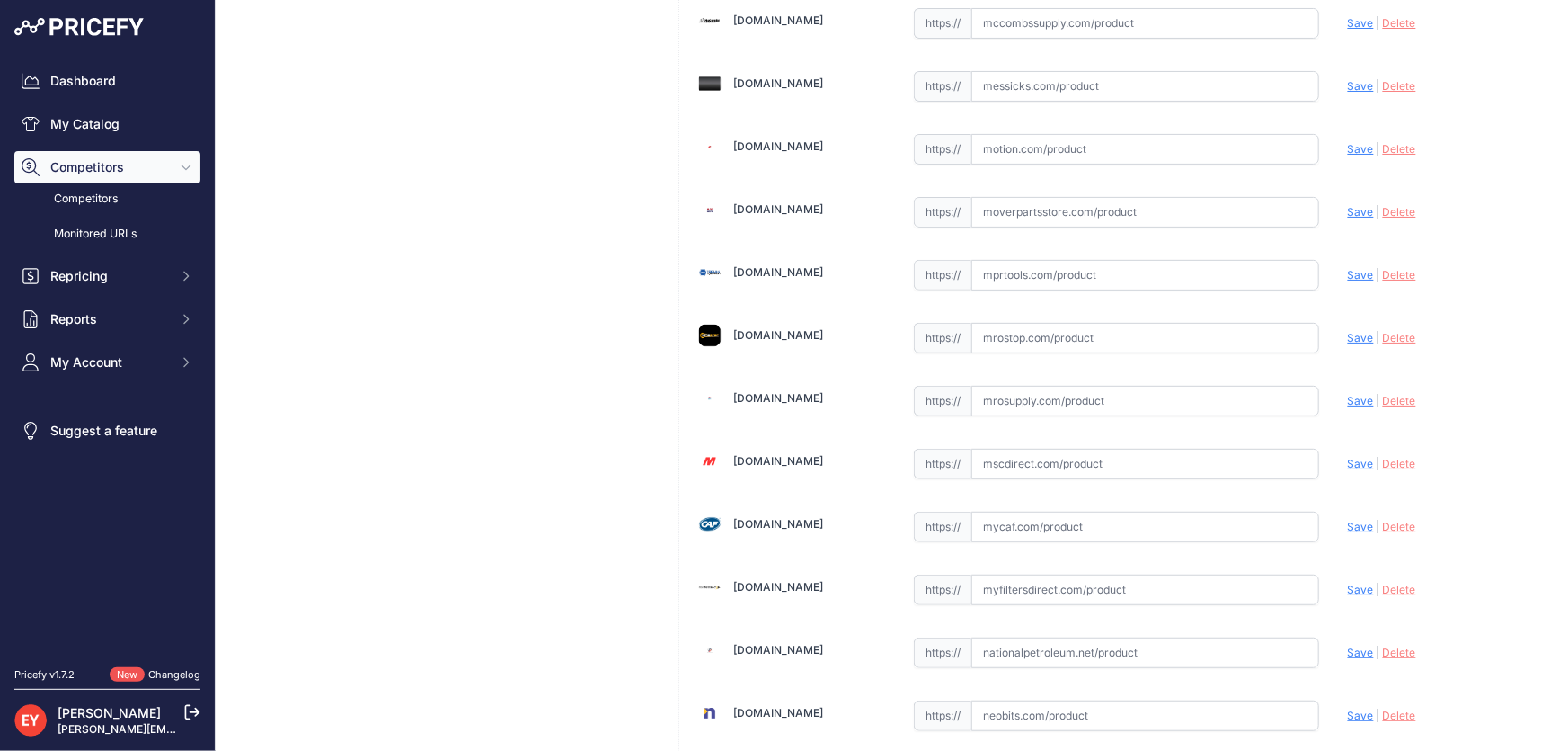
click at [997, 386] on input "text" at bounding box center [1145, 401] width 348 height 31
paste input "https://www.mrosupply.com/pumps/6100747_110529-01_gpi/?srsltid=AfmBOop6xnvH1TmY…"
click at [1347, 393] on span "Save" at bounding box center [1361, 400] width 26 height 13
type input "https://www.mrosupply.com/pumps/6100747_110529-01_gpi/?prirule_jdsnikfkfjsd=3888"
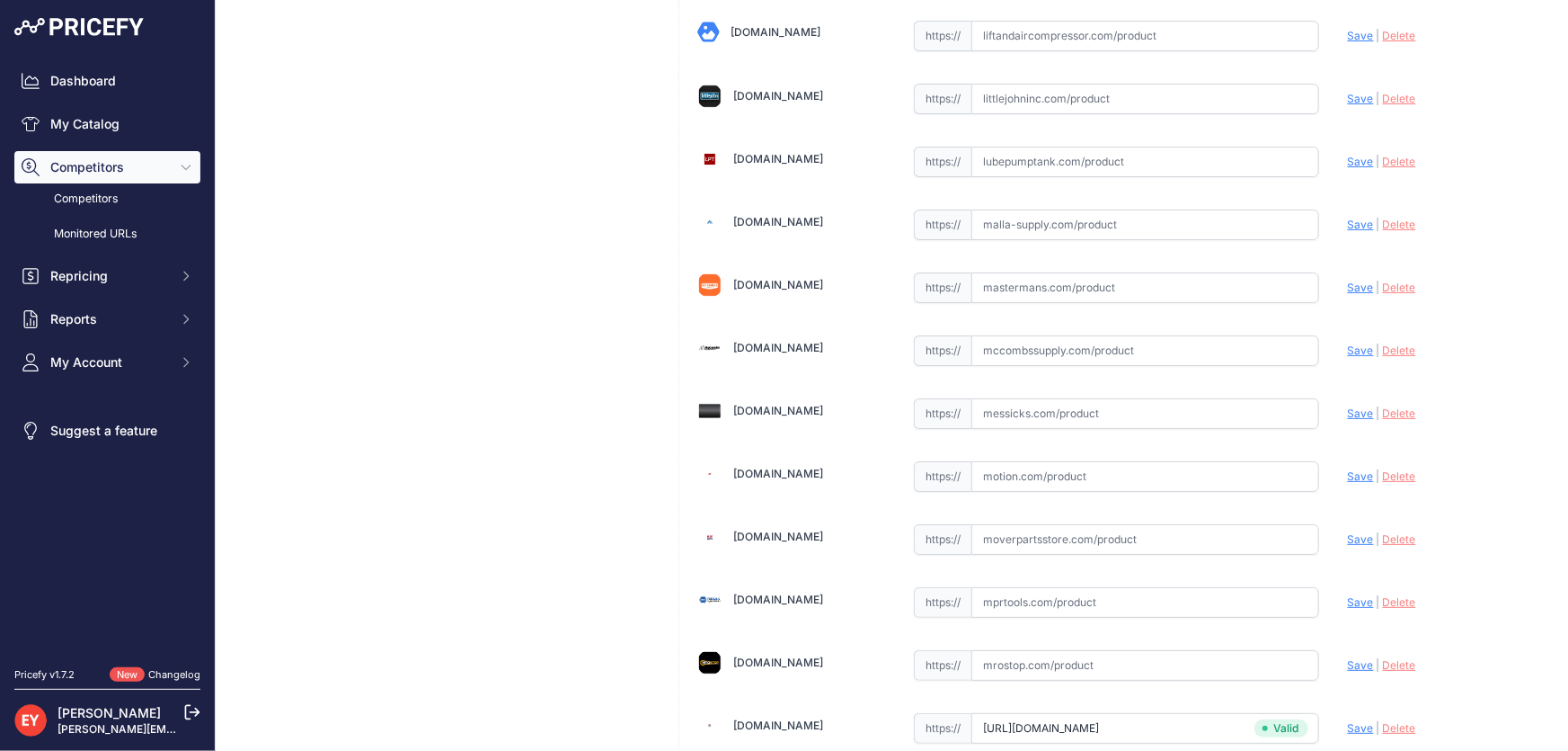
scroll to position [10919, 0]
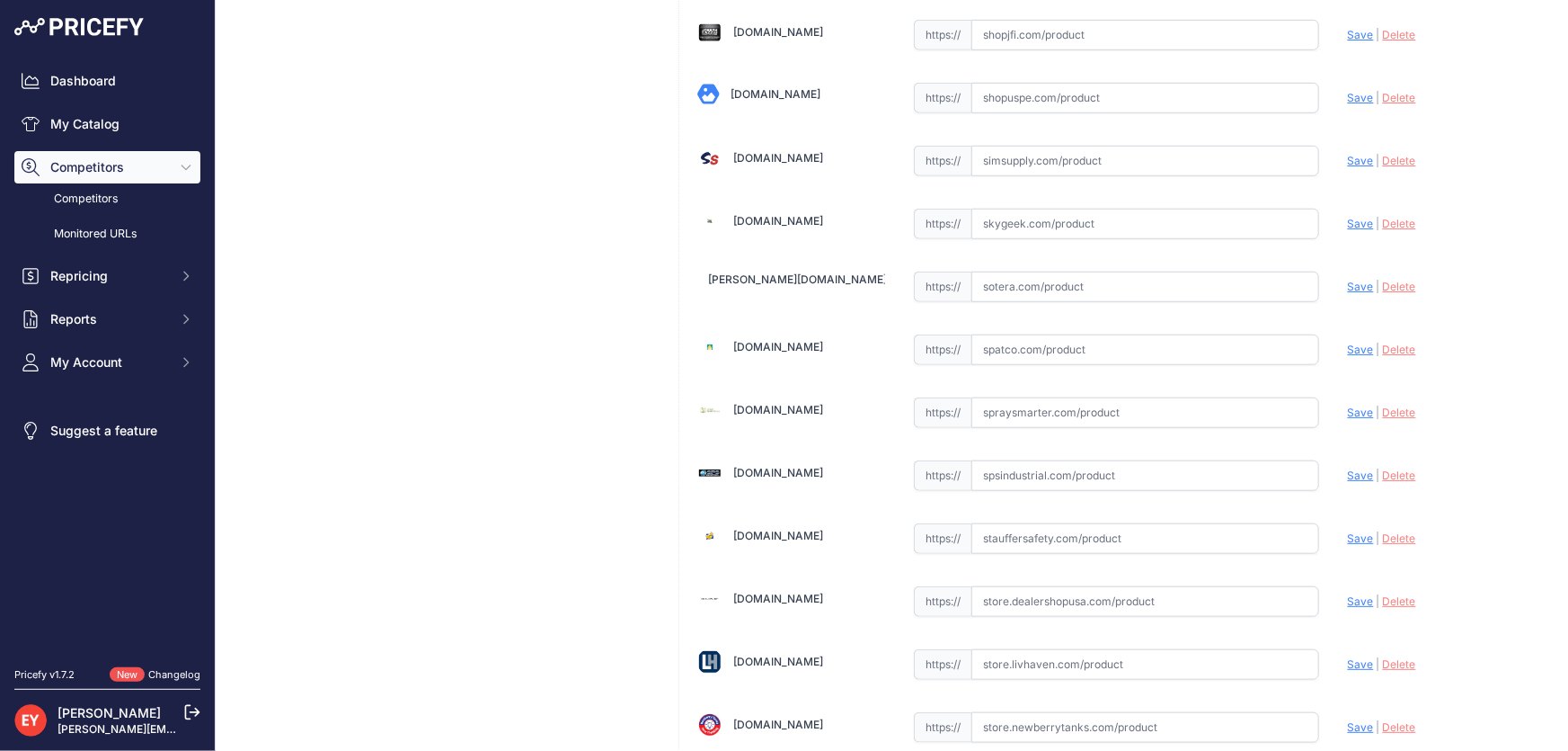
click at [997, 397] on input "text" at bounding box center [1145, 412] width 348 height 31
paste input "https://www.spraysmarter.com/liquid-application/gpi-fuel-hose-kit-3-4-x-14-1105…"
click at [1347, 406] on span "Save" at bounding box center [1361, 412] width 26 height 13
type input "https://www.spraysmarter.com/liquid-application/gpi-fuel-hose-kit-3-4-x-14-1105…"
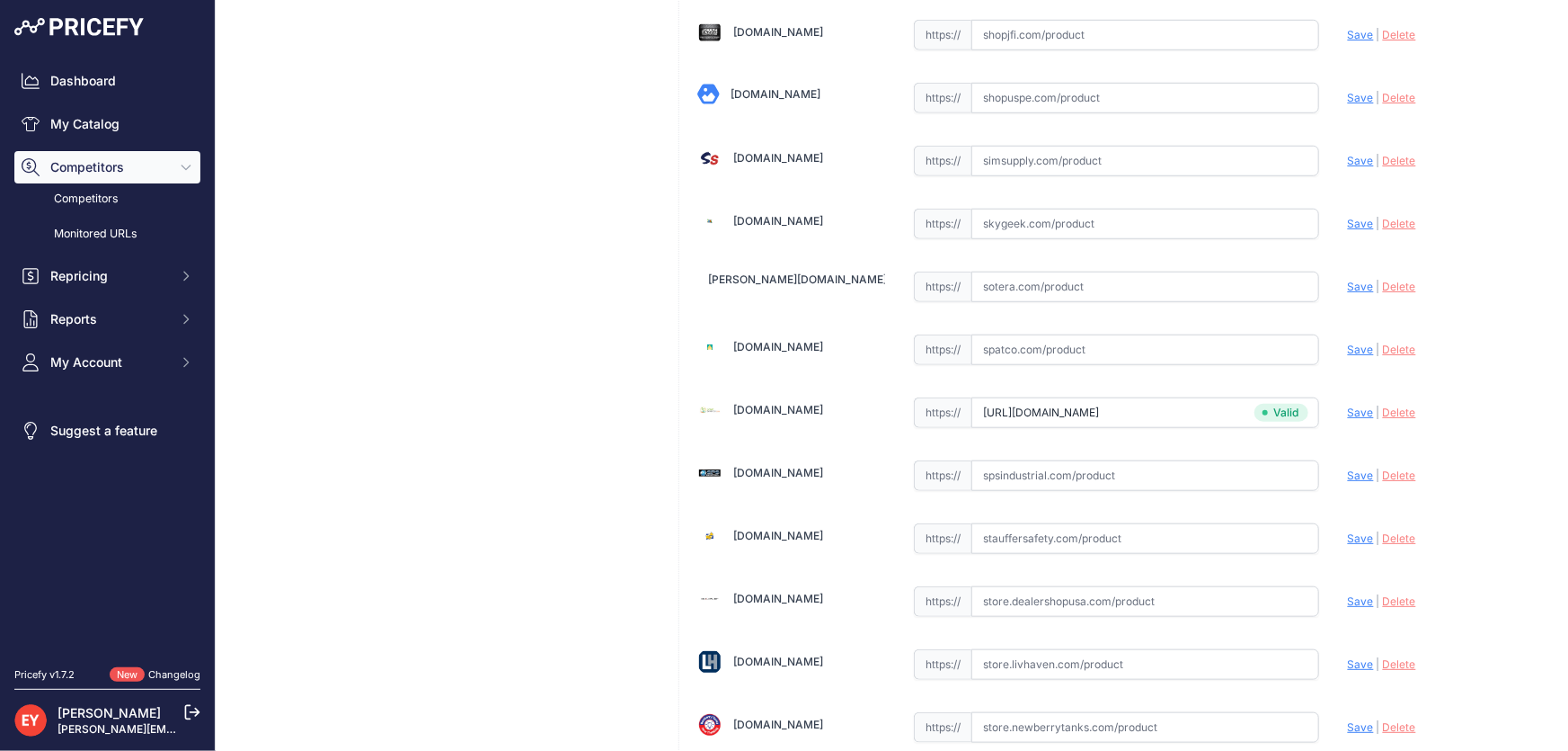
scroll to position [515, 0]
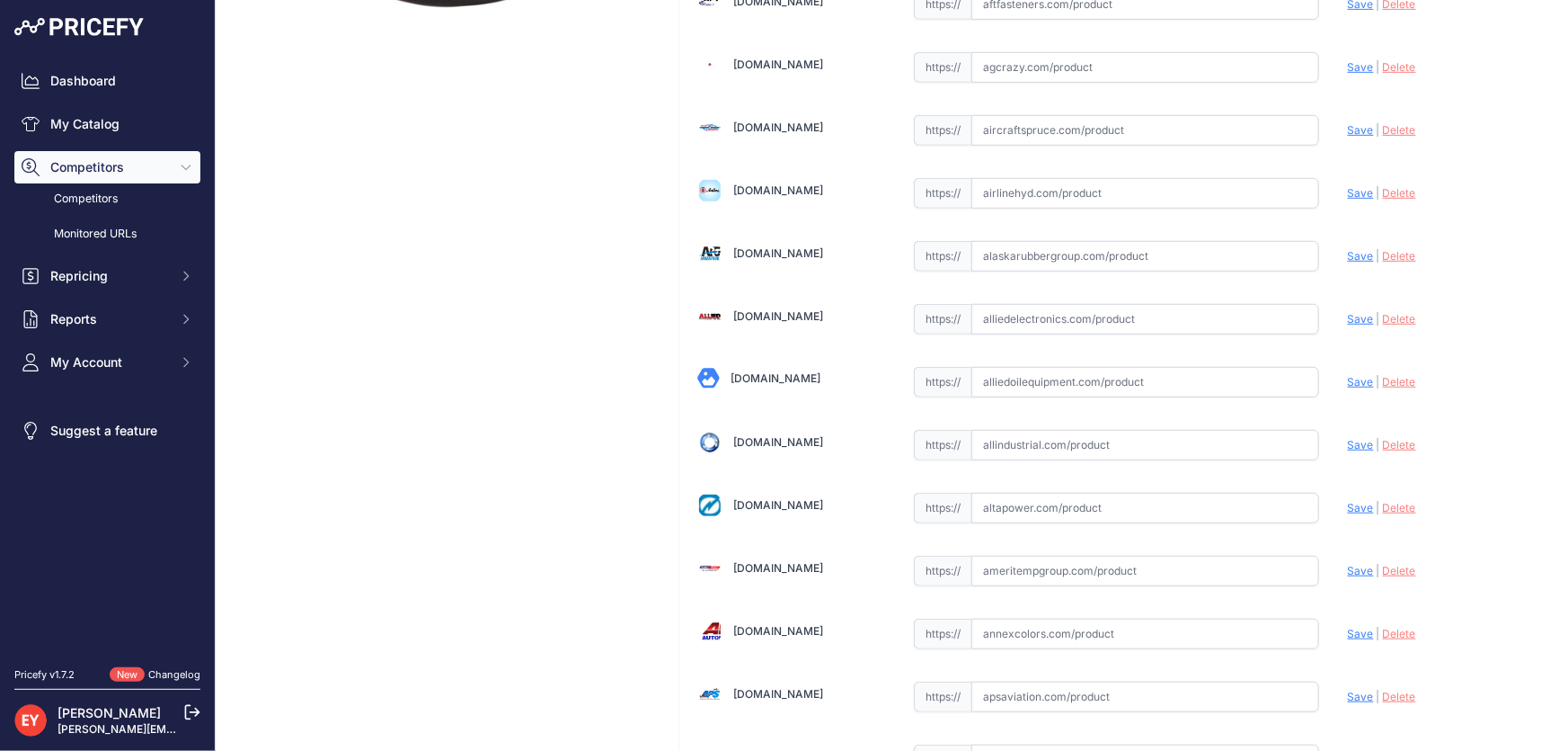
click at [1034, 390] on input "text" at bounding box center [1145, 382] width 348 height 31
paste input "https://alliedoilequipment.com/shop/great-plains-industries-gpi/110529-01-hose-…"
click at [1347, 384] on span "Save" at bounding box center [1361, 381] width 26 height 13
type input "https://alliedoilequipment.com/shop/great-plains-industries-gpi/110529-01-hose-…"
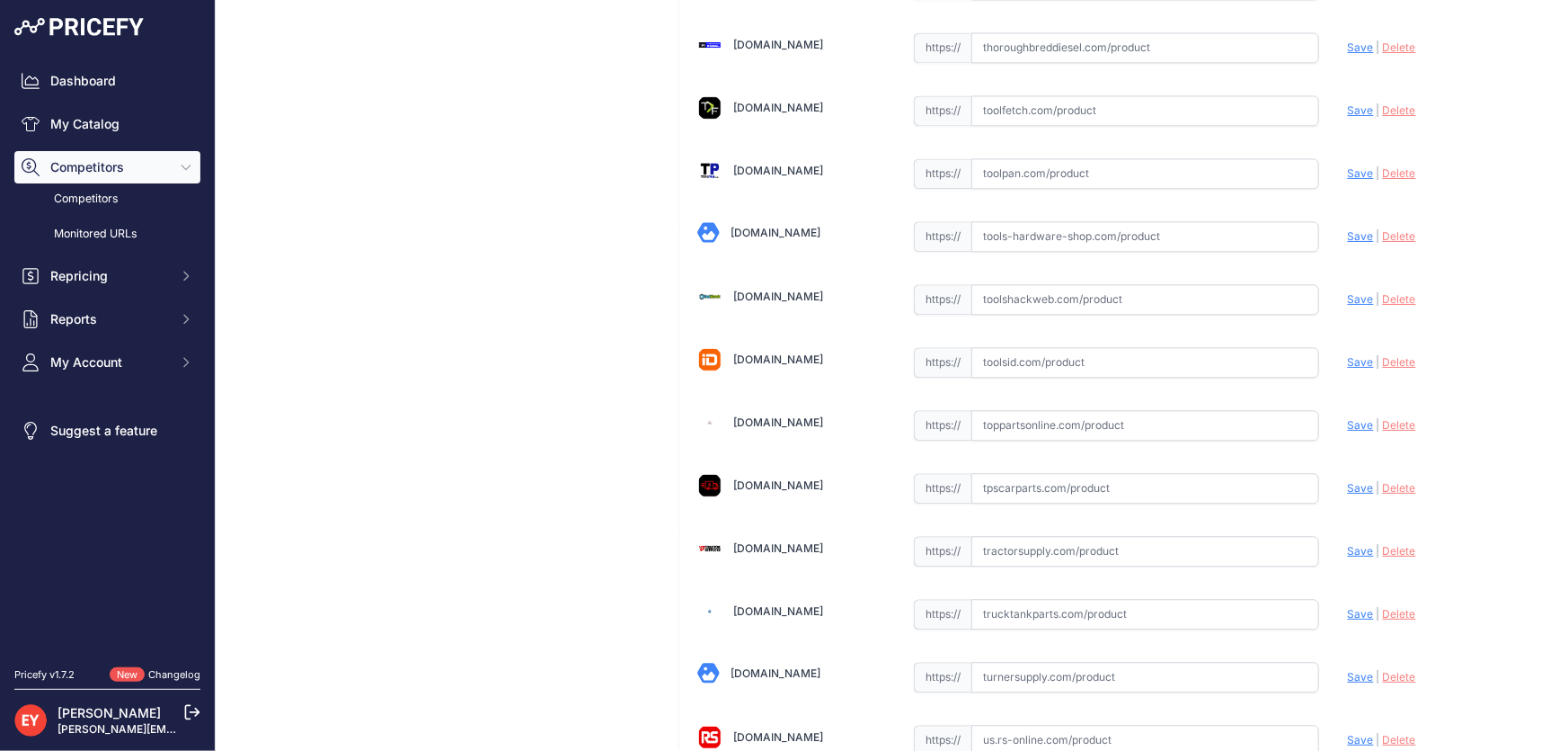
scroll to position [13206, 0]
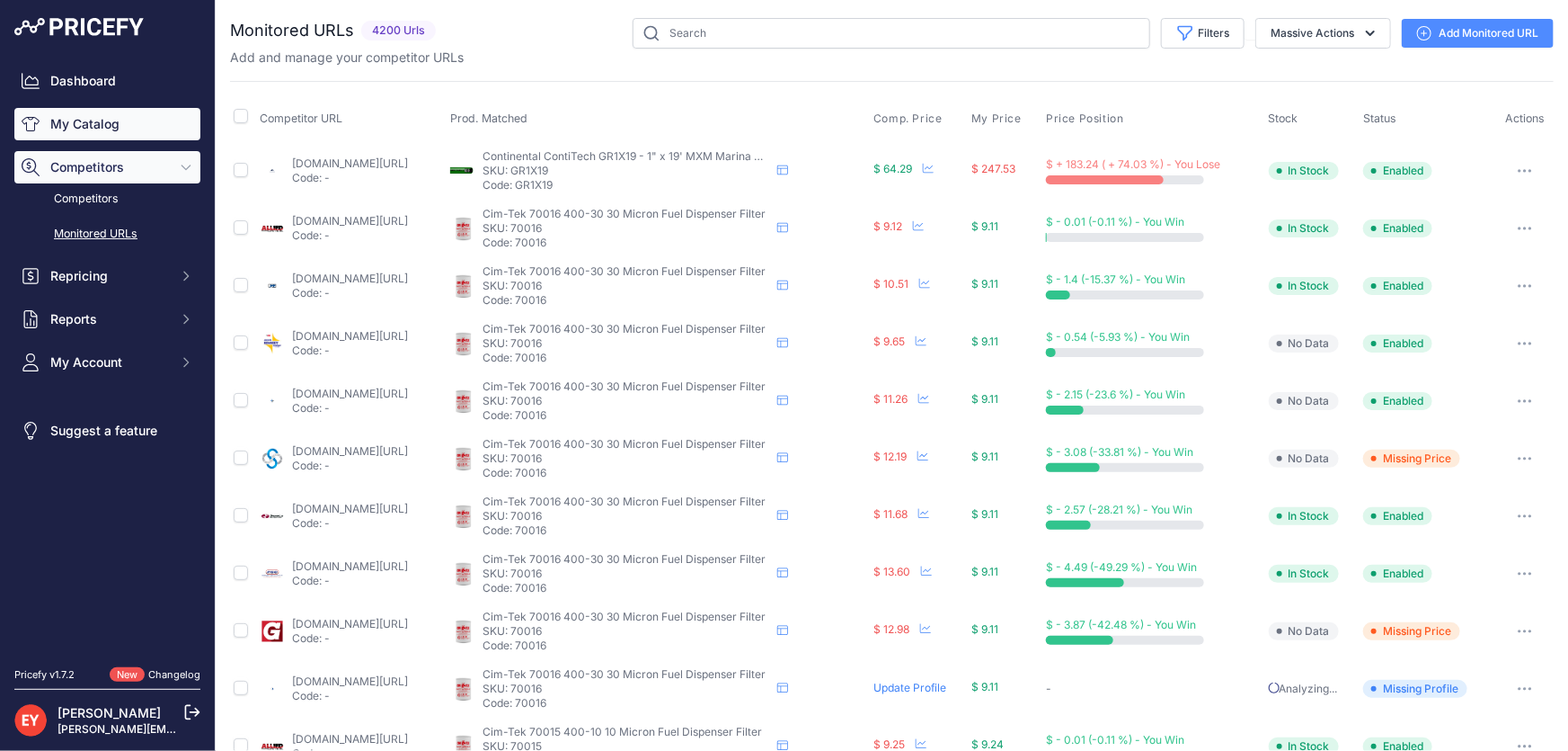
click at [124, 126] on link "My Catalog" at bounding box center [107, 124] width 186 height 32
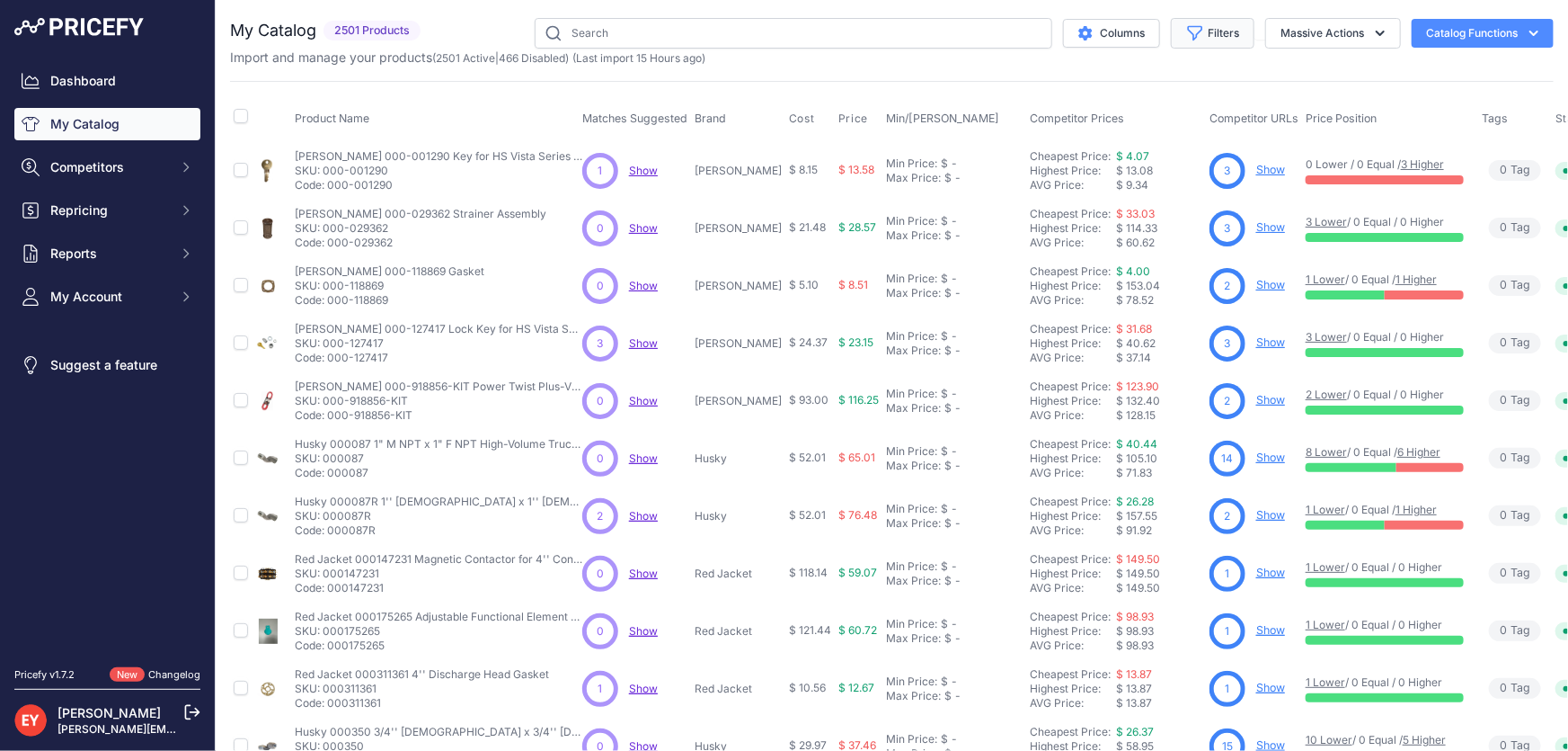
click at [1199, 45] on button "Filters" at bounding box center [1212, 33] width 84 height 31
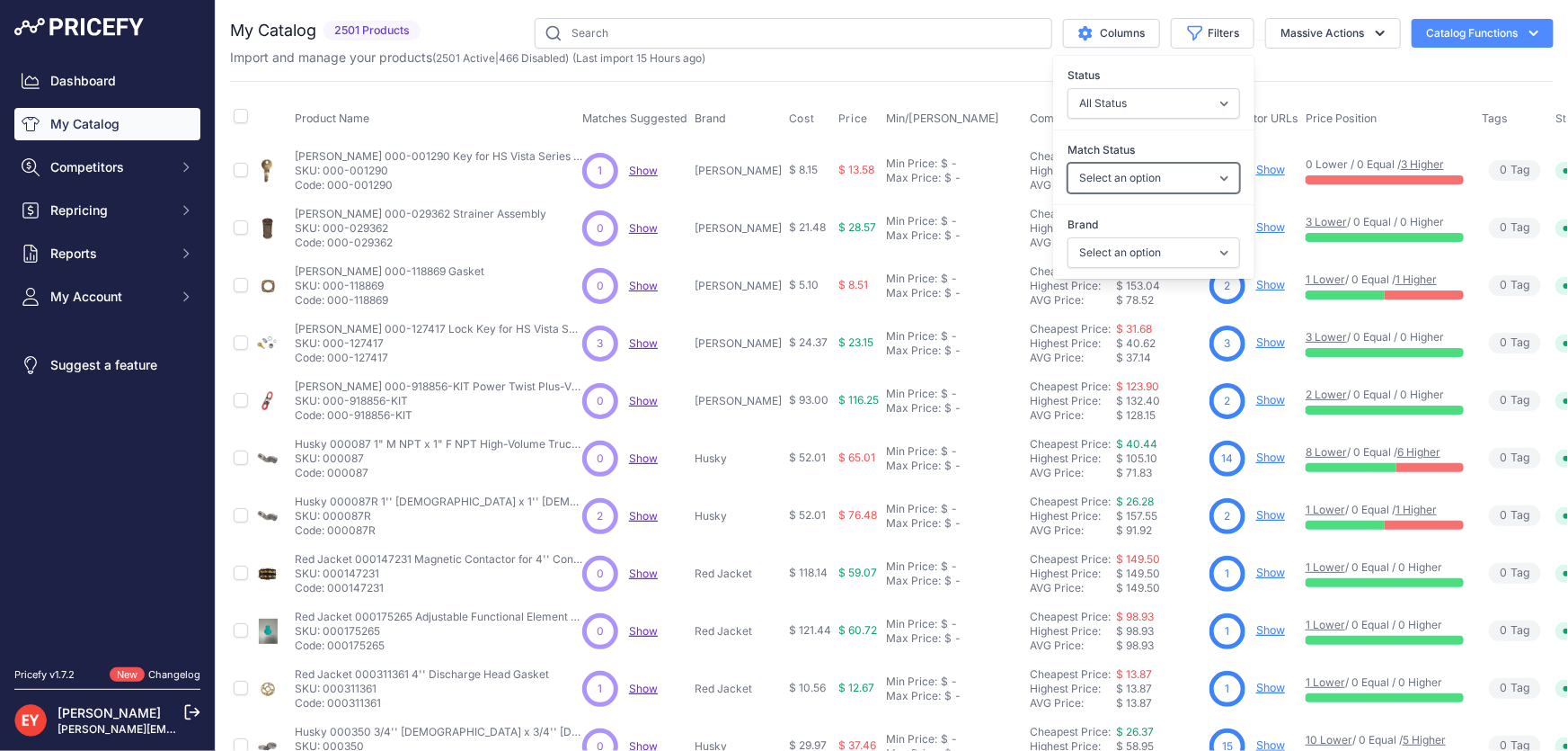
click at [1116, 179] on select "Select an option Matched Unmatched" at bounding box center [1154, 177] width 173 height 31
select select "0"
click at [1068, 162] on select "Select an option Matched Unmatched" at bounding box center [1154, 177] width 173 height 31
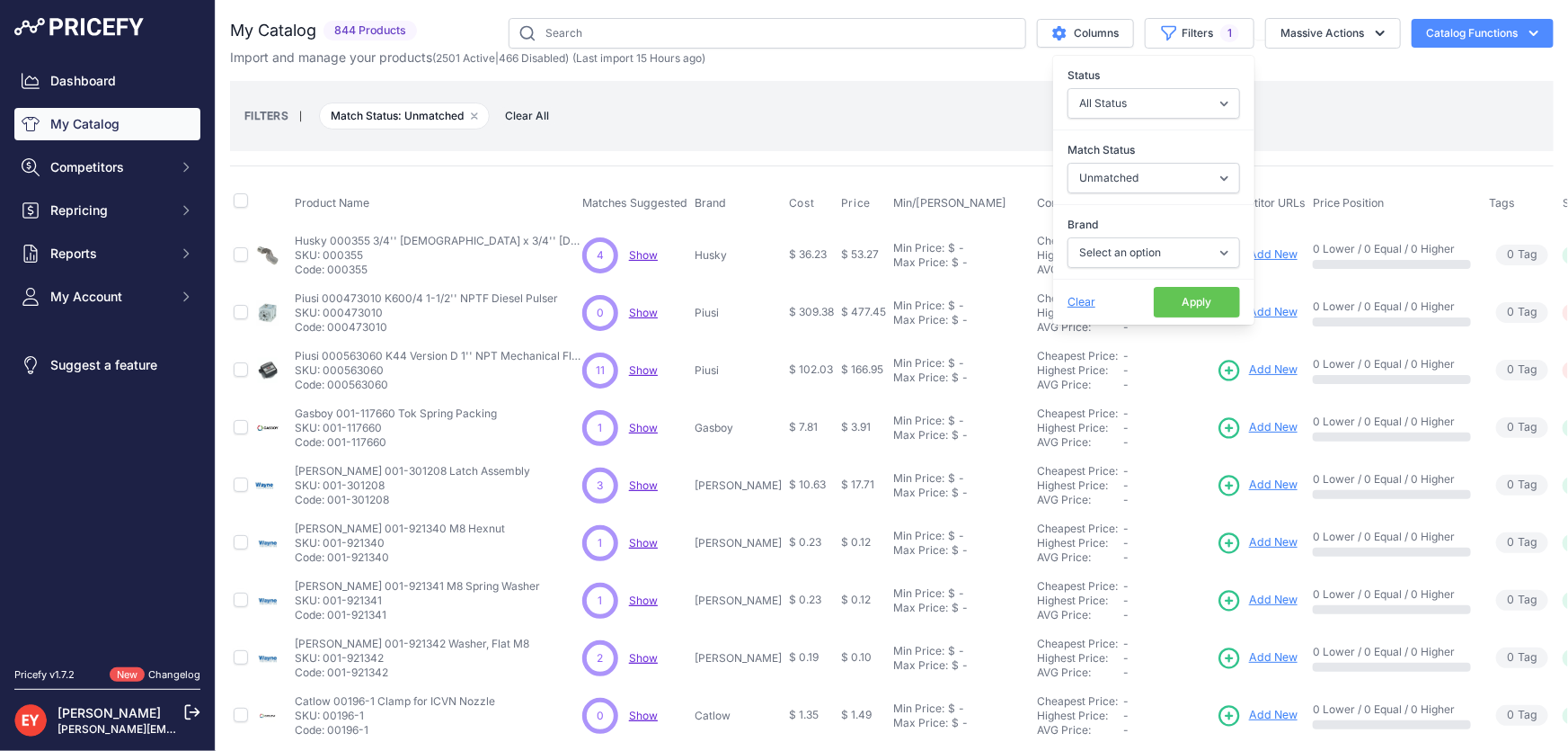
click at [1195, 299] on button "Apply" at bounding box center [1197, 301] width 86 height 31
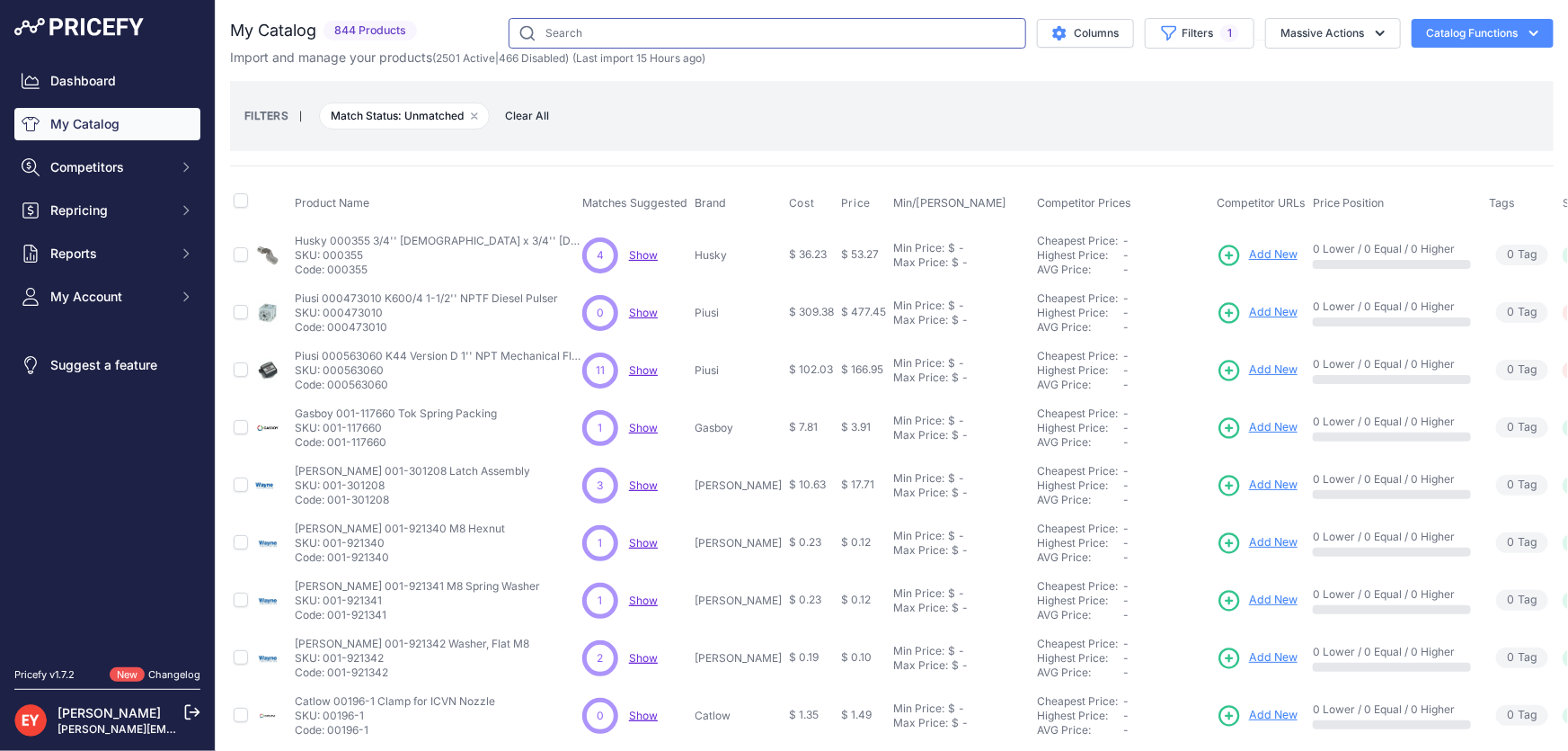
click at [640, 31] on input "text" at bounding box center [768, 33] width 518 height 31
paste input "133086-501"
type input "133086-501"
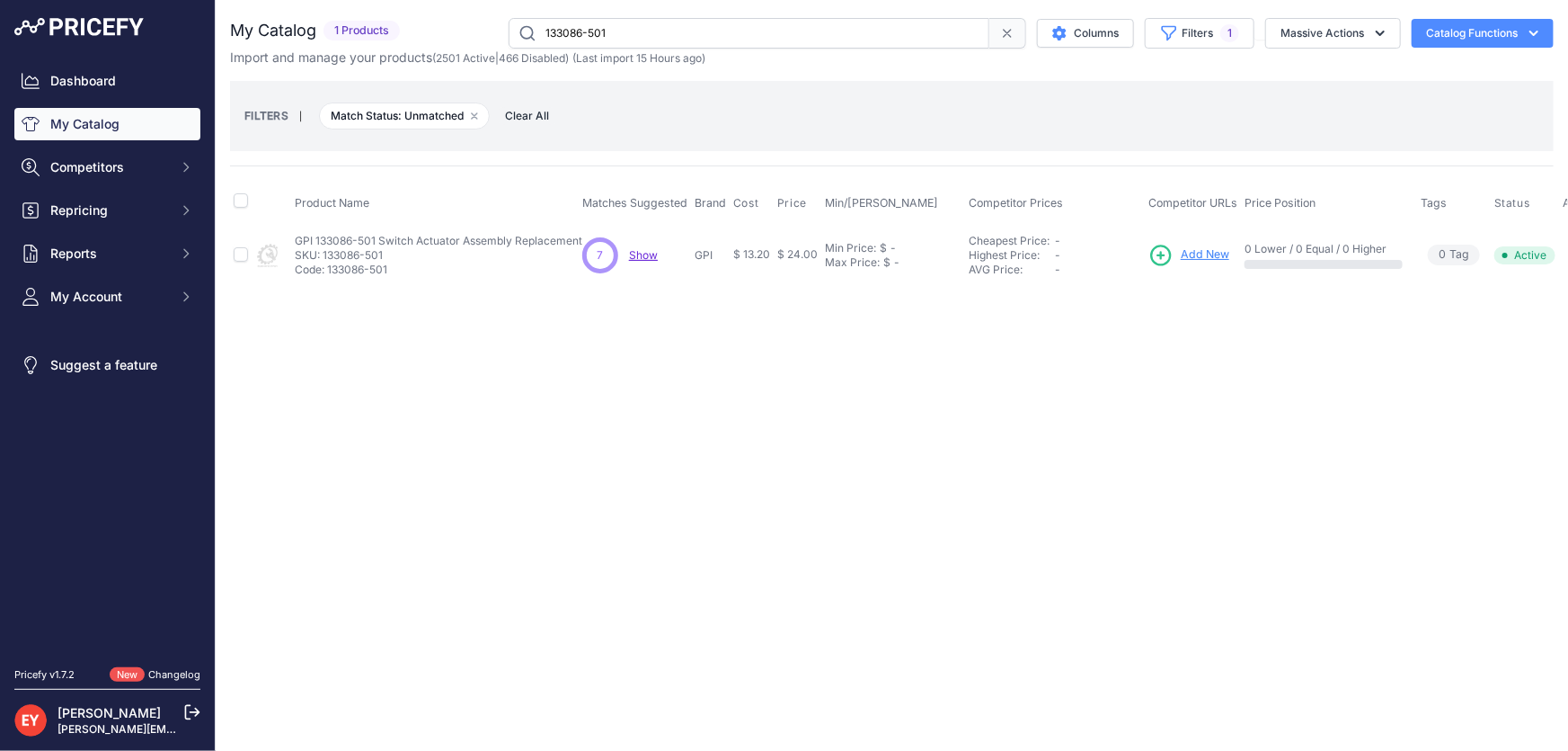
click at [1201, 253] on span "Add New" at bounding box center [1205, 254] width 49 height 17
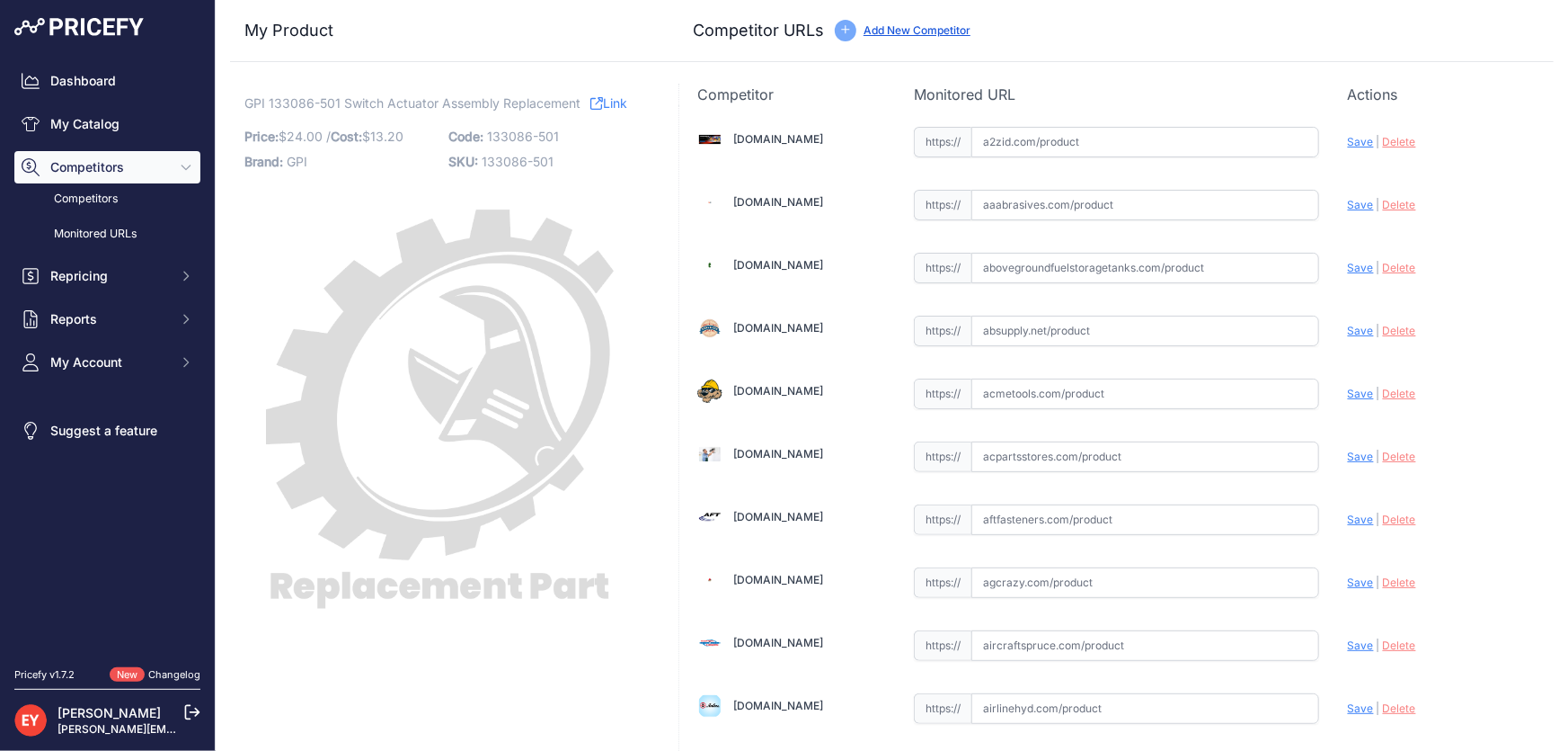
scroll to position [12361, 0]
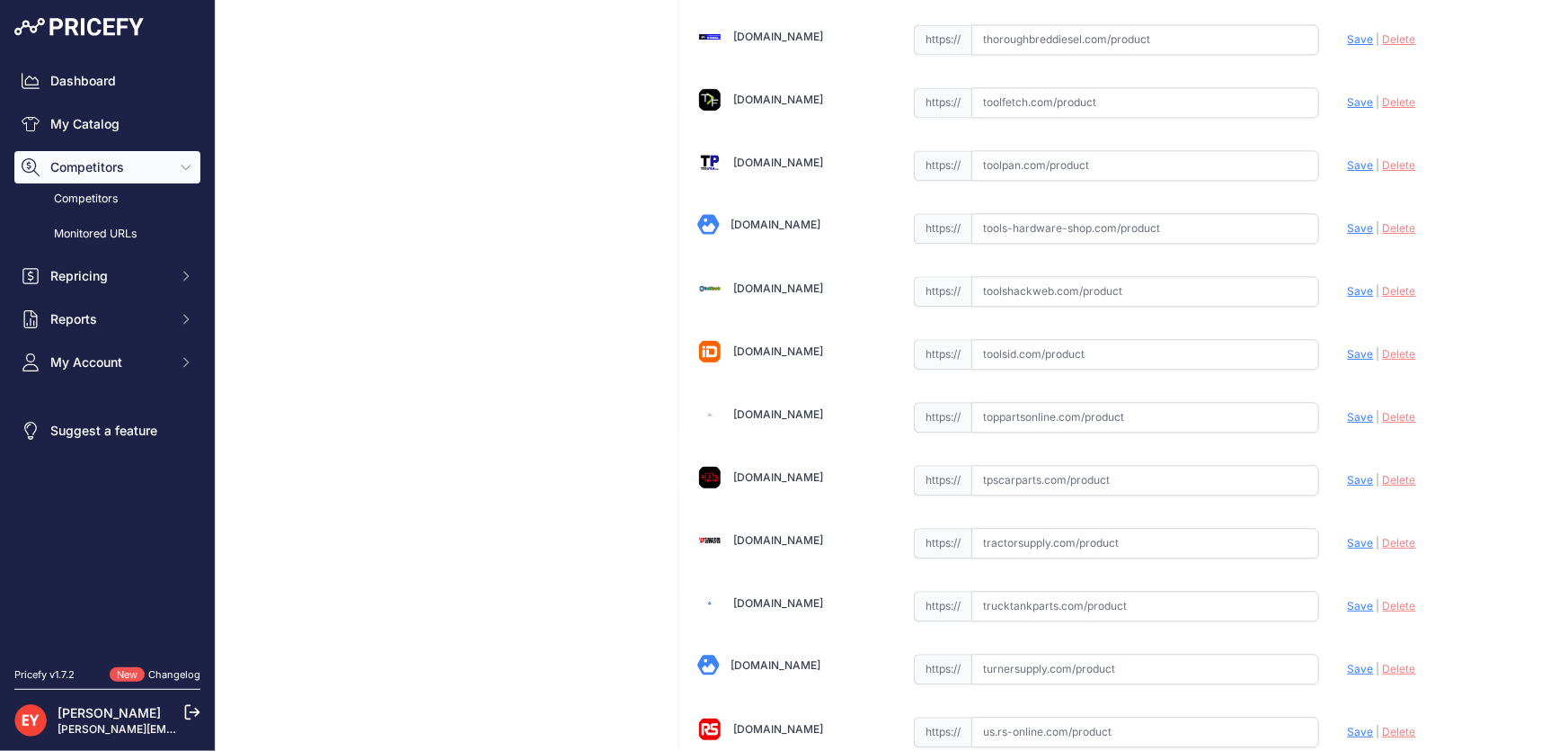
click at [1060, 402] on input "text" at bounding box center [1145, 417] width 348 height 31
paste input "[URL][DOMAIN_NAME]"
click at [1347, 410] on span "Save" at bounding box center [1361, 417] width 26 height 13
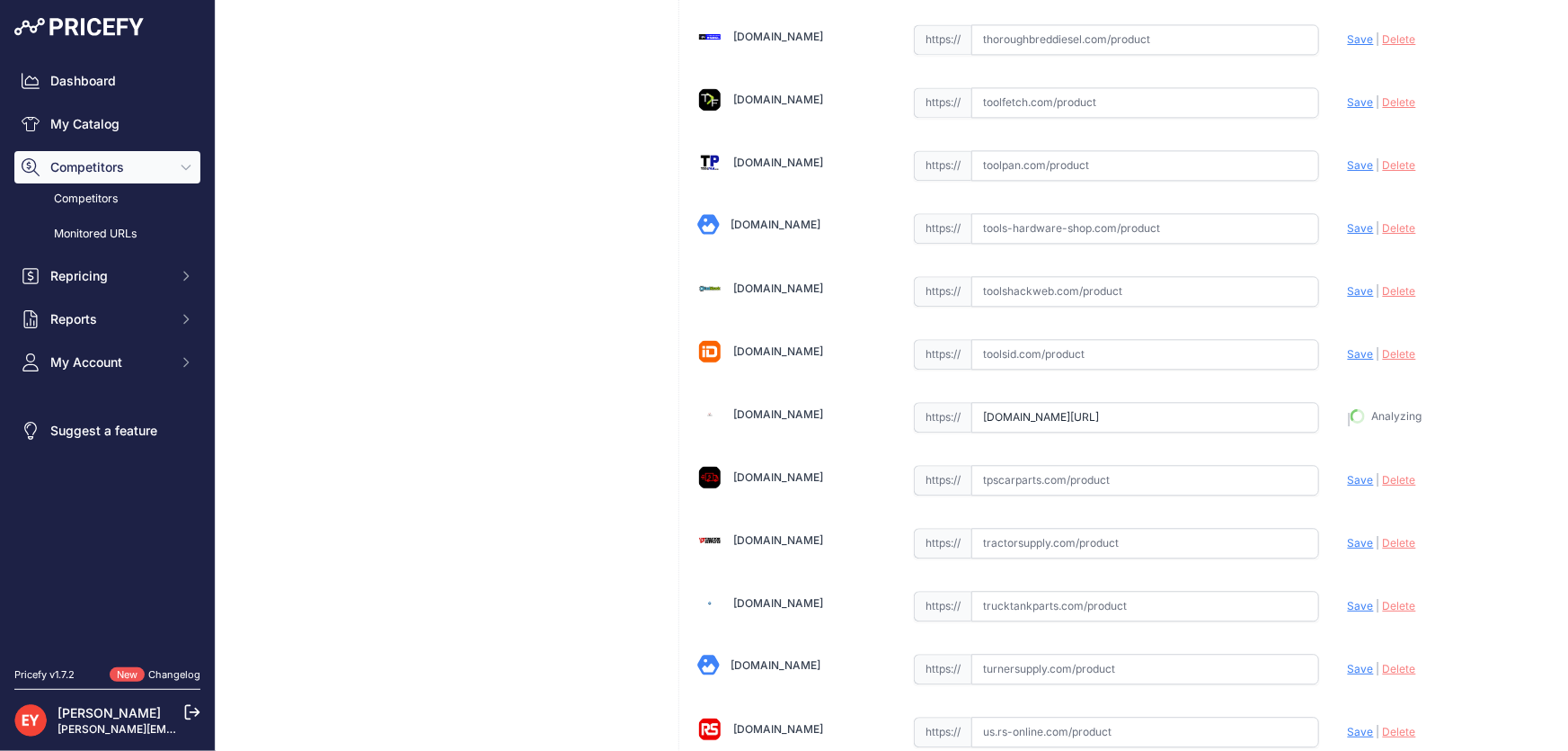
type input "https://www.toppartsonline.com/product/gpi-133086-501-switch-actuator-assembly-…"
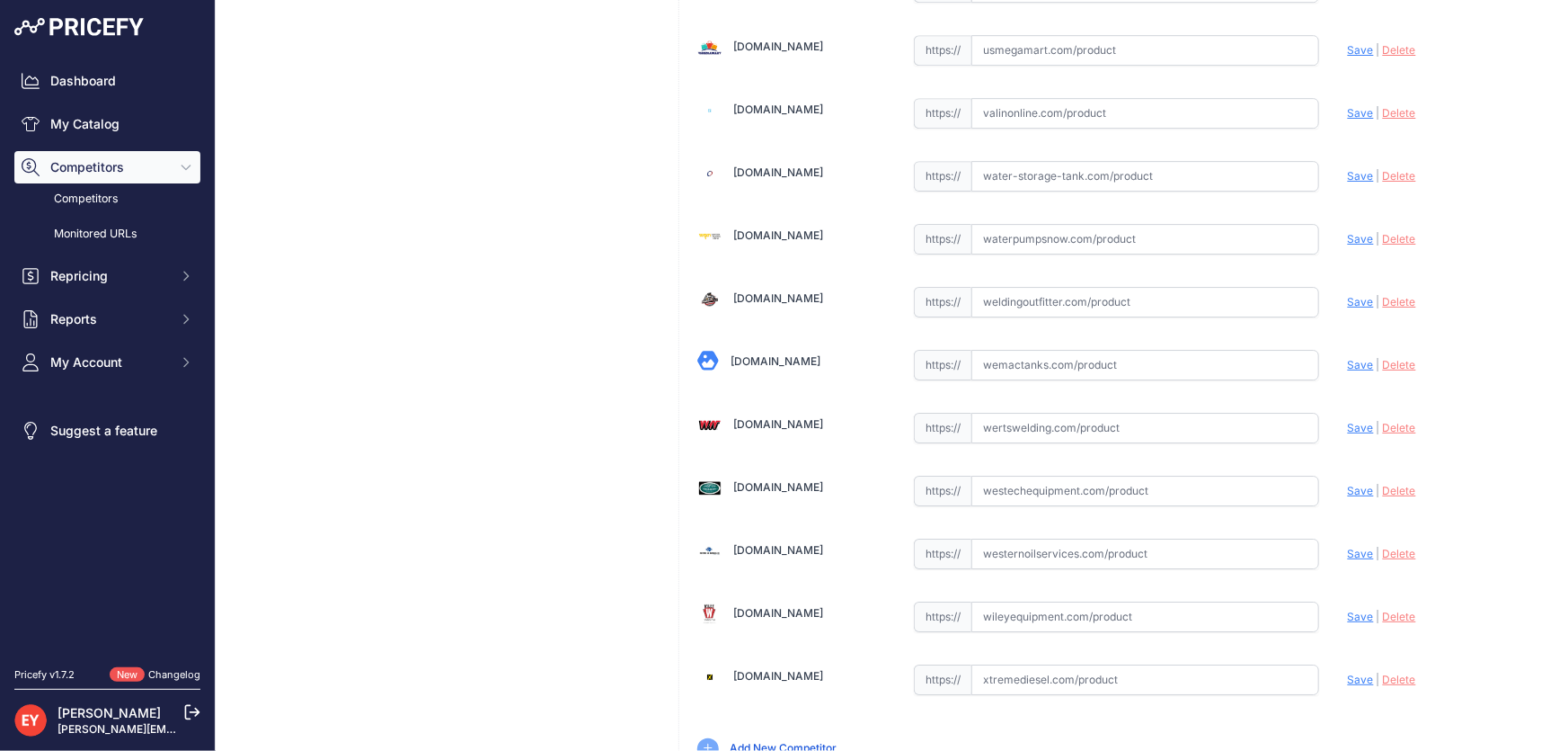
scroll to position [13248, 0]
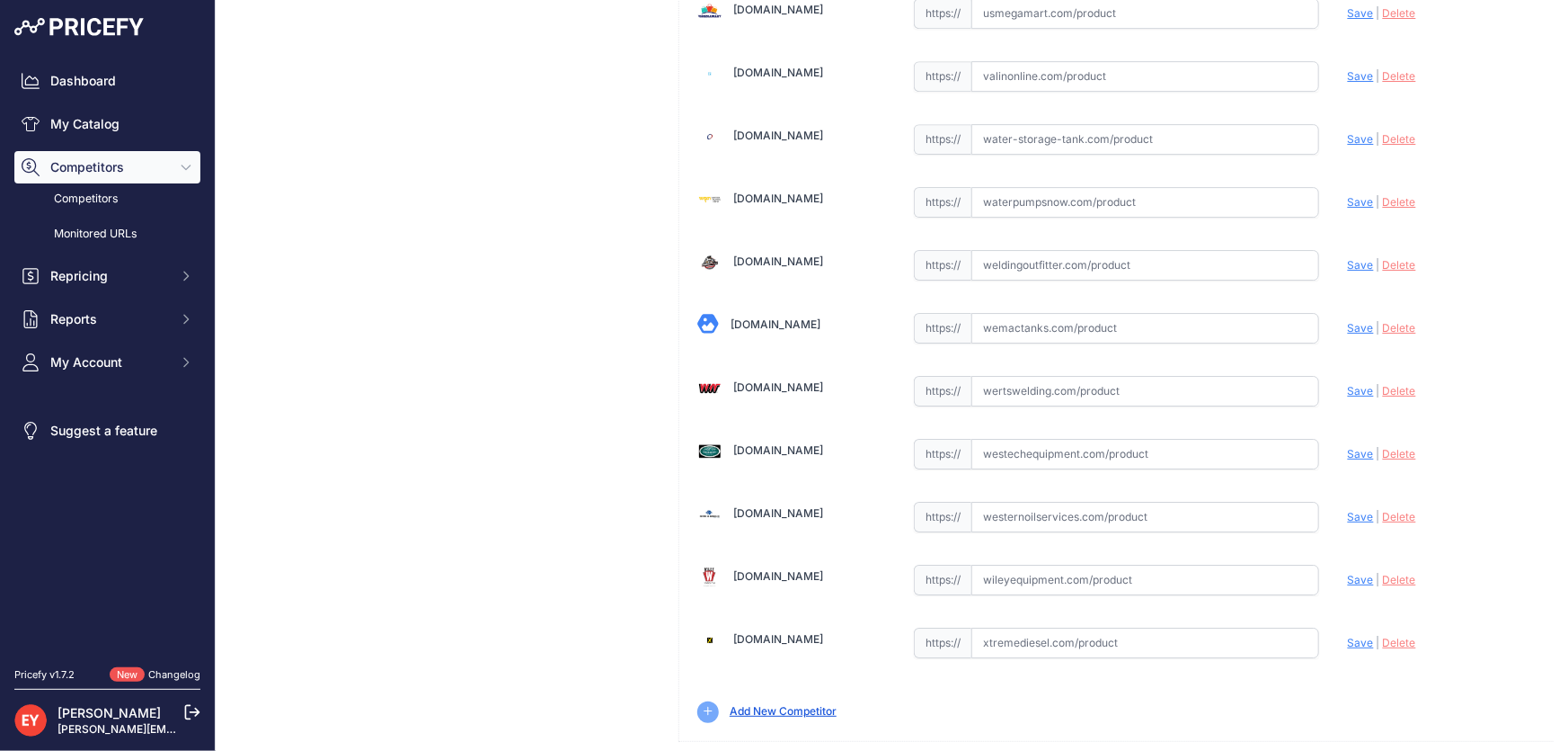
drag, startPoint x: 1469, startPoint y: 730, endPoint x: 1459, endPoint y: 715, distance: 18.0
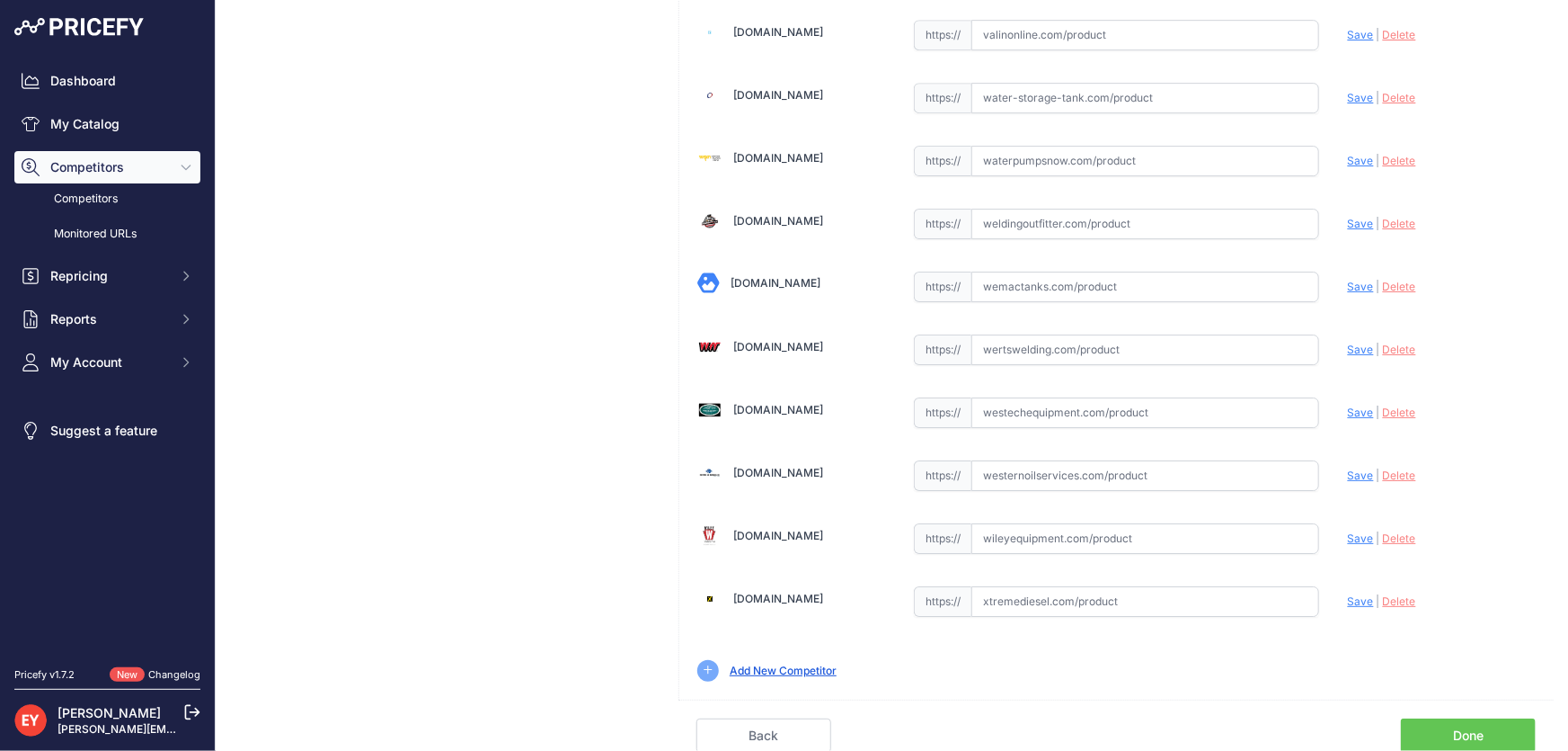
scroll to position [13206, 0]
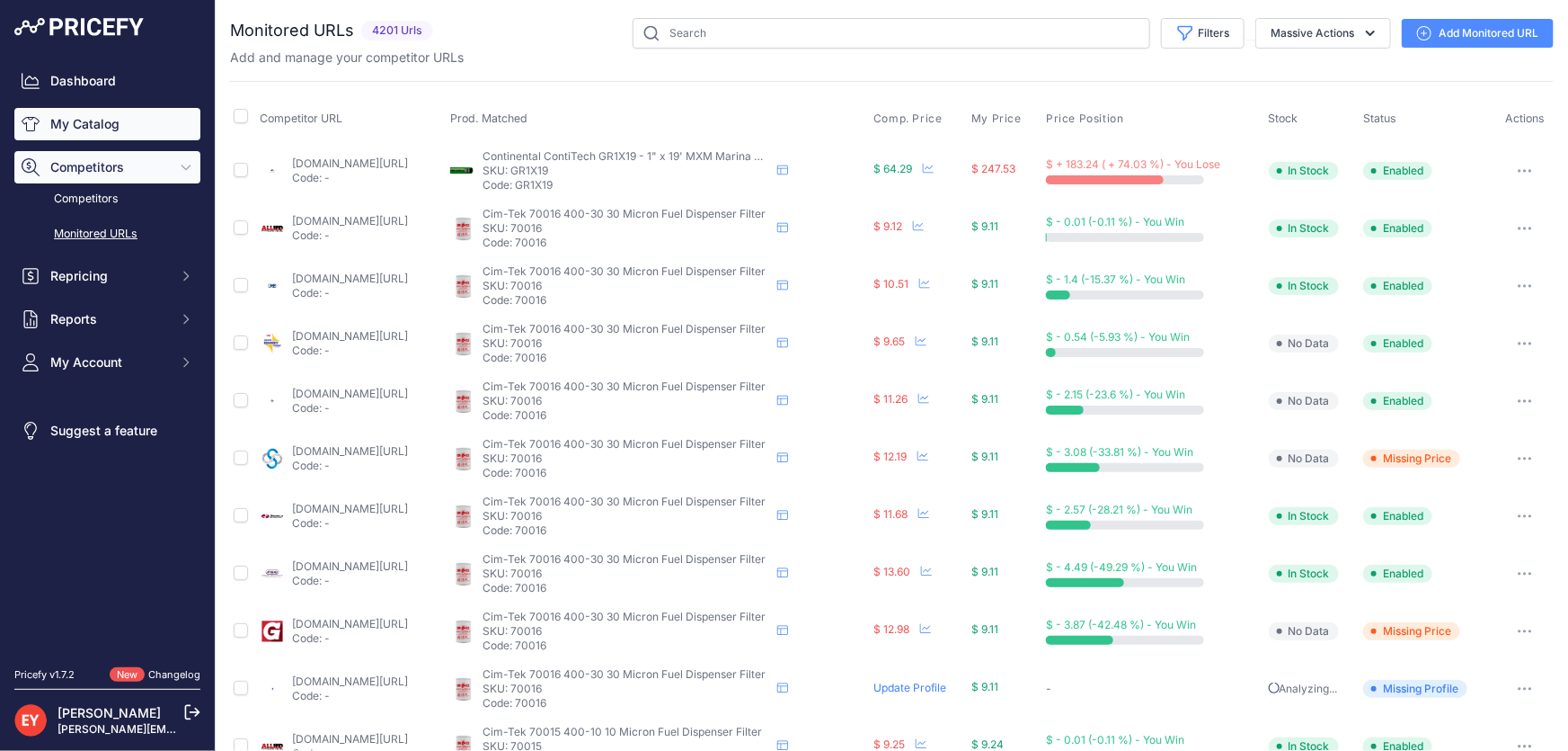
click at [84, 135] on link "My Catalog" at bounding box center [107, 124] width 186 height 32
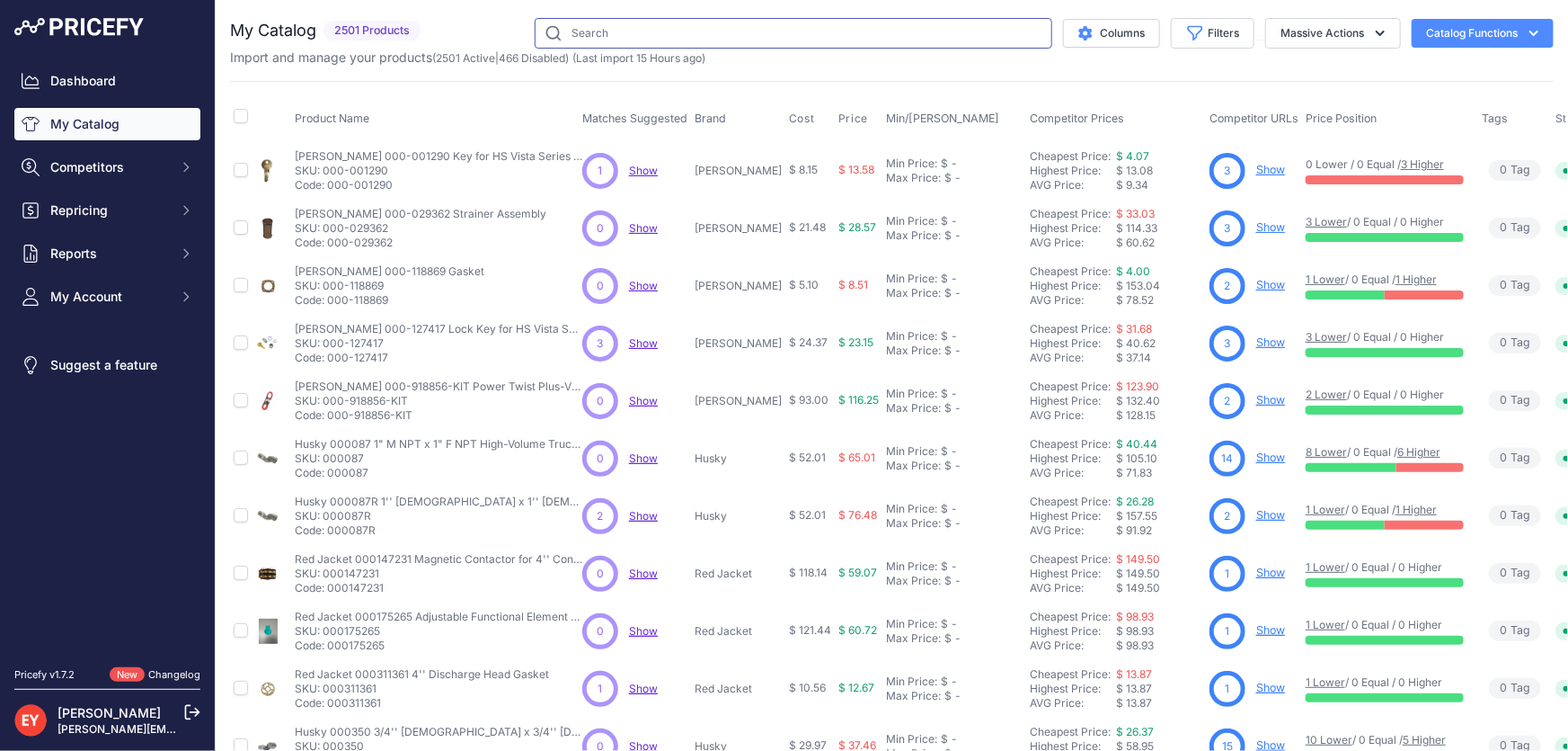
click at [601, 39] on input "text" at bounding box center [794, 33] width 518 height 31
paste input "904011-88"
type input "904011-88"
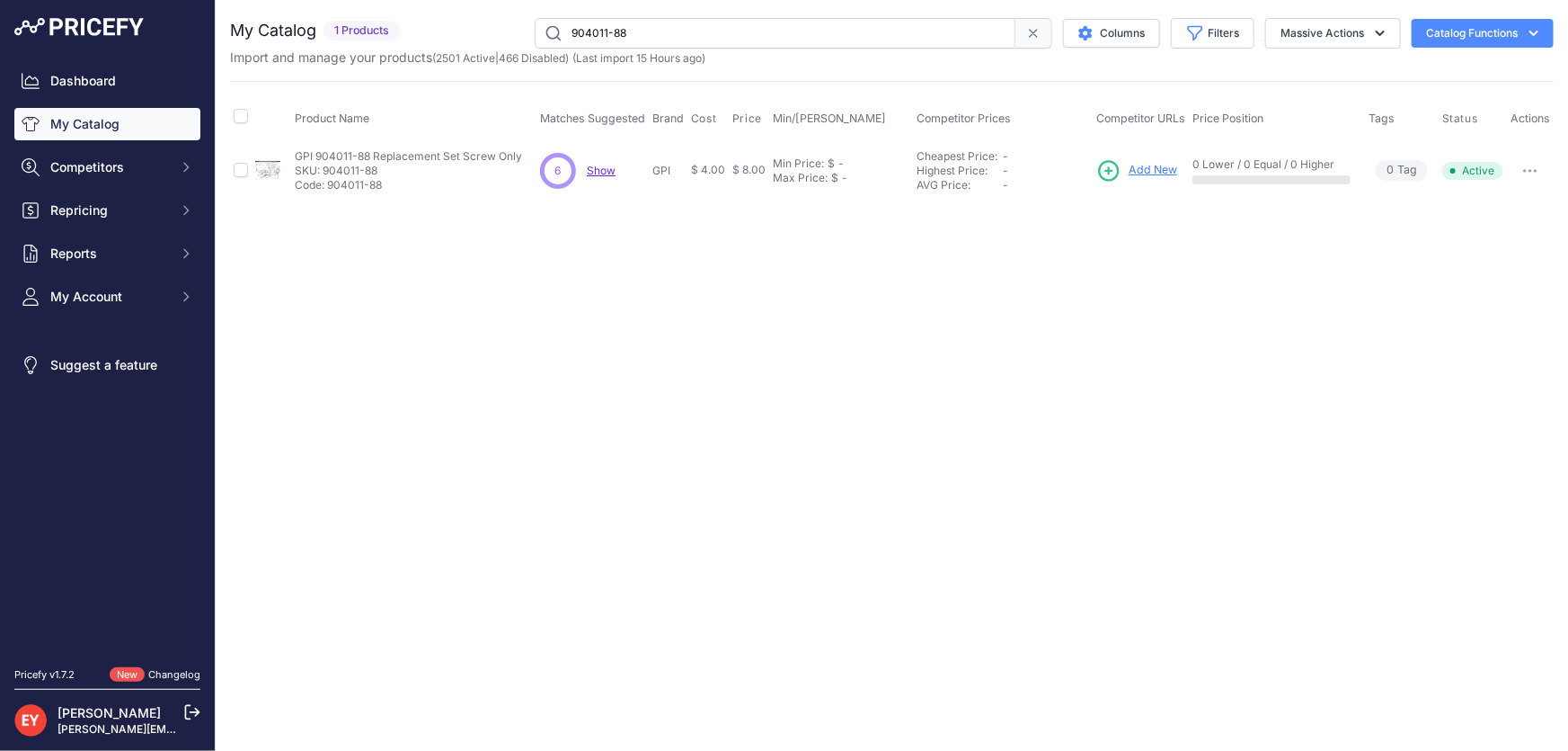
click at [1147, 164] on span "Add New" at bounding box center [1153, 170] width 49 height 17
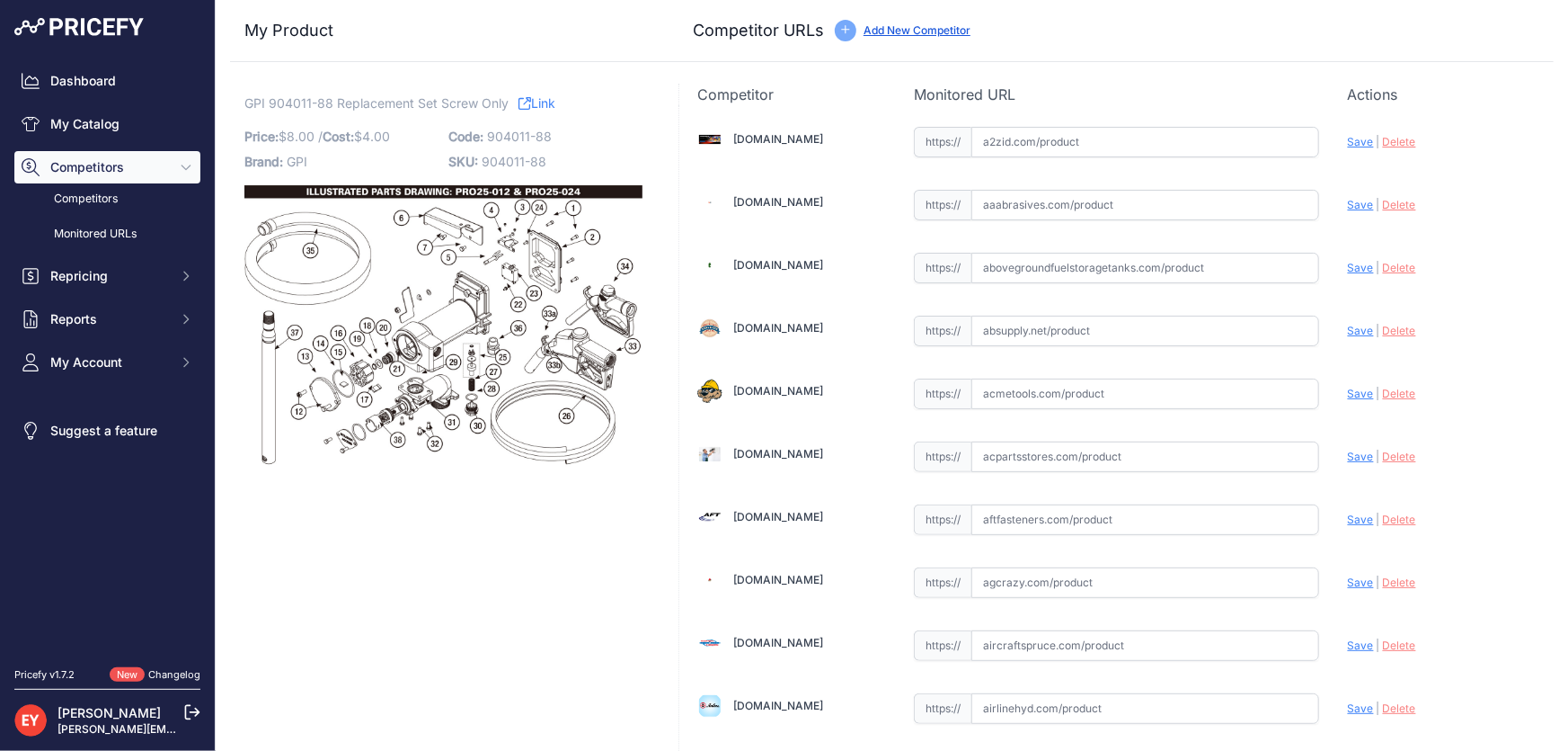
scroll to position [12361, 0]
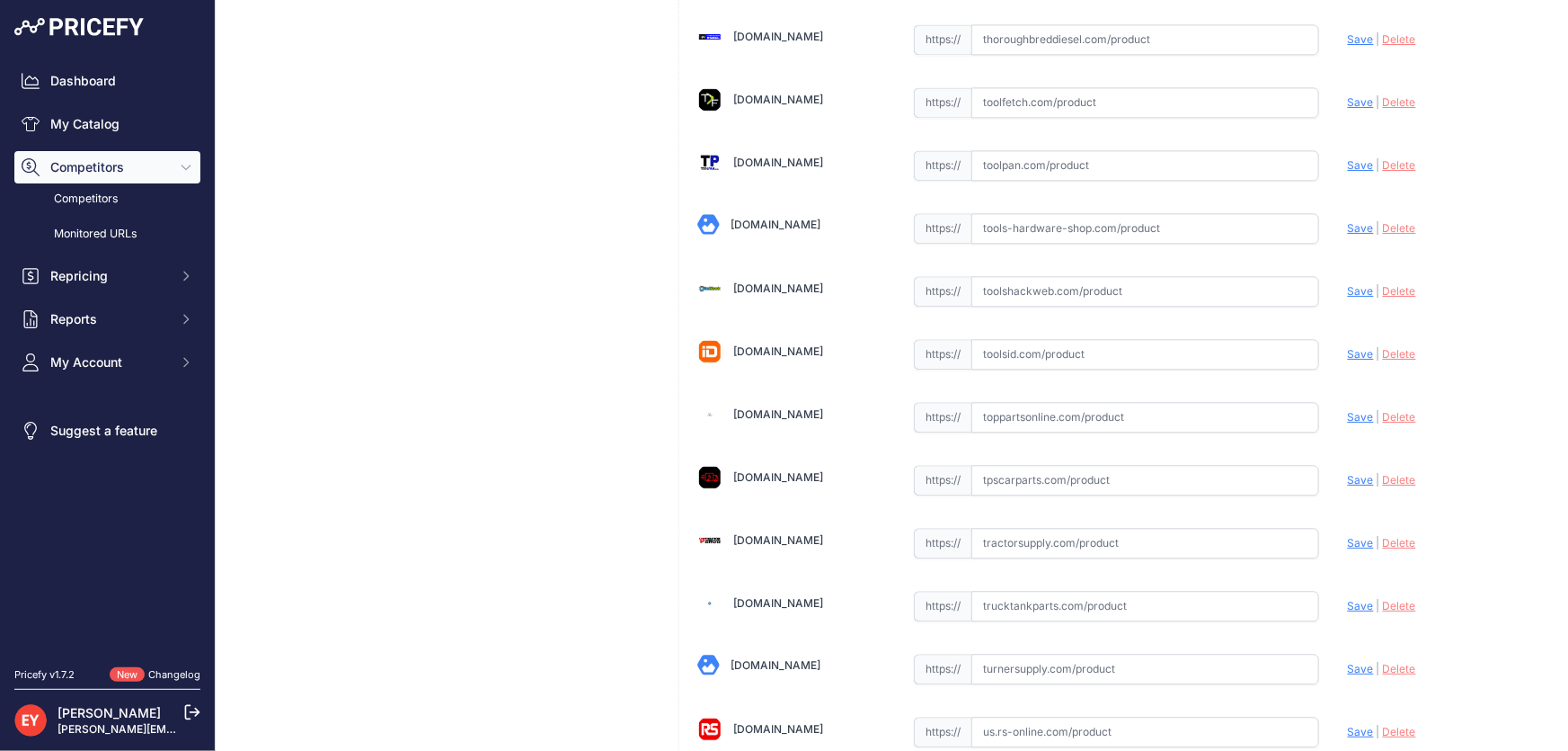
drag, startPoint x: 997, startPoint y: 377, endPoint x: 981, endPoint y: 362, distance: 21.9
click at [997, 402] on input "text" at bounding box center [1145, 417] width 348 height 31
paste input "[URL][DOMAIN_NAME]"
click at [1347, 410] on span "Save" at bounding box center [1361, 417] width 26 height 13
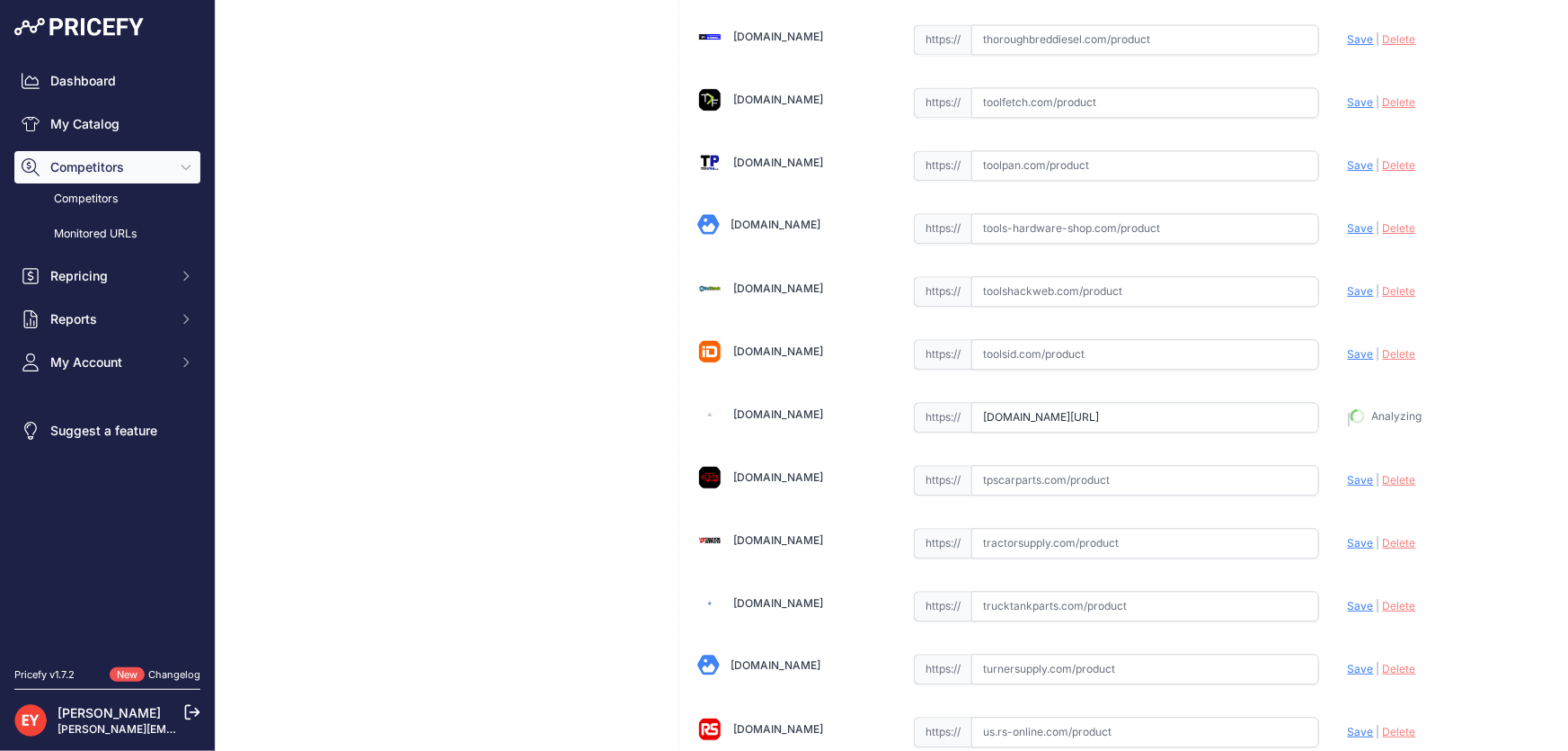
type input "[URL][DOMAIN_NAME]"
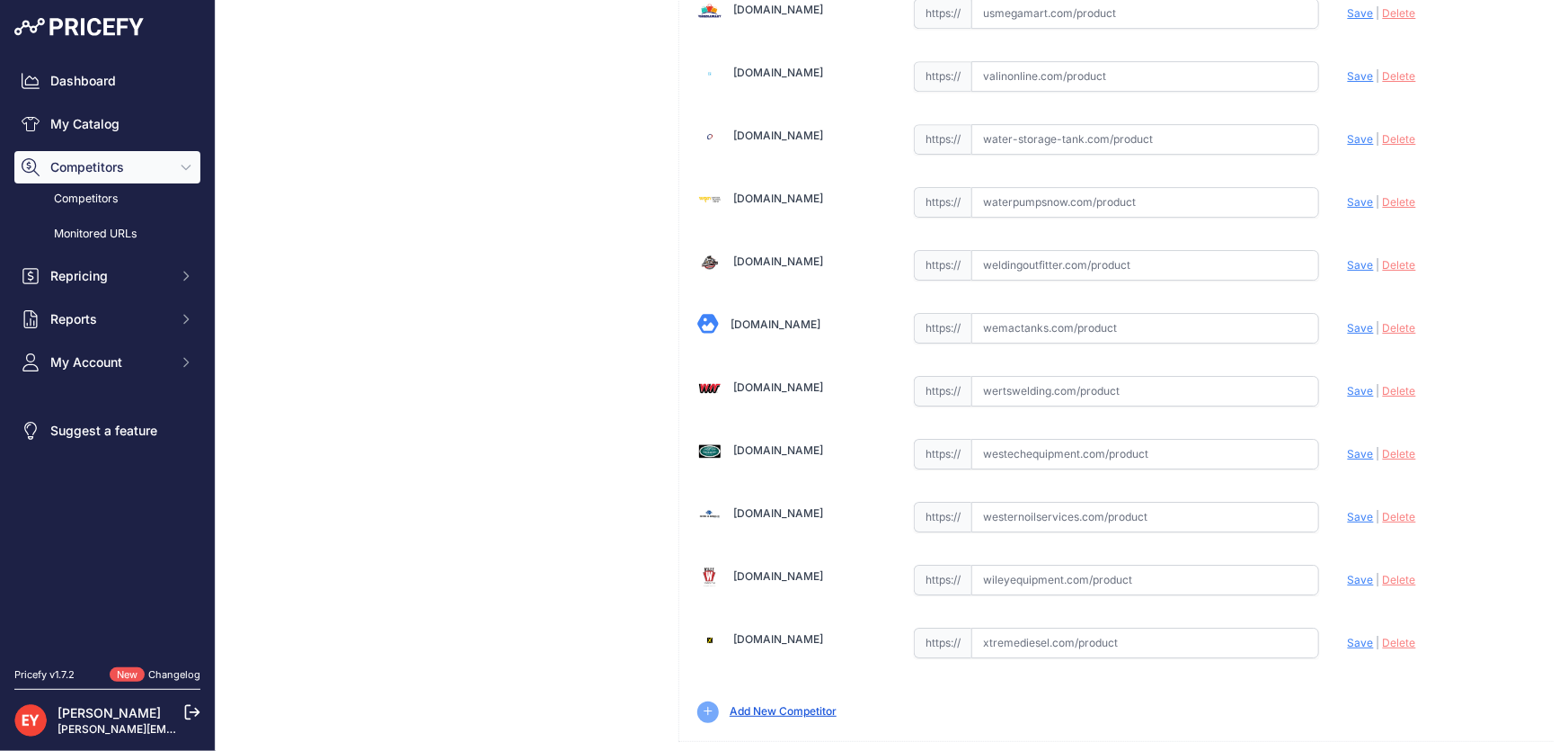
drag, startPoint x: 1465, startPoint y: 724, endPoint x: 1449, endPoint y: 726, distance: 16.1
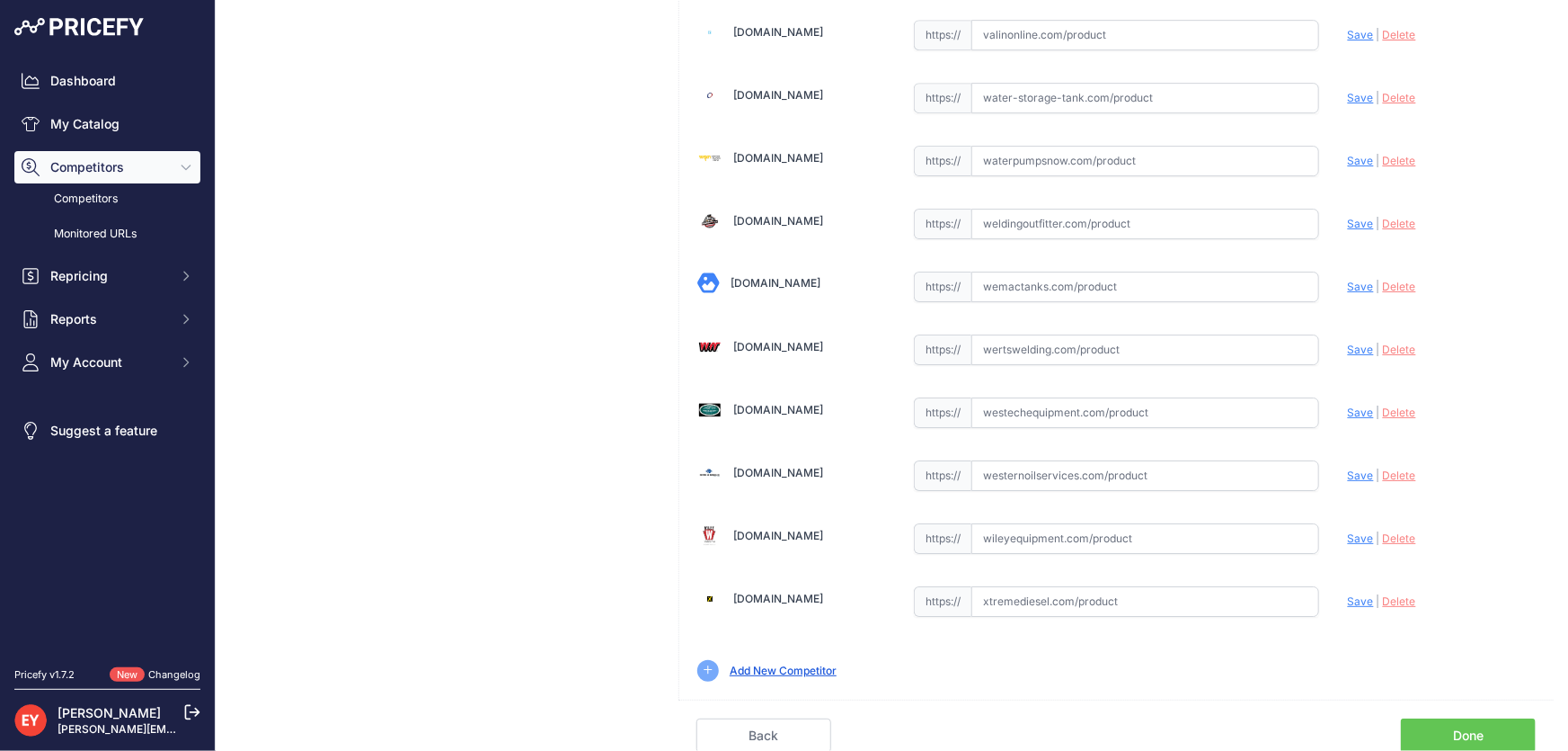
scroll to position [13206, 0]
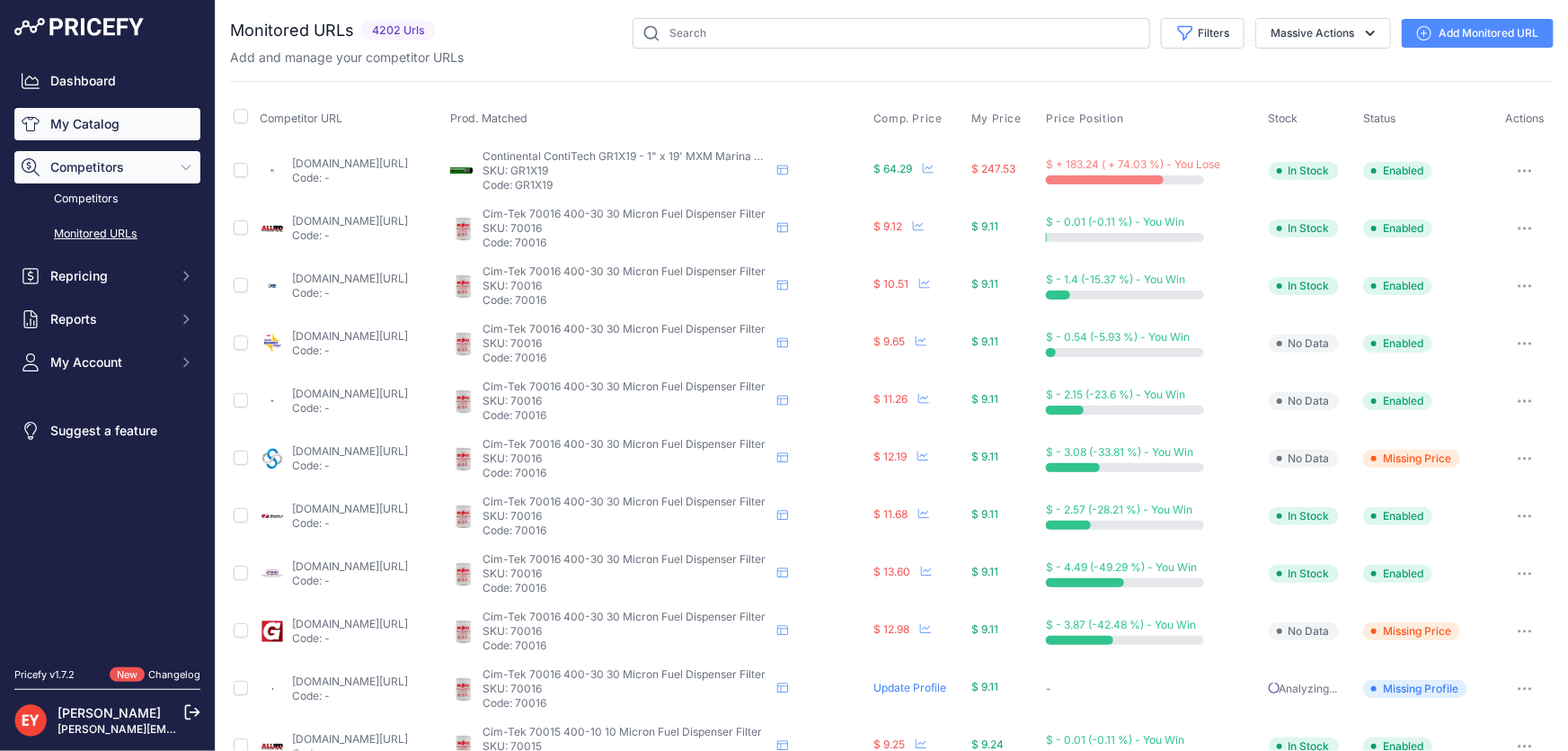
click at [104, 116] on link "My Catalog" at bounding box center [107, 124] width 186 height 32
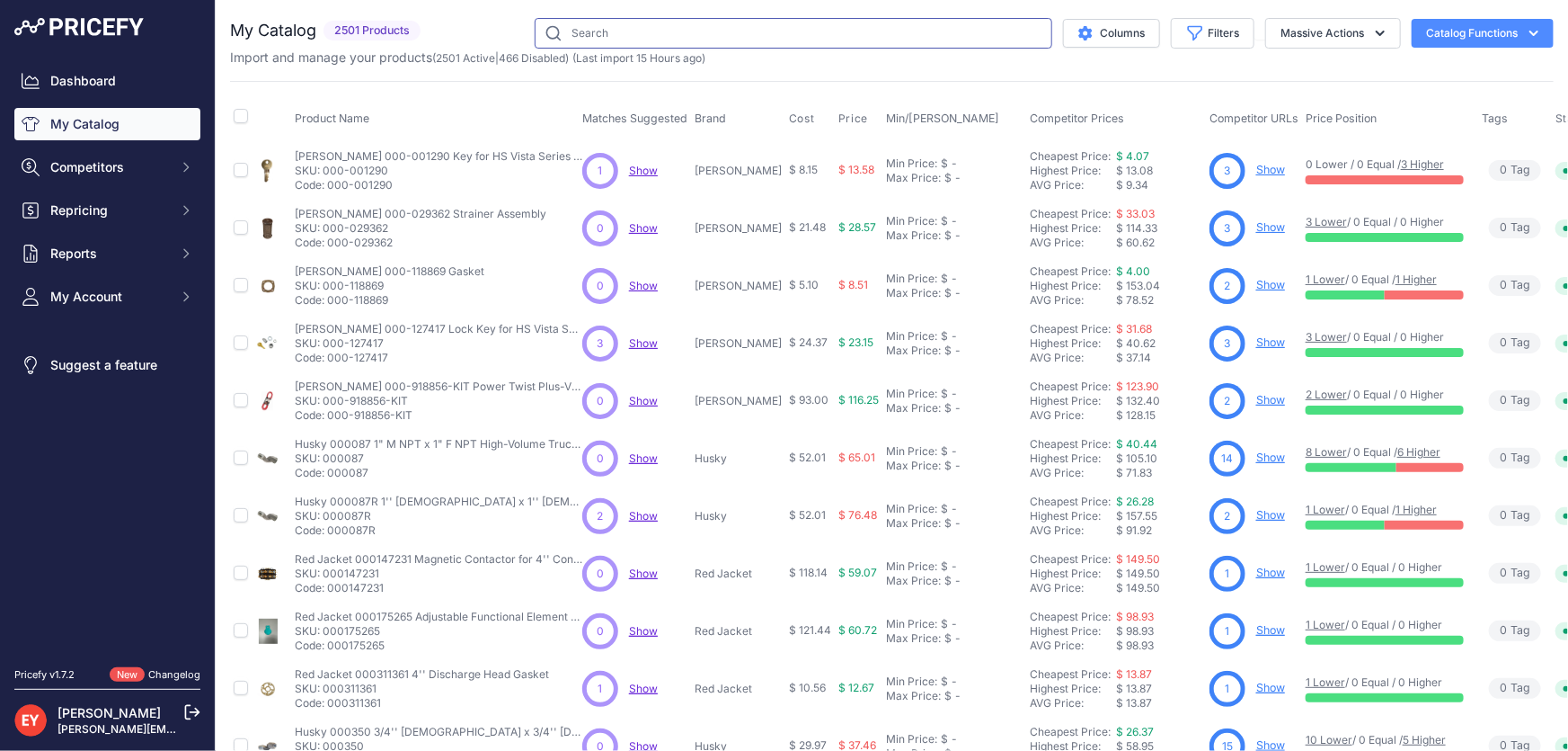
click at [644, 41] on input "text" at bounding box center [794, 33] width 518 height 31
paste input "901004-26"
type input "901004-26"
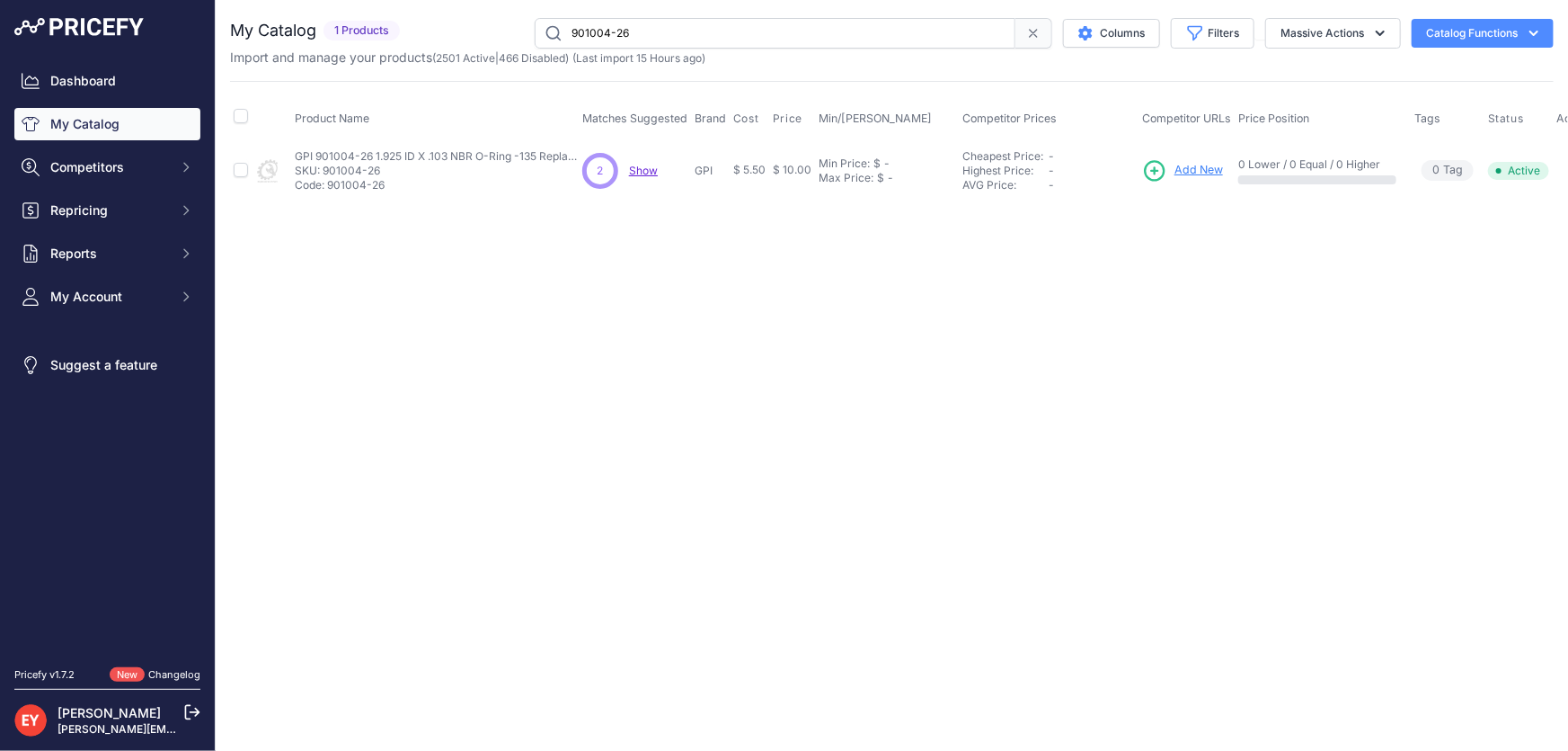
click at [1199, 166] on span "Add New" at bounding box center [1199, 170] width 49 height 17
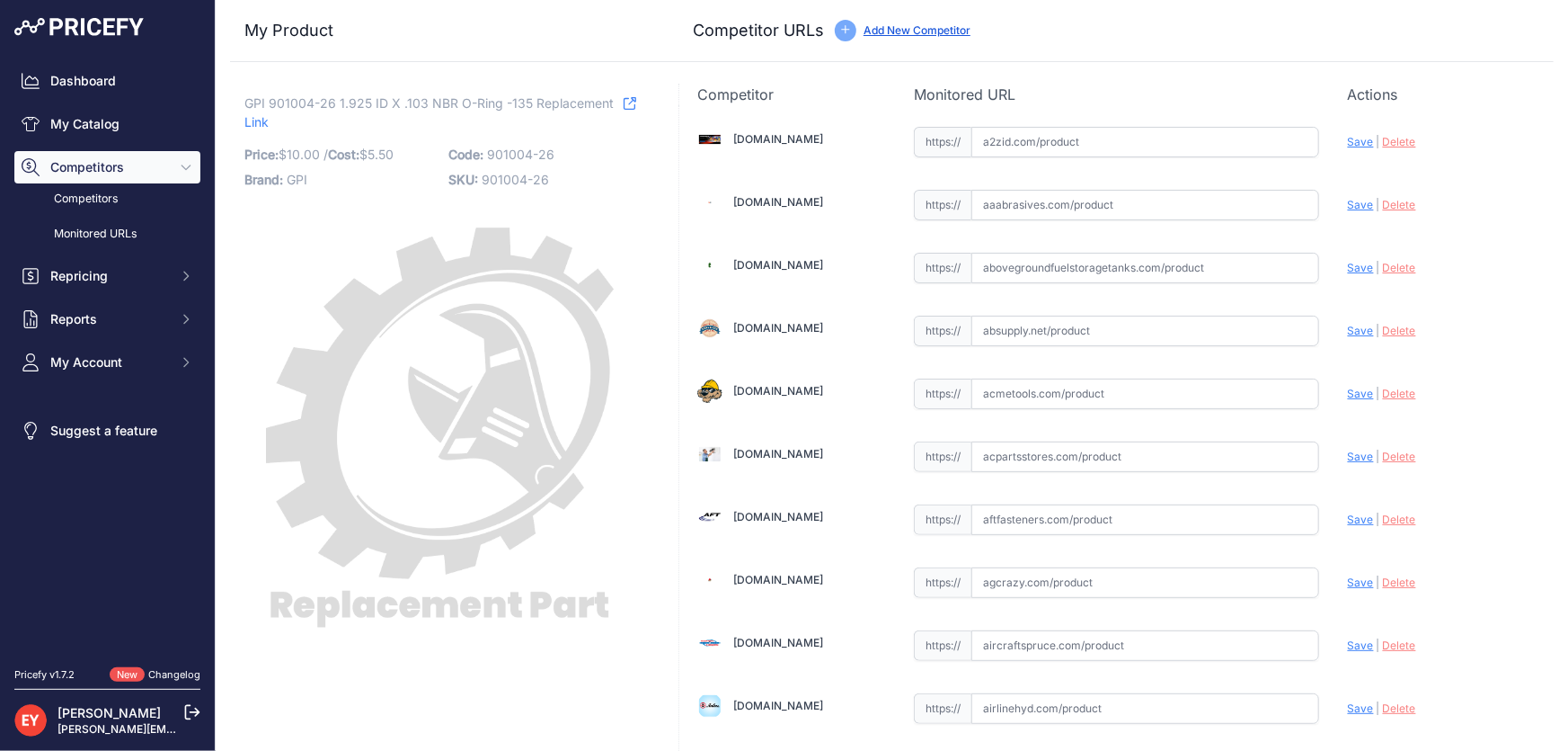
scroll to position [12361, 0]
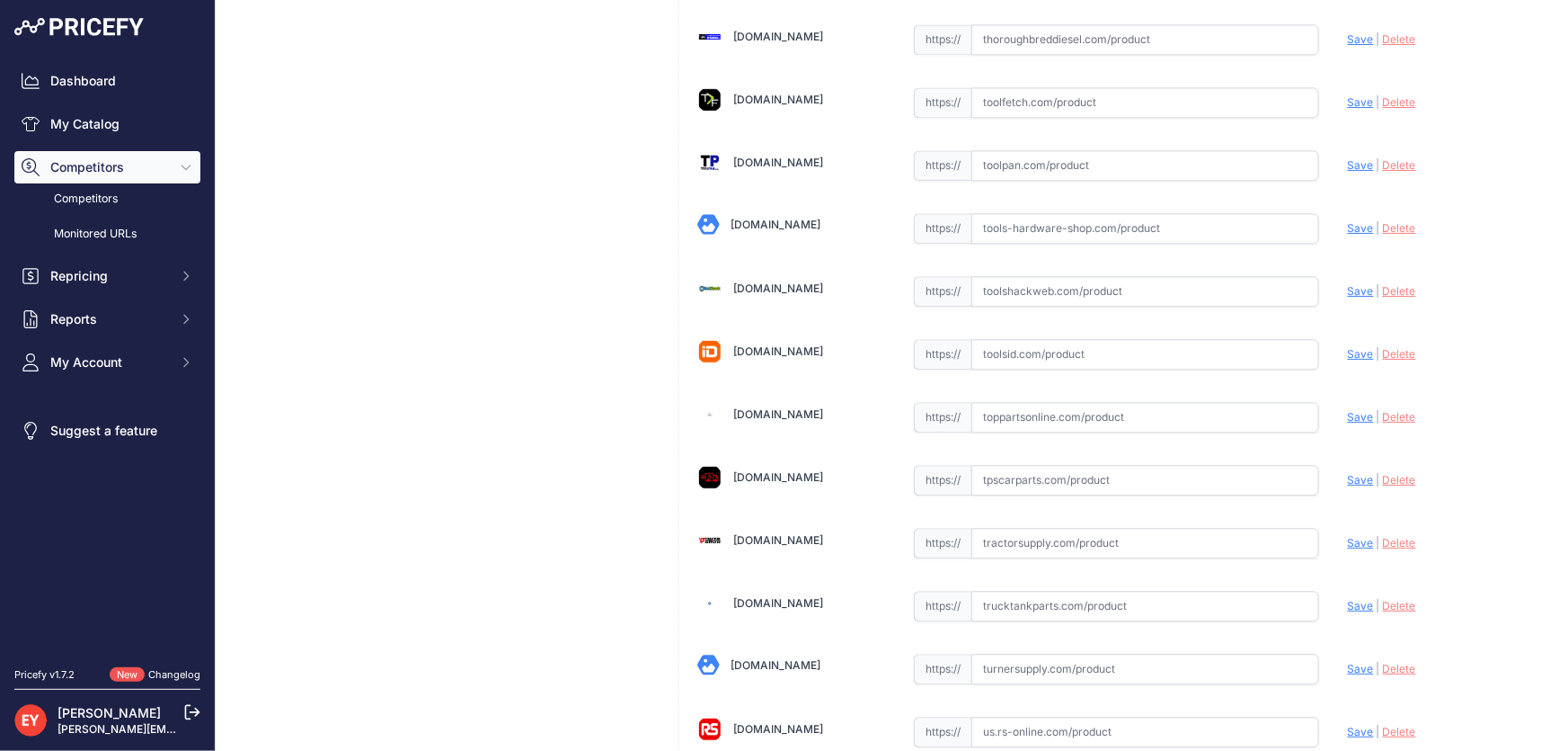
click at [1024, 402] on input "text" at bounding box center [1145, 417] width 348 height 31
paste input "[URL][DOMAIN_NAME]"
click at [1347, 410] on span "Save" at bounding box center [1361, 417] width 26 height 13
type input "[URL][DOMAIN_NAME]"
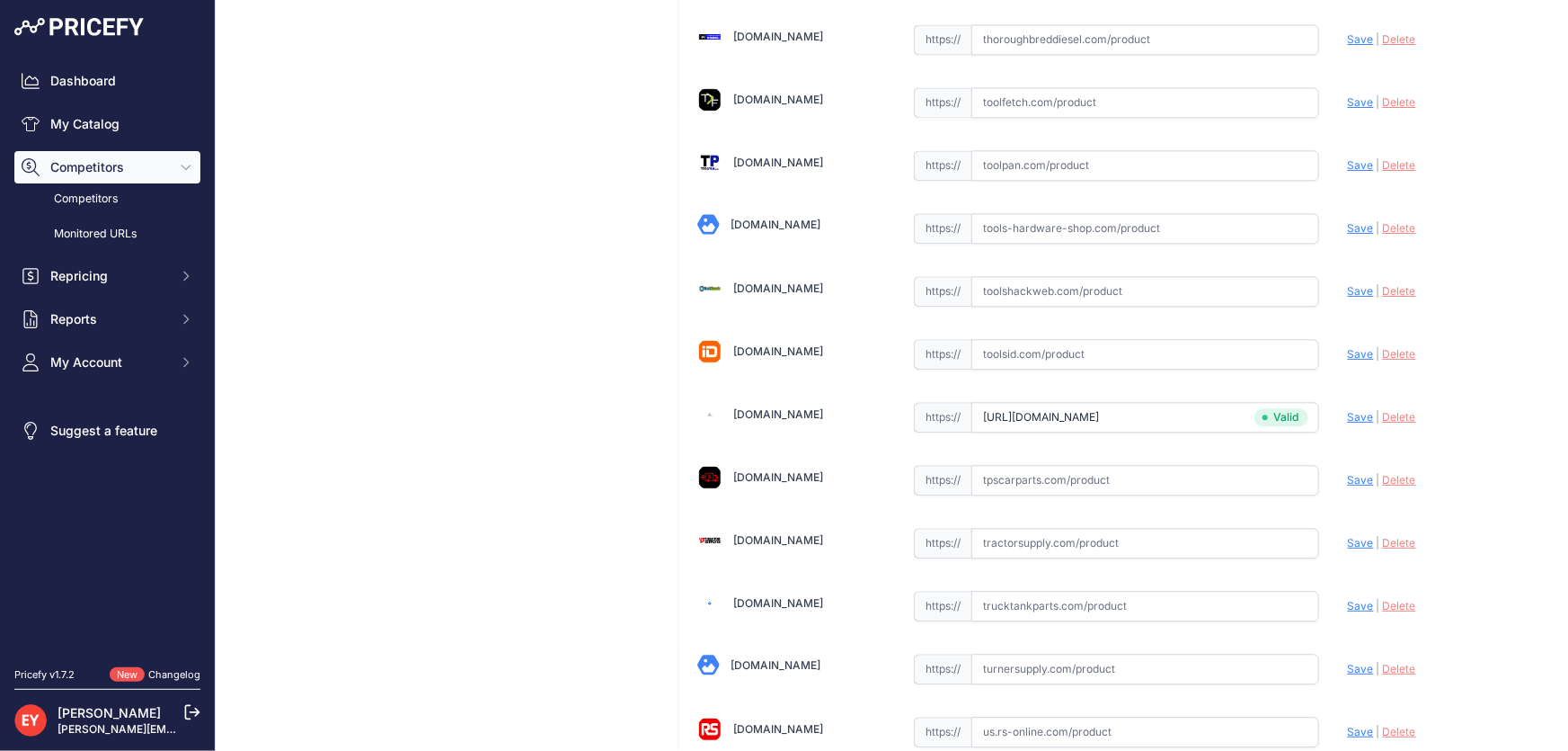
scroll to position [13206, 0]
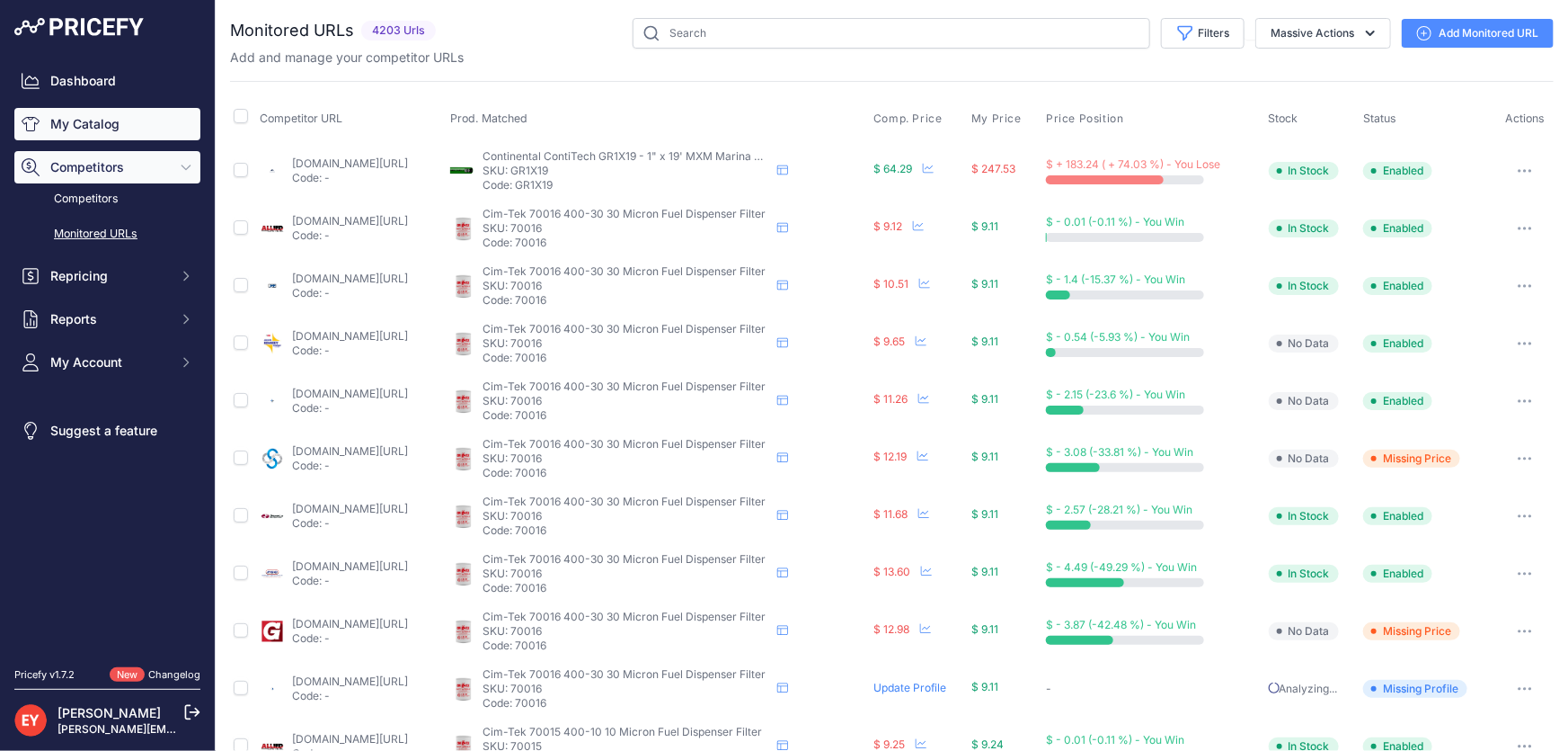
click at [96, 130] on link "My Catalog" at bounding box center [107, 124] width 186 height 32
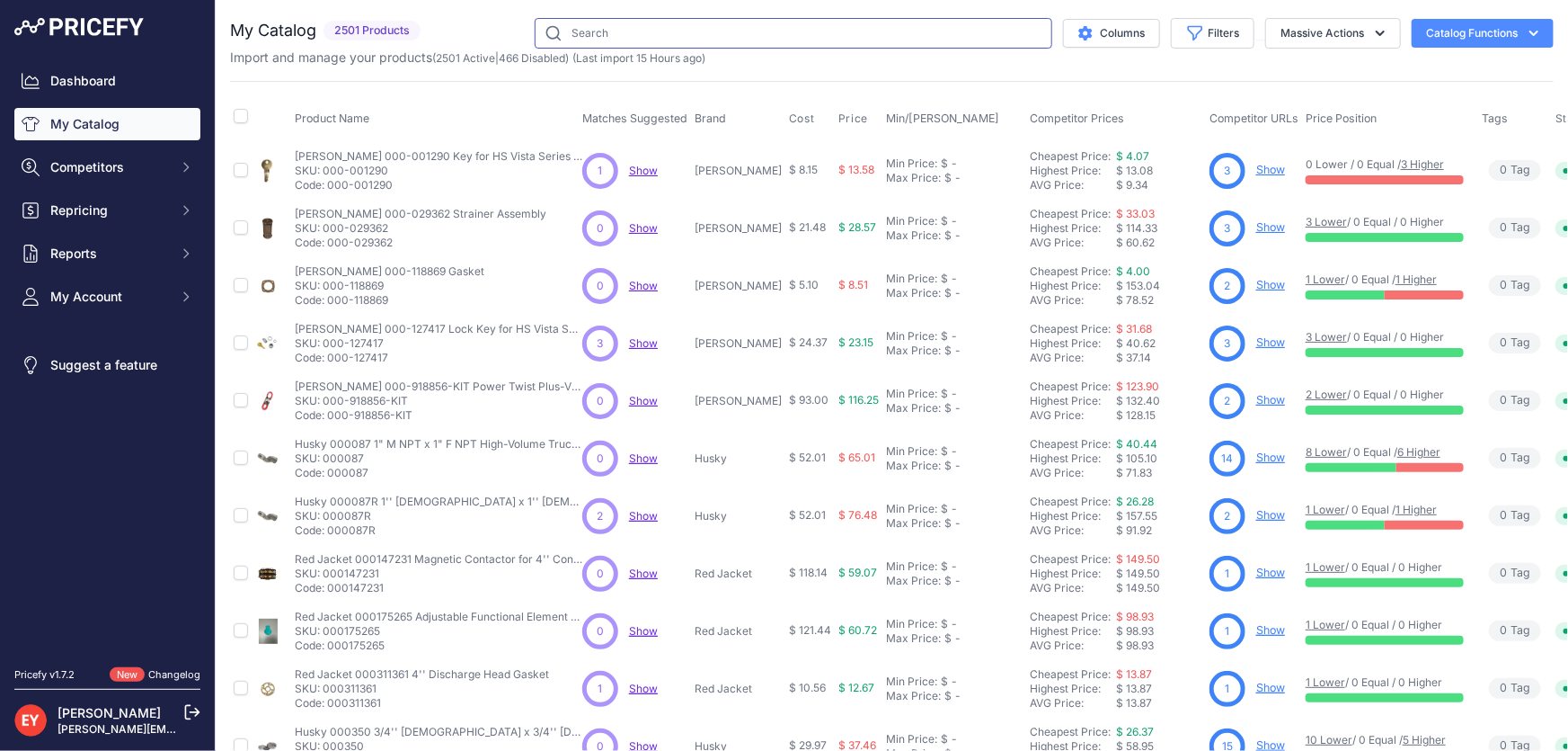
click at [572, 33] on input "text" at bounding box center [794, 33] width 518 height 31
paste input "501500-04"
type input "501500-04"
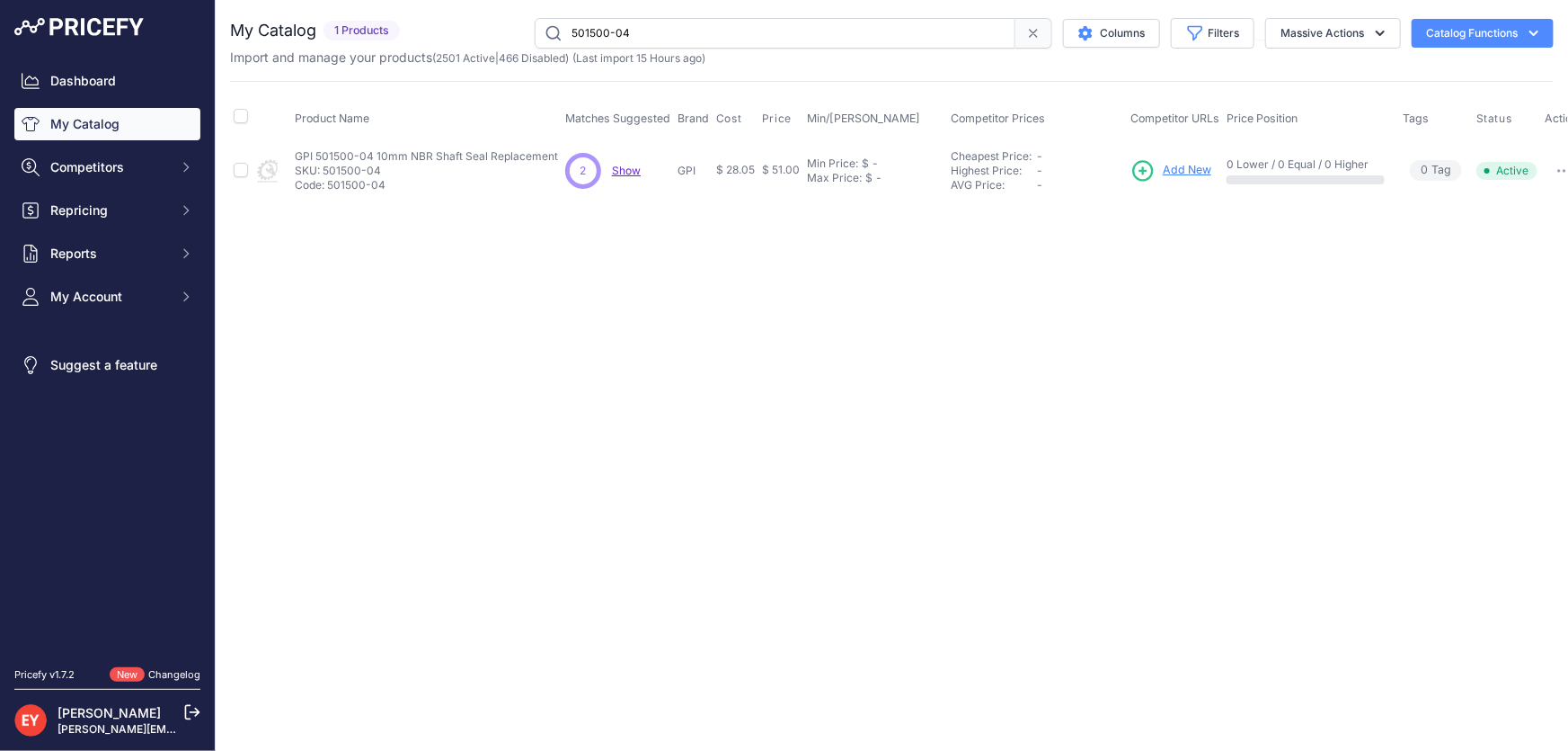
click at [1164, 173] on span "Add New" at bounding box center [1187, 170] width 49 height 17
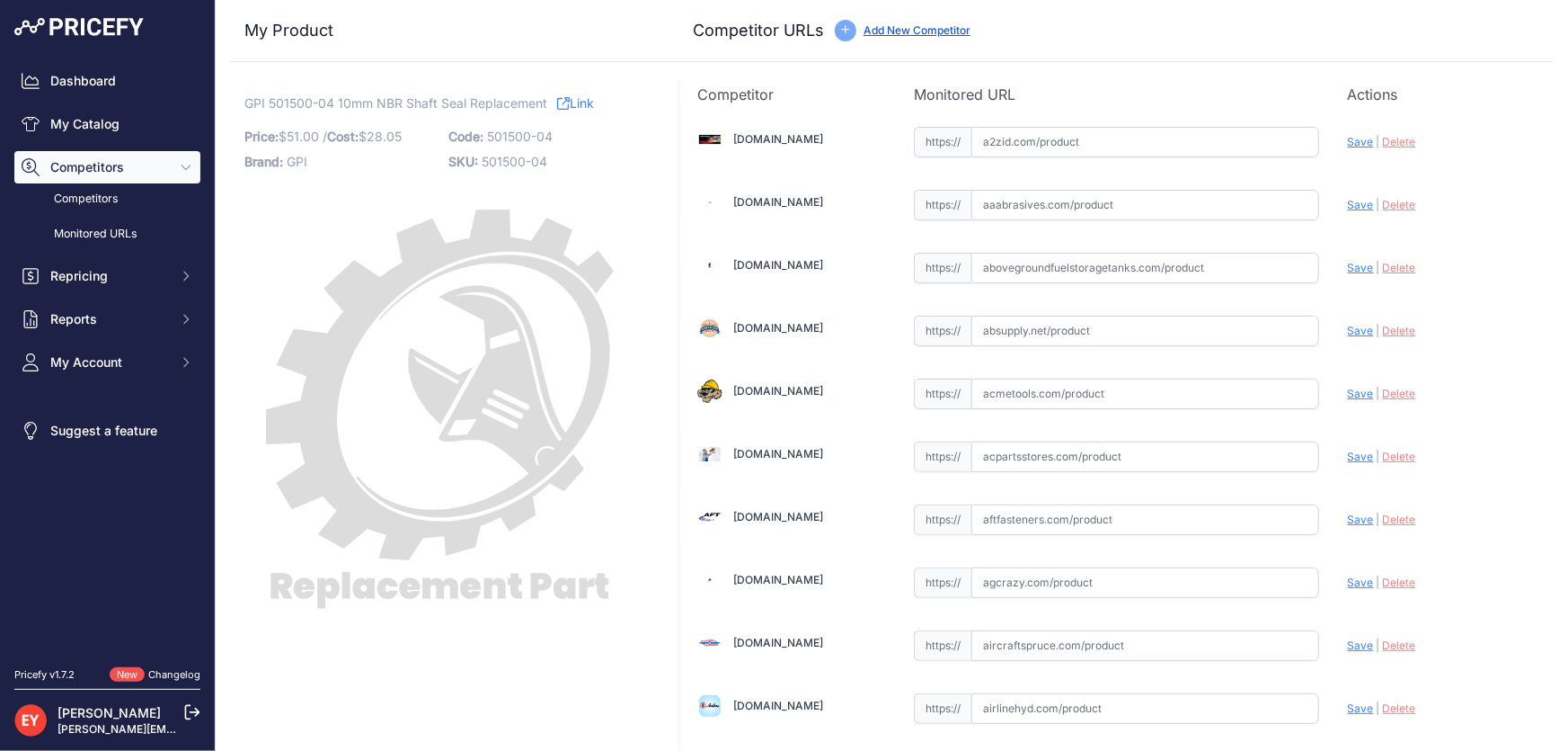
scroll to position [6099, 0]
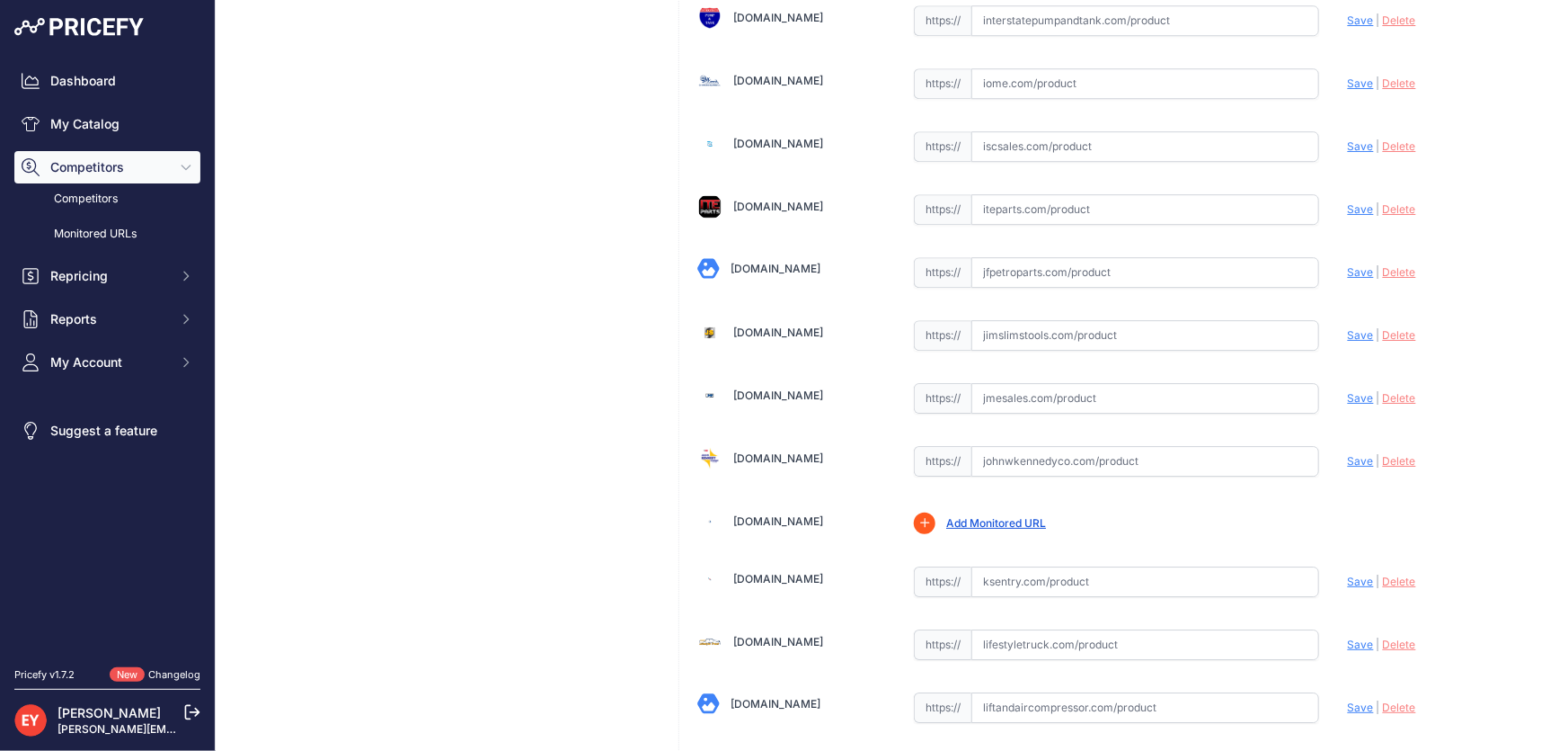
click at [1013, 384] on input "text" at bounding box center [1145, 398] width 348 height 31
paste input "https://www.jmesales.com/gpi-501500-04-shaft-seal-kit-for-m-3020-pumps-item-b-2…"
click at [1354, 391] on span "Save" at bounding box center [1361, 398] width 26 height 13
type input "https://www.jmesales.com/gpi-501500-04-shaft-seal-kit-for-m-3020-pumps-item-b-2…"
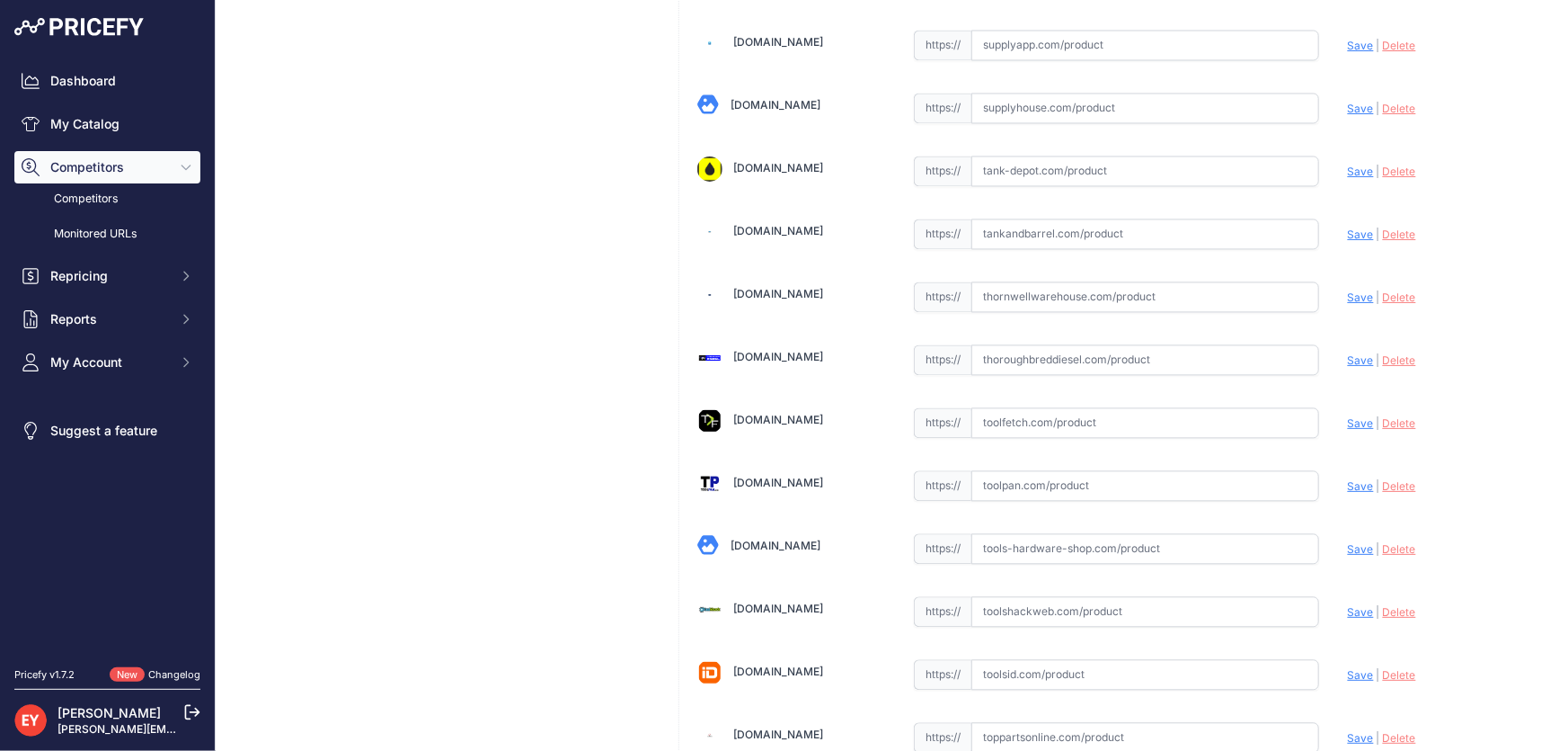
scroll to position [13248, 0]
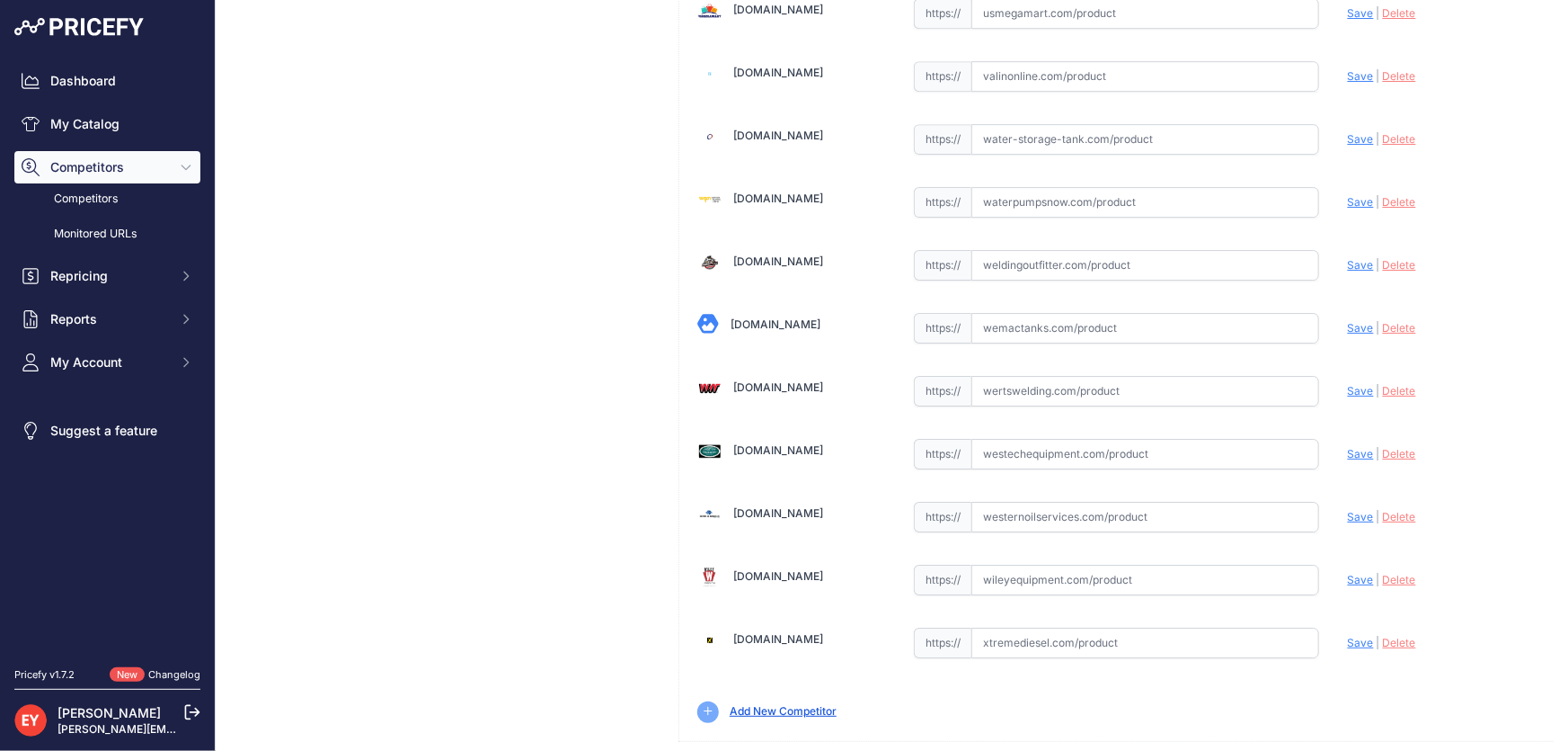
drag, startPoint x: 1483, startPoint y: 730, endPoint x: 1393, endPoint y: 537, distance: 213.0
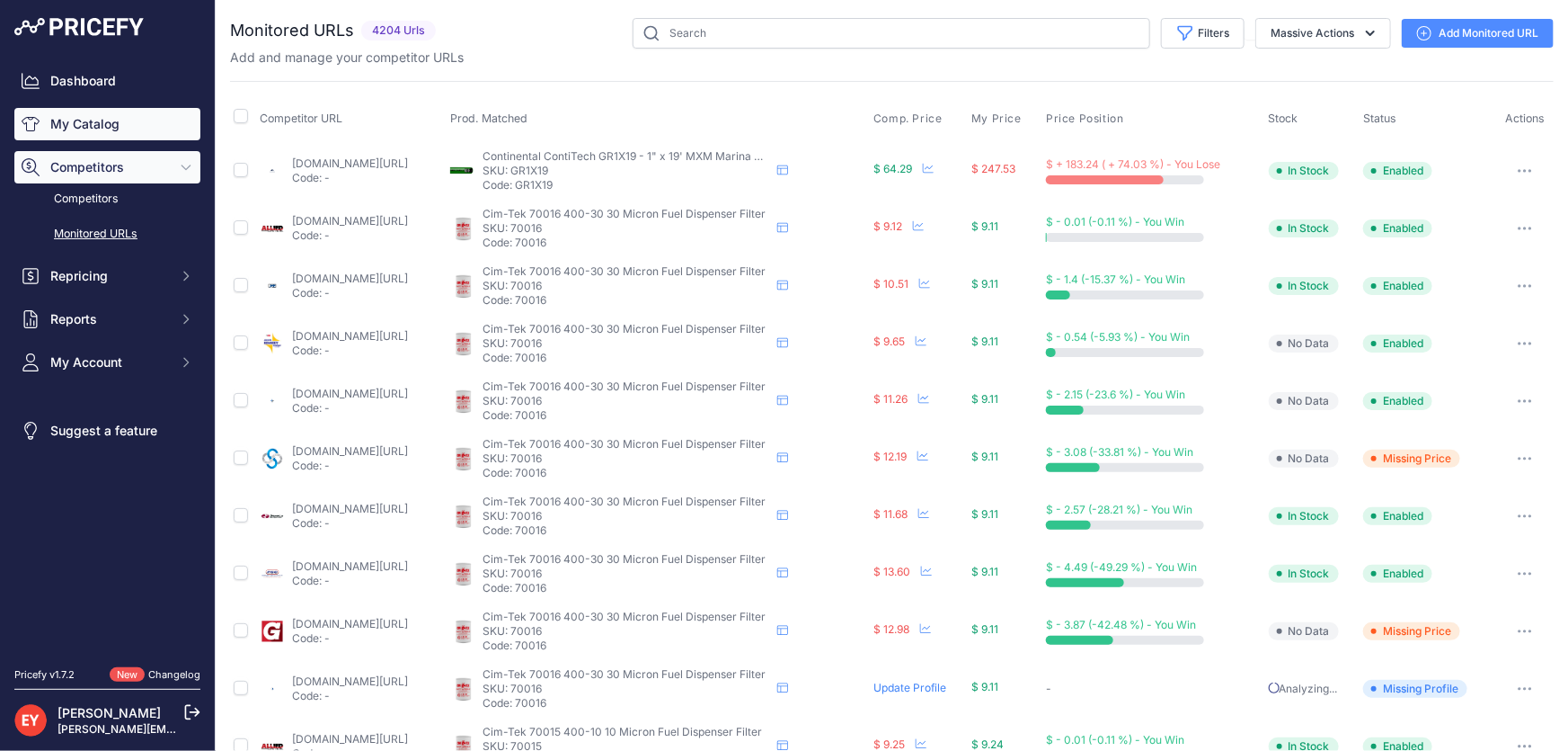
click at [38, 130] on icon "Sidebar" at bounding box center [30, 124] width 18 height 18
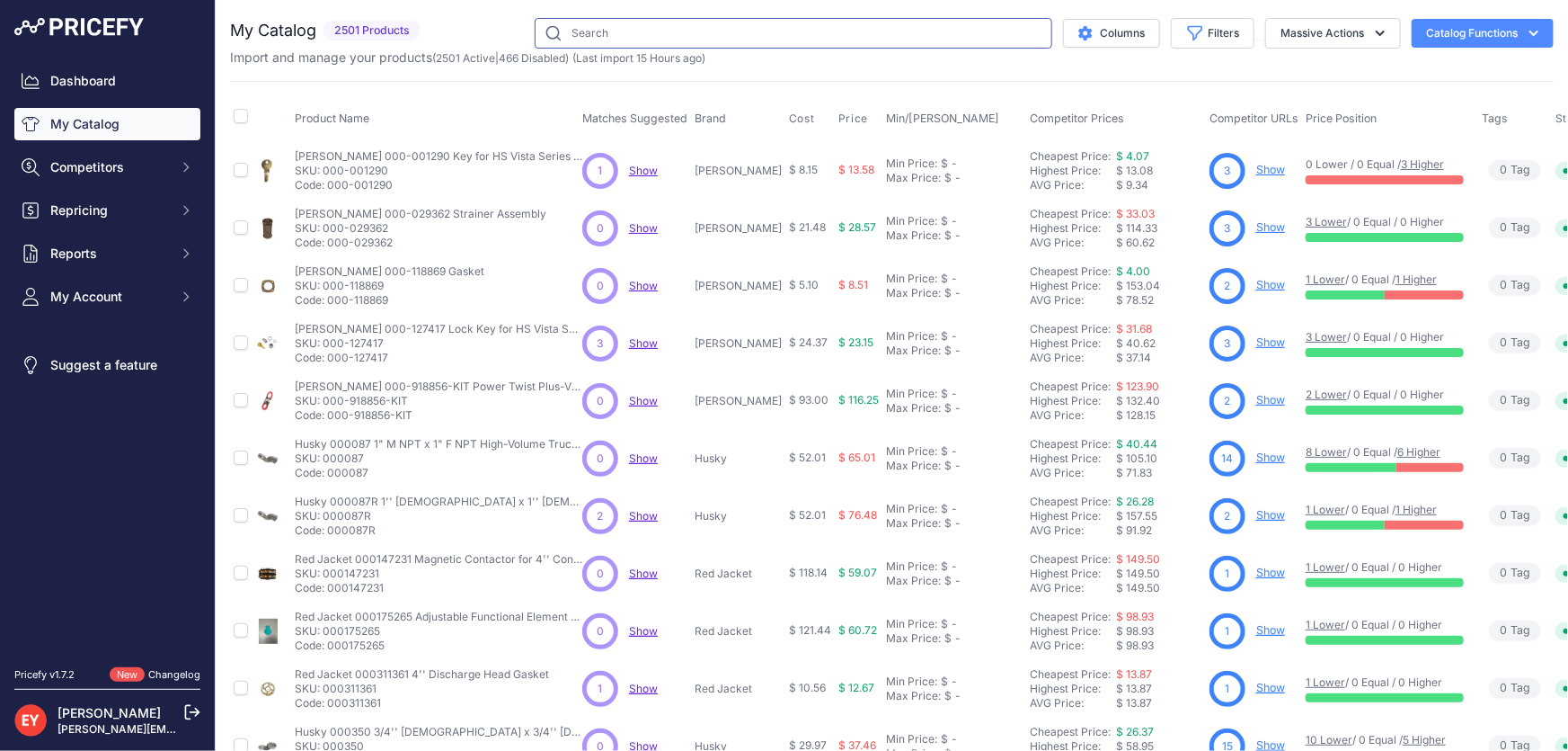
click at [642, 20] on input "text" at bounding box center [794, 33] width 518 height 31
paste input "503000-70"
type input "503000-70"
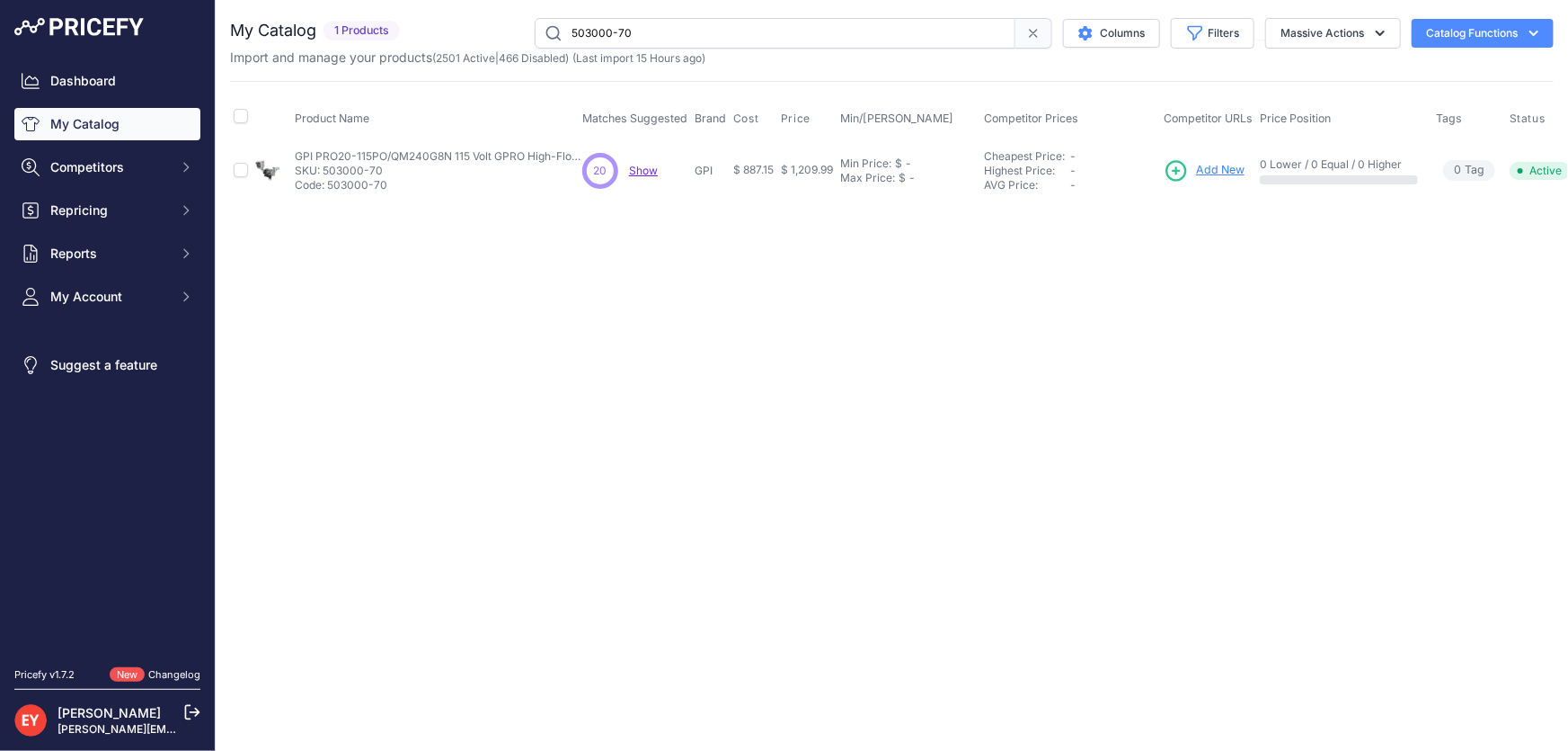
click at [1206, 169] on span "Add New" at bounding box center [1221, 170] width 49 height 17
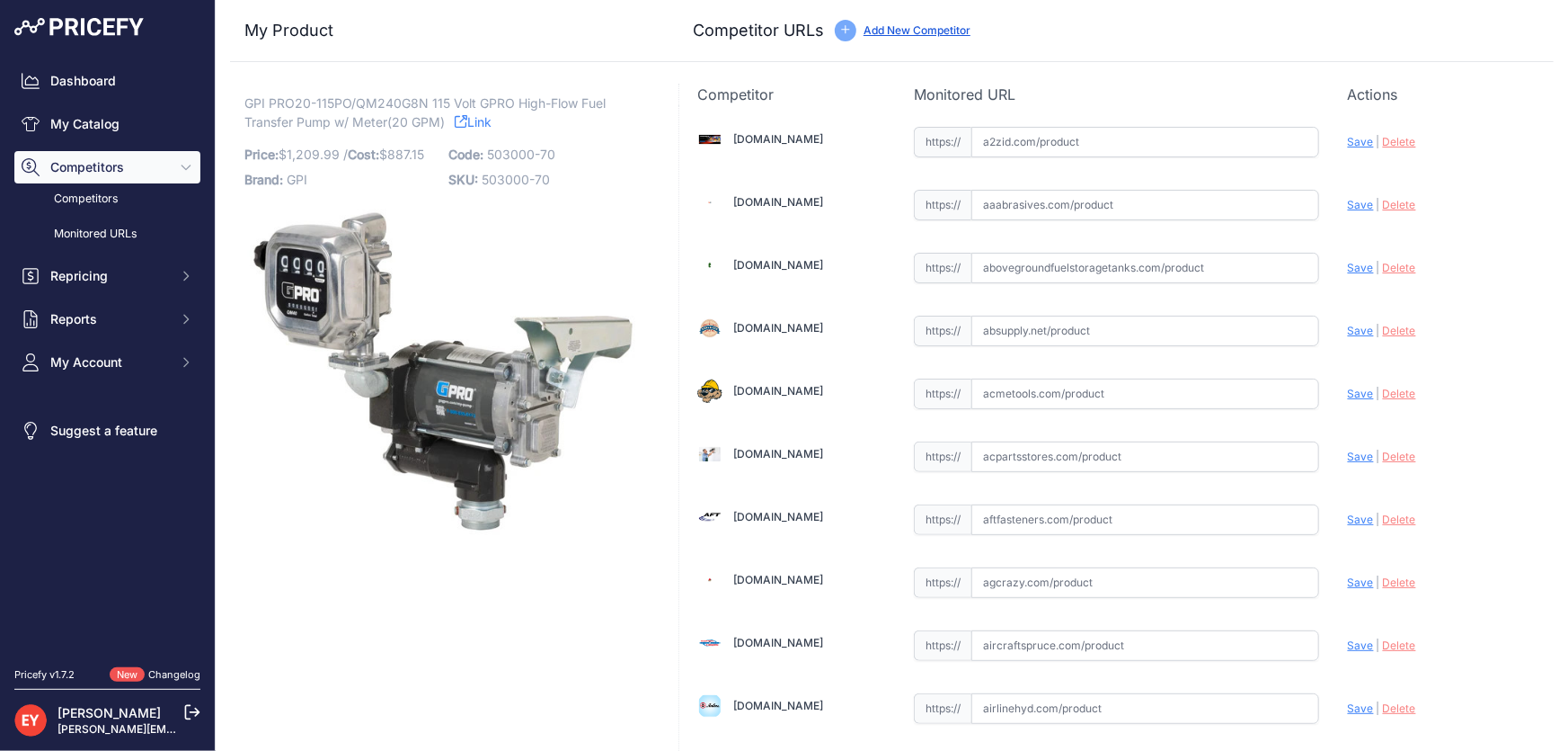
scroll to position [1833, 0]
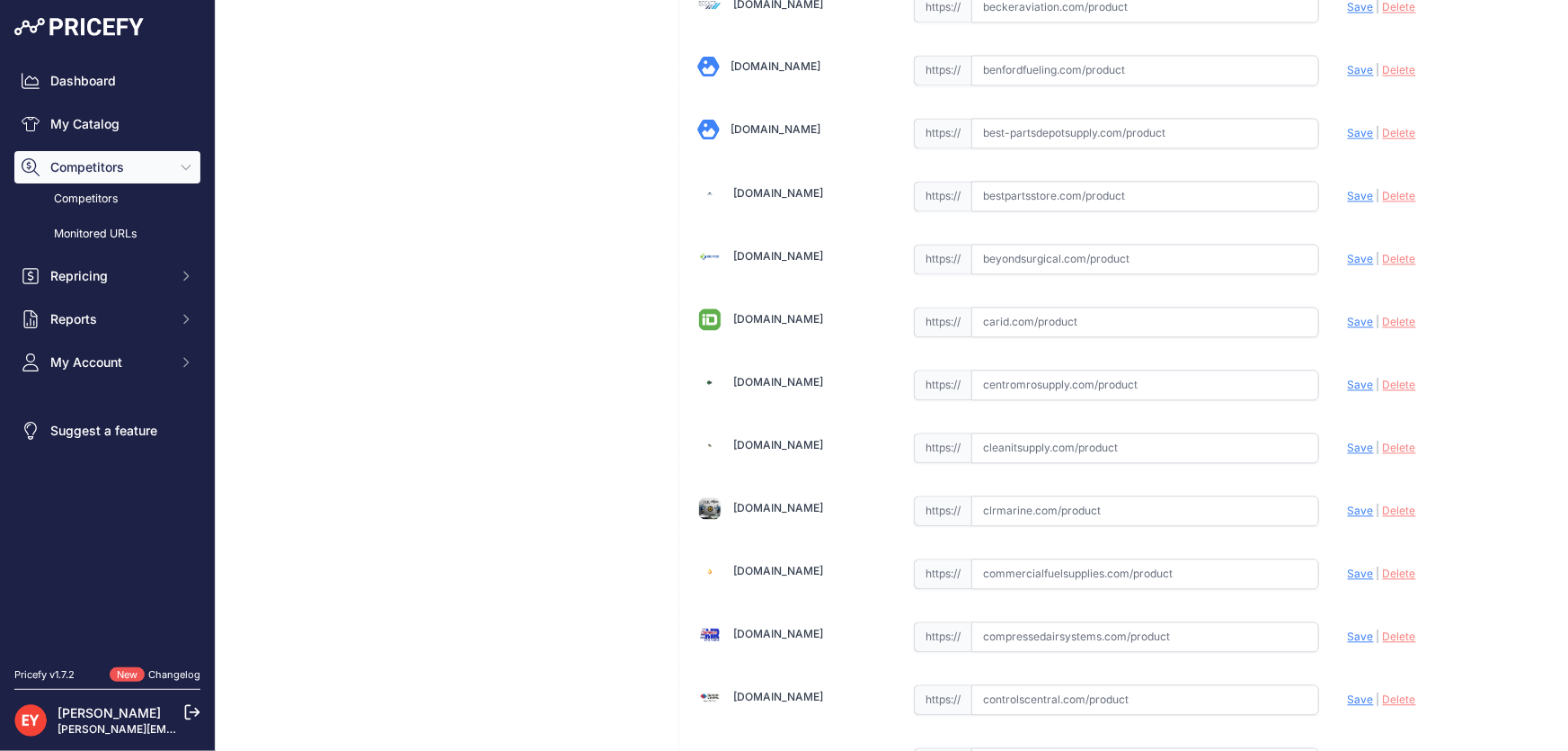
click at [1044, 386] on input "text" at bounding box center [1145, 385] width 348 height 31
click at [1120, 385] on input "text" at bounding box center [1145, 385] width 348 height 31
click at [1086, 378] on input "text" at bounding box center [1145, 385] width 348 height 31
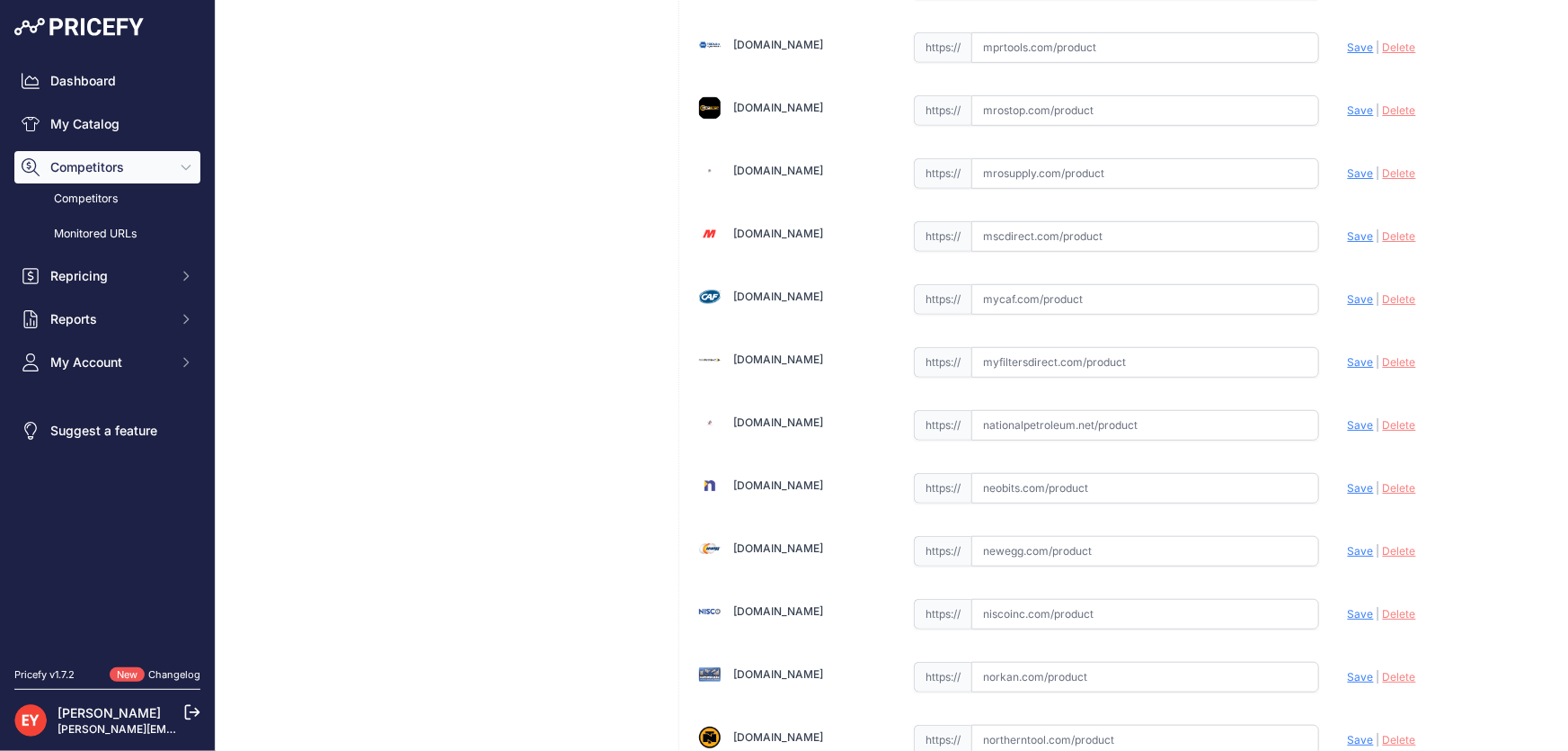
scroll to position [7230, 0]
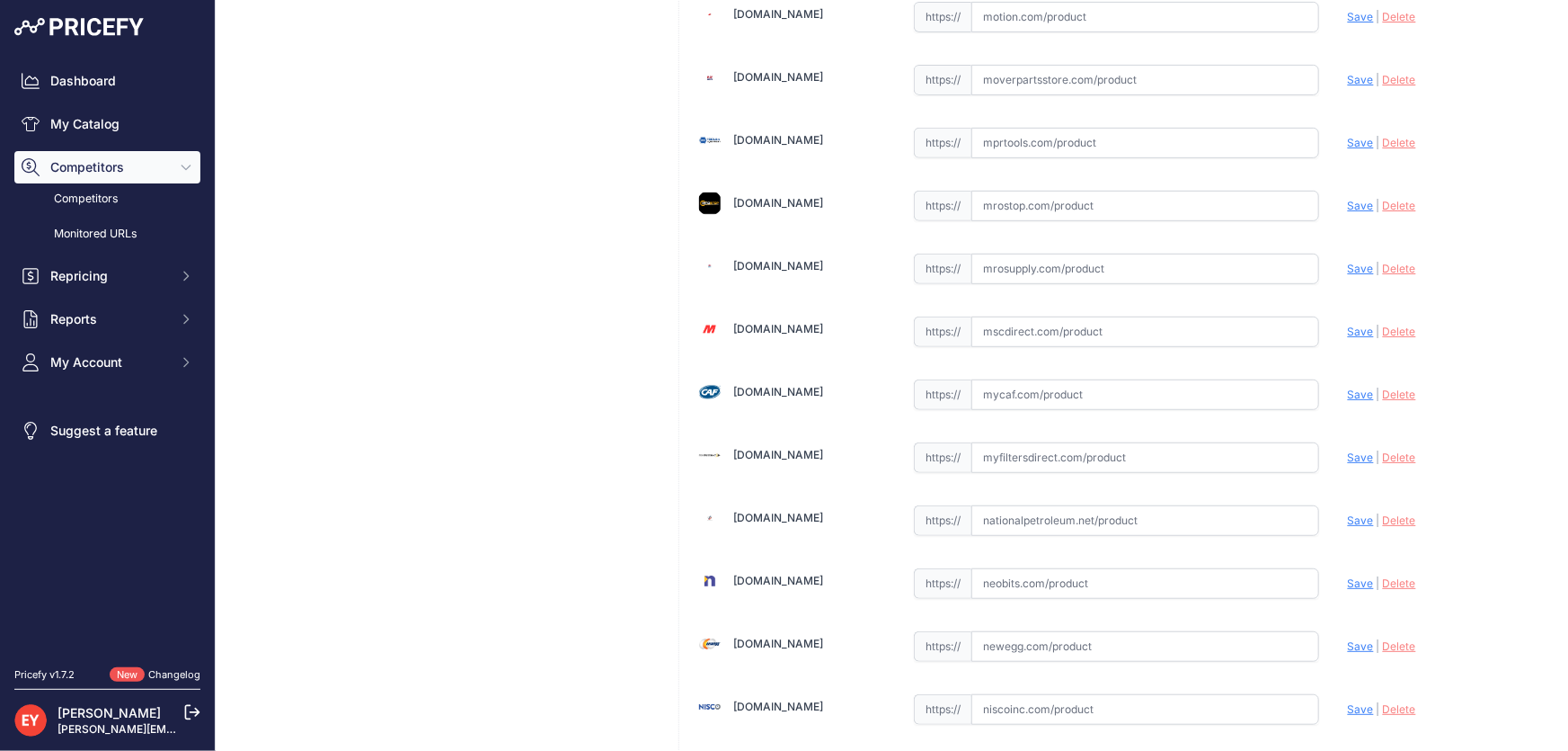
click at [1023, 253] on input "text" at bounding box center [1145, 268] width 348 height 31
paste input "https://www.mrosupply.com/pumps/6100895_503000-70_gpi/?srsltid=AfmBOorO6fo3MRzz…"
click at [1356, 262] on span "Save" at bounding box center [1361, 268] width 26 height 13
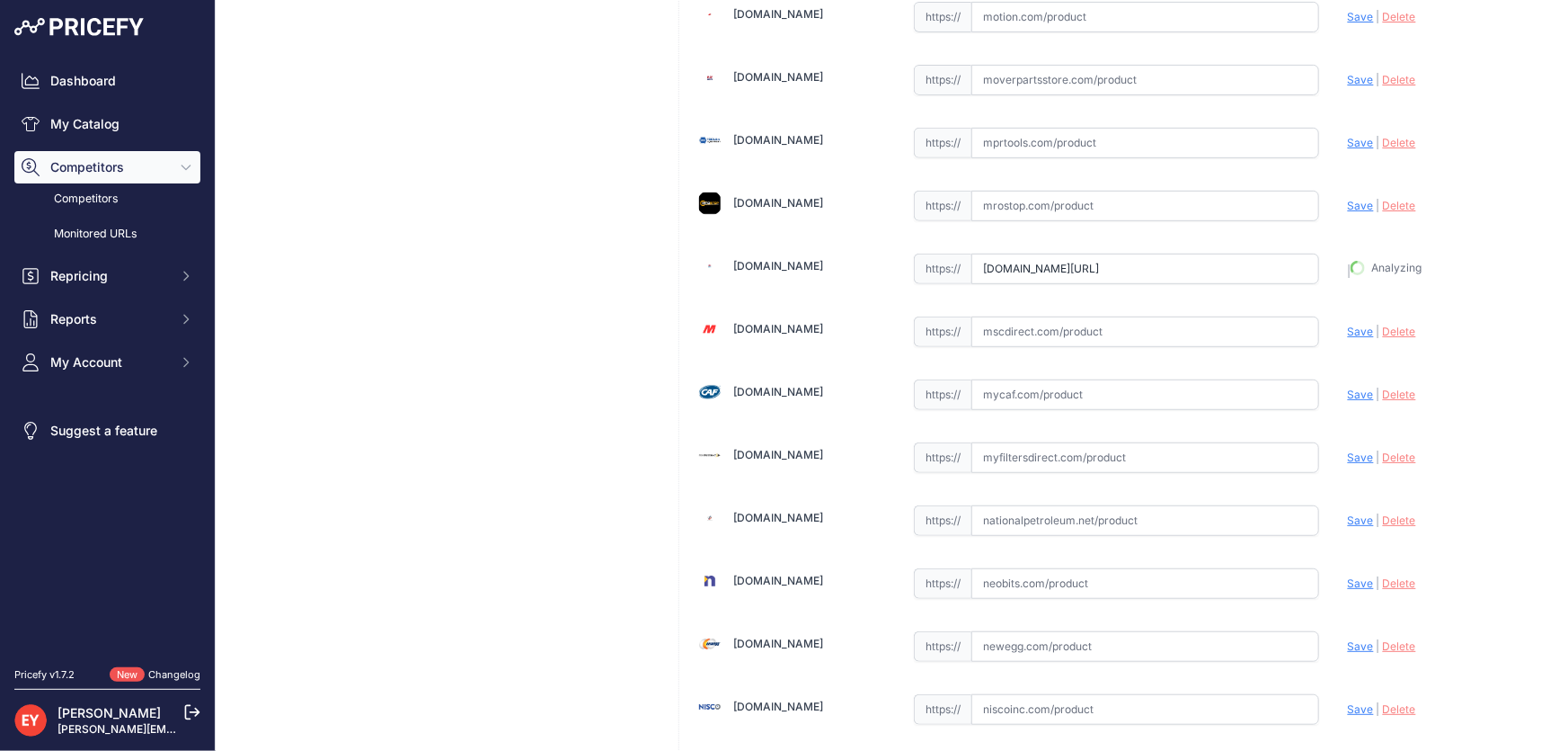
type input "https://www.mrosupply.com/pumps/6100895_503000-70_gpi/?prirule_jdsnikfkfjsd=3888"
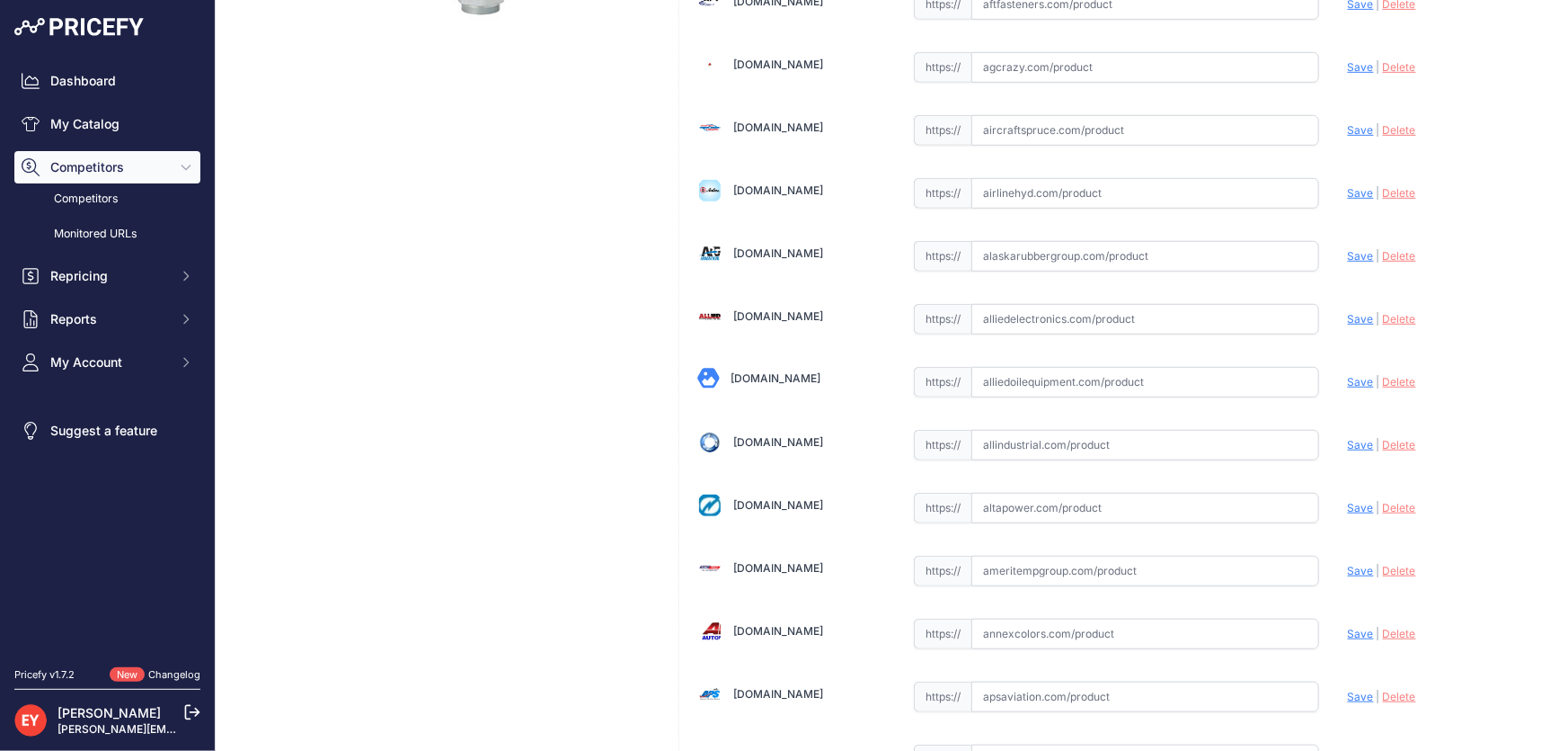
click at [1033, 376] on input "text" at bounding box center [1145, 382] width 348 height 31
paste input "https://alliedoilequipment.com/shop/great-plains-industries-gpi/503000-70-pump-…"
click at [1347, 377] on span "Save" at bounding box center [1361, 381] width 26 height 13
type input "https://alliedoilequipment.com/shop/great-plains-industries-gpi/503000-70-pump-…"
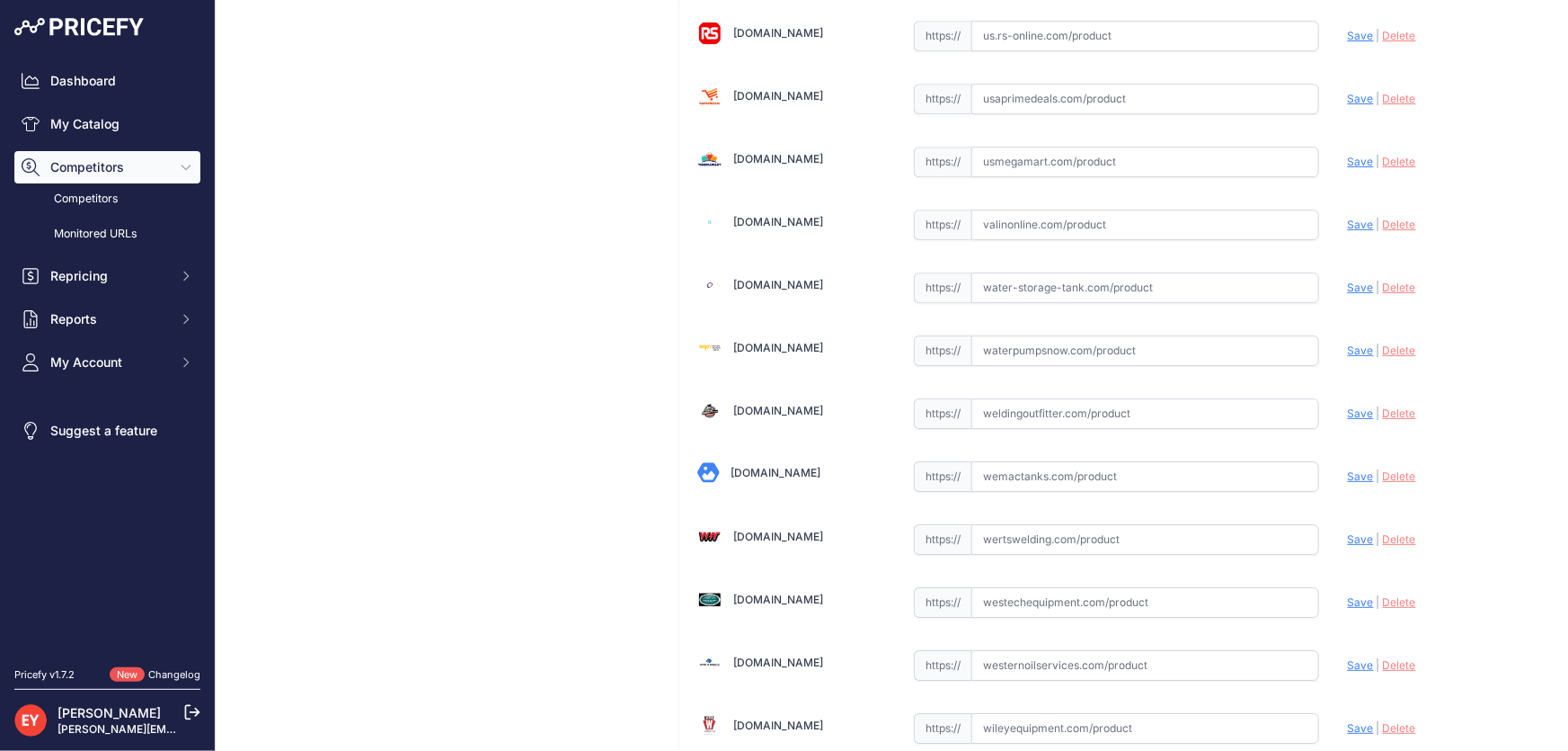
scroll to position [13206, 0]
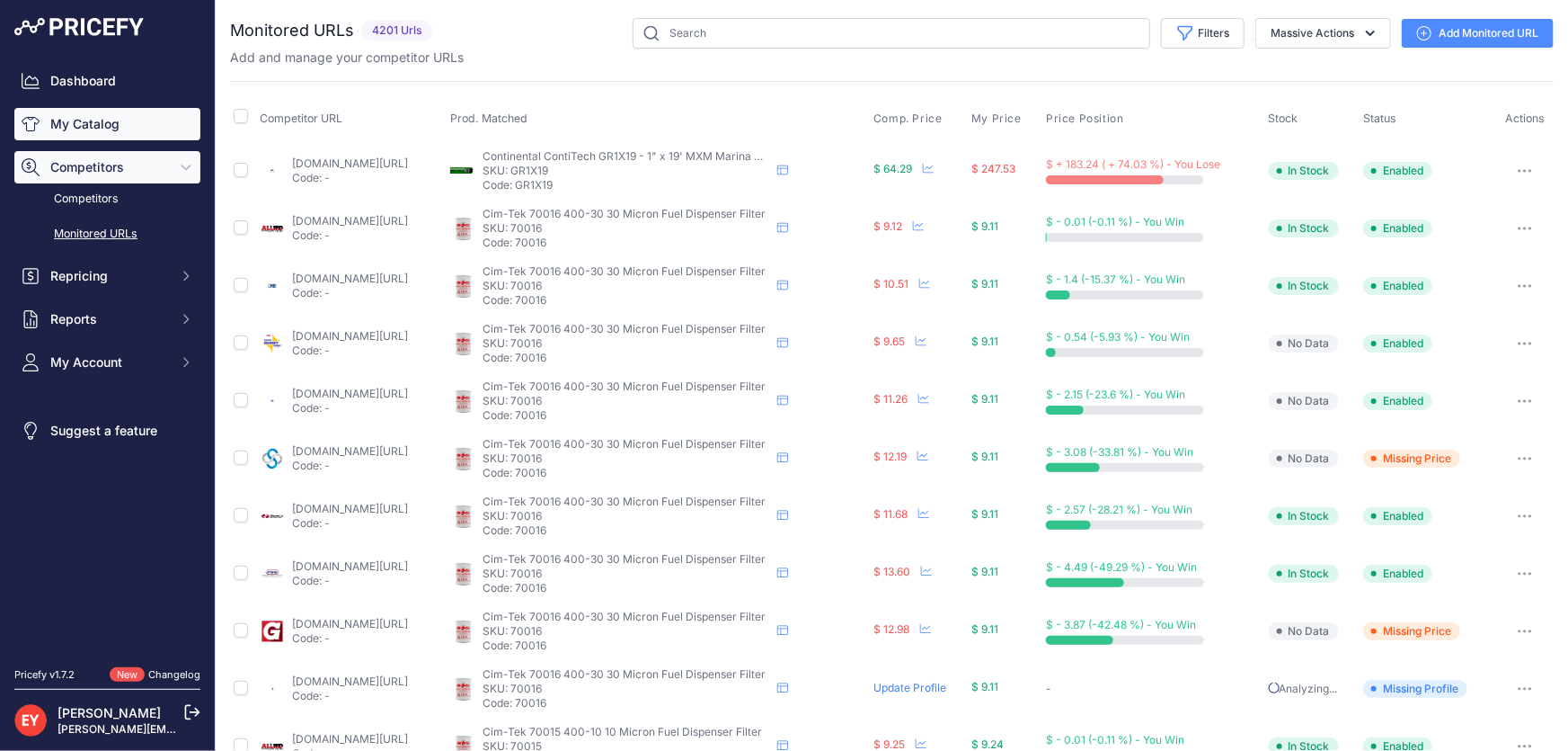
click at [125, 134] on link "My Catalog" at bounding box center [107, 124] width 186 height 32
